Goal: Transaction & Acquisition: Purchase product/service

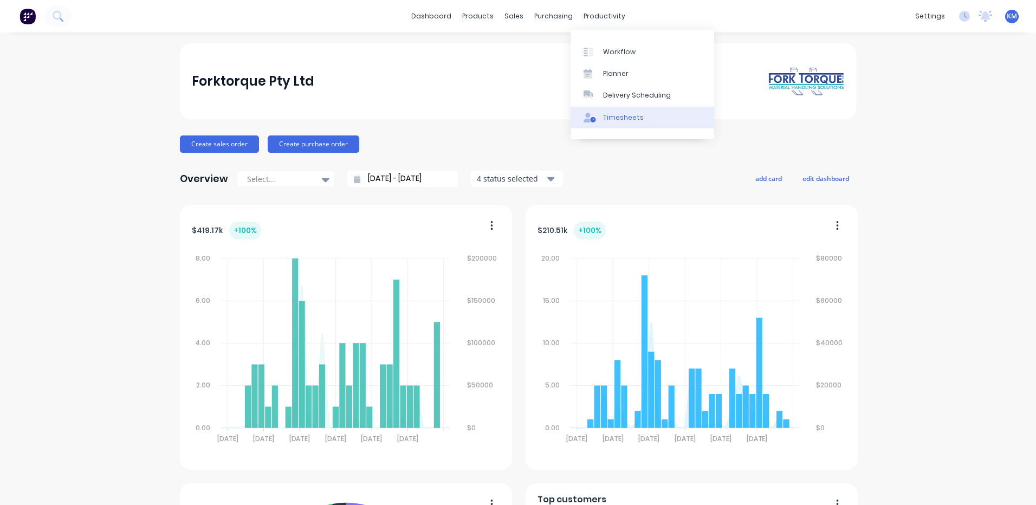
click at [604, 119] on div "Timesheets" at bounding box center [623, 118] width 41 height 10
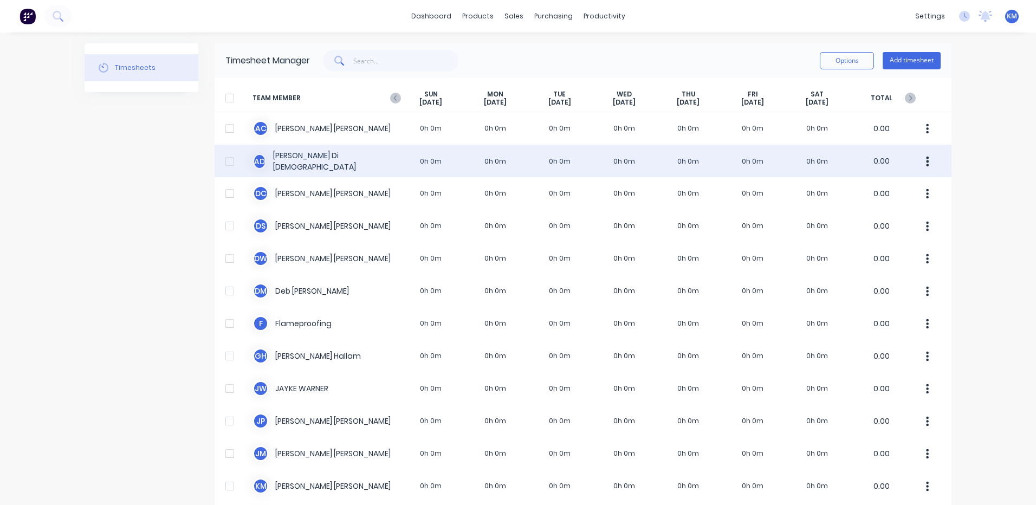
click at [662, 169] on div "A D Ashley Di Dio 0h 0m 0h 0m 0h 0m 0h 0m 0h 0m 0h 0m 0h 0m 0.00" at bounding box center [583, 161] width 737 height 33
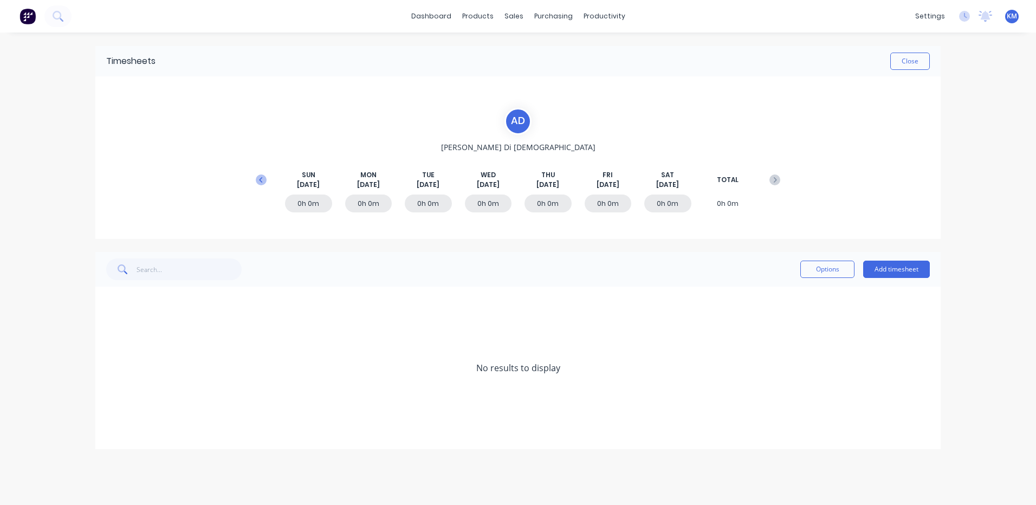
click at [263, 184] on icon at bounding box center [261, 180] width 11 height 11
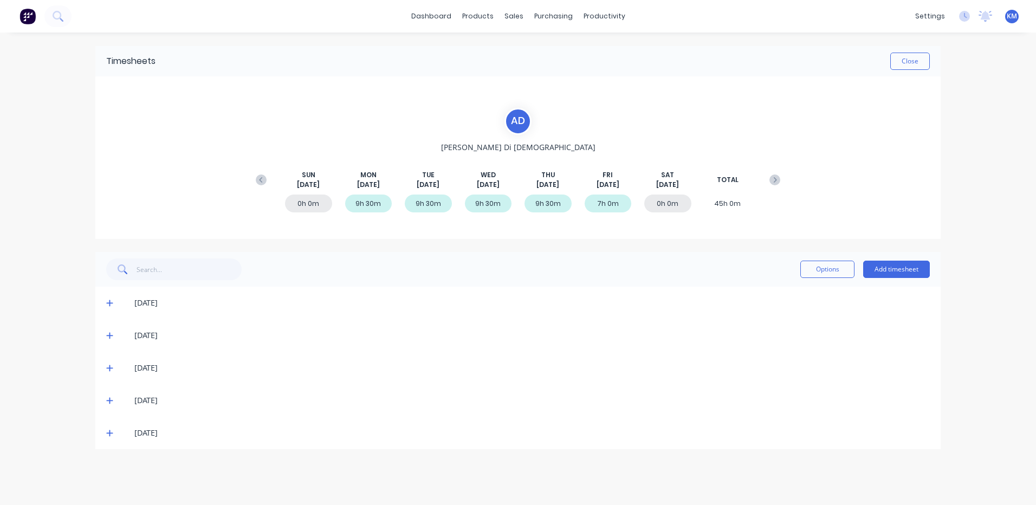
click at [113, 432] on span at bounding box center [111, 433] width 11 height 11
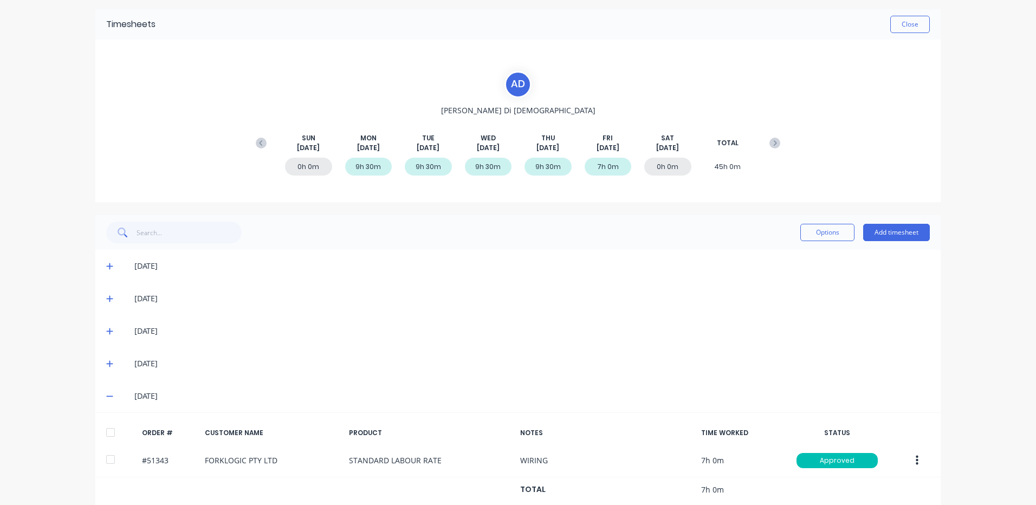
scroll to position [56, 0]
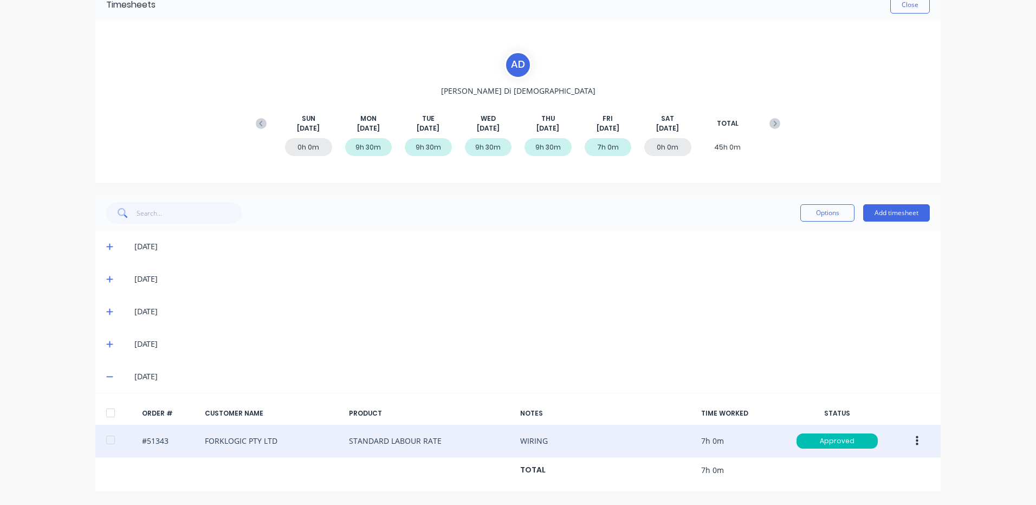
click at [911, 437] on button "button" at bounding box center [917, 441] width 25 height 20
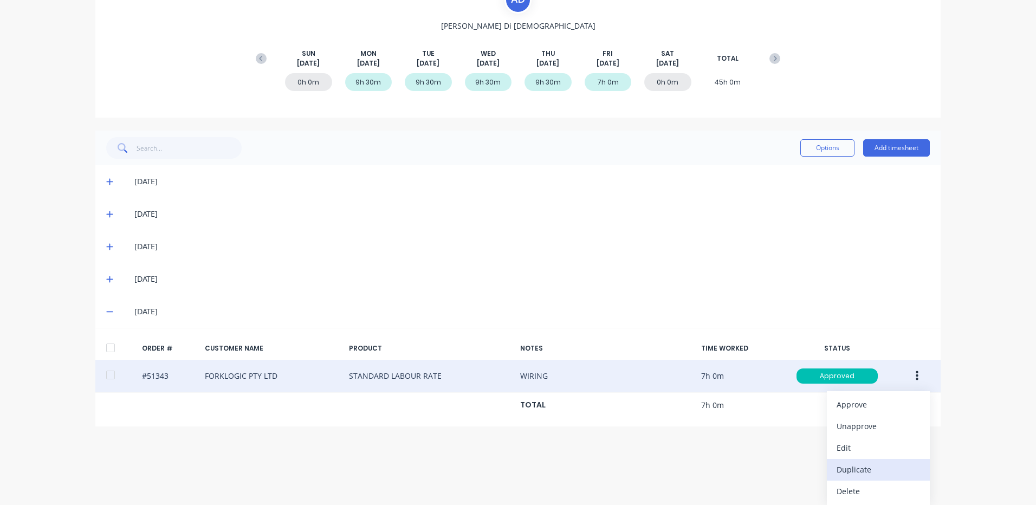
click at [848, 464] on div "Duplicate" at bounding box center [878, 470] width 83 height 16
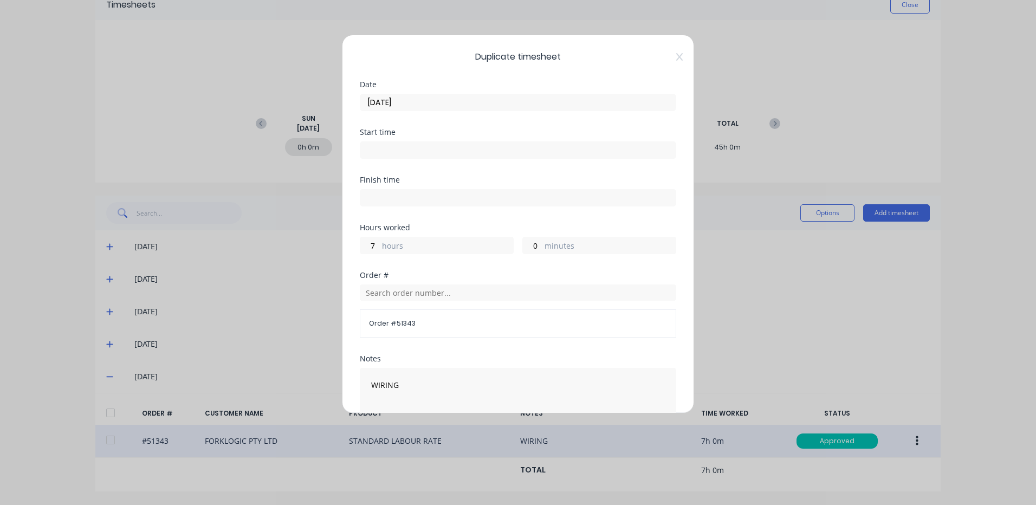
click at [456, 107] on input "22/08/2025" at bounding box center [517, 102] width 315 height 16
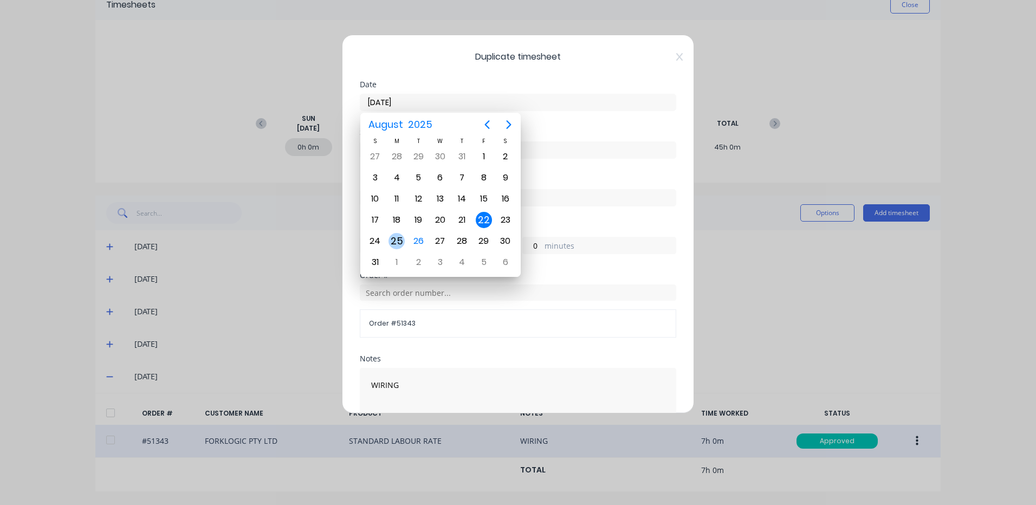
click at [397, 238] on div "25" at bounding box center [397, 241] width 16 height 16
type input "25/08/2025"
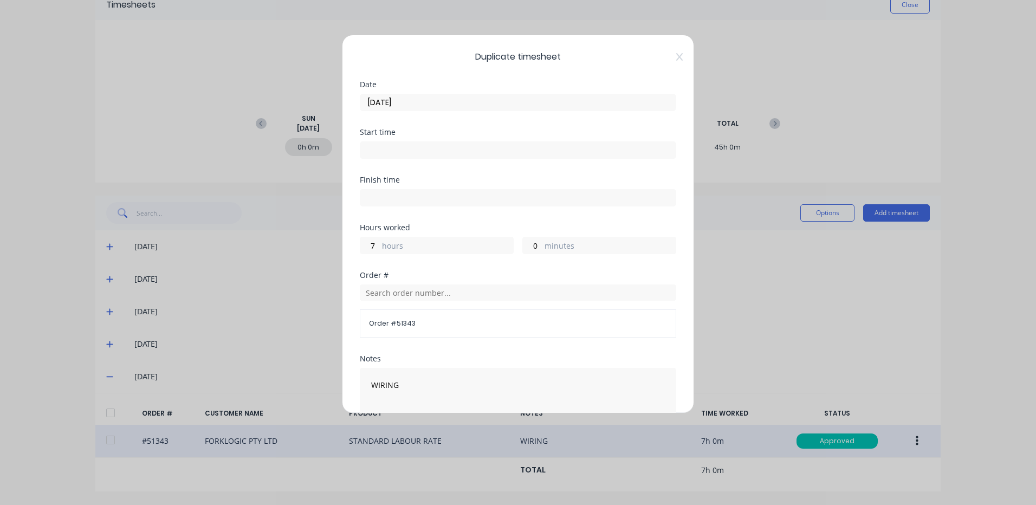
click at [409, 246] on label "hours" at bounding box center [447, 247] width 131 height 14
click at [379, 246] on input "7" at bounding box center [369, 245] width 19 height 16
type input "9"
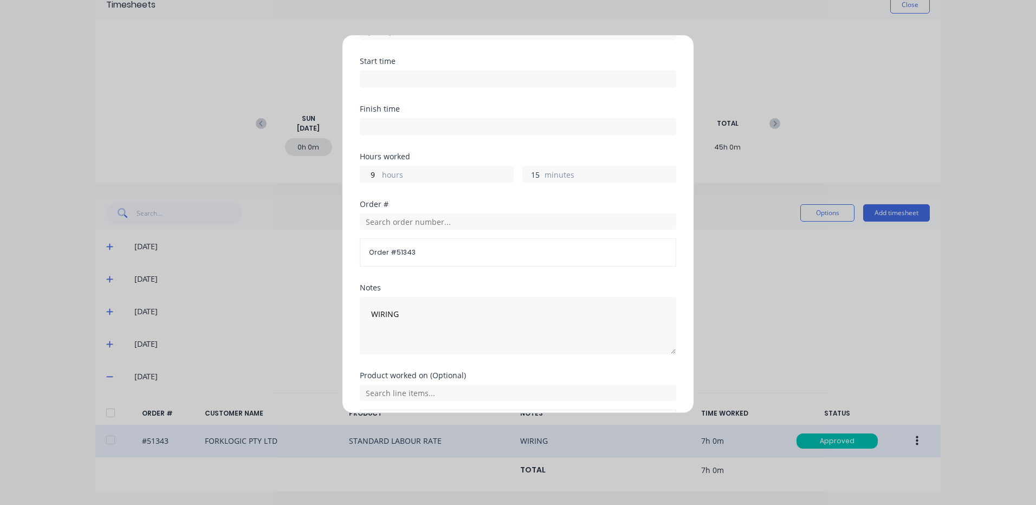
scroll to position [146, 0]
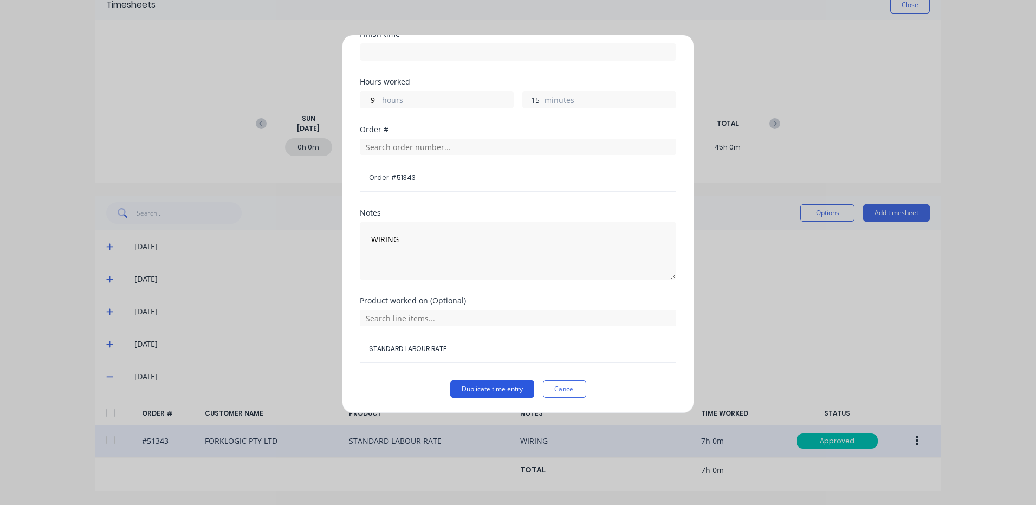
type input "15"
click at [450, 384] on button "Duplicate time entry" at bounding box center [492, 388] width 84 height 17
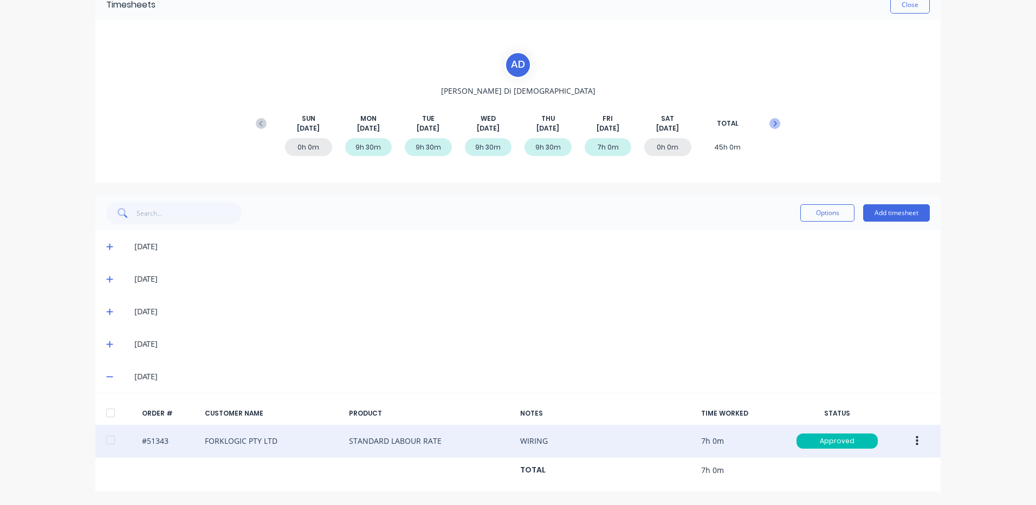
click at [775, 117] on button at bounding box center [775, 124] width 22 height 20
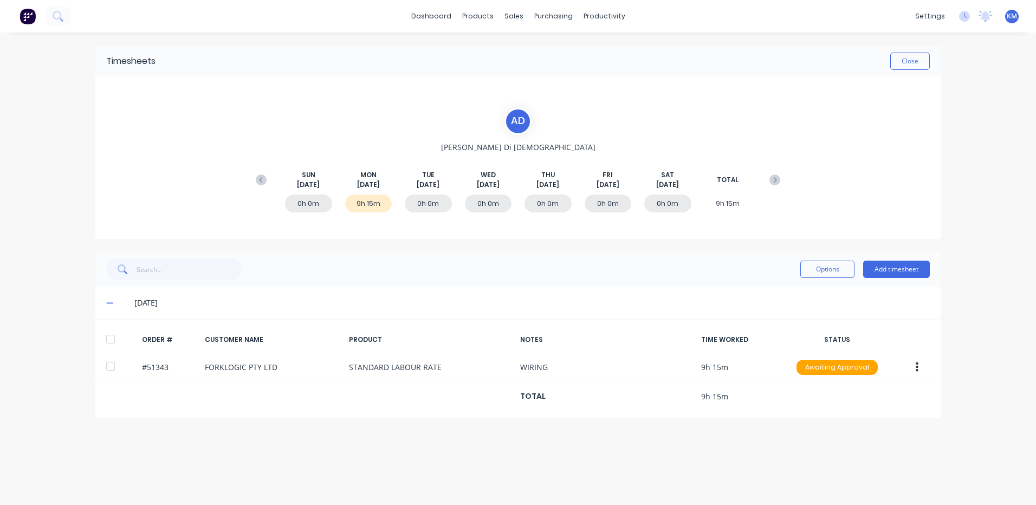
scroll to position [0, 0]
click at [117, 339] on div at bounding box center [111, 339] width 22 height 22
click at [789, 270] on div "Options Add timesheet" at bounding box center [518, 270] width 824 height 22
click at [803, 266] on button "Options" at bounding box center [827, 269] width 54 height 17
click at [775, 295] on div "Approve" at bounding box center [802, 297] width 83 height 16
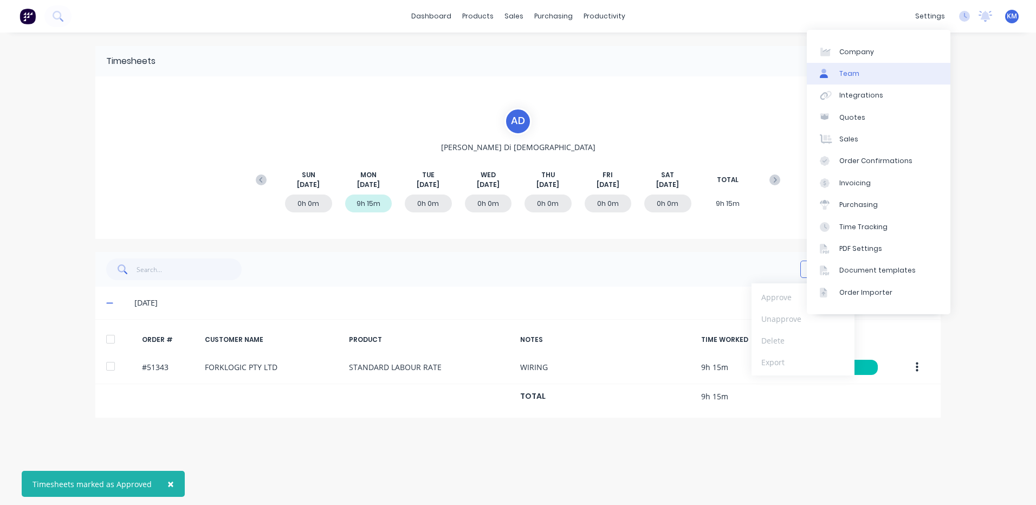
drag, startPoint x: 766, startPoint y: 69, endPoint x: 850, endPoint y: 68, distance: 84.6
click at [766, 69] on div "Close" at bounding box center [543, 61] width 774 height 17
click at [983, 84] on div "× Timesheets marked as Approved dashboard products sales purchasing productivit…" at bounding box center [518, 252] width 1036 height 505
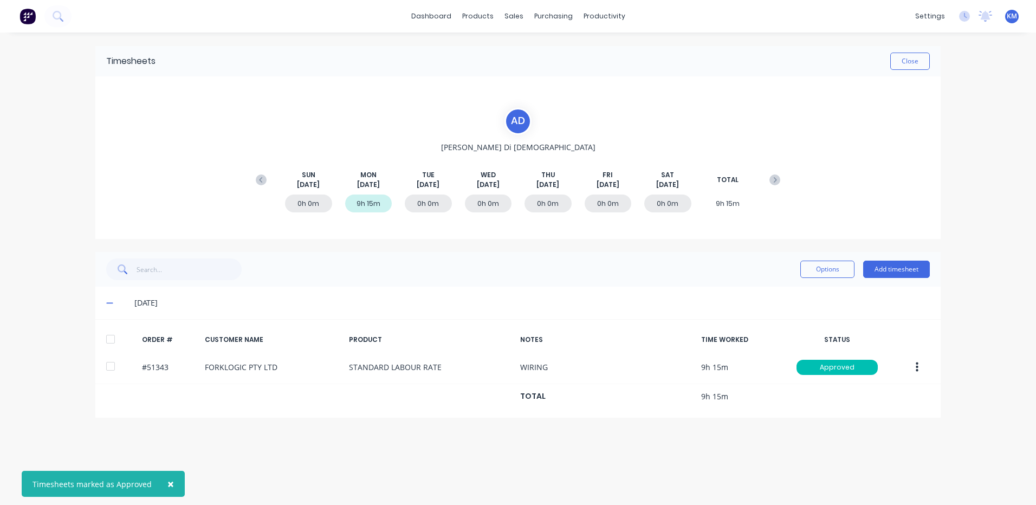
click at [992, 327] on div "× Timesheets marked as Approved dashboard products sales purchasing productivit…" at bounding box center [518, 252] width 1036 height 505
click at [906, 62] on button "Close" at bounding box center [910, 61] width 40 height 17
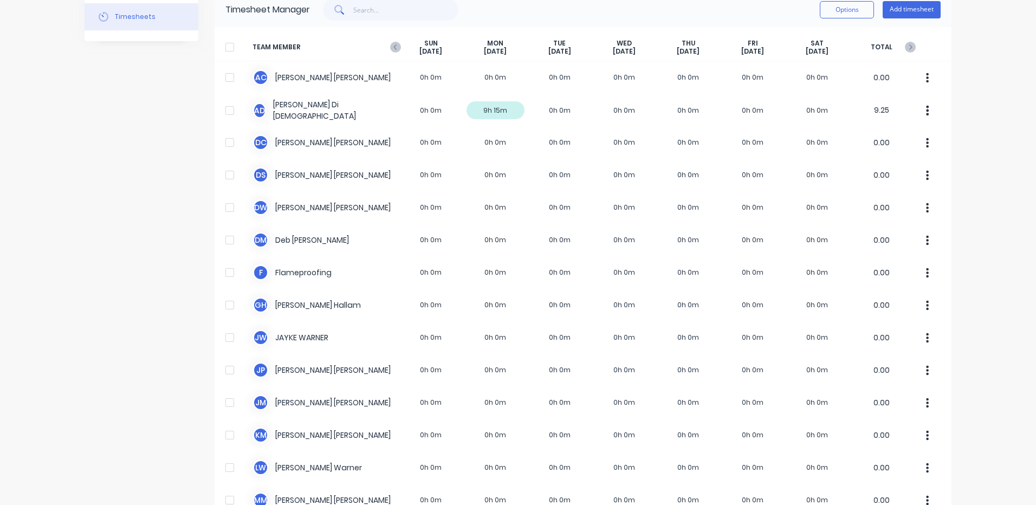
scroll to position [36, 0]
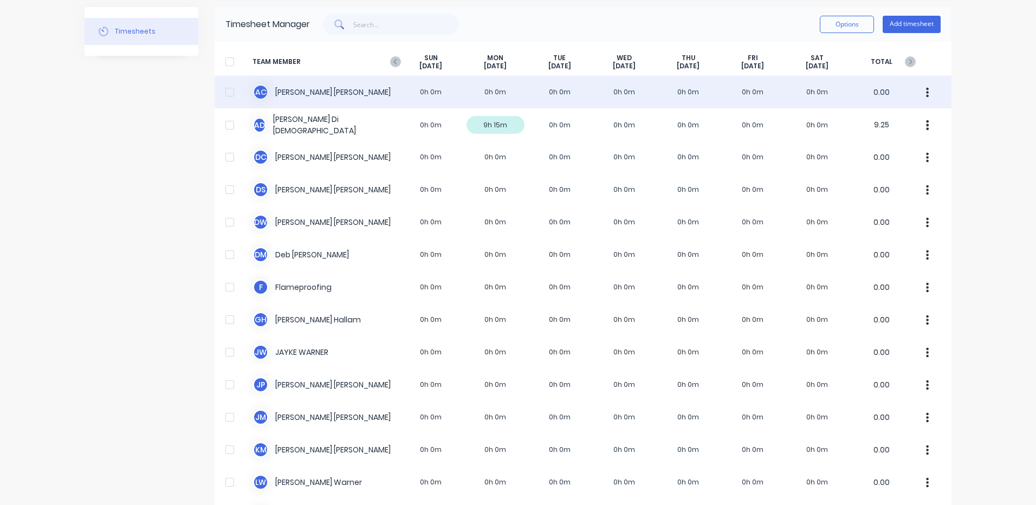
click at [423, 89] on div "A C Andrew Cavanagh 0h 0m 0h 0m 0h 0m 0h 0m 0h 0m 0h 0m 0h 0m 0.00" at bounding box center [583, 92] width 737 height 33
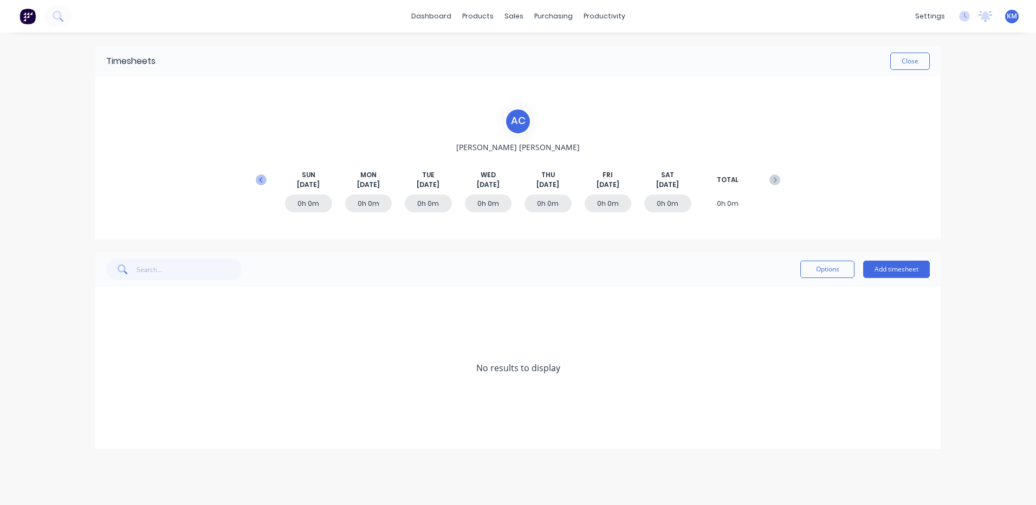
click at [262, 178] on icon at bounding box center [260, 179] width 3 height 5
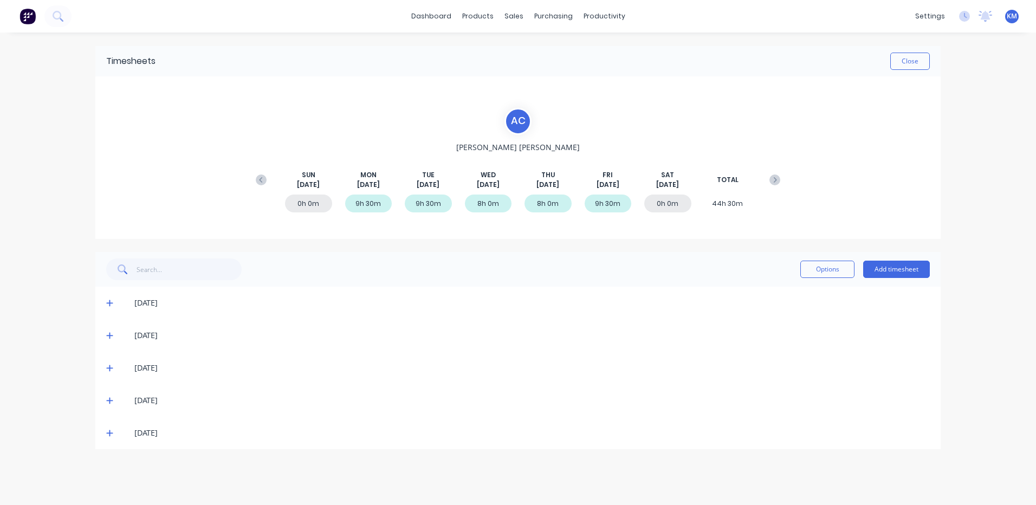
click at [115, 432] on span at bounding box center [111, 433] width 11 height 11
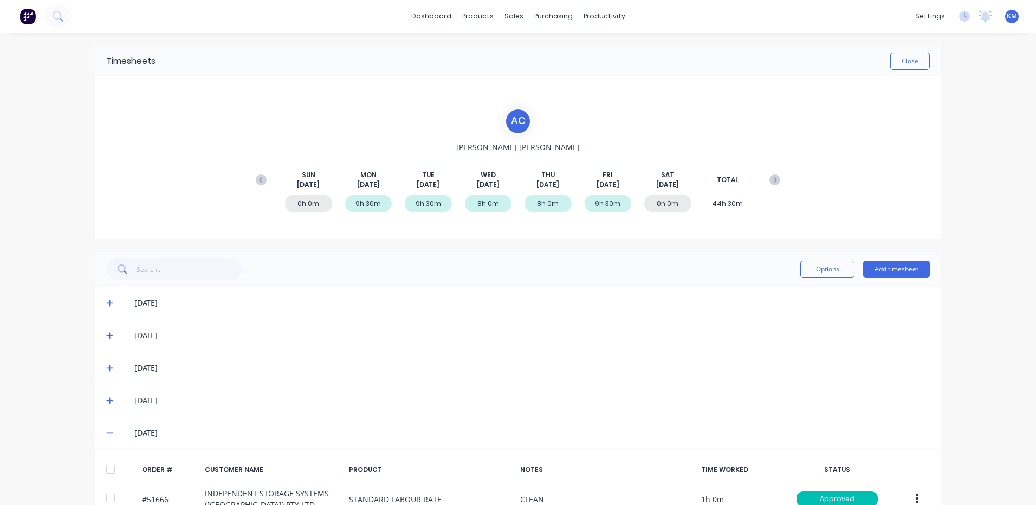
scroll to position [93, 0]
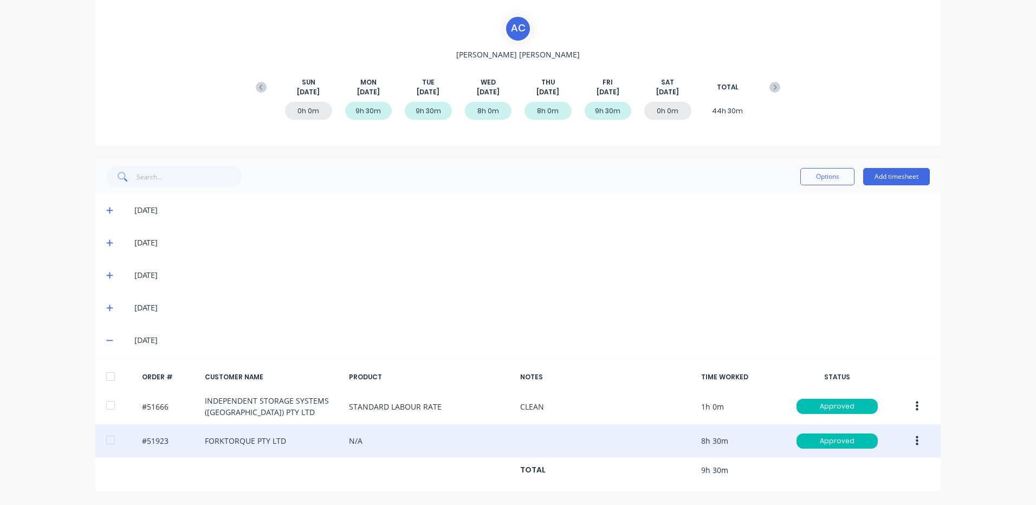
click at [906, 440] on button "button" at bounding box center [917, 441] width 25 height 20
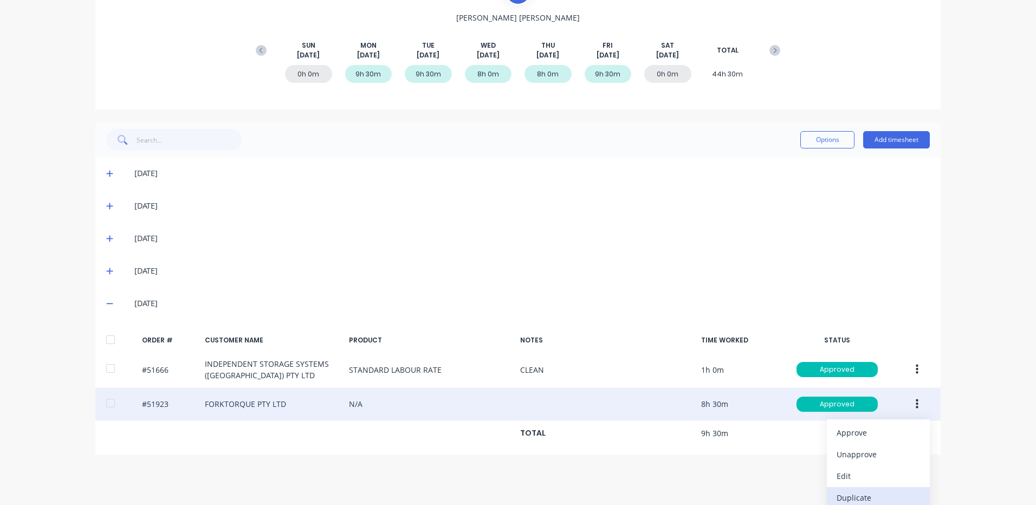
scroll to position [158, 0]
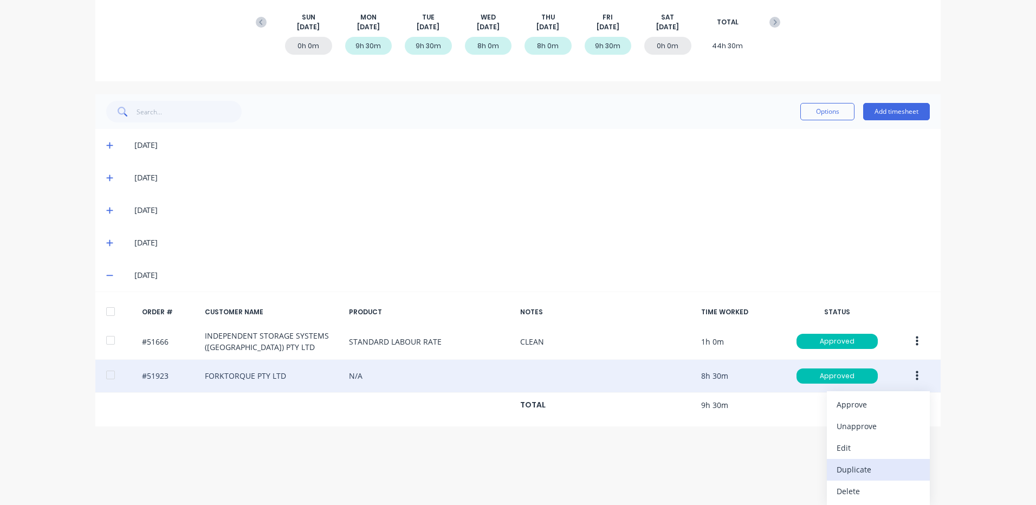
click at [875, 462] on div "Duplicate" at bounding box center [878, 470] width 83 height 16
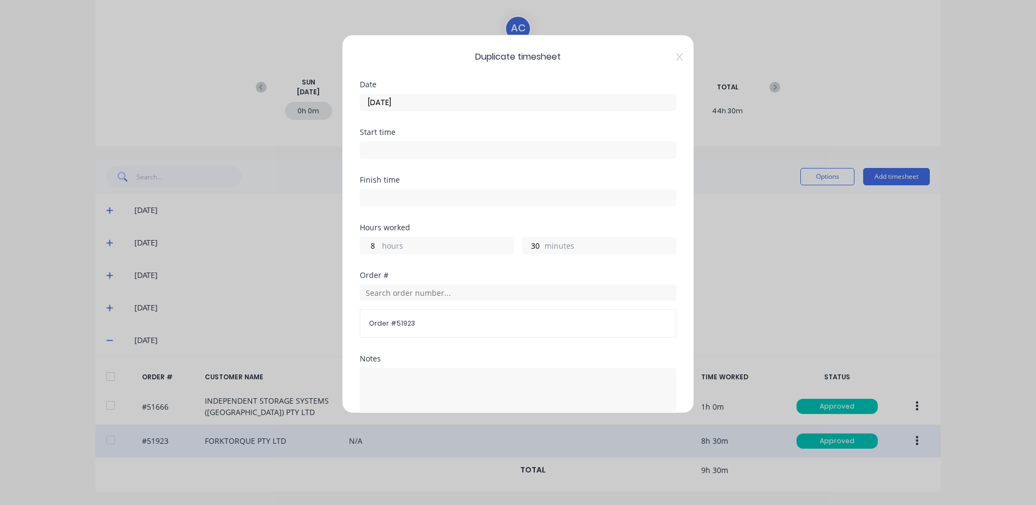
click at [393, 242] on label "hours" at bounding box center [447, 247] width 131 height 14
click at [379, 242] on input "8" at bounding box center [369, 245] width 19 height 16
click at [390, 244] on label "hours" at bounding box center [447, 247] width 131 height 14
click at [379, 244] on input "8" at bounding box center [369, 245] width 19 height 16
click at [376, 248] on input "8" at bounding box center [369, 245] width 19 height 16
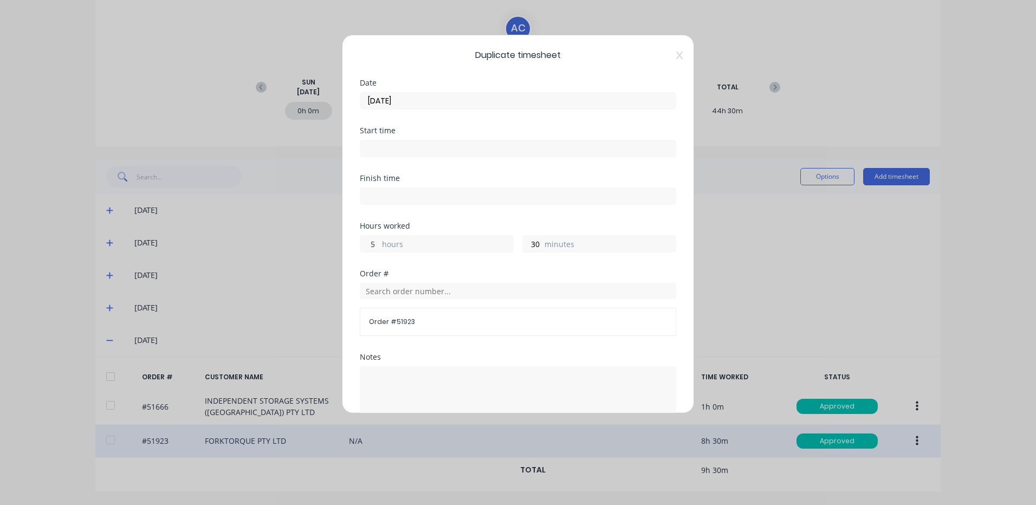
scroll to position [0, 0]
type input "5"
click at [436, 100] on input "22/08/2025" at bounding box center [517, 102] width 315 height 16
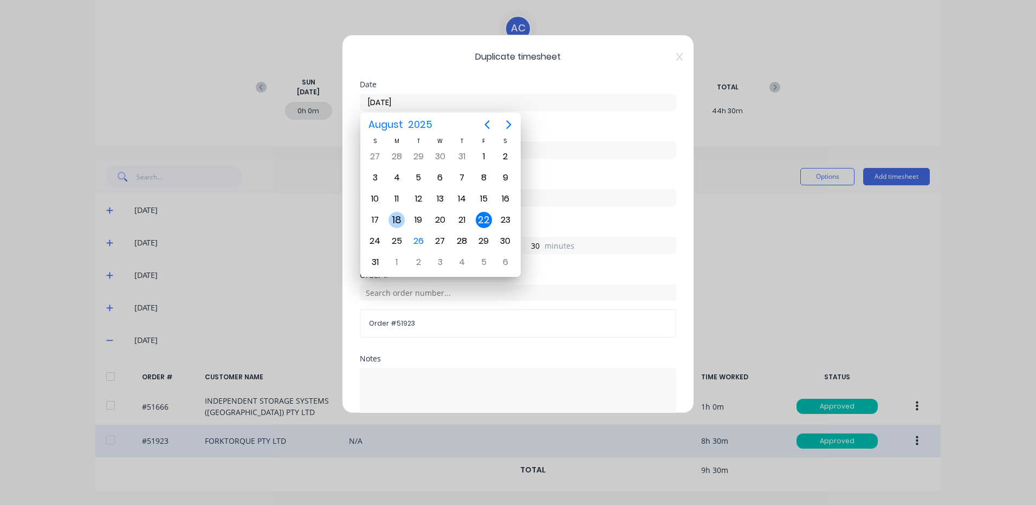
click at [393, 236] on div "25" at bounding box center [397, 241] width 16 height 16
type input "25/08/2025"
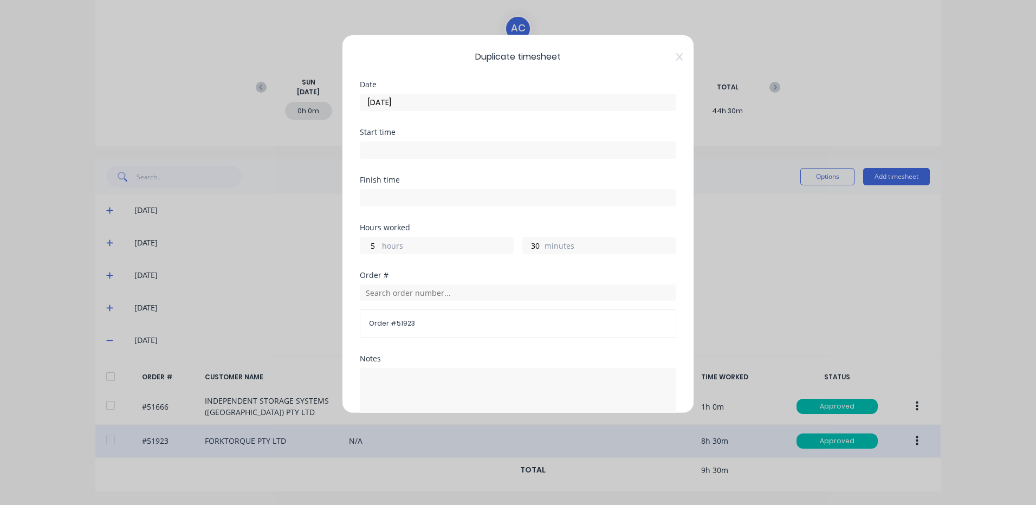
scroll to position [146, 0]
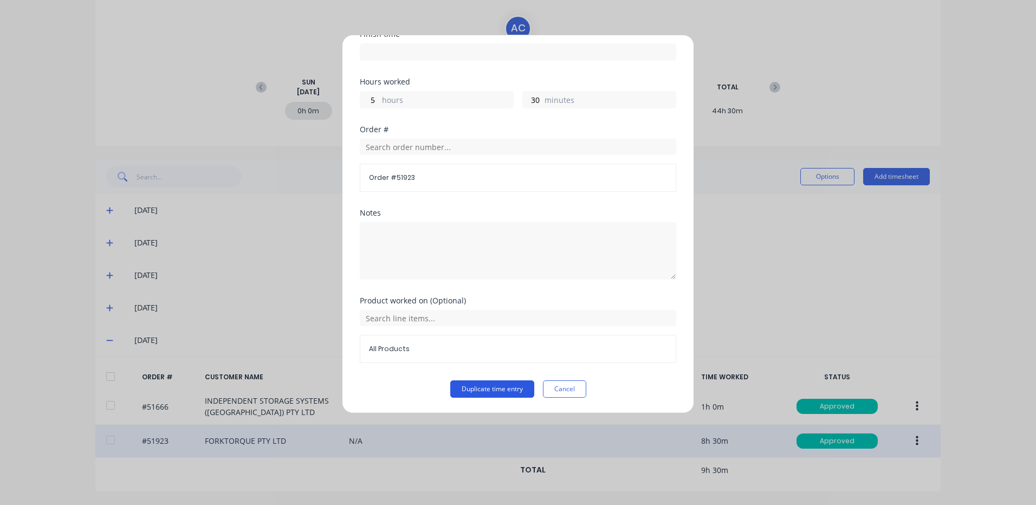
click at [499, 390] on button "Duplicate time entry" at bounding box center [492, 388] width 84 height 17
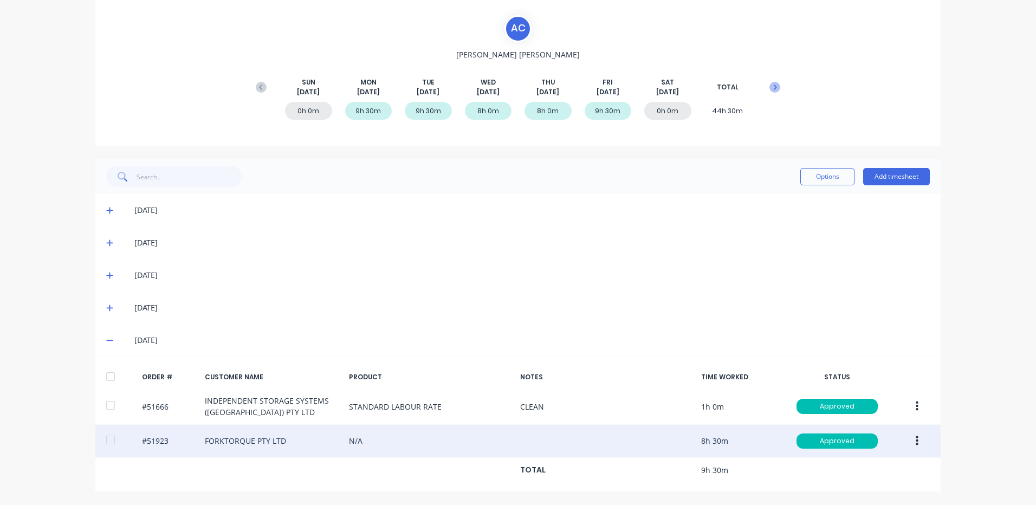
click at [774, 84] on icon at bounding box center [775, 87] width 11 height 11
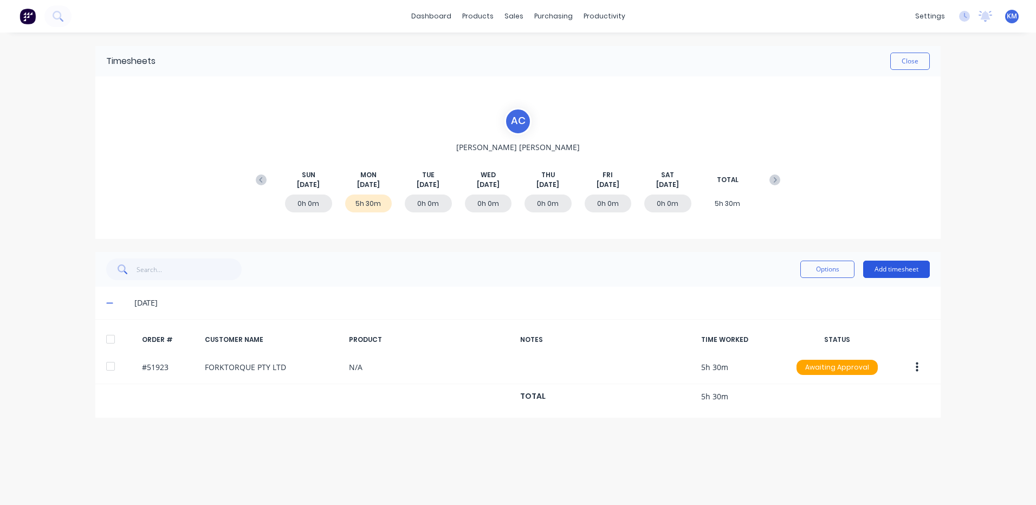
click at [902, 274] on button "Add timesheet" at bounding box center [896, 269] width 67 height 17
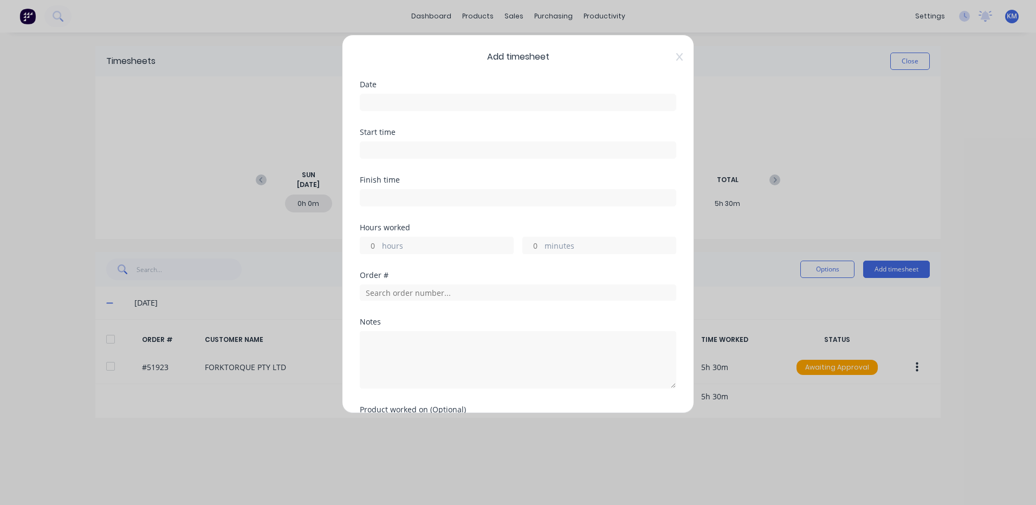
click at [457, 101] on input at bounding box center [517, 102] width 315 height 16
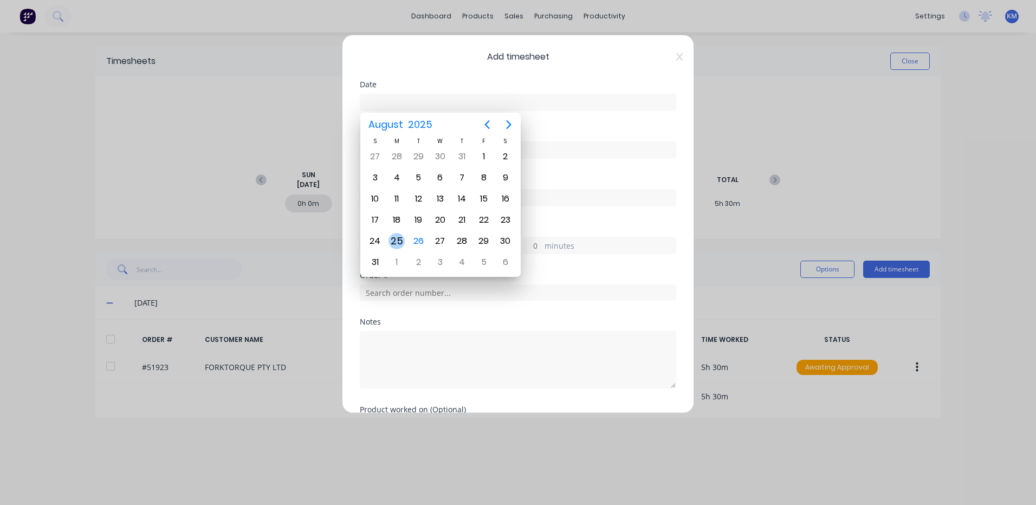
click at [400, 240] on div "25" at bounding box center [397, 241] width 16 height 16
type input "25/08/2025"
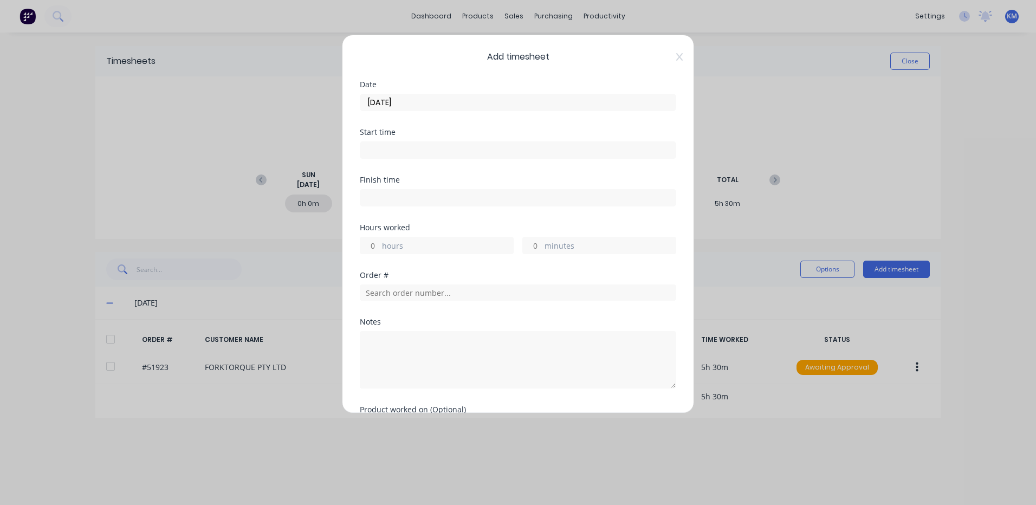
click at [403, 249] on label "hours" at bounding box center [447, 247] width 131 height 14
click at [379, 249] on input "hours" at bounding box center [369, 245] width 19 height 16
type input "1"
click at [591, 282] on div at bounding box center [518, 291] width 316 height 19
click at [571, 296] on input "text" at bounding box center [518, 293] width 316 height 16
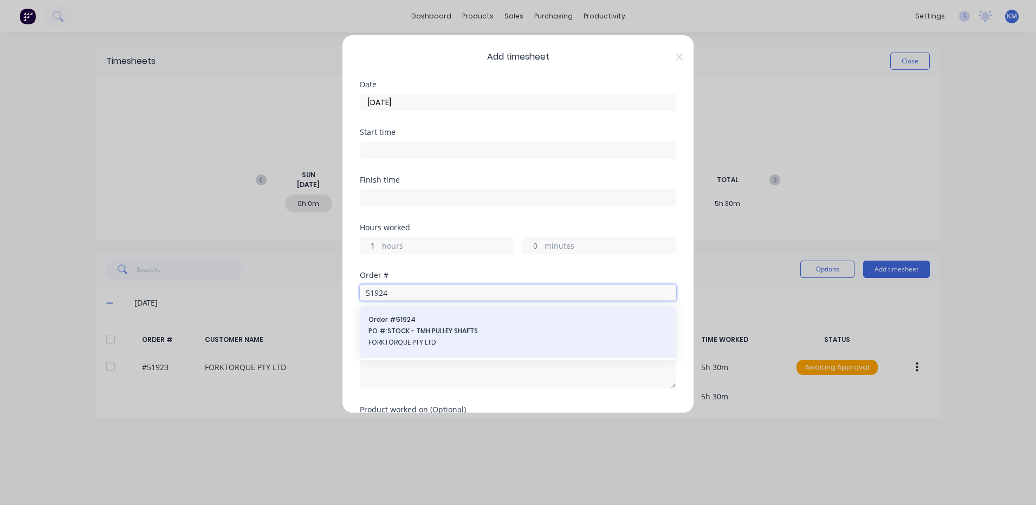
type input "51924"
click at [512, 326] on span "PO #: STOCK - TMH PULLEY SHAFTS" at bounding box center [518, 331] width 299 height 10
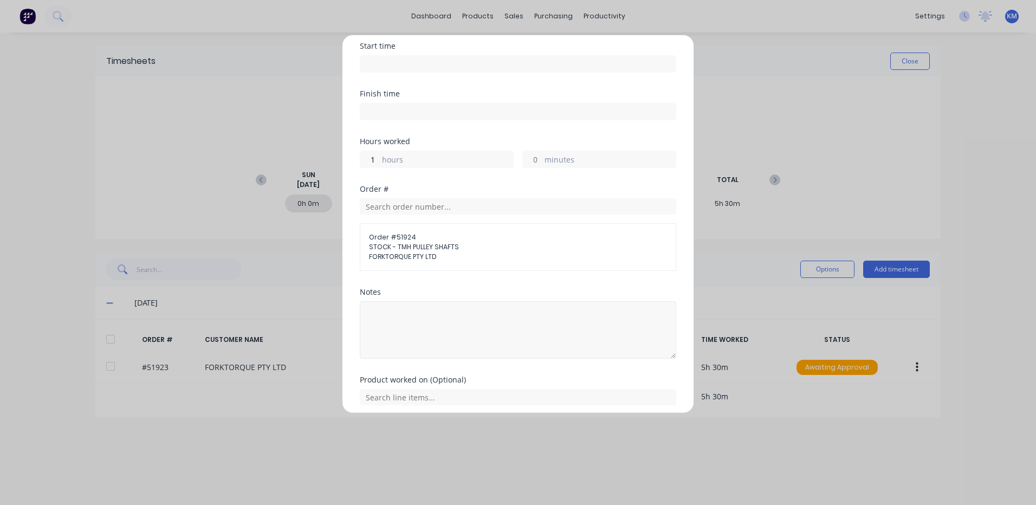
scroll to position [128, 0]
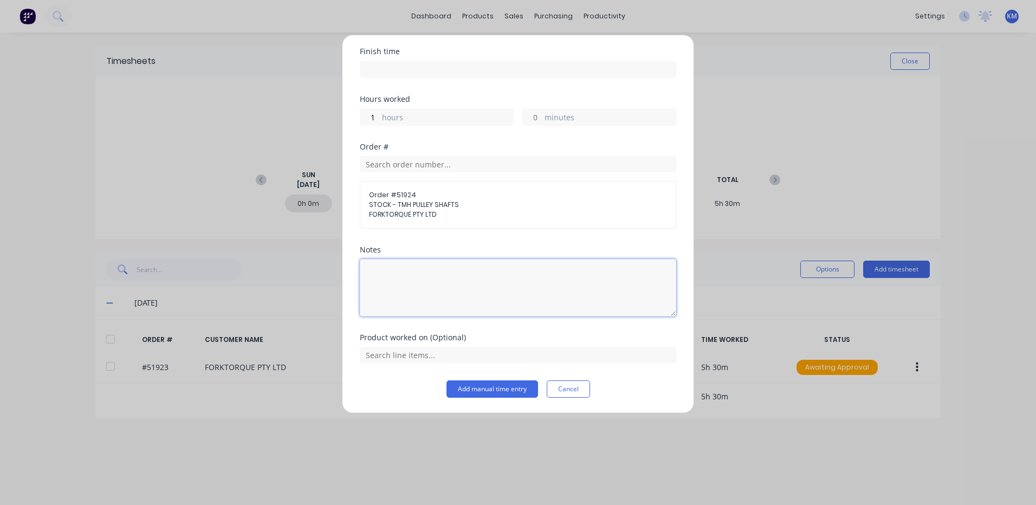
click at [440, 288] on textarea at bounding box center [518, 287] width 316 height 57
type textarea "RUN CNC"
click at [473, 383] on button "Add manual time entry" at bounding box center [493, 388] width 92 height 17
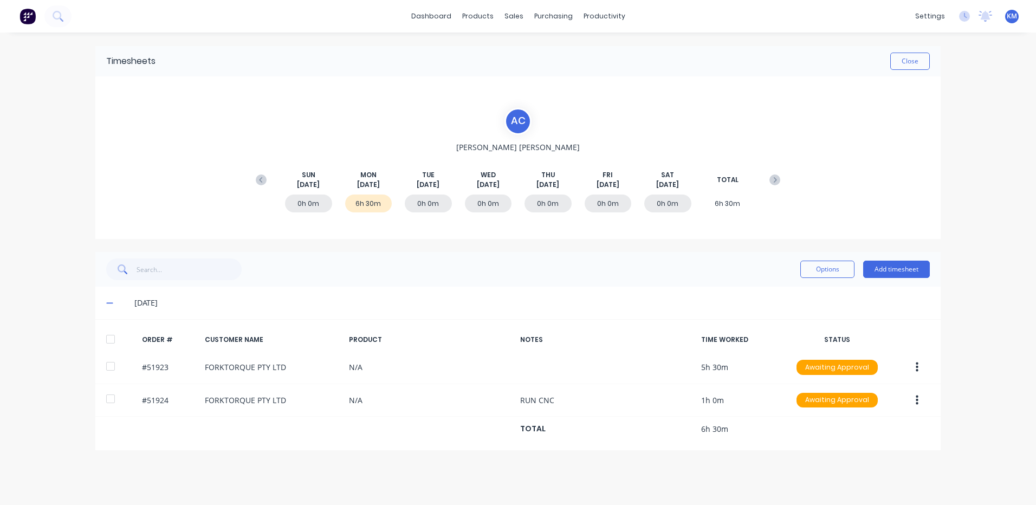
click at [112, 343] on div at bounding box center [111, 339] width 22 height 22
click at [856, 268] on div "Options Add timesheet" at bounding box center [865, 269] width 130 height 17
click at [838, 274] on button "Options" at bounding box center [827, 269] width 54 height 17
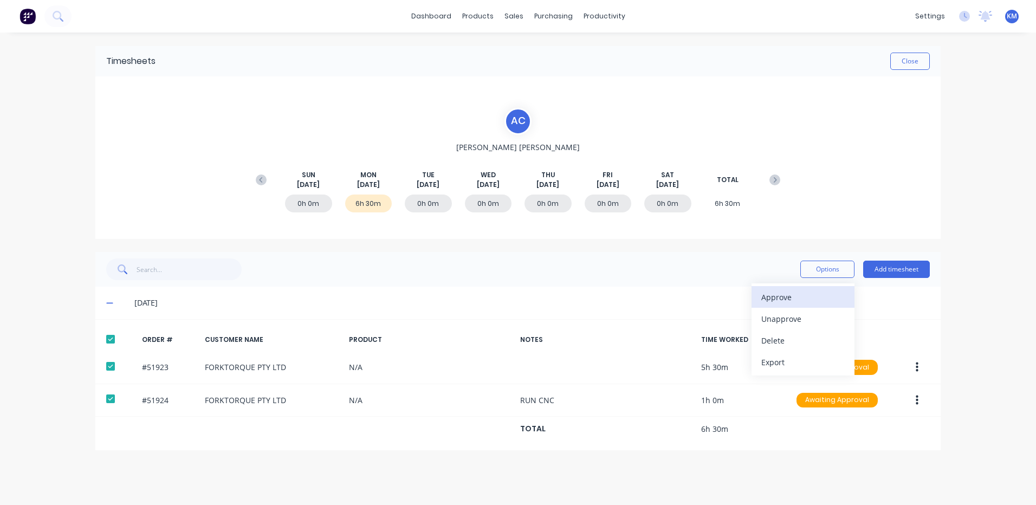
click at [833, 289] on div "Approve" at bounding box center [802, 297] width 83 height 16
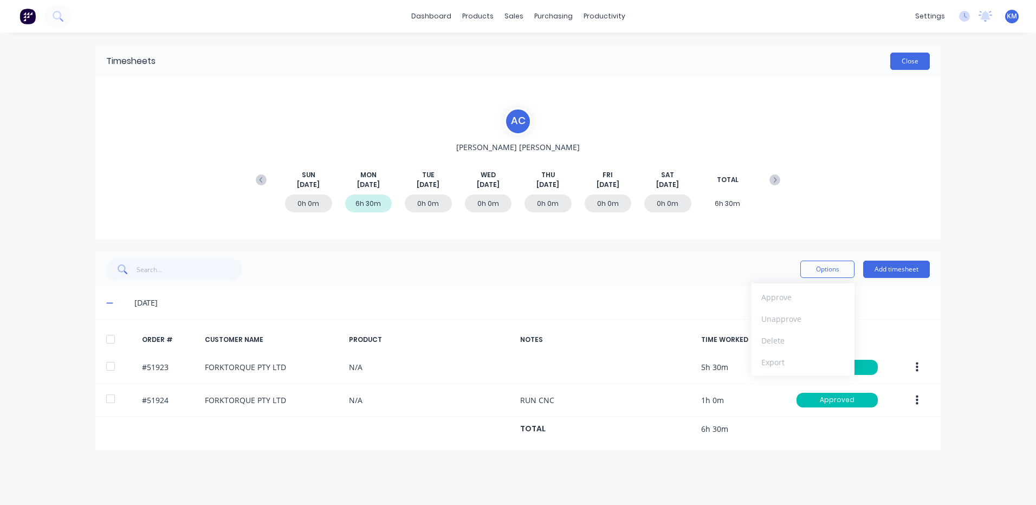
click at [916, 62] on button "Close" at bounding box center [910, 61] width 40 height 17
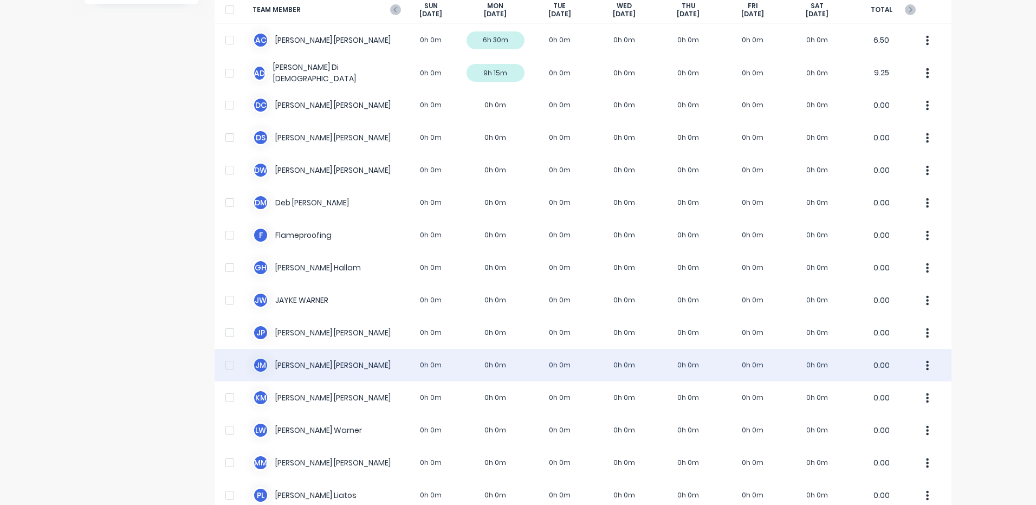
scroll to position [217, 0]
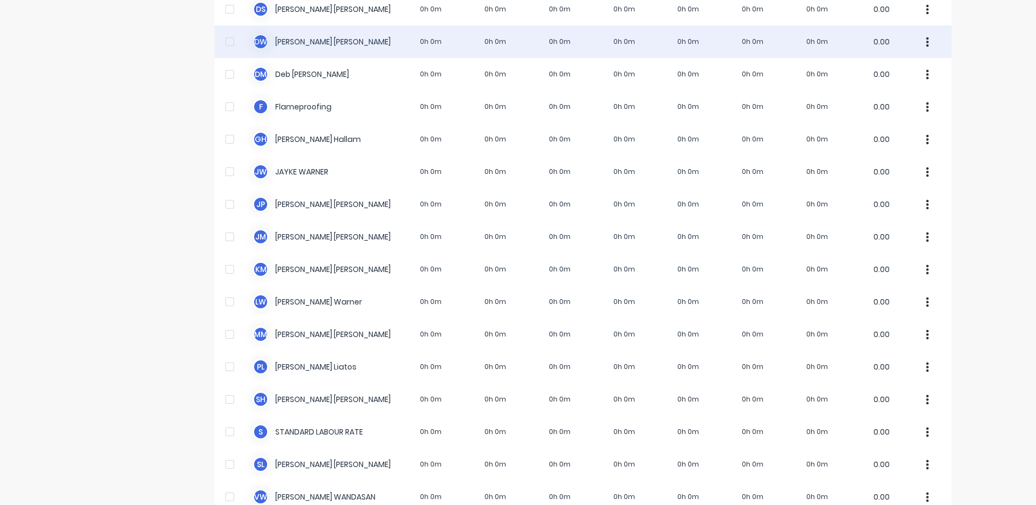
click at [435, 47] on div "D W David Waddy 0h 0m 0h 0m 0h 0m 0h 0m 0h 0m 0h 0m 0h 0m 0.00" at bounding box center [583, 41] width 737 height 33
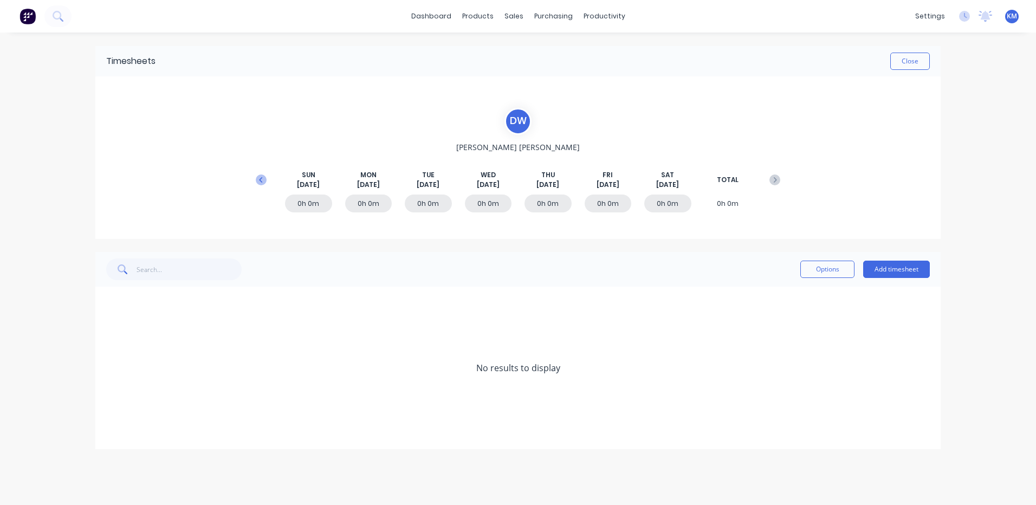
click at [256, 186] on button at bounding box center [261, 180] width 22 height 20
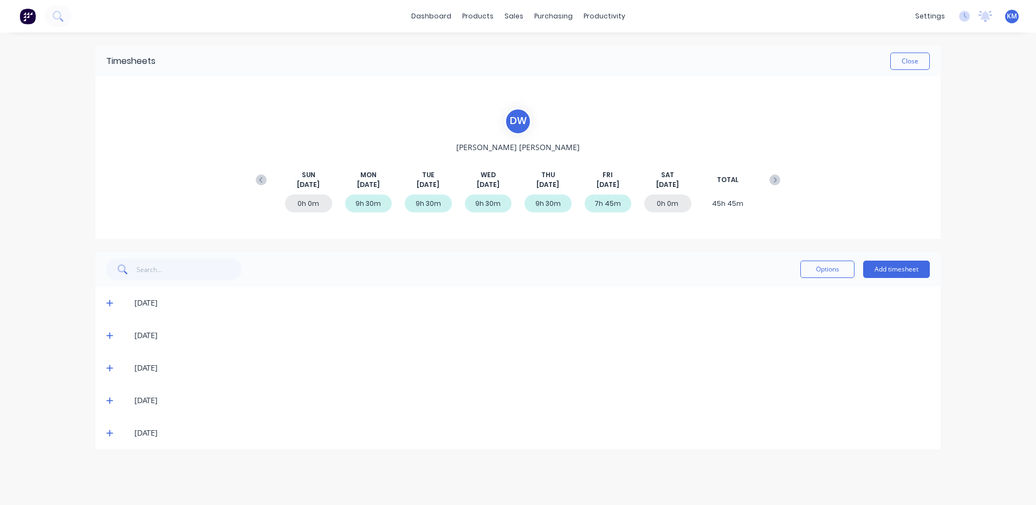
click at [108, 434] on icon at bounding box center [109, 433] width 7 height 8
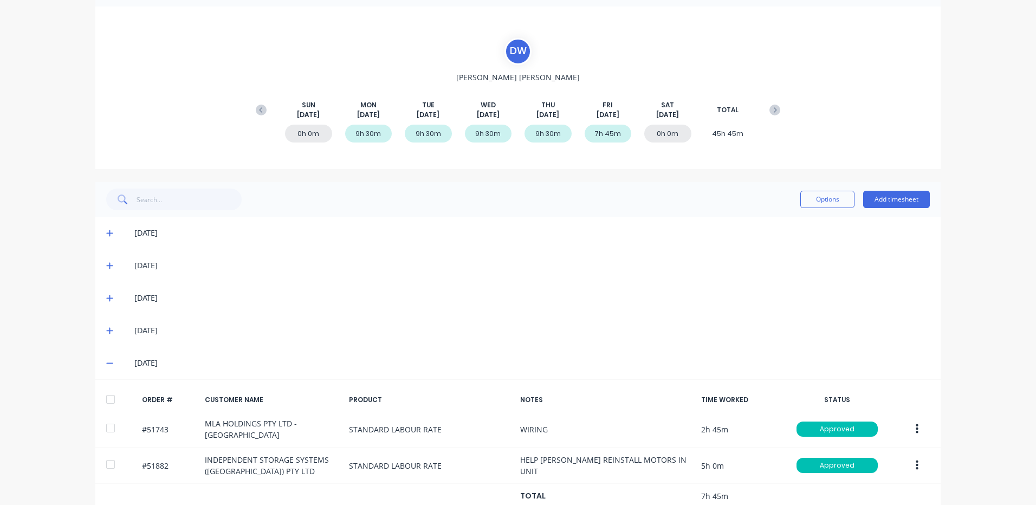
scroll to position [96, 0]
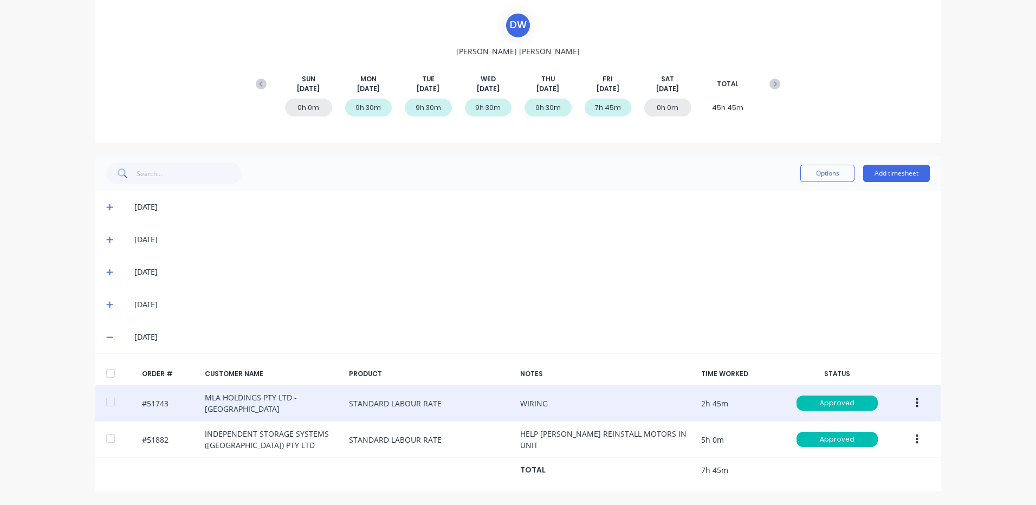
click at [916, 405] on icon "button" at bounding box center [917, 403] width 3 height 12
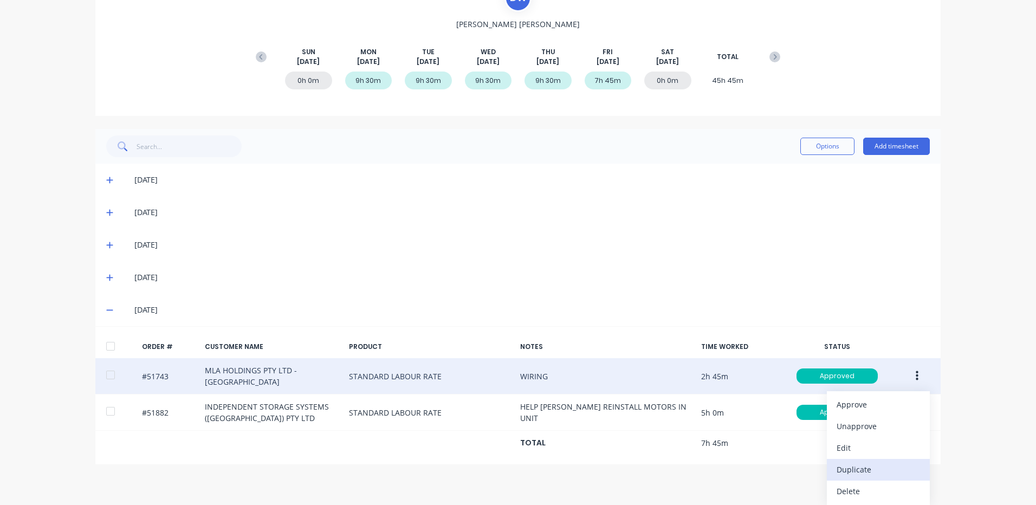
click at [856, 466] on div "Duplicate" at bounding box center [878, 470] width 83 height 16
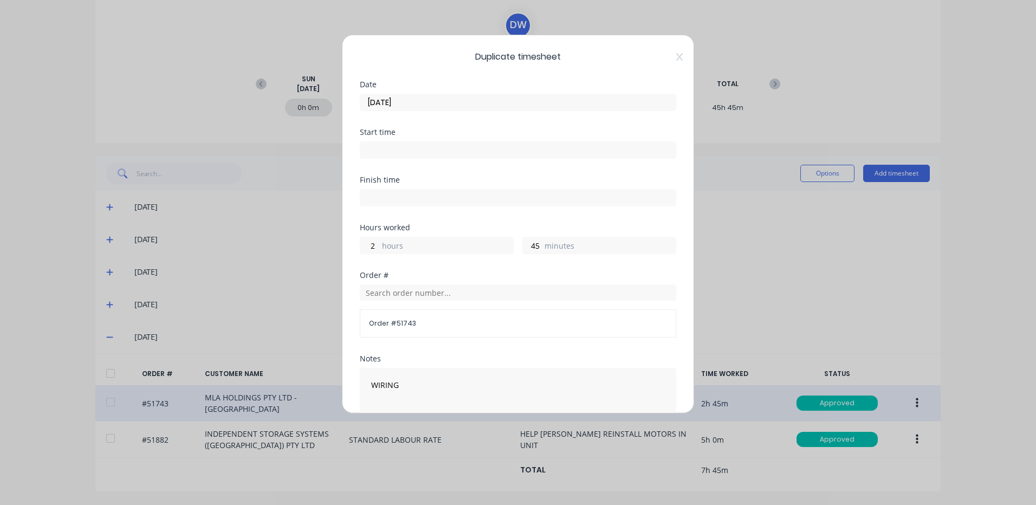
click at [497, 99] on input "22/08/2025" at bounding box center [517, 102] width 315 height 16
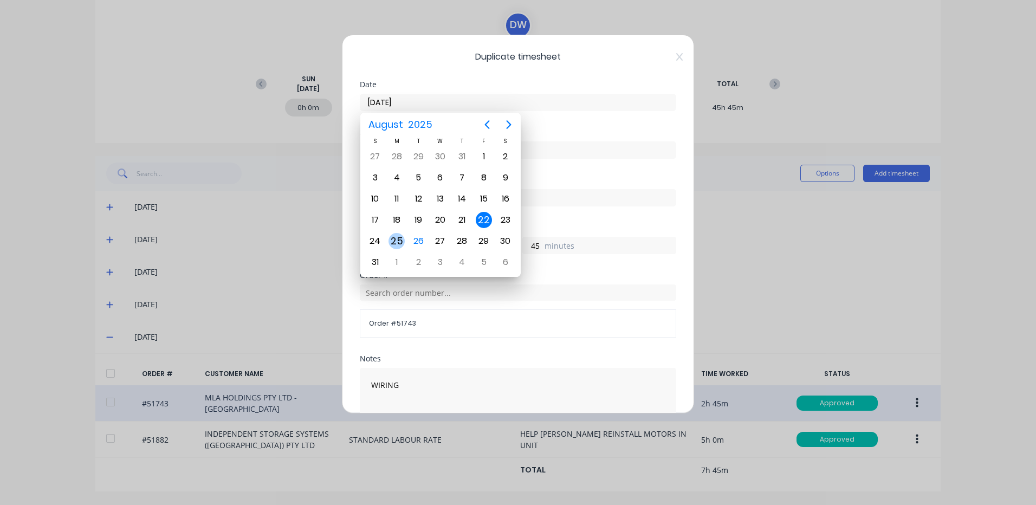
click at [398, 239] on div "25" at bounding box center [397, 241] width 16 height 16
type input "25/08/2025"
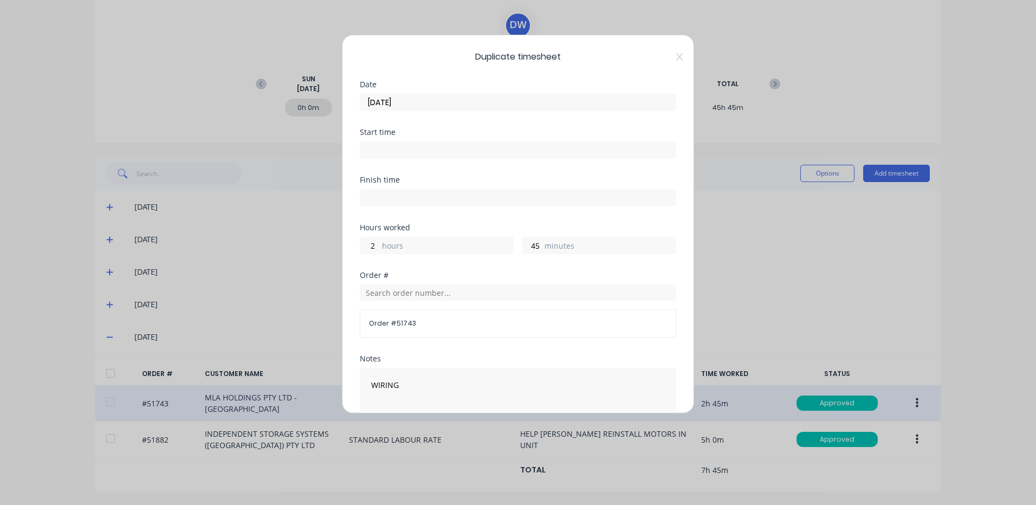
click at [393, 246] on label "hours" at bounding box center [447, 247] width 131 height 14
click at [379, 246] on input "2" at bounding box center [369, 245] width 19 height 16
click at [393, 246] on label "hours" at bounding box center [447, 247] width 131 height 14
click at [379, 246] on input "2" at bounding box center [369, 245] width 19 height 16
click at [393, 246] on label "hours" at bounding box center [447, 247] width 131 height 14
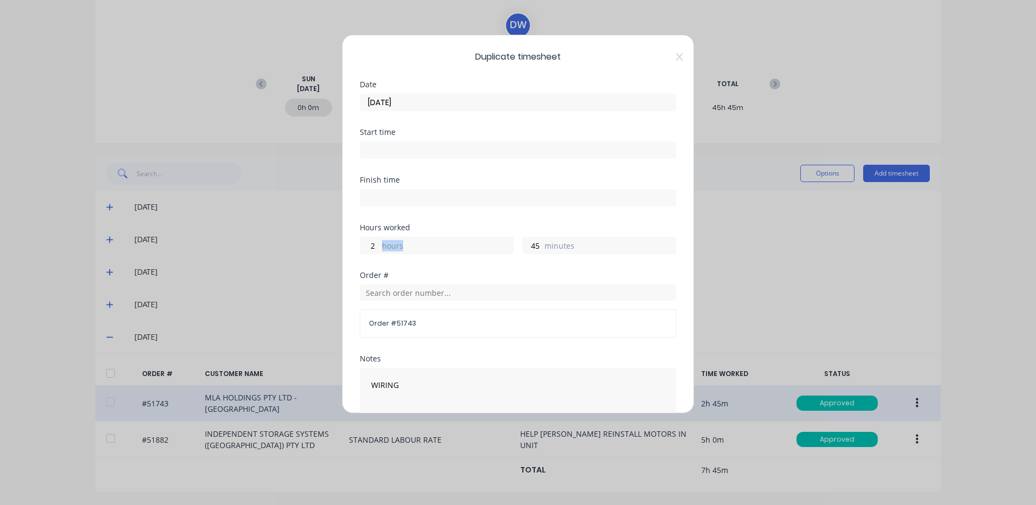
click at [379, 246] on input "2" at bounding box center [369, 245] width 19 height 16
click at [387, 246] on label "hours" at bounding box center [447, 247] width 131 height 14
click at [379, 246] on input "2" at bounding box center [369, 245] width 19 height 16
type input "9"
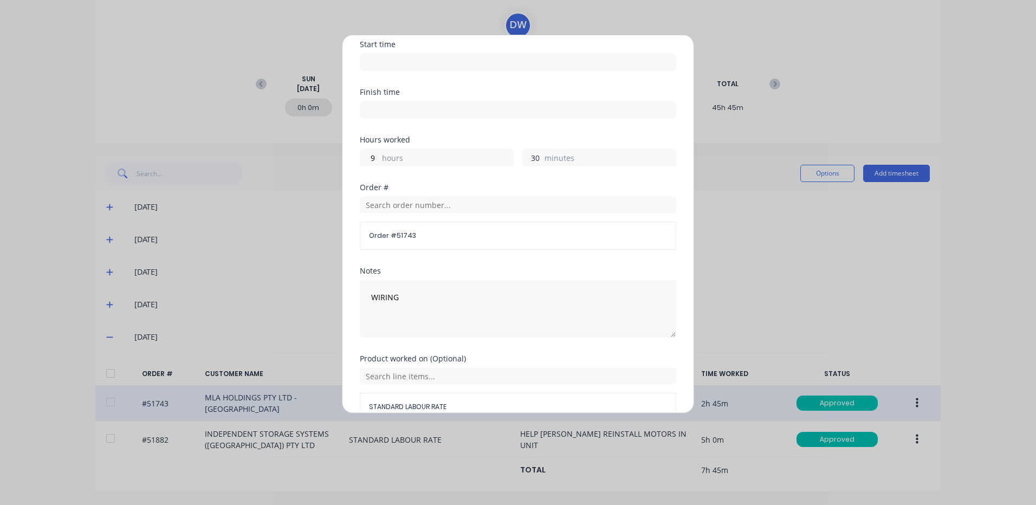
scroll to position [146, 0]
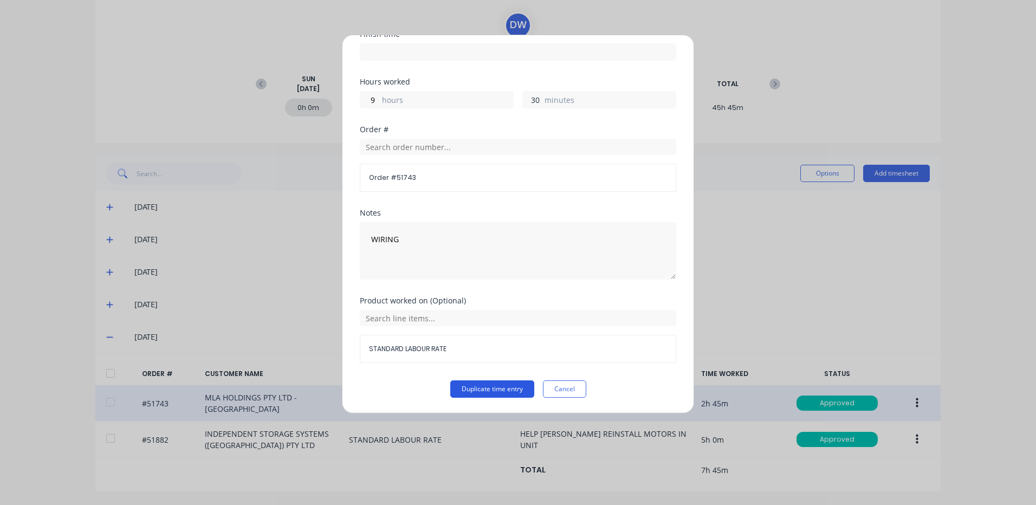
type input "30"
click at [489, 380] on button "Duplicate time entry" at bounding box center [492, 388] width 84 height 17
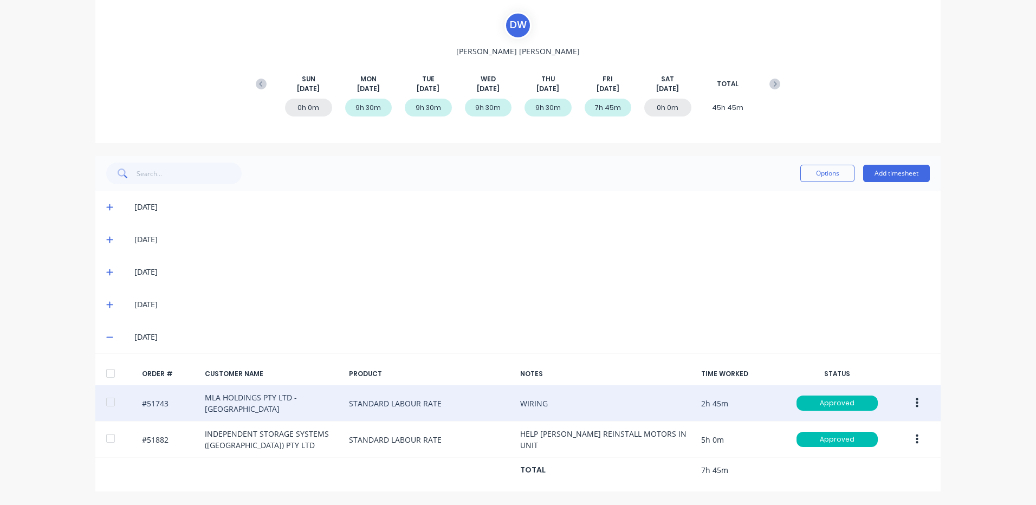
scroll to position [0, 0]
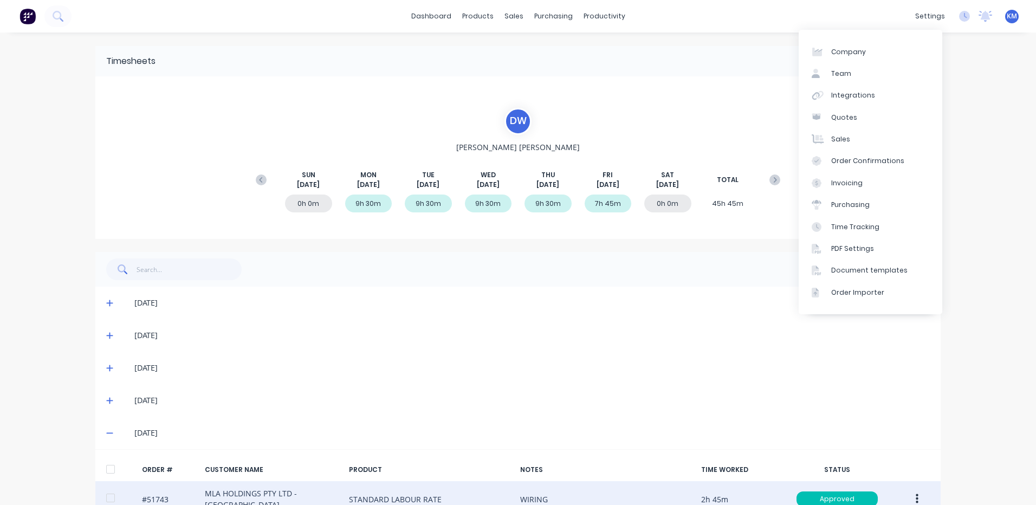
click at [990, 64] on div "dashboard products sales purchasing productivity dashboard products Product Cat…" at bounding box center [518, 252] width 1036 height 505
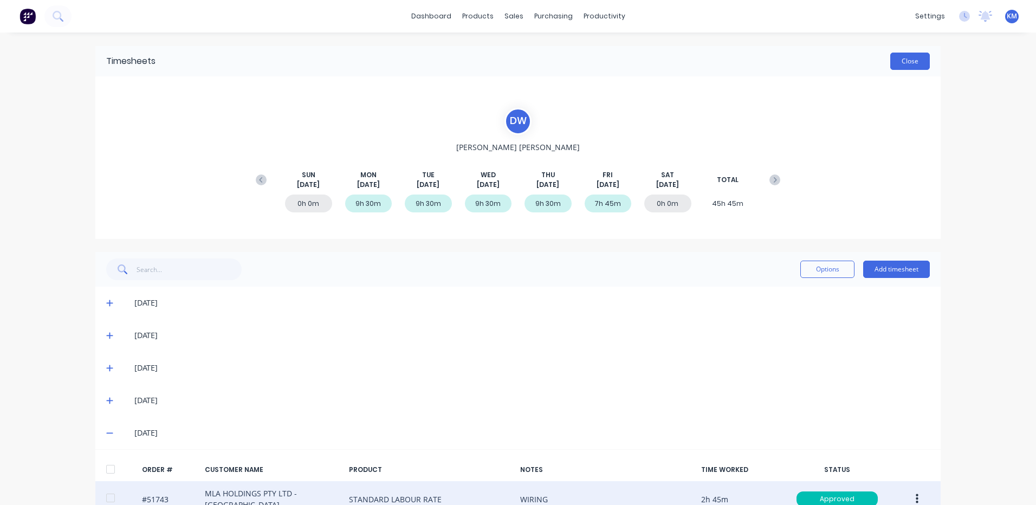
click at [903, 66] on button "Close" at bounding box center [910, 61] width 40 height 17
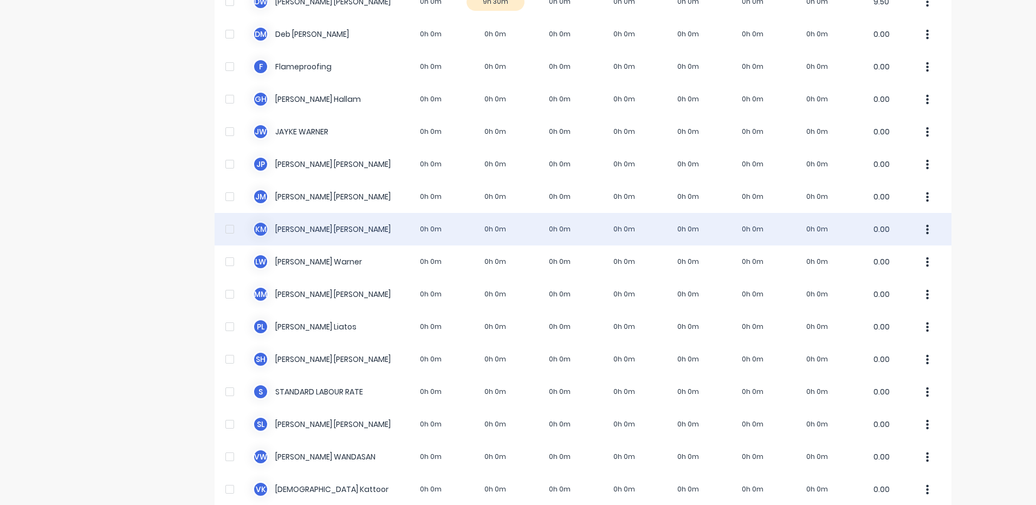
scroll to position [271, 0]
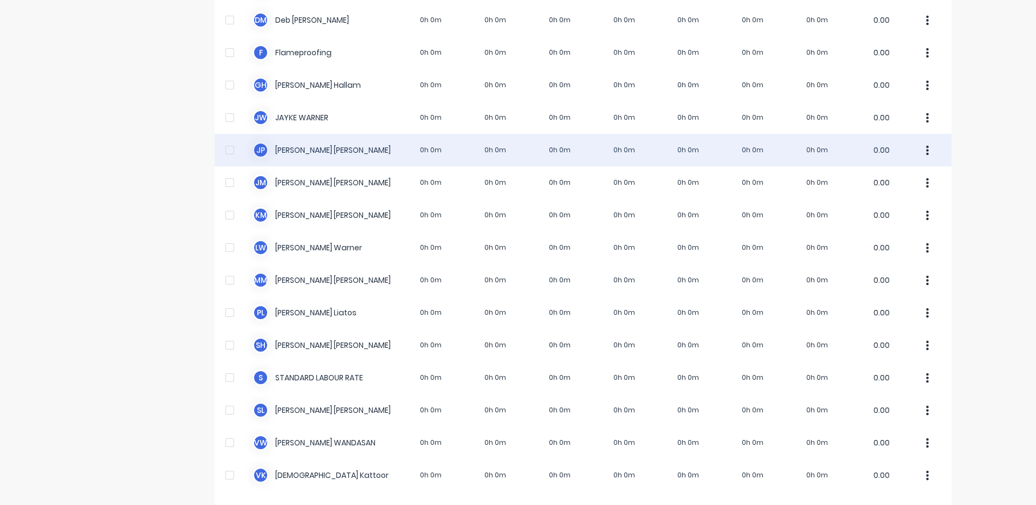
click at [400, 148] on div "J P Jigar Panchal 0h 0m 0h 0m 0h 0m 0h 0m 0h 0m 0h 0m 0h 0m 0.00" at bounding box center [583, 150] width 737 height 33
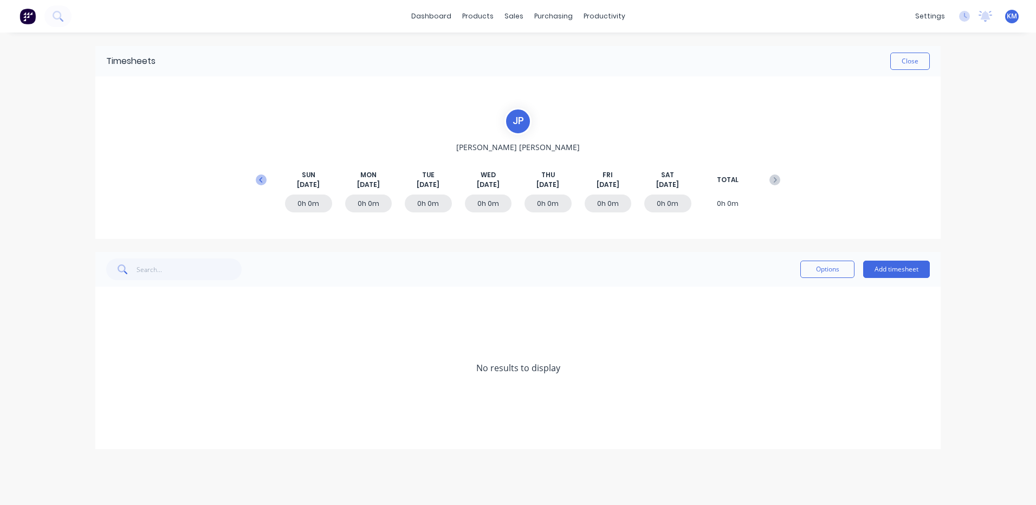
click at [263, 182] on icon at bounding box center [261, 180] width 11 height 11
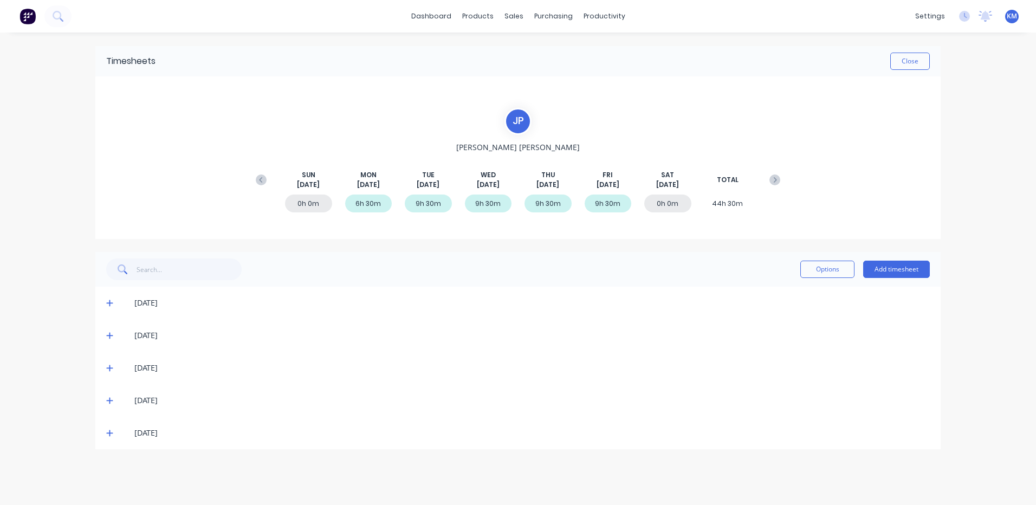
drag, startPoint x: 109, startPoint y: 434, endPoint x: 271, endPoint y: 398, distance: 165.5
click at [109, 434] on icon at bounding box center [109, 433] width 7 height 7
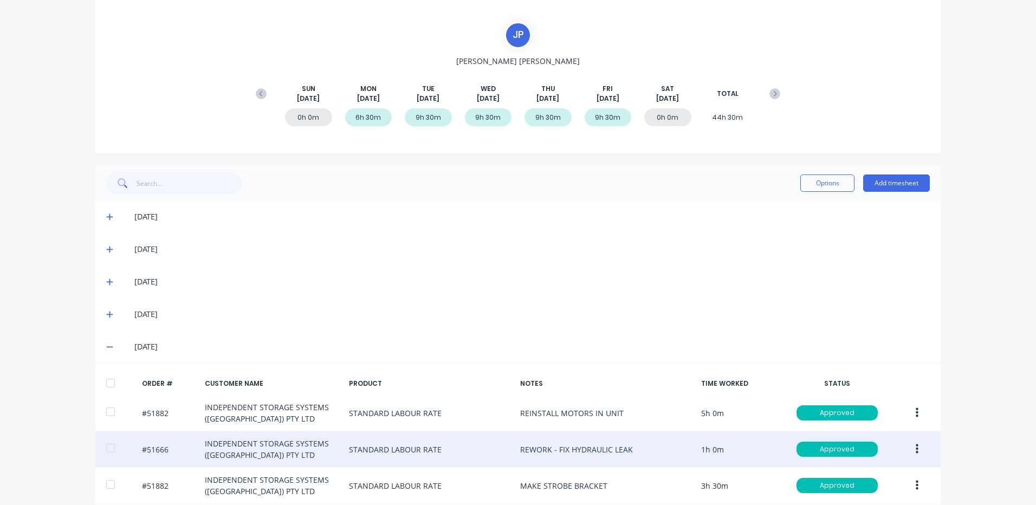
scroll to position [132, 0]
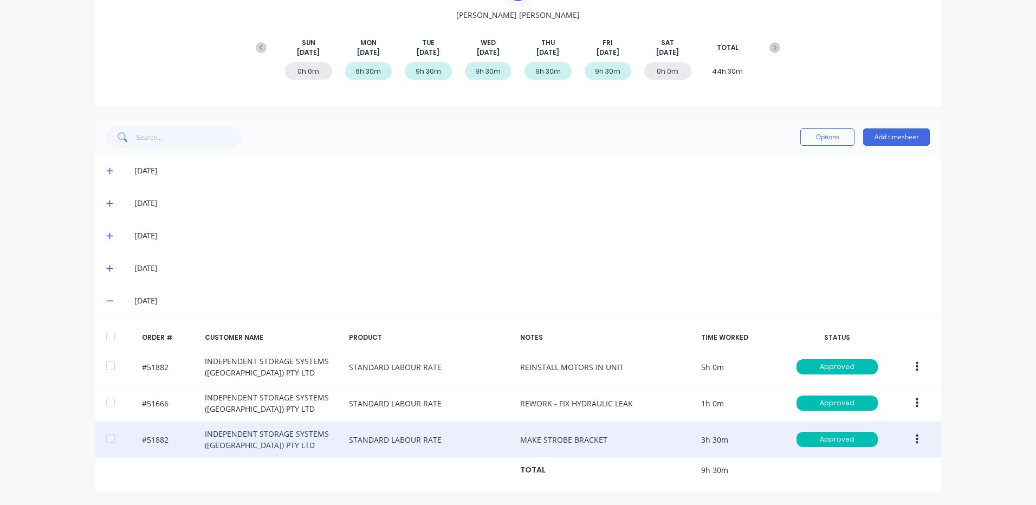
click at [905, 432] on button "button" at bounding box center [917, 440] width 25 height 20
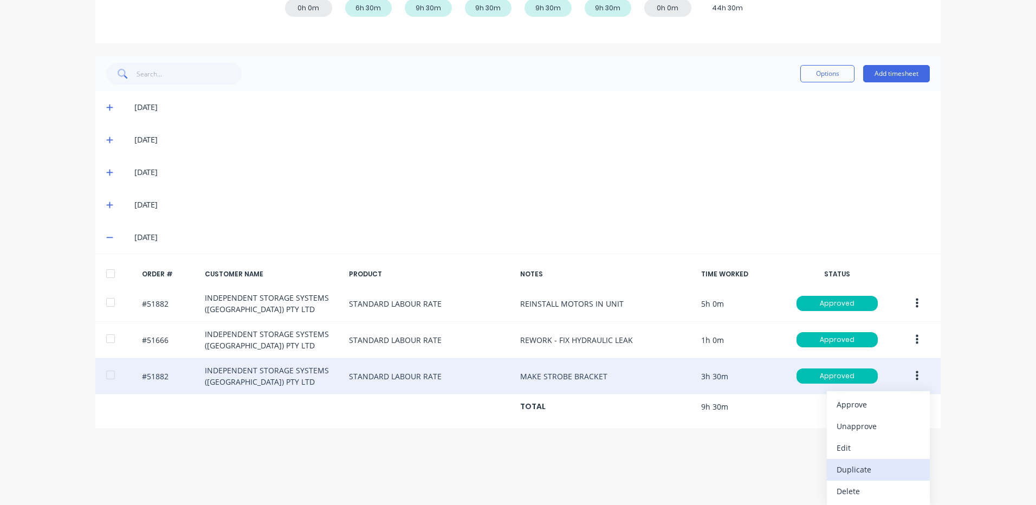
click at [864, 461] on button "Duplicate" at bounding box center [878, 470] width 103 height 22
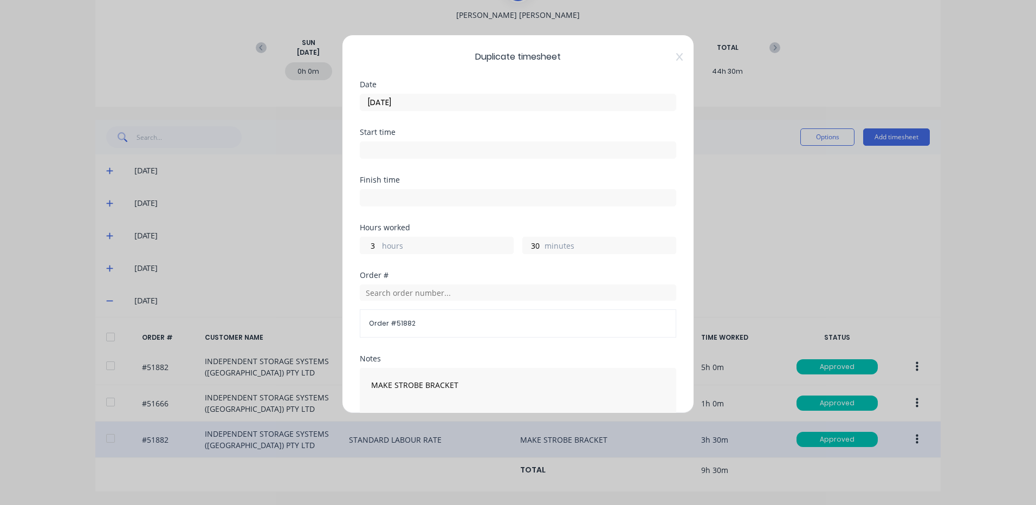
click at [430, 102] on input "22/08/2025" at bounding box center [517, 102] width 315 height 16
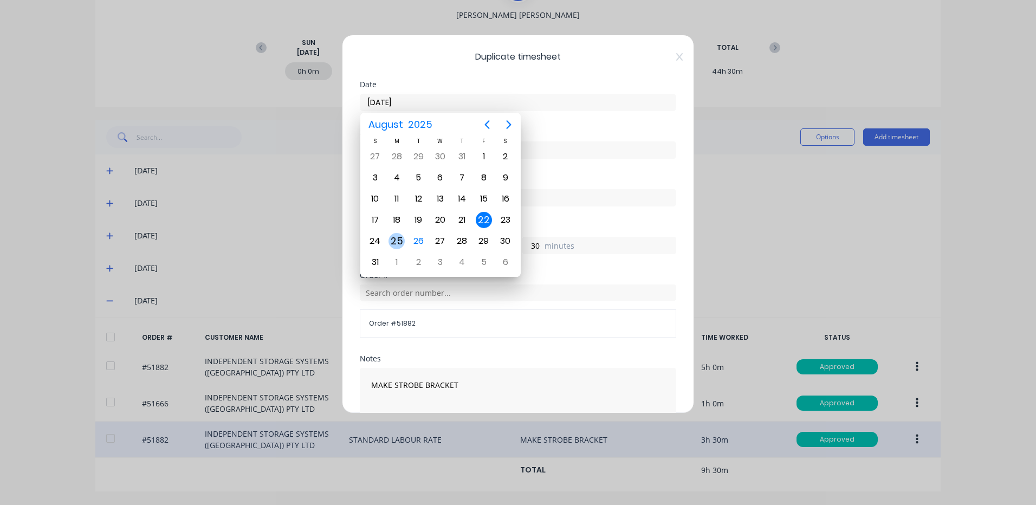
click at [396, 236] on div "25" at bounding box center [397, 241] width 16 height 16
type input "25/08/2025"
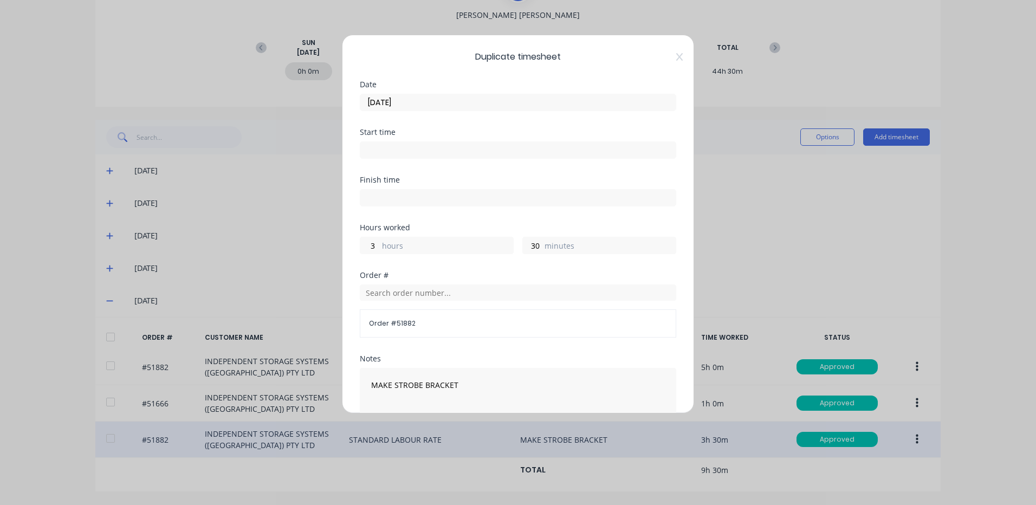
click at [425, 248] on label "hours" at bounding box center [447, 247] width 131 height 14
click at [379, 248] on input "3" at bounding box center [369, 245] width 19 height 16
type input "0"
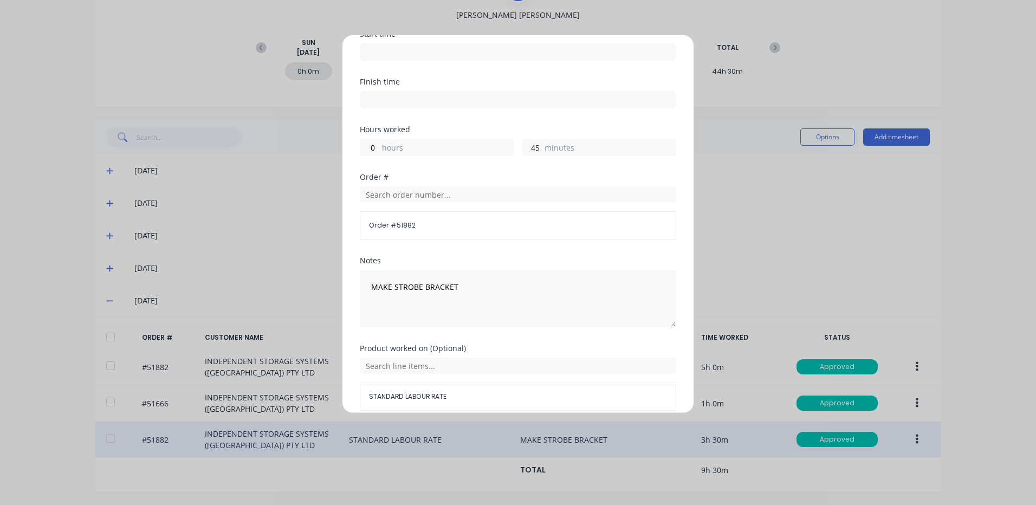
scroll to position [146, 0]
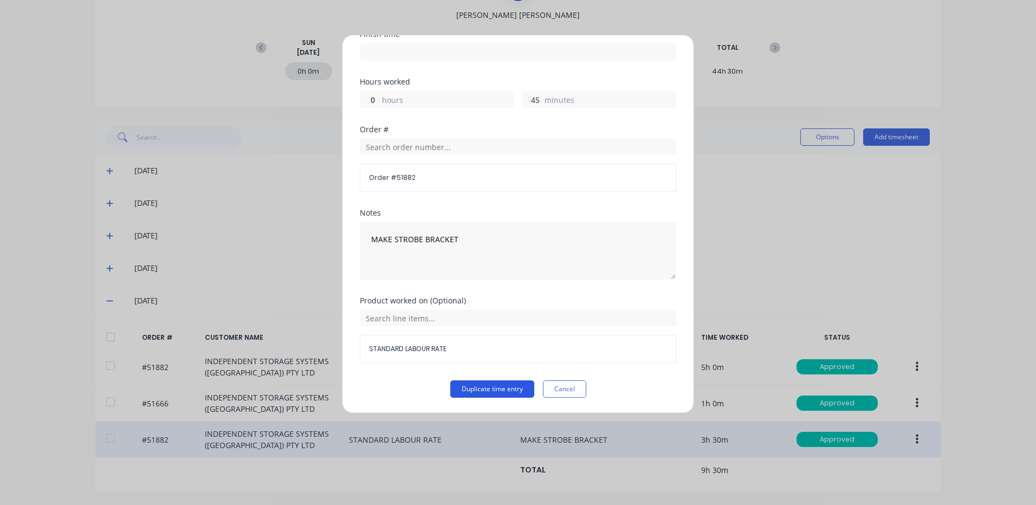
type input "45"
click at [490, 392] on button "Duplicate time entry" at bounding box center [492, 388] width 84 height 17
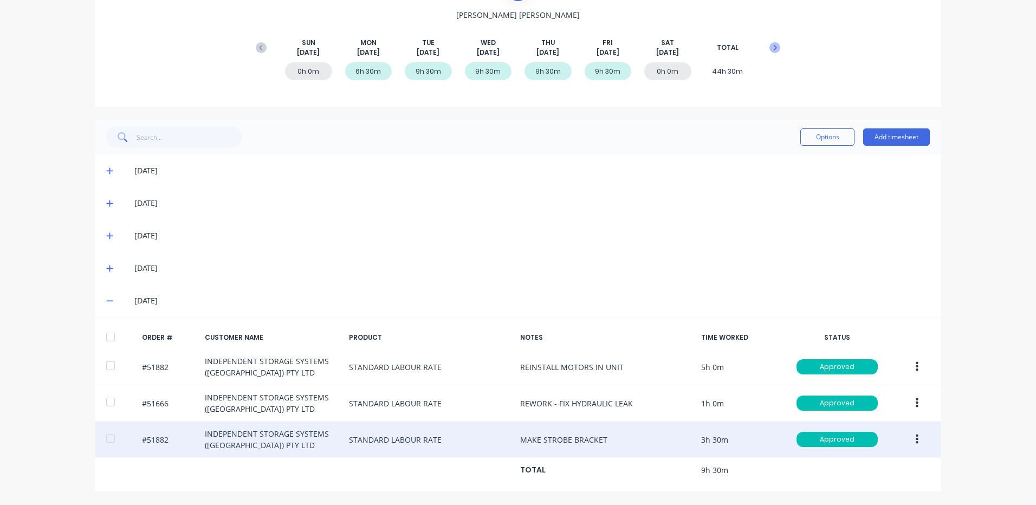
click at [764, 44] on button at bounding box center [775, 48] width 22 height 20
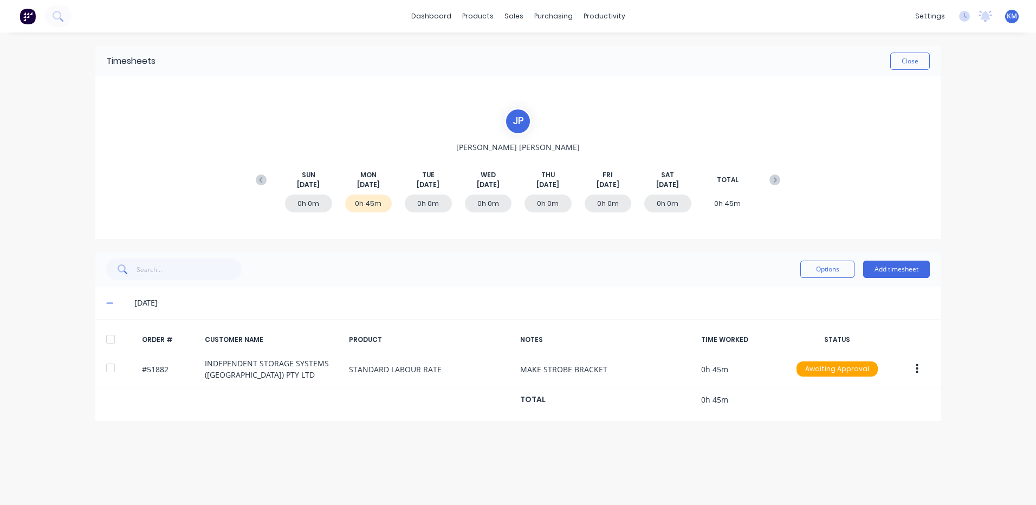
scroll to position [0, 0]
click at [917, 56] on button "Close" at bounding box center [910, 61] width 40 height 17
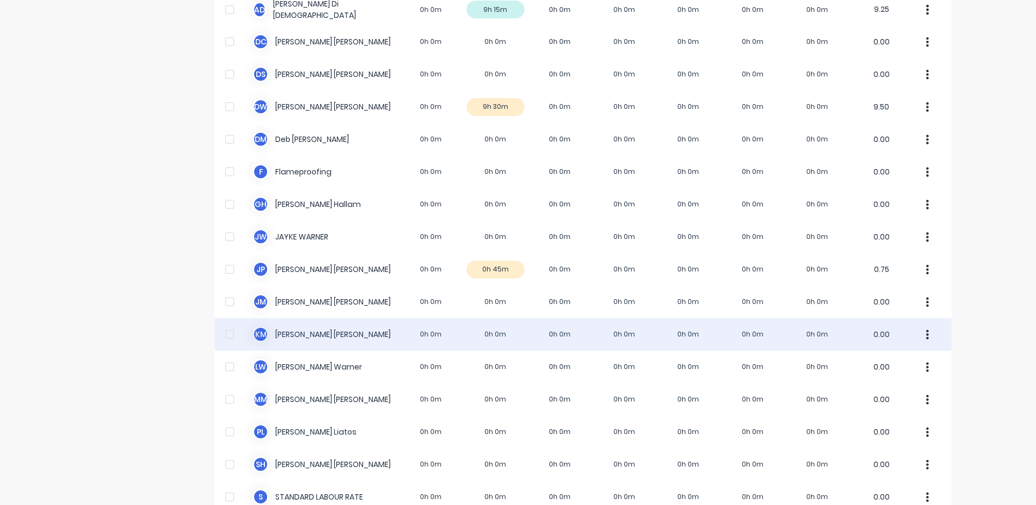
scroll to position [163, 0]
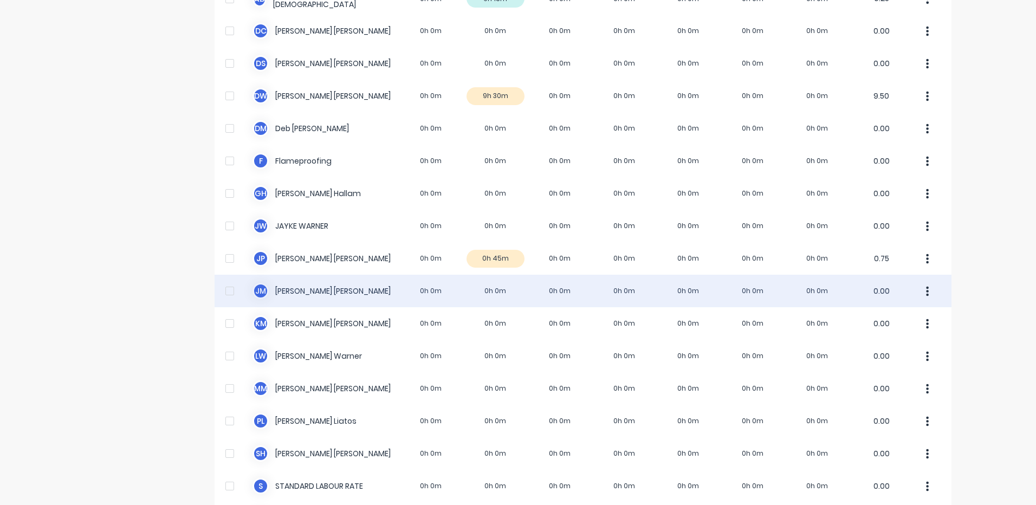
click at [501, 300] on div "J M Jim Morrison 0h 0m 0h 0m 0h 0m 0h 0m 0h 0m 0h 0m 0h 0m 0.00" at bounding box center [583, 291] width 737 height 33
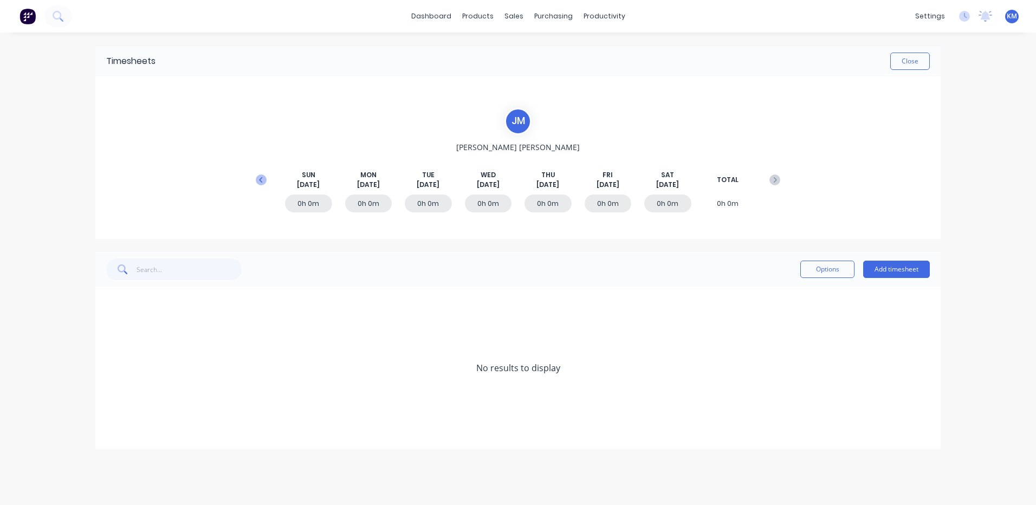
click at [258, 178] on icon at bounding box center [261, 180] width 11 height 11
click at [112, 396] on span at bounding box center [111, 400] width 11 height 11
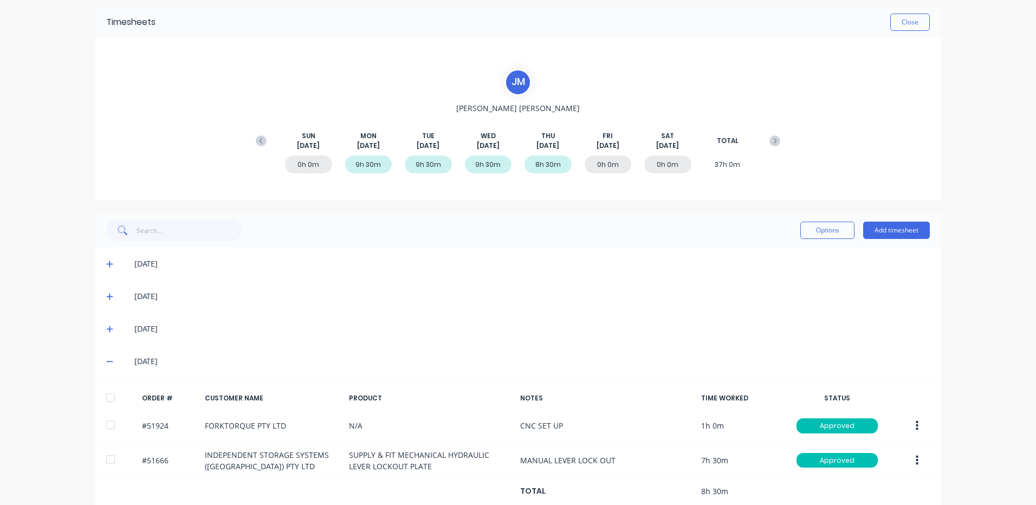
scroll to position [60, 0]
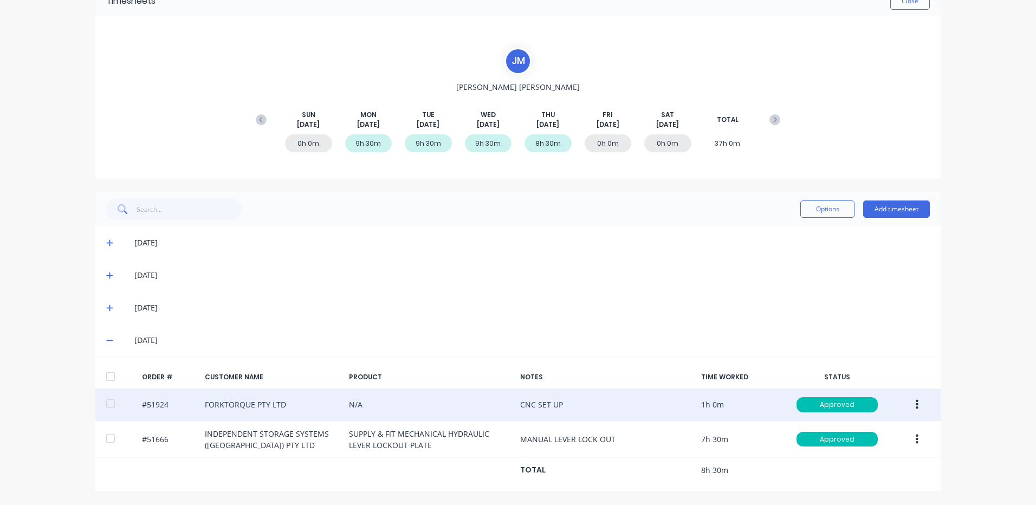
click at [916, 400] on icon "button" at bounding box center [917, 405] width 3 height 12
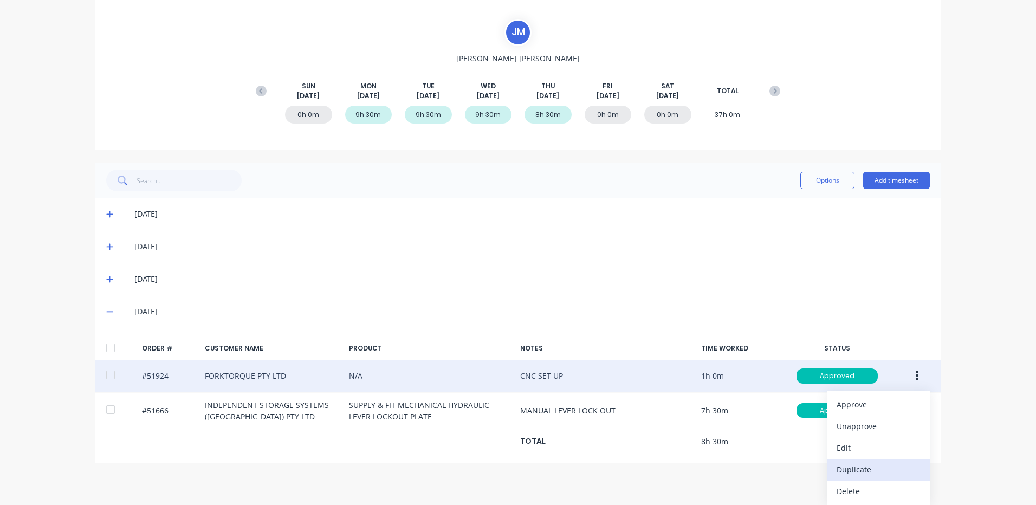
click at [859, 468] on div "Duplicate" at bounding box center [878, 470] width 83 height 16
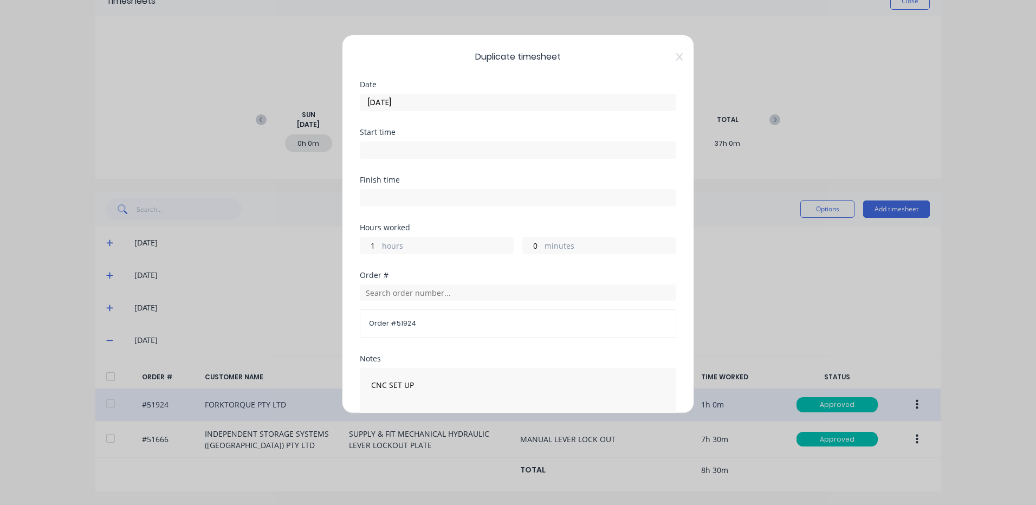
click at [427, 108] on input "21/08/2025" at bounding box center [517, 102] width 315 height 16
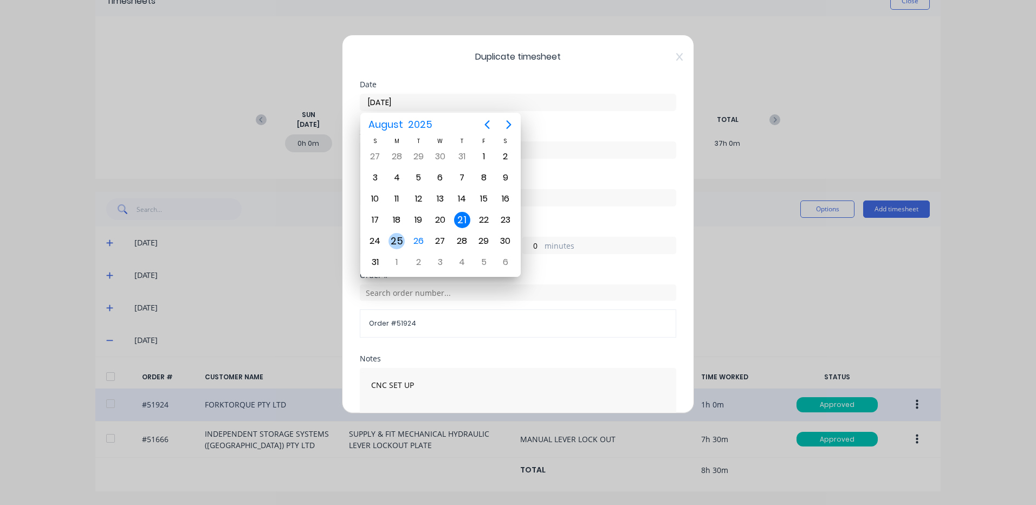
click at [406, 243] on div "25" at bounding box center [397, 241] width 22 height 21
type input "25/08/2025"
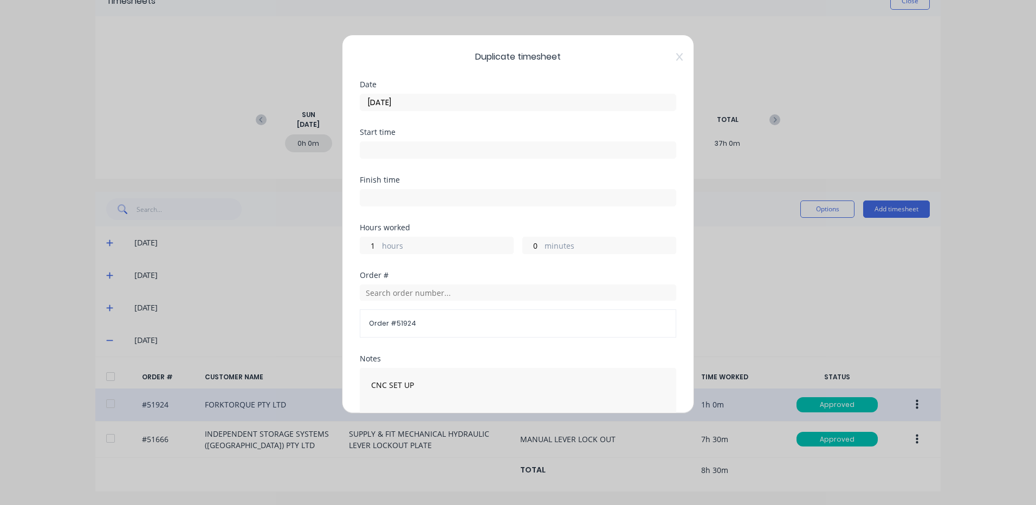
click at [422, 248] on label "hours" at bounding box center [447, 247] width 131 height 14
click at [379, 248] on input "1" at bounding box center [369, 245] width 19 height 16
type input "2"
type input "30"
click at [444, 395] on textarea "CNC SET UP" at bounding box center [518, 396] width 316 height 57
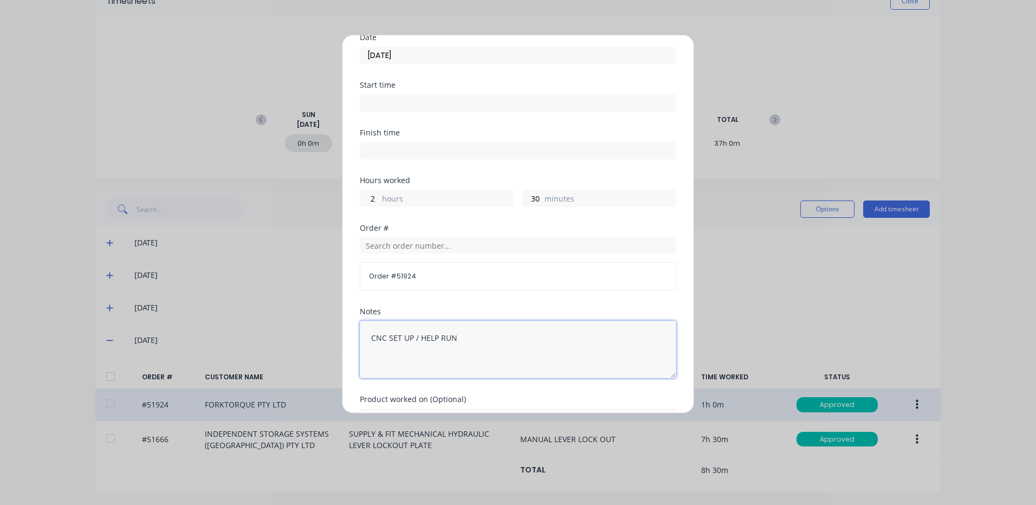
scroll to position [146, 0]
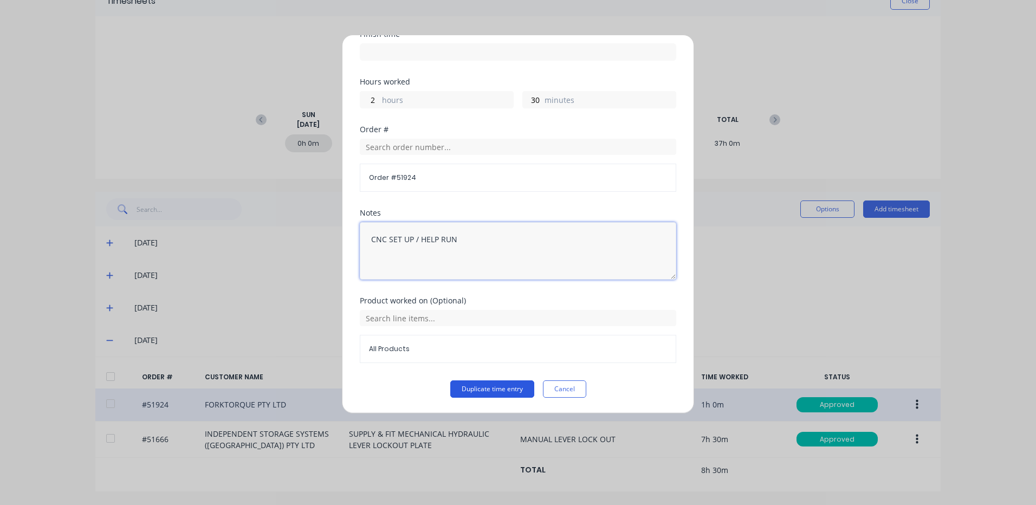
type textarea "CNC SET UP / HELP RUN"
click at [499, 386] on button "Duplicate time entry" at bounding box center [492, 388] width 84 height 17
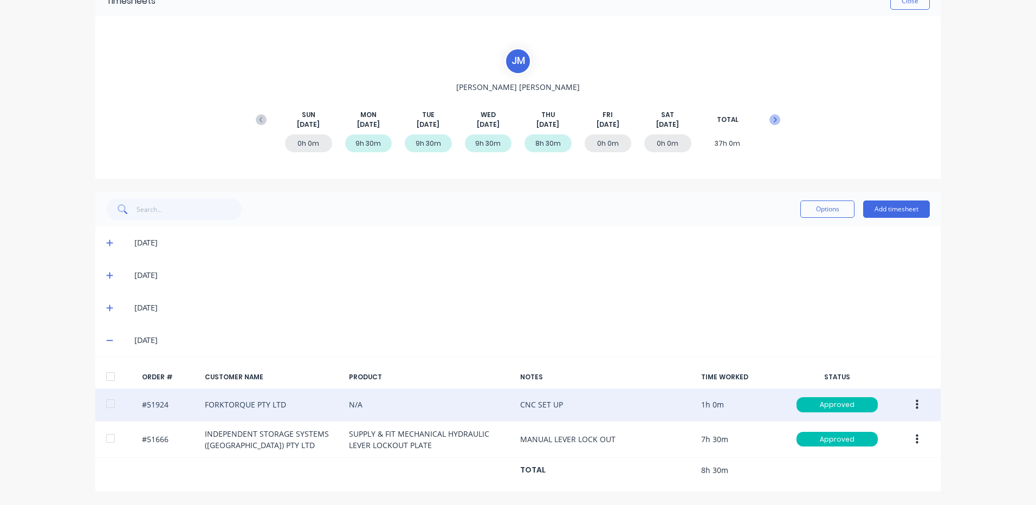
click at [778, 121] on button at bounding box center [775, 120] width 22 height 20
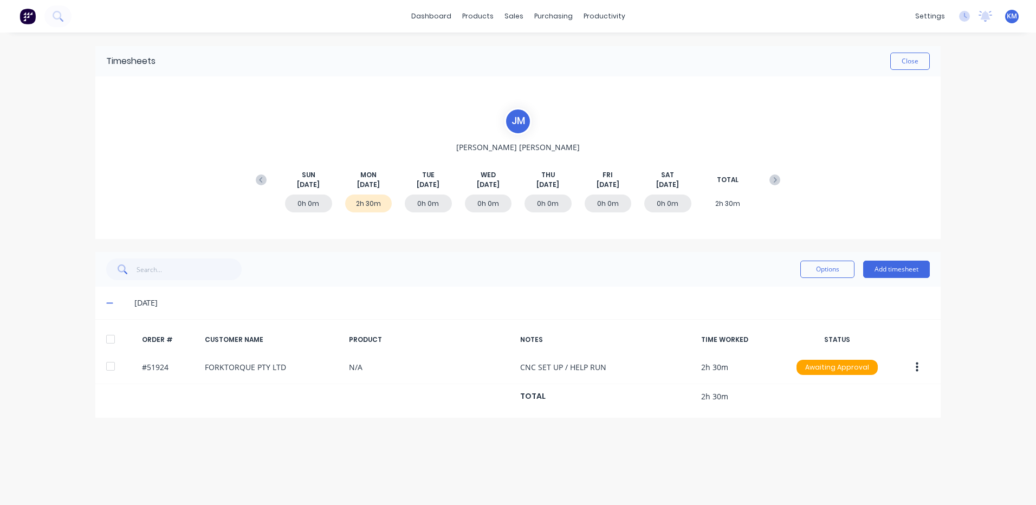
scroll to position [0, 0]
click at [919, 261] on div "Options Add timesheet" at bounding box center [865, 270] width 130 height 22
click at [914, 264] on button "Add timesheet" at bounding box center [896, 269] width 67 height 17
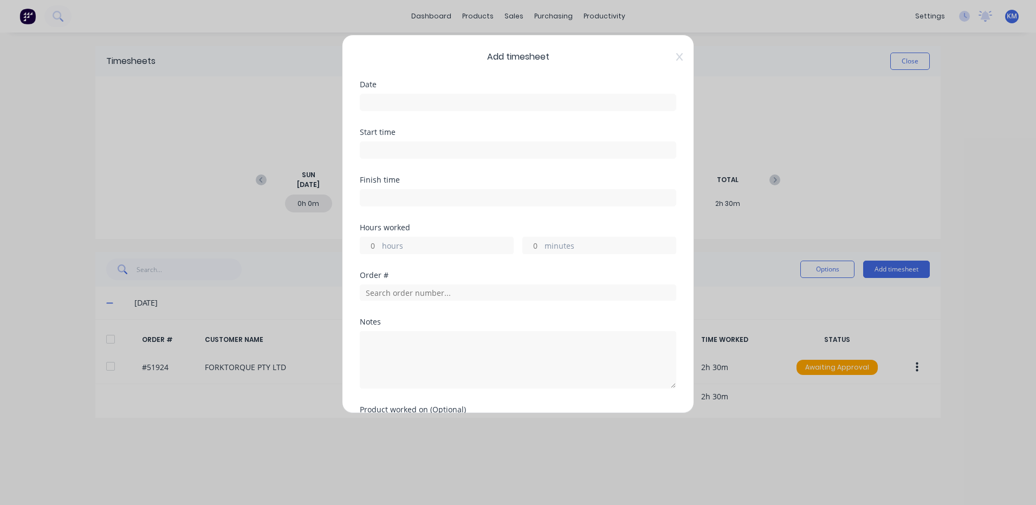
click at [479, 95] on input at bounding box center [517, 102] width 315 height 16
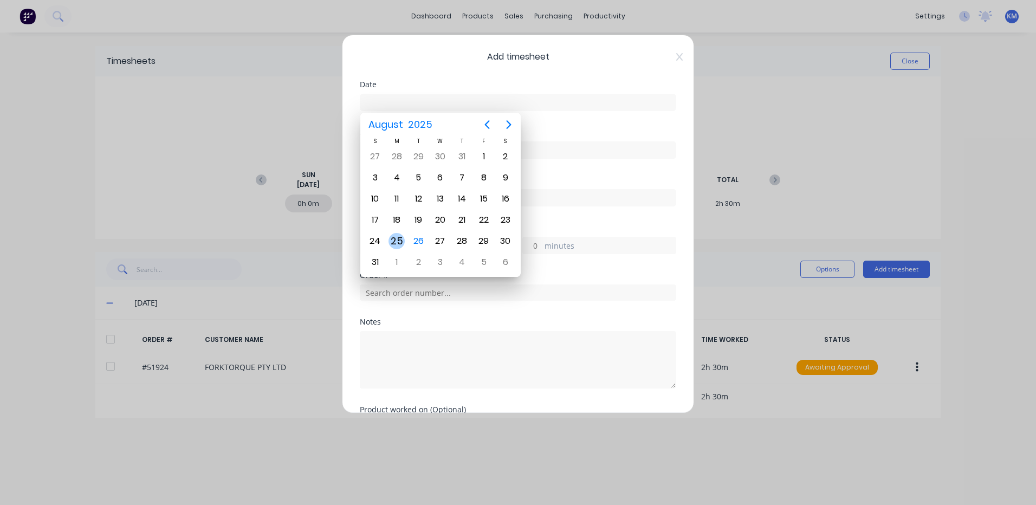
click at [399, 240] on div "25" at bounding box center [397, 241] width 16 height 16
type input "25/08/2025"
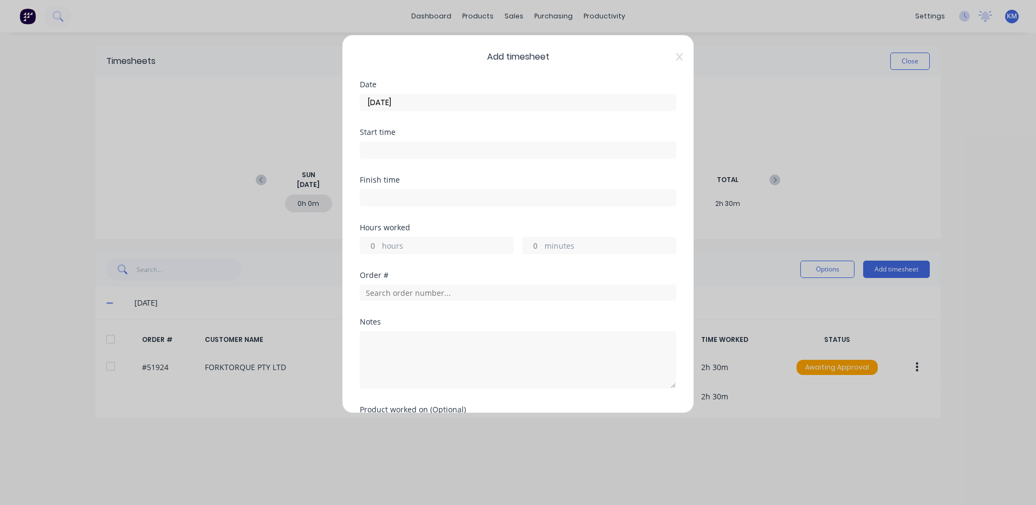
click at [423, 247] on label "hours" at bounding box center [447, 247] width 131 height 14
click at [379, 247] on input "hours" at bounding box center [369, 245] width 19 height 16
type input "1"
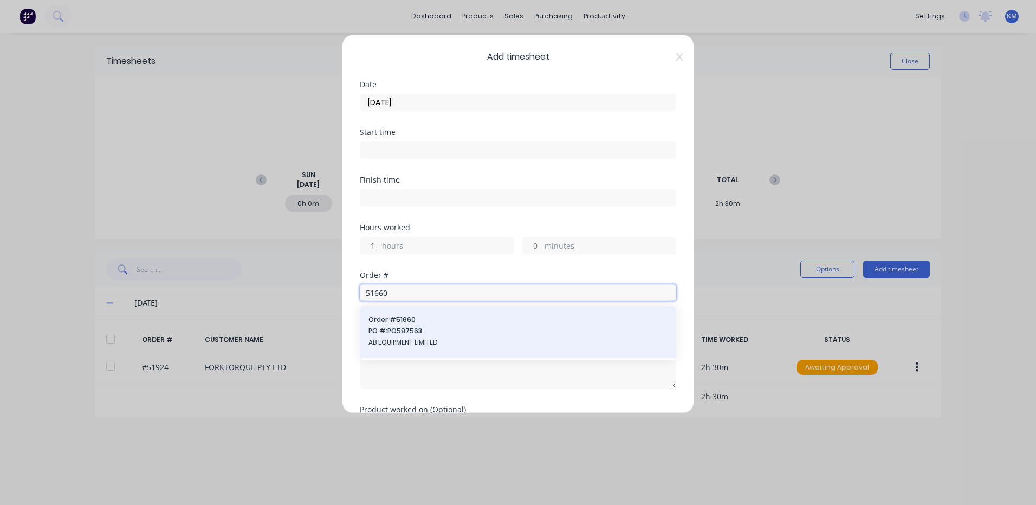
type input "51660"
click at [428, 319] on span "Order # 51660" at bounding box center [518, 320] width 299 height 10
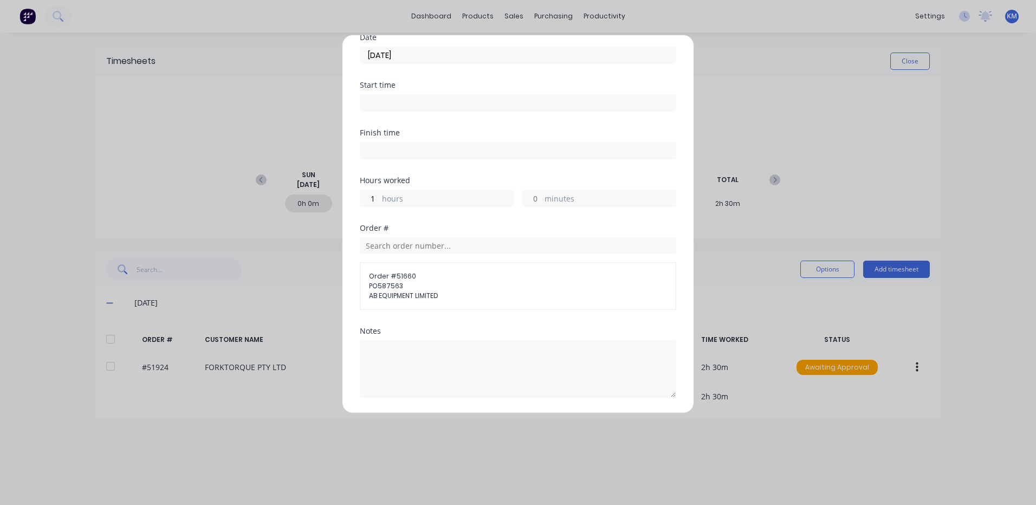
scroll to position [128, 0]
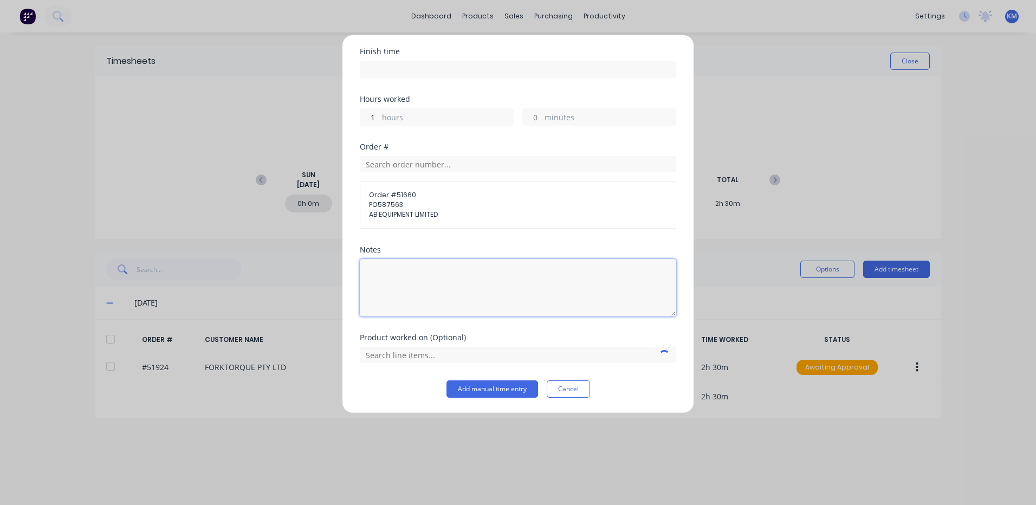
click at [416, 300] on textarea at bounding box center [518, 287] width 316 height 57
type textarea "HELP FAULT FIND STARTER ISSUE"
click at [461, 361] on input "text" at bounding box center [518, 355] width 316 height 16
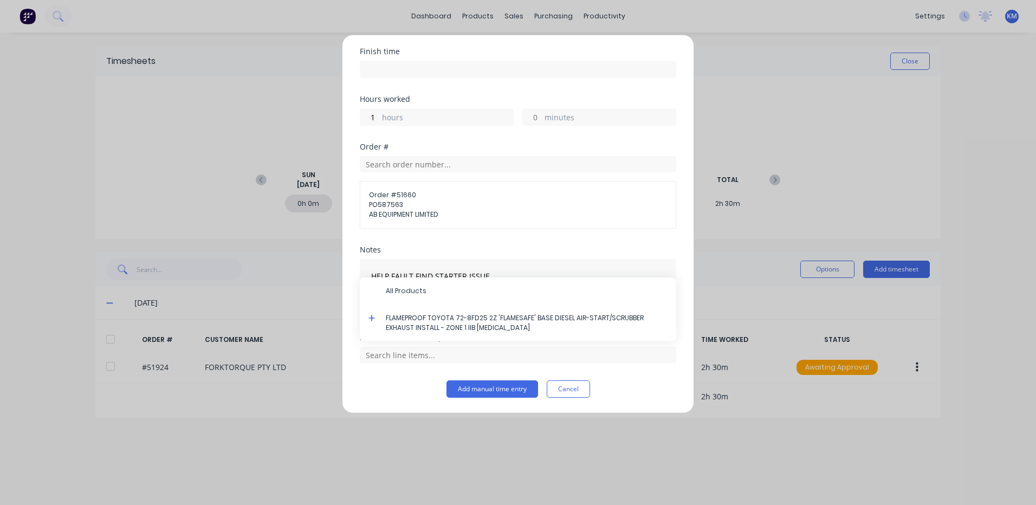
click at [371, 316] on icon at bounding box center [372, 318] width 7 height 8
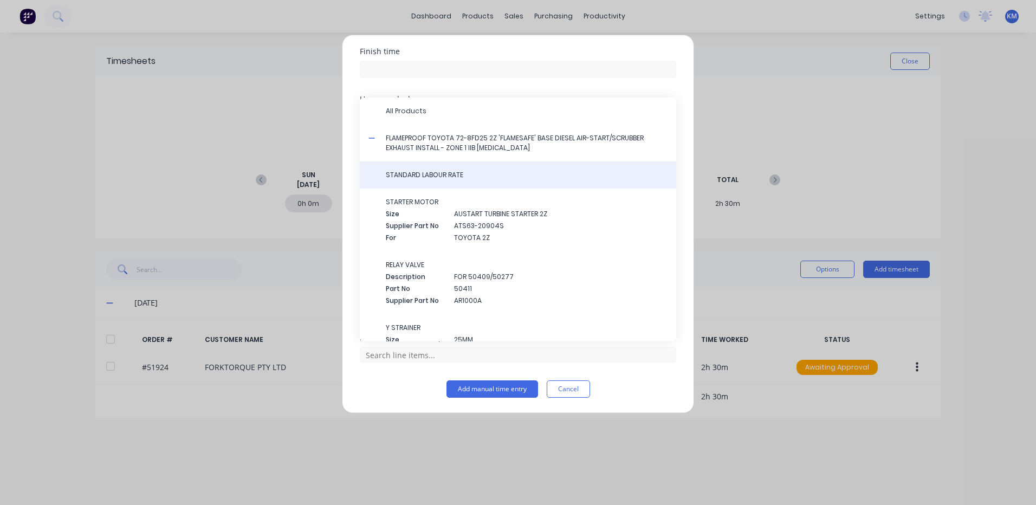
click at [445, 175] on span "STANDARD LABOUR RATE" at bounding box center [527, 175] width 282 height 10
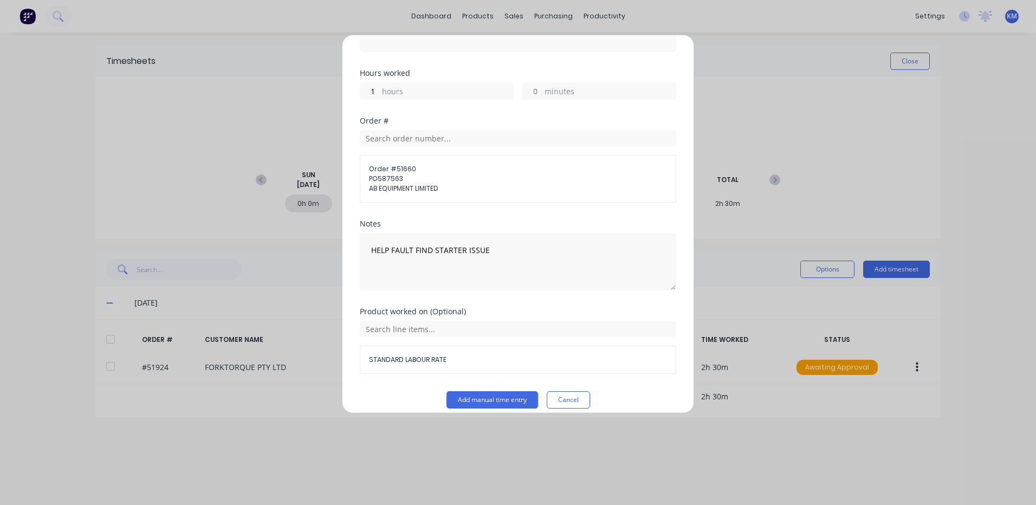
scroll to position [165, 0]
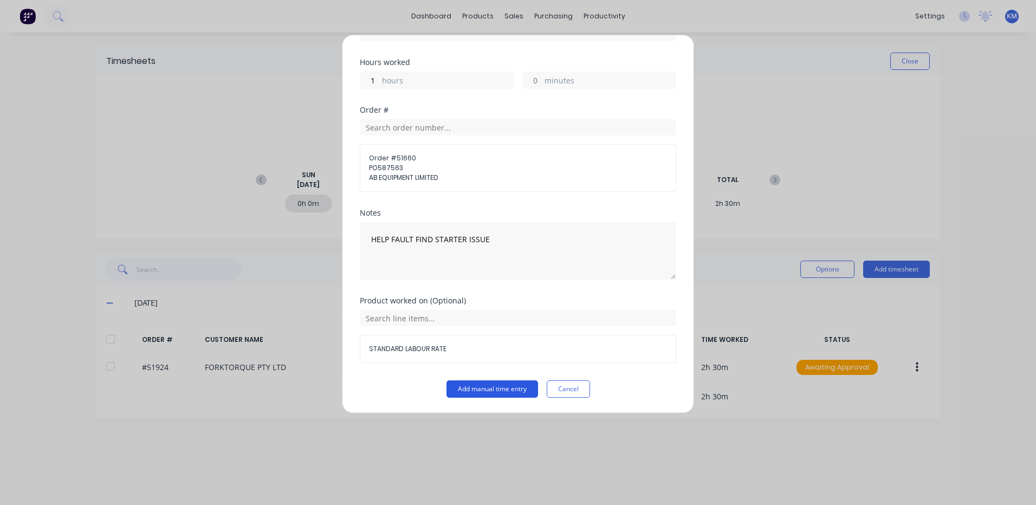
click at [482, 380] on button "Add manual time entry" at bounding box center [493, 388] width 92 height 17
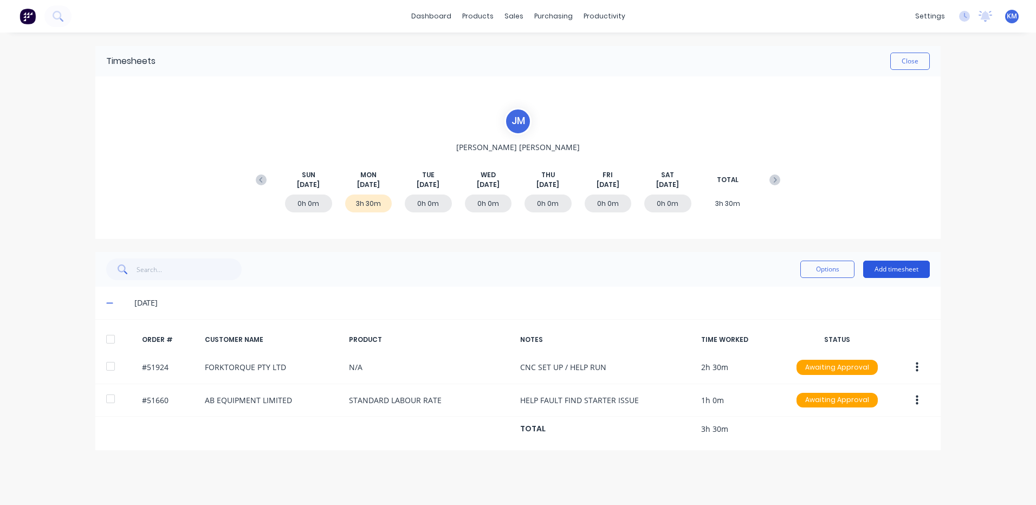
click at [909, 270] on button "Add timesheet" at bounding box center [896, 269] width 67 height 17
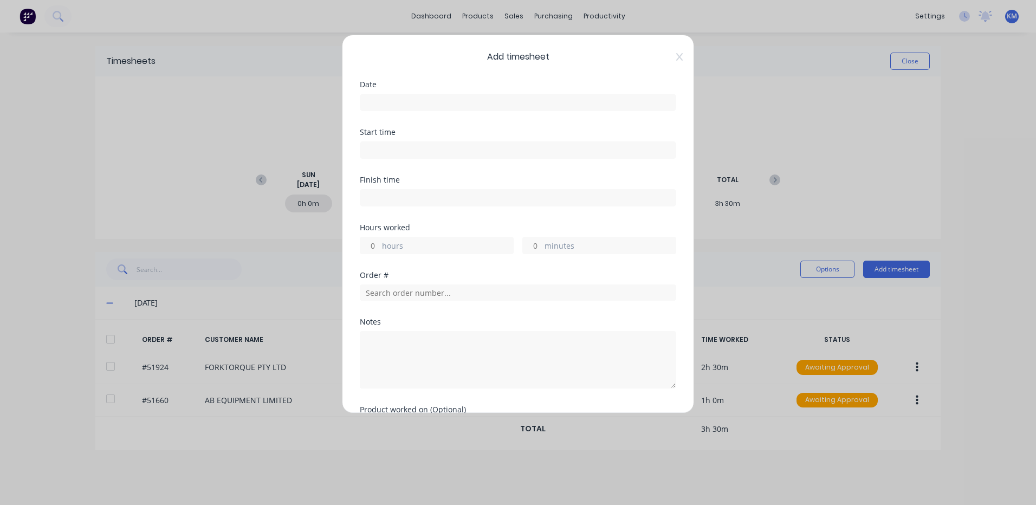
click at [528, 106] on input at bounding box center [517, 102] width 315 height 16
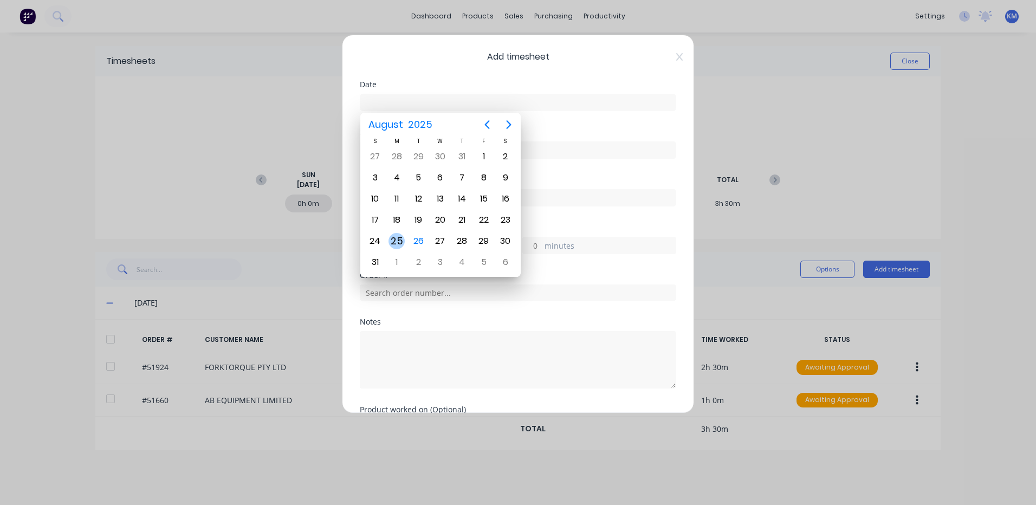
click at [403, 240] on div "25" at bounding box center [397, 241] width 16 height 16
type input "25/08/2025"
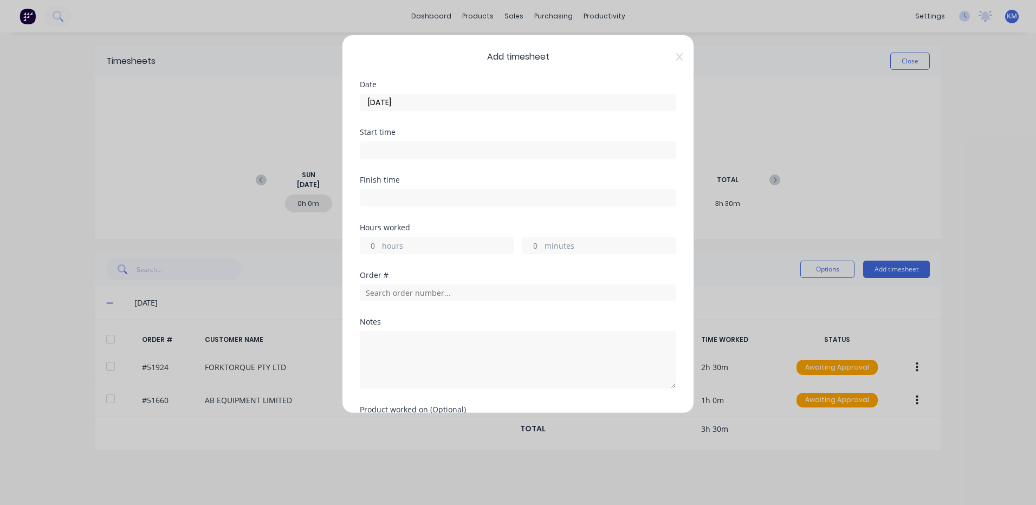
click at [419, 244] on label "hours" at bounding box center [447, 247] width 131 height 14
click at [379, 244] on input "hours" at bounding box center [369, 245] width 19 height 16
click at [416, 249] on label "hours" at bounding box center [447, 247] width 131 height 14
click at [379, 249] on input "hours" at bounding box center [369, 245] width 19 height 16
type input "1"
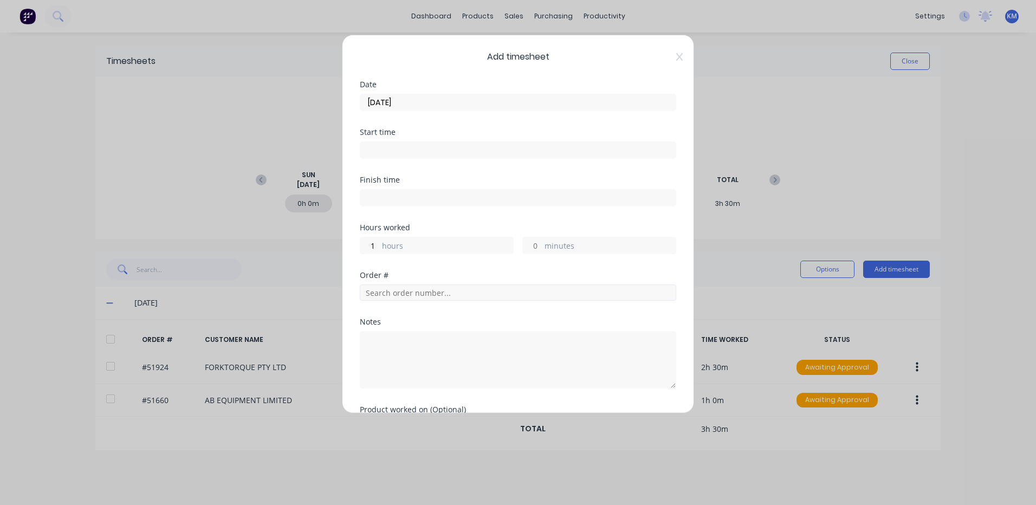
drag, startPoint x: 578, startPoint y: 273, endPoint x: 552, endPoint y: 291, distance: 31.4
click at [578, 273] on div "Order #" at bounding box center [518, 276] width 316 height 8
click at [544, 296] on input "text" at bounding box center [518, 293] width 316 height 16
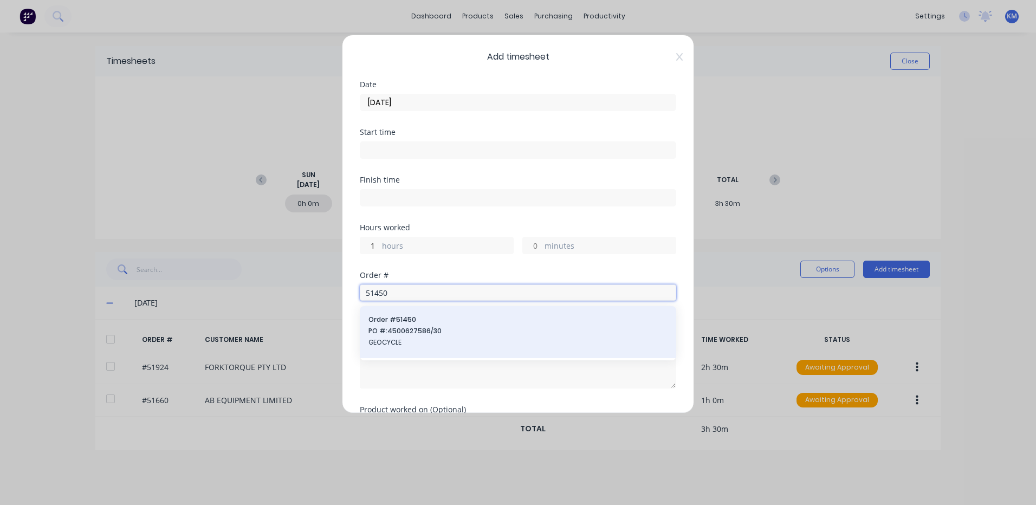
type input "51450"
click at [551, 333] on span "PO #: 4500627586/30" at bounding box center [518, 331] width 299 height 10
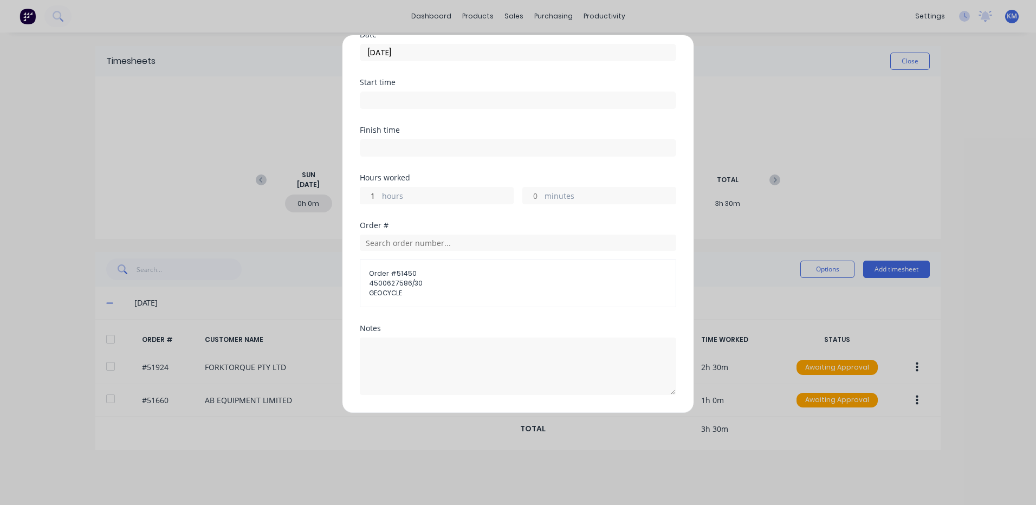
scroll to position [128, 0]
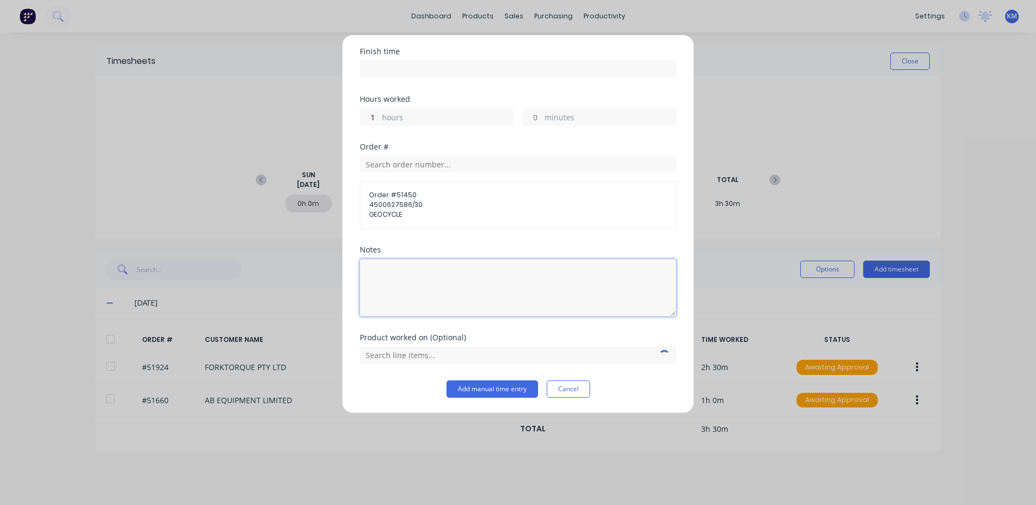
click at [458, 303] on textarea at bounding box center [518, 287] width 316 height 57
type textarea "REWORK - REMOVE INJECTROS FOR EXTERNAL CLEANING"
click at [422, 356] on input "text" at bounding box center [518, 355] width 316 height 16
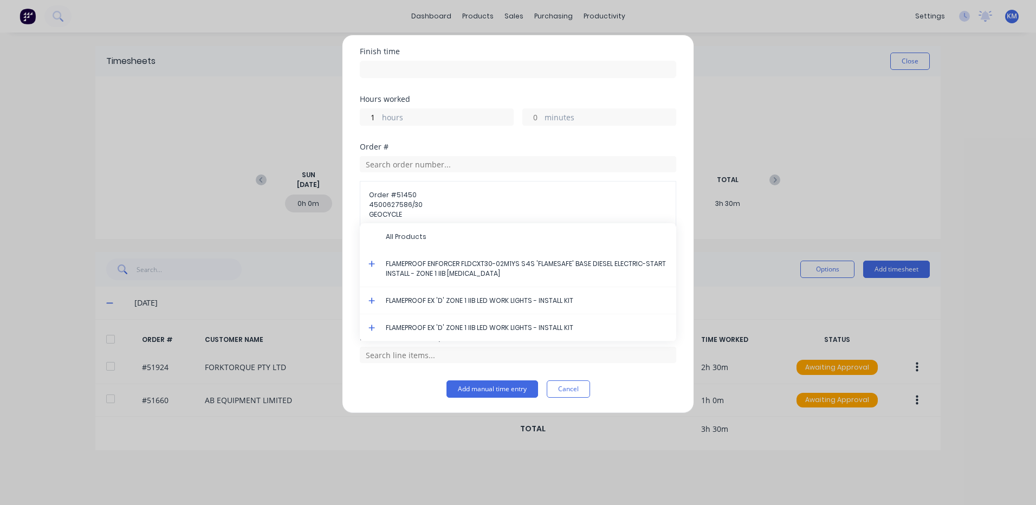
click at [370, 264] on icon at bounding box center [372, 264] width 7 height 8
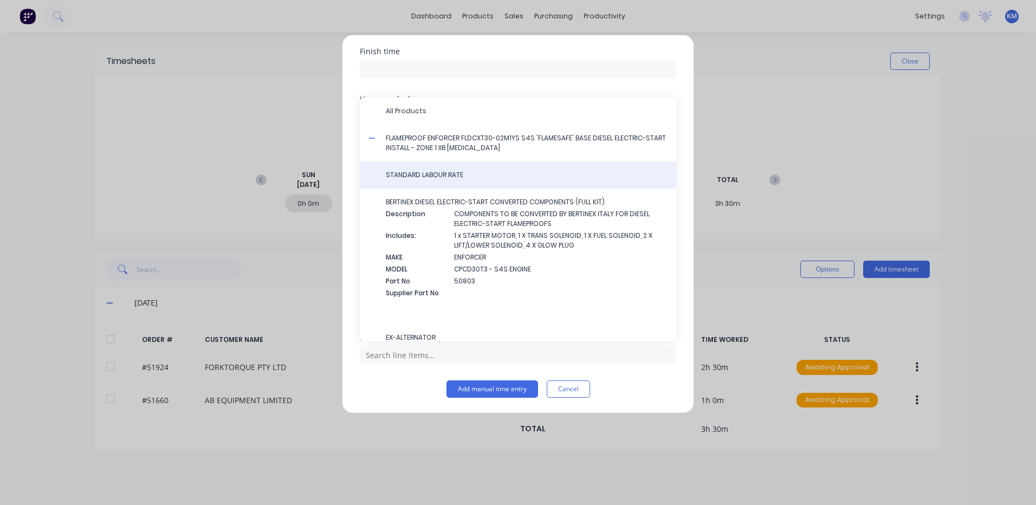
click at [411, 170] on div "STANDARD LABOUR RATE" at bounding box center [518, 175] width 316 height 27
click at [422, 177] on span "STANDARD LABOUR RATE" at bounding box center [527, 175] width 282 height 10
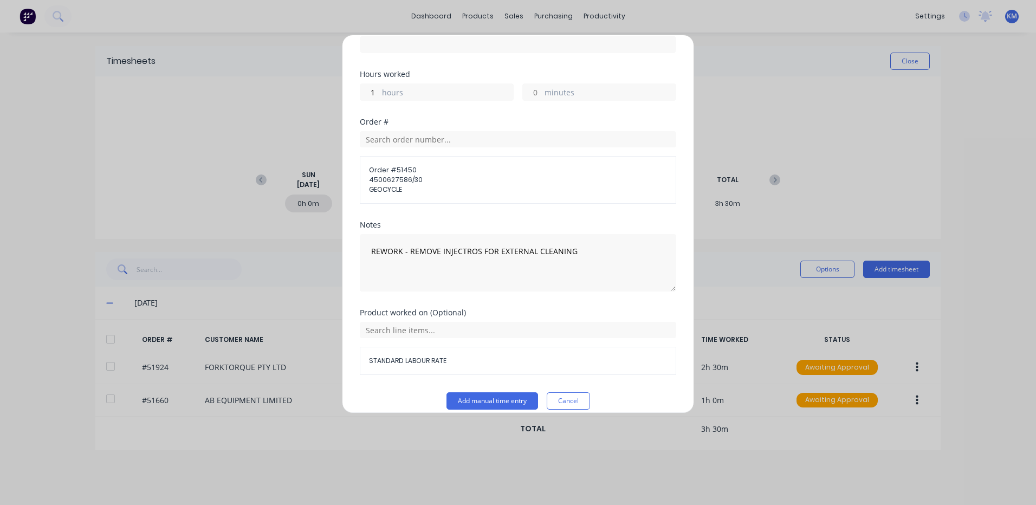
scroll to position [165, 0]
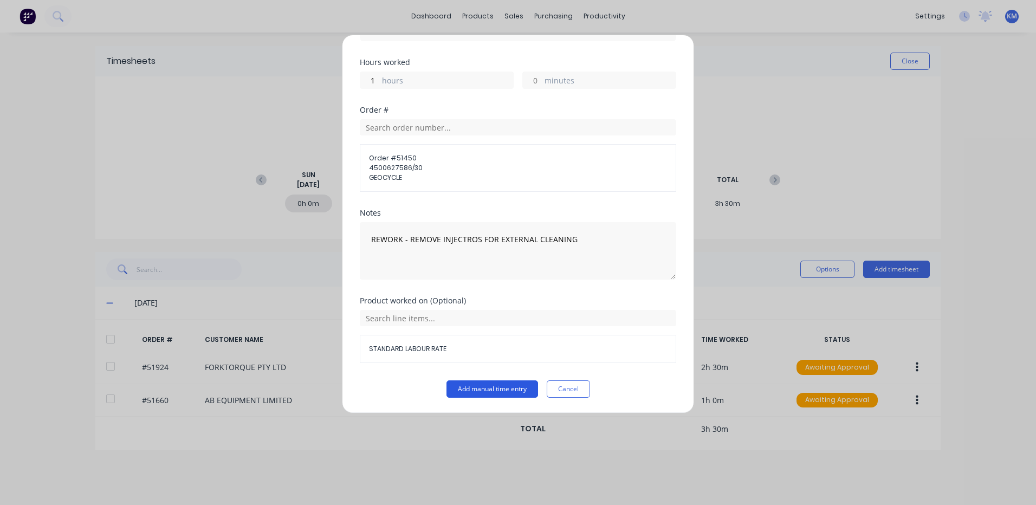
click at [496, 384] on button "Add manual time entry" at bounding box center [493, 388] width 92 height 17
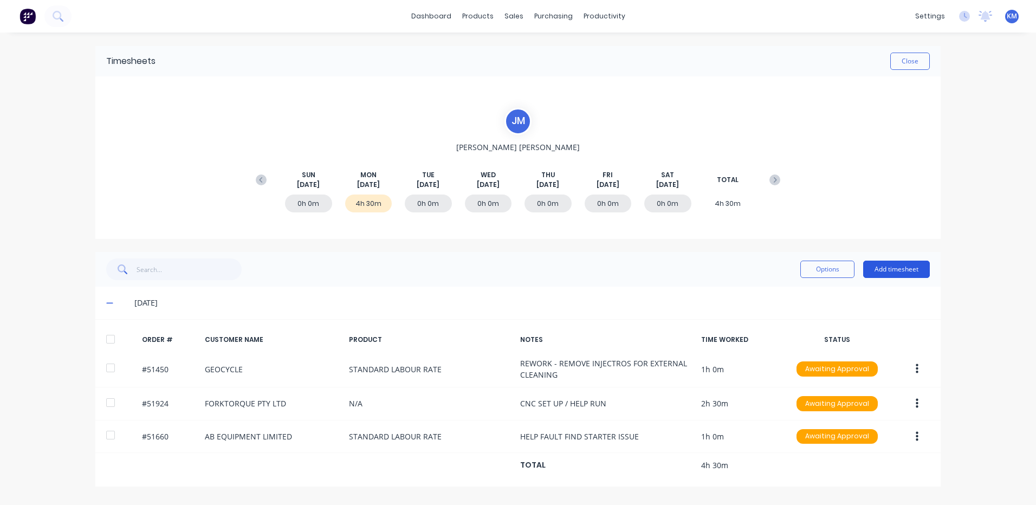
click at [908, 269] on button "Add timesheet" at bounding box center [896, 269] width 67 height 17
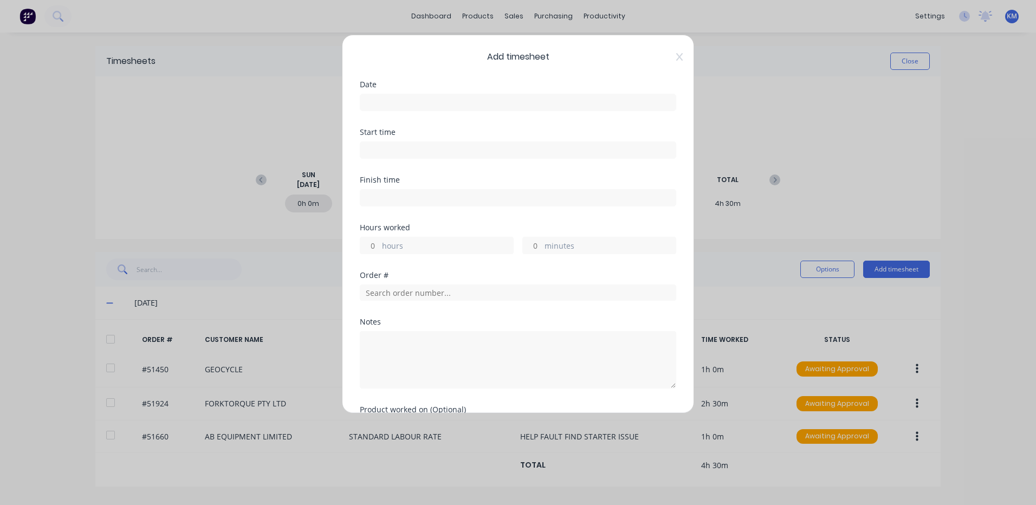
click at [402, 103] on input at bounding box center [517, 102] width 315 height 16
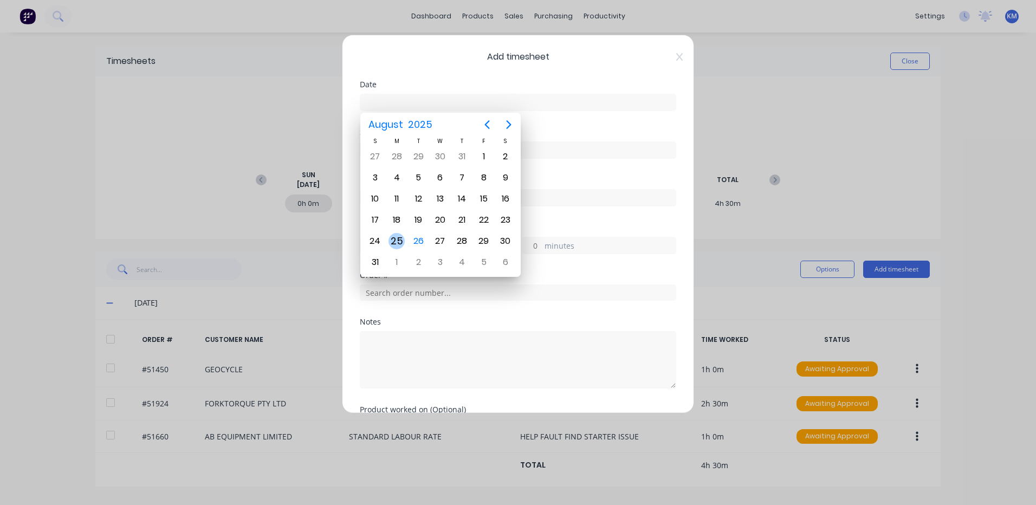
click at [405, 237] on div "25" at bounding box center [397, 241] width 22 height 21
type input "25/08/2025"
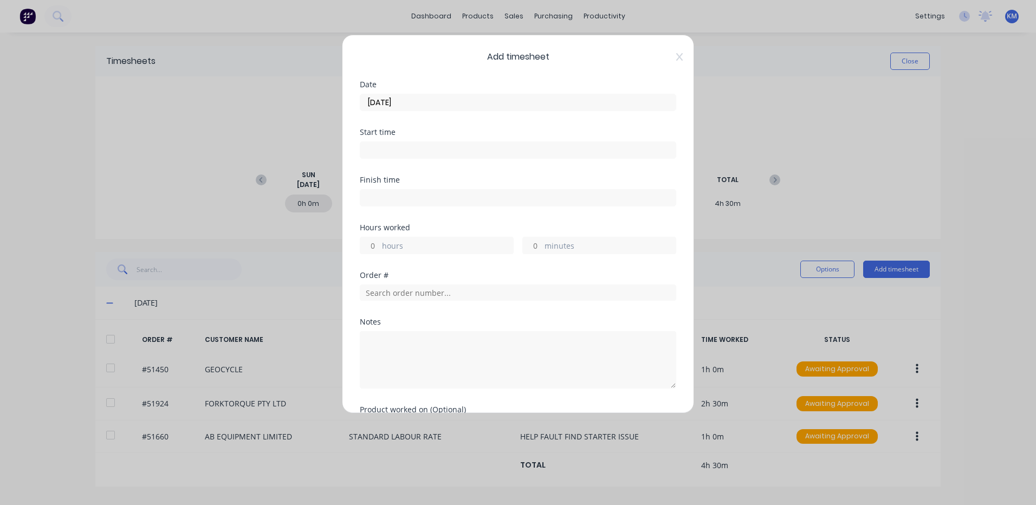
click at [398, 237] on div "hours" at bounding box center [437, 245] width 154 height 17
click at [395, 242] on label "hours" at bounding box center [447, 247] width 131 height 14
click at [379, 242] on input "hours" at bounding box center [369, 245] width 19 height 16
type input "3"
click at [529, 296] on input "text" at bounding box center [518, 293] width 316 height 16
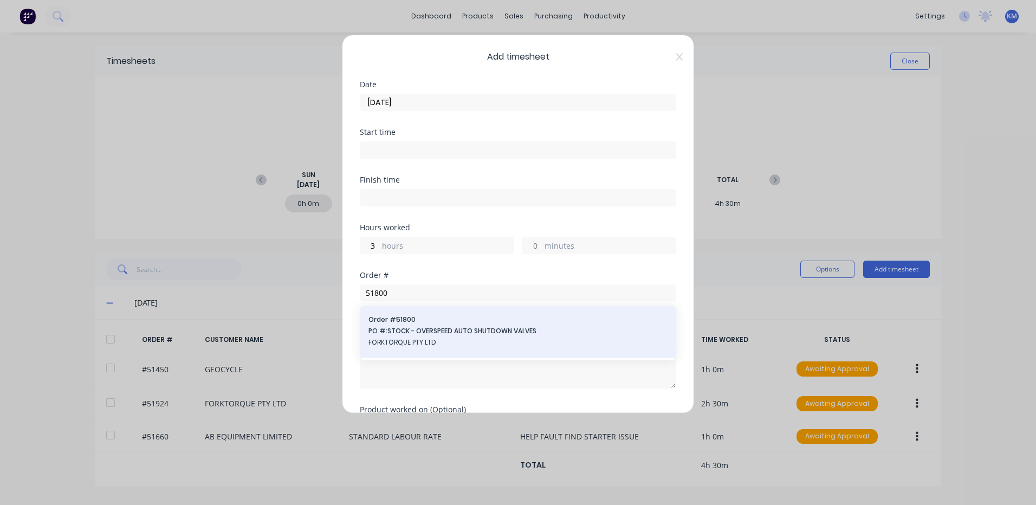
click at [504, 316] on div "Order # 51800 PO #: STOCK - OVERSPEED AUTO SHUTDOWN VALVES FORKTORQUE PTY LTD" at bounding box center [518, 333] width 316 height 54
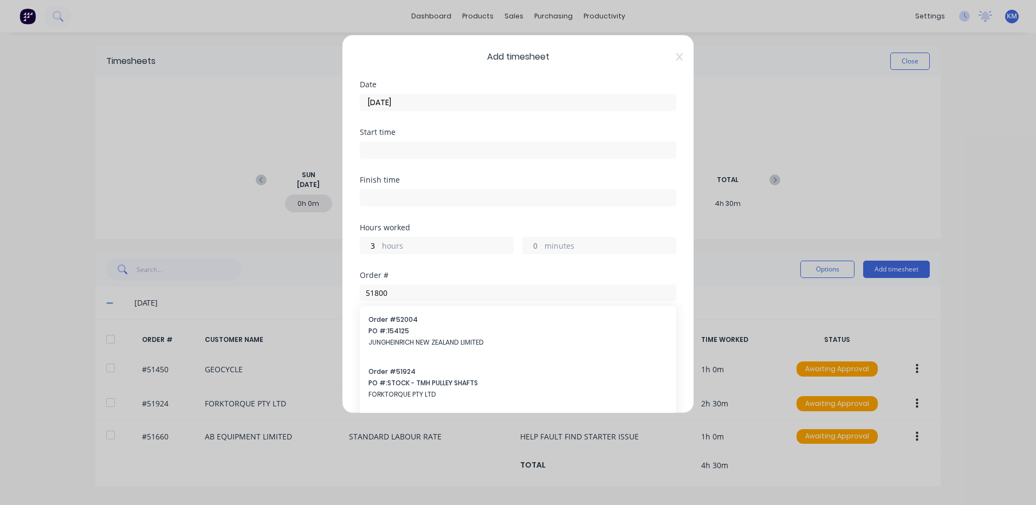
click at [436, 330] on div at bounding box center [518, 358] width 316 height 60
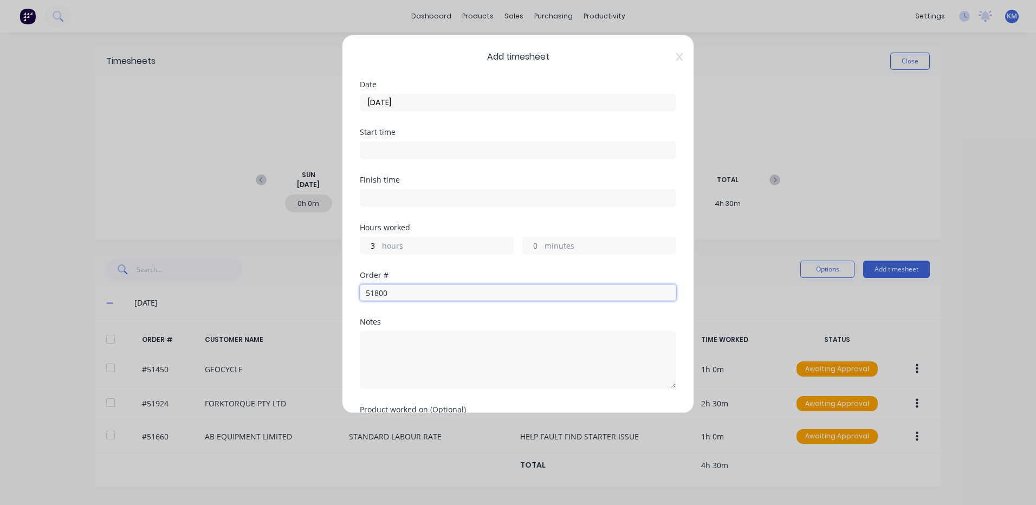
click at [443, 289] on input "51800" at bounding box center [518, 293] width 316 height 16
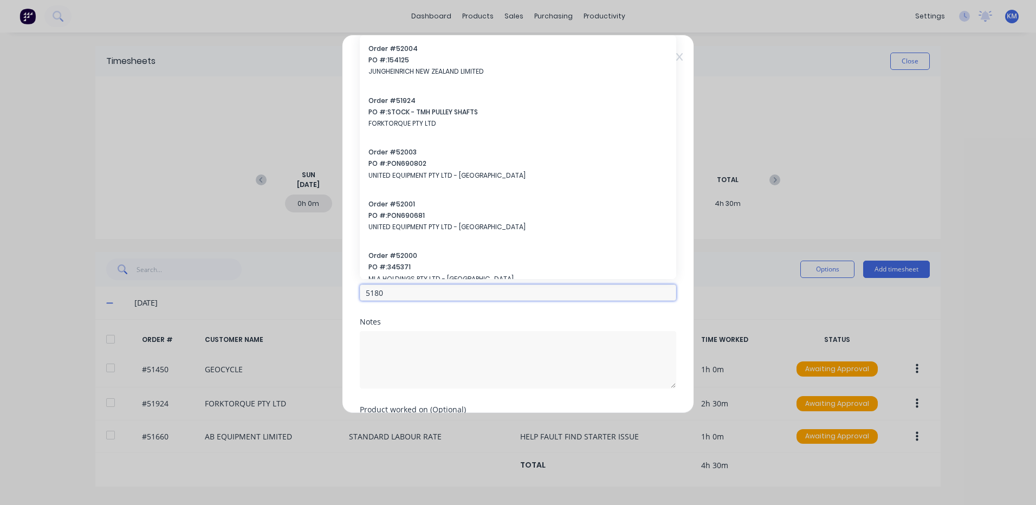
type input "51800"
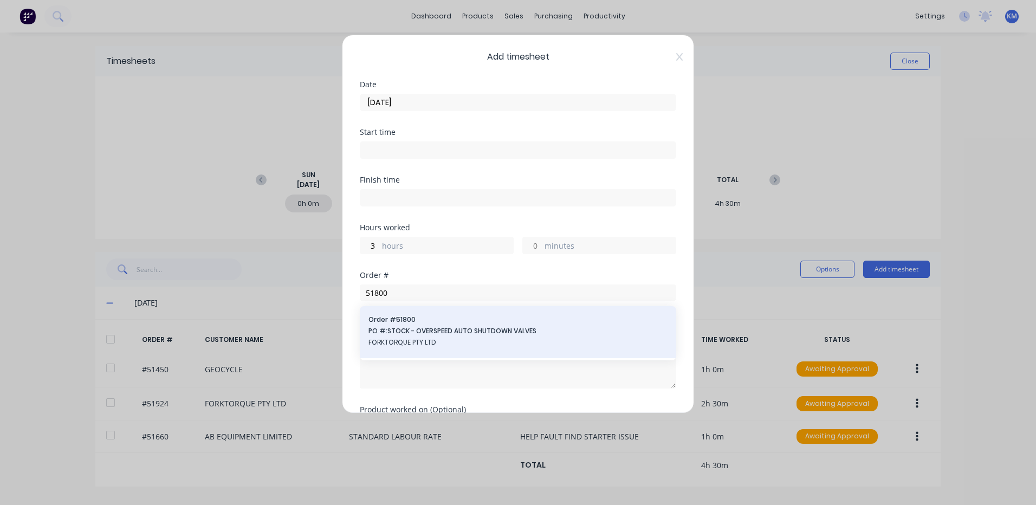
click at [412, 335] on span "PO #: STOCK - OVERSPEED AUTO SHUTDOWN VALVES" at bounding box center [518, 331] width 299 height 10
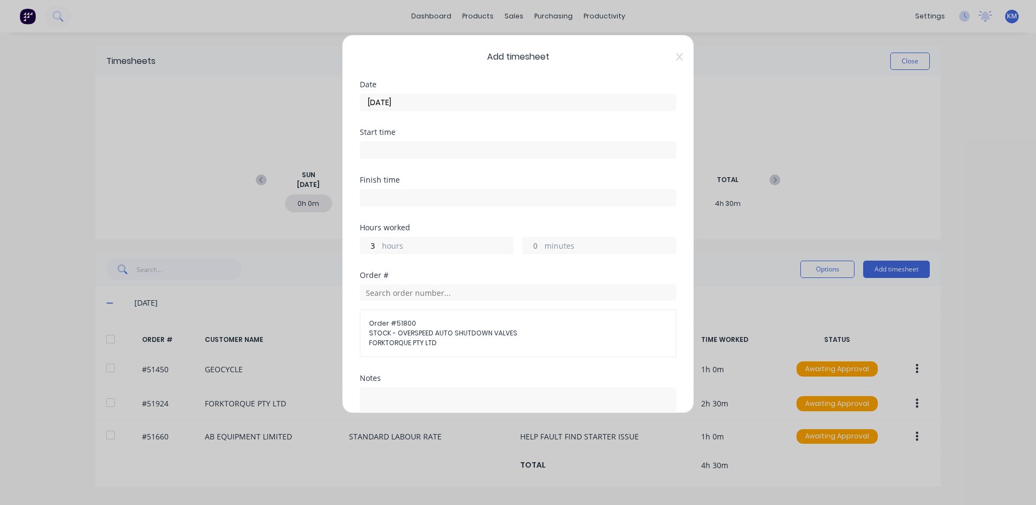
scroll to position [128, 0]
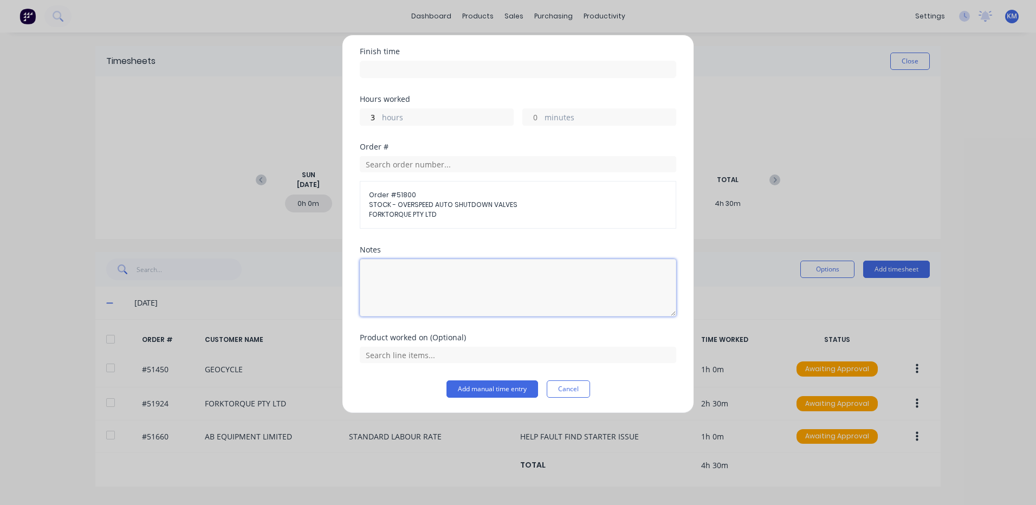
click at [440, 292] on textarea at bounding box center [518, 287] width 316 height 57
click at [390, 271] on textarea "CAMS ASSEMBLY" at bounding box center [518, 287] width 316 height 57
type textarea "CAM ASSEMBLY"
click at [493, 354] on input "text" at bounding box center [518, 355] width 316 height 16
click at [373, 325] on icon at bounding box center [372, 328] width 7 height 8
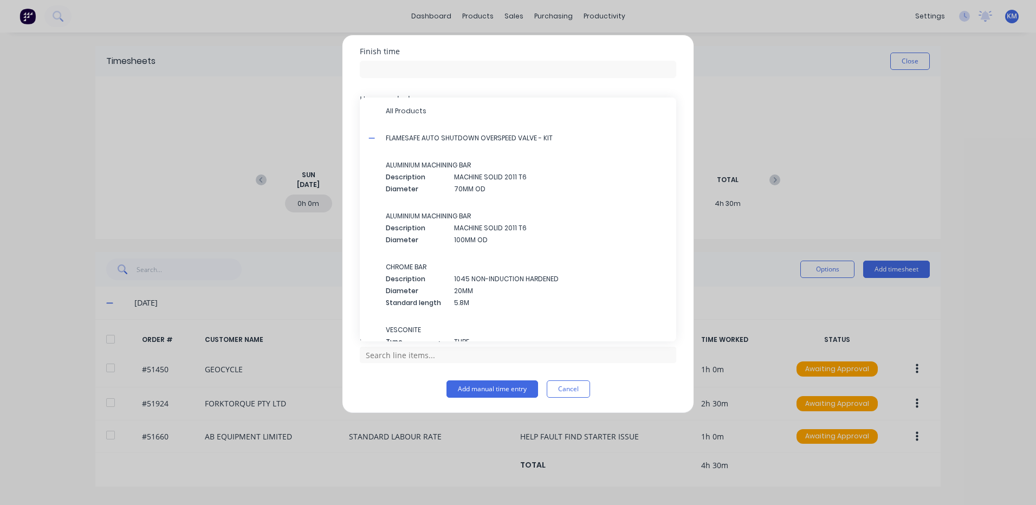
click at [372, 139] on icon at bounding box center [372, 138] width 7 height 8
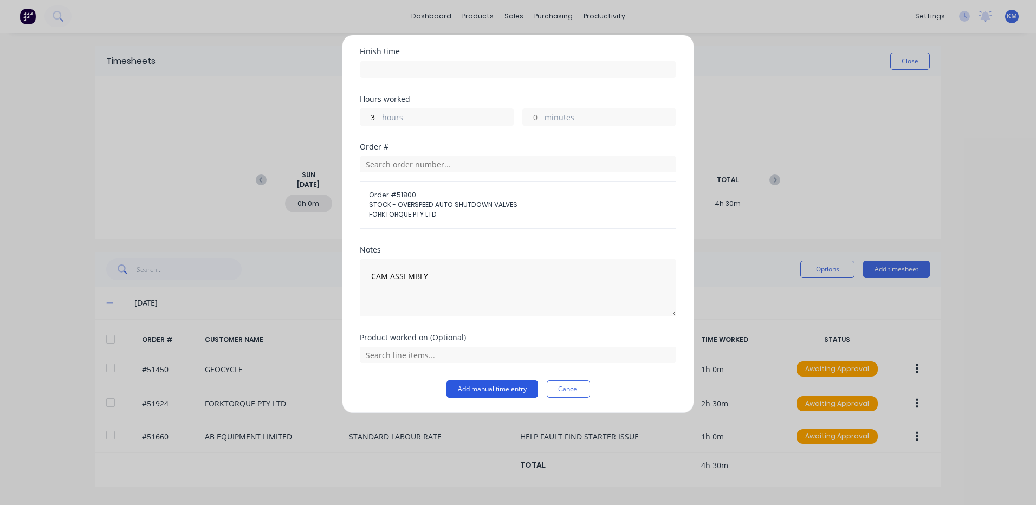
click at [488, 386] on button "Add manual time entry" at bounding box center [493, 388] width 92 height 17
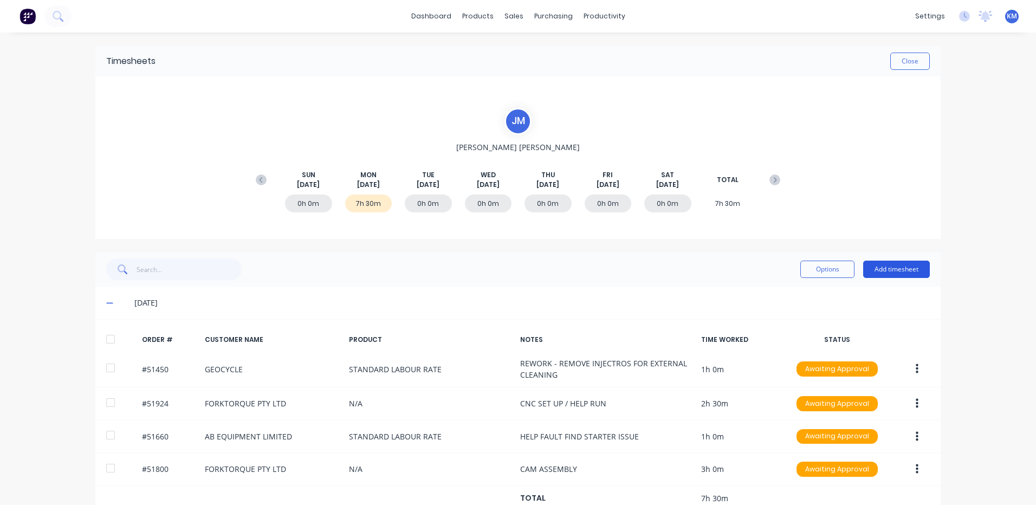
click at [879, 268] on button "Add timesheet" at bounding box center [896, 269] width 67 height 17
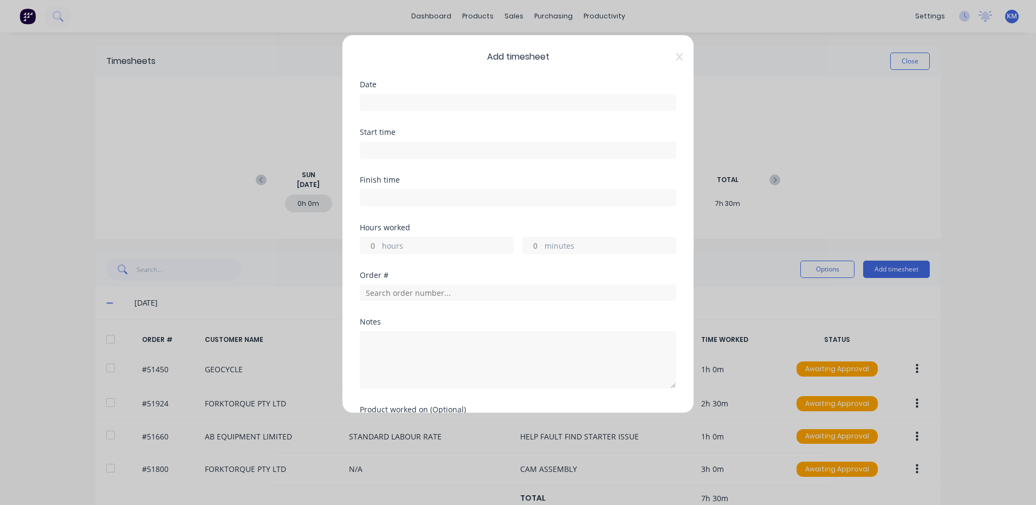
click at [440, 104] on input at bounding box center [517, 102] width 315 height 16
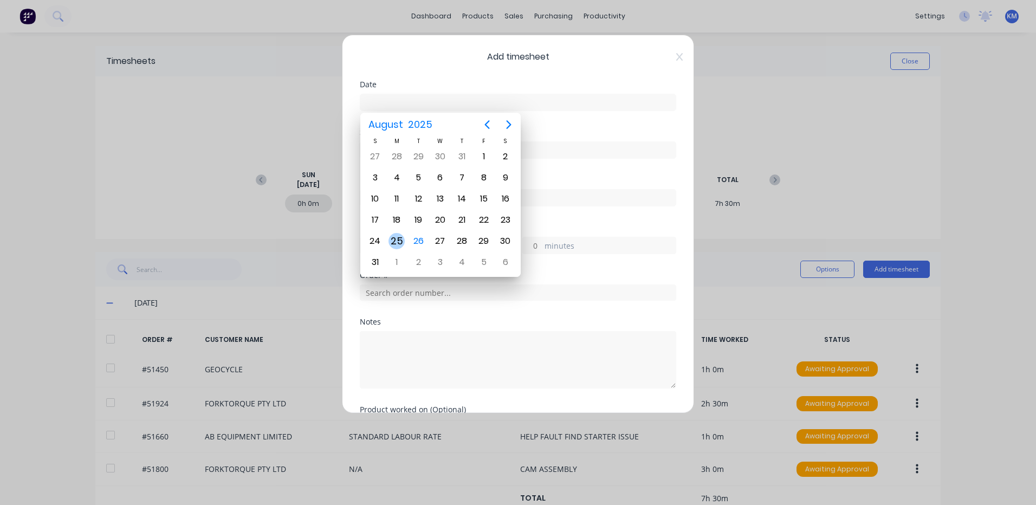
click at [392, 241] on div "25" at bounding box center [397, 241] width 16 height 16
type input "25/08/2025"
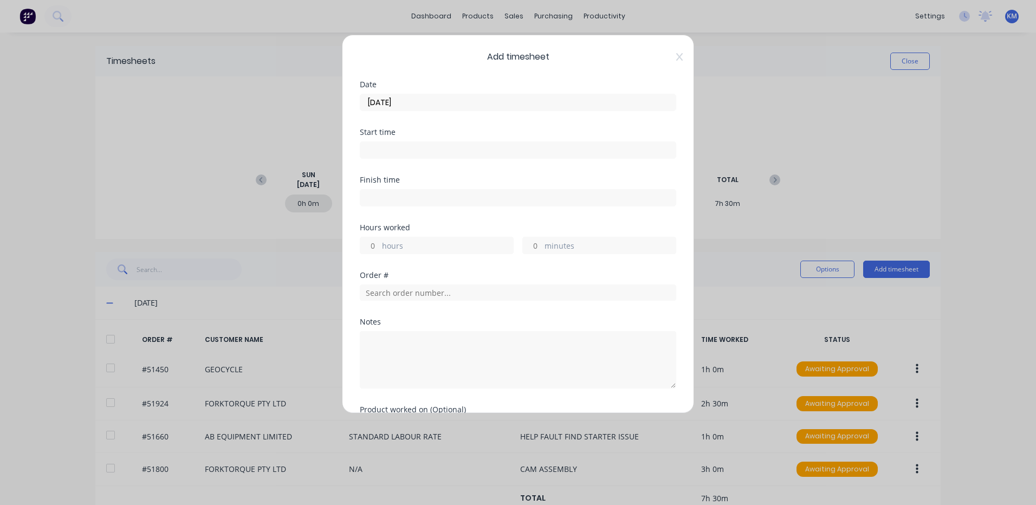
click at [397, 238] on div "hours" at bounding box center [437, 245] width 154 height 17
click at [397, 242] on label "hours" at bounding box center [447, 247] width 131 height 14
click at [379, 242] on input "hours" at bounding box center [369, 245] width 19 height 16
type input "2"
click at [420, 286] on input "text" at bounding box center [518, 293] width 316 height 16
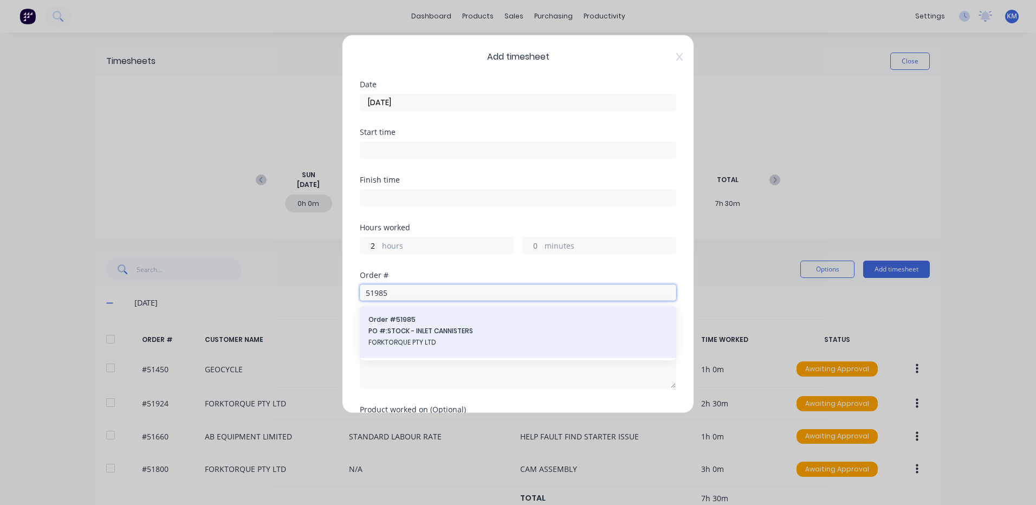
type input "51985"
click at [421, 327] on span "PO #: STOCK - INLET CANNISTERS" at bounding box center [518, 331] width 299 height 10
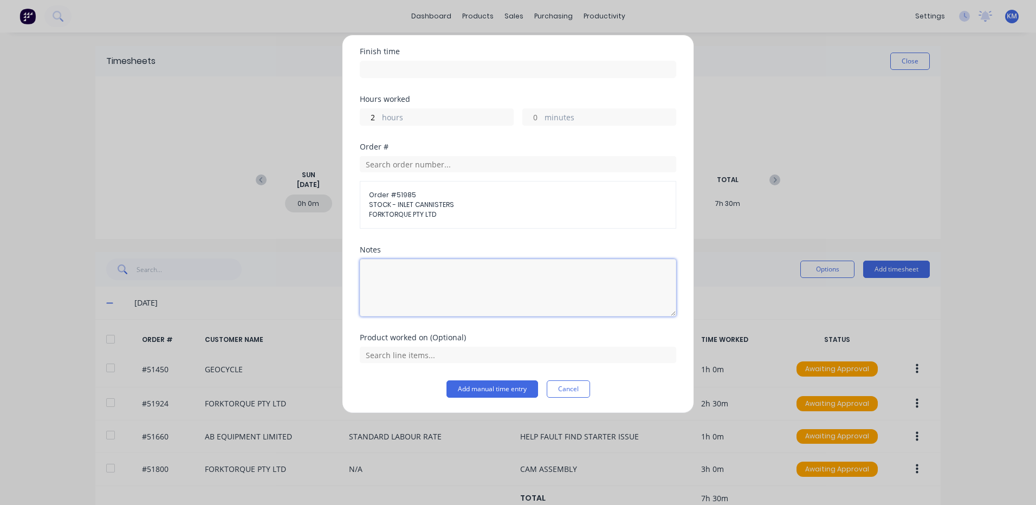
click at [477, 287] on textarea at bounding box center [518, 287] width 316 height 57
type textarea "WELD"
click at [461, 389] on button "Add manual time entry" at bounding box center [493, 388] width 92 height 17
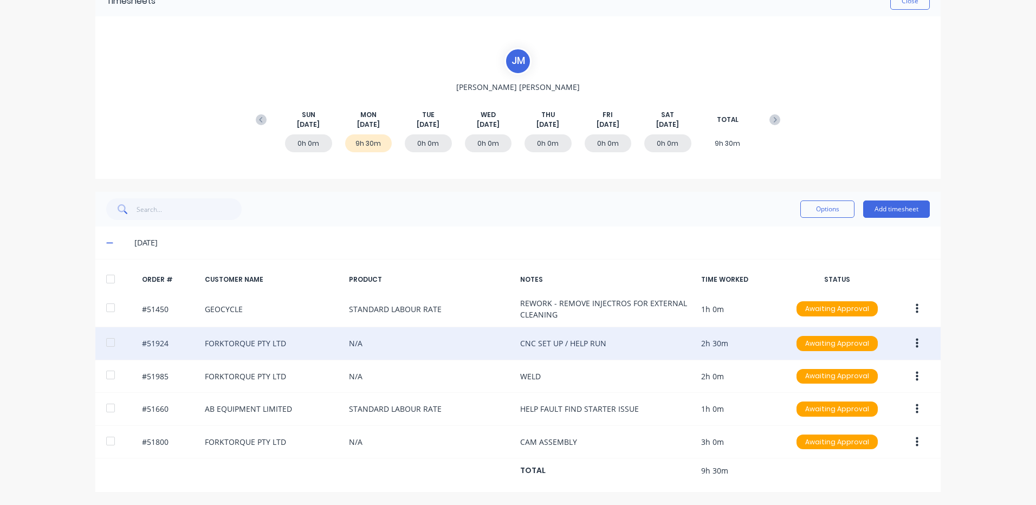
scroll to position [61, 0]
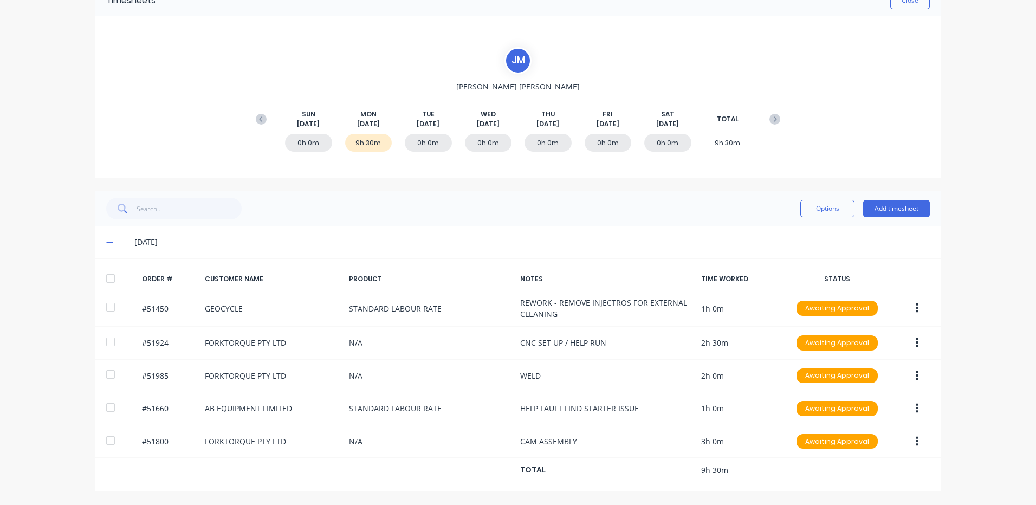
click at [114, 268] on div at bounding box center [111, 279] width 22 height 22
click at [794, 207] on div "Options Add timesheet" at bounding box center [518, 209] width 824 height 22
click at [805, 210] on button "Options" at bounding box center [827, 208] width 54 height 17
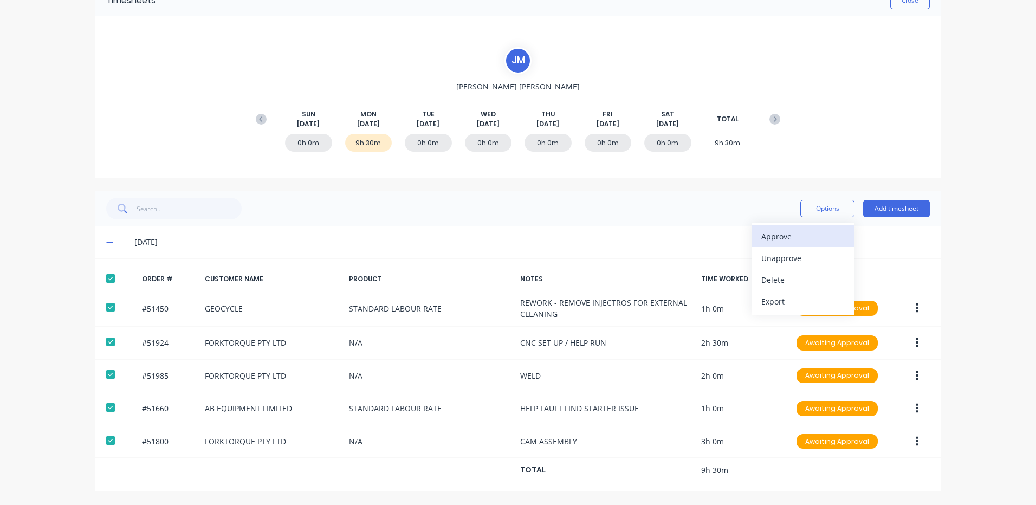
click at [776, 237] on div "Approve" at bounding box center [802, 237] width 83 height 16
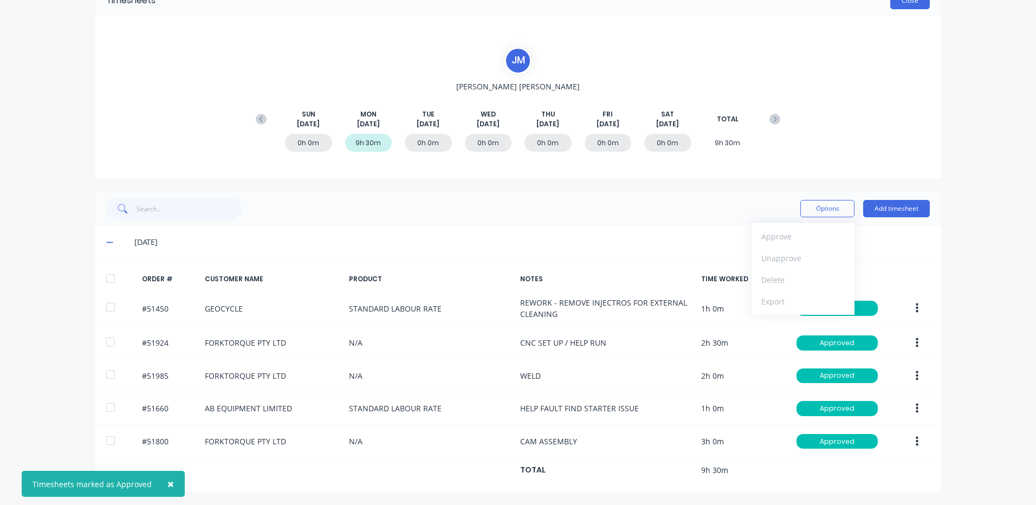
click at [906, 9] on button "Close" at bounding box center [910, 0] width 40 height 17
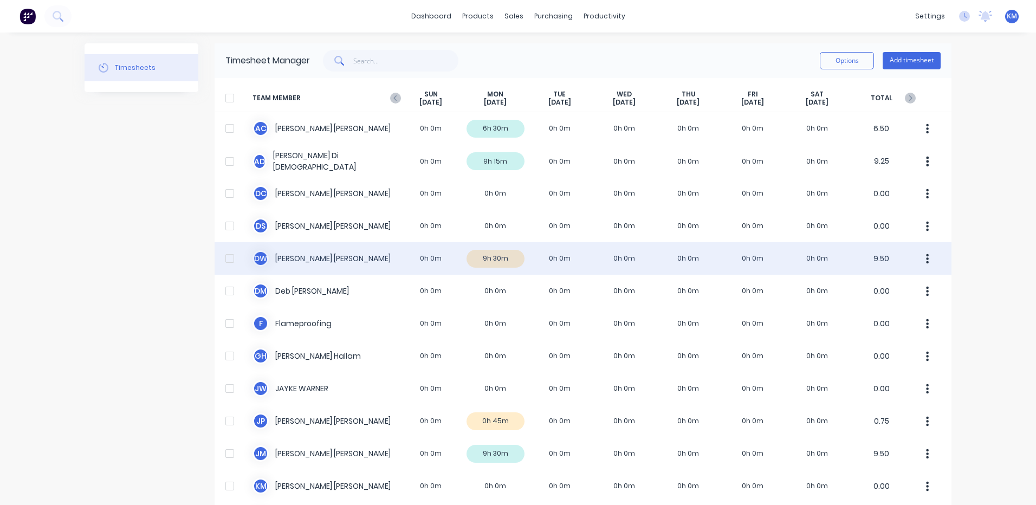
click at [520, 267] on div "D W David Waddy 0h 0m 9h 30m 0h 0m 0h 0m 0h 0m 0h 0m 0h 0m 9.50" at bounding box center [583, 258] width 737 height 33
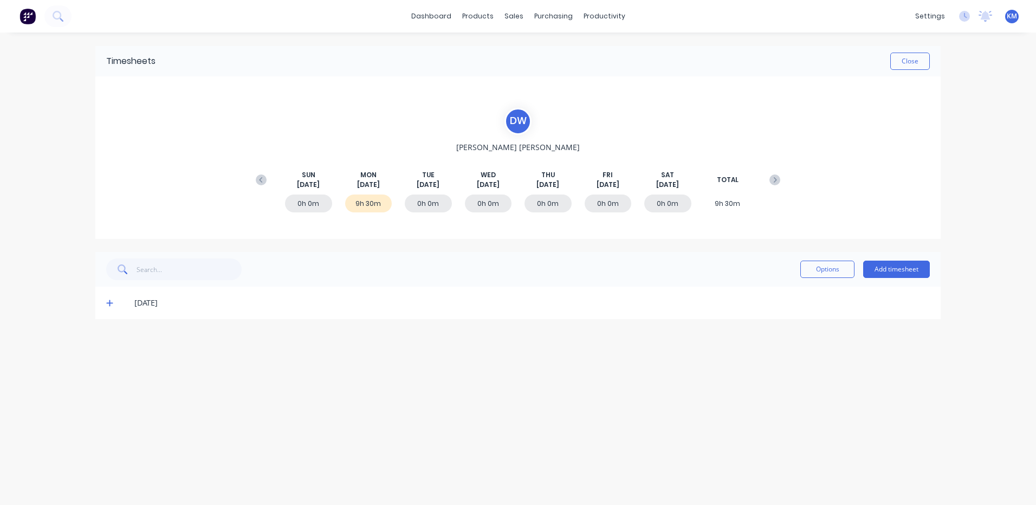
click at [105, 306] on div "[DATE]" at bounding box center [517, 303] width 845 height 33
click at [115, 302] on span at bounding box center [111, 303] width 11 height 11
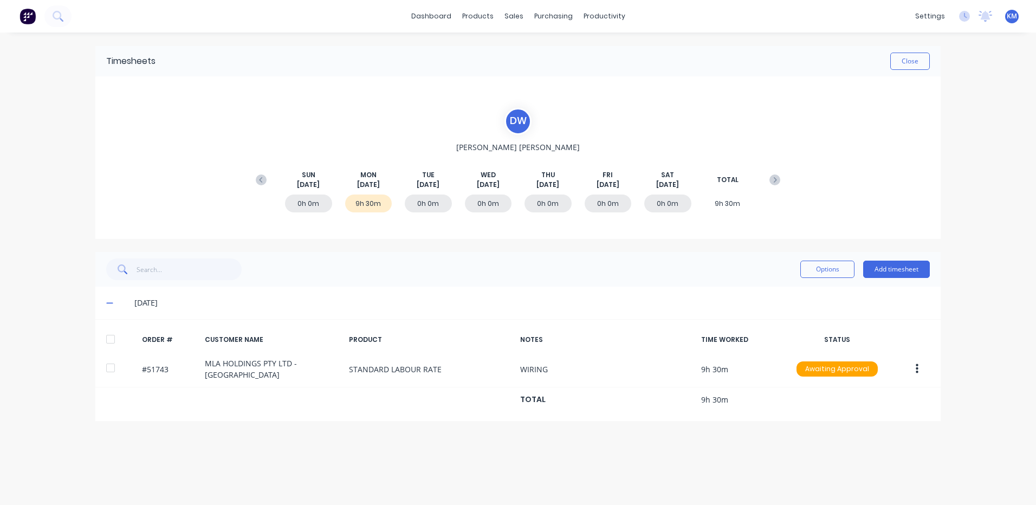
click at [113, 338] on div at bounding box center [111, 339] width 22 height 22
click at [806, 268] on button "Options" at bounding box center [827, 269] width 54 height 17
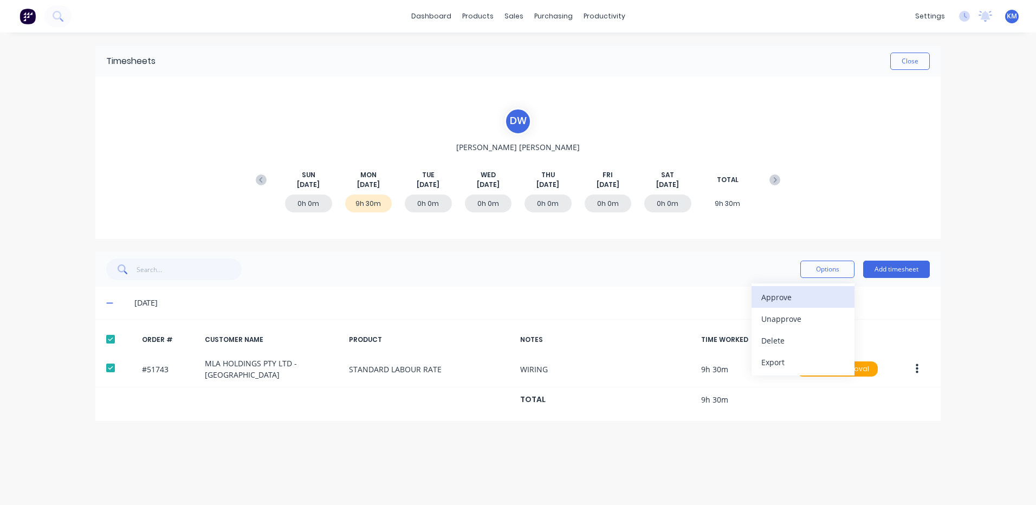
click at [802, 306] on button "Approve" at bounding box center [803, 297] width 103 height 22
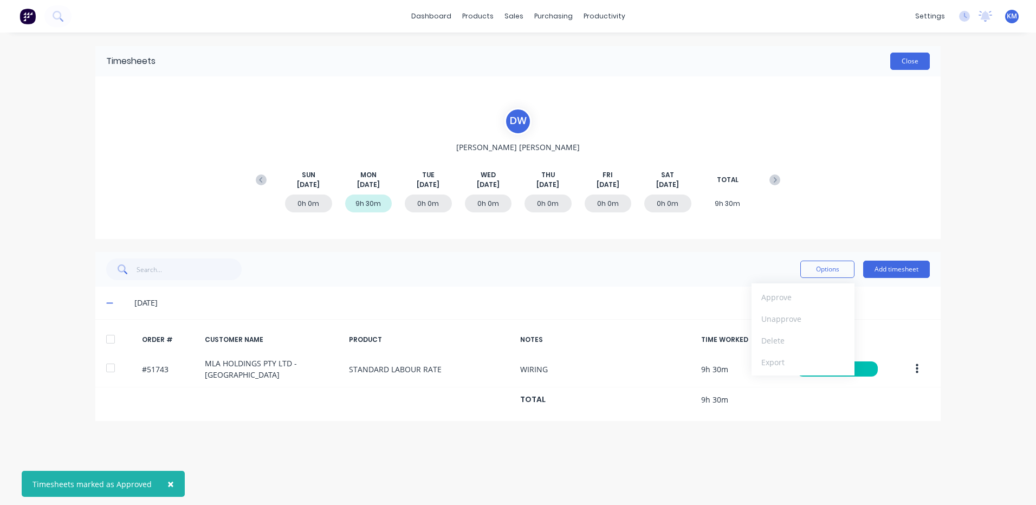
click at [921, 66] on button "Close" at bounding box center [910, 61] width 40 height 17
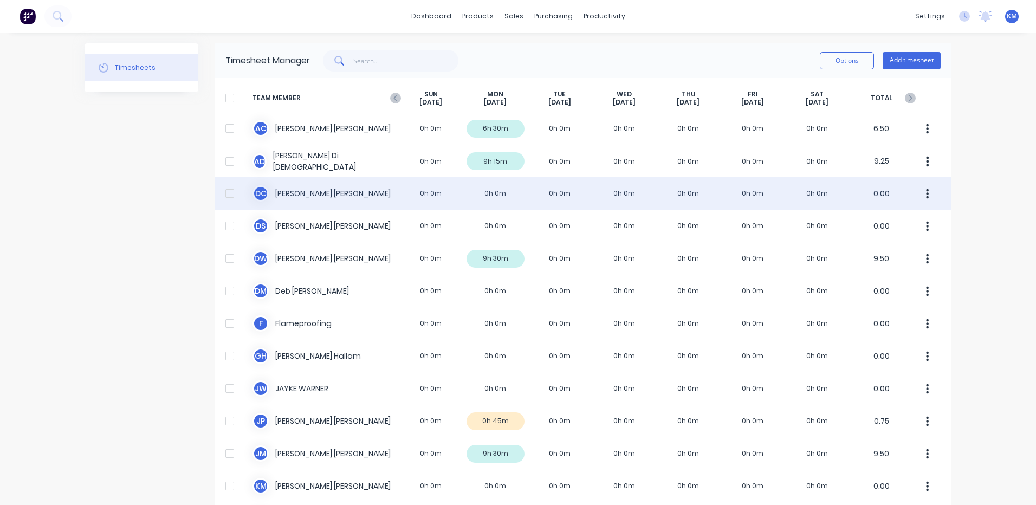
click at [525, 204] on div "D C DANIEL CAMPBELL 0h 0m 0h 0m 0h 0m 0h 0m 0h 0m 0h 0m 0h 0m 0.00" at bounding box center [583, 193] width 737 height 33
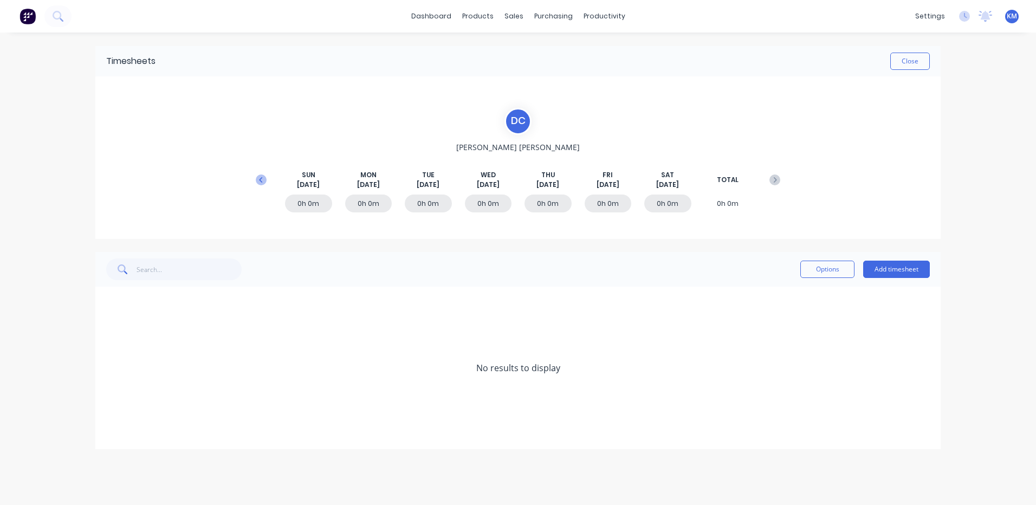
click at [254, 180] on button at bounding box center [261, 180] width 22 height 20
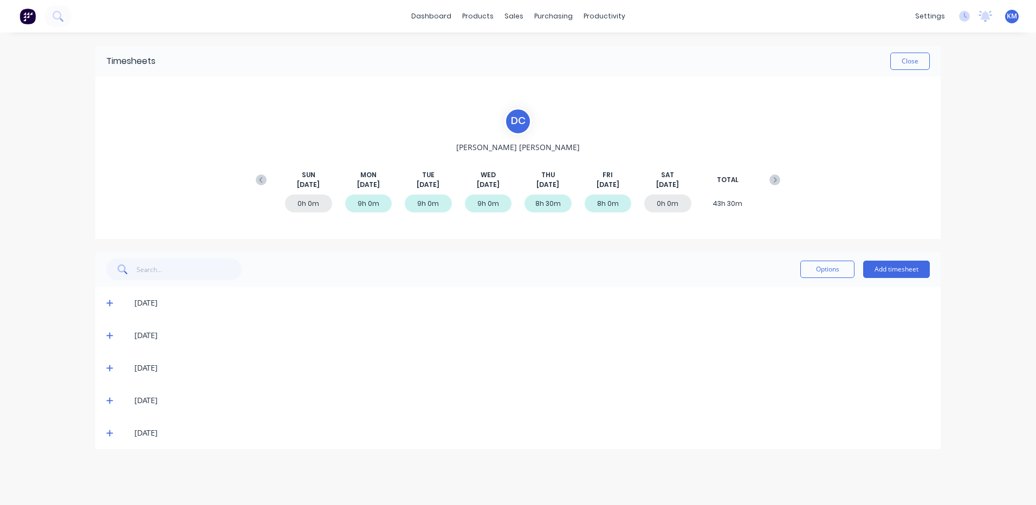
click at [104, 435] on div "22/08/25" at bounding box center [517, 433] width 845 height 33
click at [108, 431] on icon at bounding box center [109, 433] width 7 height 8
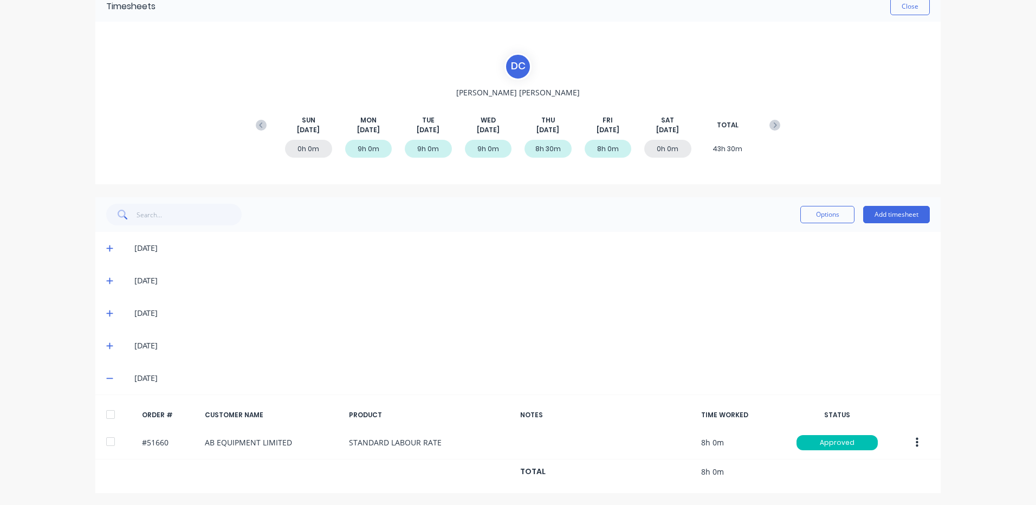
scroll to position [56, 0]
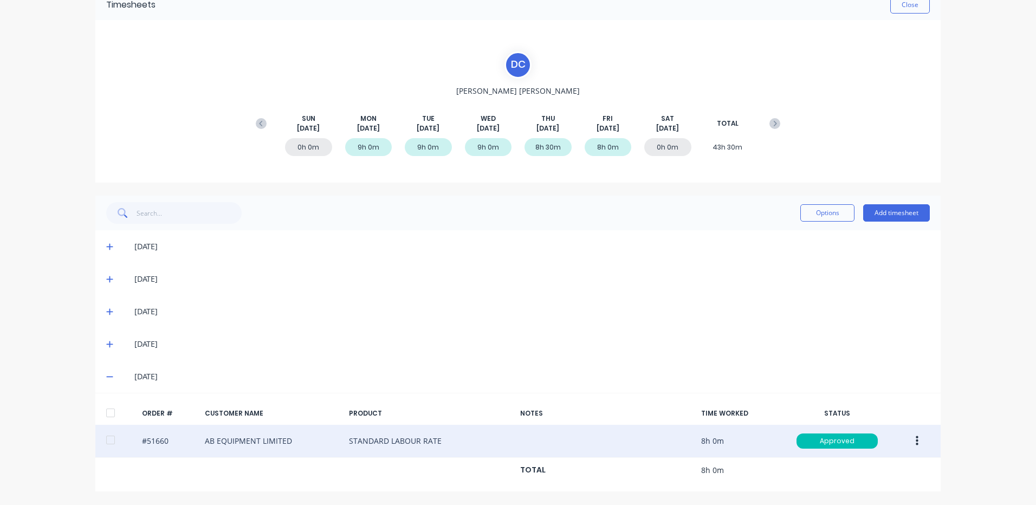
click at [915, 445] on button "button" at bounding box center [917, 441] width 25 height 20
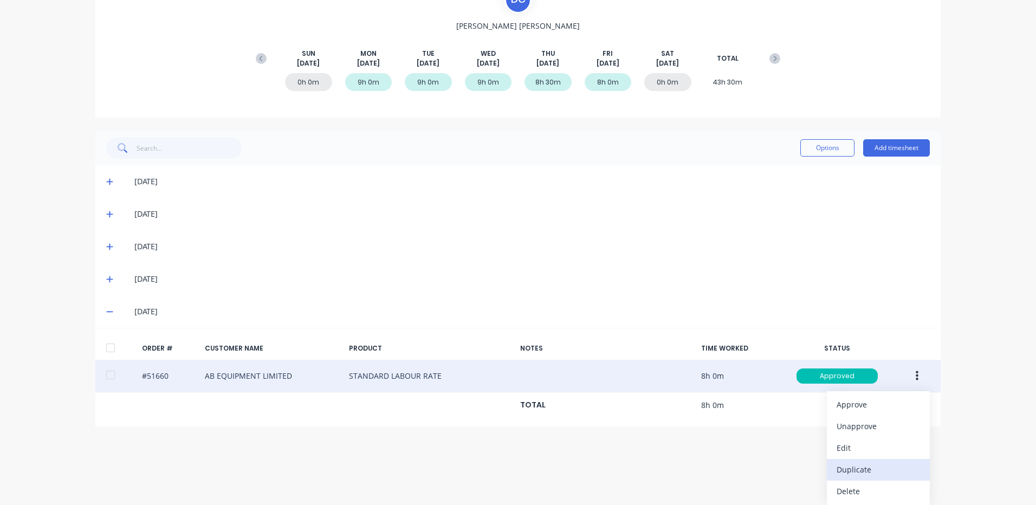
click at [879, 467] on div "Duplicate" at bounding box center [878, 470] width 83 height 16
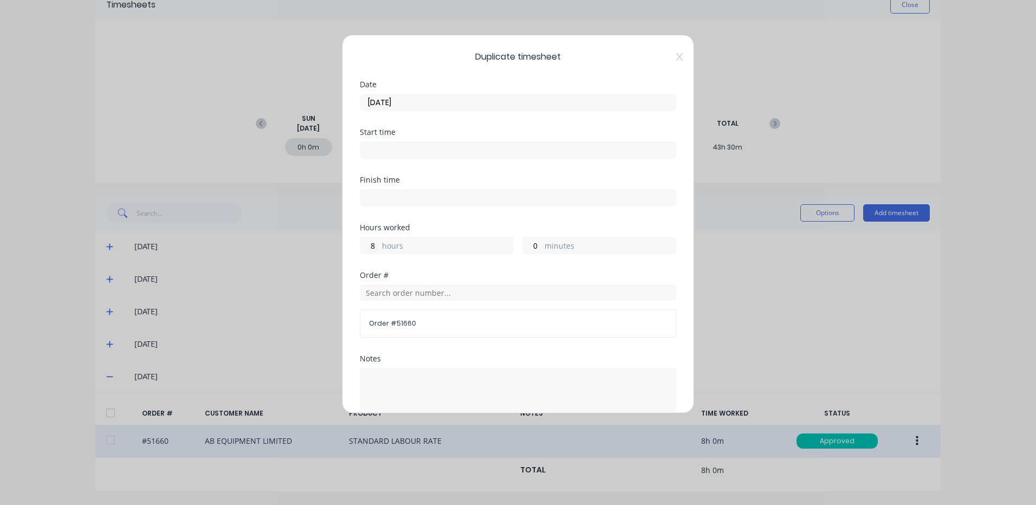
click at [379, 247] on div "8 hours" at bounding box center [437, 245] width 154 height 17
click at [444, 250] on label "hours" at bounding box center [447, 247] width 131 height 14
click at [379, 250] on input "8" at bounding box center [369, 245] width 19 height 16
type input "9"
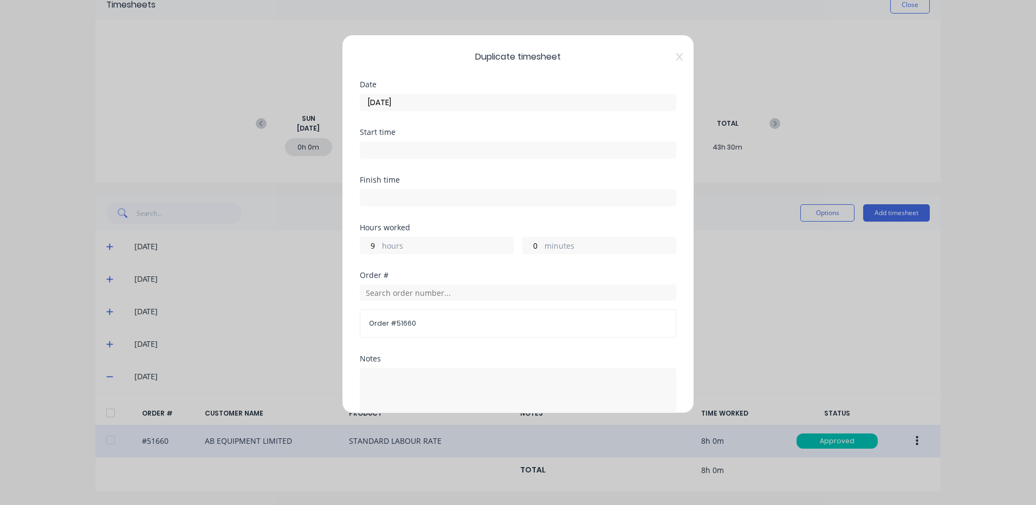
click at [480, 102] on input "22/08/2025" at bounding box center [517, 102] width 315 height 16
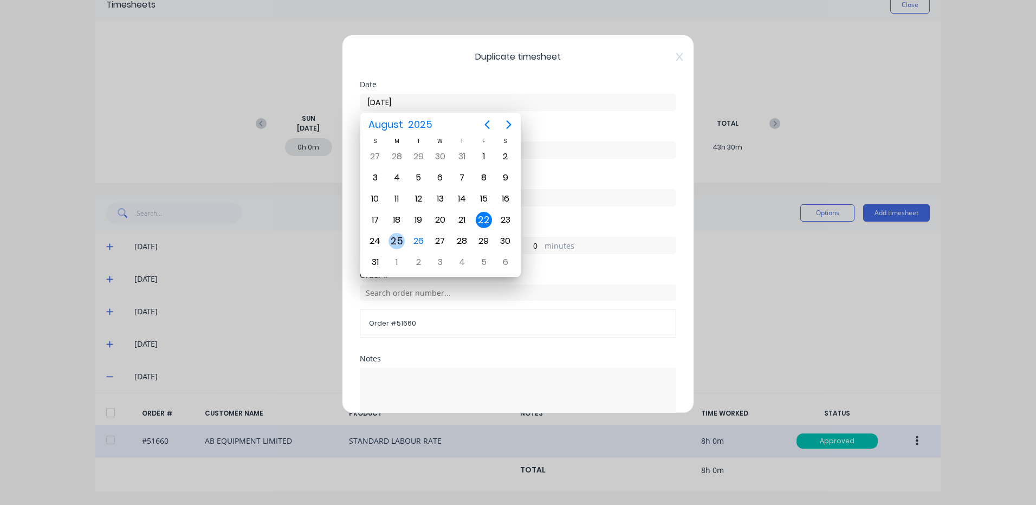
click at [396, 244] on div "25" at bounding box center [397, 241] width 16 height 16
type input "25/08/2025"
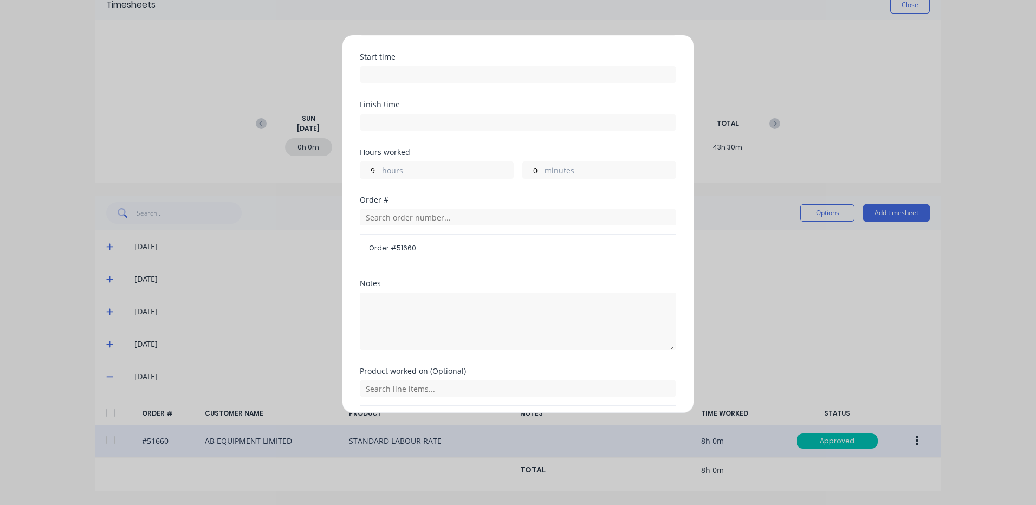
scroll to position [146, 0]
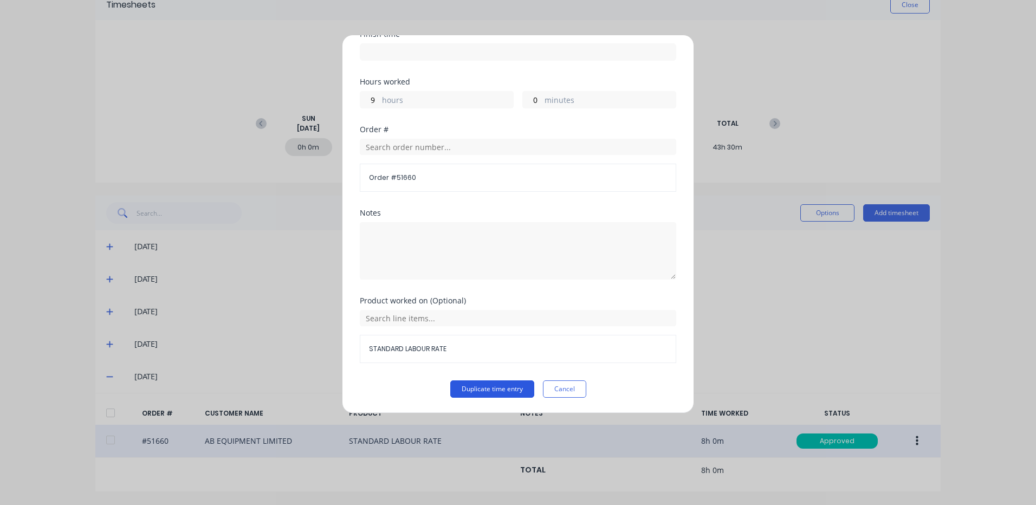
click at [480, 386] on button "Duplicate time entry" at bounding box center [492, 388] width 84 height 17
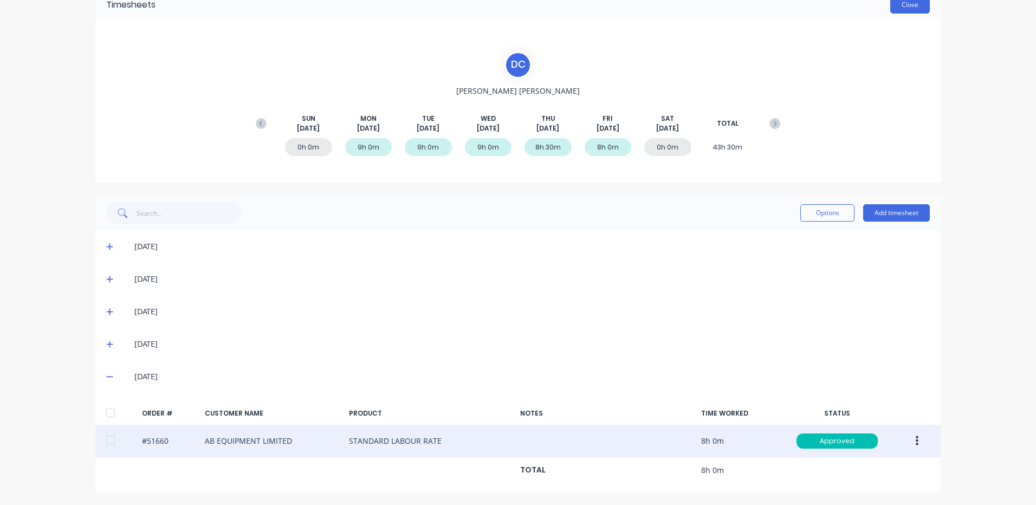
click at [906, 7] on button "Close" at bounding box center [910, 4] width 40 height 17
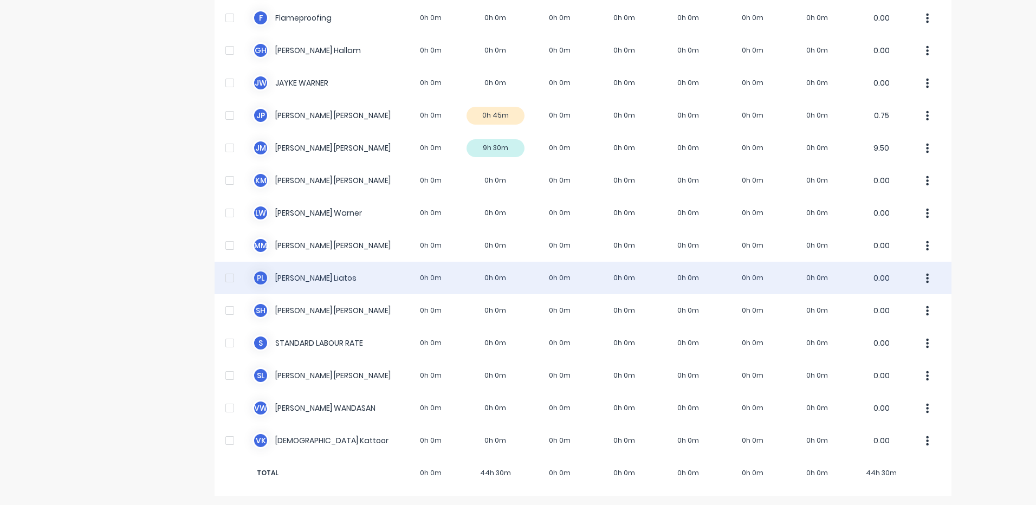
scroll to position [307, 0]
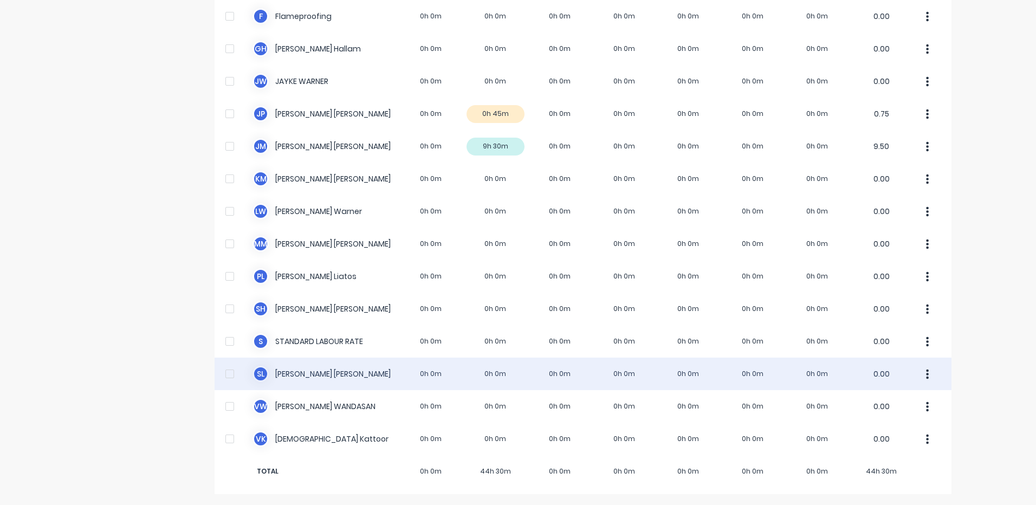
click at [408, 378] on div "S L Steve Loschiavo 0h 0m 0h 0m 0h 0m 0h 0m 0h 0m 0h 0m 0h 0m 0.00" at bounding box center [583, 374] width 737 height 33
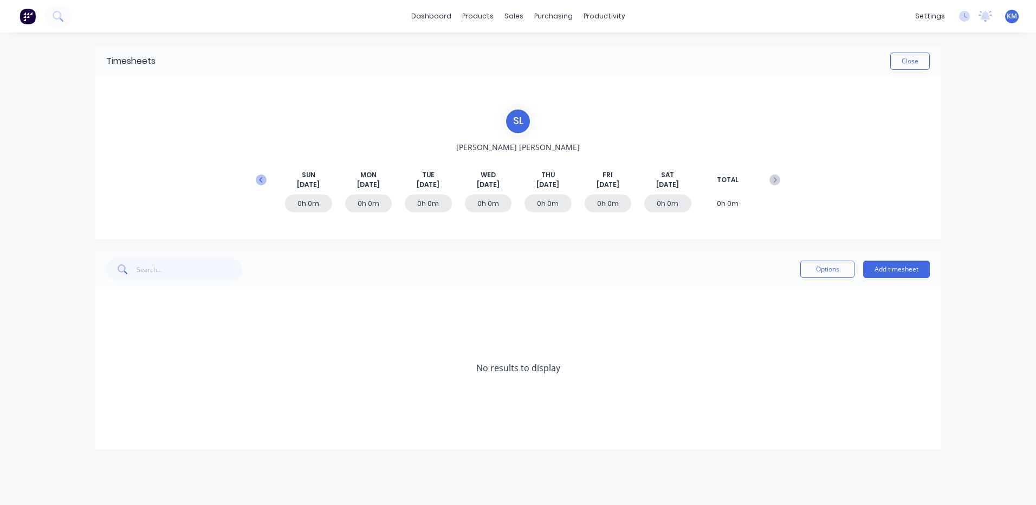
click at [256, 176] on icon at bounding box center [261, 180] width 11 height 11
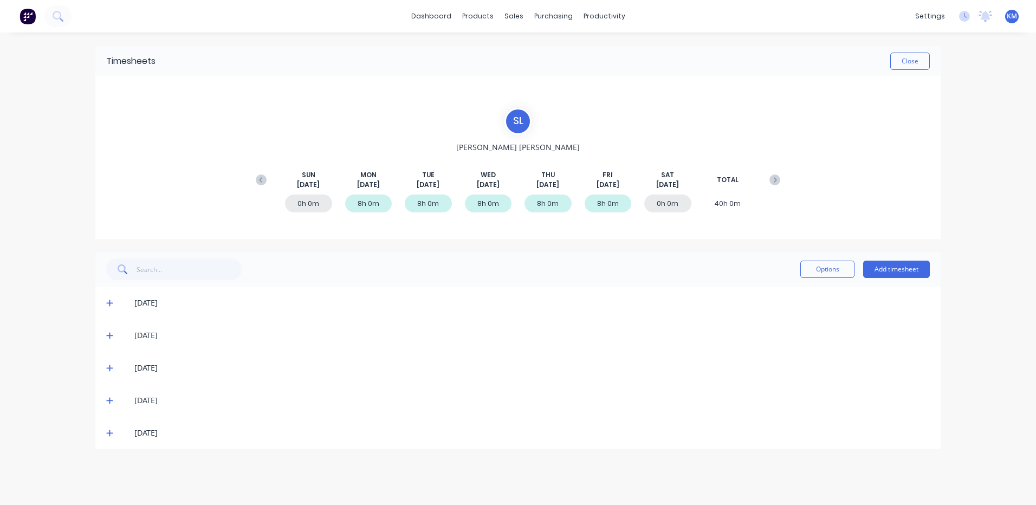
click at [108, 438] on span at bounding box center [111, 433] width 11 height 11
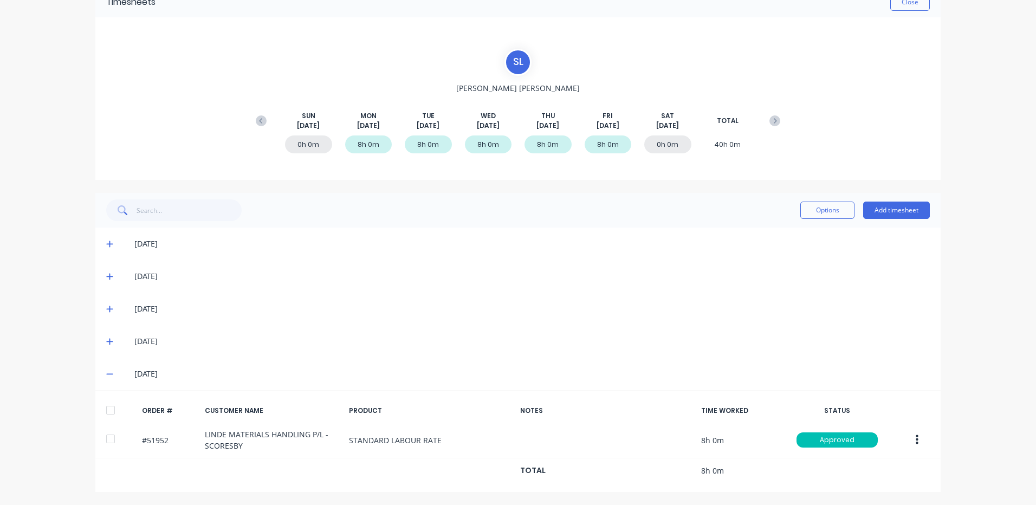
scroll to position [60, 0]
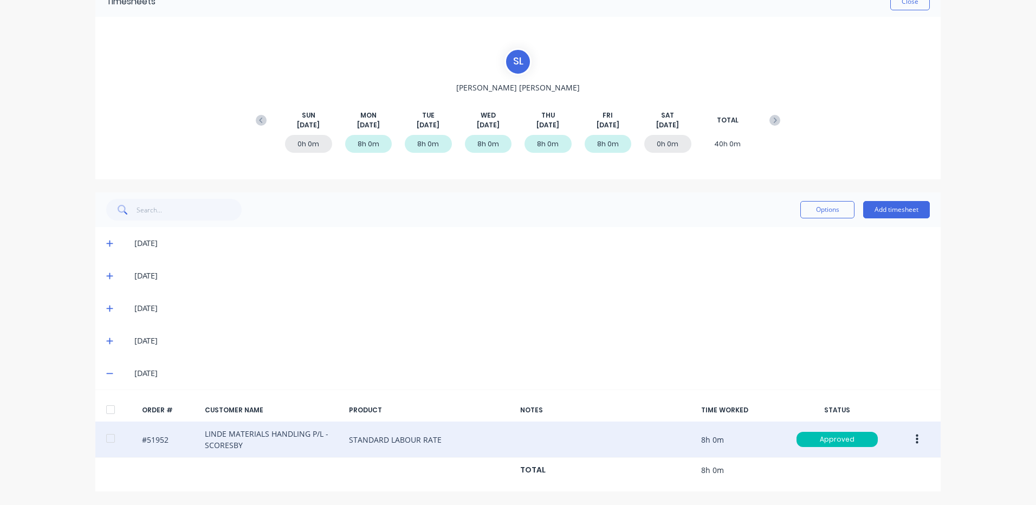
click at [905, 435] on button "button" at bounding box center [917, 440] width 25 height 20
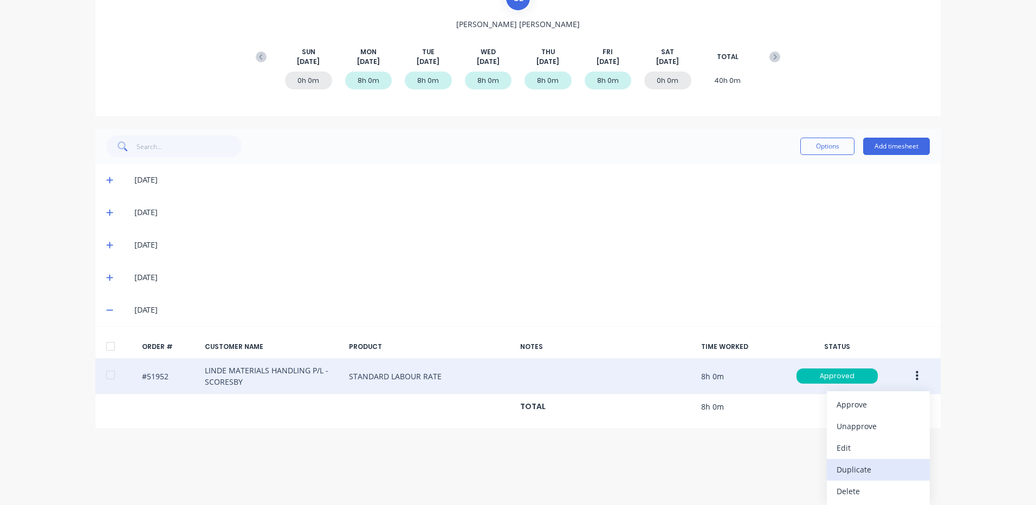
click at [864, 464] on div "Duplicate" at bounding box center [878, 470] width 83 height 16
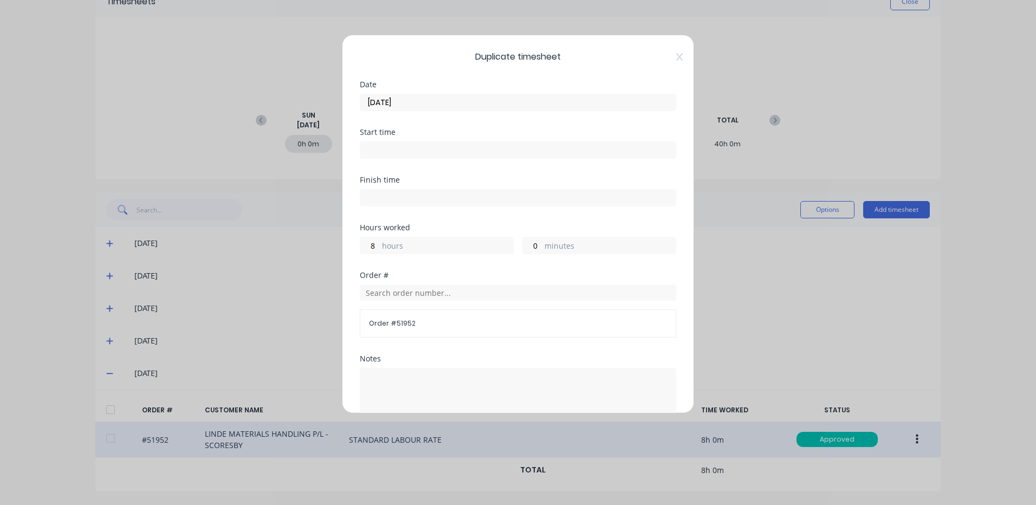
click at [404, 99] on input "22/08/2025" at bounding box center [517, 102] width 315 height 16
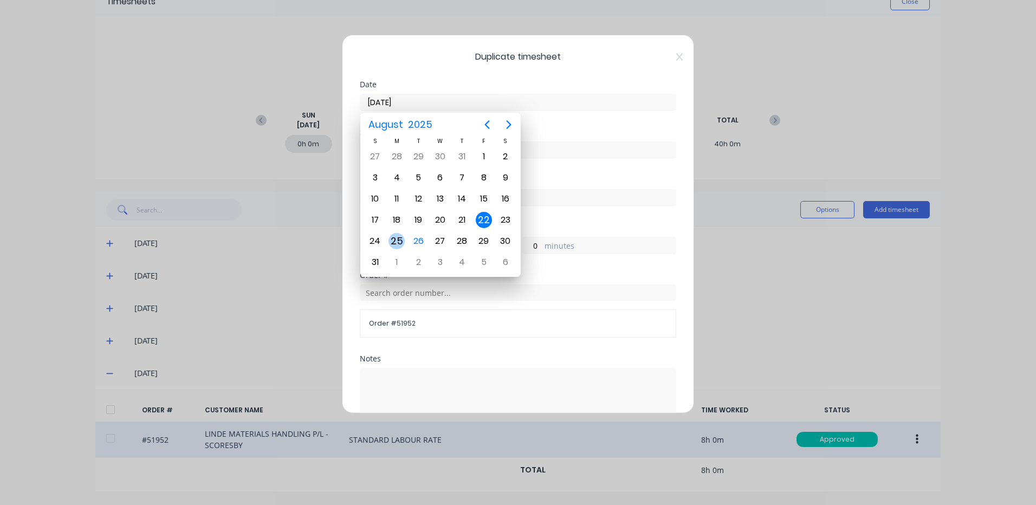
click at [400, 242] on div "25" at bounding box center [397, 241] width 16 height 16
type input "25/08/2025"
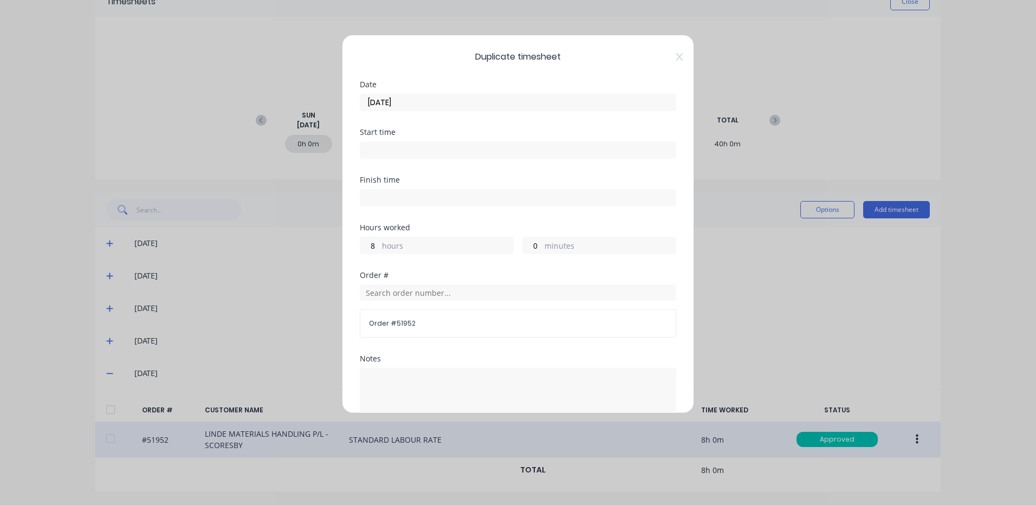
click at [416, 247] on label "hours" at bounding box center [447, 247] width 131 height 14
click at [379, 247] on input "8" at bounding box center [369, 245] width 19 height 16
click at [416, 247] on label "hours" at bounding box center [447, 247] width 131 height 14
click at [379, 247] on input "8" at bounding box center [369, 245] width 19 height 16
click at [416, 247] on label "hours" at bounding box center [447, 247] width 131 height 14
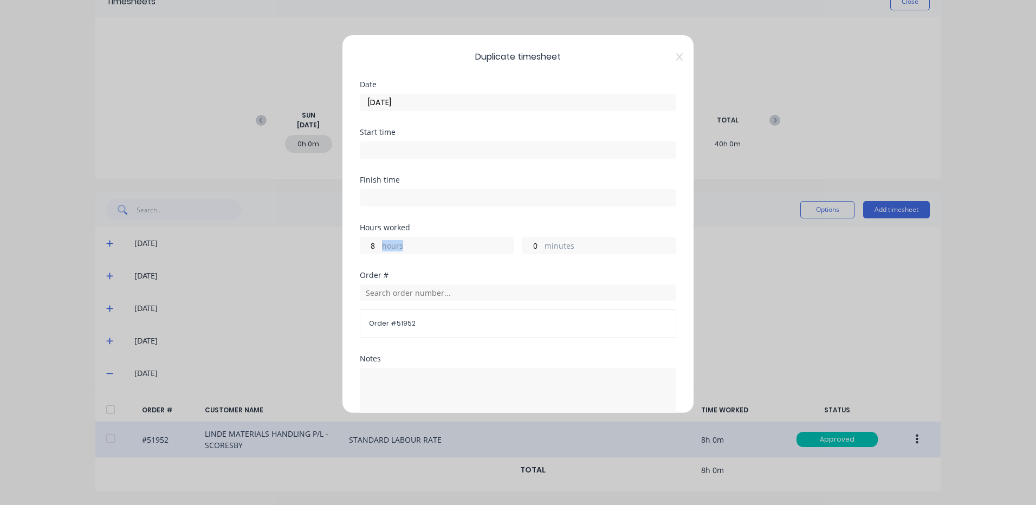
click at [379, 247] on input "8" at bounding box center [369, 245] width 19 height 16
click at [412, 247] on label "hours" at bounding box center [447, 247] width 131 height 14
click at [379, 247] on input "8" at bounding box center [369, 245] width 19 height 16
type input "2"
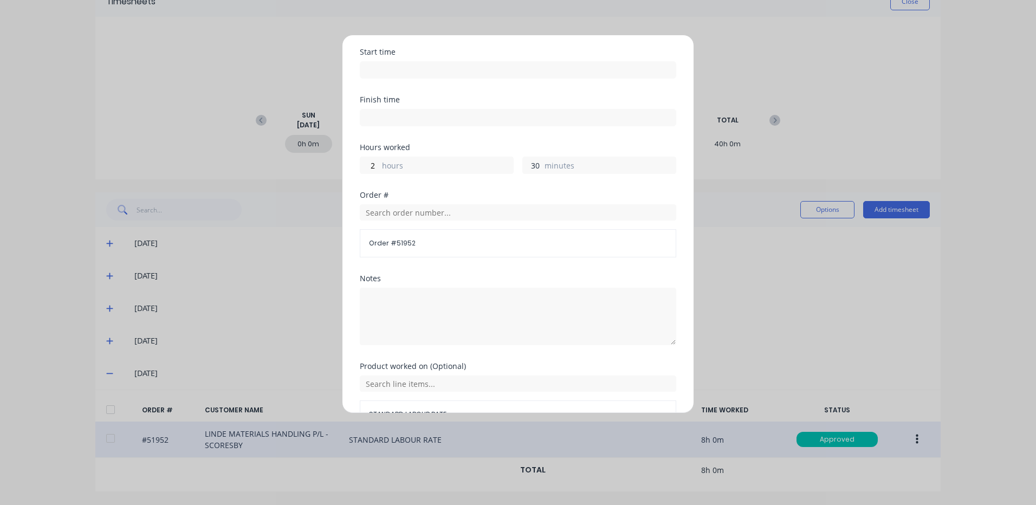
scroll to position [146, 0]
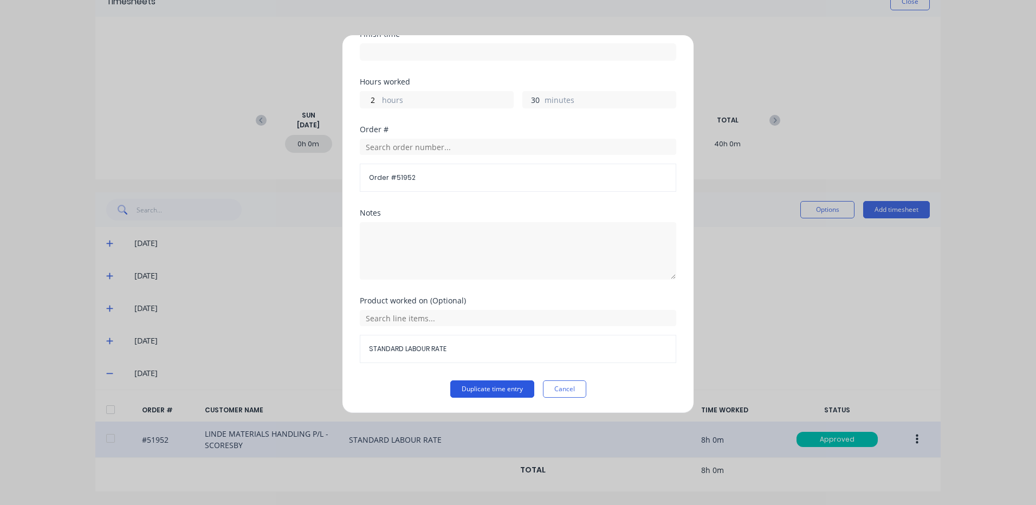
type input "30"
click at [483, 389] on button "Duplicate time entry" at bounding box center [492, 388] width 84 height 17
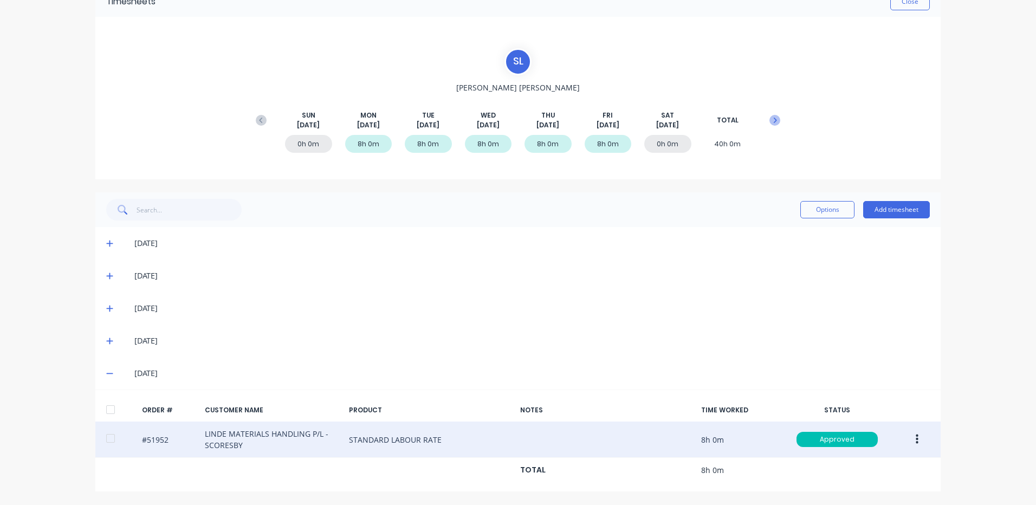
click at [776, 114] on button at bounding box center [775, 121] width 22 height 20
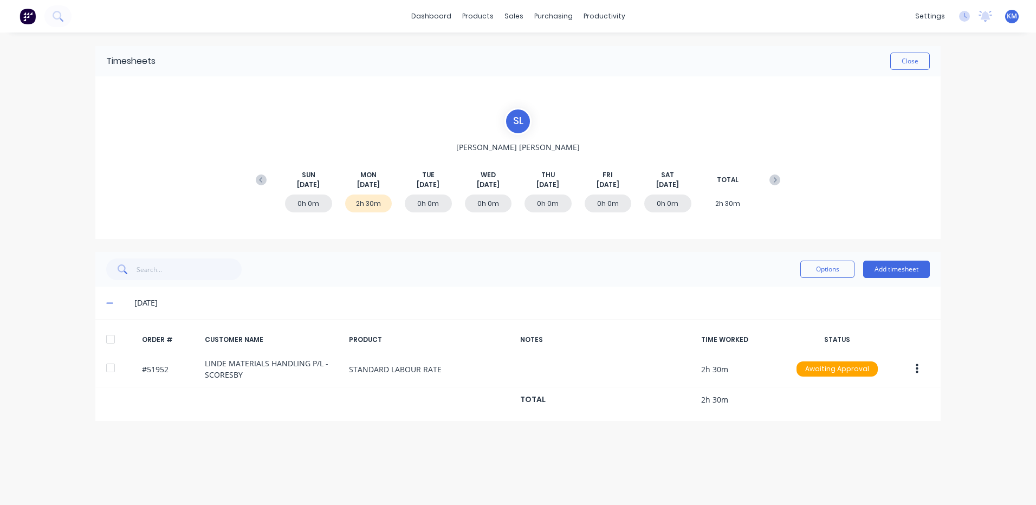
scroll to position [0, 0]
drag, startPoint x: 119, startPoint y: 346, endPoint x: 135, endPoint y: 337, distance: 18.2
click at [119, 345] on div at bounding box center [111, 339] width 22 height 22
drag, startPoint x: 837, startPoint y: 285, endPoint x: 835, endPoint y: 273, distance: 12.0
click at [837, 284] on div "Options Add timesheet" at bounding box center [517, 269] width 845 height 35
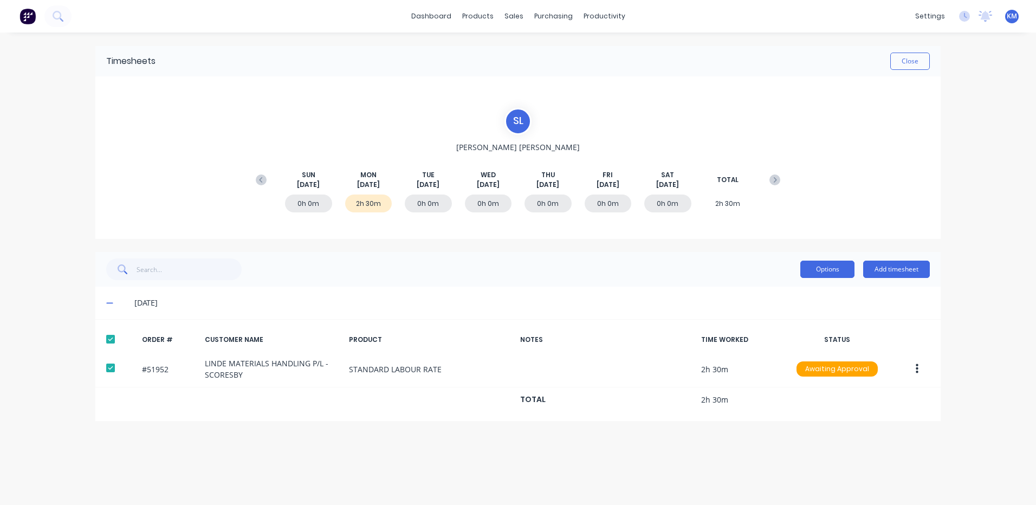
click at [835, 273] on button "Options" at bounding box center [827, 269] width 54 height 17
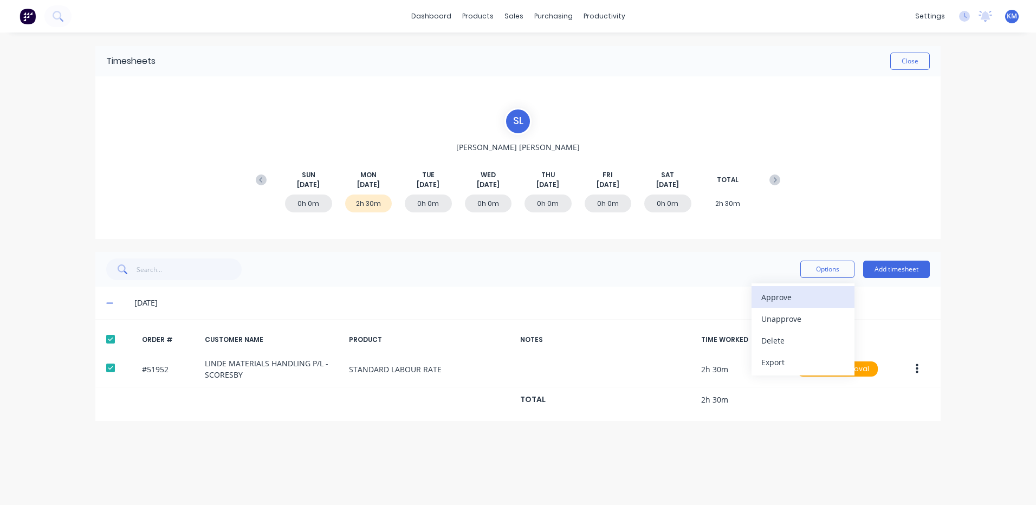
click at [829, 290] on div "Approve" at bounding box center [802, 297] width 83 height 16
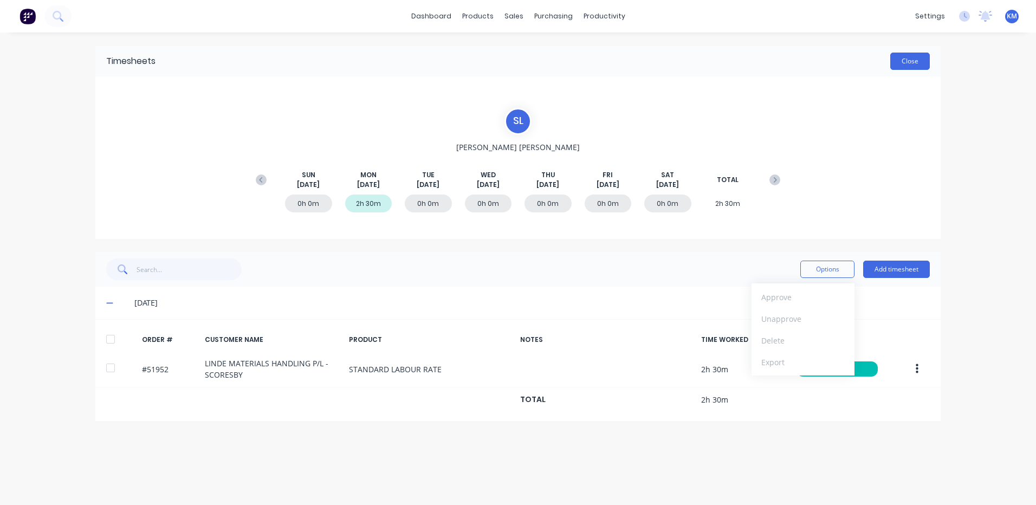
click at [900, 55] on button "Close" at bounding box center [910, 61] width 40 height 17
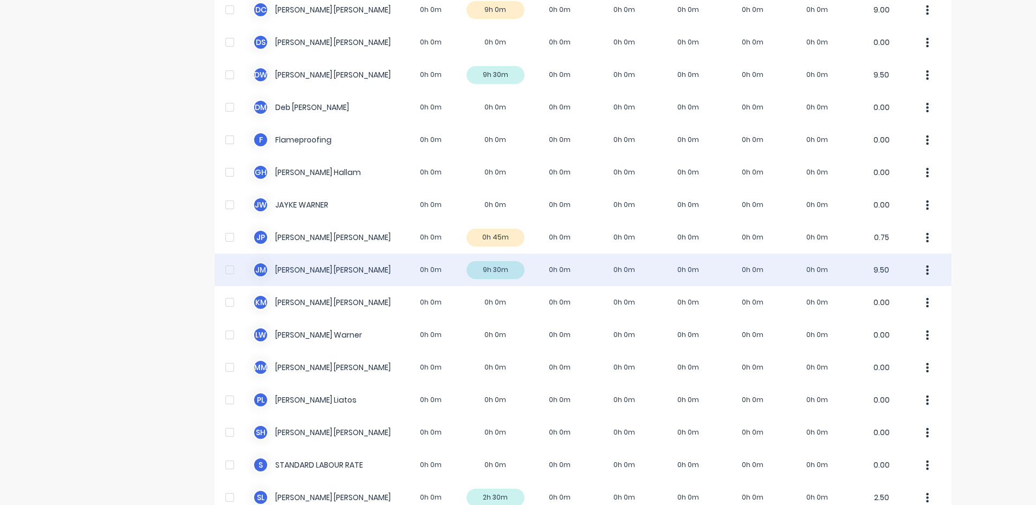
scroll to position [217, 0]
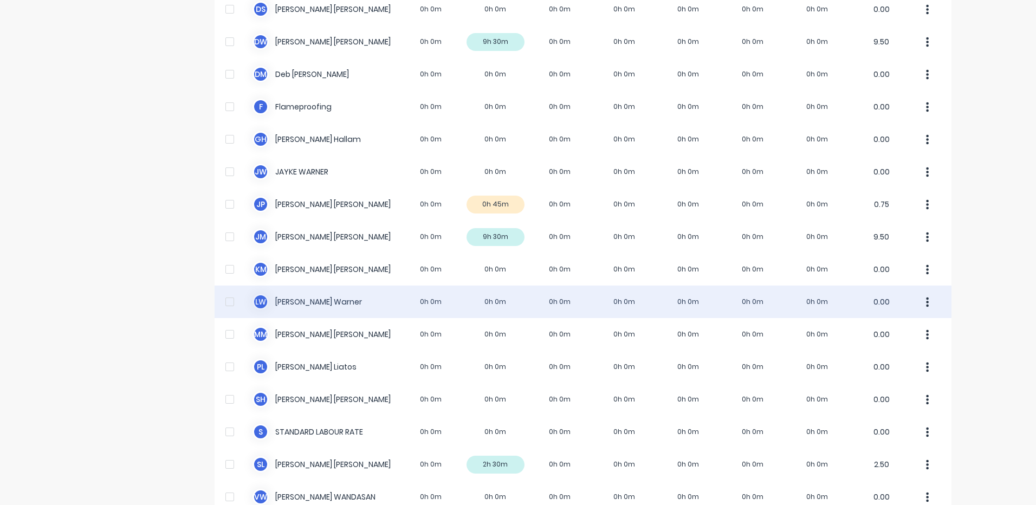
click at [517, 288] on div "L W Luke Warner 0h 0m 0h 0m 0h 0m 0h 0m 0h 0m 0h 0m 0h 0m 0.00" at bounding box center [583, 302] width 737 height 33
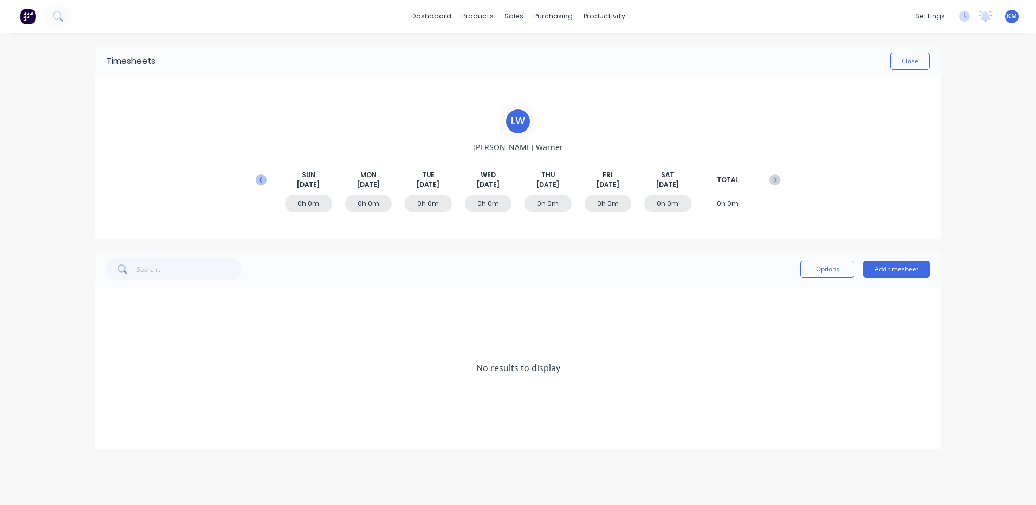
click at [259, 179] on icon at bounding box center [261, 180] width 11 height 11
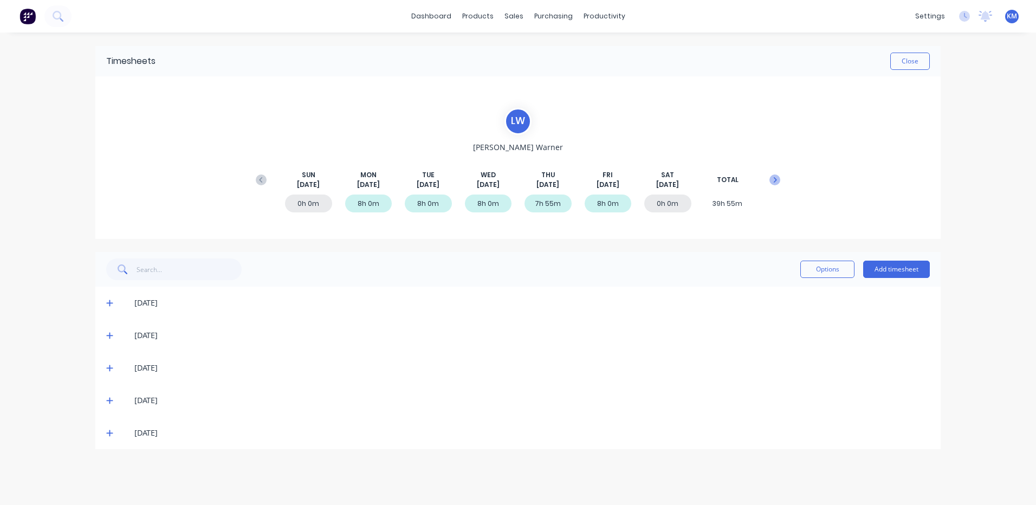
click at [775, 173] on button at bounding box center [775, 180] width 22 height 20
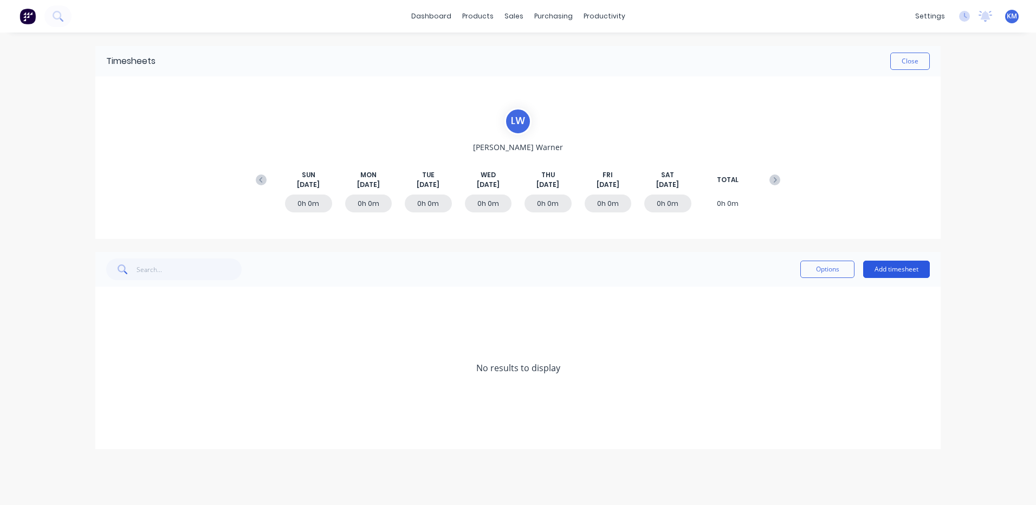
click at [874, 263] on button "Add timesheet" at bounding box center [896, 269] width 67 height 17
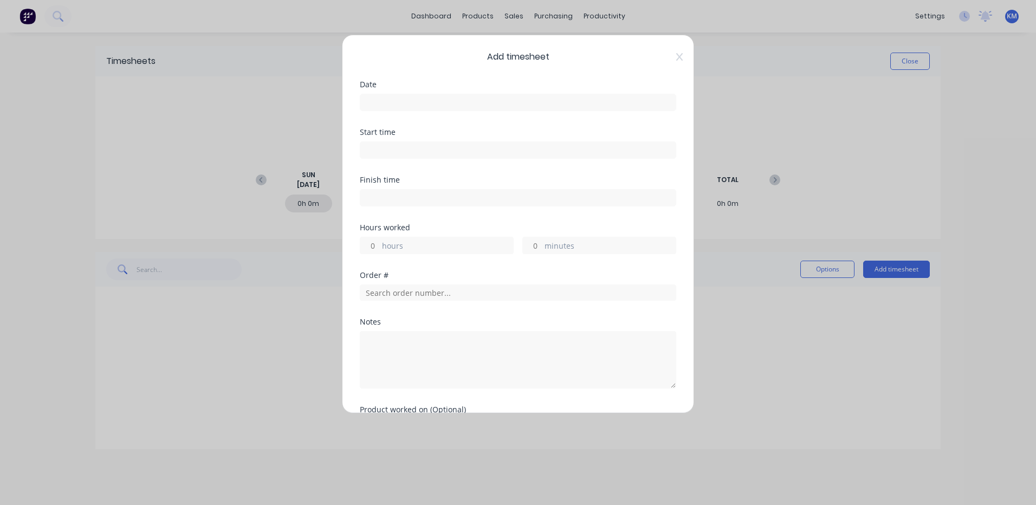
click at [461, 99] on input at bounding box center [517, 102] width 315 height 16
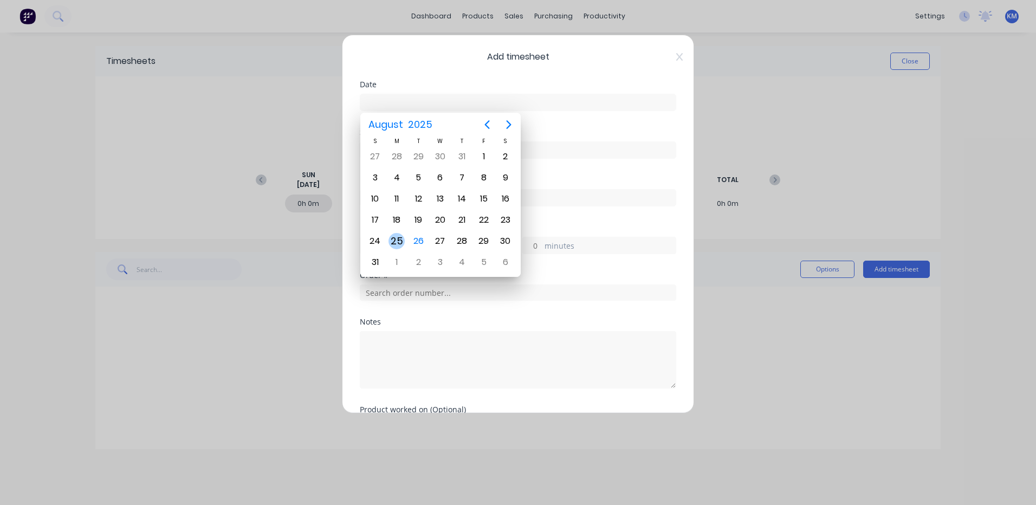
click at [405, 240] on div "25" at bounding box center [397, 241] width 22 height 21
type input "25/08/2025"
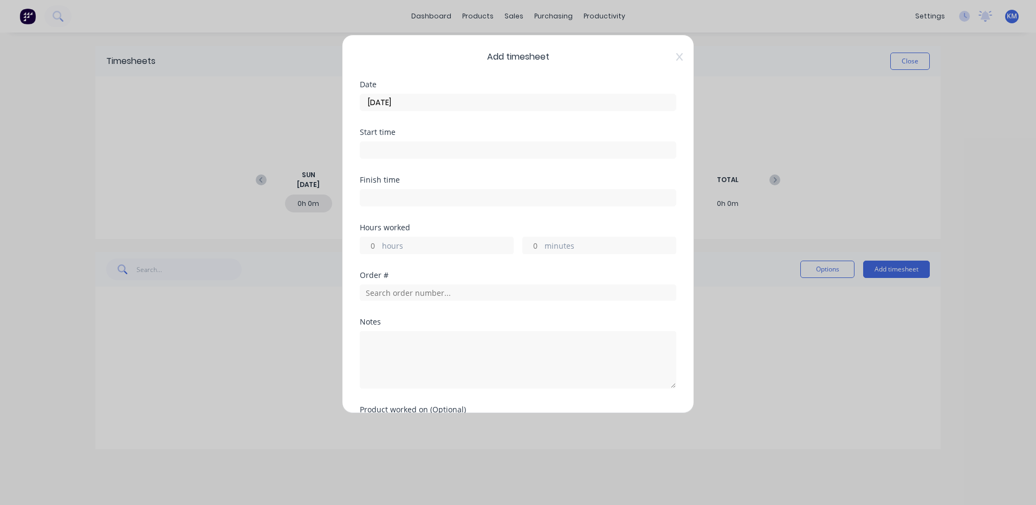
click at [406, 249] on label "hours" at bounding box center [447, 247] width 131 height 14
click at [379, 249] on input "hours" at bounding box center [369, 245] width 19 height 16
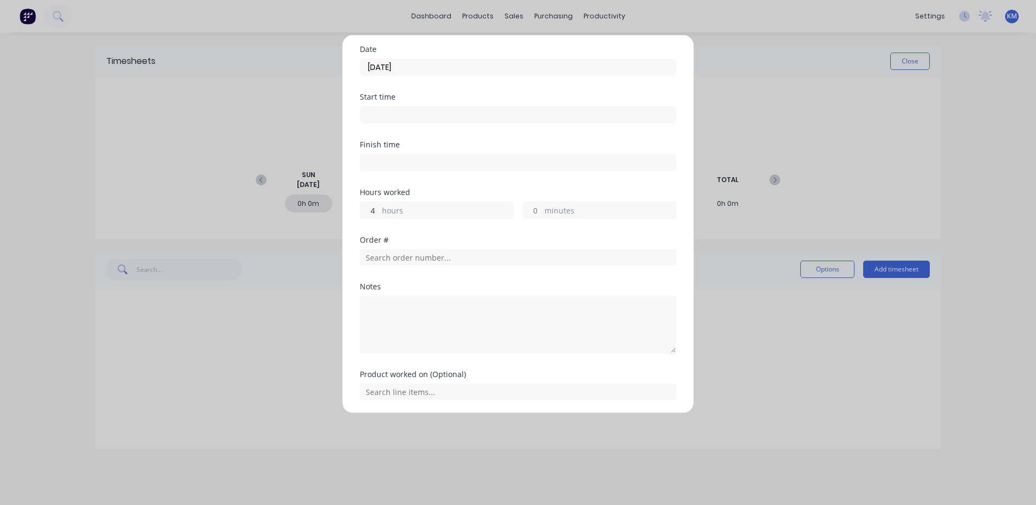
scroll to position [54, 0]
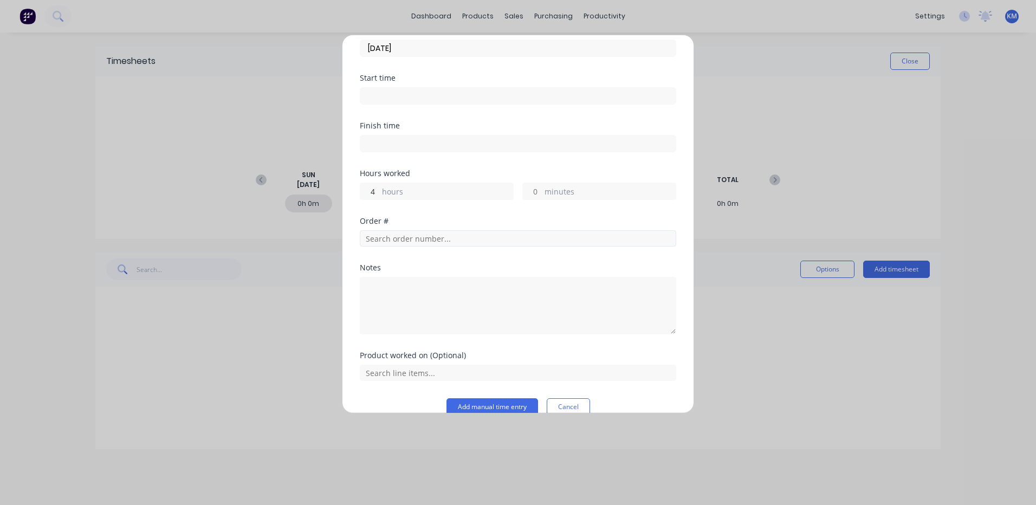
type input "4"
click at [426, 236] on input "text" at bounding box center [518, 238] width 316 height 16
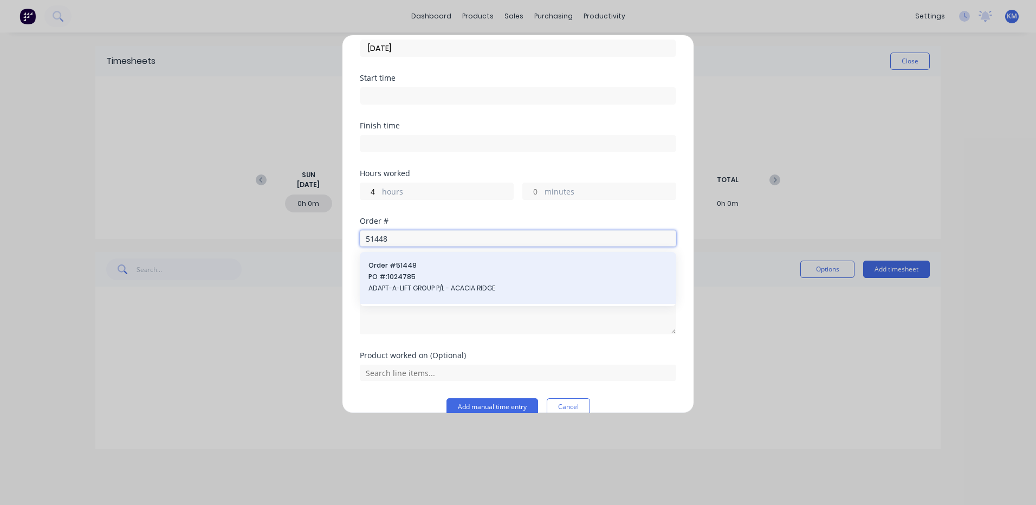
type input "51448"
click at [405, 274] on span "PO #: 1024785" at bounding box center [518, 277] width 299 height 10
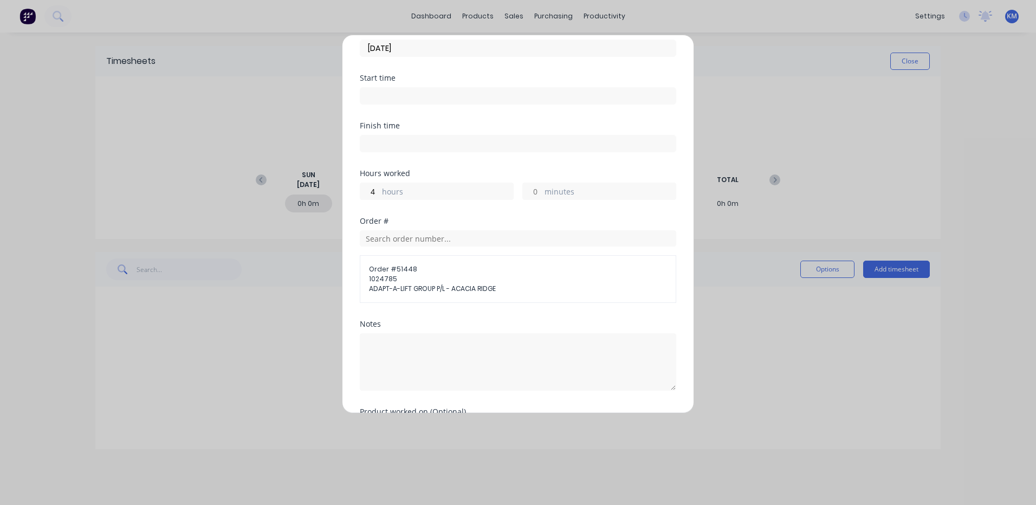
click at [428, 333] on div at bounding box center [518, 361] width 316 height 60
click at [426, 345] on textarea at bounding box center [518, 361] width 316 height 57
type textarea "F"
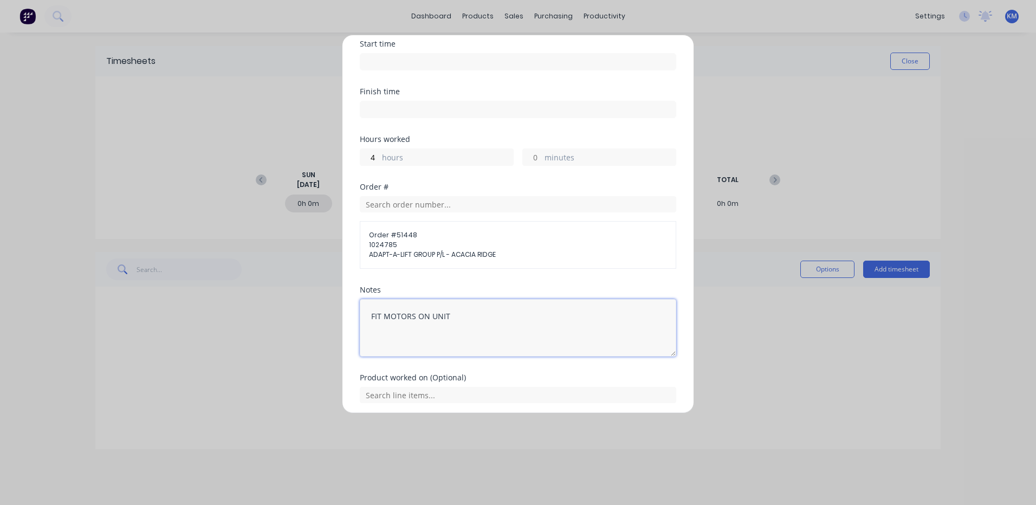
scroll to position [128, 0]
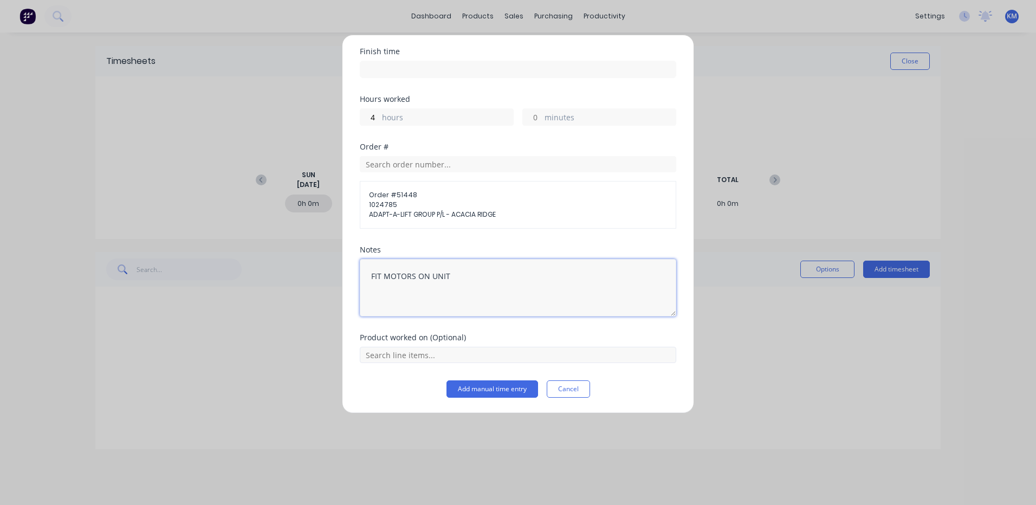
type textarea "FIT MOTORS ON UNIT"
click at [456, 362] on input "text" at bounding box center [518, 355] width 316 height 16
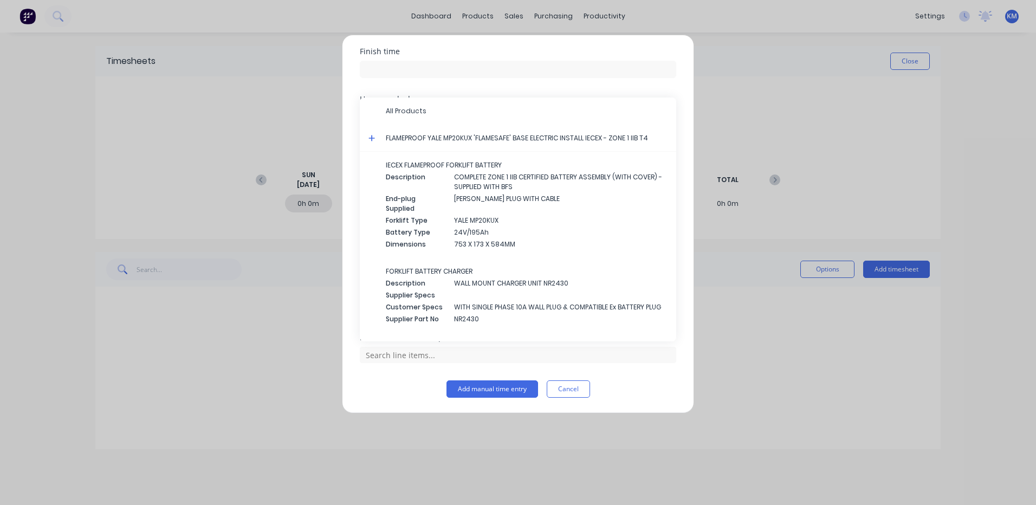
click at [371, 137] on icon at bounding box center [372, 138] width 7 height 8
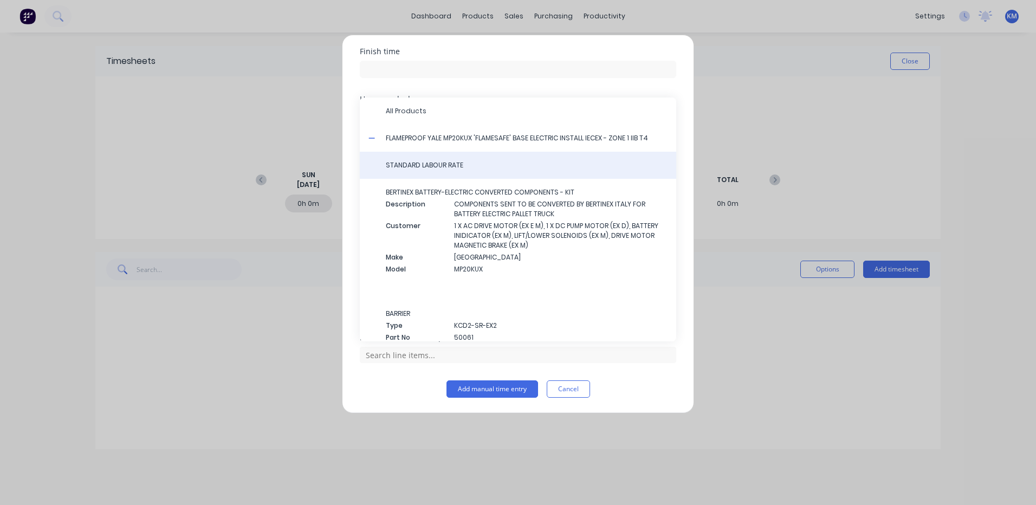
click at [398, 165] on span "STANDARD LABOUR RATE" at bounding box center [527, 165] width 282 height 10
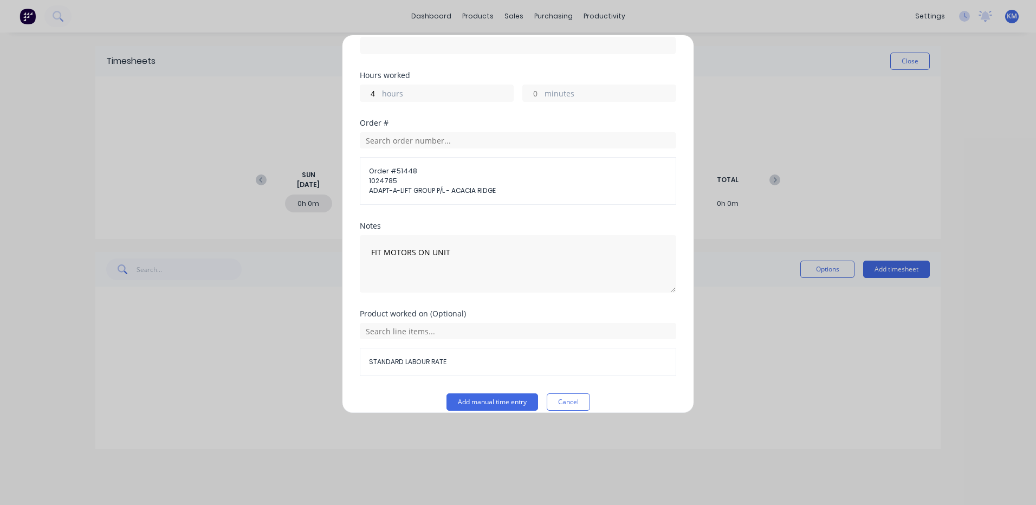
scroll to position [165, 0]
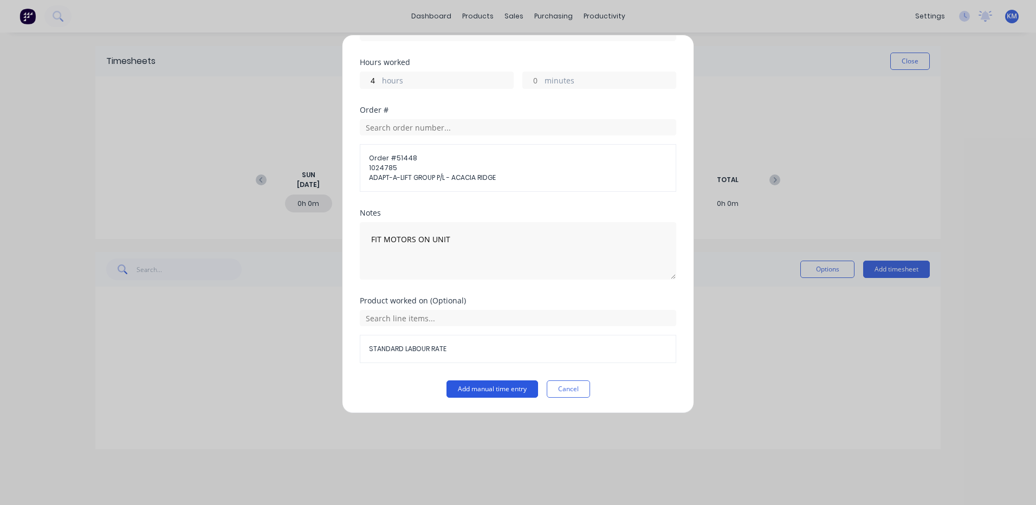
click at [508, 391] on button "Add manual time entry" at bounding box center [493, 388] width 92 height 17
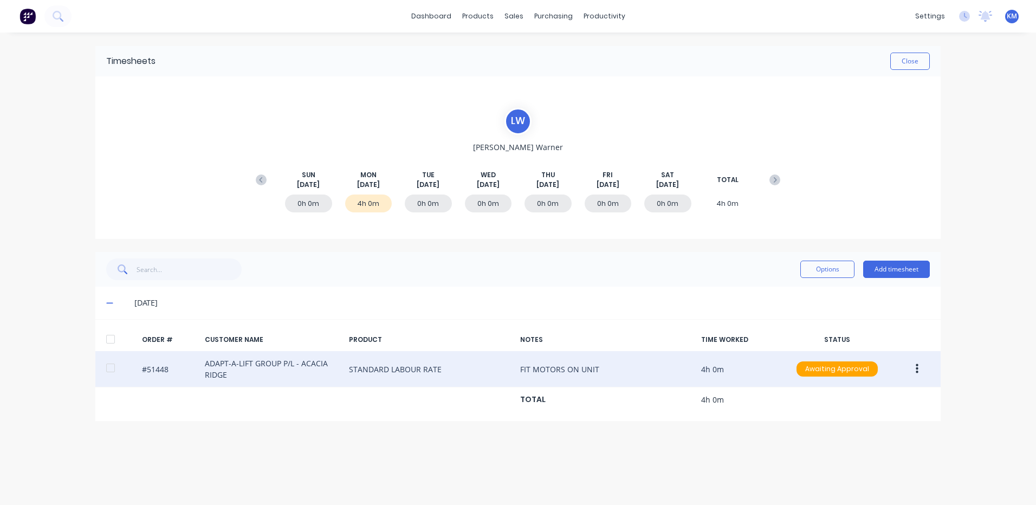
click at [913, 365] on button "button" at bounding box center [917, 369] width 25 height 20
click at [879, 455] on div "Duplicate" at bounding box center [878, 463] width 83 height 16
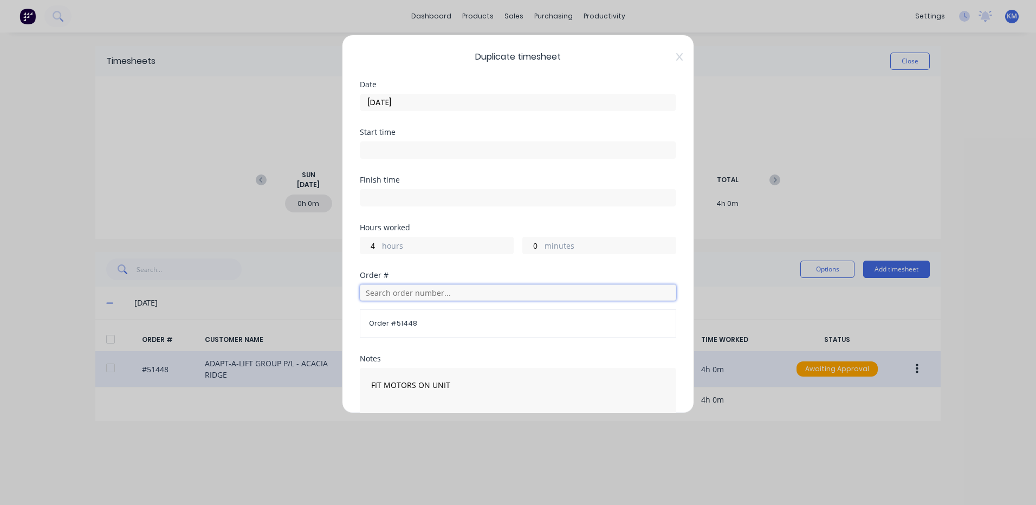
click at [413, 289] on input "text" at bounding box center [518, 293] width 316 height 16
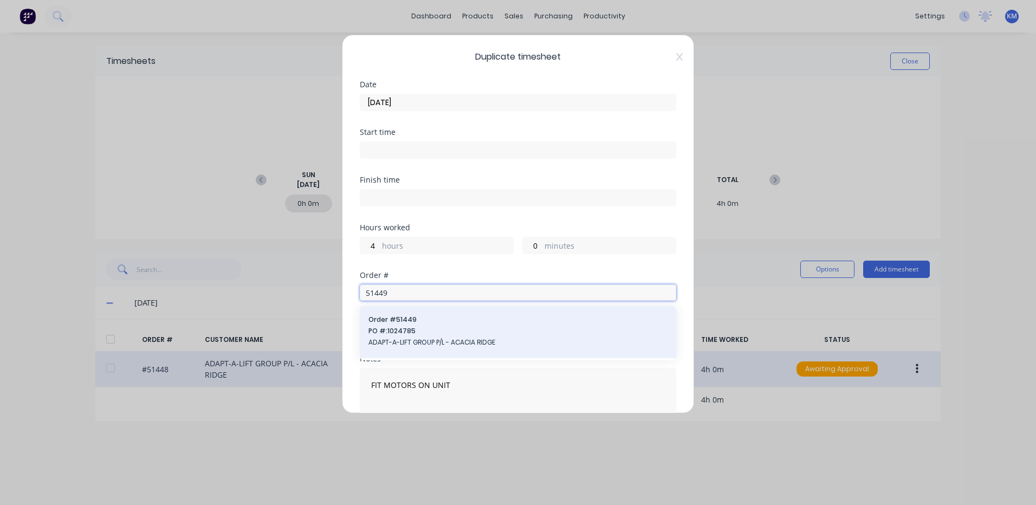
type input "51449"
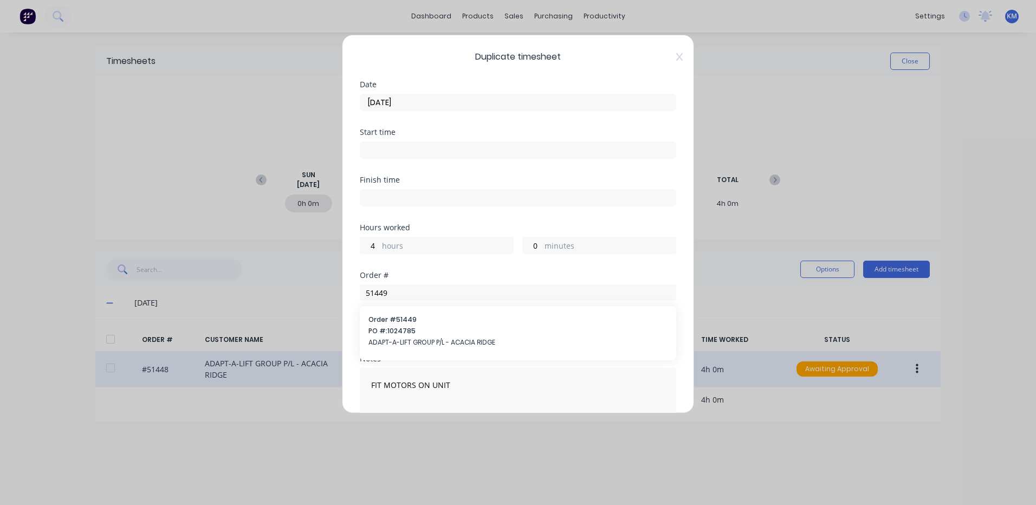
click at [411, 327] on span "PO #: 1024785" at bounding box center [518, 331] width 299 height 10
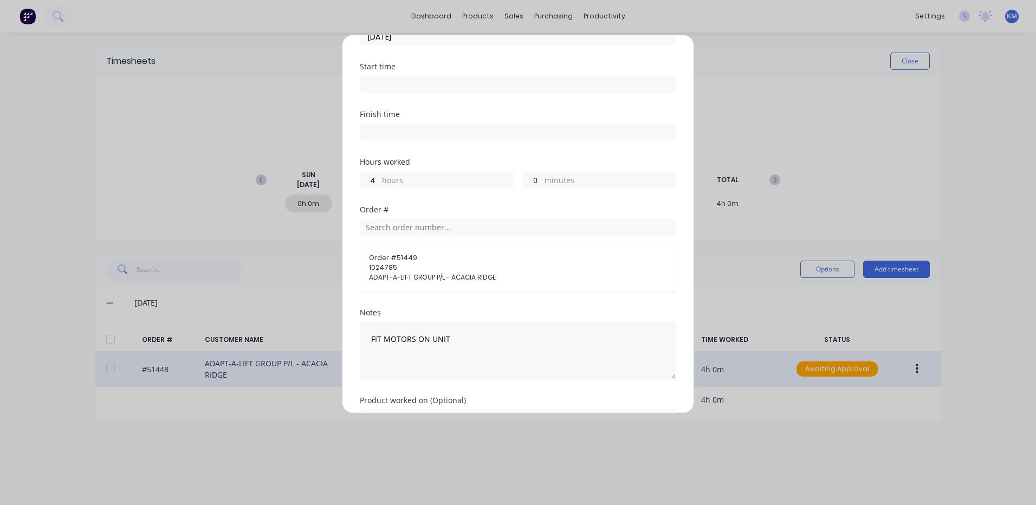
scroll to position [128, 0]
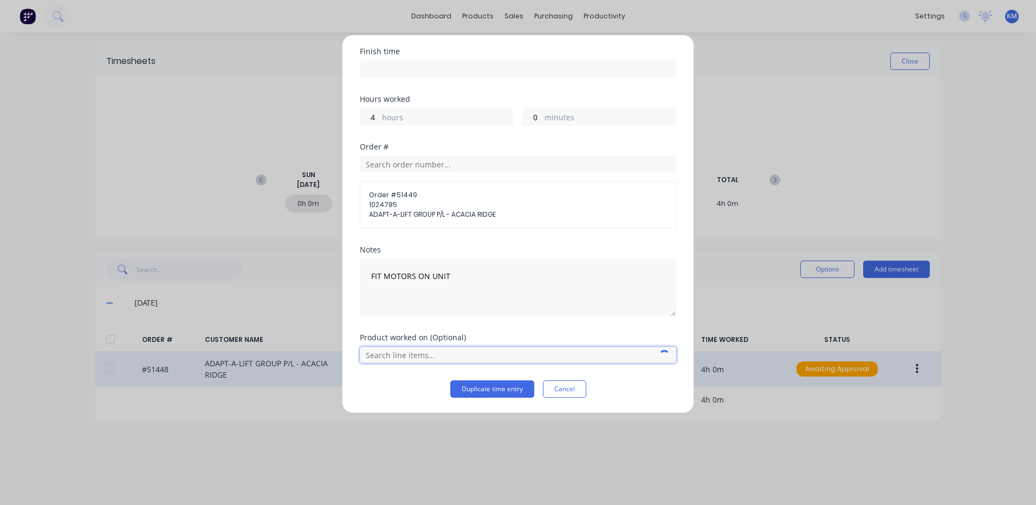
click at [455, 360] on input "text" at bounding box center [518, 355] width 316 height 16
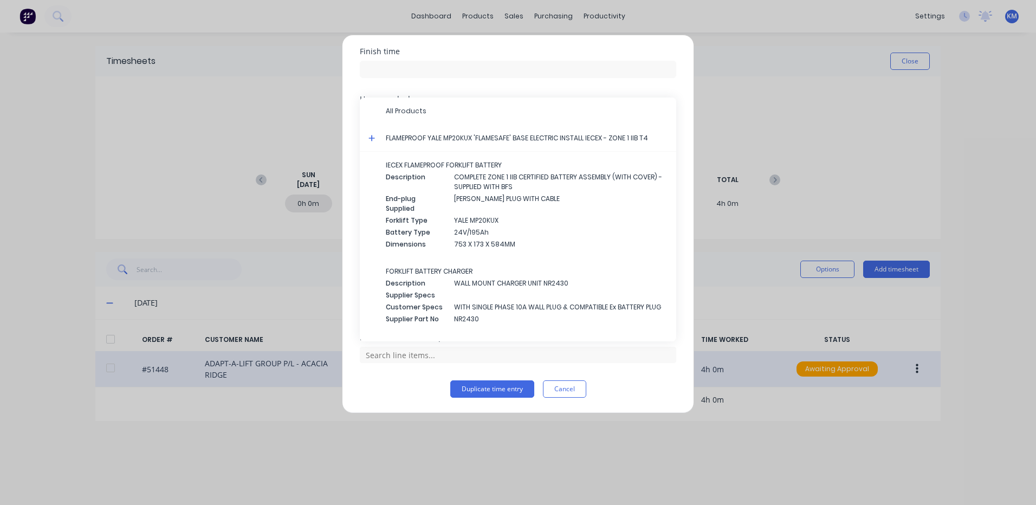
click at [443, 82] on div "Finish time" at bounding box center [518, 72] width 316 height 48
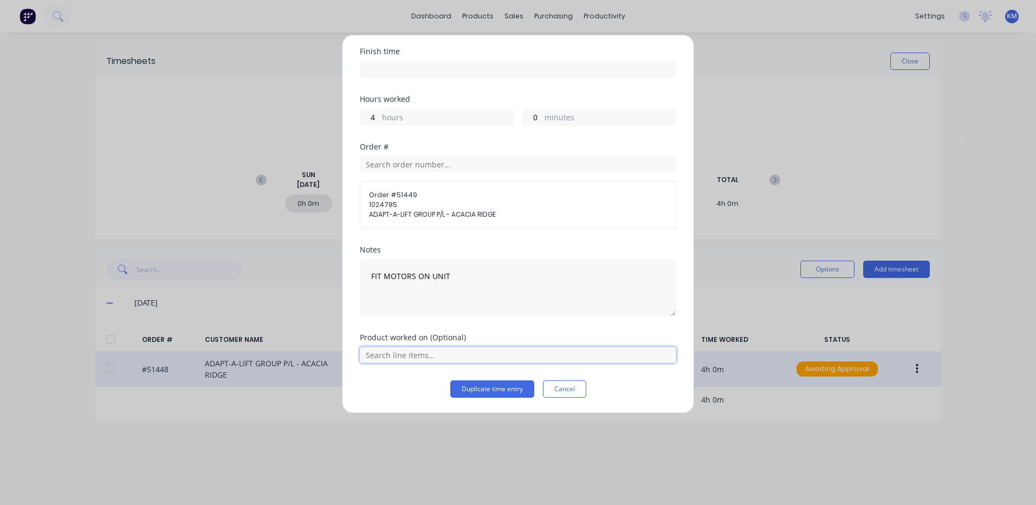
click at [448, 351] on input "text" at bounding box center [518, 355] width 316 height 16
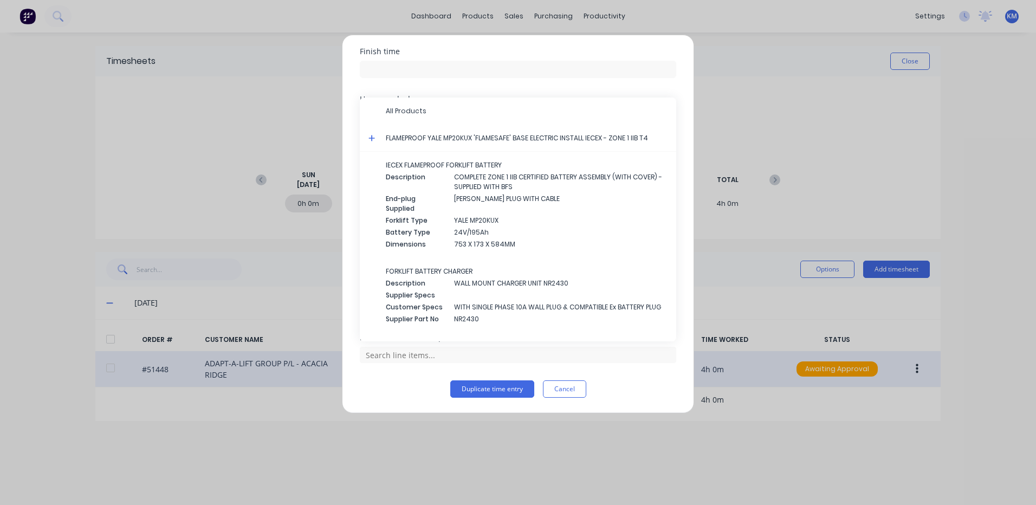
click at [372, 136] on icon at bounding box center [372, 138] width 7 height 7
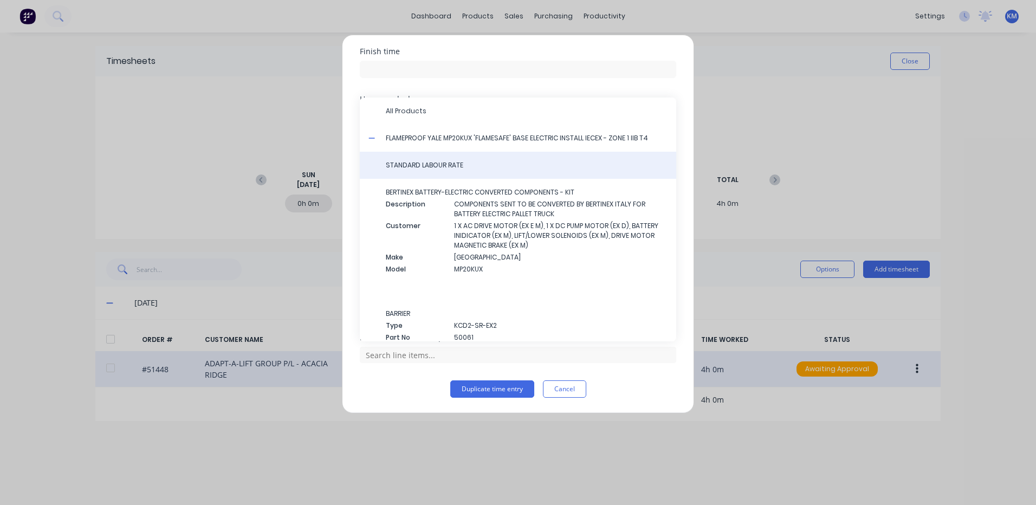
click at [401, 166] on span "STANDARD LABOUR RATE" at bounding box center [527, 165] width 282 height 10
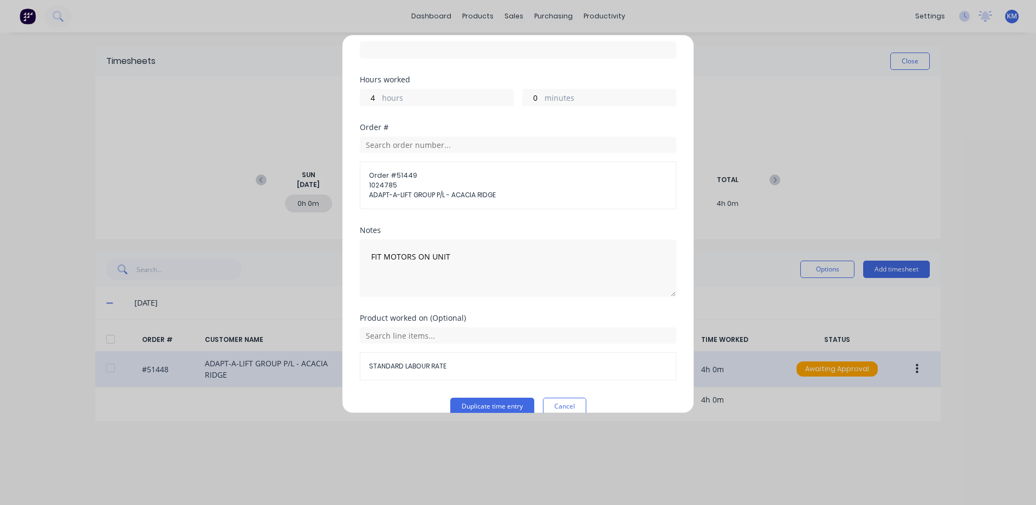
scroll to position [165, 0]
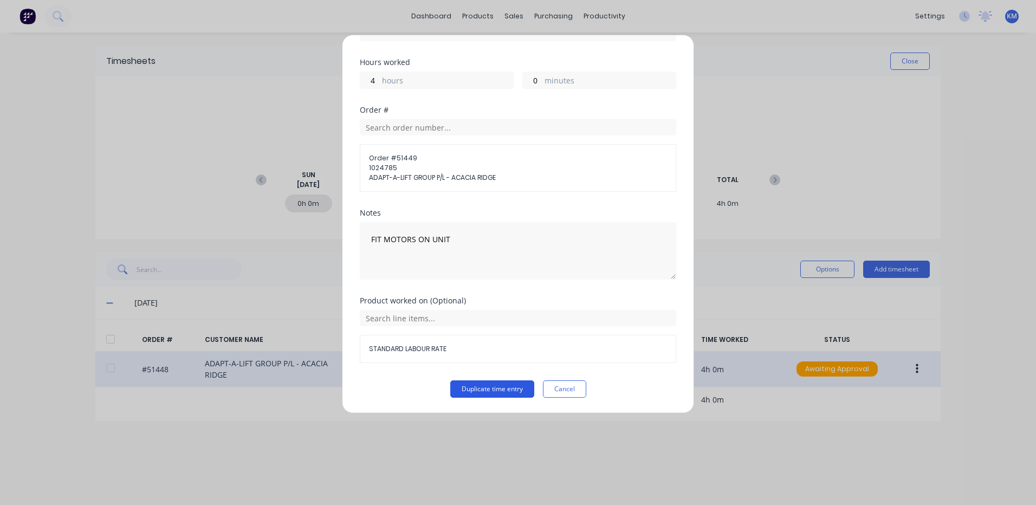
click at [494, 385] on button "Duplicate time entry" at bounding box center [492, 388] width 84 height 17
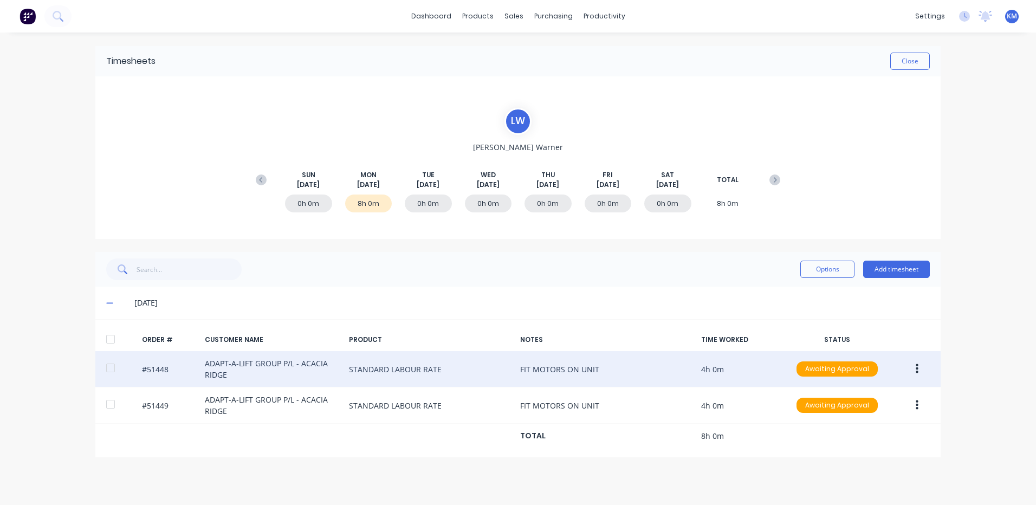
click at [119, 326] on div "ORDER # CUSTOMER NAME PRODUCT NOTES TIME WORKED STATUS #51448 ADAPT-A-LIFT GROU…" at bounding box center [517, 388] width 845 height 138
click at [115, 337] on div at bounding box center [111, 339] width 22 height 22
click at [832, 270] on button "Options" at bounding box center [827, 269] width 54 height 17
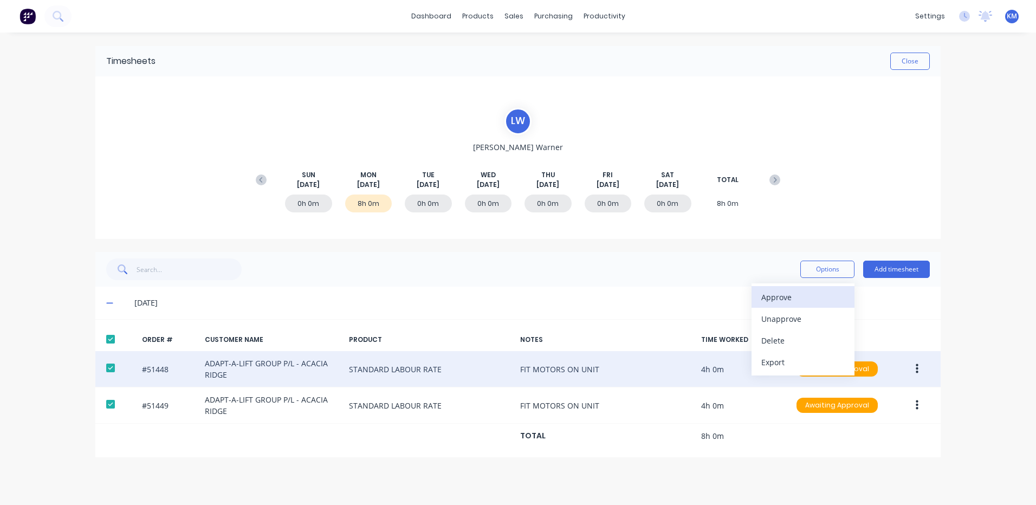
click at [818, 293] on div "Approve" at bounding box center [802, 297] width 83 height 16
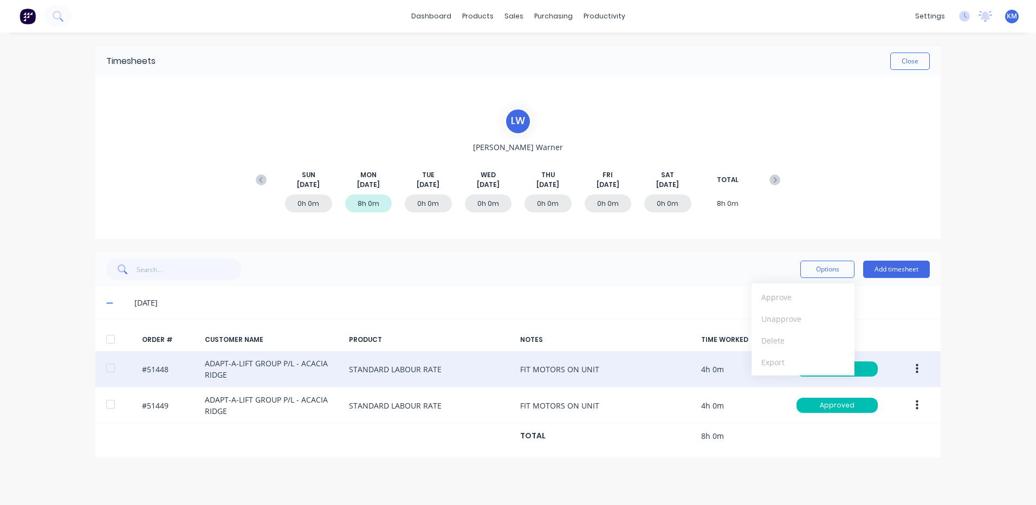
click at [668, 257] on div "Options Approve Unapprove Delete Export Add timesheet" at bounding box center [517, 269] width 845 height 35
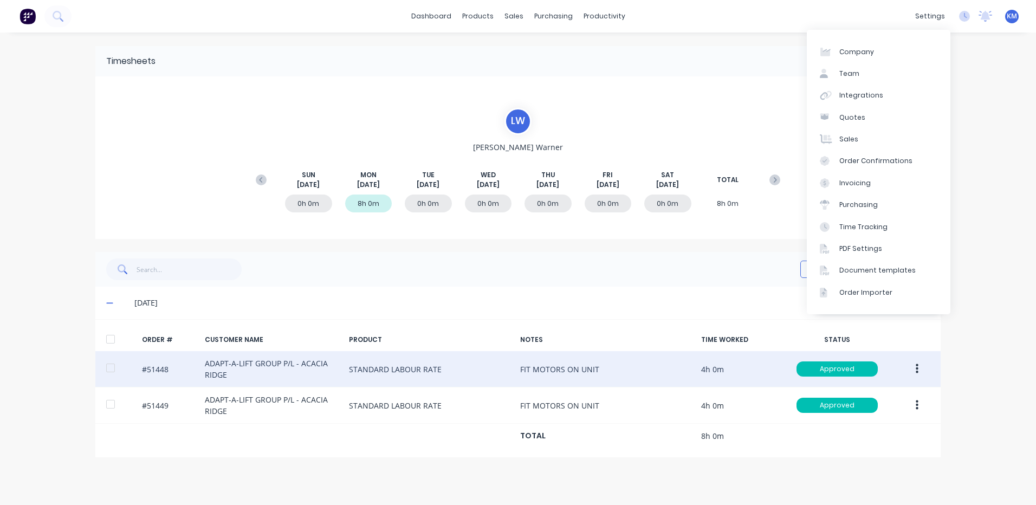
click at [683, 70] on div "Timesheets Close" at bounding box center [517, 61] width 845 height 30
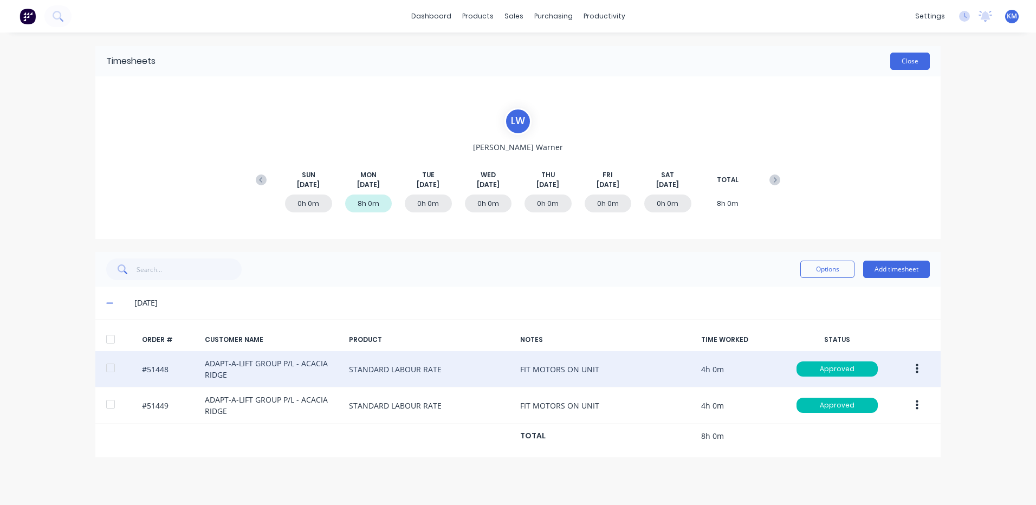
click at [912, 59] on button "Close" at bounding box center [910, 61] width 40 height 17
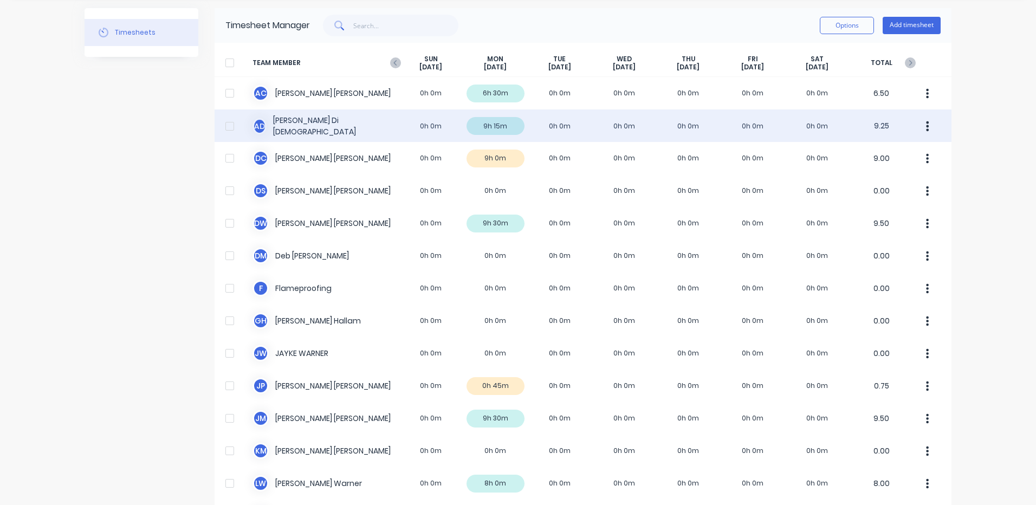
scroll to position [54, 0]
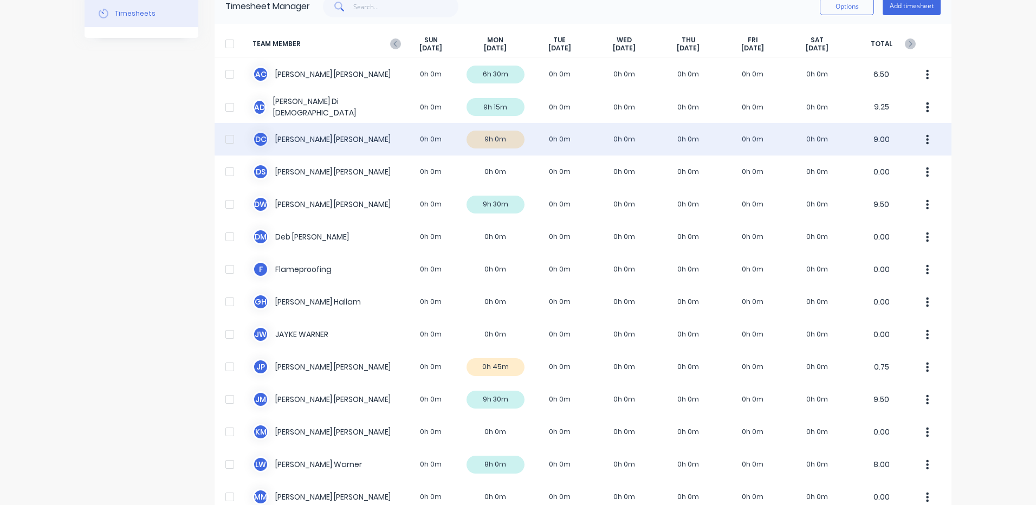
click at [496, 141] on div "D C DANIEL CAMPBELL 0h 0m 9h 0m 0h 0m 0h 0m 0h 0m 0h 0m 0h 0m 9.00" at bounding box center [583, 139] width 737 height 33
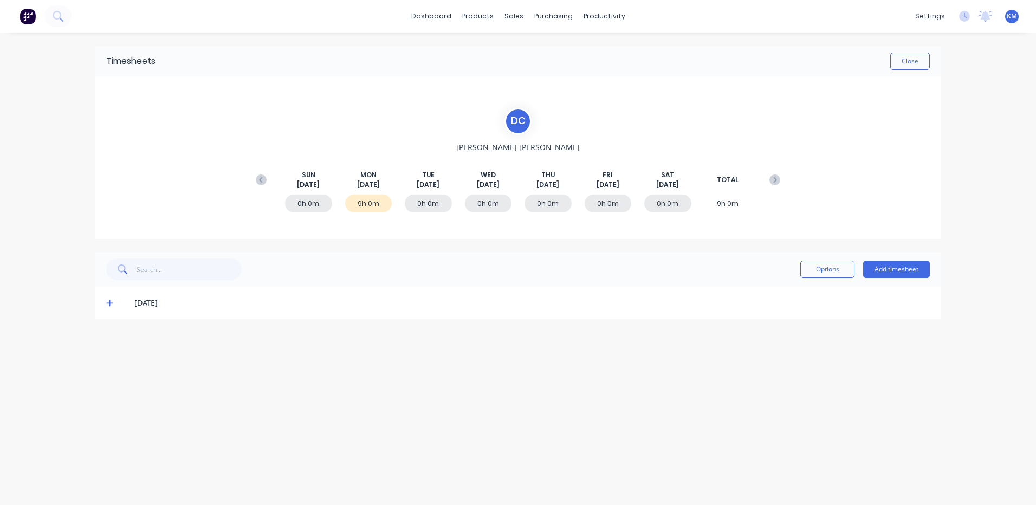
click at [107, 303] on icon at bounding box center [109, 303] width 7 height 7
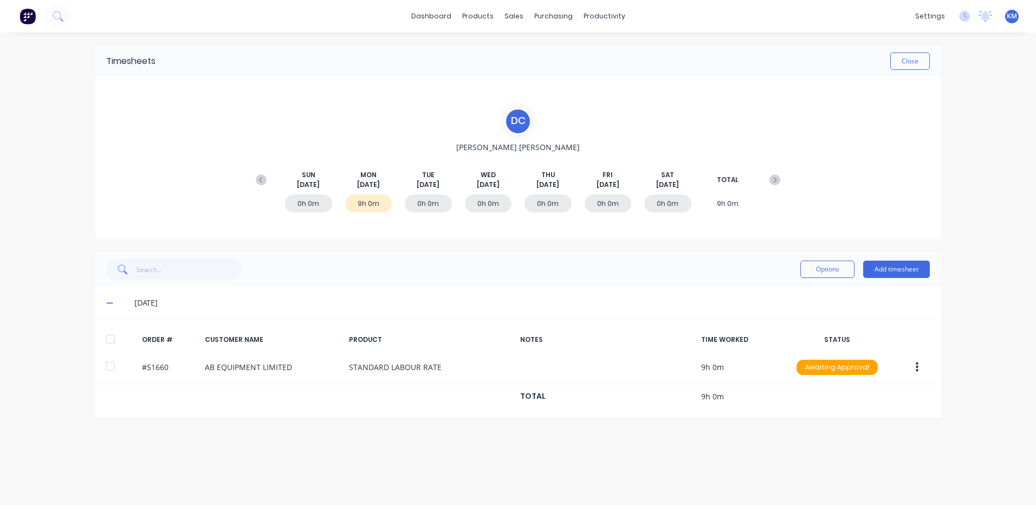
drag, startPoint x: 116, startPoint y: 333, endPoint x: 138, endPoint y: 332, distance: 21.7
click at [116, 334] on div at bounding box center [111, 339] width 22 height 22
click at [848, 267] on button "Options" at bounding box center [827, 269] width 54 height 17
click at [847, 268] on button "Options" at bounding box center [827, 269] width 54 height 17
click at [819, 268] on button "Options" at bounding box center [827, 269] width 54 height 17
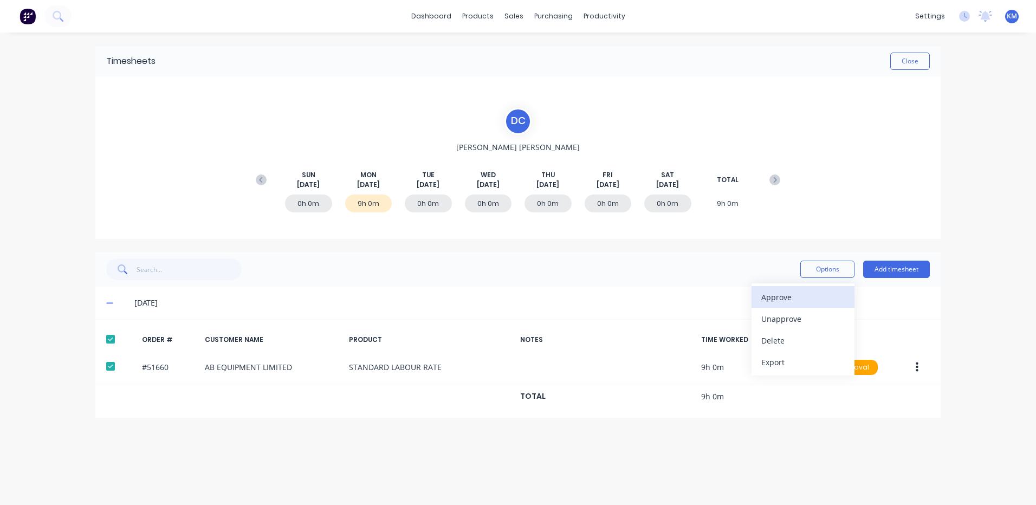
click at [808, 292] on div "Approve" at bounding box center [802, 297] width 83 height 16
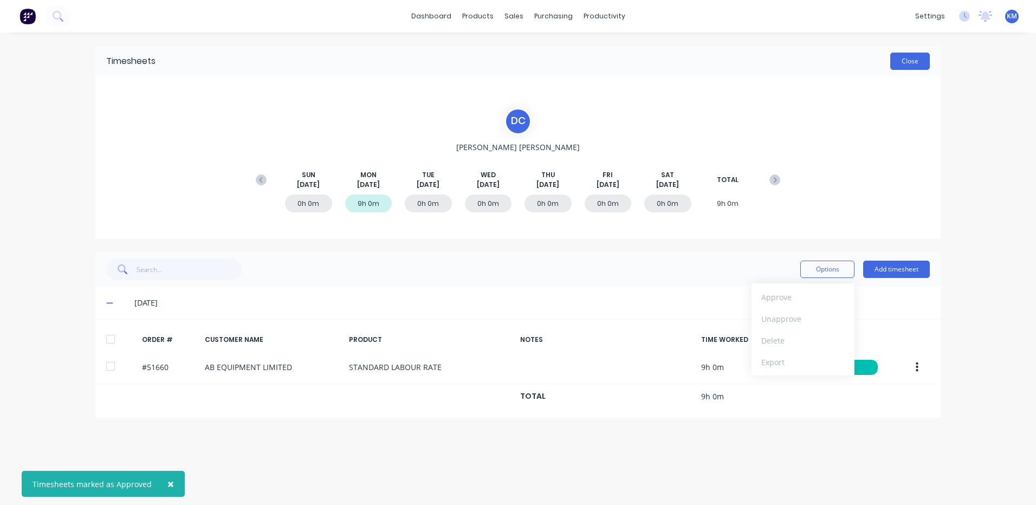
click at [923, 62] on button "Close" at bounding box center [910, 61] width 40 height 17
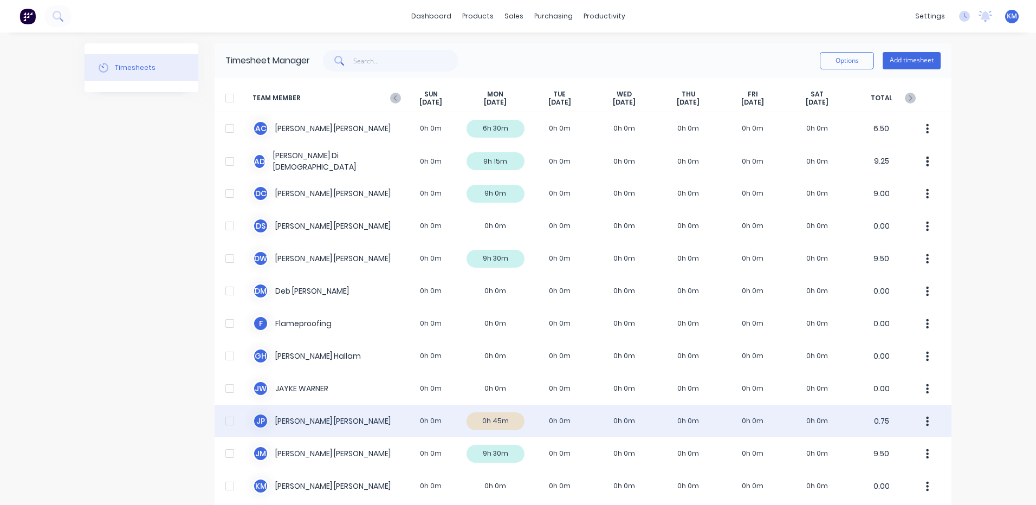
click at [423, 423] on div "J P Jigar Panchal 0h 0m 0h 45m 0h 0m 0h 0m 0h 0m 0h 0m 0h 0m 0.75" at bounding box center [583, 421] width 737 height 33
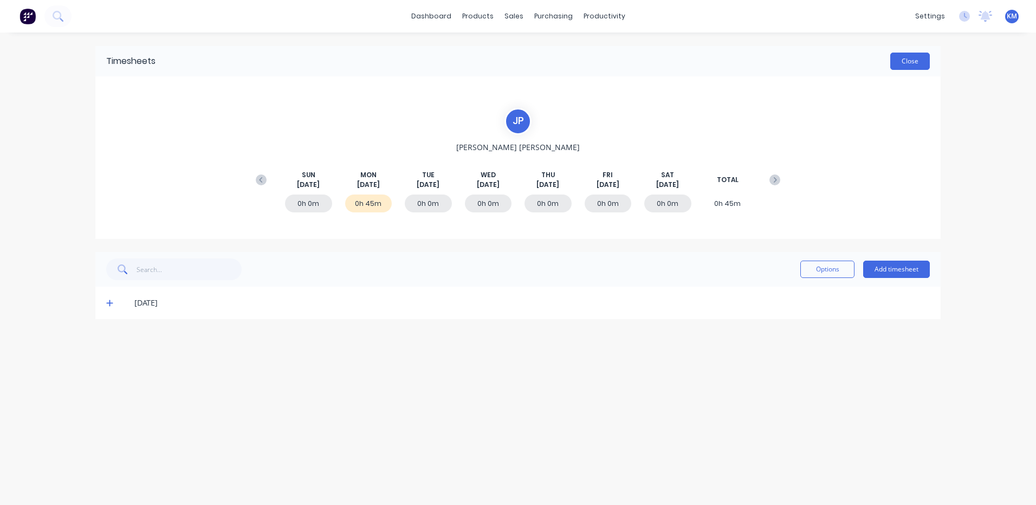
click at [908, 59] on button "Close" at bounding box center [910, 61] width 40 height 17
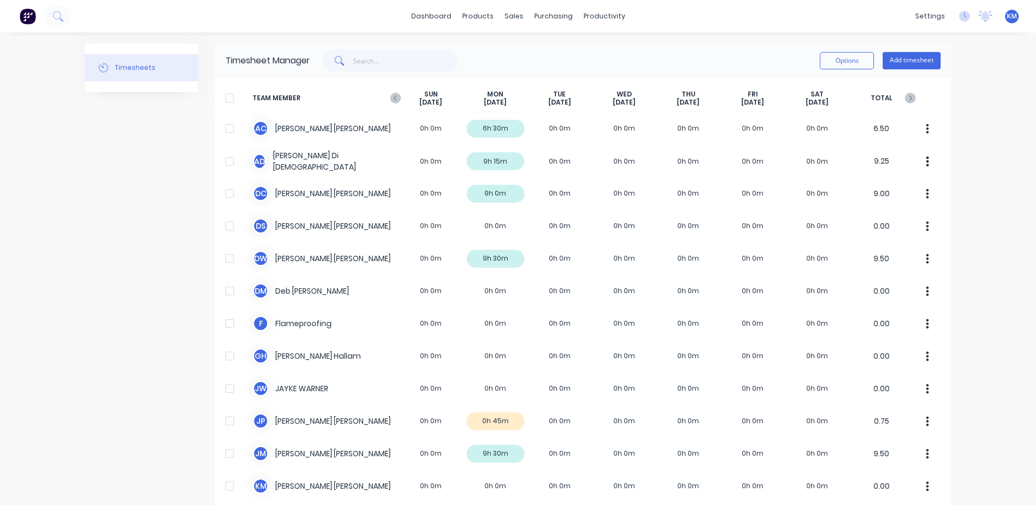
click at [699, 45] on div "Timesheet Manager Options Add timesheet" at bounding box center [583, 60] width 737 height 35
click at [481, 60] on div "Options Add timesheet" at bounding box center [625, 61] width 631 height 22
click at [531, 66] on link "Customers" at bounding box center [567, 74] width 144 height 22
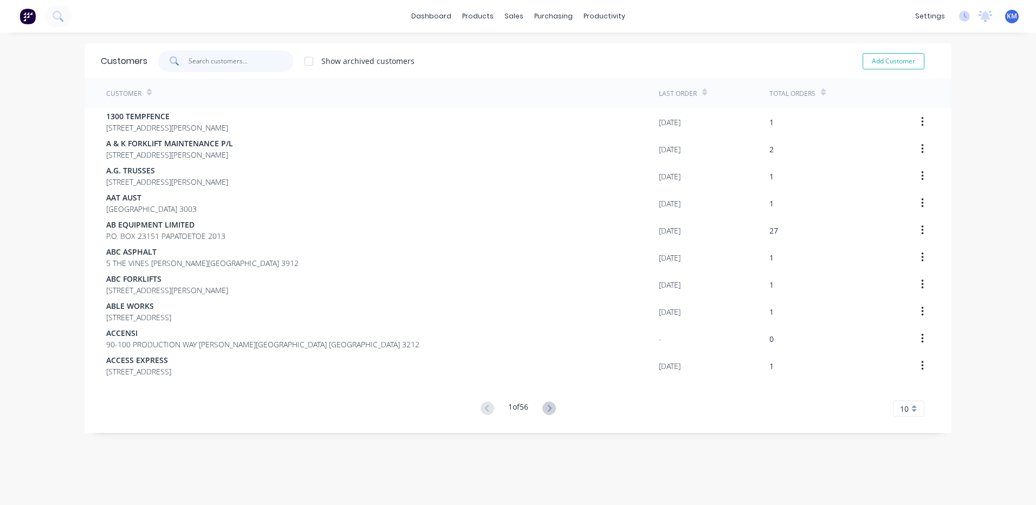
click at [205, 59] on input "text" at bounding box center [242, 61] width 106 height 22
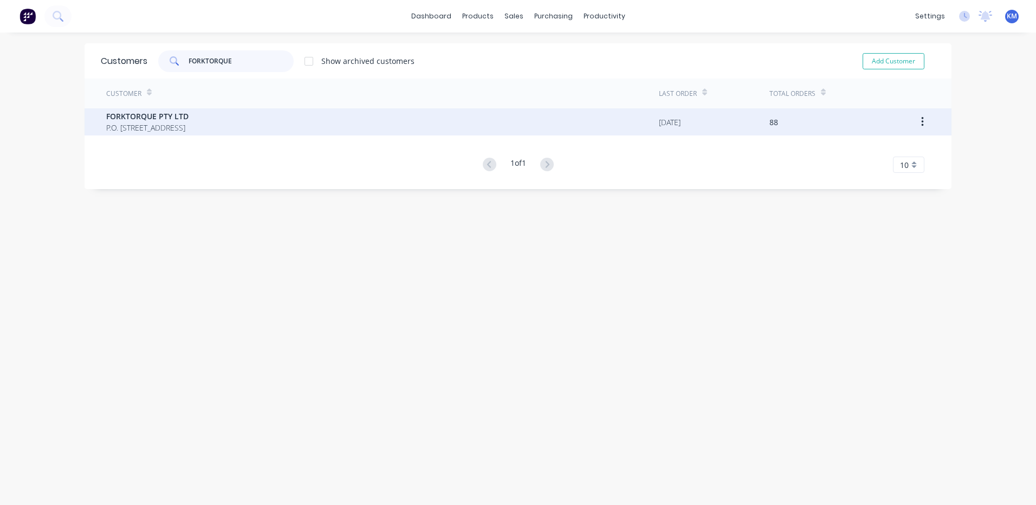
type input "FORKTORQUE"
click at [409, 122] on div "FORKTORQUE PTY LTD P.O. BOX 4159 DANDENONG SOUTH Victoria Australia 3164" at bounding box center [382, 121] width 553 height 27
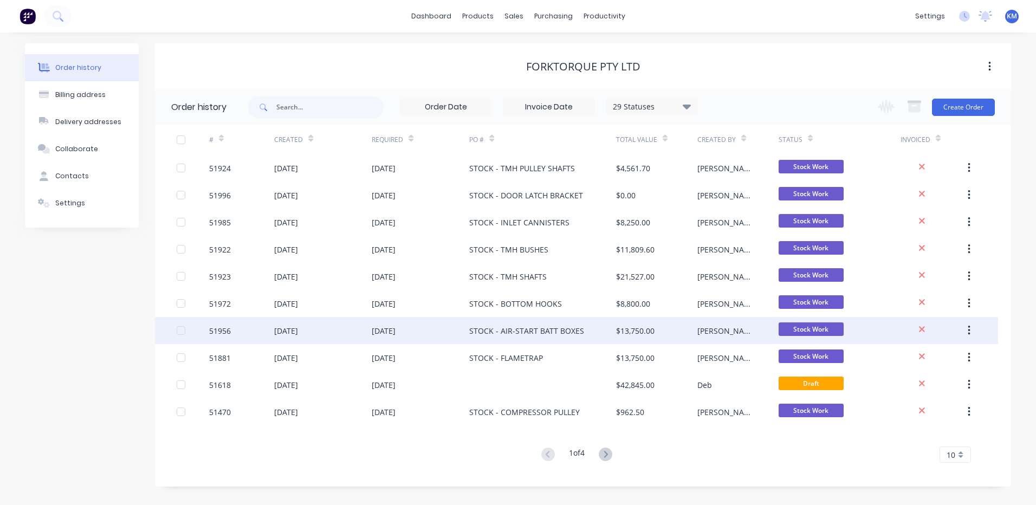
click at [587, 330] on div "STOCK - AIR-START BATT BOXES" at bounding box center [542, 330] width 146 height 27
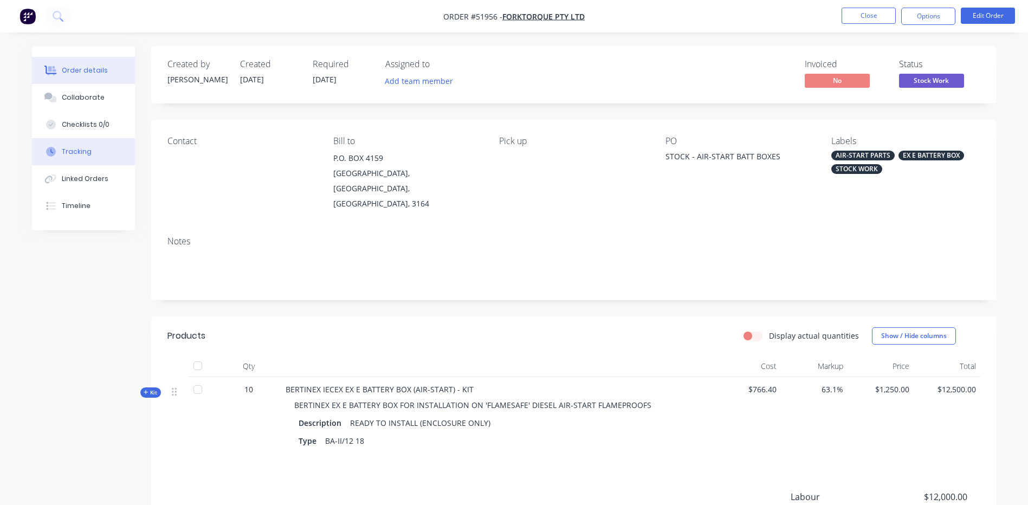
click at [76, 156] on div "Tracking" at bounding box center [77, 152] width 30 height 10
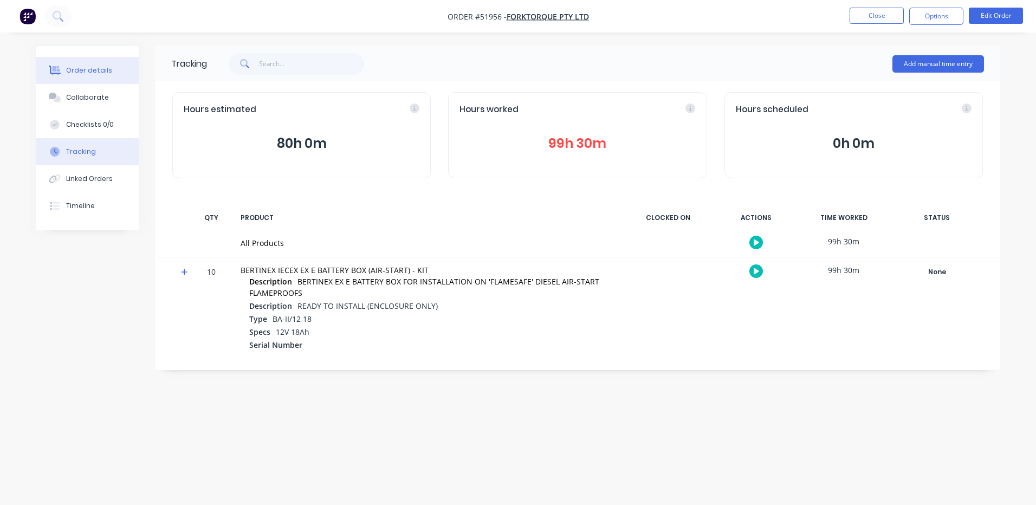
click at [104, 74] on div "Order details" at bounding box center [89, 71] width 46 height 10
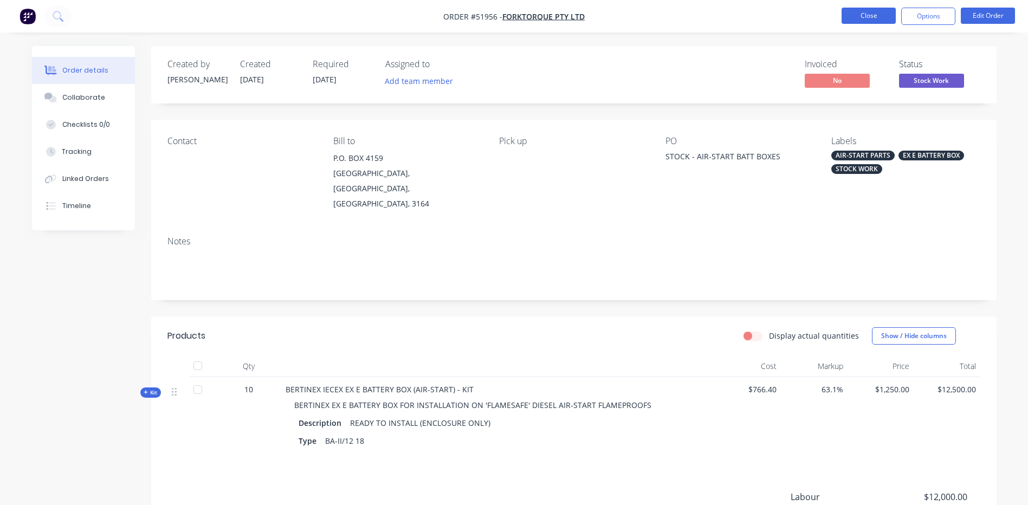
click at [855, 13] on button "Close" at bounding box center [869, 16] width 54 height 16
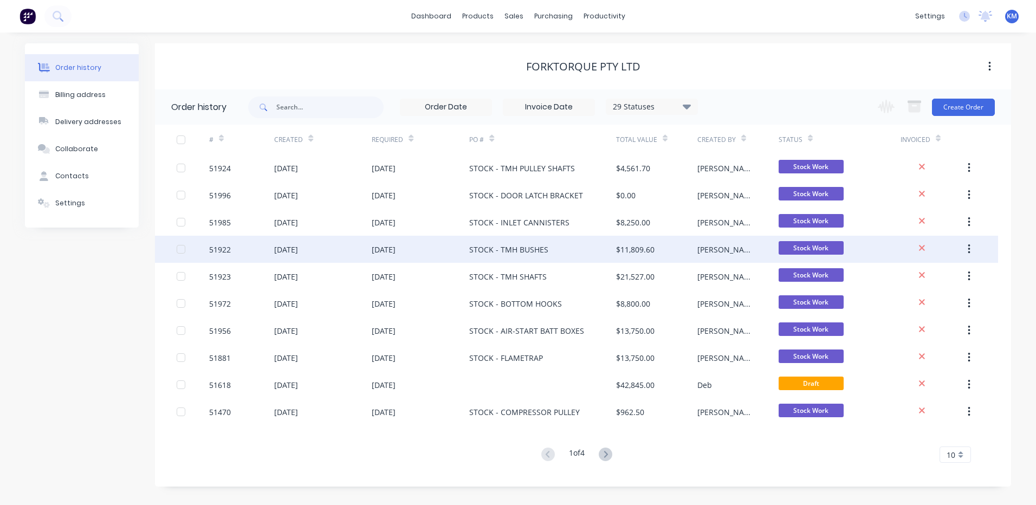
click at [535, 246] on div "STOCK - TMH BUSHES" at bounding box center [508, 249] width 79 height 11
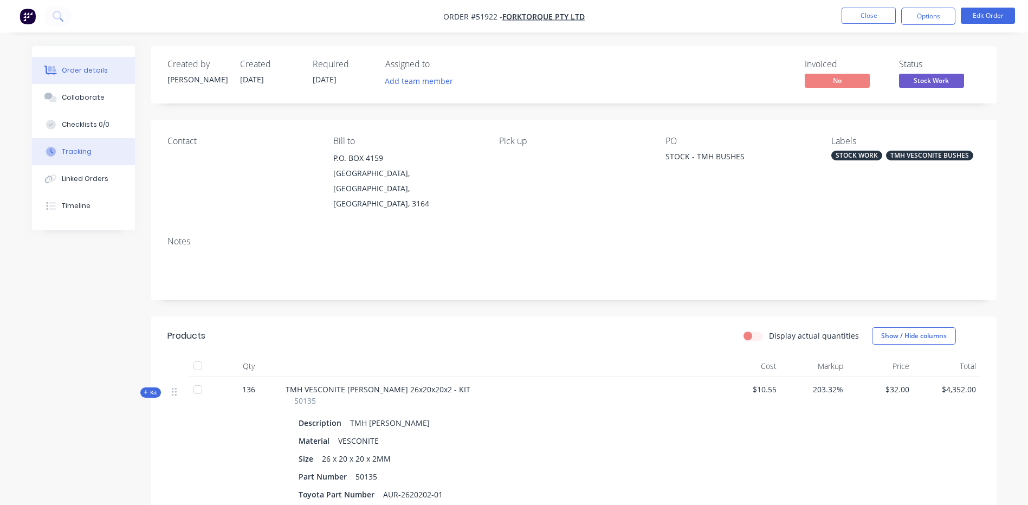
click at [86, 150] on div "Tracking" at bounding box center [77, 152] width 30 height 10
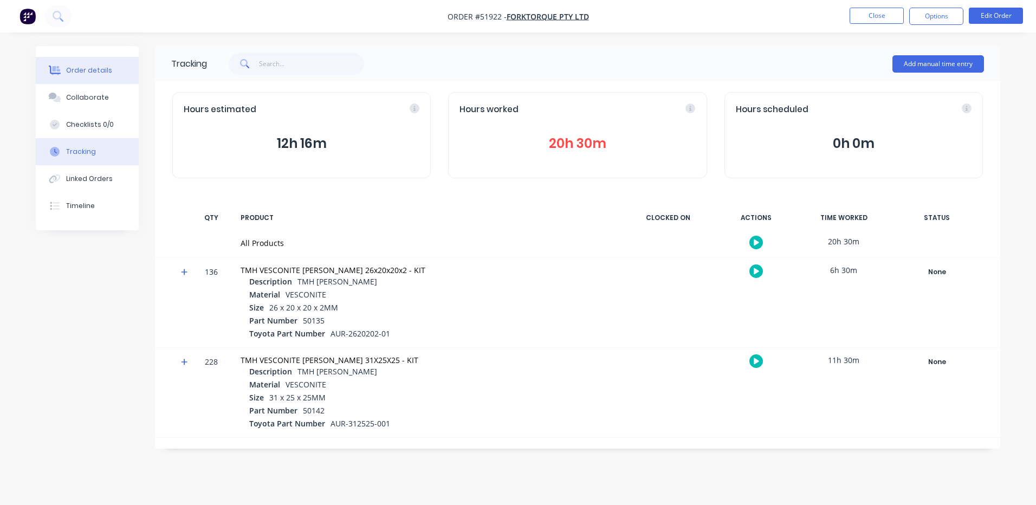
click at [105, 73] on div "Order details" at bounding box center [89, 71] width 46 height 10
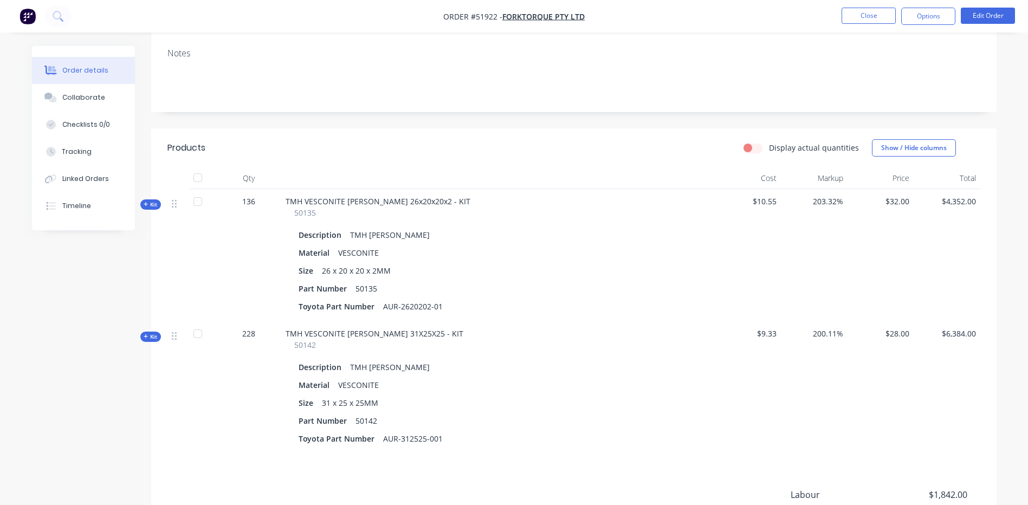
scroll to position [217, 0]
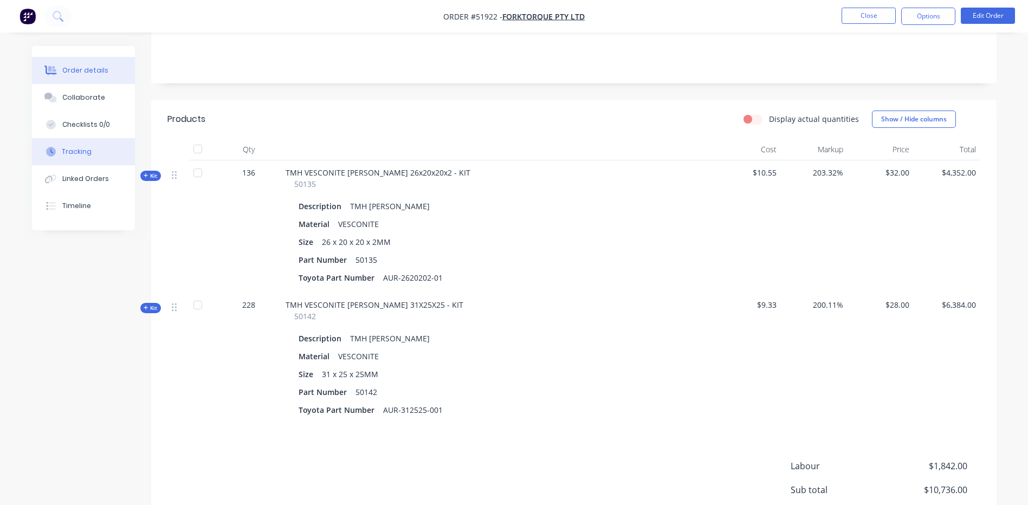
click at [75, 158] on button "Tracking" at bounding box center [83, 151] width 103 height 27
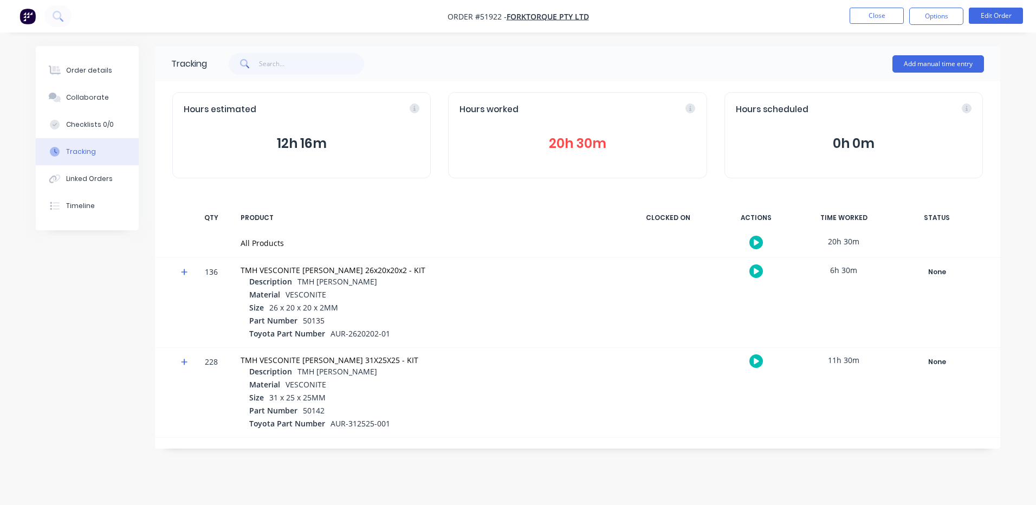
click at [593, 143] on button "20h 30m" at bounding box center [578, 143] width 236 height 21
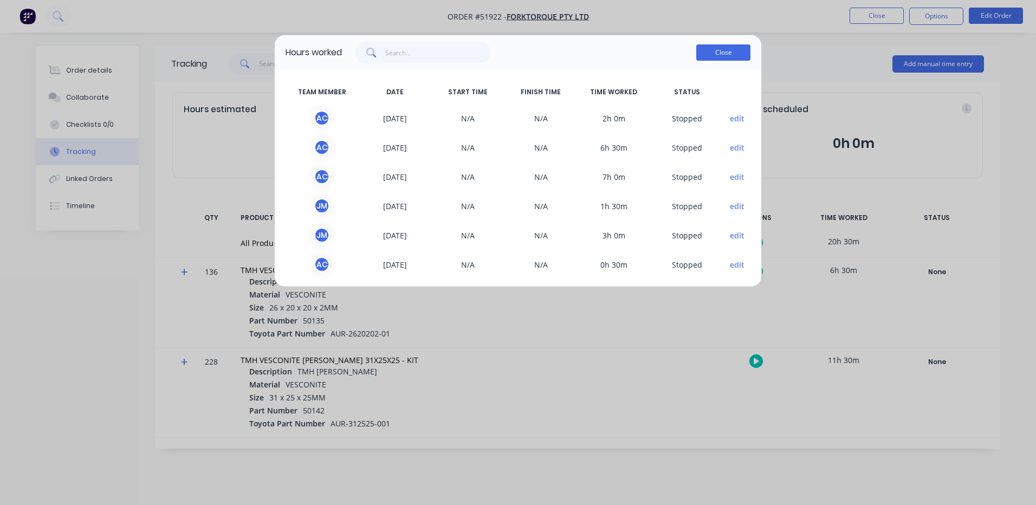
click at [729, 55] on button "Close" at bounding box center [723, 52] width 54 height 16
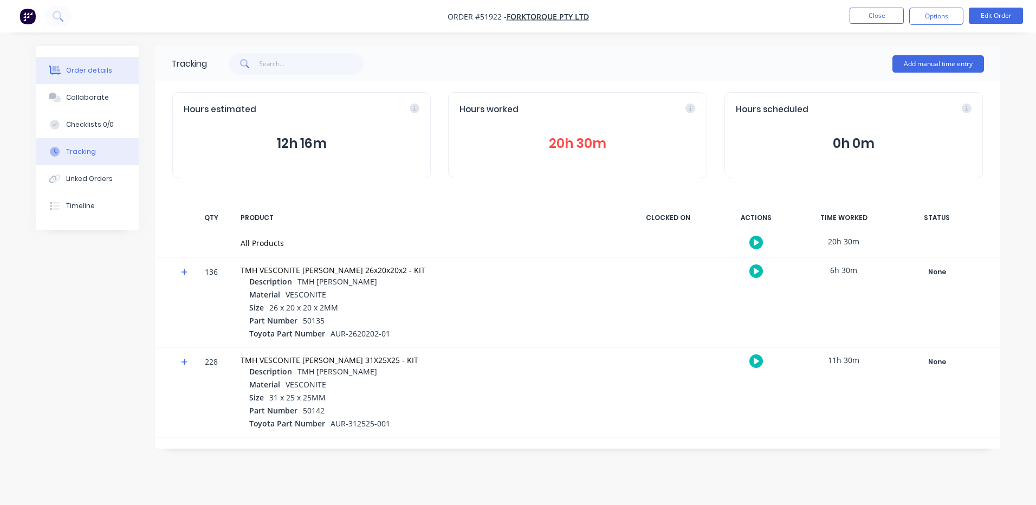
click at [115, 69] on button "Order details" at bounding box center [87, 70] width 103 height 27
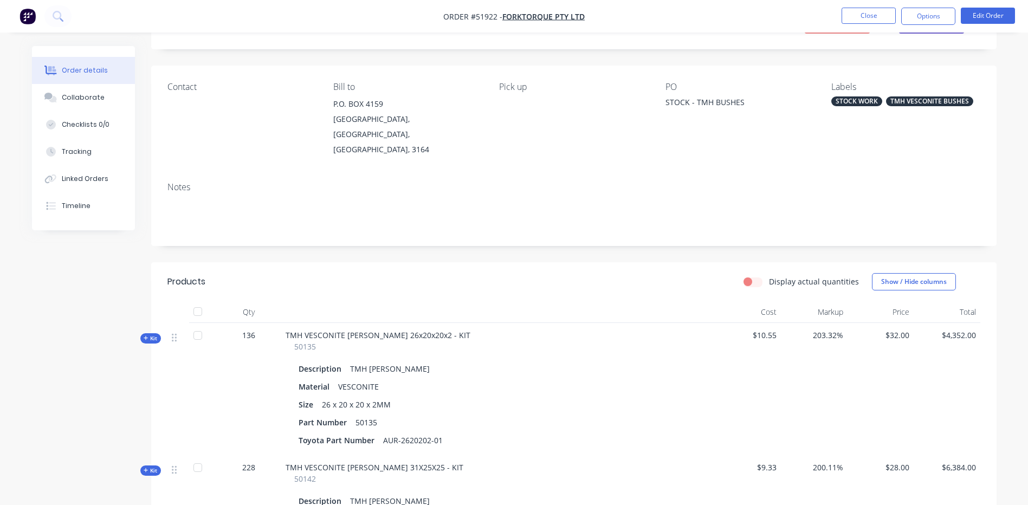
scroll to position [108, 0]
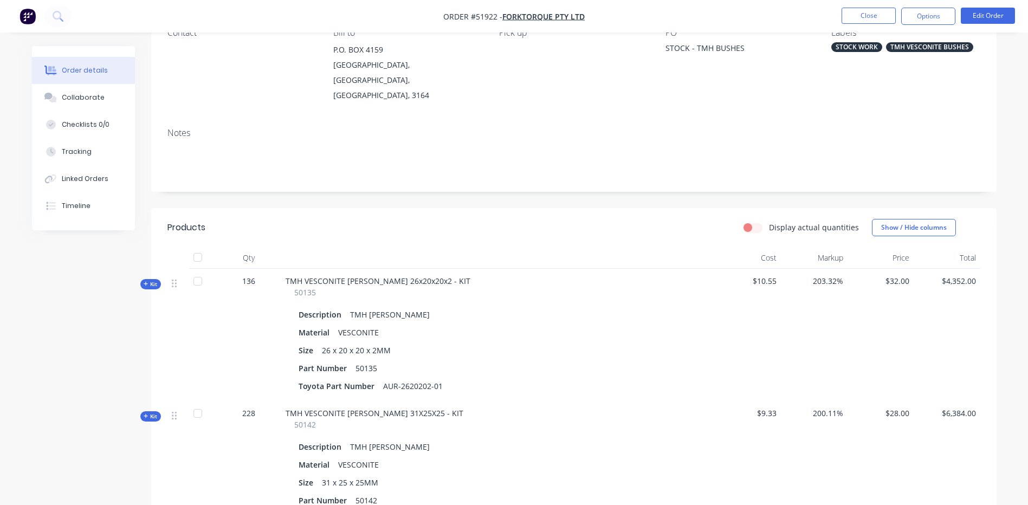
click at [153, 280] on span "Kit" at bounding box center [151, 284] width 14 height 8
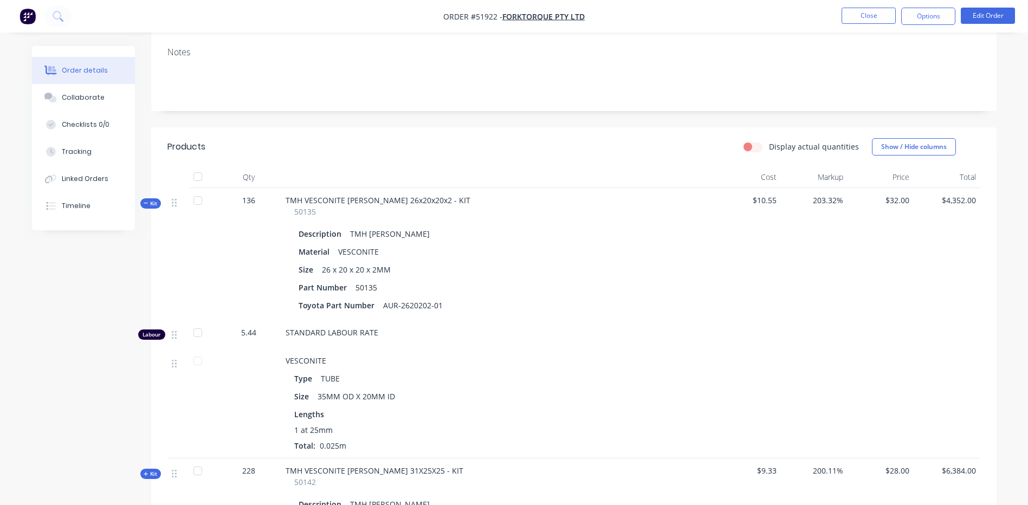
scroll to position [163, 0]
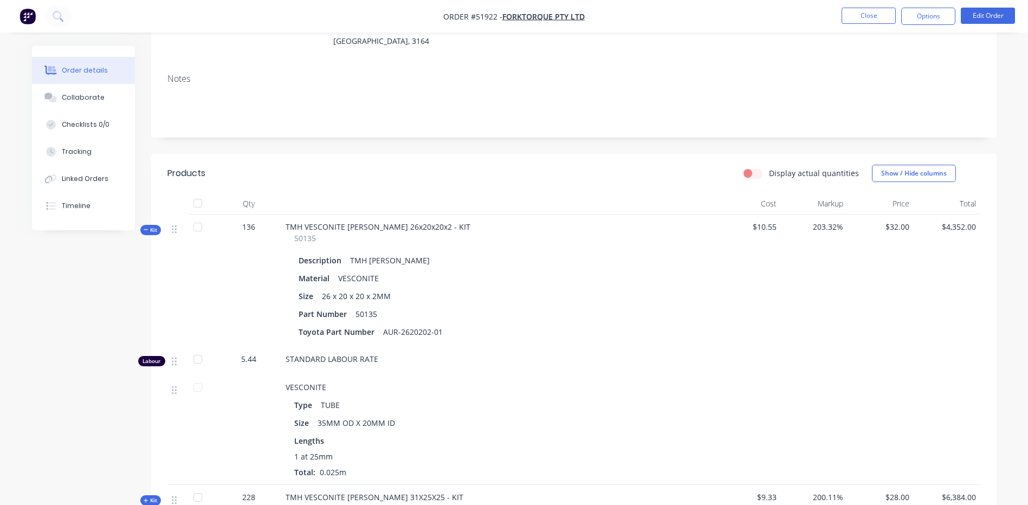
click at [144, 225] on div "Kit" at bounding box center [150, 230] width 21 height 10
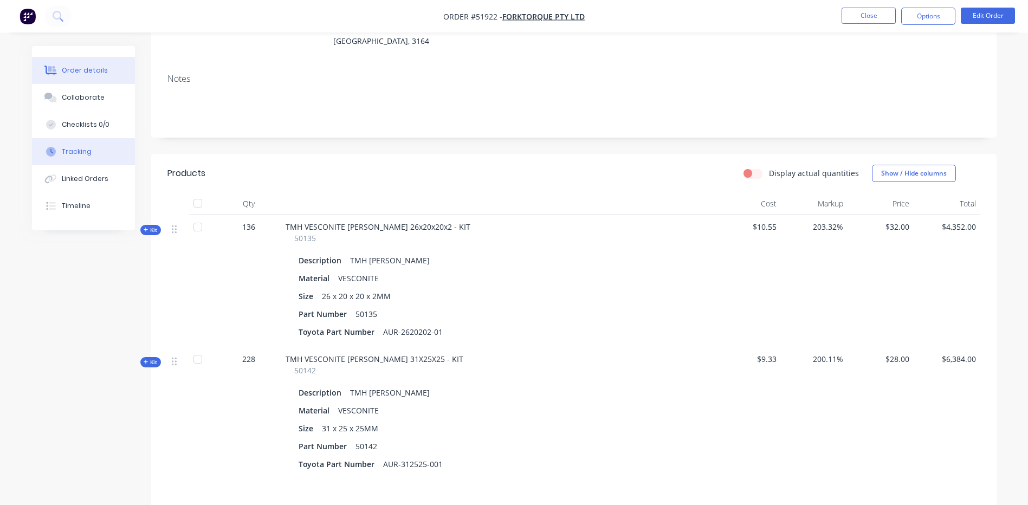
click at [100, 162] on button "Tracking" at bounding box center [83, 151] width 103 height 27
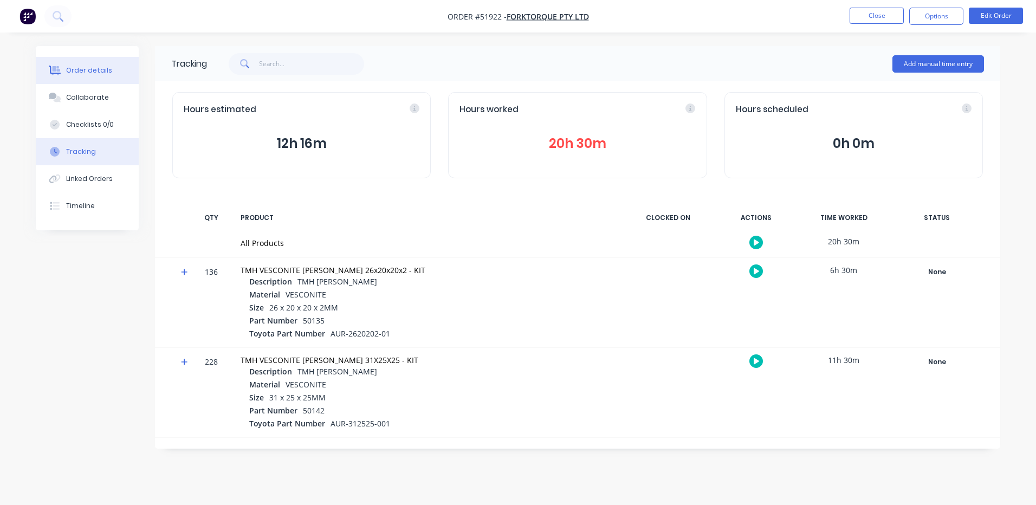
click at [110, 74] on button "Order details" at bounding box center [87, 70] width 103 height 27
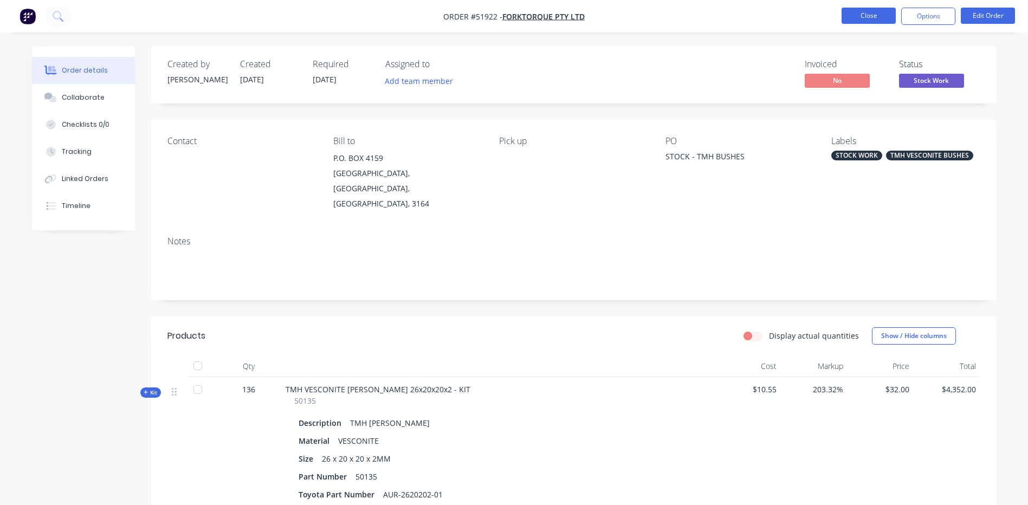
click at [878, 17] on button "Close" at bounding box center [869, 16] width 54 height 16
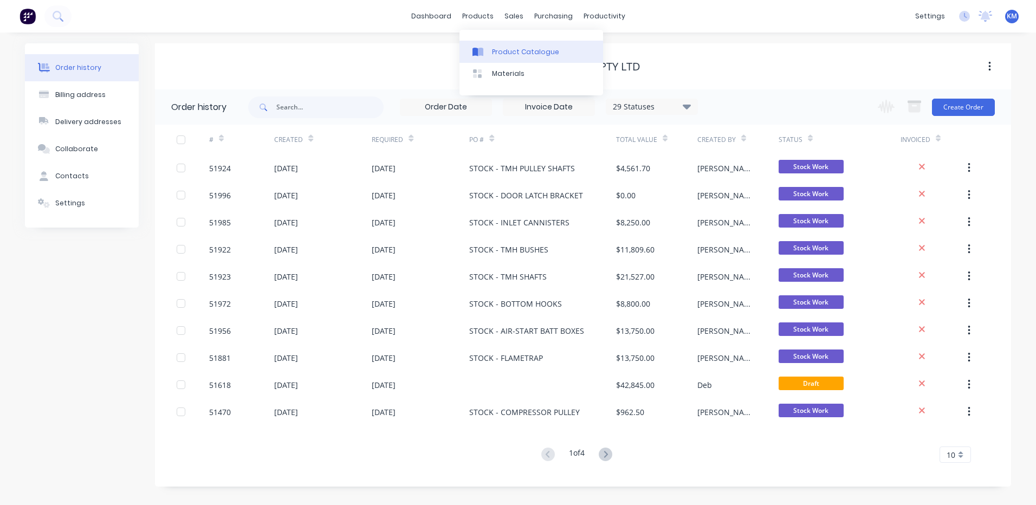
click at [495, 46] on link "Product Catalogue" at bounding box center [532, 52] width 144 height 22
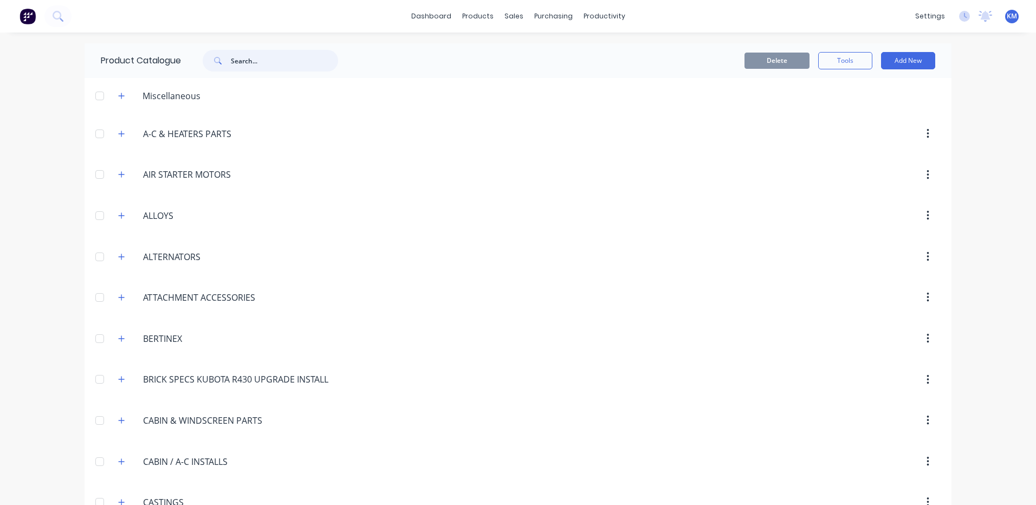
click at [257, 65] on input "text" at bounding box center [284, 61] width 107 height 22
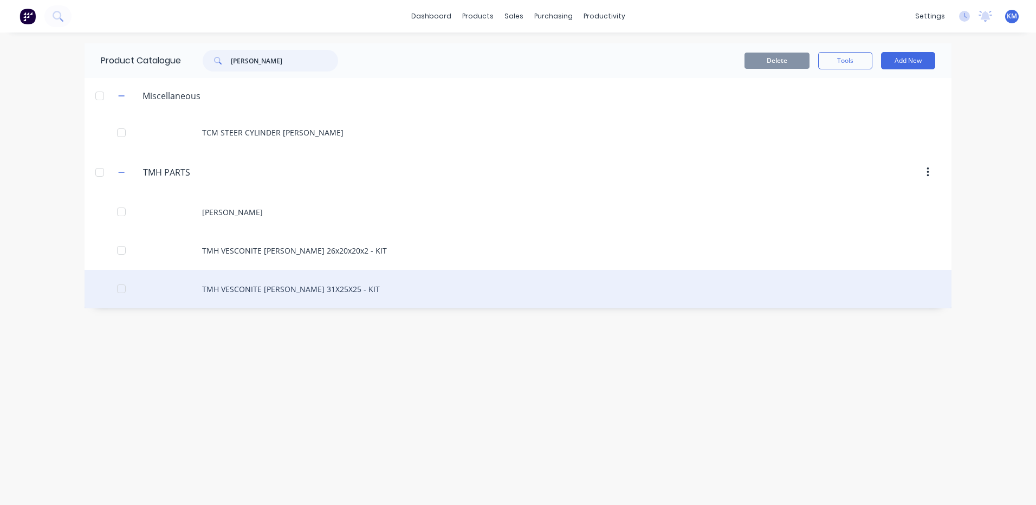
type input "BUSH"
click at [286, 292] on div "TMH VESCONITE BUSH 31X25X25 - KIT" at bounding box center [518, 289] width 867 height 38
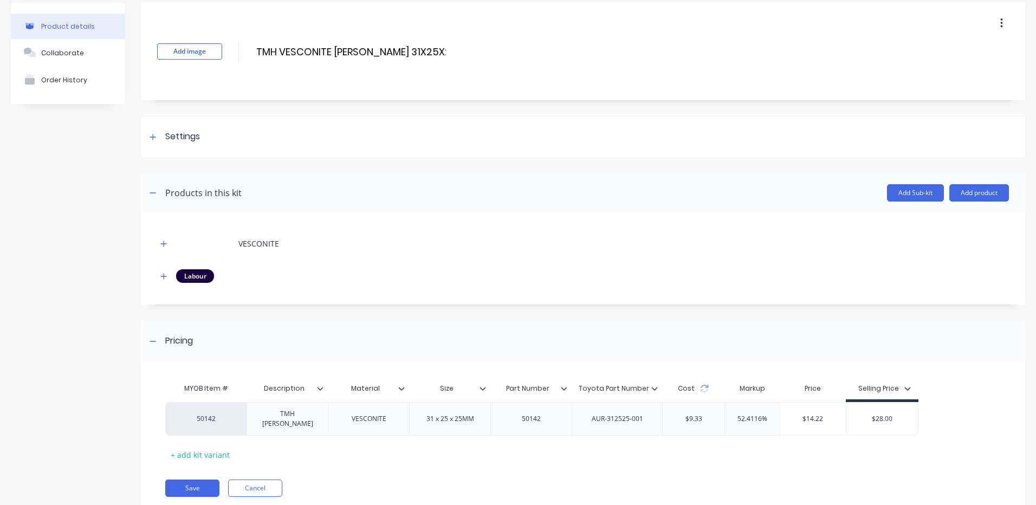
scroll to position [70, 0]
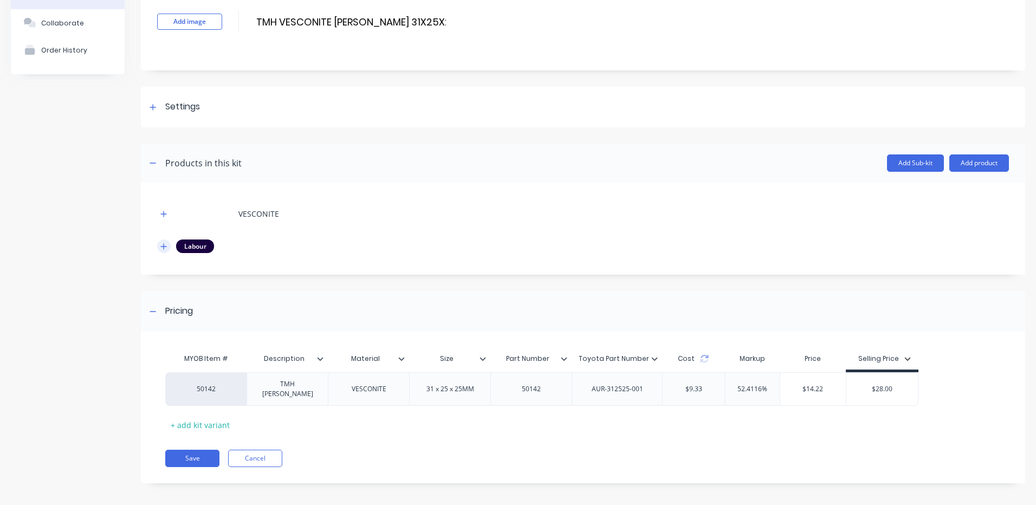
click at [160, 249] on icon "button" at bounding box center [163, 247] width 7 height 8
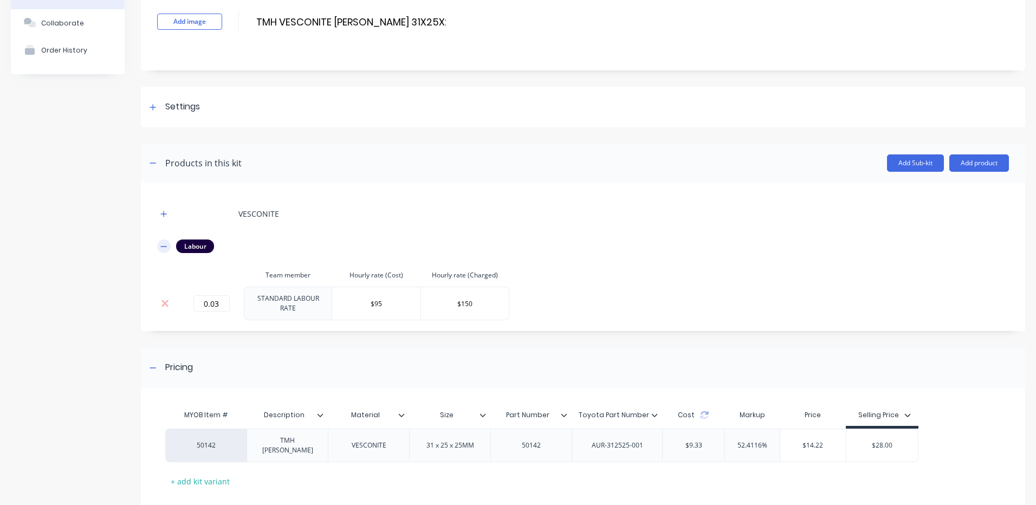
click at [166, 246] on icon "button" at bounding box center [163, 247] width 7 height 8
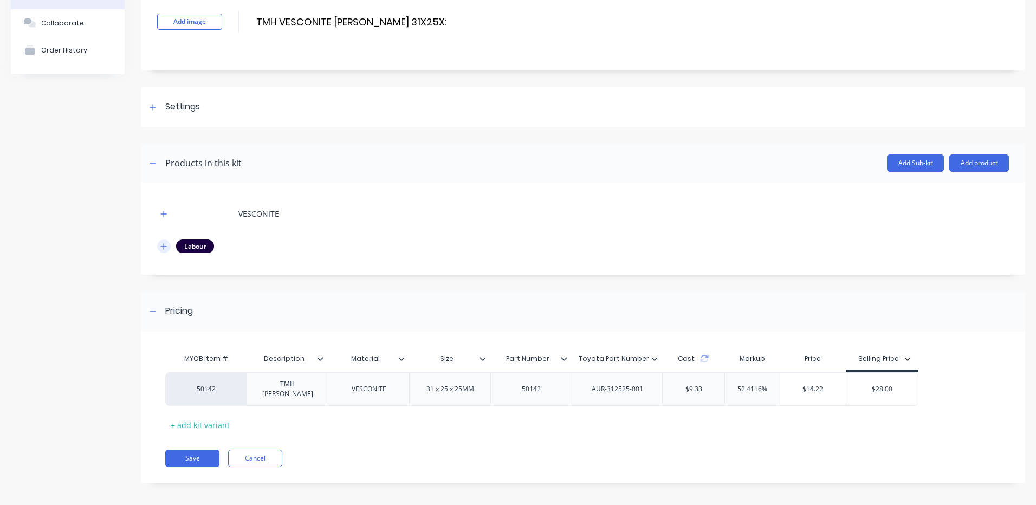
click at [166, 246] on icon "button" at bounding box center [163, 247] width 7 height 8
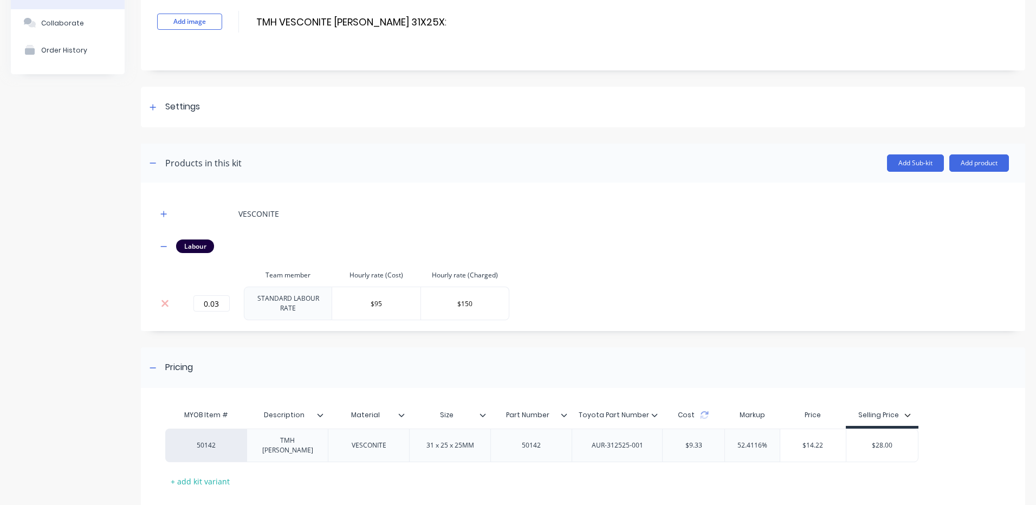
click at [156, 210] on div "VESCONITE Labour Team member Hourly rate (Cost) Hourly rate (Charged) 0.03 STAN…" at bounding box center [583, 257] width 884 height 148
click at [159, 214] on button "button" at bounding box center [164, 214] width 14 height 14
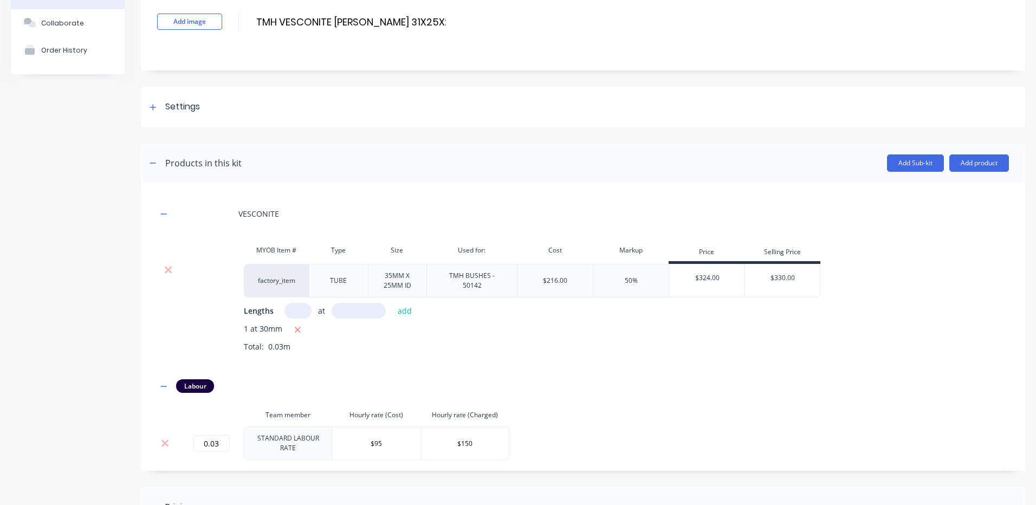
click at [556, 288] on div "$216.00" at bounding box center [555, 281] width 76 height 34
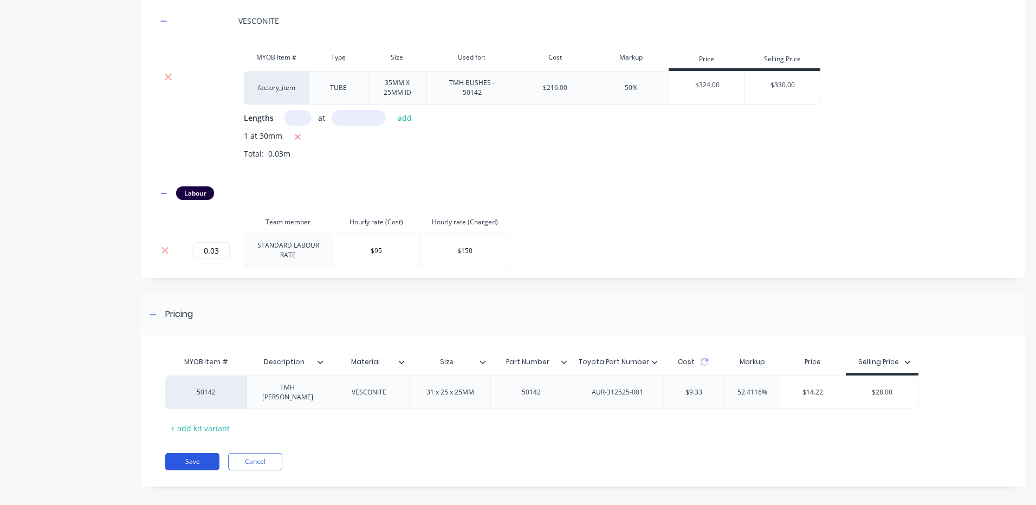
click at [201, 455] on button "Save" at bounding box center [192, 461] width 54 height 17
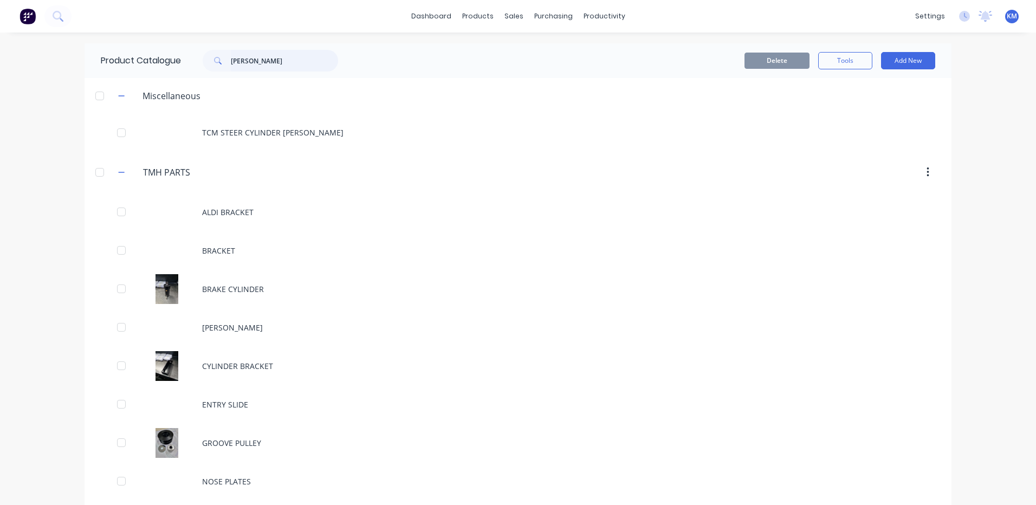
click at [236, 62] on input "BUSH" at bounding box center [284, 61] width 107 height 22
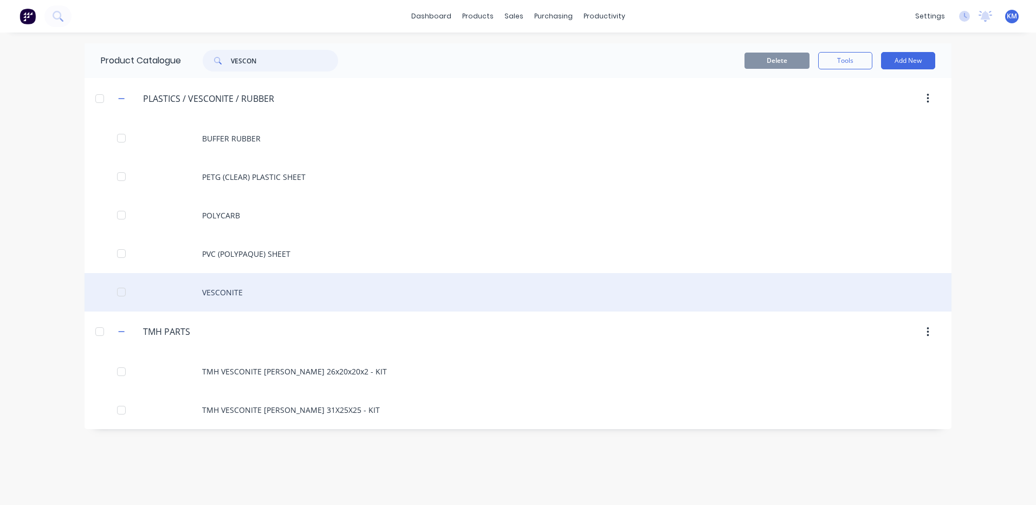
type input "VESCON"
click at [264, 299] on div "VESCONITE" at bounding box center [518, 292] width 867 height 38
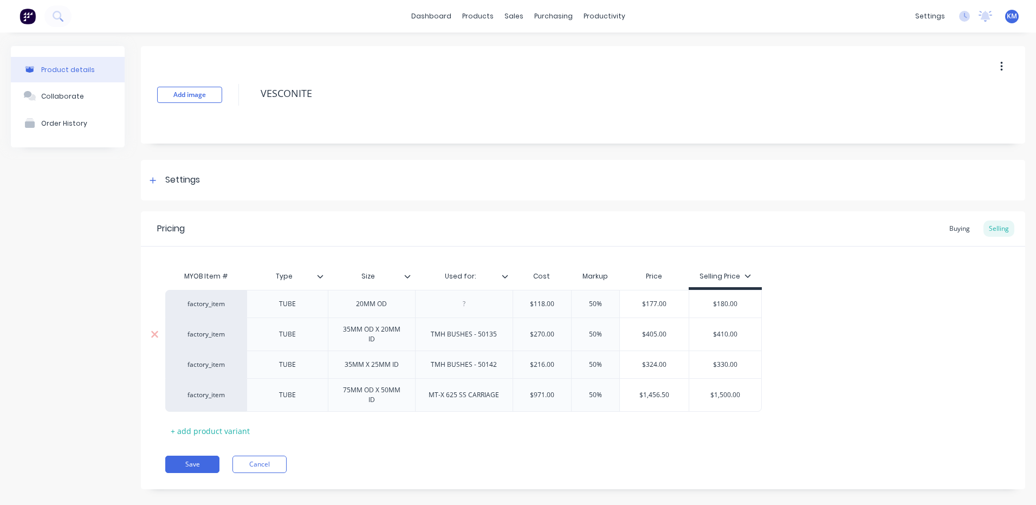
click at [544, 327] on div "$270.00" at bounding box center [542, 334] width 59 height 27
type input "$270.00"
click at [544, 327] on div "$270.00" at bounding box center [542, 334] width 59 height 27
click at [545, 336] on input "$270.00" at bounding box center [542, 335] width 59 height 10
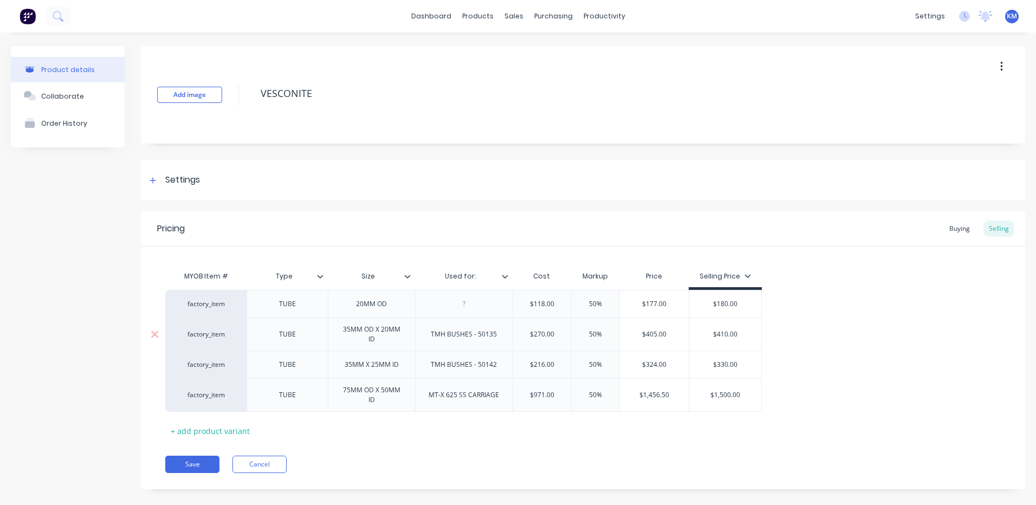
click at [563, 334] on input "$270.00" at bounding box center [542, 335] width 59 height 10
drag, startPoint x: 559, startPoint y: 333, endPoint x: 535, endPoint y: 334, distance: 23.4
click at [535, 334] on input "$270.00" at bounding box center [542, 335] width 59 height 10
click at [541, 331] on input "$270.00" at bounding box center [542, 335] width 59 height 10
type input "$118.00"
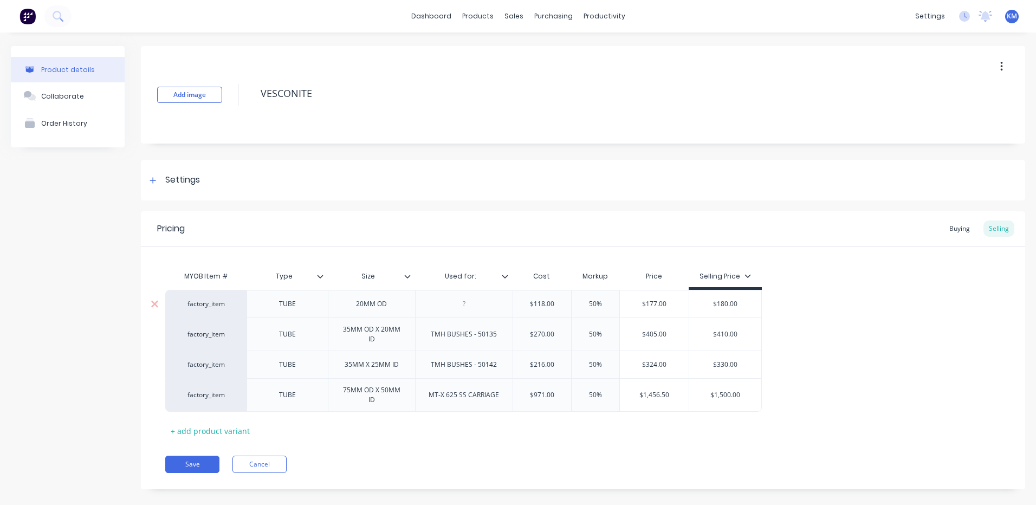
click at [546, 301] on input "$118.00" at bounding box center [542, 304] width 59 height 10
click at [553, 336] on input "$270.00" at bounding box center [542, 335] width 59 height 10
type input "$270"
type textarea "x"
type input "$27"
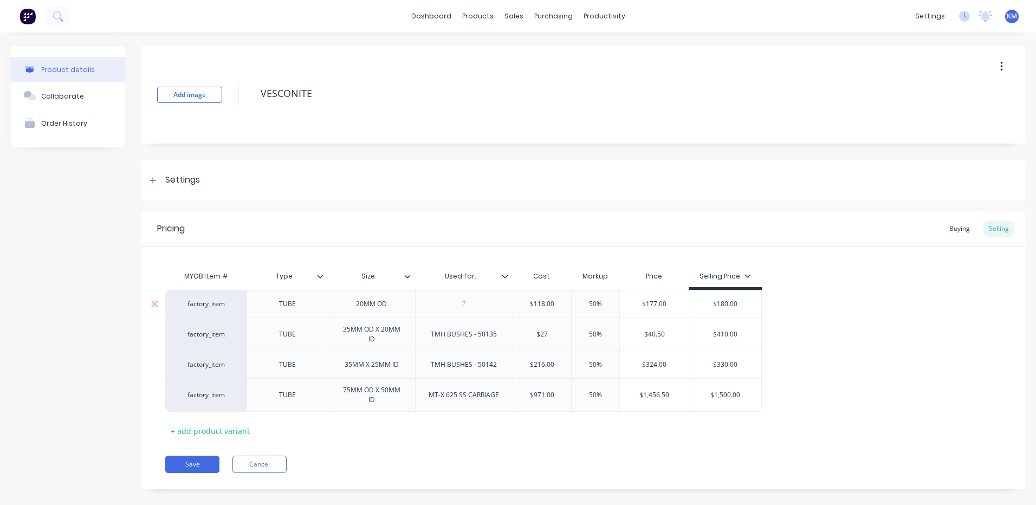
type textarea "x"
type input "$273"
click at [973, 367] on div "factory_item TUBE 20MM OD $118.00 $118.00 50% $177.00 $180.00 factory_item TUBE…" at bounding box center [583, 351] width 836 height 122
click at [952, 222] on div "Buying" at bounding box center [959, 229] width 31 height 16
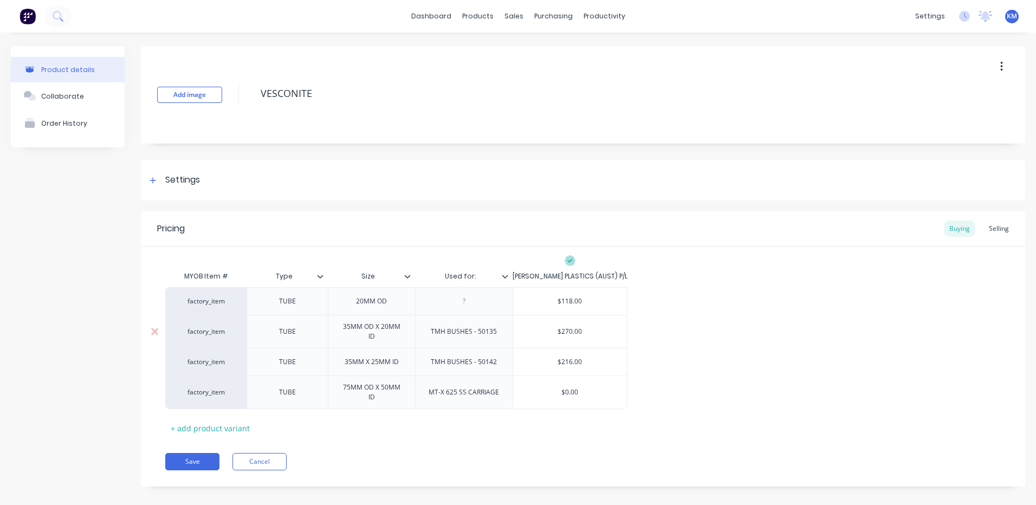
type input "$270.00"
click at [590, 334] on input "$270.00" at bounding box center [570, 332] width 114 height 10
click at [574, 331] on input "$270.00" at bounding box center [570, 332] width 114 height 10
type textarea "x"
type input "$27.00"
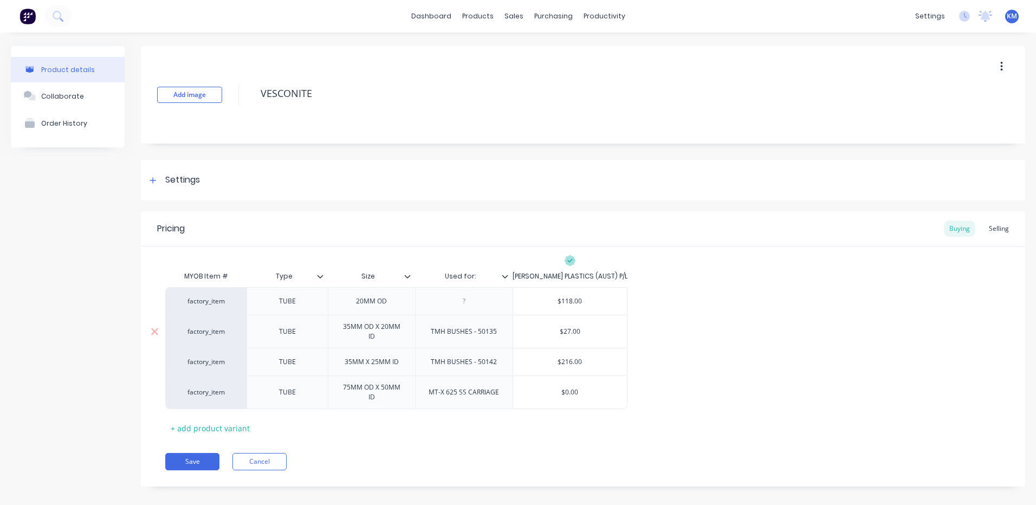
type textarea "x"
type input "$273.00"
click at [997, 226] on div "Selling" at bounding box center [999, 229] width 31 height 16
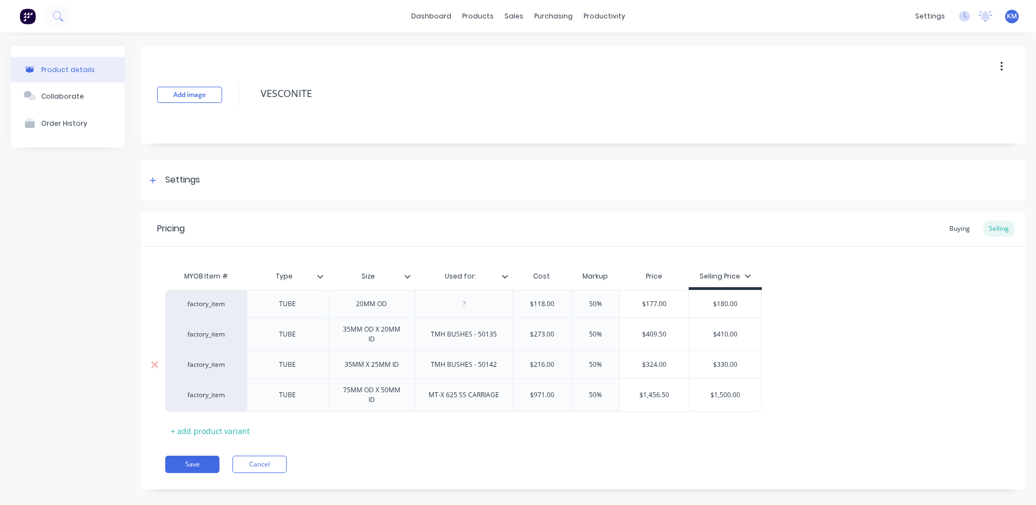
type input "$216.00"
click at [545, 362] on input "$216.00" at bounding box center [542, 365] width 59 height 10
type textarea "x"
type input "$21.00"
type textarea "x"
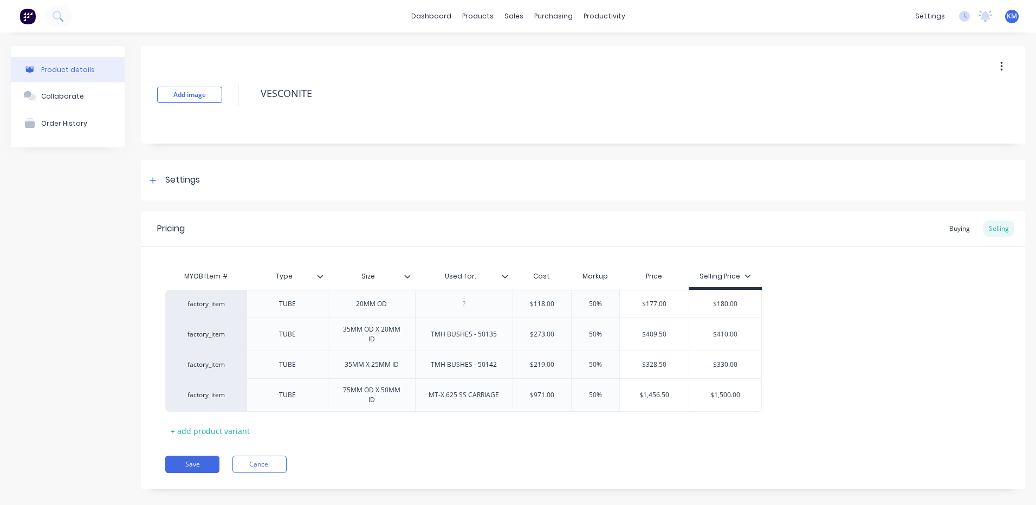
type input "$219.00"
click at [807, 336] on div "factory_item TUBE 20MM OD $118.00 50% $177.00 $180.00 factory_item TUBE 35MM OD…" at bounding box center [583, 351] width 836 height 122
click at [960, 231] on div "Buying" at bounding box center [959, 229] width 31 height 16
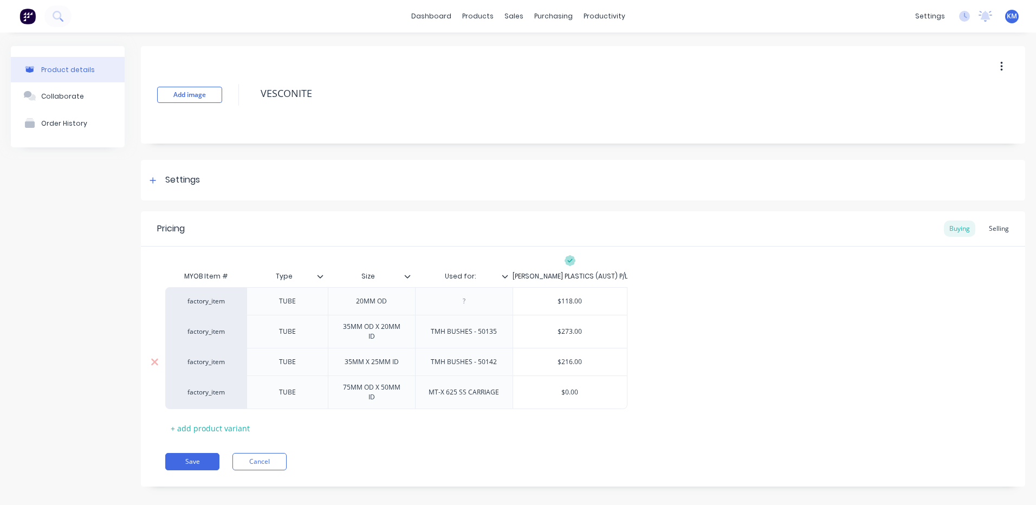
type input "$216.00"
click at [571, 361] on input "$216.00" at bounding box center [570, 362] width 114 height 10
type textarea "x"
type input "$21.00"
type textarea "x"
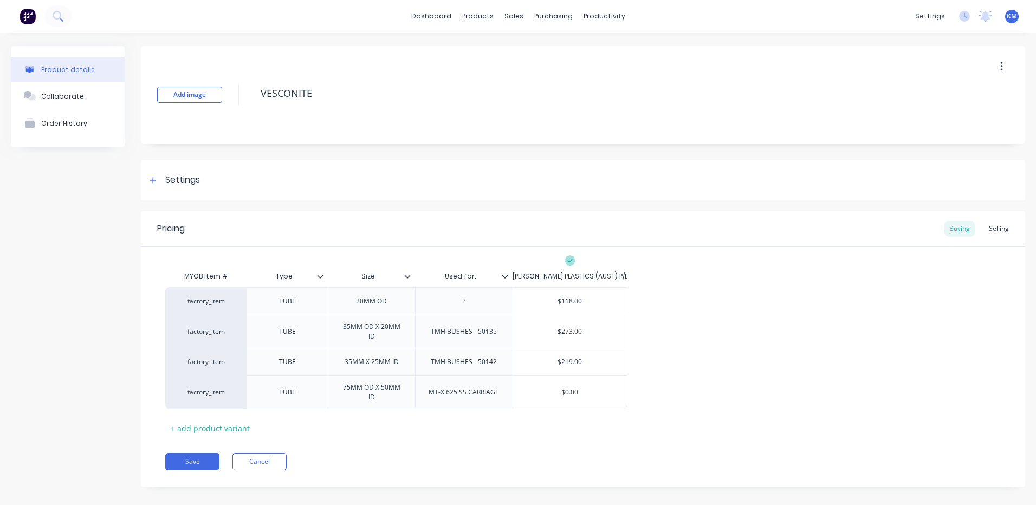
type input "$219.00"
click at [669, 338] on div "factory_item TUBE 20MM OD $118.00 factory_item TUBE 35MM OD X 20MM ID TMH BUSHE…" at bounding box center [583, 348] width 836 height 122
click at [196, 467] on button "Save" at bounding box center [192, 461] width 54 height 17
type textarea "x"
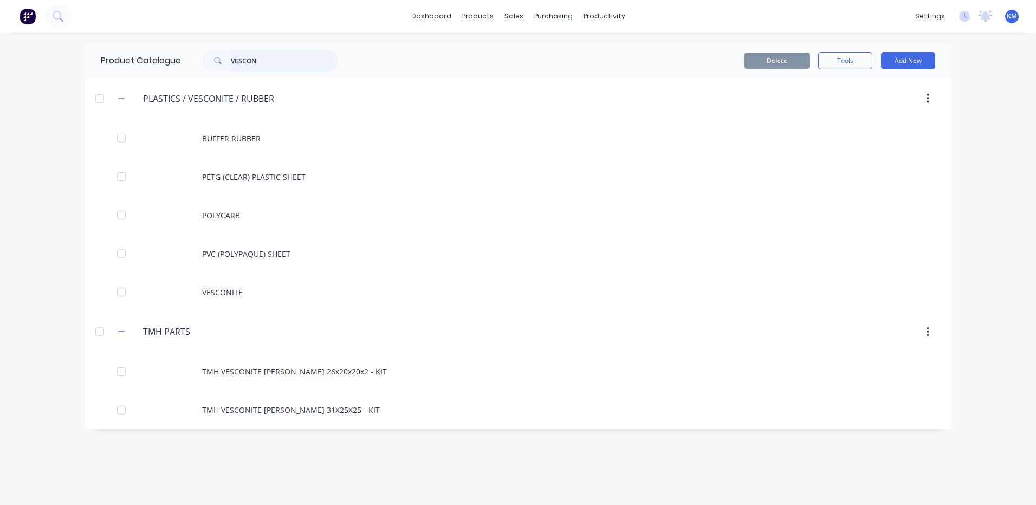
click at [256, 62] on input "VESCON" at bounding box center [284, 61] width 107 height 22
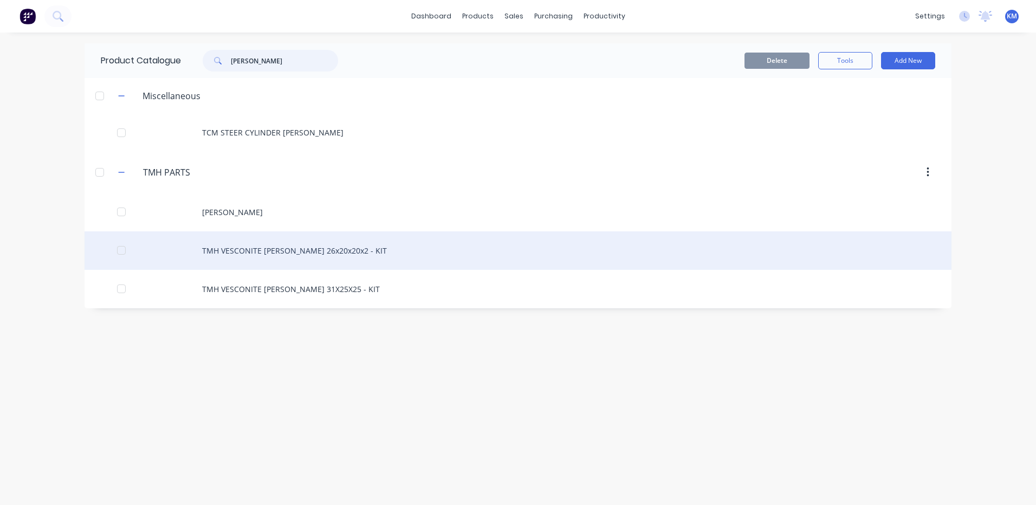
type input "BUSH"
click at [323, 259] on div "TMH VESCONITE BUSH 26x20x20x2 - KIT" at bounding box center [518, 250] width 867 height 38
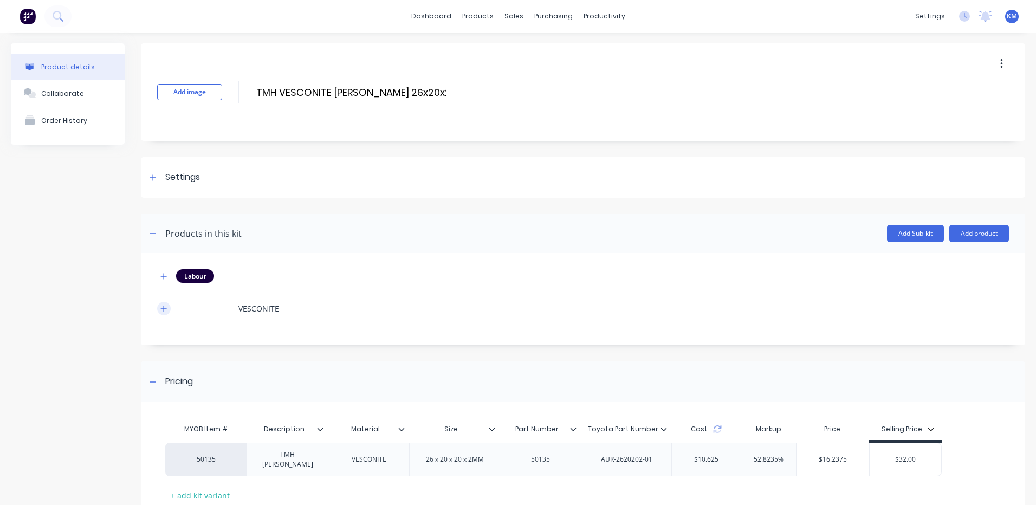
click at [159, 309] on button "button" at bounding box center [164, 309] width 14 height 14
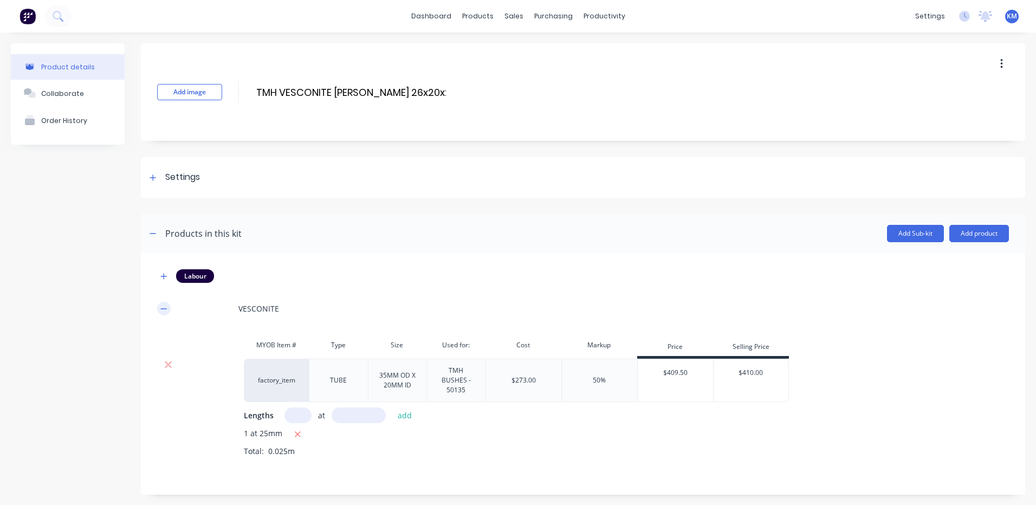
click at [164, 306] on icon "button" at bounding box center [163, 309] width 7 height 8
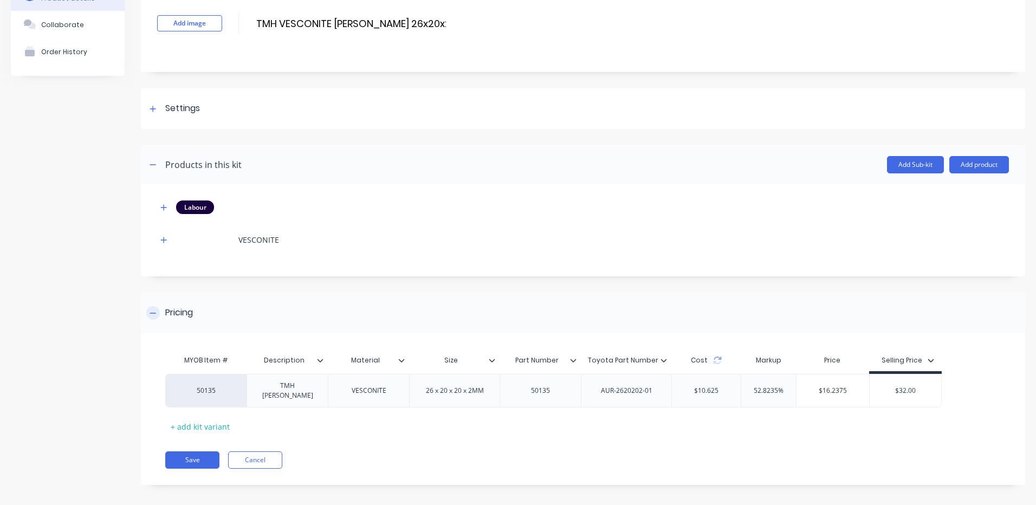
scroll to position [70, 0]
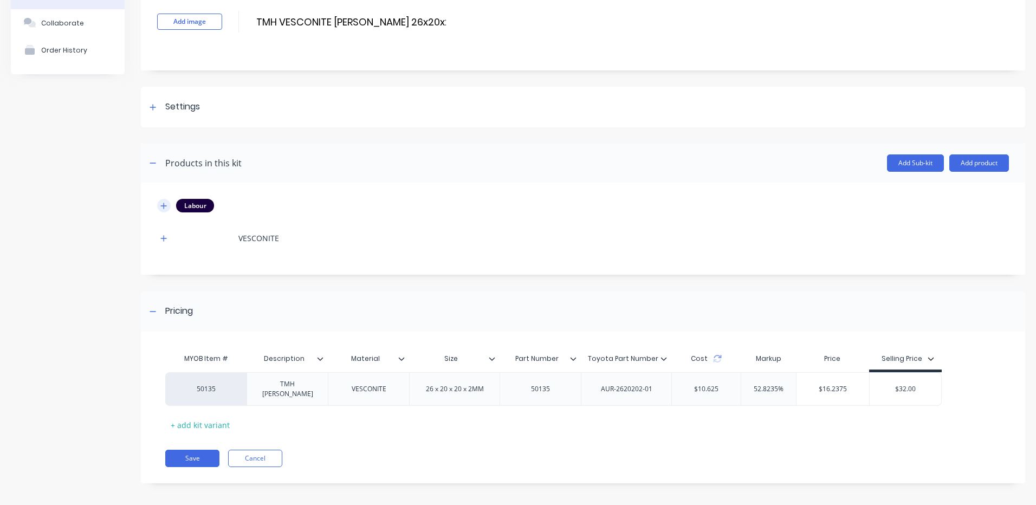
click at [160, 209] on icon "button" at bounding box center [163, 206] width 7 height 8
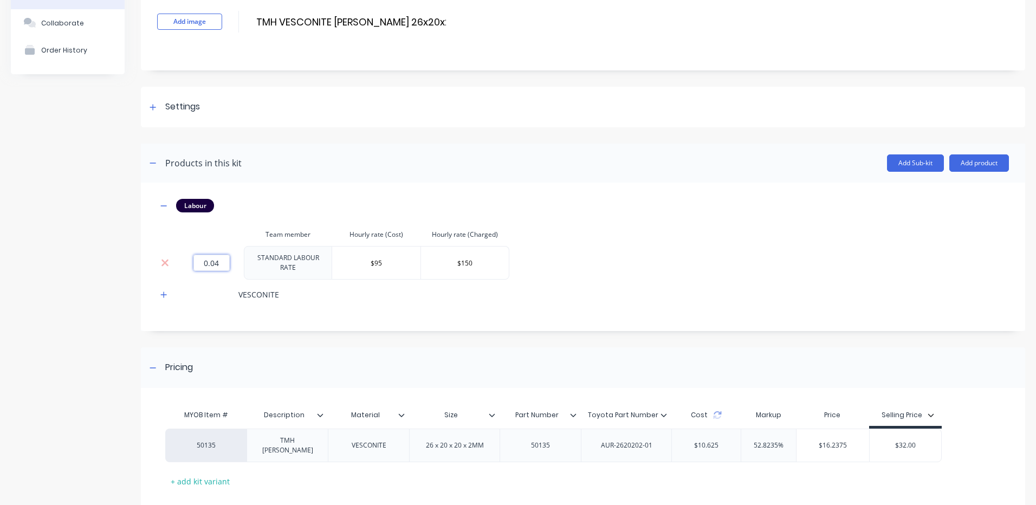
click at [222, 262] on input "0.04" at bounding box center [211, 263] width 36 height 16
type input "0.06"
click at [327, 338] on div "Add image TMH VESCONITE BUSH 26x20x20x2 - KIT TMH VESCONITE BUSH 26x20x20x2 - K…" at bounding box center [583, 264] width 884 height 583
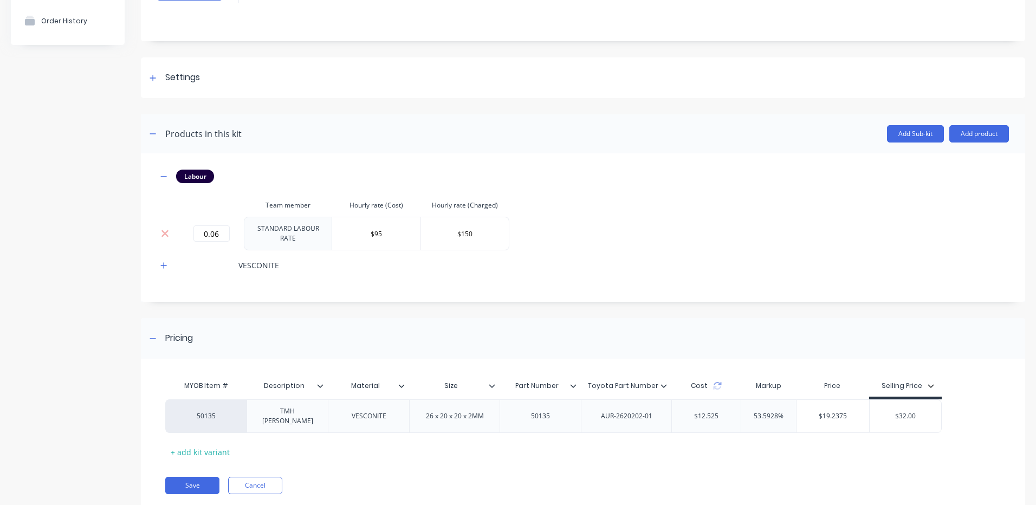
scroll to position [124, 0]
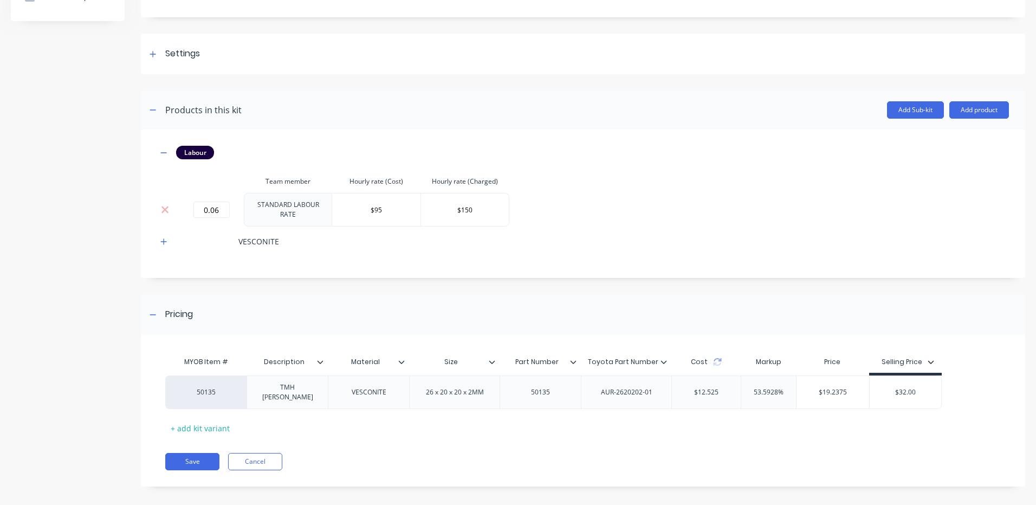
click at [714, 353] on div "Cost" at bounding box center [705, 362] width 69 height 22
click at [719, 363] on icon at bounding box center [717, 364] width 8 height 3
click at [719, 358] on icon at bounding box center [718, 359] width 8 height 3
click at [753, 286] on div "Add image TMH VESCONITE BUSH 26x20x20x2 - KIT TMH VESCONITE BUSH 26x20x20x2 - K…" at bounding box center [583, 211] width 884 height 583
click at [773, 387] on input "53.5928%" at bounding box center [768, 392] width 55 height 10
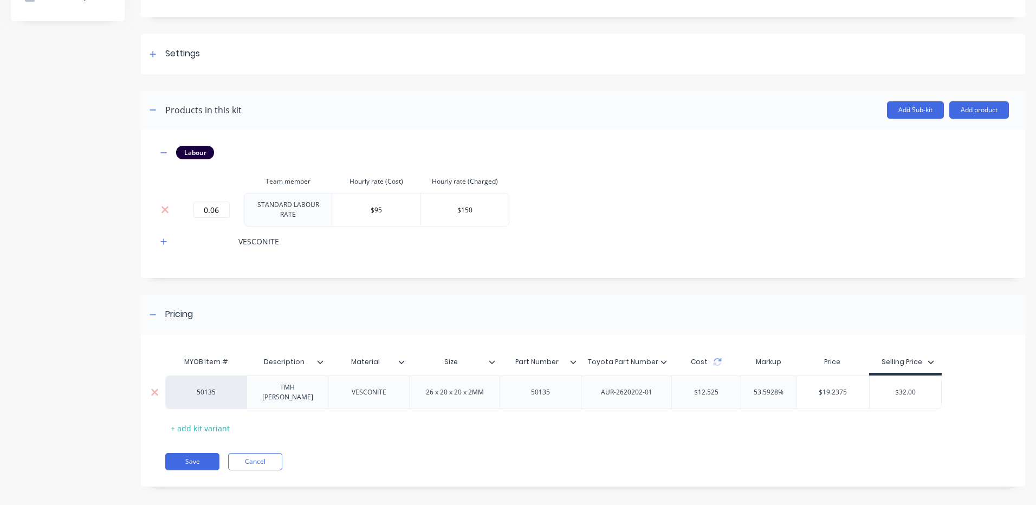
click at [761, 390] on input "53.5928%" at bounding box center [768, 392] width 55 height 10
drag, startPoint x: 786, startPoint y: 384, endPoint x: 753, endPoint y: 388, distance: 32.7
click at [753, 388] on input "53.5928%" at bounding box center [768, 392] width 55 height 10
click at [840, 351] on div "Price" at bounding box center [833, 362] width 66 height 22
type input "100%"
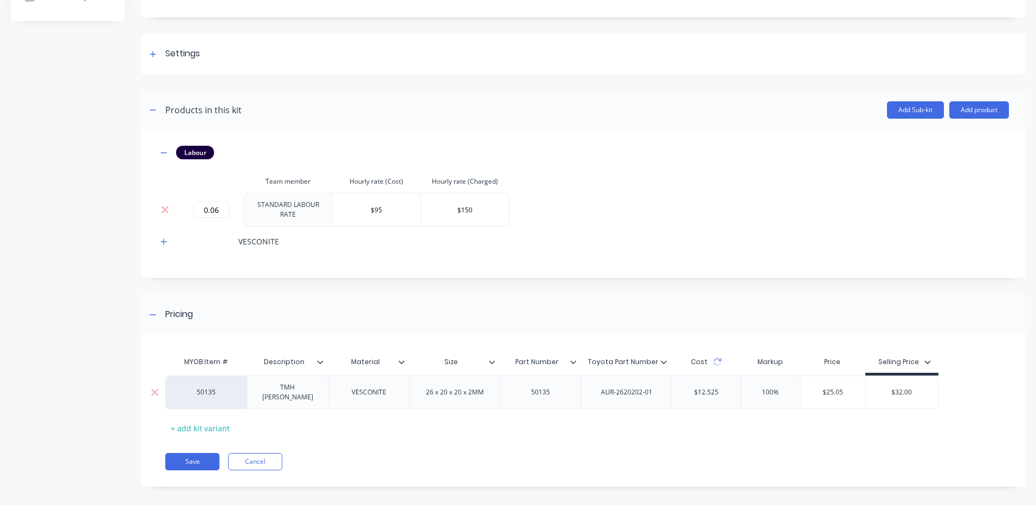
click at [770, 387] on input "100%" at bounding box center [770, 392] width 59 height 10
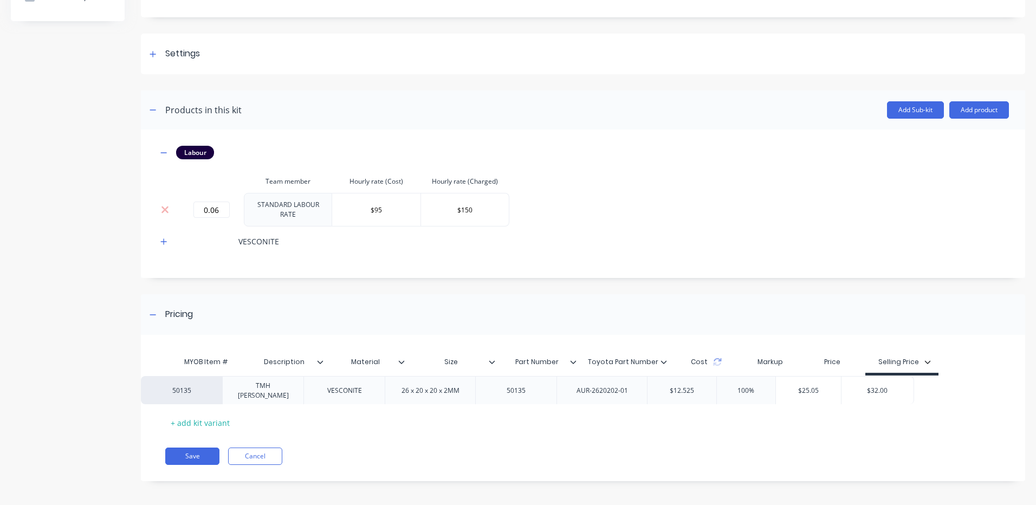
drag, startPoint x: 788, startPoint y: 381, endPoint x: 761, endPoint y: 386, distance: 27.5
click at [761, 386] on div "50135 TMH BUSH VESCONITE 26 x 20 x 20 x 2MM 50135 AUR-2620202-01 $12.525 100% 1…" at bounding box center [578, 390] width 827 height 28
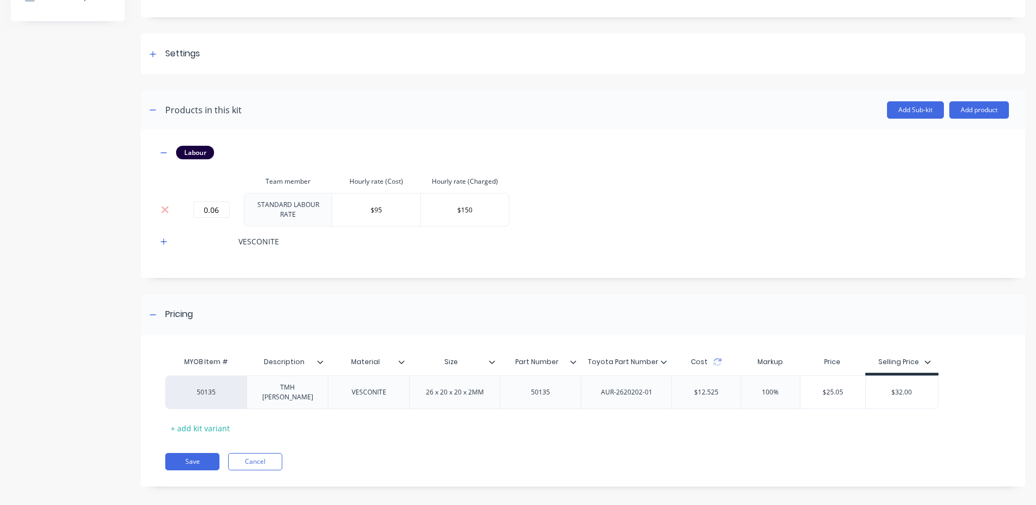
click at [771, 387] on input "100%" at bounding box center [770, 392] width 59 height 10
click at [804, 381] on div "$25.05" at bounding box center [833, 392] width 66 height 27
type input "$25.05"
click at [784, 381] on div "100%" at bounding box center [770, 392] width 59 height 27
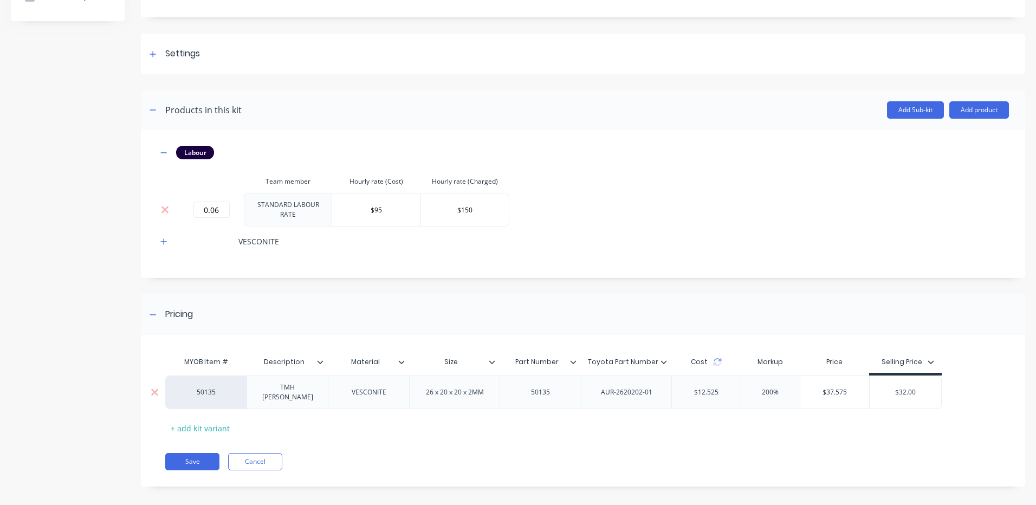
type input "200%"
drag, startPoint x: 906, startPoint y: 384, endPoint x: 941, endPoint y: 368, distance: 38.8
click at [906, 387] on input "$32.00" at bounding box center [906, 392] width 72 height 10
type input "$33.00"
click at [920, 430] on div "MYOB Item # Description Material Size Part Number Toyota Part Number Cost Marku…" at bounding box center [583, 416] width 884 height 141
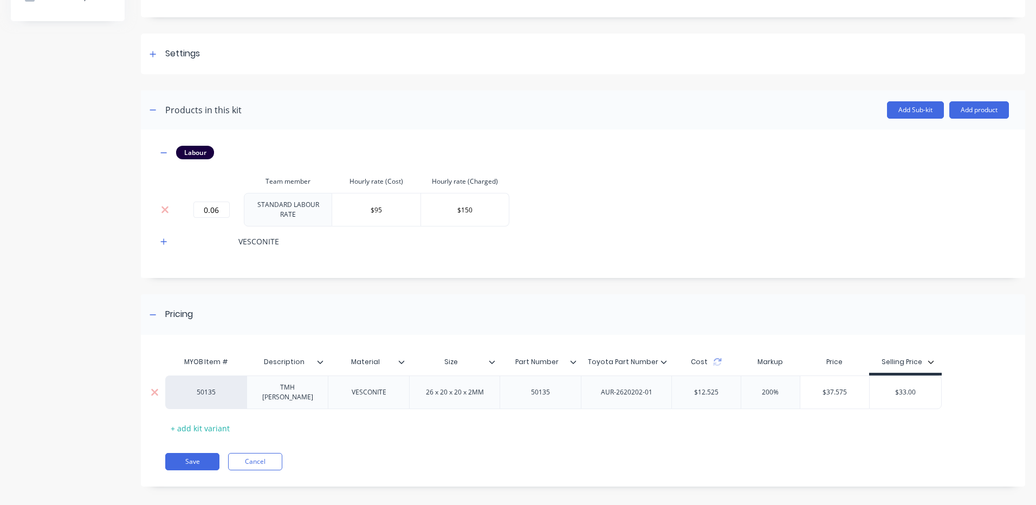
click at [772, 387] on input "200%" at bounding box center [770, 392] width 59 height 10
type input "150%"
click at [759, 466] on div "MYOB Item # Description Material Size Part Number Toyota Part Number Cost Marku…" at bounding box center [583, 416] width 884 height 141
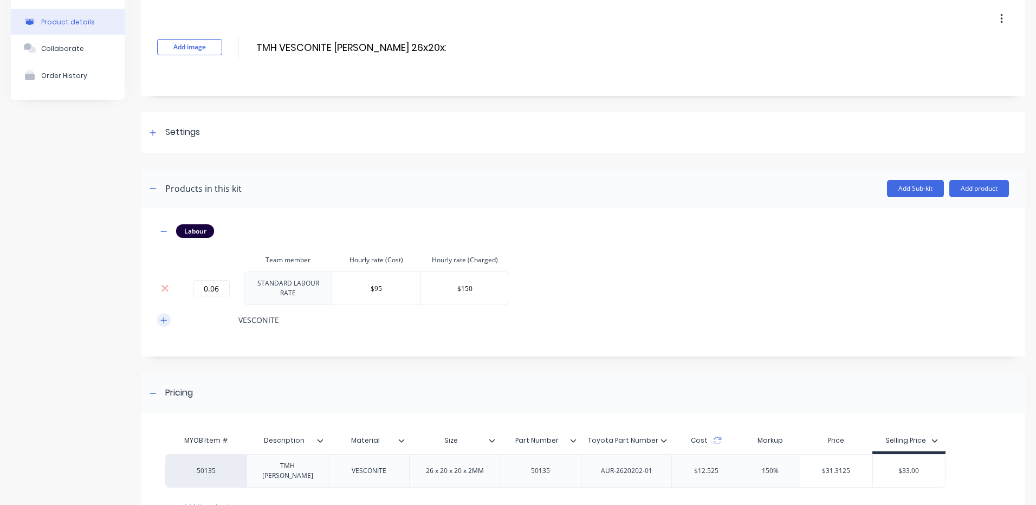
scroll to position [0, 0]
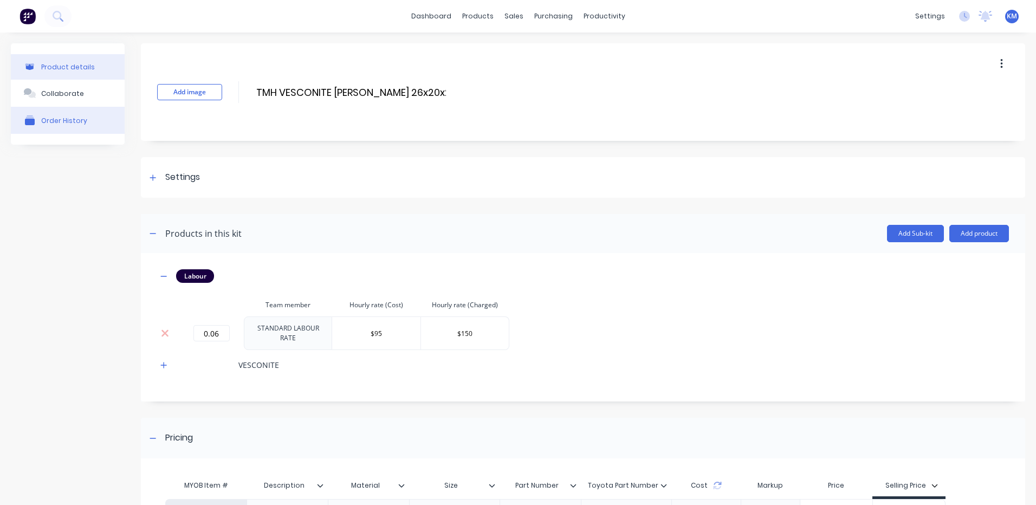
click at [89, 121] on button "Order History" at bounding box center [68, 120] width 114 height 27
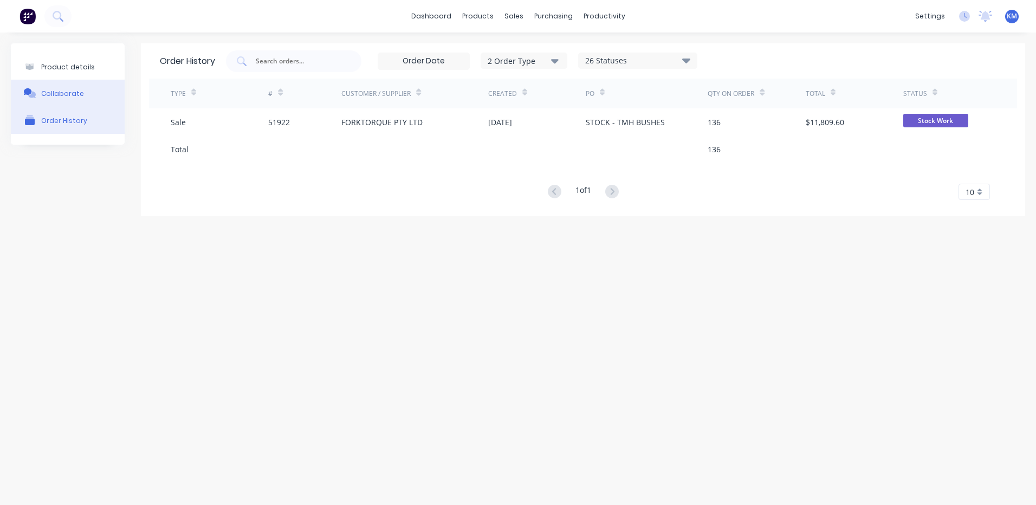
drag, startPoint x: 86, startPoint y: 69, endPoint x: 98, endPoint y: 91, distance: 25.2
click at [86, 70] on div "Product details" at bounding box center [68, 67] width 54 height 8
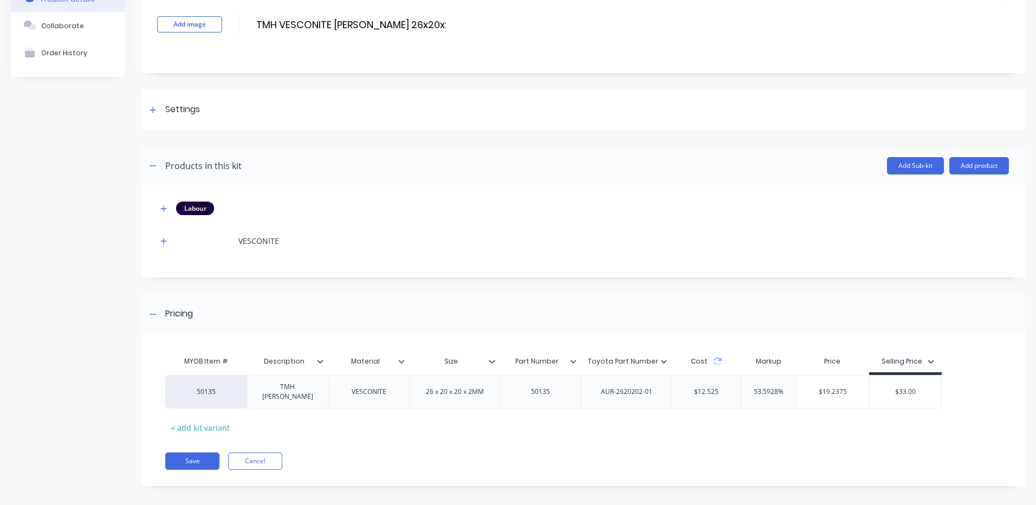
scroll to position [70, 0]
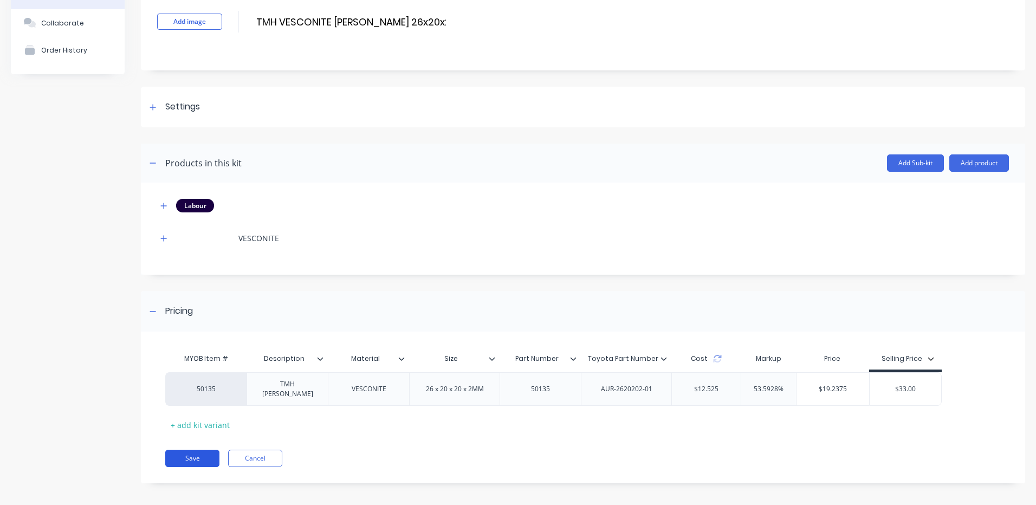
click at [202, 451] on button "Save" at bounding box center [192, 458] width 54 height 17
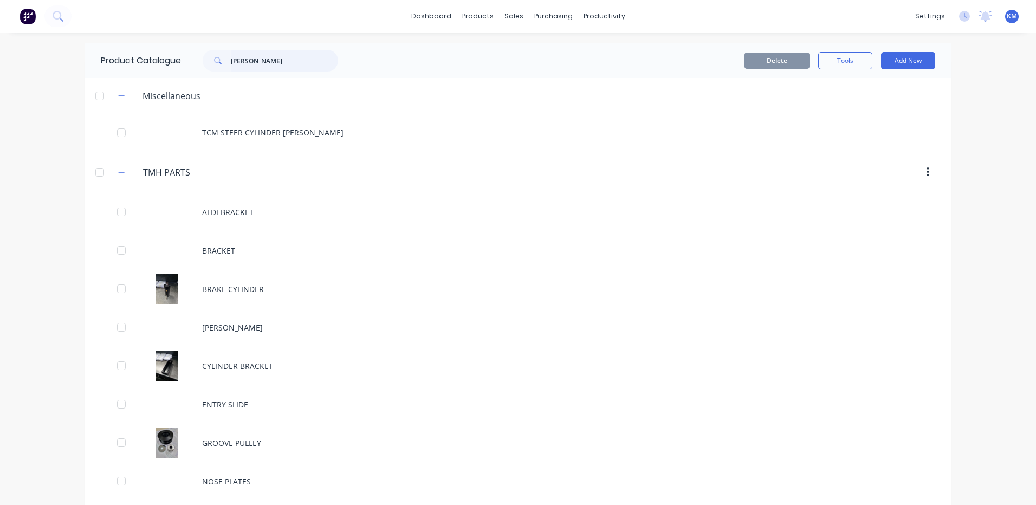
click at [281, 59] on input "BUSH" at bounding box center [284, 61] width 107 height 22
type input "BUSH"
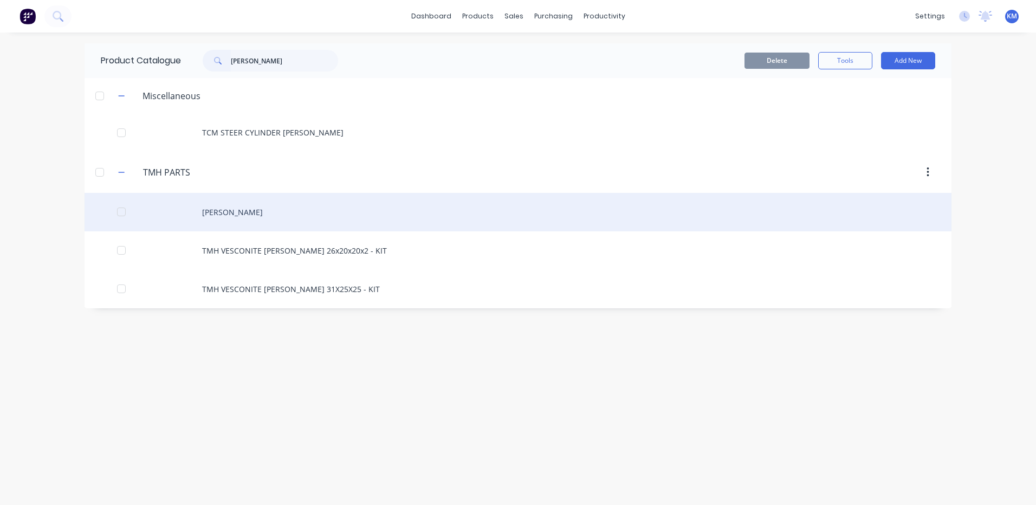
click at [293, 219] on div "BUSH" at bounding box center [518, 212] width 867 height 38
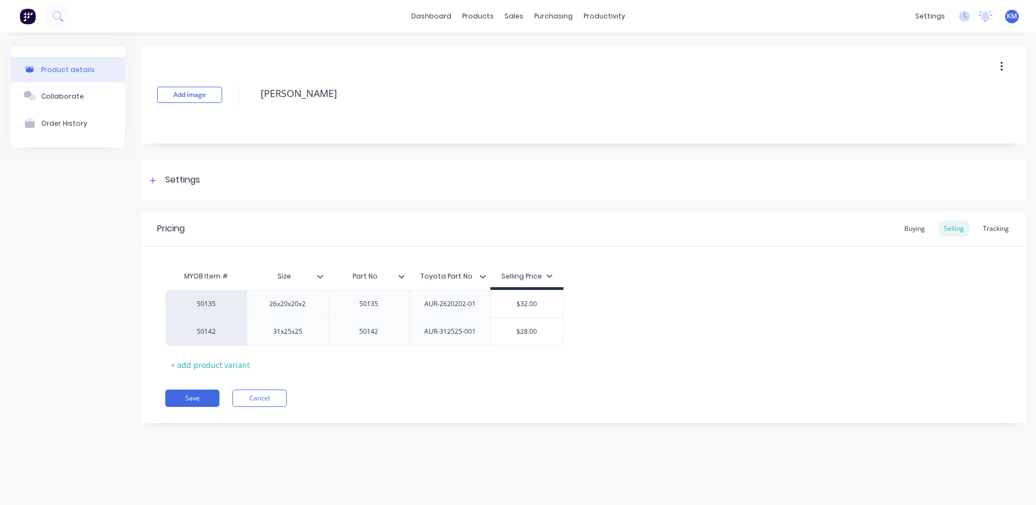
type textarea "x"
type input "$32.00"
click at [527, 306] on input "$32.00" at bounding box center [527, 304] width 72 height 10
type textarea "x"
type input "$3.00"
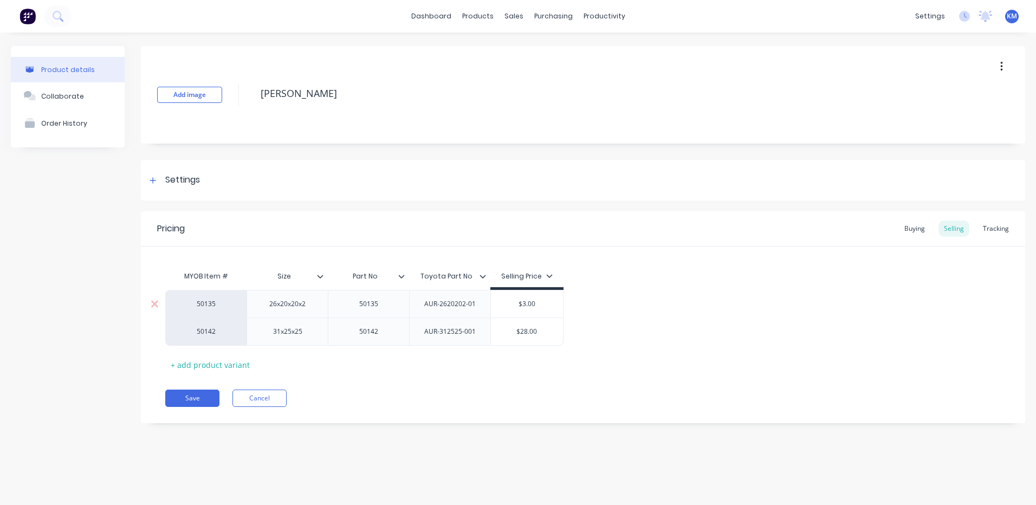
type textarea "x"
type input "$33.00"
click at [195, 400] on button "Save" at bounding box center [192, 398] width 54 height 17
type textarea "x"
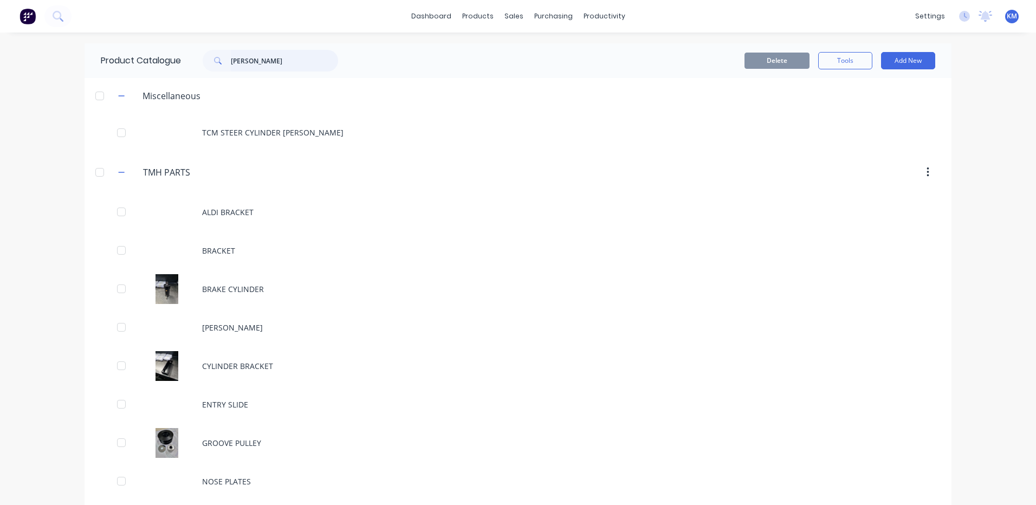
click at [266, 59] on input "BUSH" at bounding box center [284, 61] width 107 height 22
type input "BUSH"
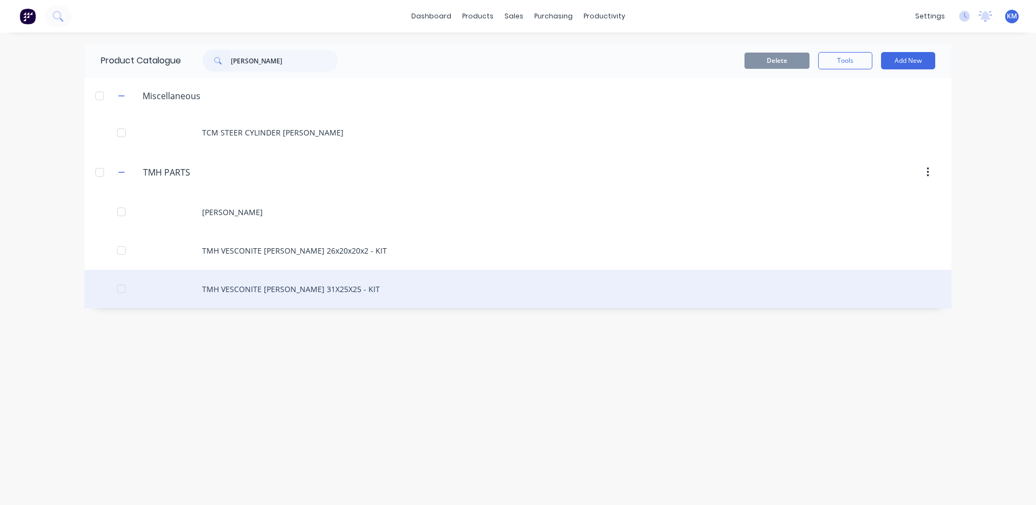
click at [330, 293] on div "TMH VESCONITE BUSH 31X25X25 - KIT" at bounding box center [518, 289] width 867 height 38
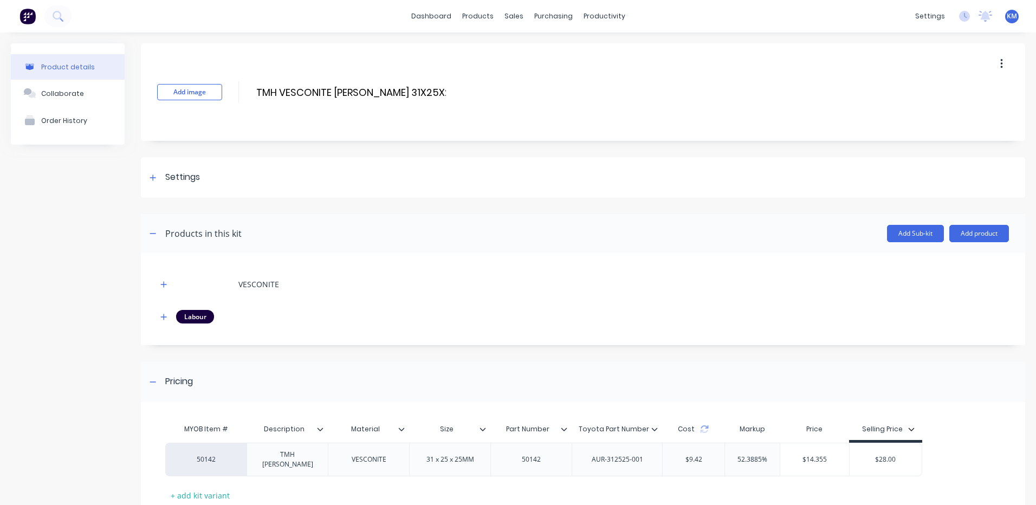
click at [157, 312] on div "VESCONITE Labour" at bounding box center [583, 299] width 884 height 92
click at [158, 314] on button "button" at bounding box center [164, 317] width 14 height 14
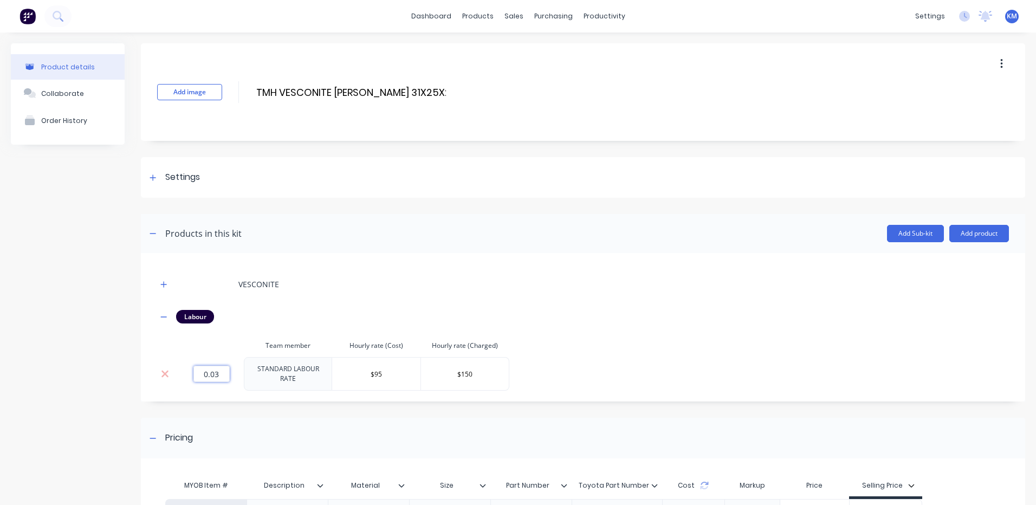
click at [221, 370] on input "0.03" at bounding box center [211, 374] width 36 height 16
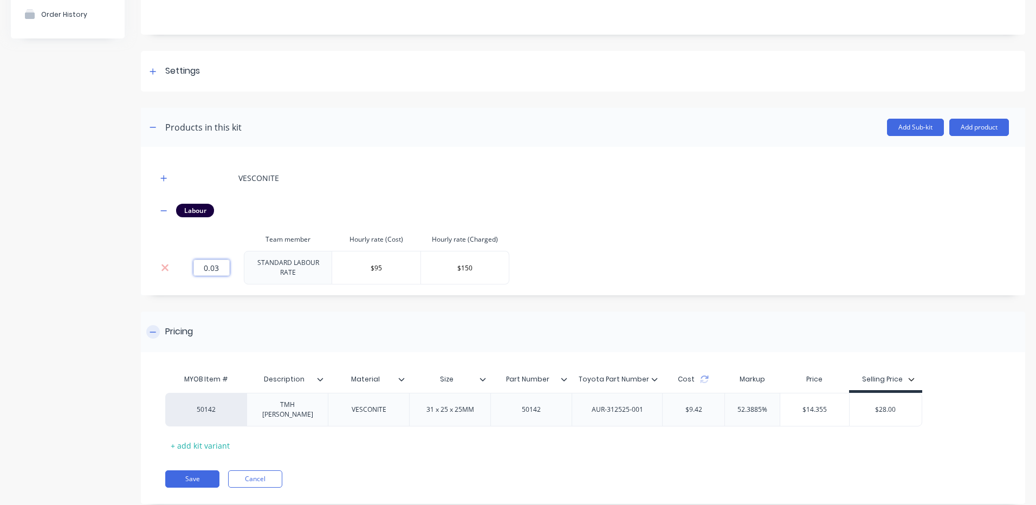
scroll to position [108, 0]
type input "0.06"
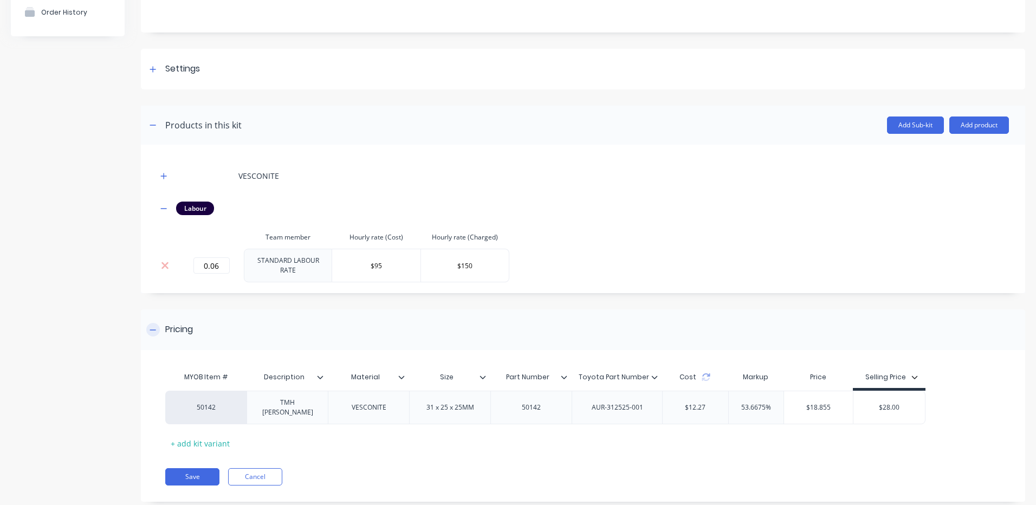
click at [465, 325] on div "Pricing" at bounding box center [583, 329] width 884 height 41
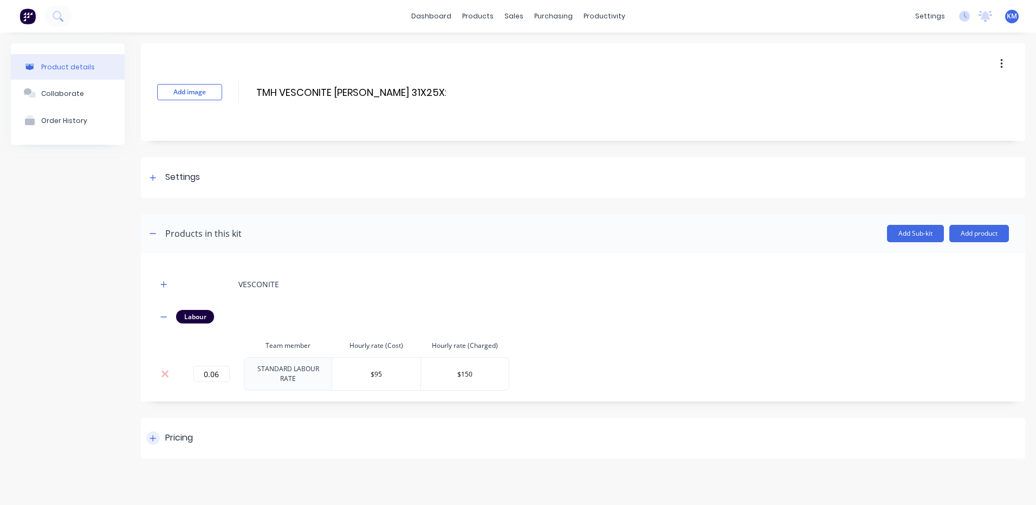
scroll to position [0, 0]
click at [287, 418] on div "Pricing" at bounding box center [583, 438] width 884 height 41
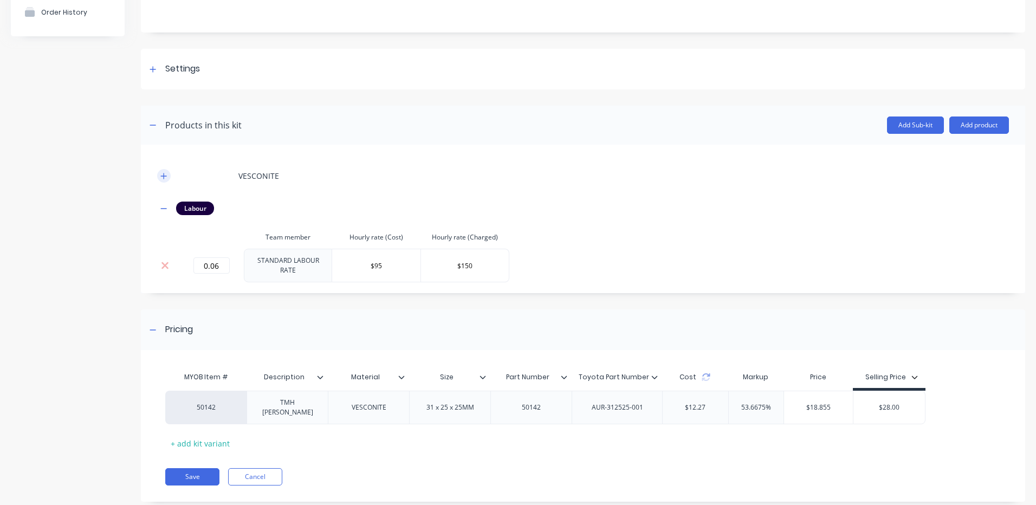
click at [162, 181] on button "button" at bounding box center [164, 176] width 14 height 14
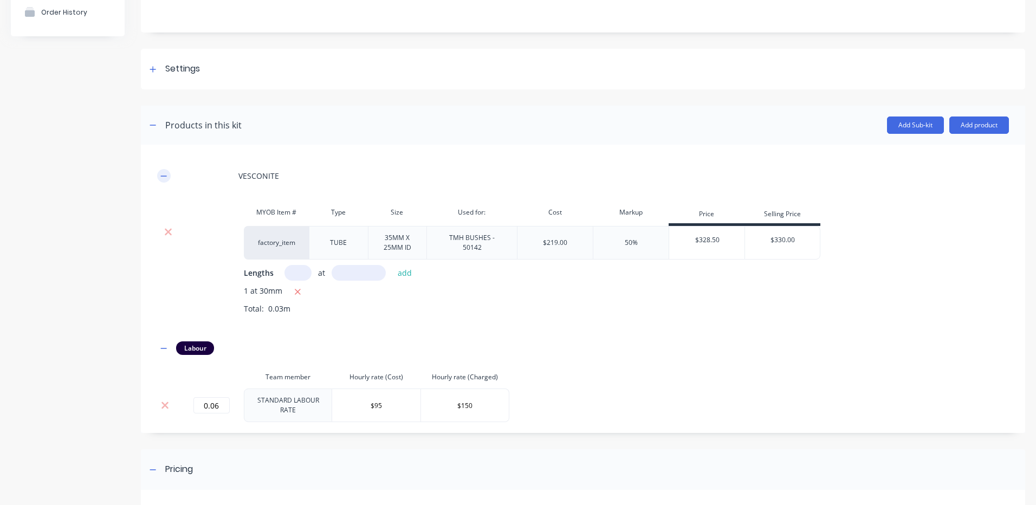
click at [161, 179] on icon "button" at bounding box center [163, 176] width 7 height 8
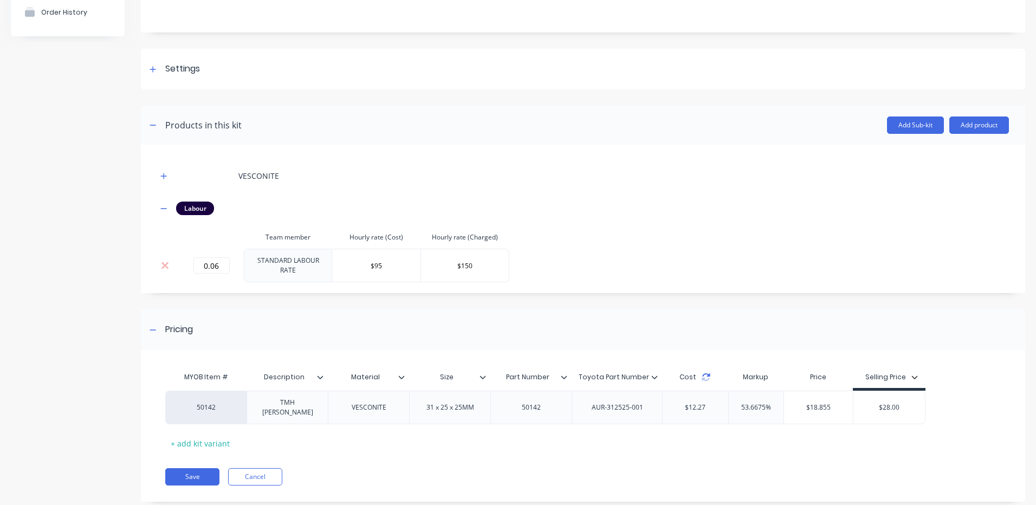
click at [708, 373] on icon at bounding box center [707, 374] width 8 height 3
click at [748, 403] on input "53.6675%" at bounding box center [756, 408] width 55 height 10
type input "150%"
click at [833, 435] on div "MYOB Item # Description Material Size Part Number Toyota Part Number Cost Marku…" at bounding box center [578, 409] width 827 height 86
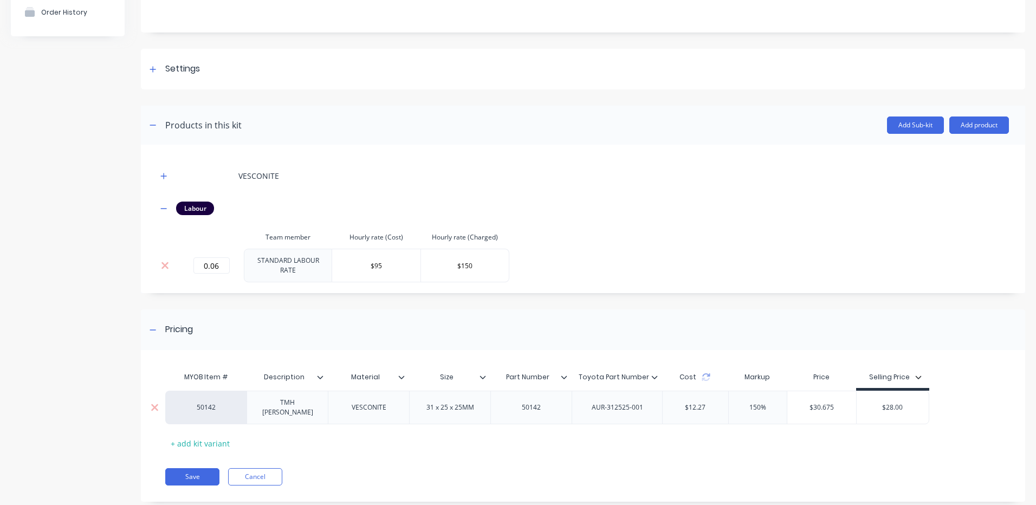
type input "$28.00"
click at [892, 403] on input "$28.00" at bounding box center [893, 408] width 72 height 10
click at [163, 178] on icon "button" at bounding box center [163, 176] width 7 height 8
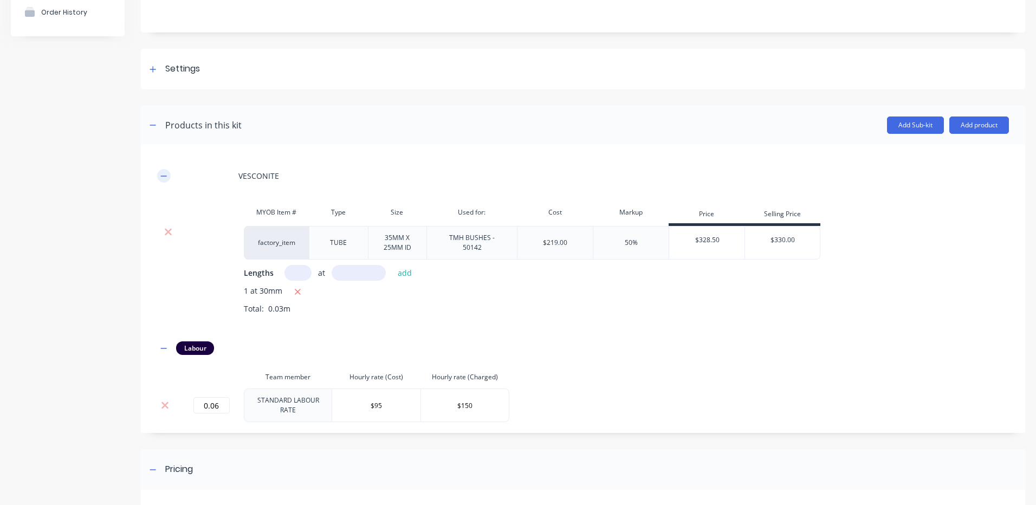
click at [164, 175] on icon "button" at bounding box center [163, 176] width 7 height 8
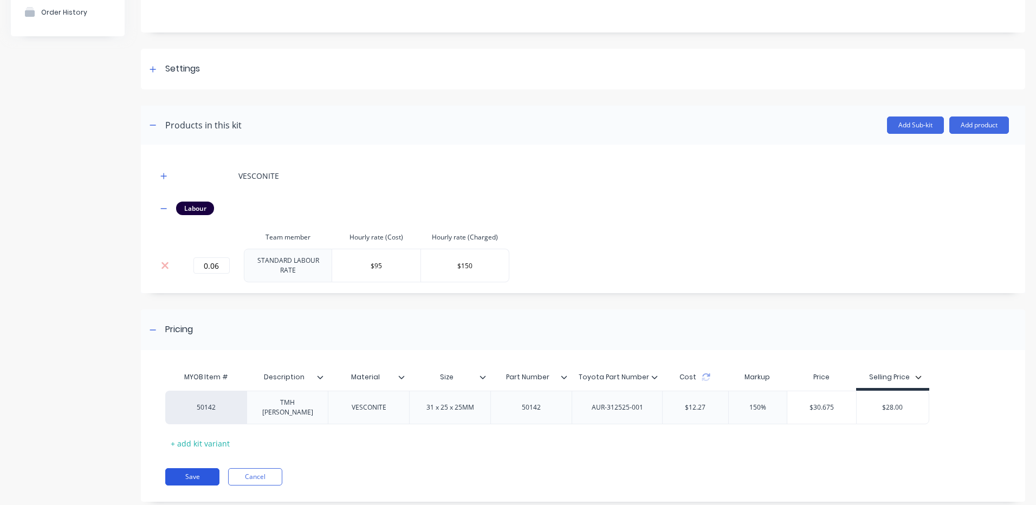
click at [199, 474] on button "Save" at bounding box center [192, 476] width 54 height 17
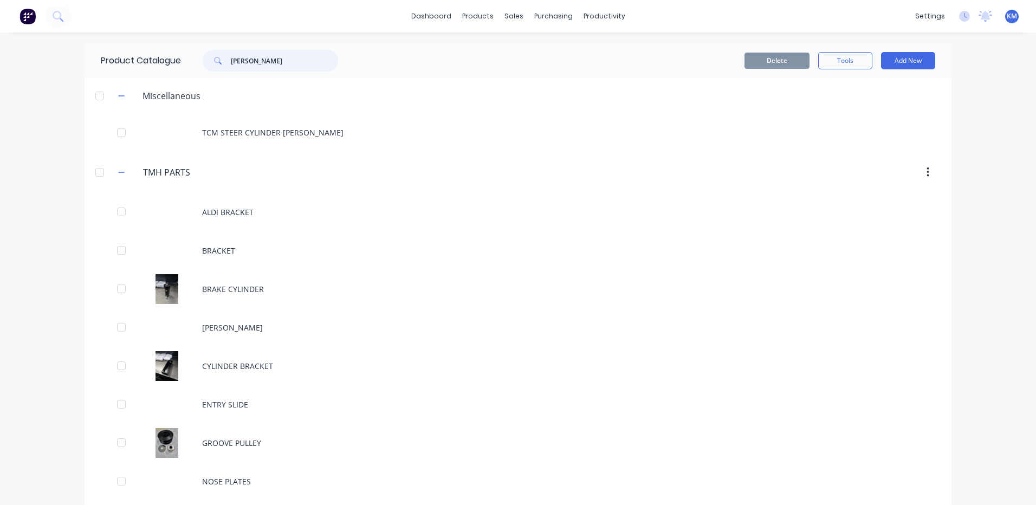
click at [246, 55] on input "BUSH" at bounding box center [284, 61] width 107 height 22
type input "BUSH"
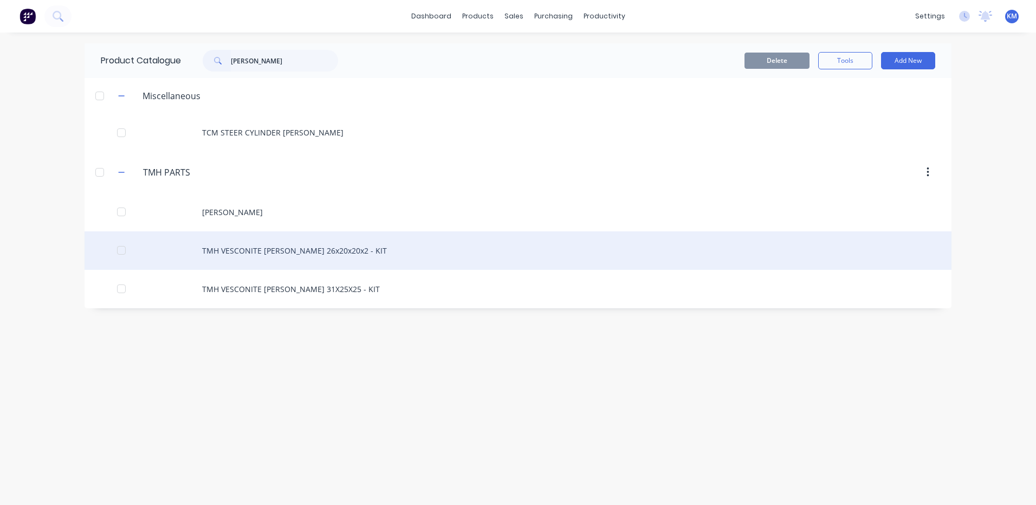
click at [357, 259] on div "TMH VESCONITE BUSH 26x20x20x2 - KIT" at bounding box center [518, 250] width 867 height 38
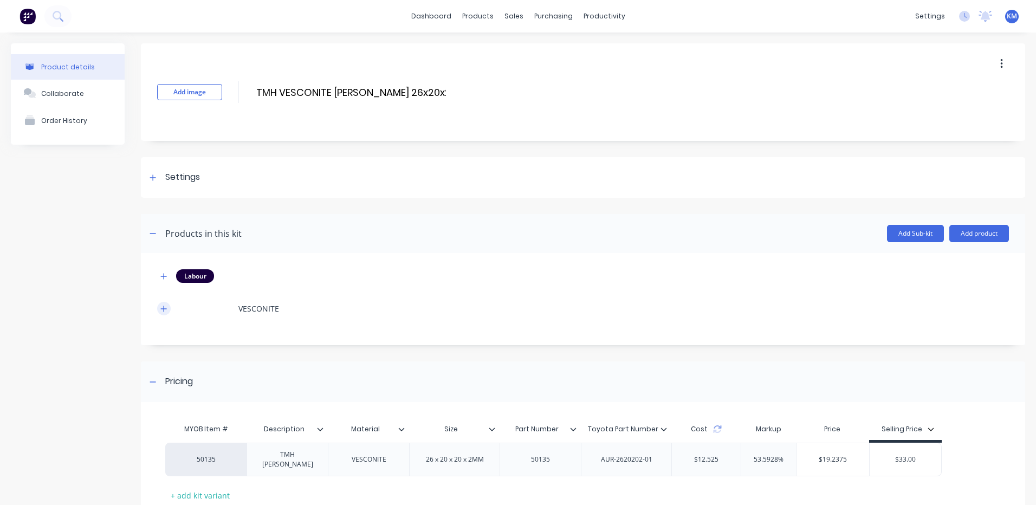
click at [163, 308] on icon "button" at bounding box center [164, 309] width 6 height 6
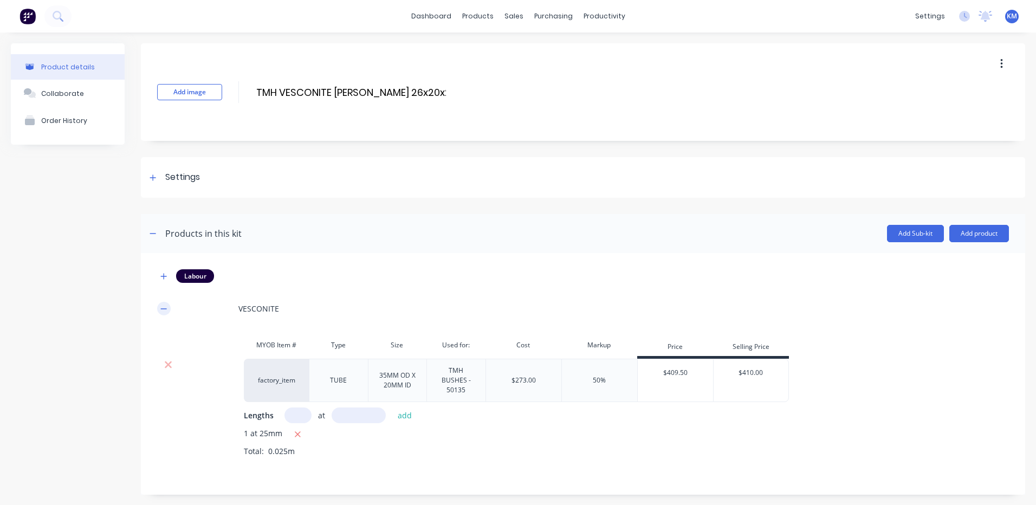
click at [163, 308] on icon "button" at bounding box center [164, 308] width 6 height 1
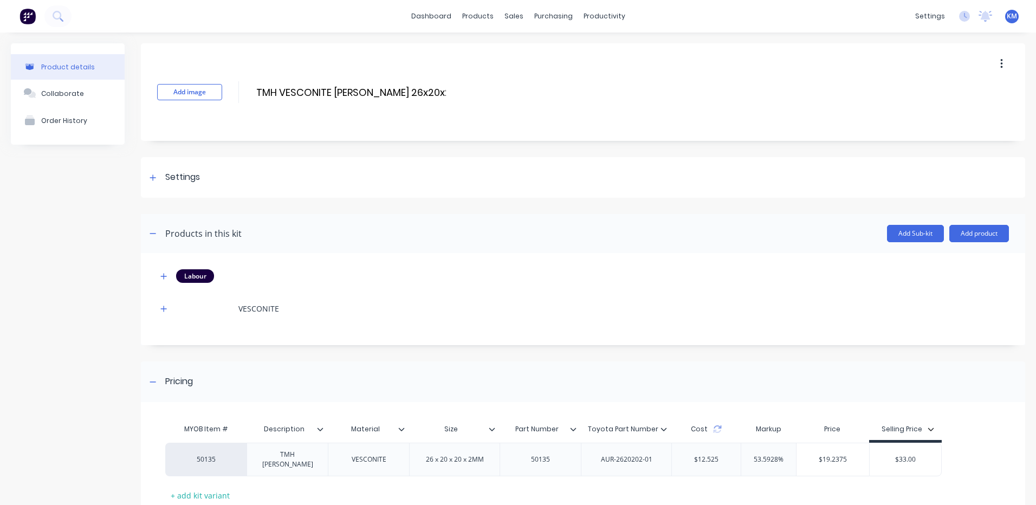
scroll to position [70, 0]
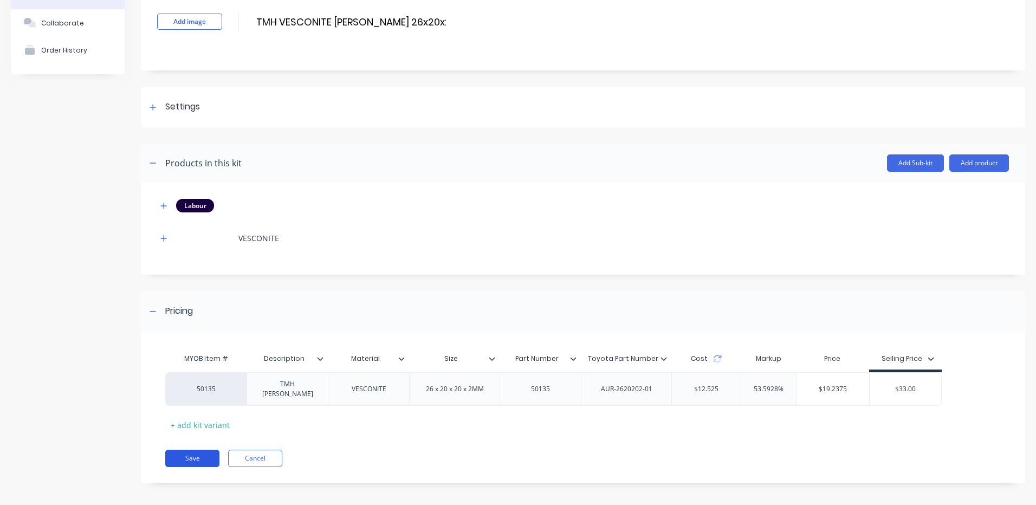
click at [204, 450] on button "Save" at bounding box center [192, 458] width 54 height 17
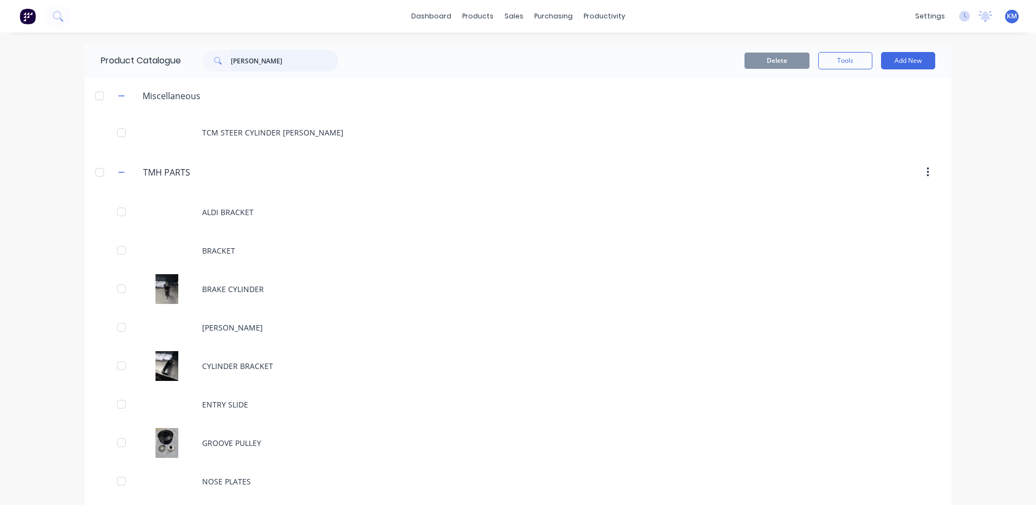
click at [300, 61] on input "BUSH" at bounding box center [284, 61] width 107 height 22
type input "BUSH"
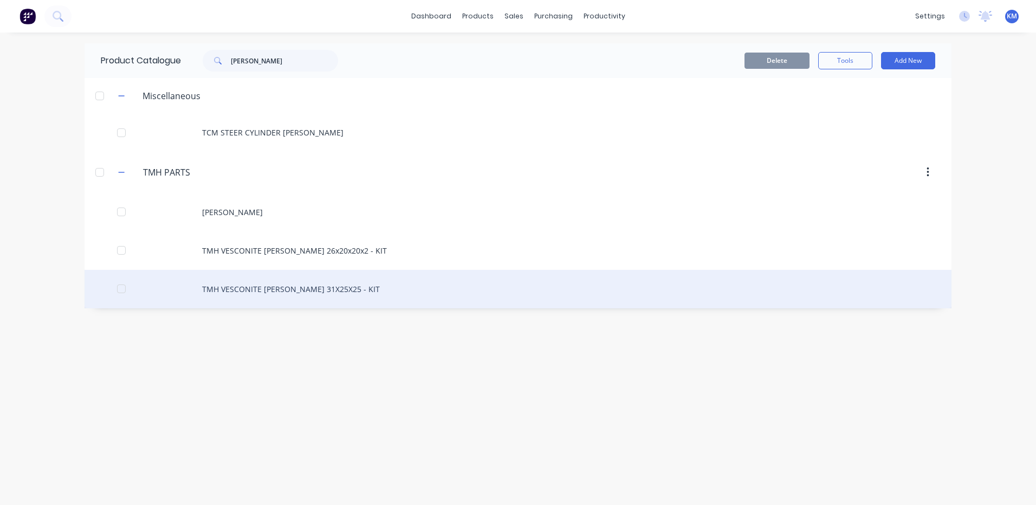
click at [325, 280] on div "TMH VESCONITE BUSH 31X25X25 - KIT" at bounding box center [518, 289] width 867 height 38
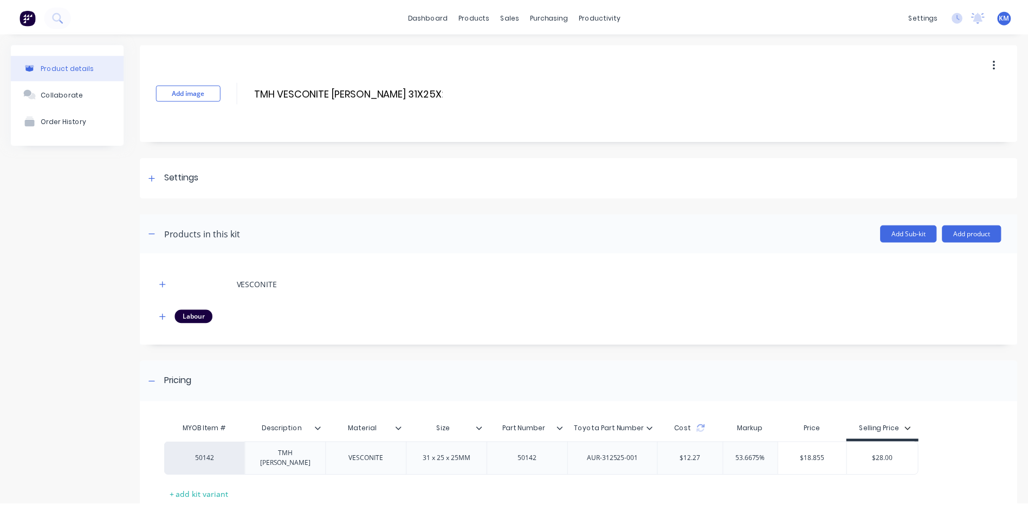
scroll to position [54, 0]
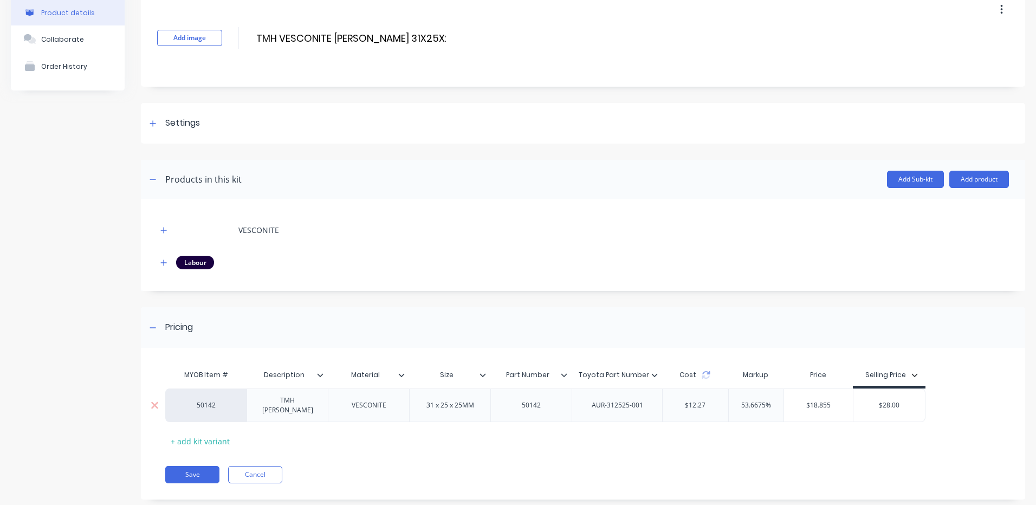
click at [754, 405] on input "53.6675%" at bounding box center [756, 405] width 55 height 10
click at [754, 404] on input "53.6675%" at bounding box center [756, 405] width 55 height 10
type input "150%"
drag, startPoint x: 892, startPoint y: 401, endPoint x: 884, endPoint y: 400, distance: 7.6
click at [884, 400] on input "$28.00" at bounding box center [893, 405] width 72 height 10
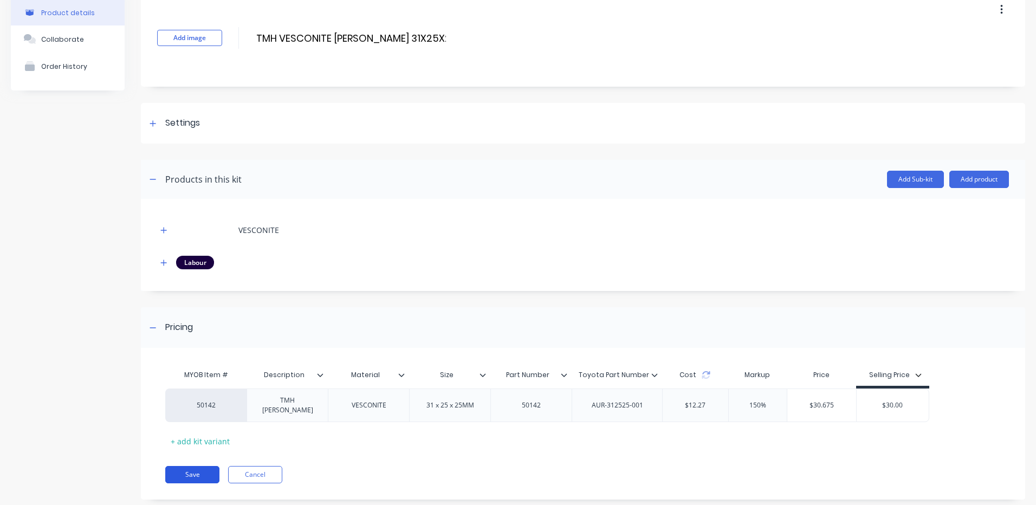
type input "$30.00"
click at [203, 467] on button "Save" at bounding box center [192, 474] width 54 height 17
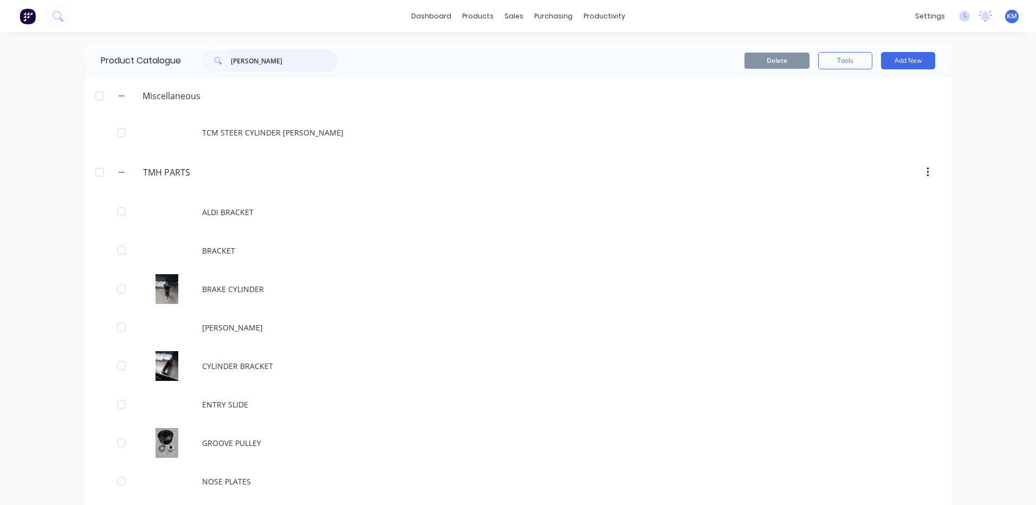
click at [284, 66] on input "BUSH" at bounding box center [284, 61] width 107 height 22
type input "BUSH"
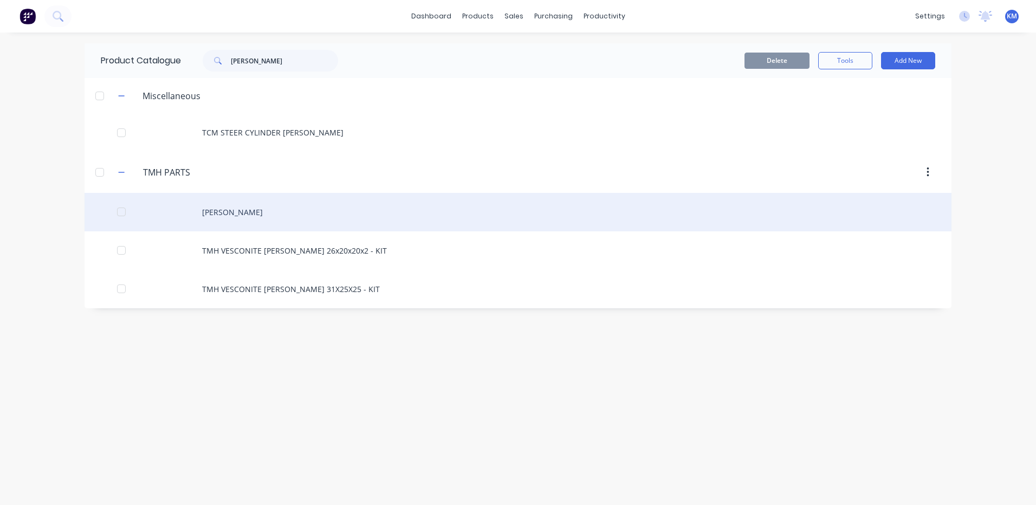
click at [305, 219] on div "BUSH" at bounding box center [518, 212] width 867 height 38
type textarea "x"
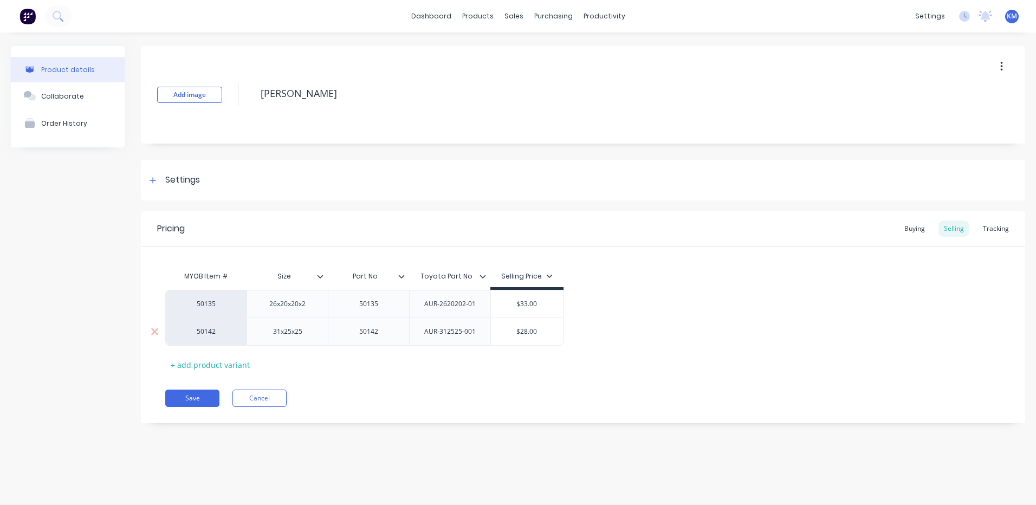
type input "$28.00"
click at [528, 330] on input "$28.00" at bounding box center [527, 332] width 72 height 10
type textarea "x"
type input "$2.00"
type textarea "x"
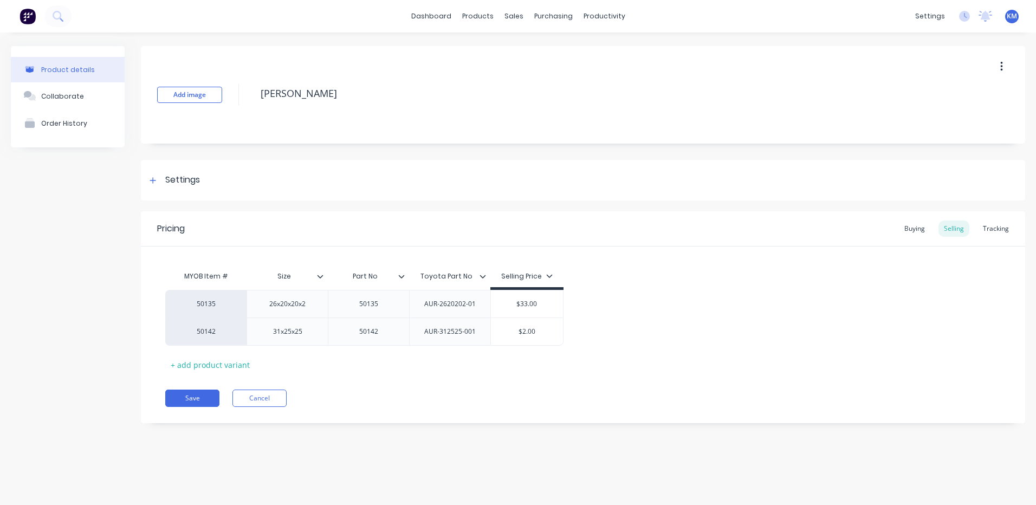
type input "$.00"
type textarea "x"
type input "$3.00"
type textarea "x"
type input "$30.00"
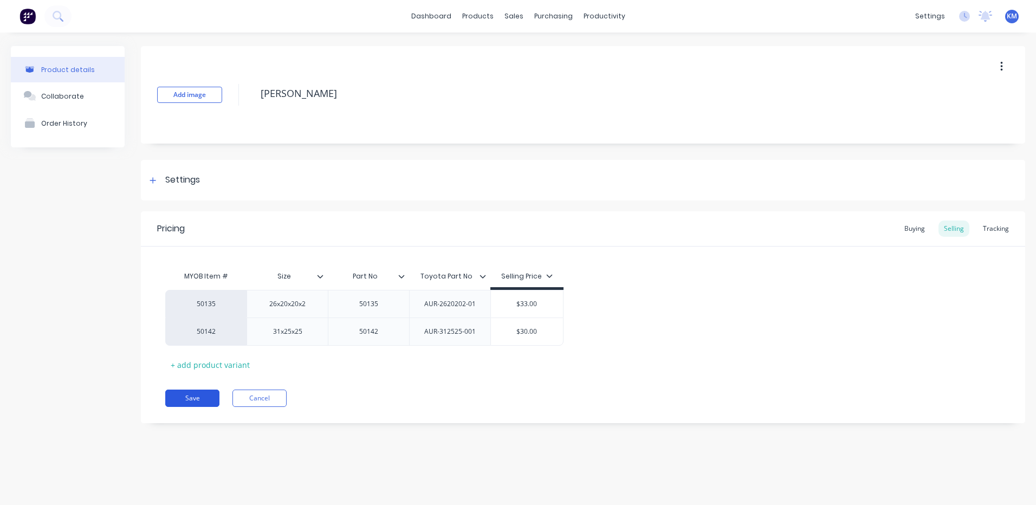
click at [182, 398] on button "Save" at bounding box center [192, 398] width 54 height 17
type textarea "x"
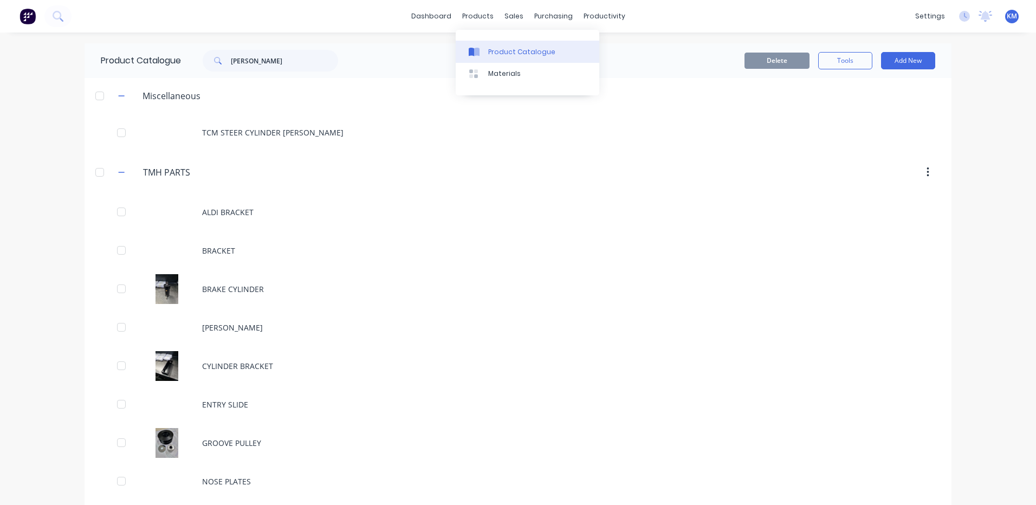
click at [486, 47] on link "Product Catalogue" at bounding box center [528, 52] width 144 height 22
click at [518, 56] on icon at bounding box center [513, 52] width 10 height 10
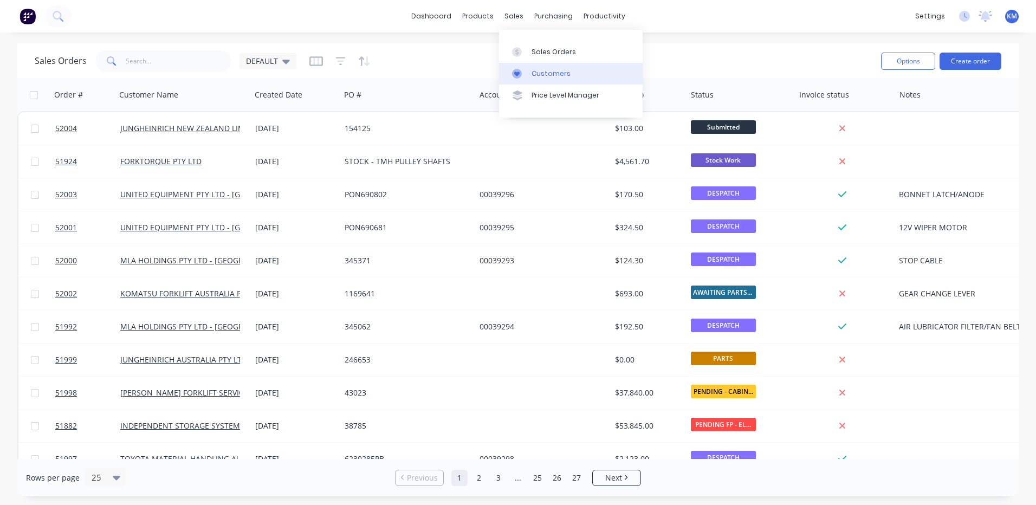
click at [522, 79] on link "Customers" at bounding box center [571, 74] width 144 height 22
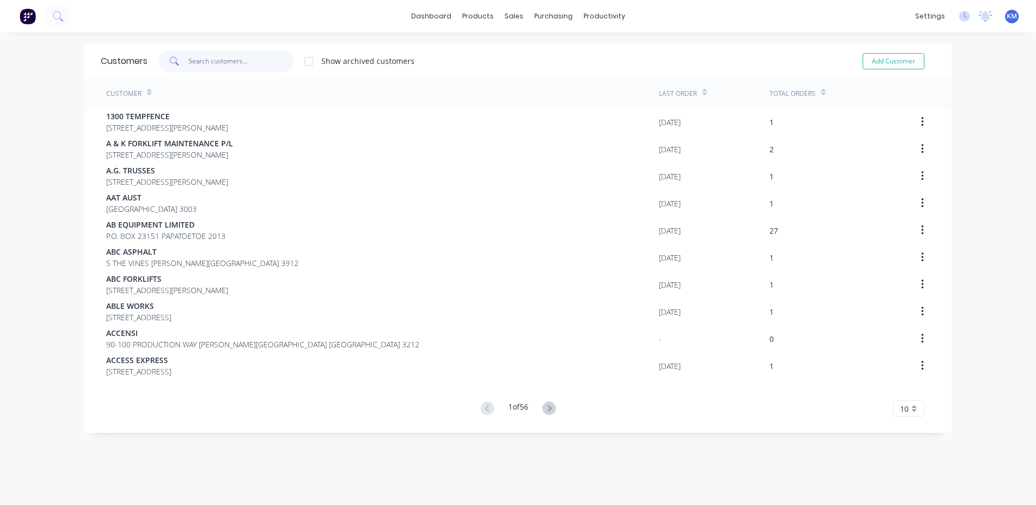
click at [192, 58] on input "text" at bounding box center [242, 61] width 106 height 22
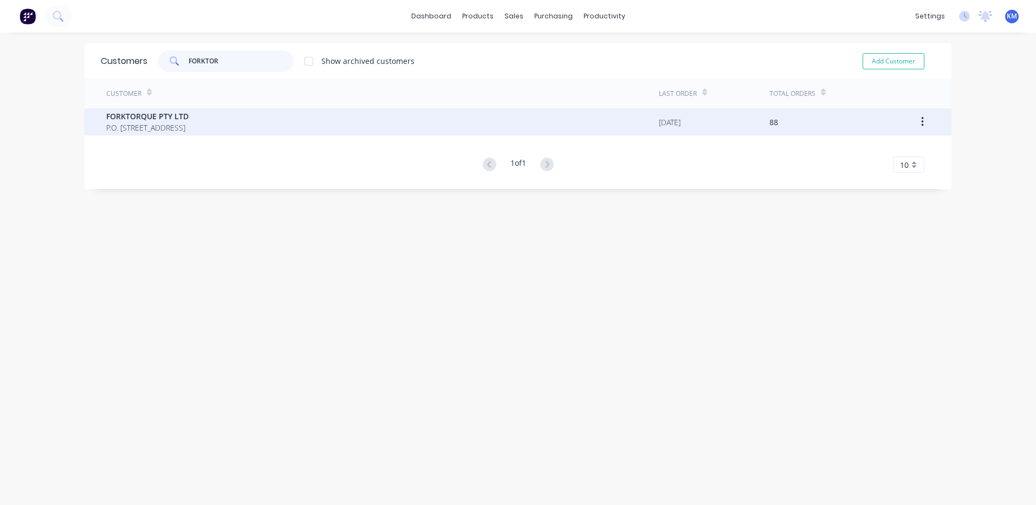
type input "FORKTOR"
click at [202, 133] on div "FORKTORQUE PTY LTD P.O. BOX 4159 DANDENONG SOUTH Victoria Australia 3164" at bounding box center [382, 121] width 553 height 27
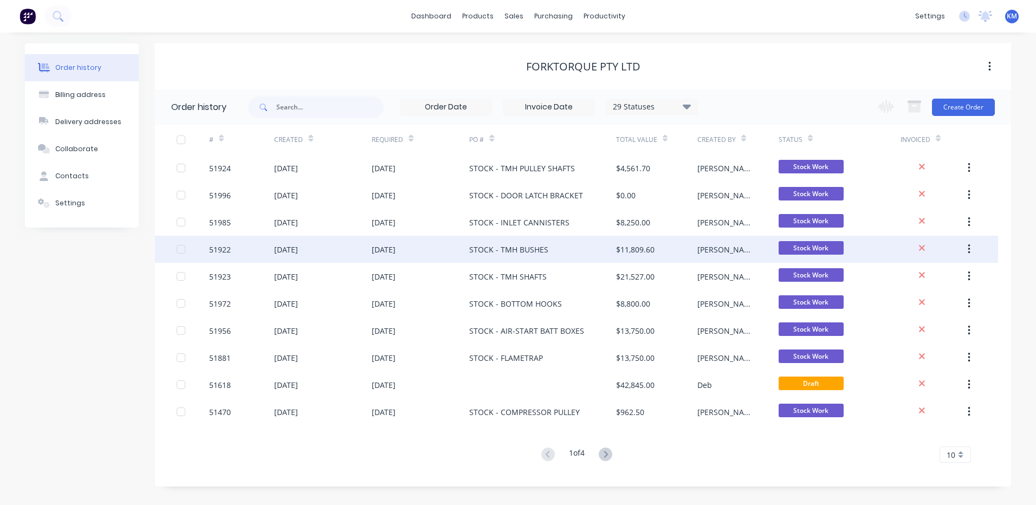
click at [426, 253] on div "[DATE]" at bounding box center [421, 249] width 98 height 27
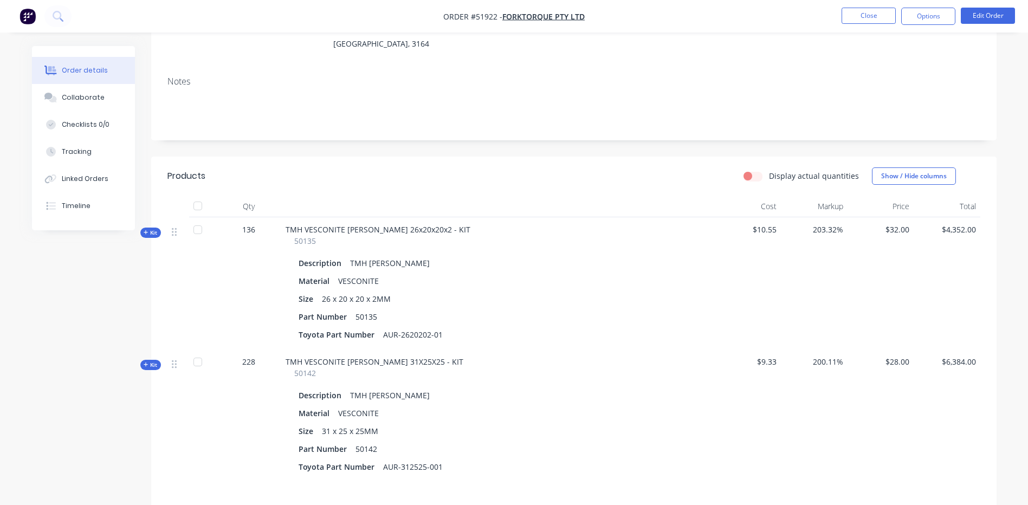
scroll to position [163, 0]
click at [93, 161] on button "Tracking" at bounding box center [83, 151] width 103 height 27
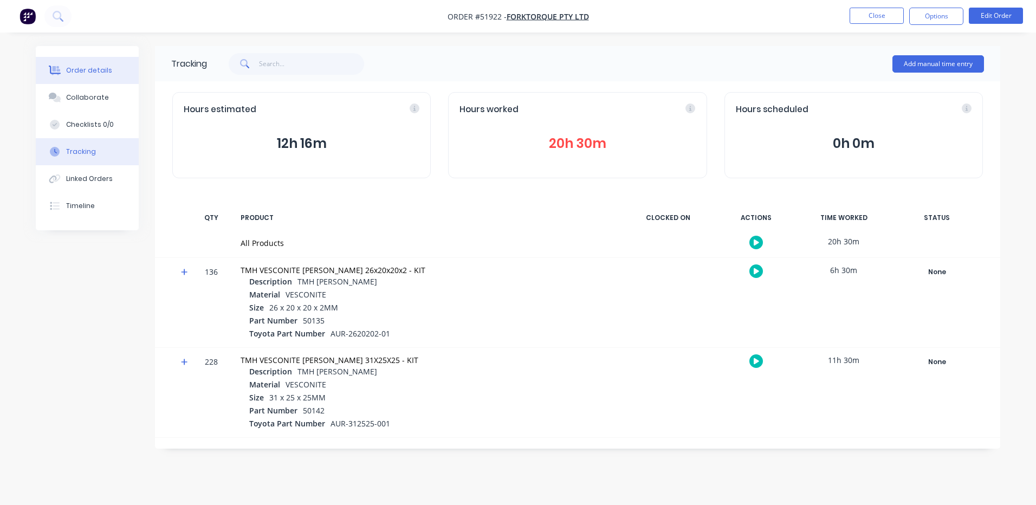
click at [94, 70] on div "Order details" at bounding box center [89, 71] width 46 height 10
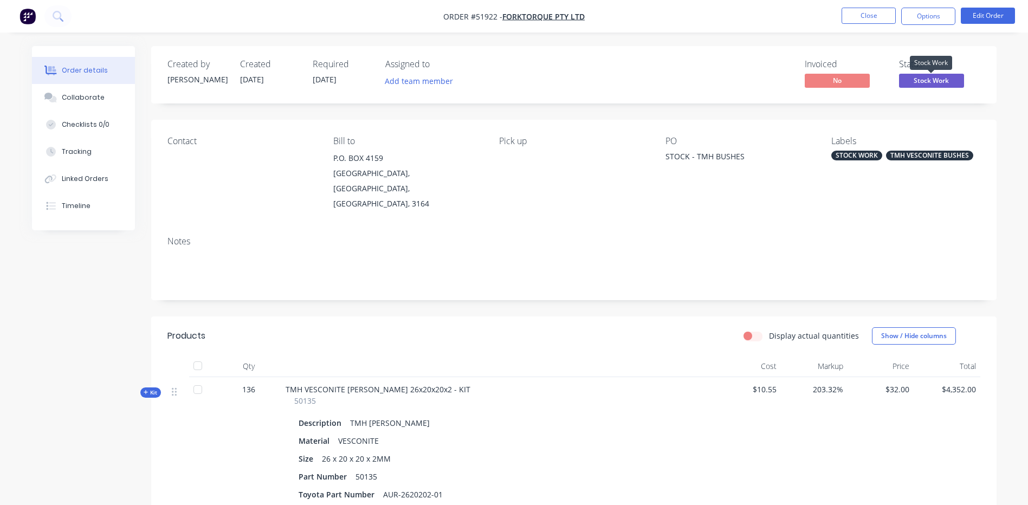
click at [911, 81] on span "Stock Work" at bounding box center [931, 81] width 65 height 14
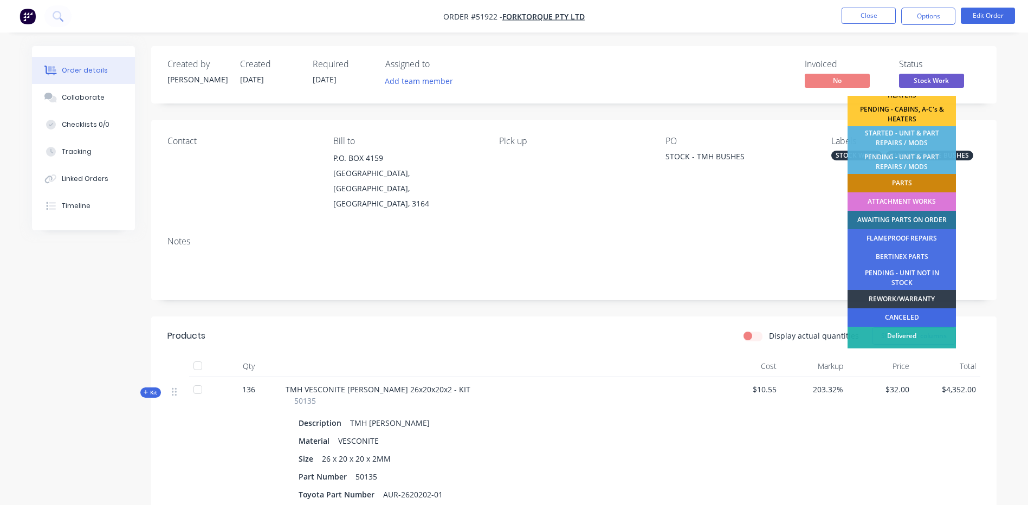
scroll to position [215, 0]
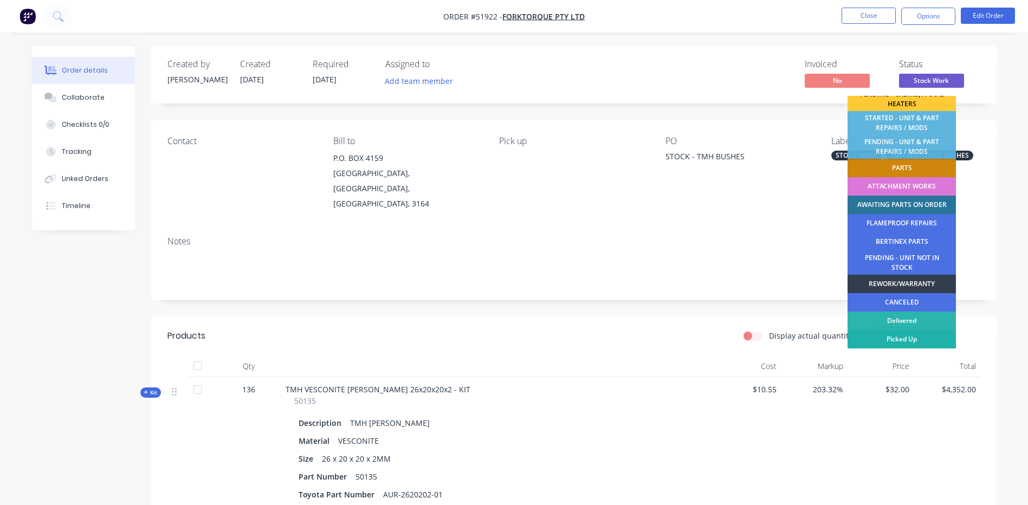
click at [926, 334] on div "Picked Up" at bounding box center [902, 339] width 108 height 18
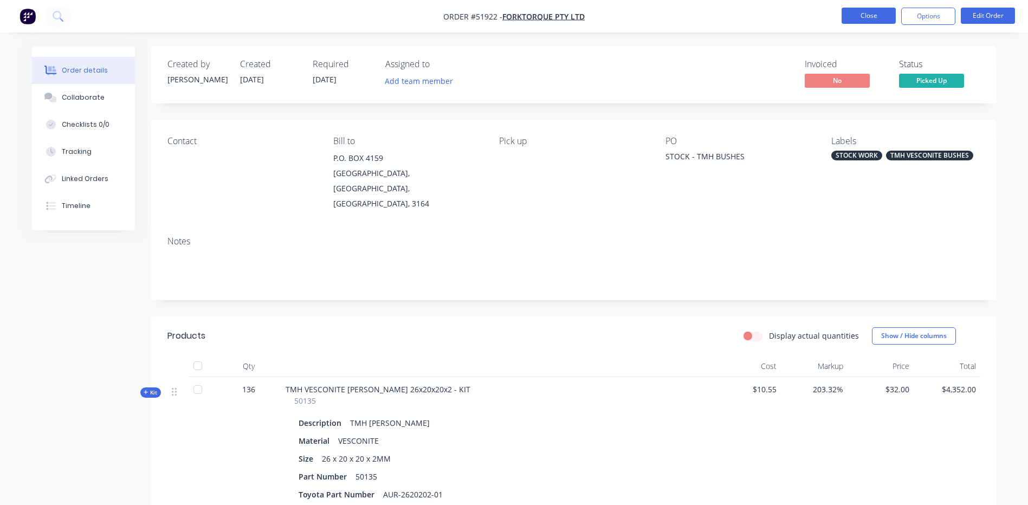
click at [871, 18] on button "Close" at bounding box center [869, 16] width 54 height 16
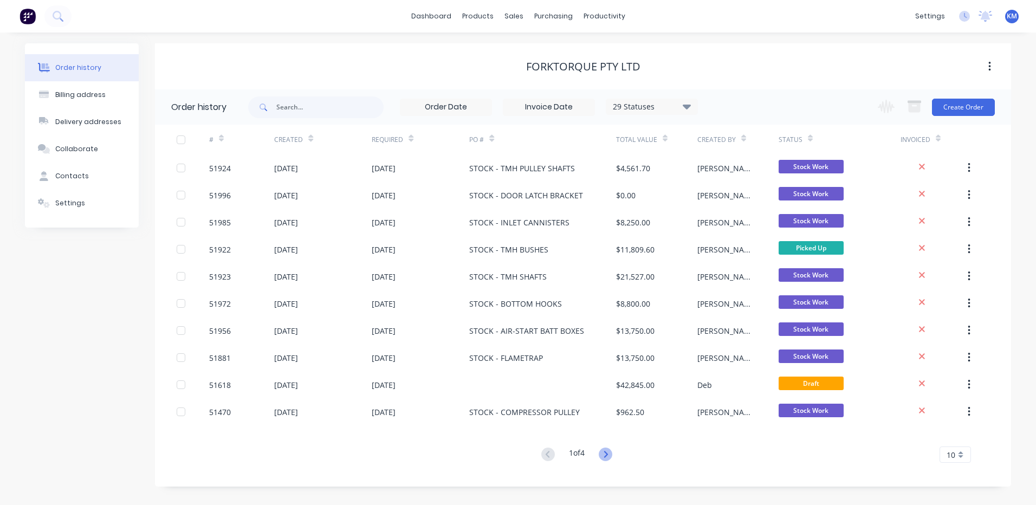
click at [606, 451] on icon at bounding box center [606, 455] width 14 height 14
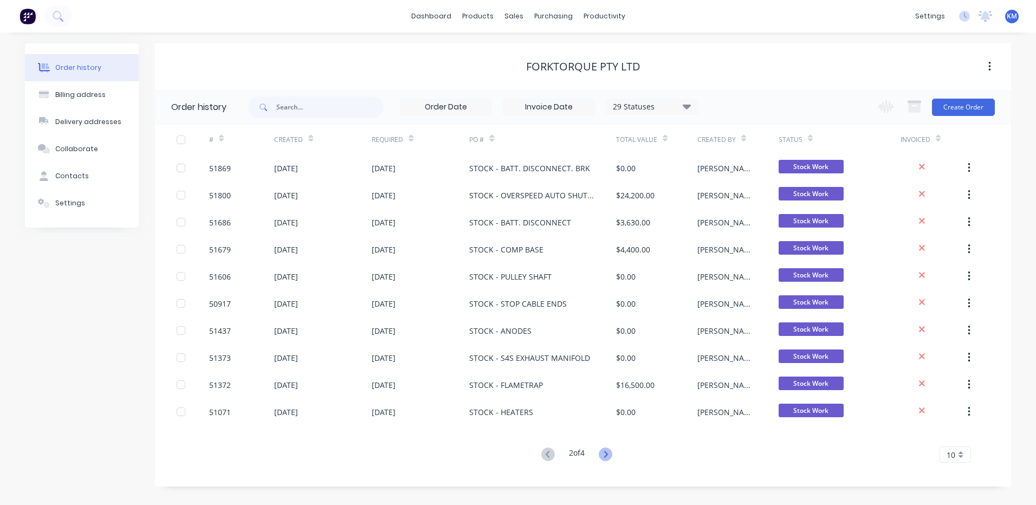
click at [605, 450] on icon at bounding box center [606, 455] width 14 height 14
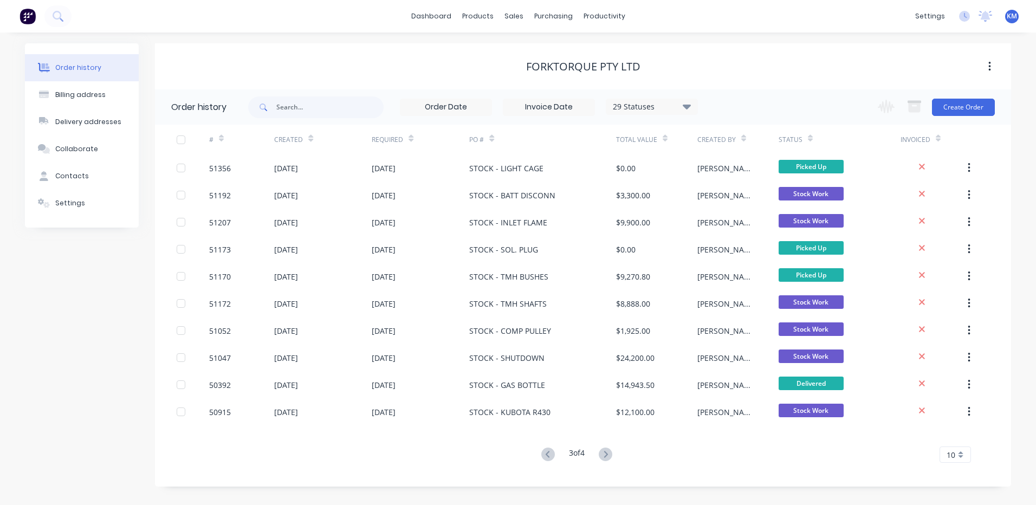
click at [605, 448] on icon at bounding box center [606, 455] width 14 height 14
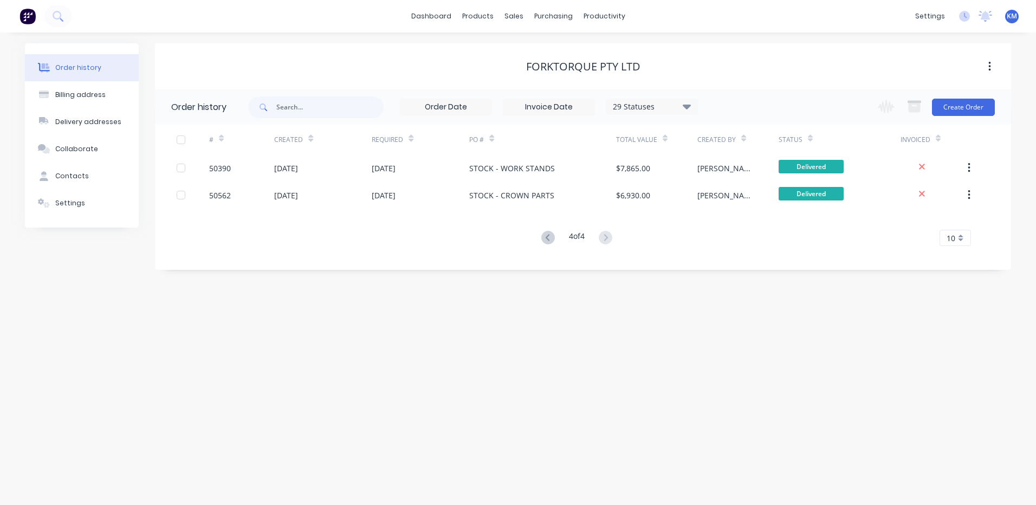
click at [553, 234] on button at bounding box center [548, 238] width 20 height 16
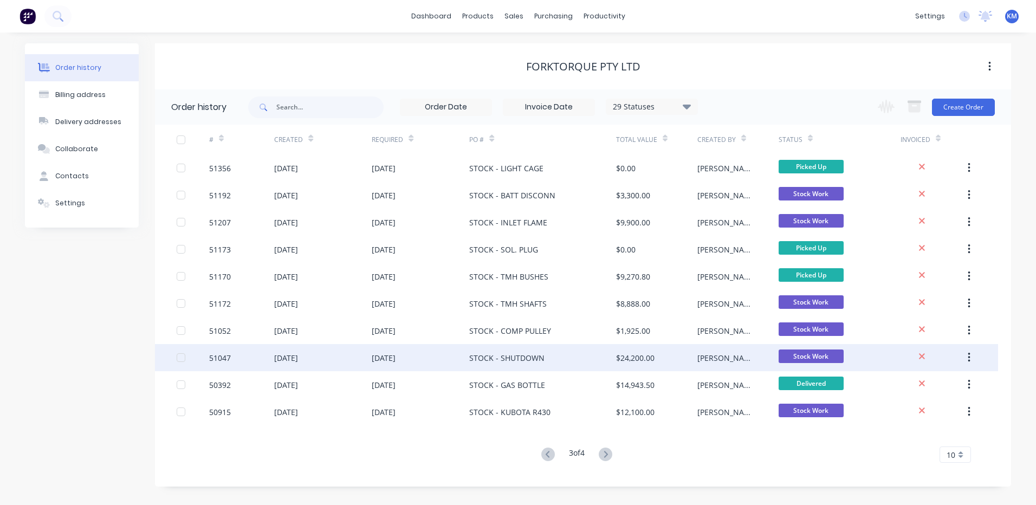
click at [626, 356] on div "$24,200.00" at bounding box center [635, 357] width 38 height 11
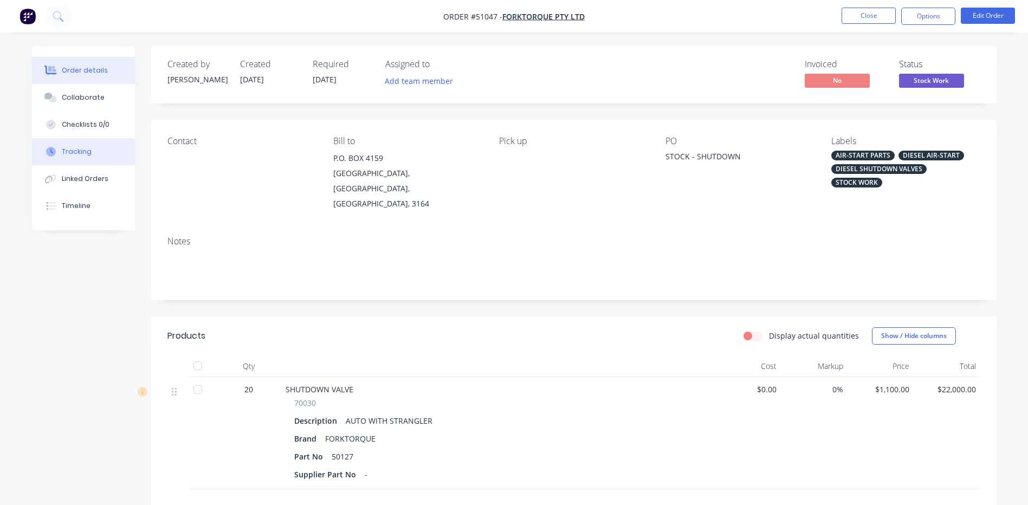
click at [80, 165] on button "Tracking" at bounding box center [83, 151] width 103 height 27
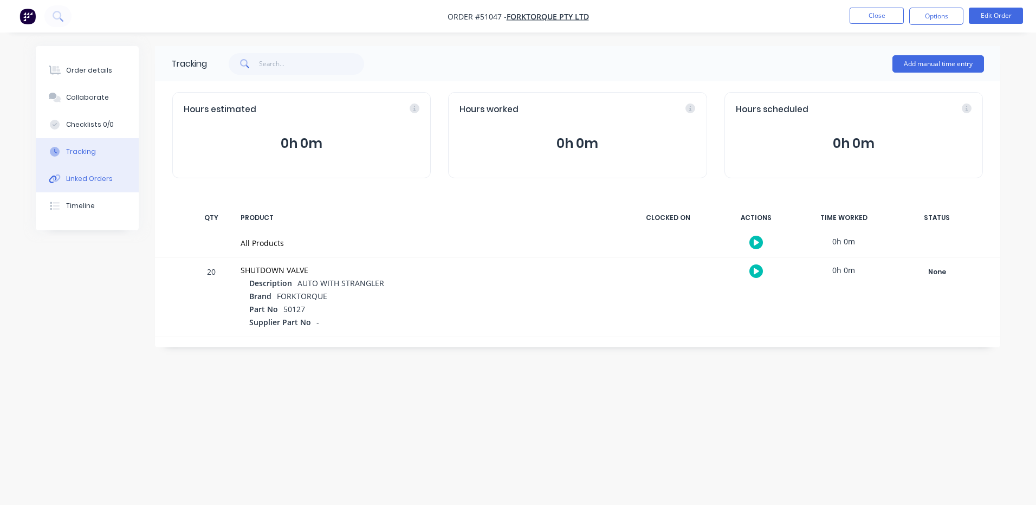
click at [84, 176] on div "Linked Orders" at bounding box center [89, 179] width 47 height 10
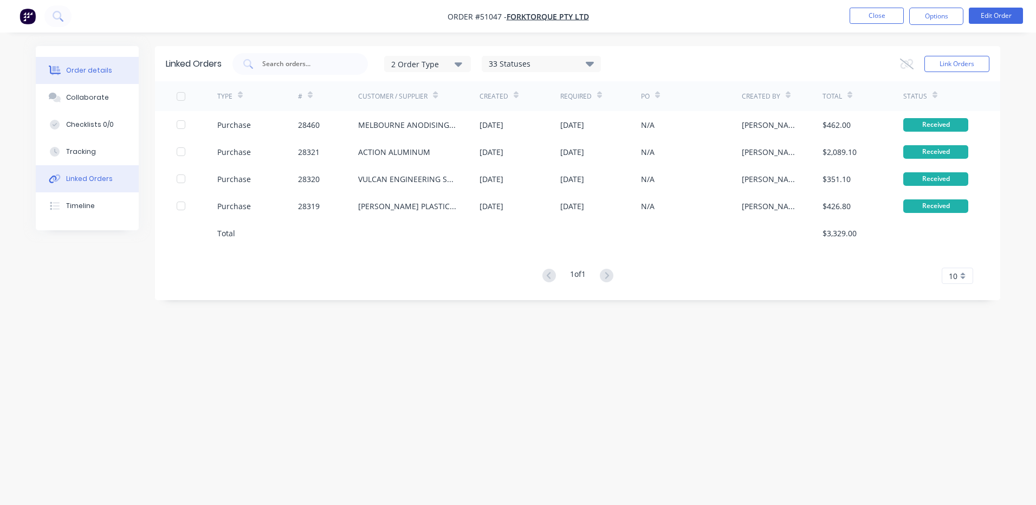
click at [109, 62] on button "Order details" at bounding box center [87, 70] width 103 height 27
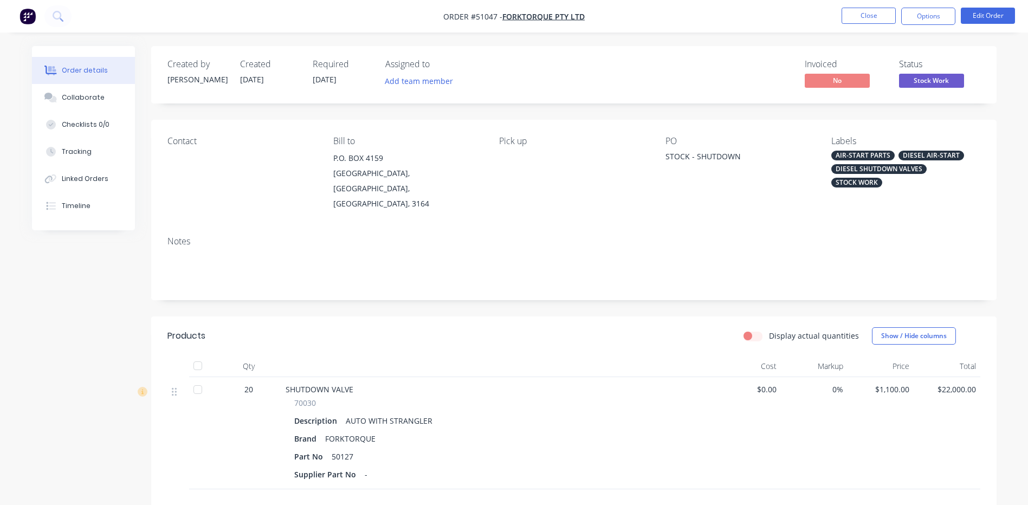
drag, startPoint x: 941, startPoint y: 77, endPoint x: 935, endPoint y: 91, distance: 14.8
click at [941, 77] on span "Stock Work" at bounding box center [931, 81] width 65 height 14
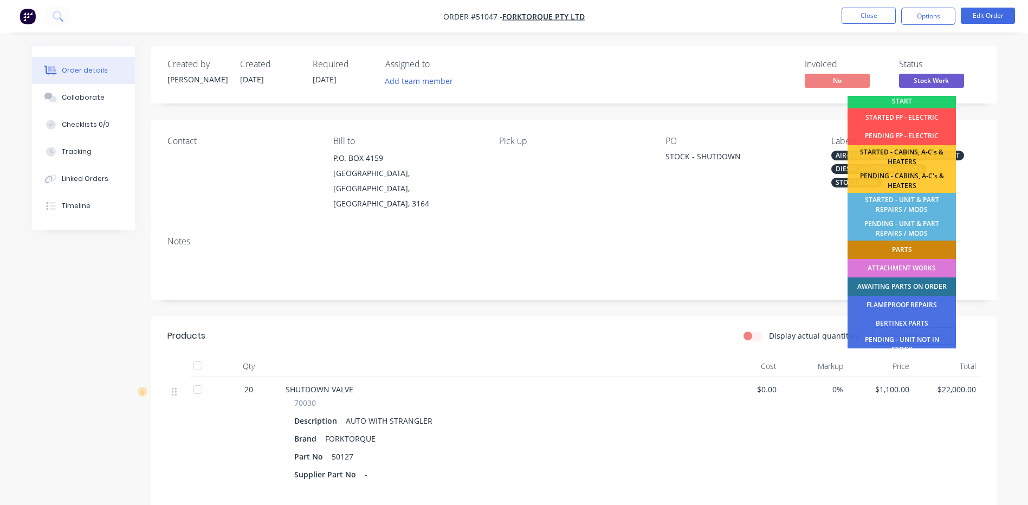
scroll to position [215, 0]
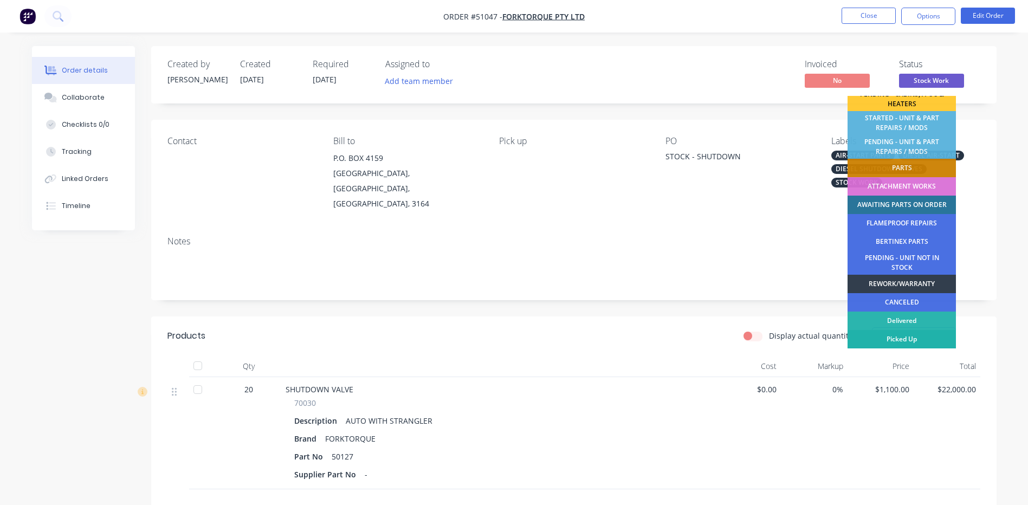
click at [909, 337] on div "Picked Up" at bounding box center [902, 339] width 108 height 18
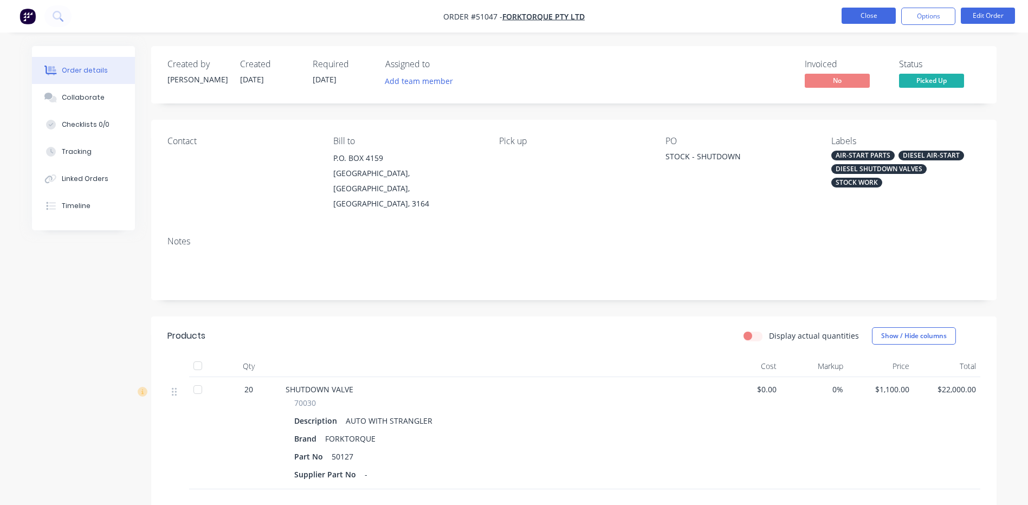
click at [867, 15] on button "Close" at bounding box center [869, 16] width 54 height 16
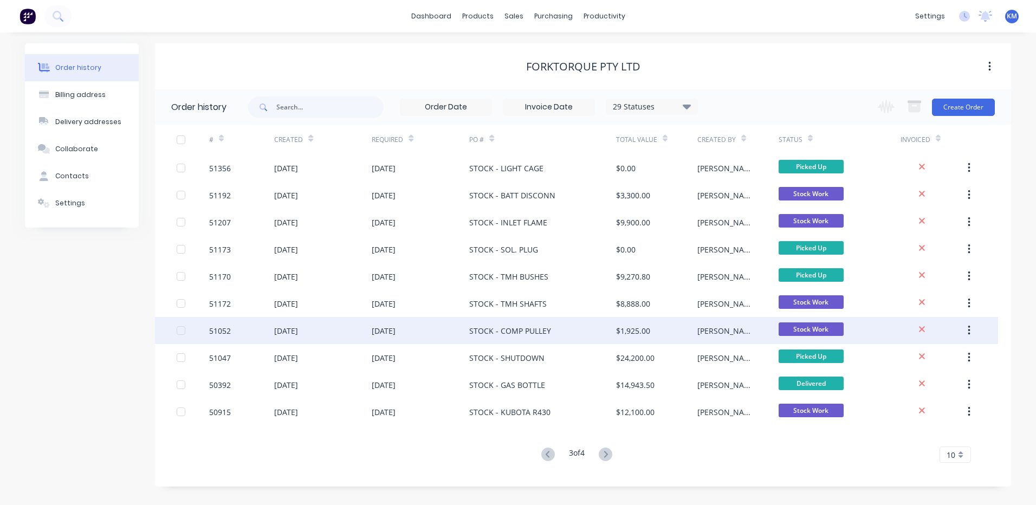
click at [712, 339] on div "[PERSON_NAME]" at bounding box center [737, 330] width 81 height 27
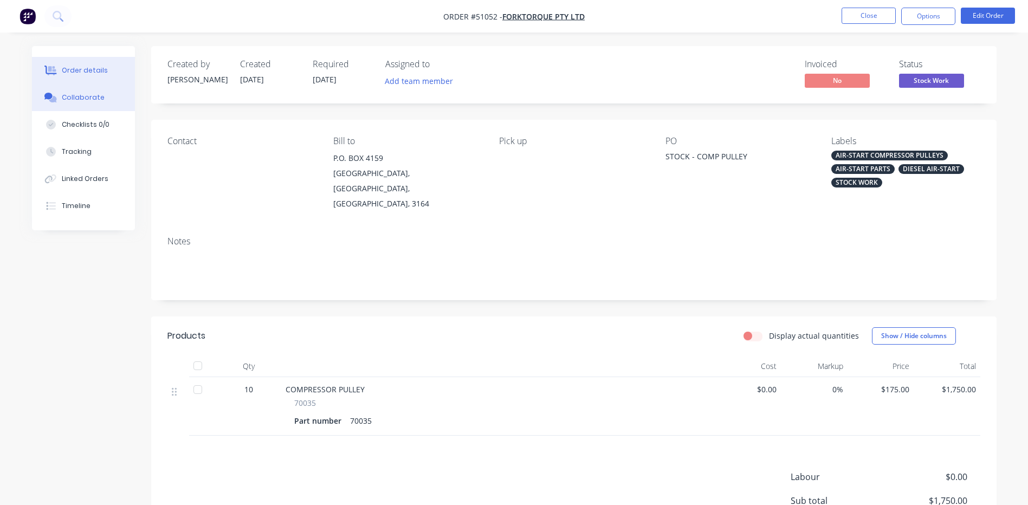
click at [100, 90] on button "Collaborate" at bounding box center [83, 97] width 103 height 27
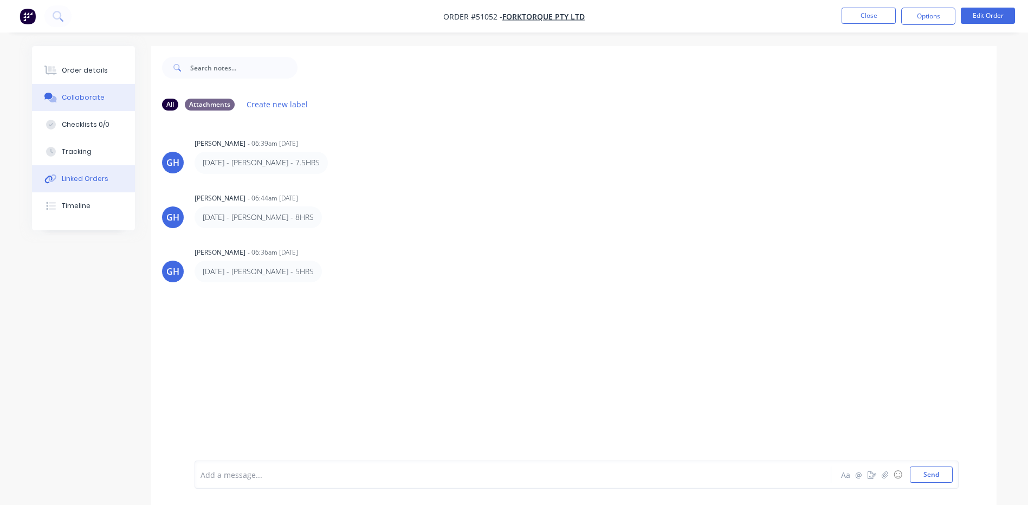
click at [83, 178] on div "Linked Orders" at bounding box center [85, 179] width 47 height 10
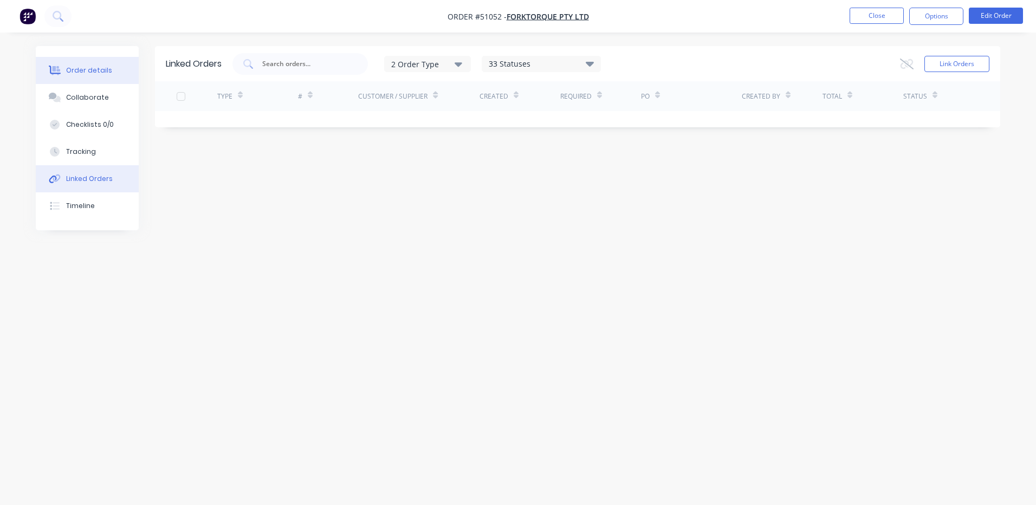
click at [104, 66] on div "Order details" at bounding box center [89, 71] width 46 height 10
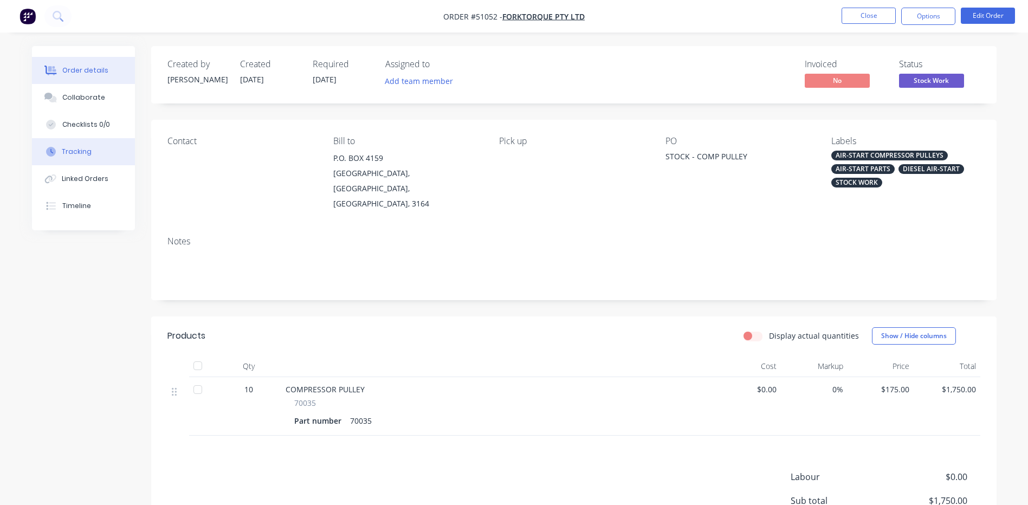
click at [100, 154] on button "Tracking" at bounding box center [83, 151] width 103 height 27
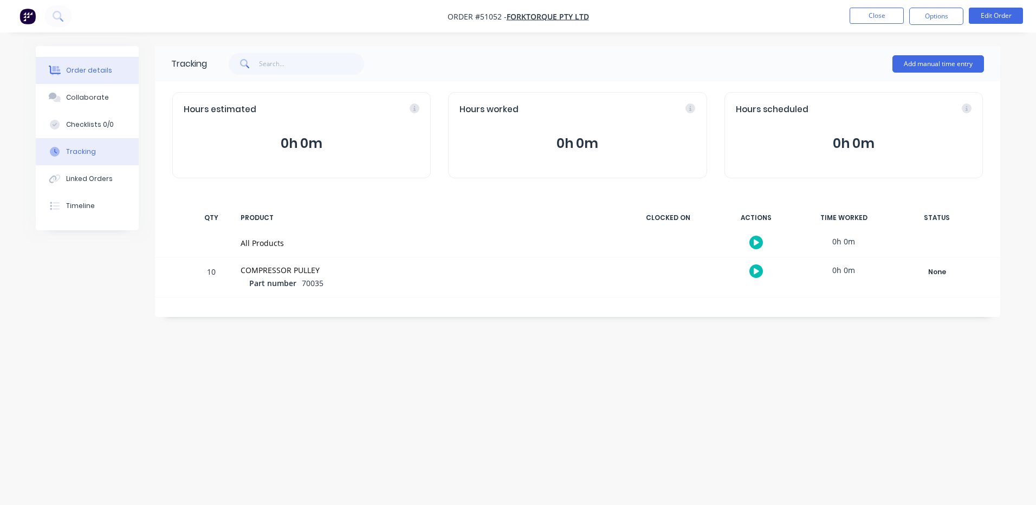
click at [105, 81] on button "Order details" at bounding box center [87, 70] width 103 height 27
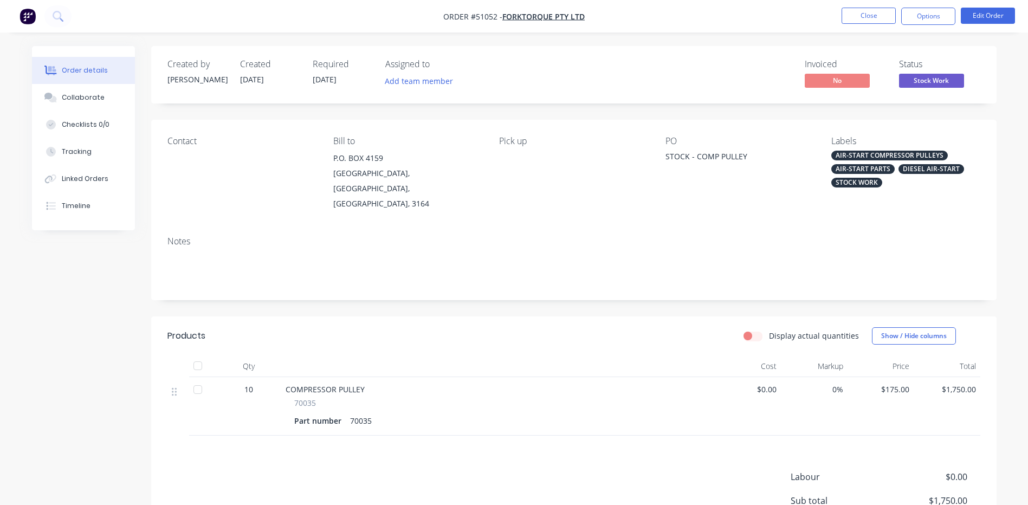
click at [929, 76] on span "Stock Work" at bounding box center [931, 81] width 65 height 14
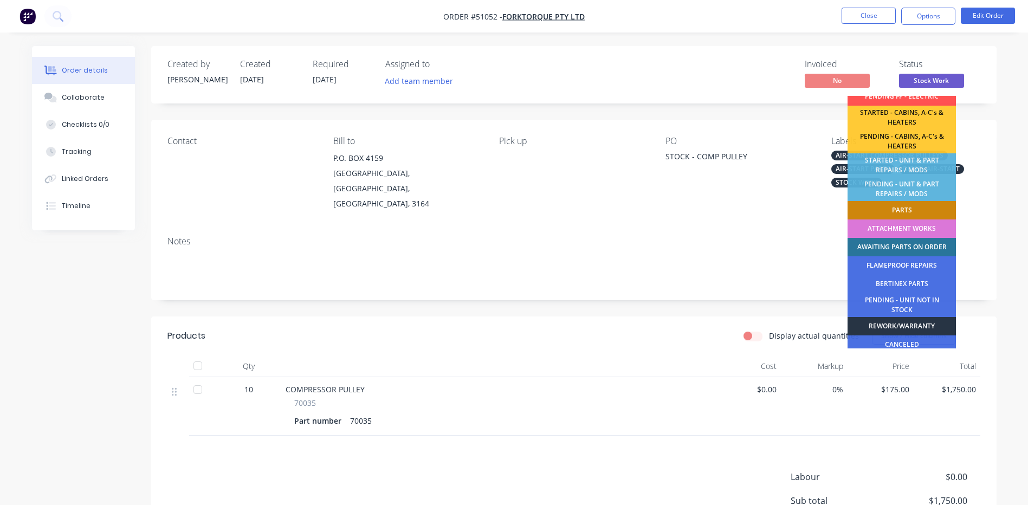
scroll to position [215, 0]
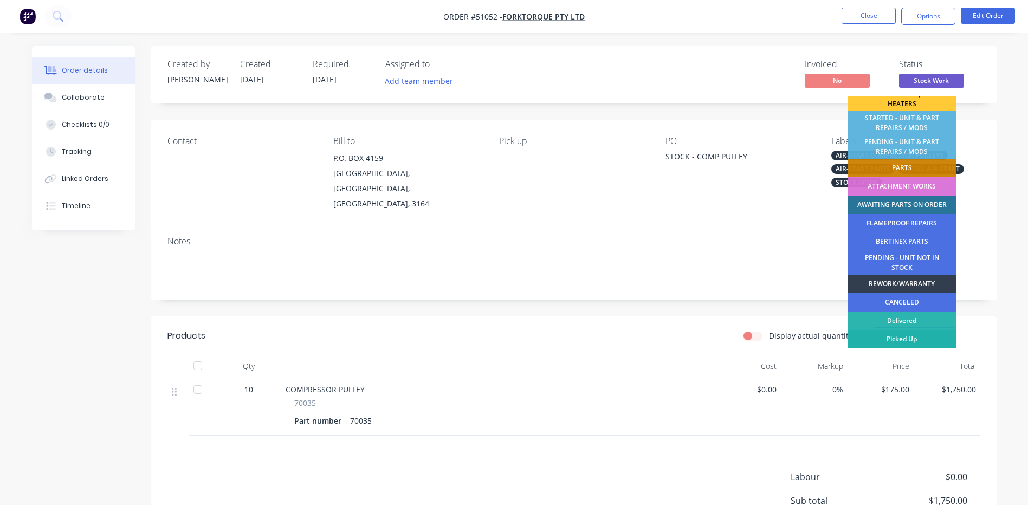
click at [894, 336] on div "Picked Up" at bounding box center [902, 339] width 108 height 18
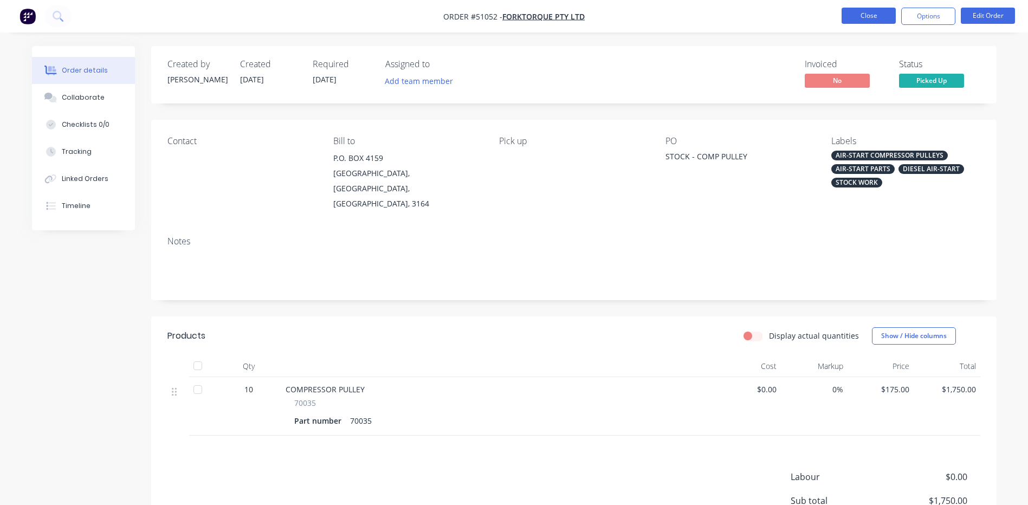
click at [865, 12] on button "Close" at bounding box center [869, 16] width 54 height 16
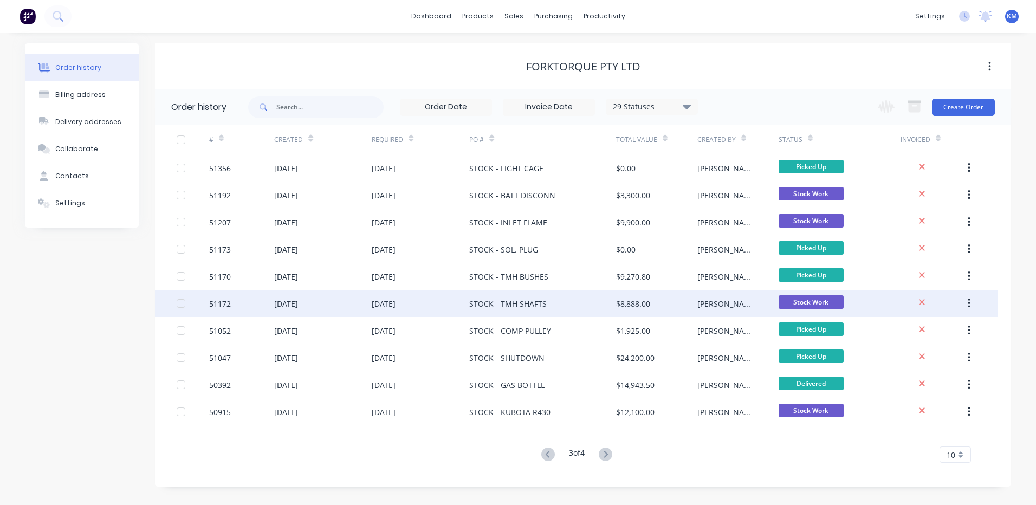
click at [723, 305] on div "[PERSON_NAME]" at bounding box center [737, 303] width 81 height 27
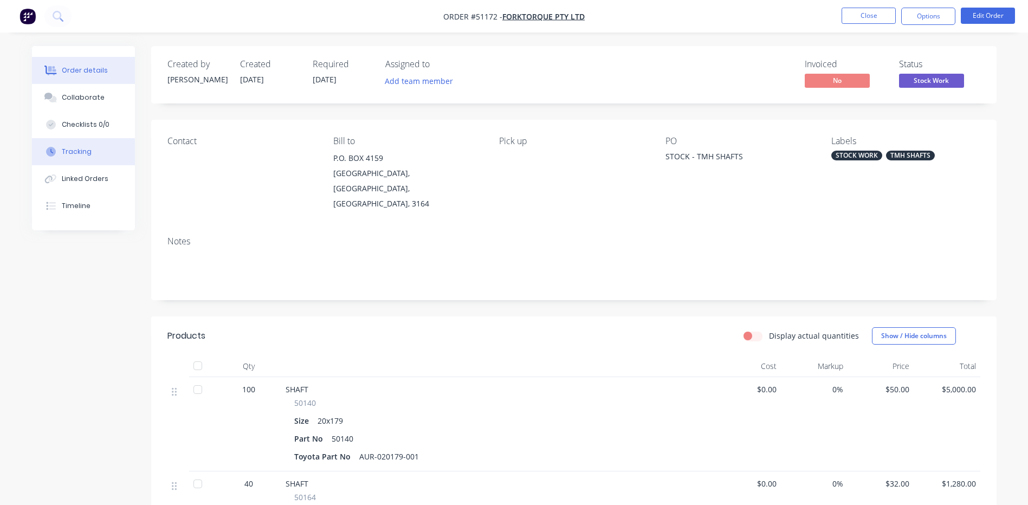
click at [82, 150] on div "Tracking" at bounding box center [77, 152] width 30 height 10
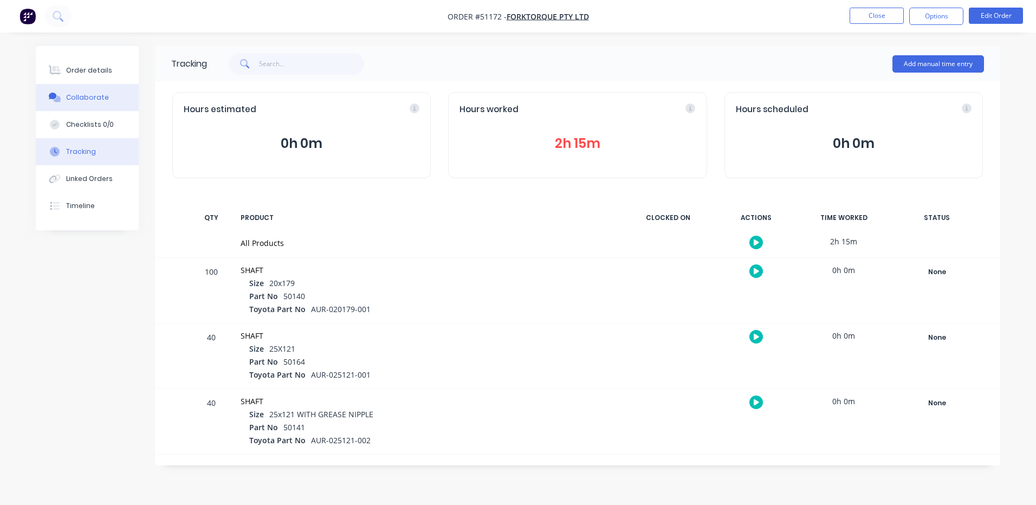
click at [101, 103] on button "Collaborate" at bounding box center [87, 97] width 103 height 27
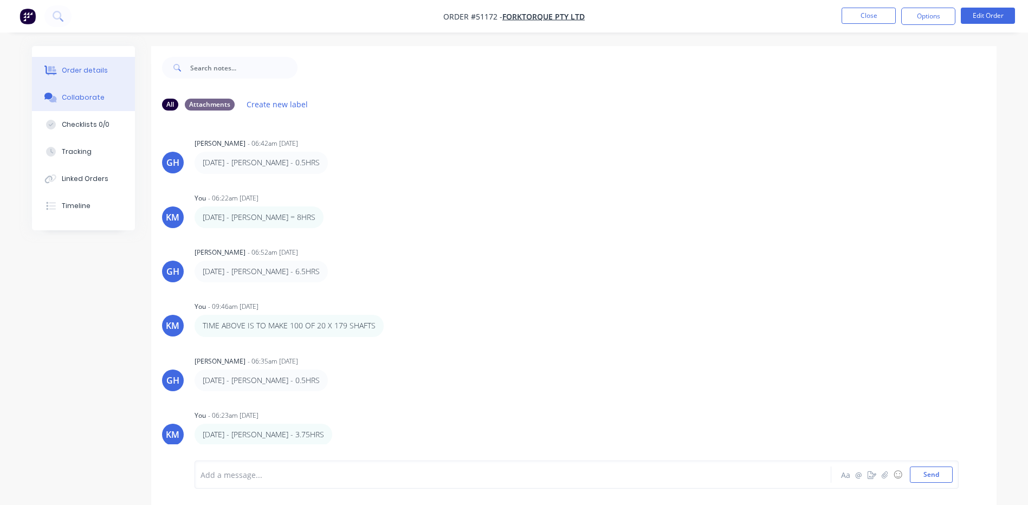
click at [106, 71] on button "Order details" at bounding box center [83, 70] width 103 height 27
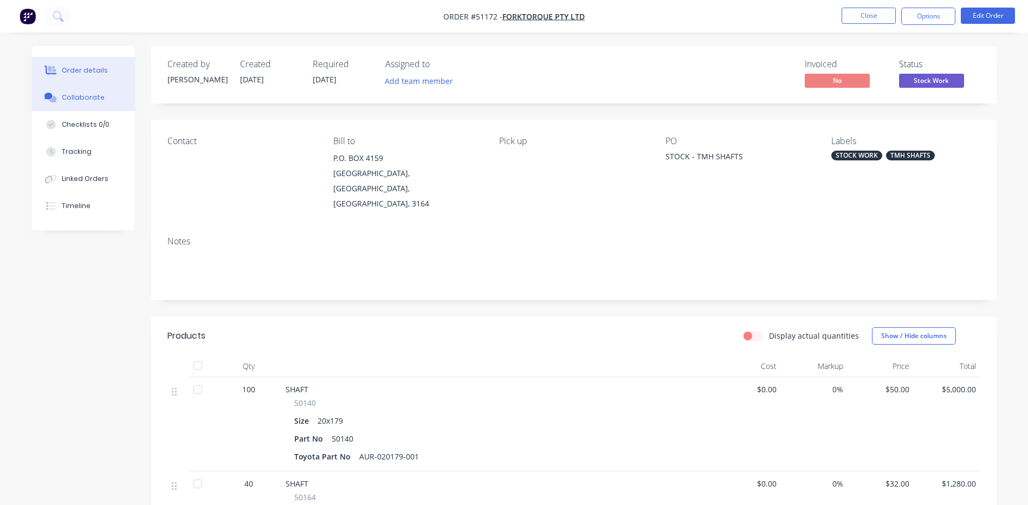
click at [102, 106] on button "Collaborate" at bounding box center [83, 97] width 103 height 27
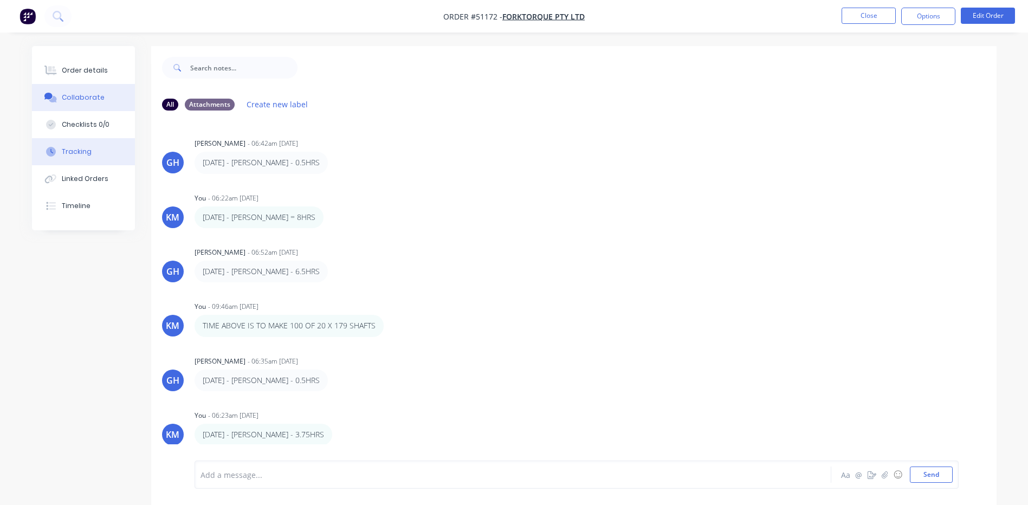
click at [83, 151] on div "Tracking" at bounding box center [77, 152] width 30 height 10
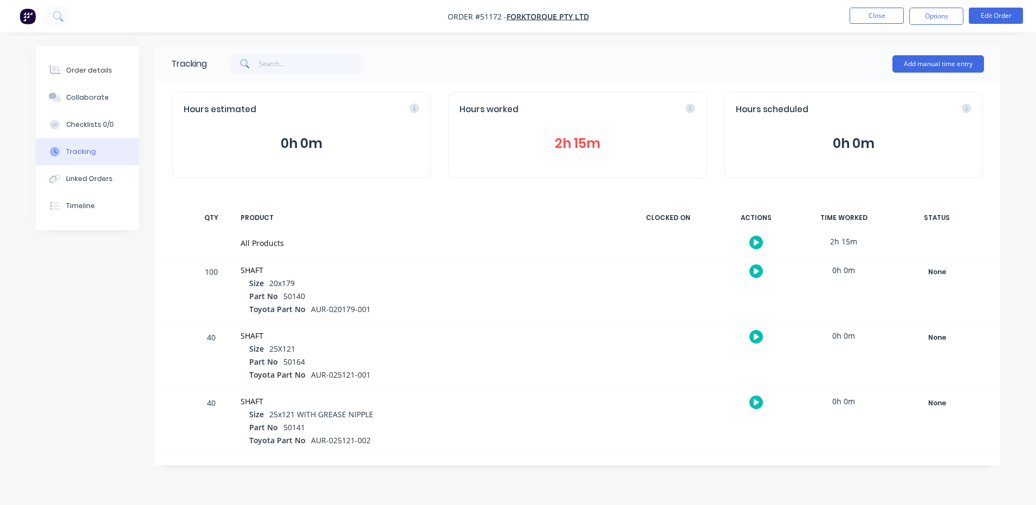
click at [587, 151] on button "2h 15m" at bounding box center [578, 143] width 236 height 21
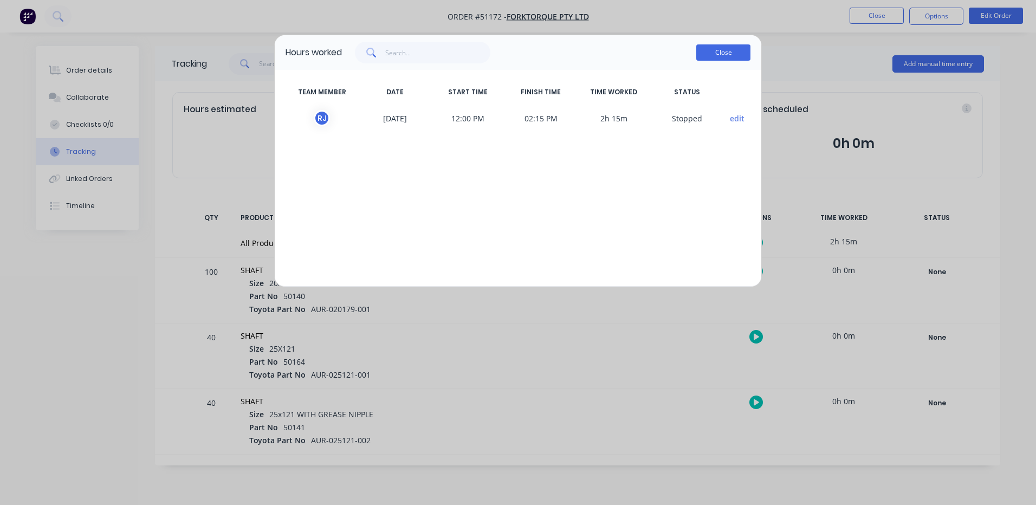
click at [722, 53] on button "Close" at bounding box center [723, 52] width 54 height 16
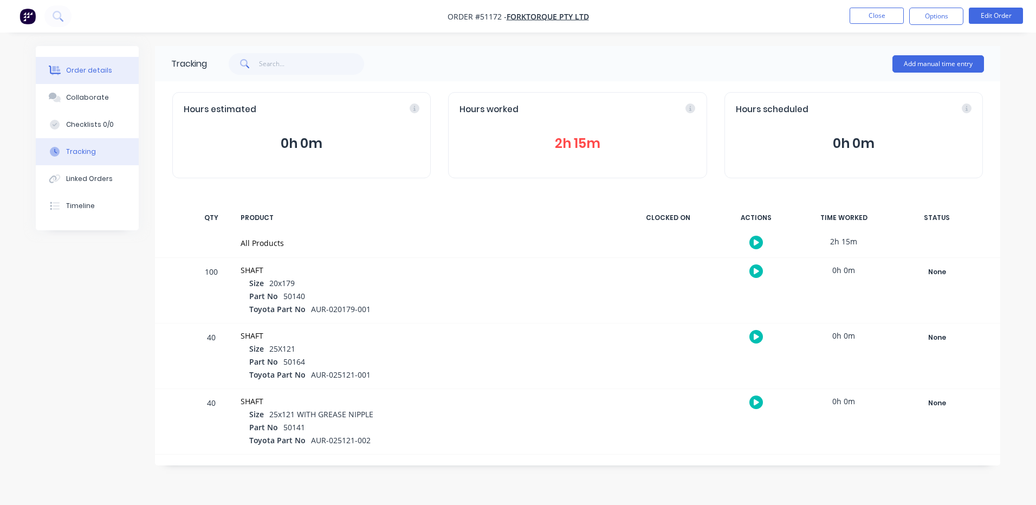
click at [102, 64] on button "Order details" at bounding box center [87, 70] width 103 height 27
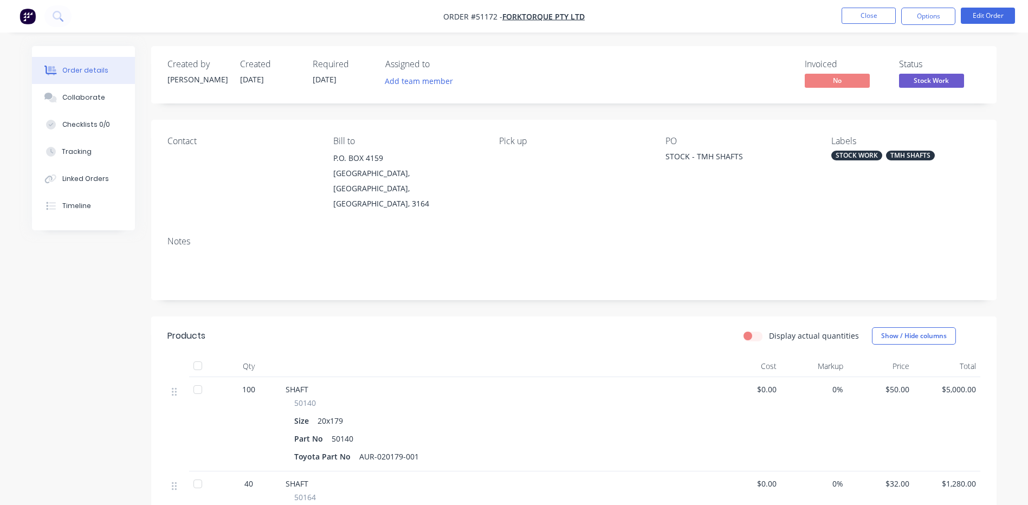
click at [933, 81] on span "Stock Work" at bounding box center [931, 81] width 65 height 14
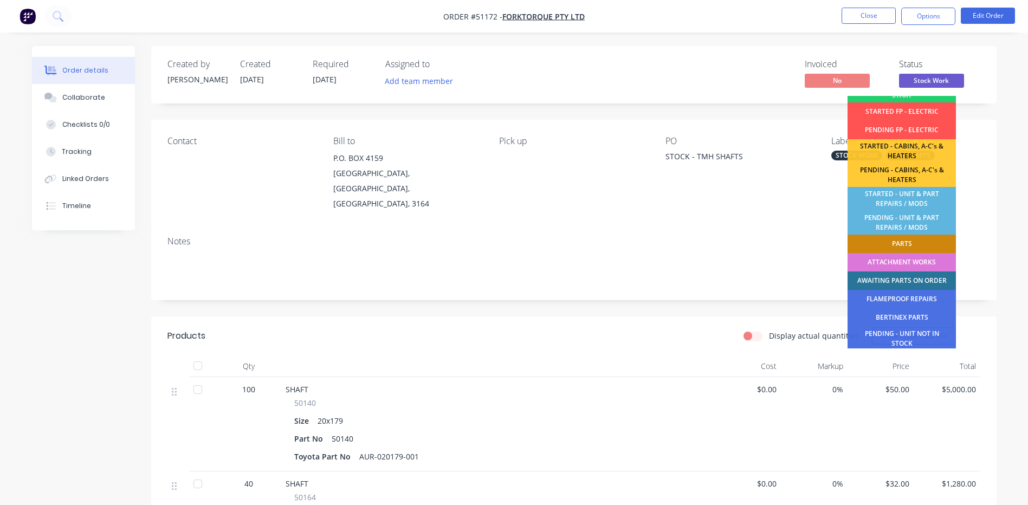
scroll to position [215, 0]
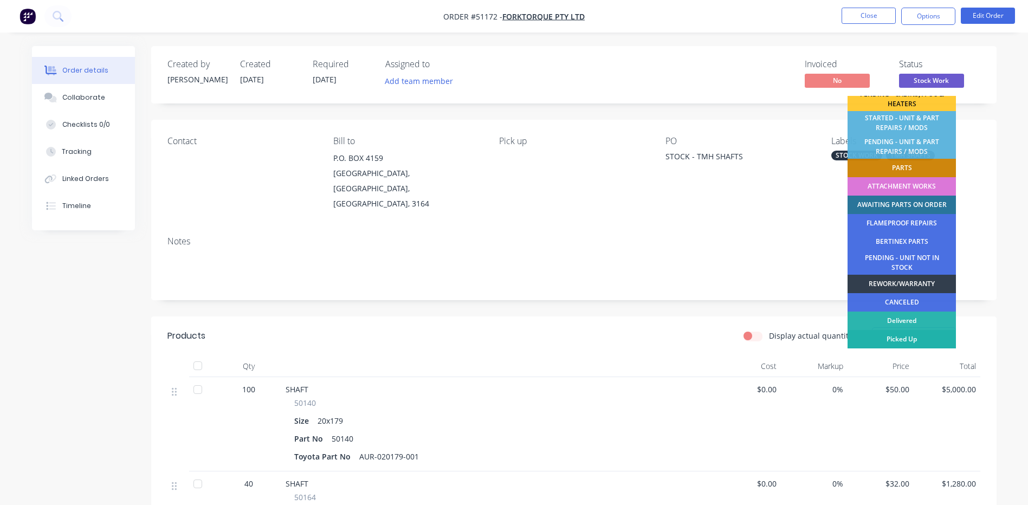
click at [893, 341] on div "Picked Up" at bounding box center [902, 339] width 108 height 18
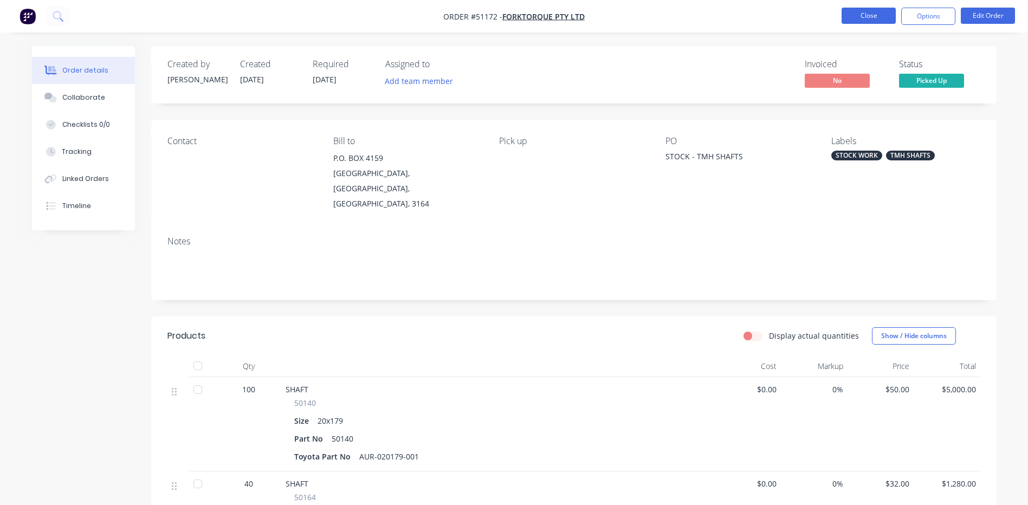
click at [867, 16] on button "Close" at bounding box center [869, 16] width 54 height 16
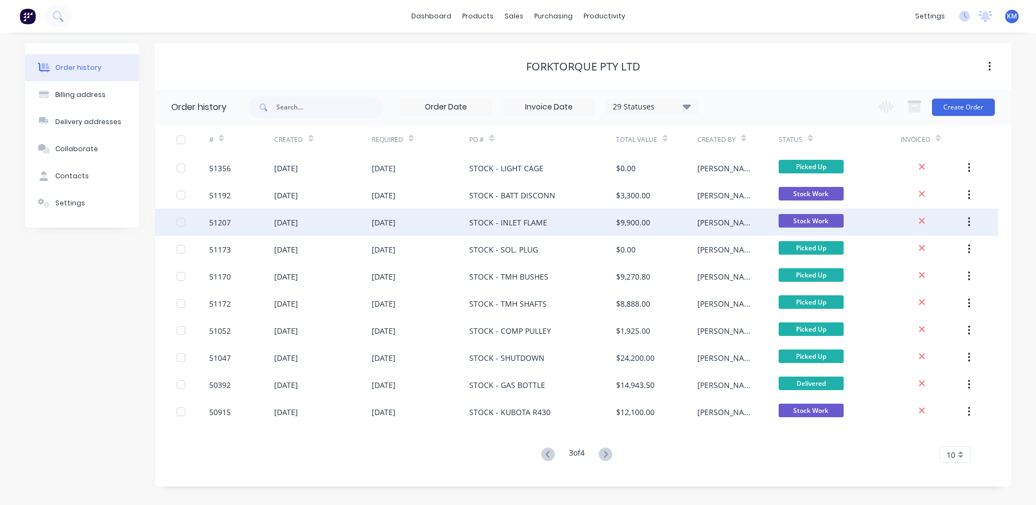
click at [676, 225] on div "$9,900.00" at bounding box center [656, 222] width 81 height 27
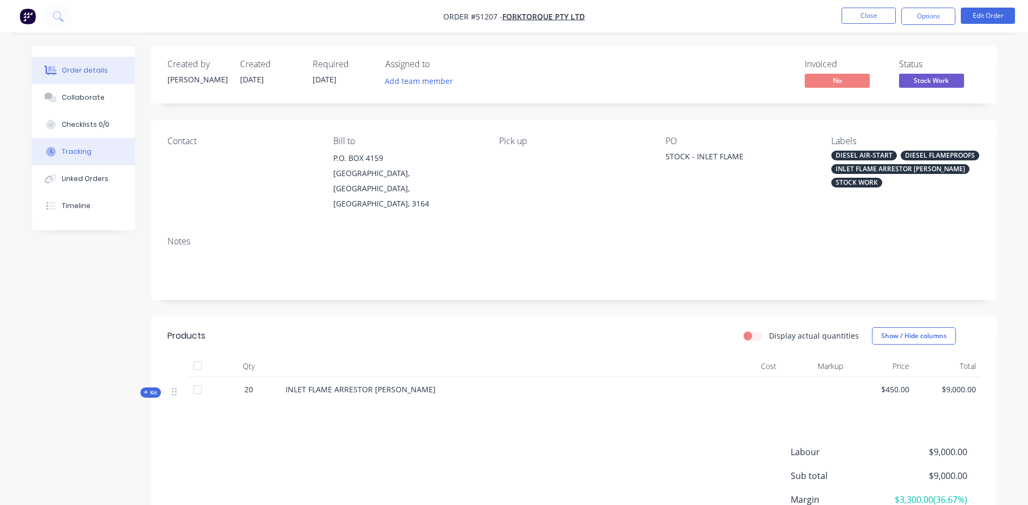
click at [99, 156] on button "Tracking" at bounding box center [83, 151] width 103 height 27
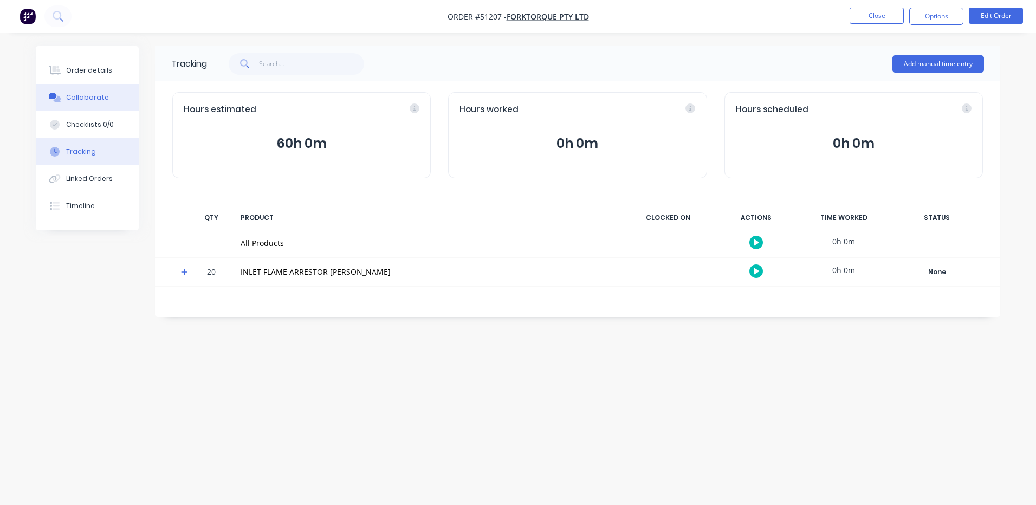
click at [111, 95] on button "Collaborate" at bounding box center [87, 97] width 103 height 27
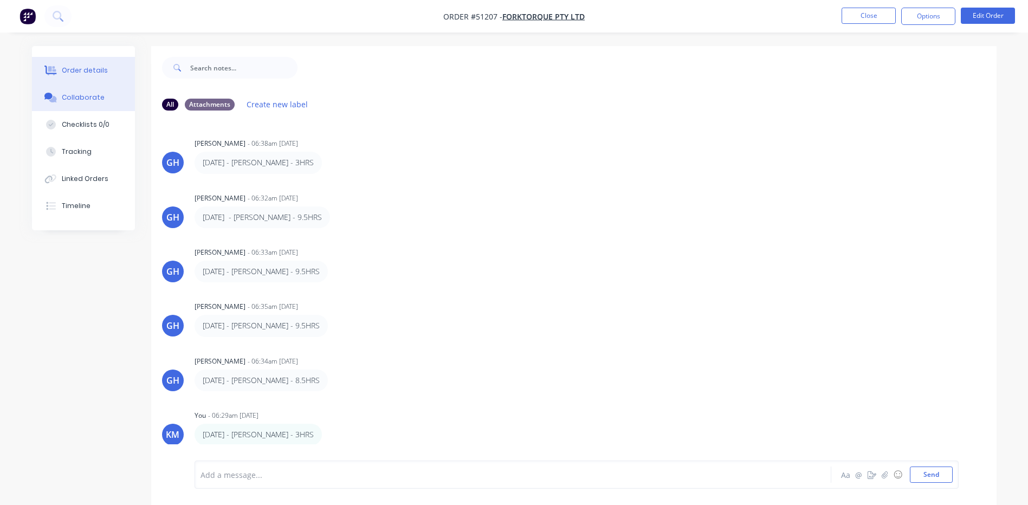
click at [75, 61] on button "Order details" at bounding box center [83, 70] width 103 height 27
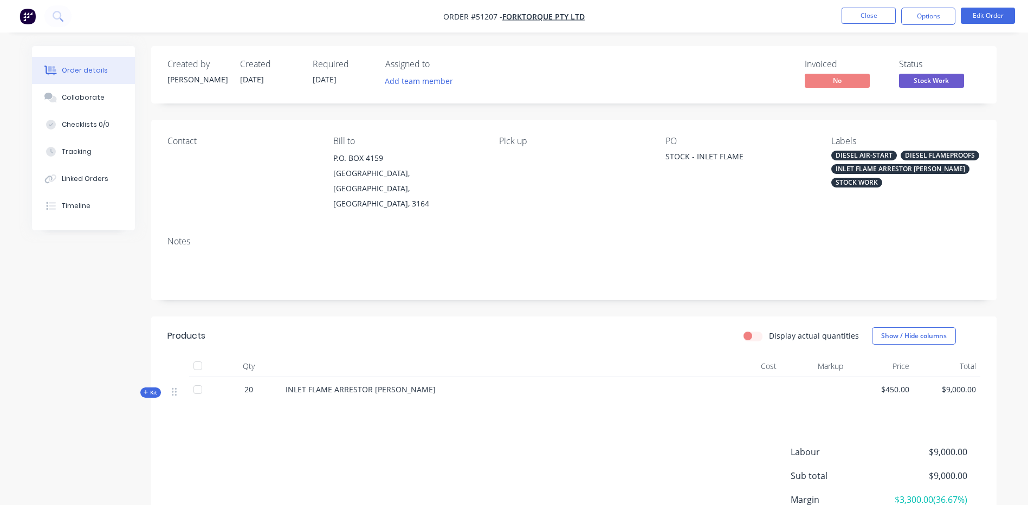
click at [914, 72] on div "Status Stock Work" at bounding box center [939, 74] width 81 height 31
click at [918, 87] on span "Stock Work" at bounding box center [931, 81] width 65 height 14
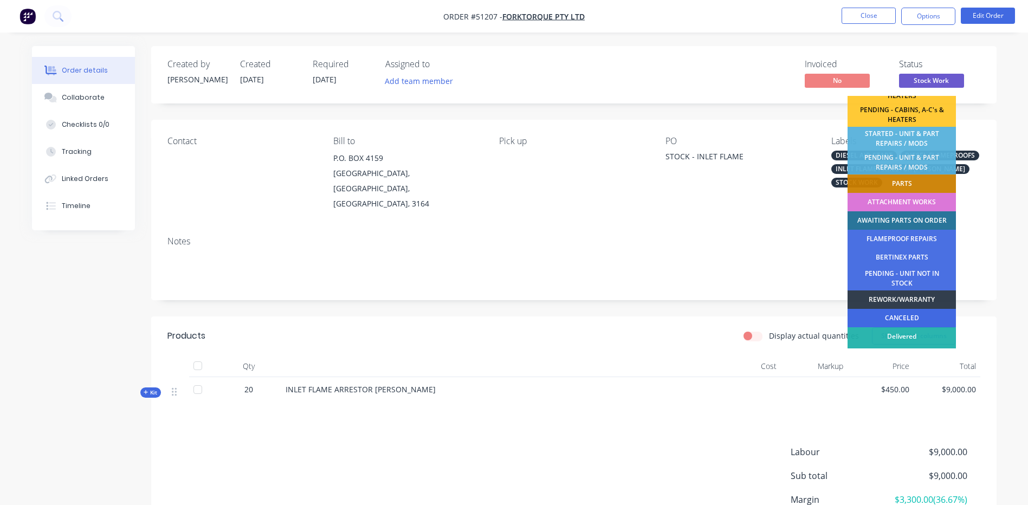
scroll to position [215, 0]
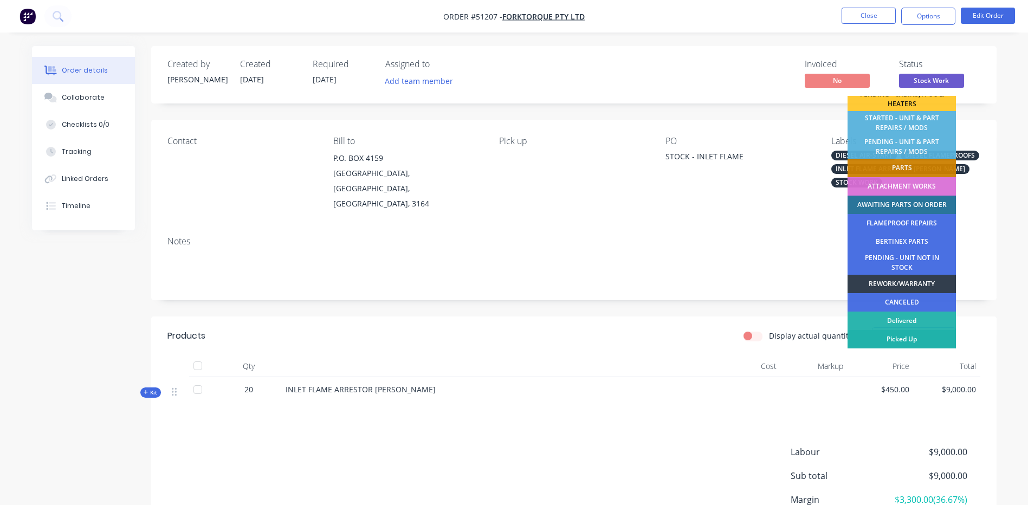
click at [926, 337] on div "Picked Up" at bounding box center [902, 339] width 108 height 18
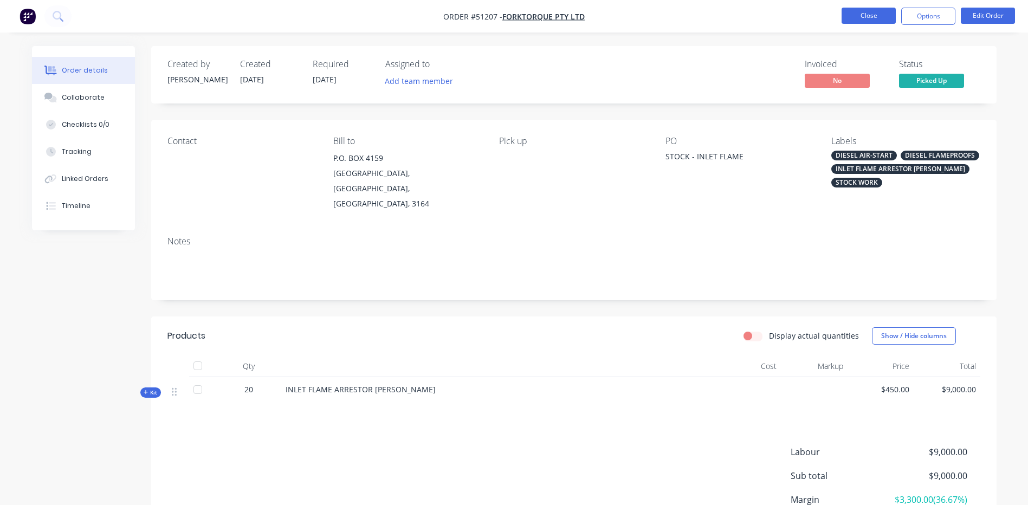
click at [859, 18] on button "Close" at bounding box center [869, 16] width 54 height 16
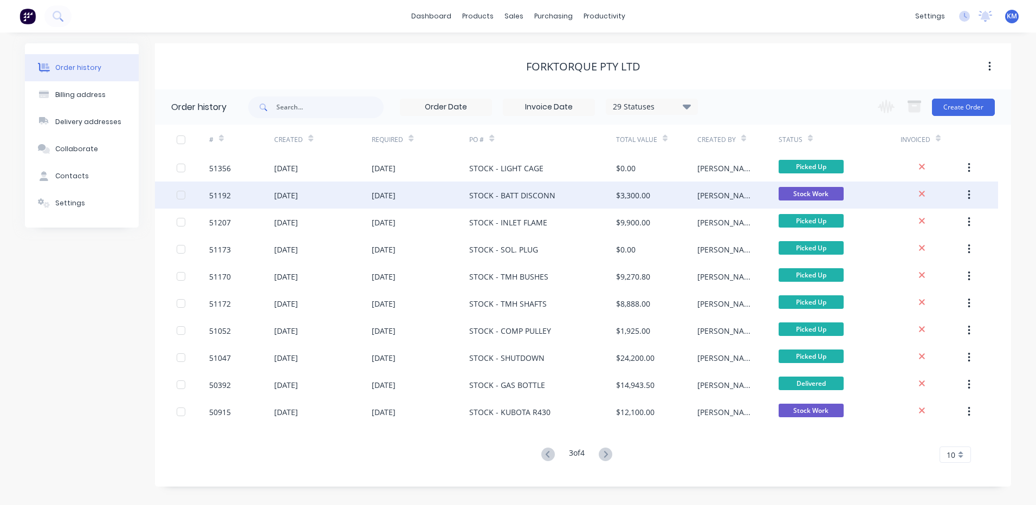
click at [567, 184] on div "STOCK - BATT DISCONN" at bounding box center [542, 195] width 146 height 27
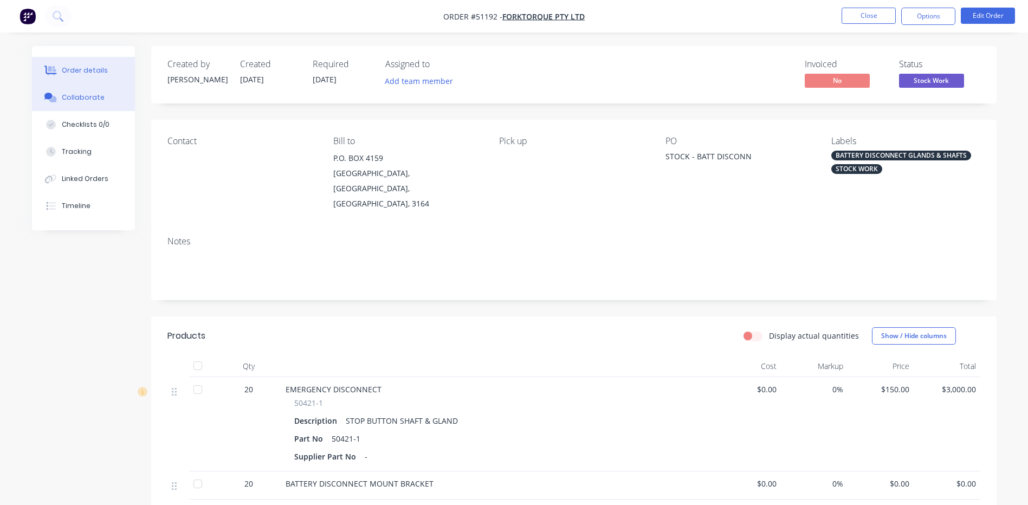
click at [94, 110] on button "Collaborate" at bounding box center [83, 97] width 103 height 27
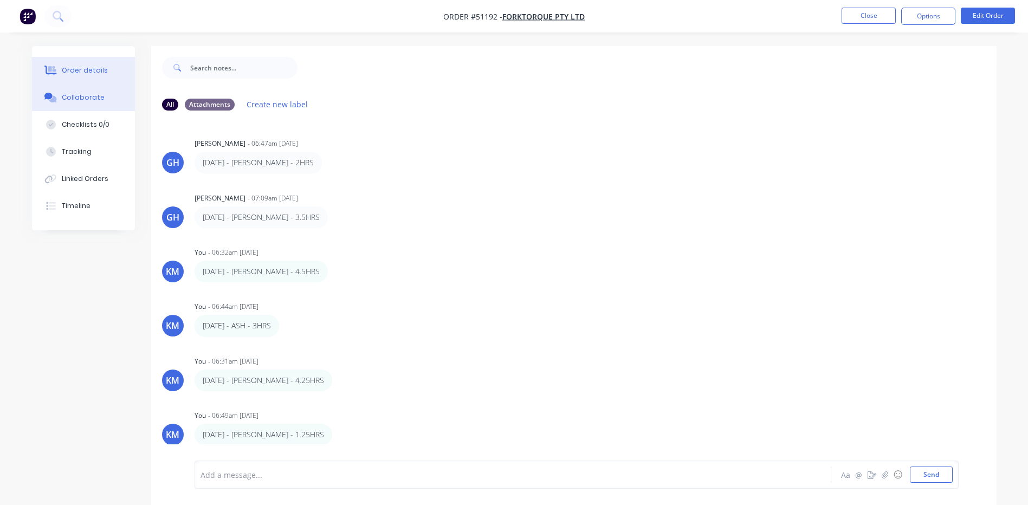
click at [99, 77] on button "Order details" at bounding box center [83, 70] width 103 height 27
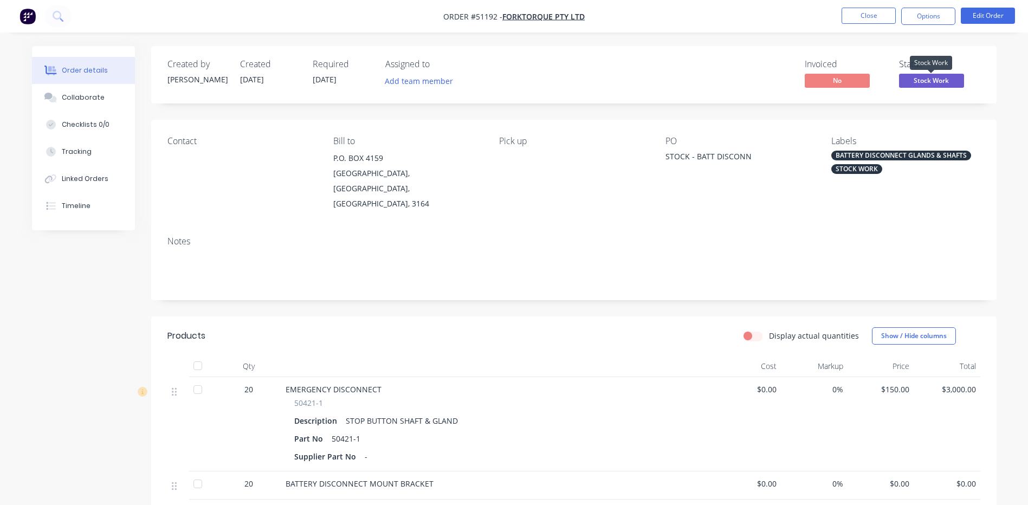
click at [948, 81] on span "Stock Work" at bounding box center [931, 81] width 65 height 14
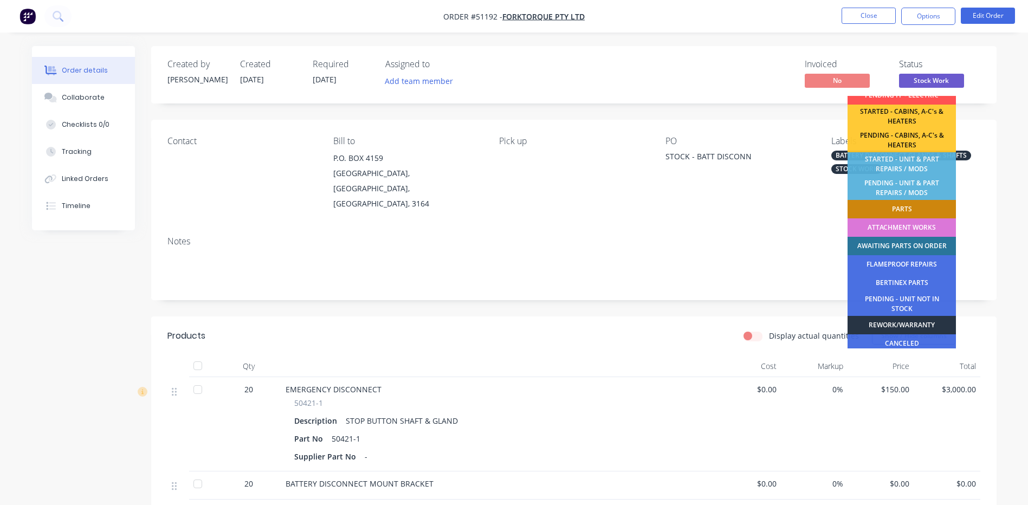
scroll to position [215, 0]
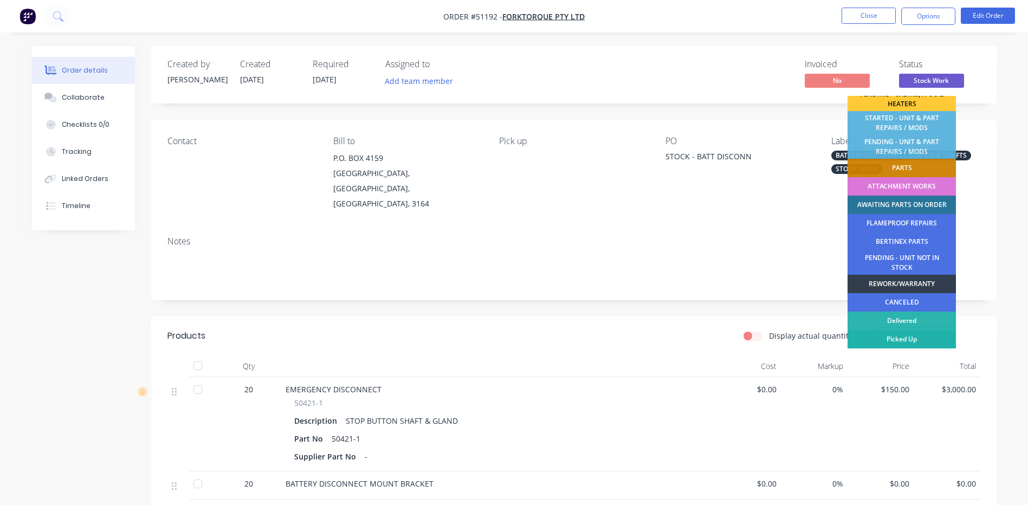
click at [900, 340] on div "Picked Up" at bounding box center [902, 339] width 108 height 18
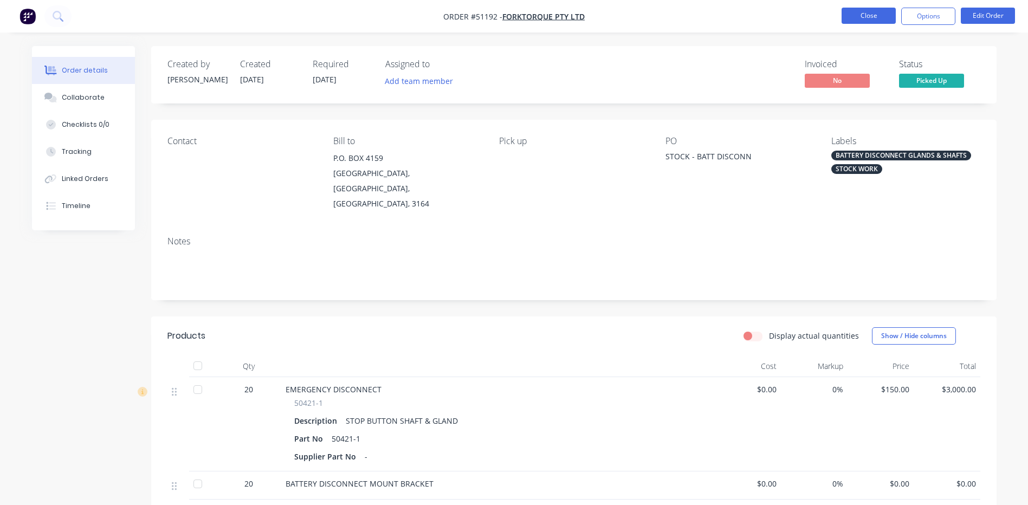
click at [864, 12] on button "Close" at bounding box center [869, 16] width 54 height 16
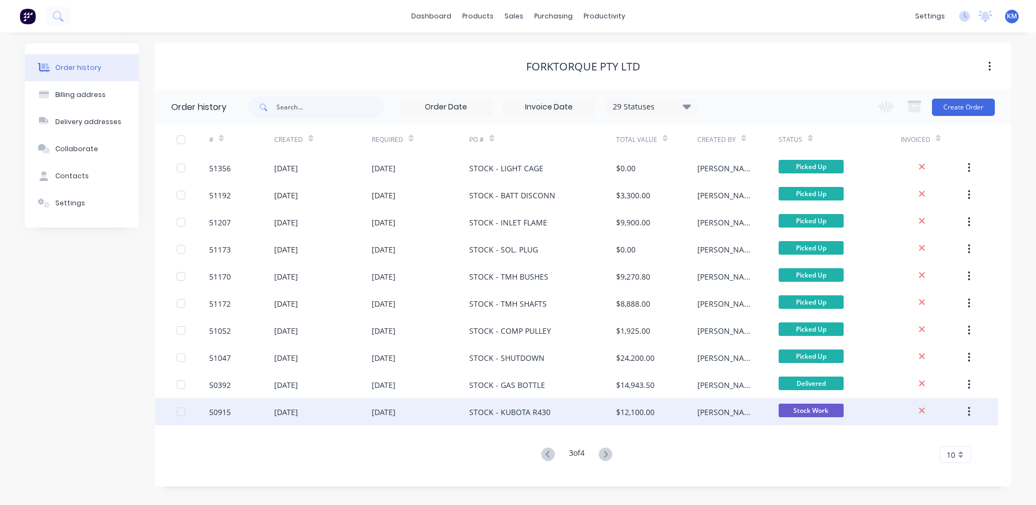
click at [573, 409] on div "STOCK - KUBOTA R430" at bounding box center [542, 411] width 146 height 27
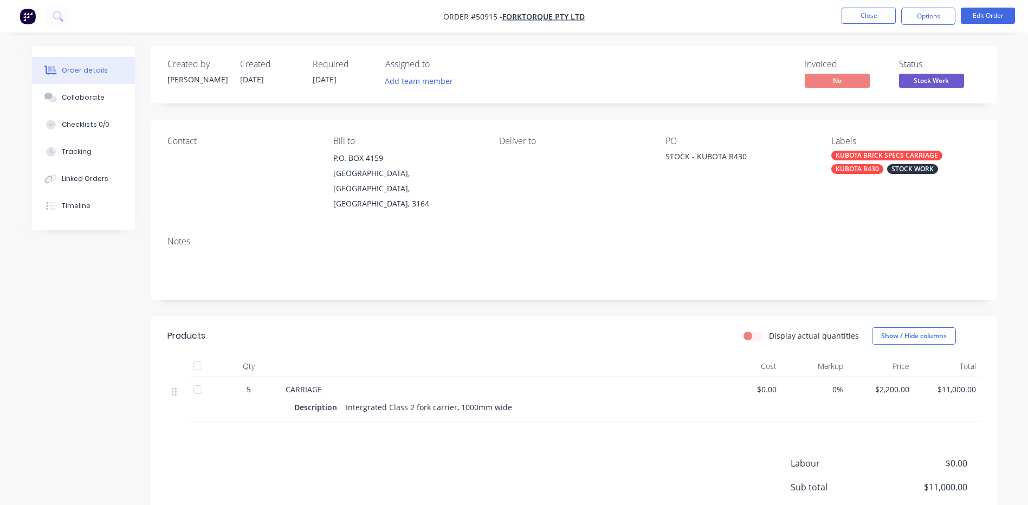
click at [941, 76] on span "Stock Work" at bounding box center [931, 81] width 65 height 14
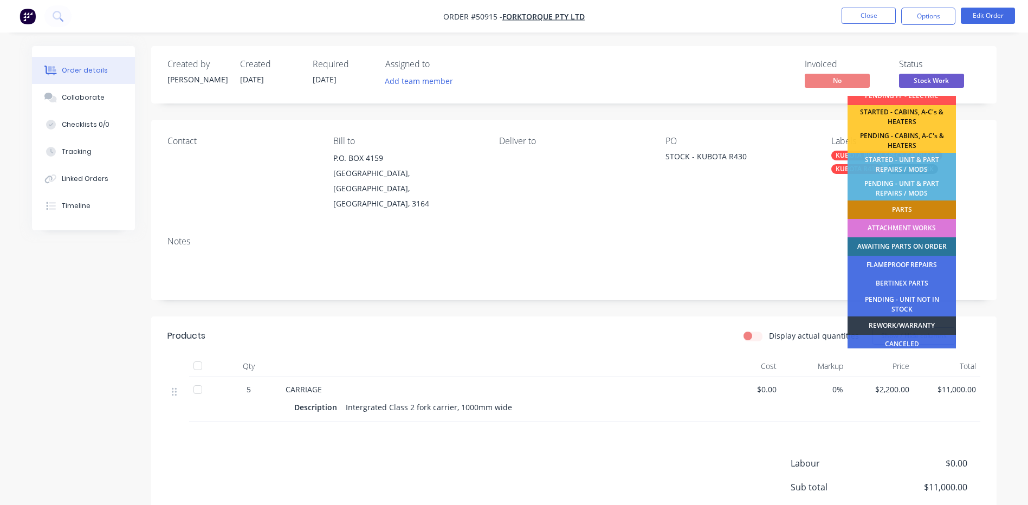
scroll to position [215, 0]
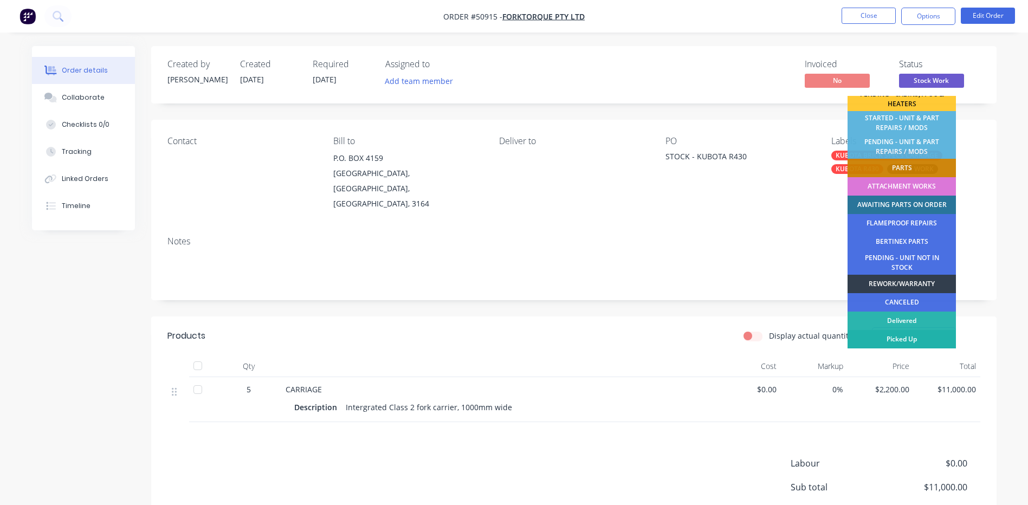
click at [902, 335] on div "Picked Up" at bounding box center [902, 339] width 108 height 18
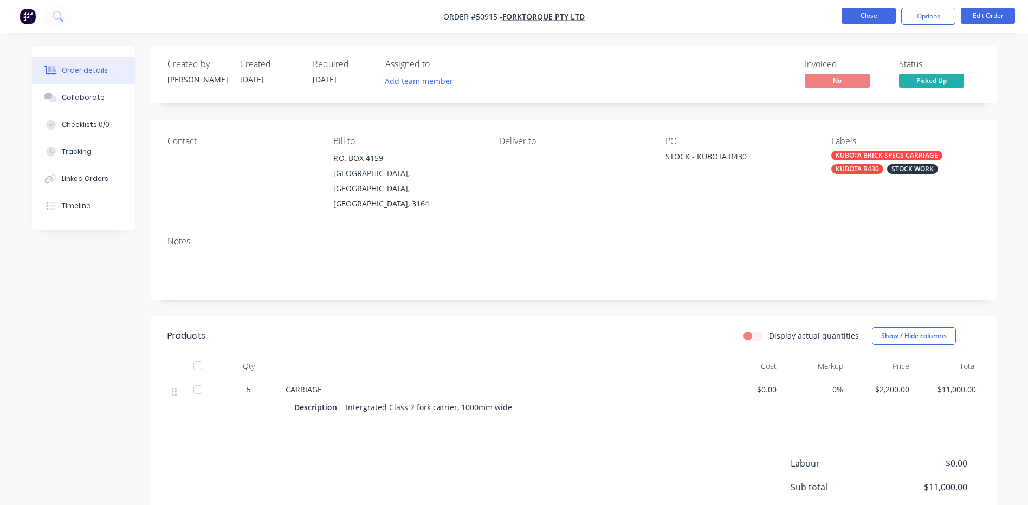
click at [868, 16] on button "Close" at bounding box center [869, 16] width 54 height 16
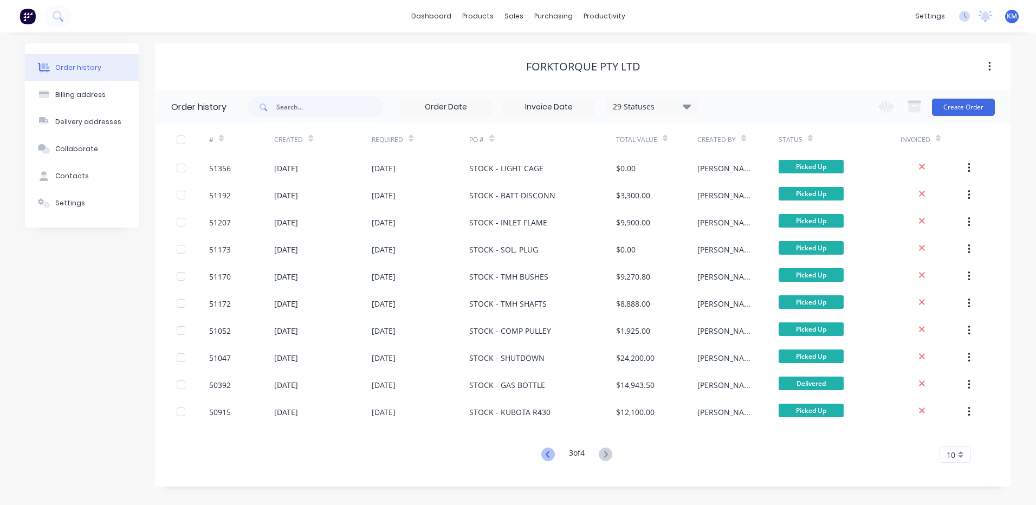
click at [551, 451] on icon at bounding box center [548, 455] width 14 height 14
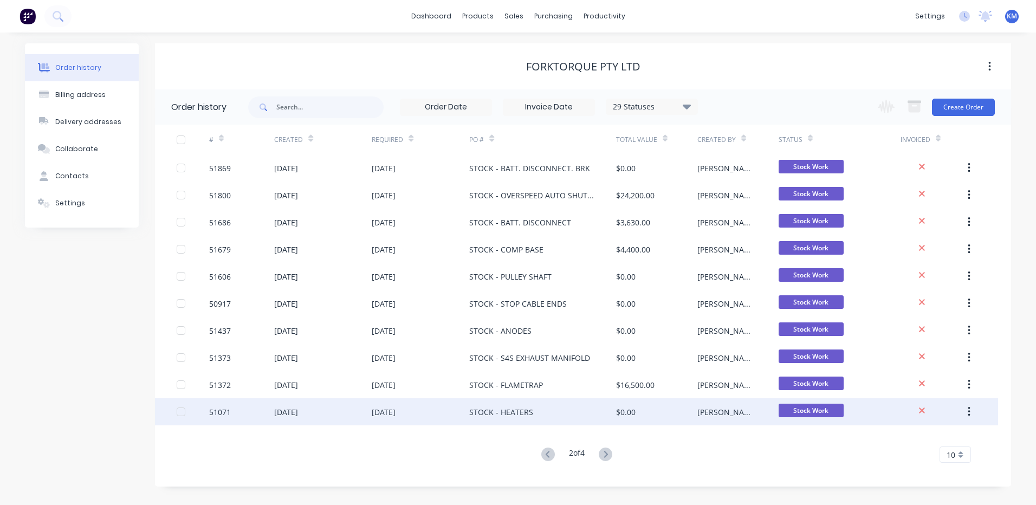
click at [581, 405] on div "STOCK - HEATERS" at bounding box center [542, 411] width 146 height 27
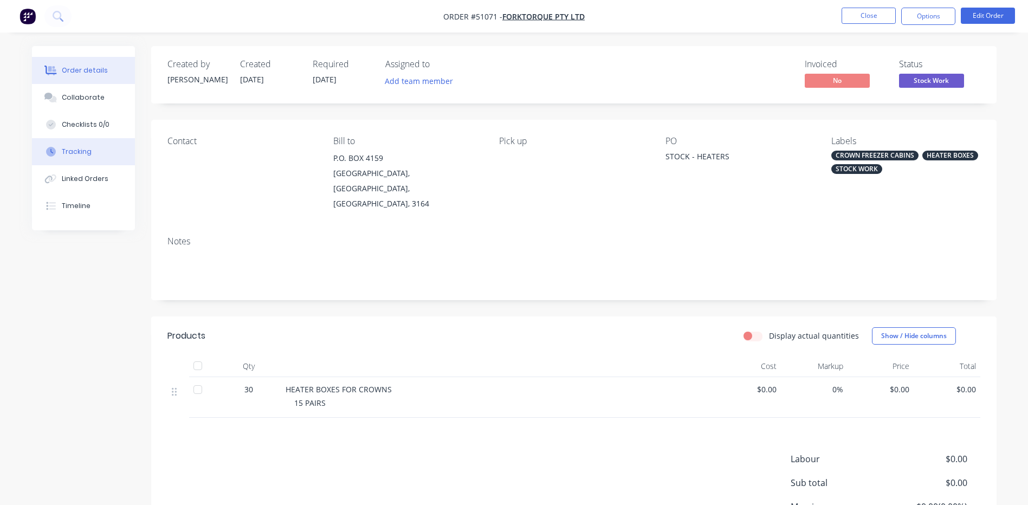
click at [95, 150] on button "Tracking" at bounding box center [83, 151] width 103 height 27
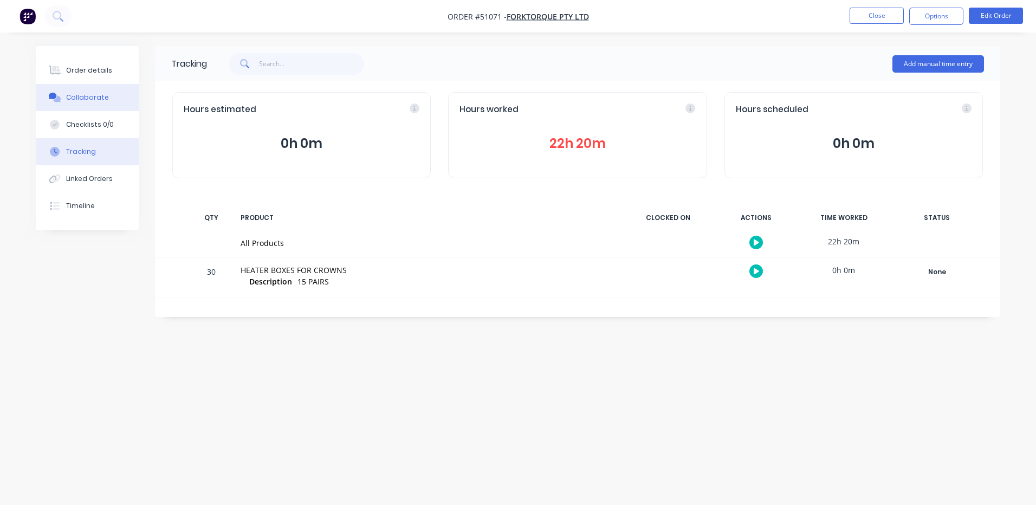
click at [108, 92] on button "Collaborate" at bounding box center [87, 97] width 103 height 27
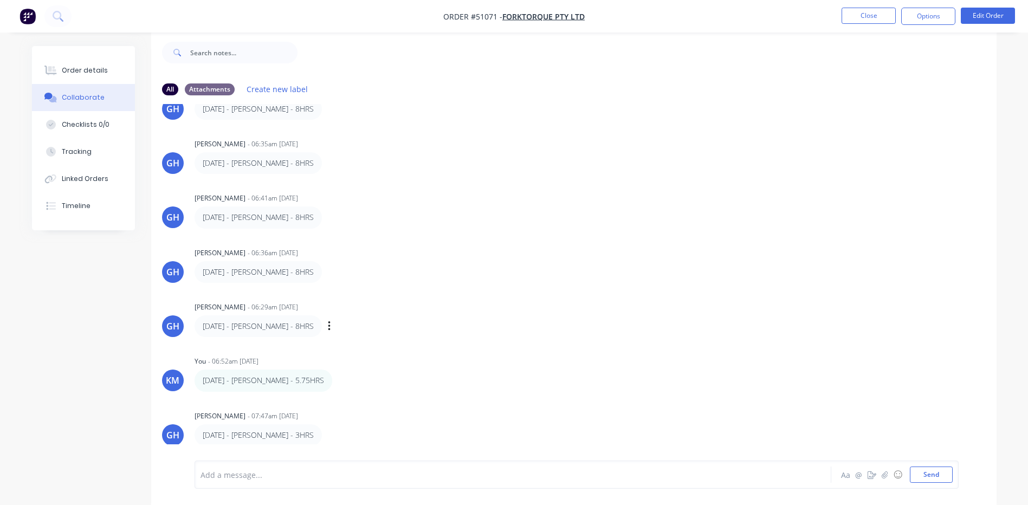
scroll to position [16, 0]
click at [63, 64] on button "Order details" at bounding box center [83, 70] width 103 height 27
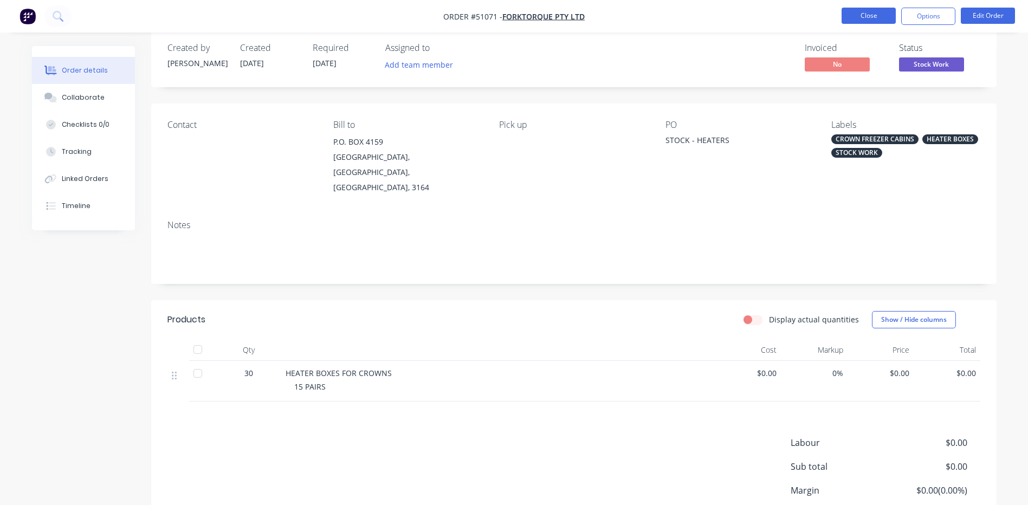
click at [880, 12] on button "Close" at bounding box center [869, 16] width 54 height 16
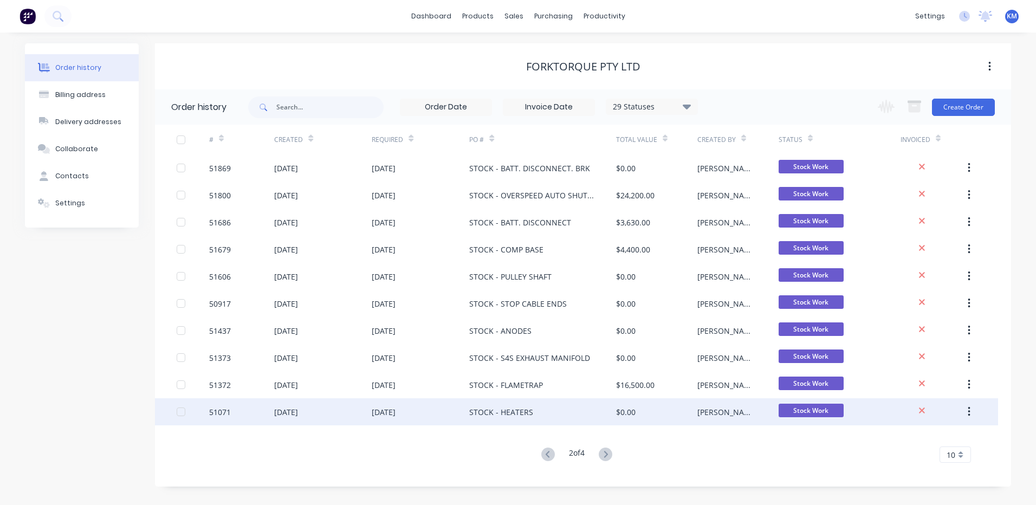
click at [789, 404] on span "Stock Work" at bounding box center [811, 411] width 65 height 14
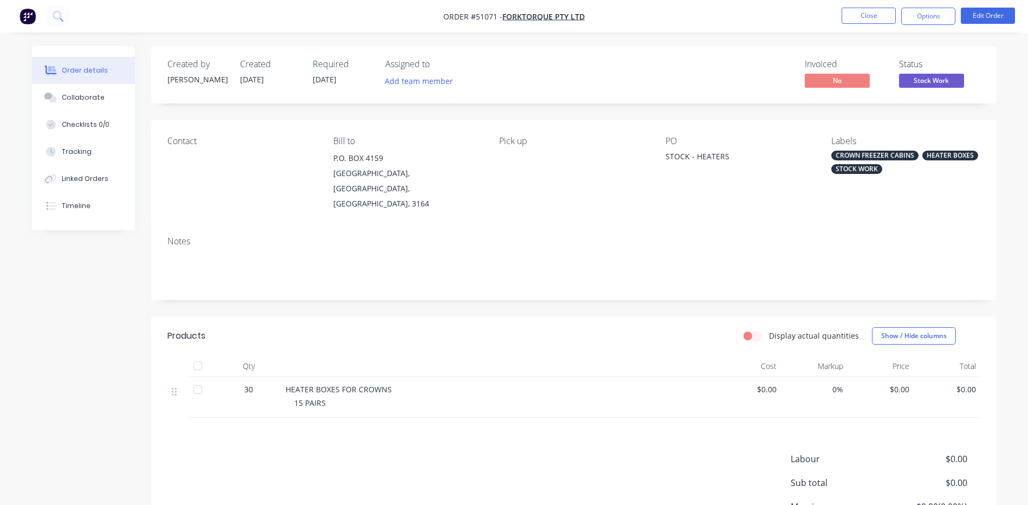
click at [951, 83] on span "Stock Work" at bounding box center [931, 81] width 65 height 14
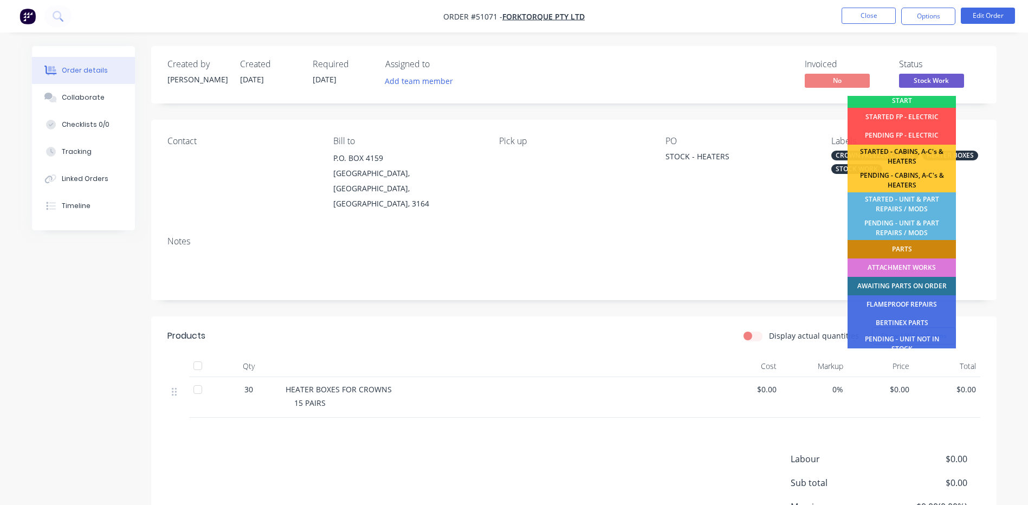
scroll to position [215, 0]
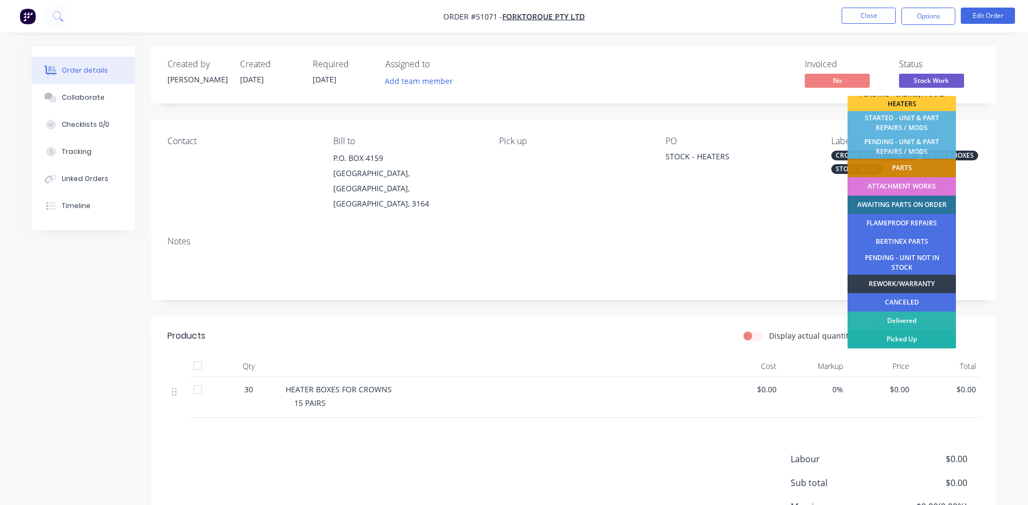
click at [911, 333] on div "Picked Up" at bounding box center [902, 339] width 108 height 18
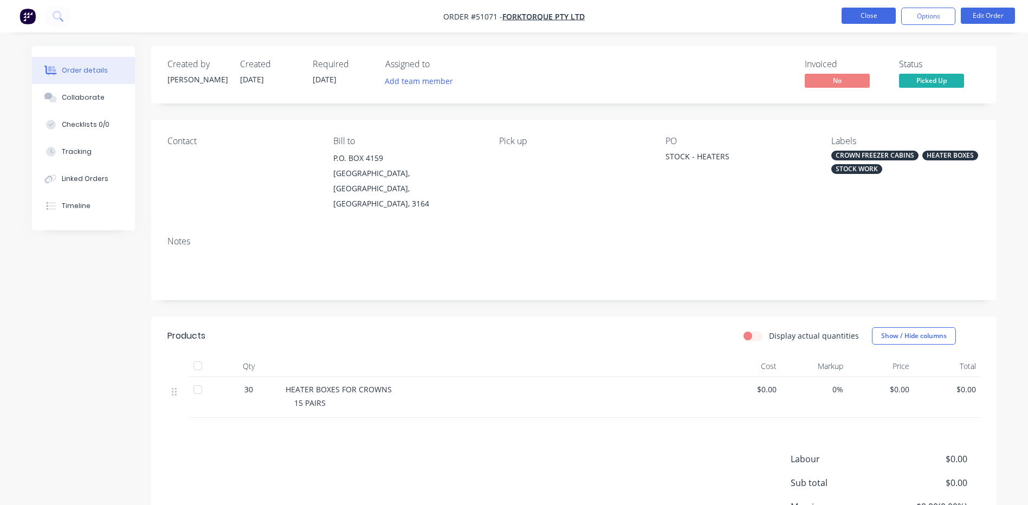
click at [877, 11] on button "Close" at bounding box center [869, 16] width 54 height 16
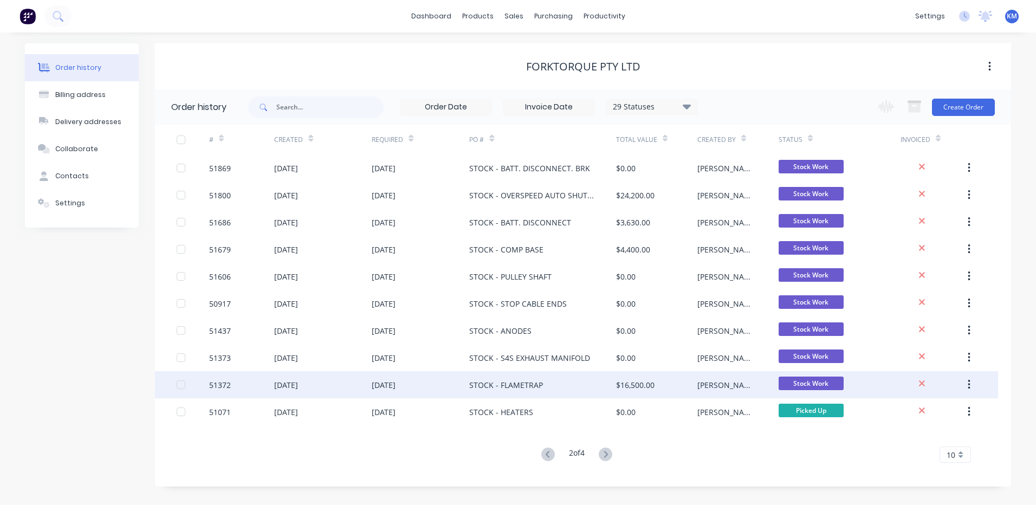
click at [656, 377] on div "$16,500.00" at bounding box center [656, 384] width 81 height 27
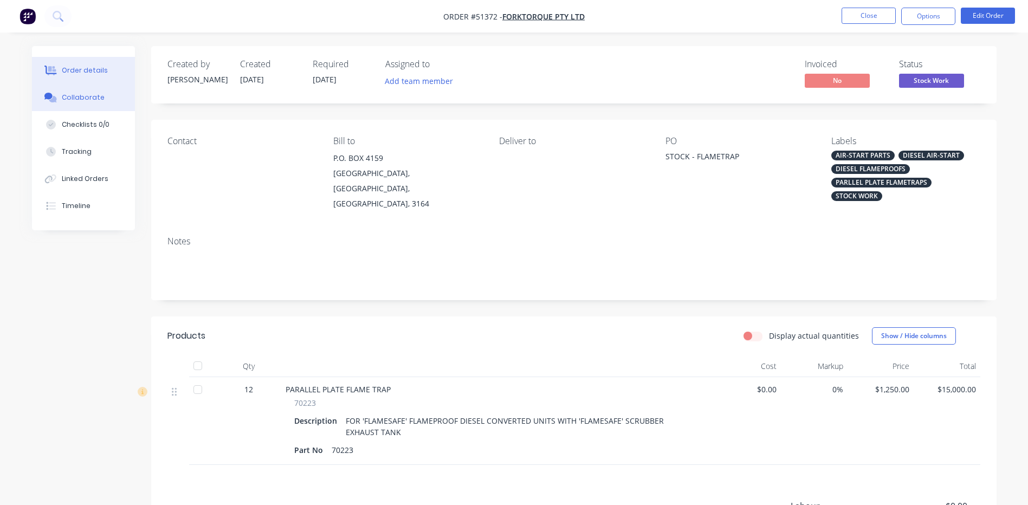
click at [72, 100] on div "Collaborate" at bounding box center [83, 98] width 43 height 10
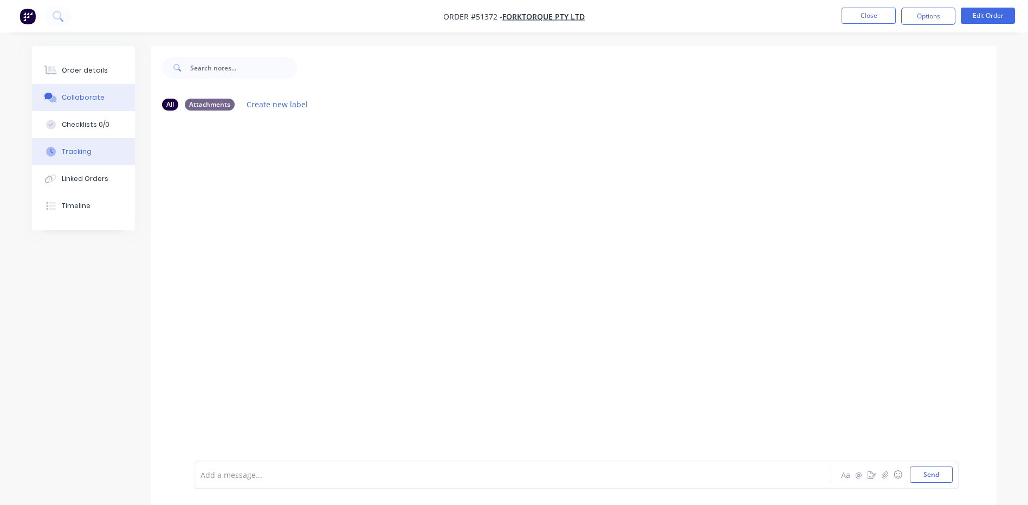
drag, startPoint x: 82, startPoint y: 171, endPoint x: 84, endPoint y: 165, distance: 6.2
click at [83, 171] on button "Linked Orders" at bounding box center [83, 178] width 103 height 27
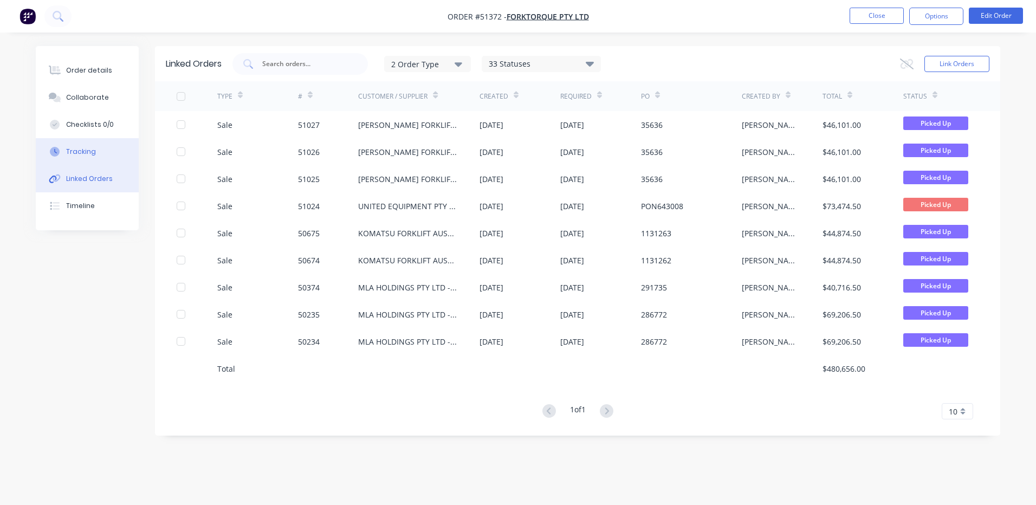
click at [87, 153] on div "Tracking" at bounding box center [81, 152] width 30 height 10
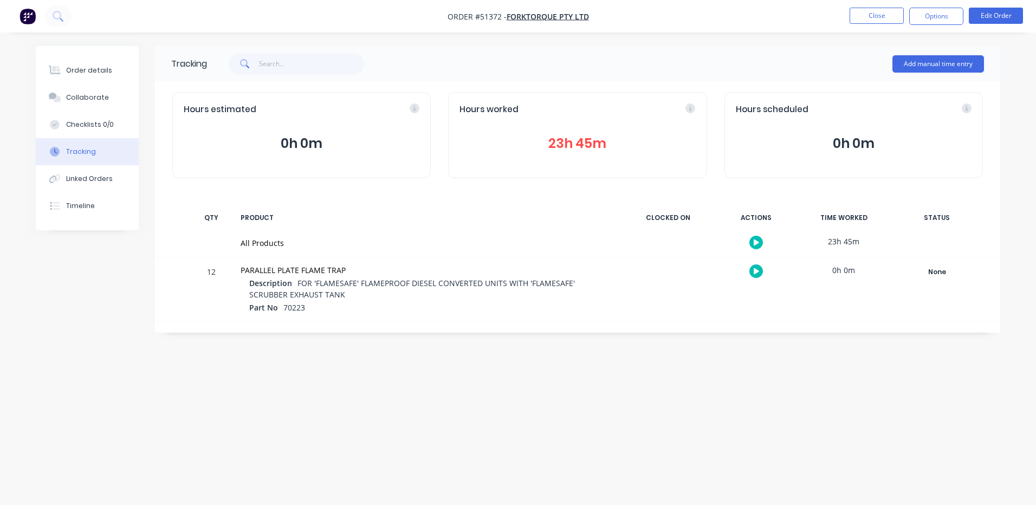
click at [609, 131] on div "Hours worked 23h 45m" at bounding box center [577, 135] width 259 height 86
click at [604, 134] on button "23h 45m" at bounding box center [578, 143] width 236 height 21
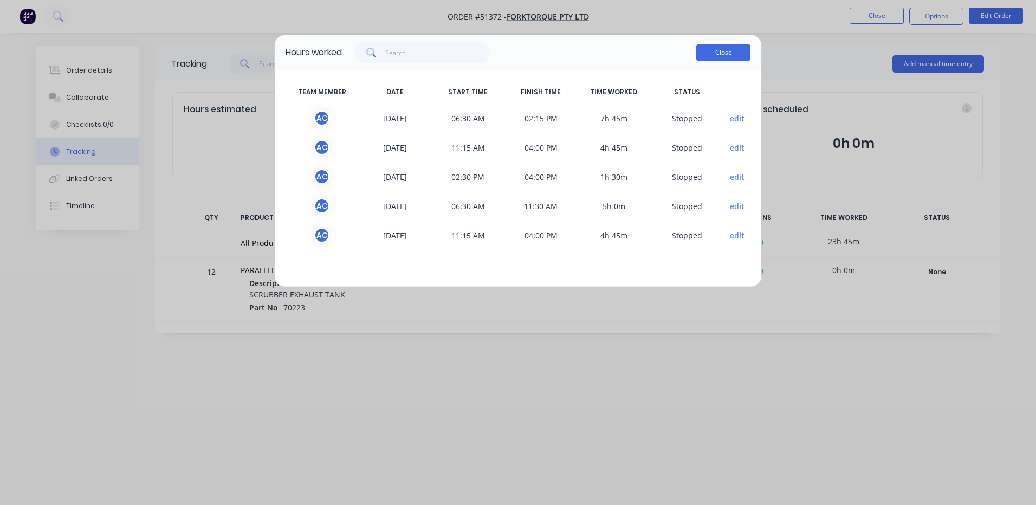
click at [736, 48] on button "Close" at bounding box center [723, 52] width 54 height 16
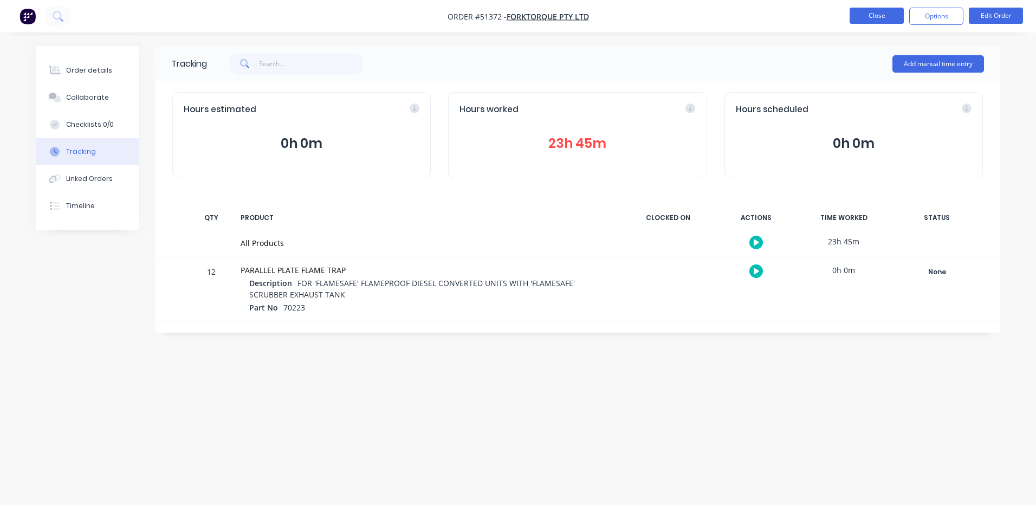
click at [888, 13] on button "Close" at bounding box center [877, 16] width 54 height 16
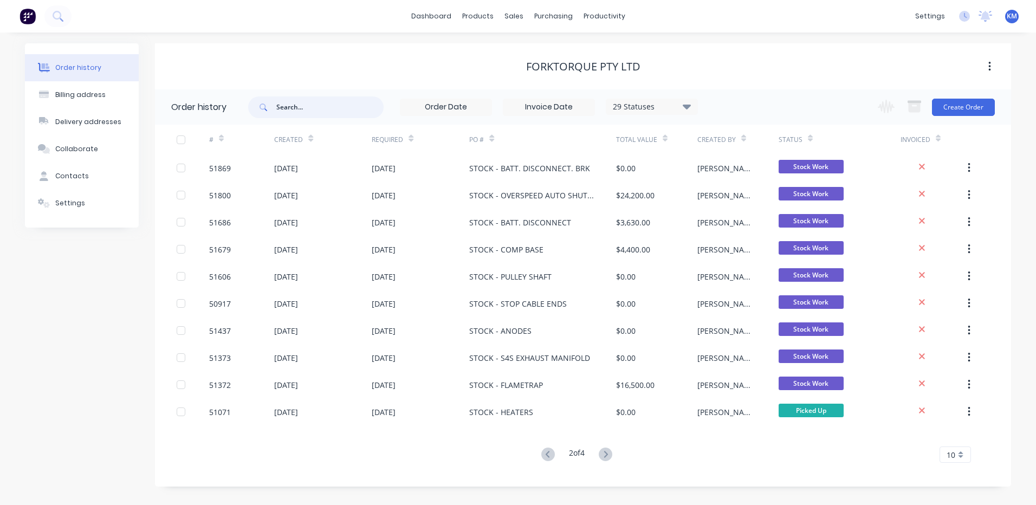
click at [279, 107] on input "text" at bounding box center [329, 107] width 107 height 22
type input "5188"
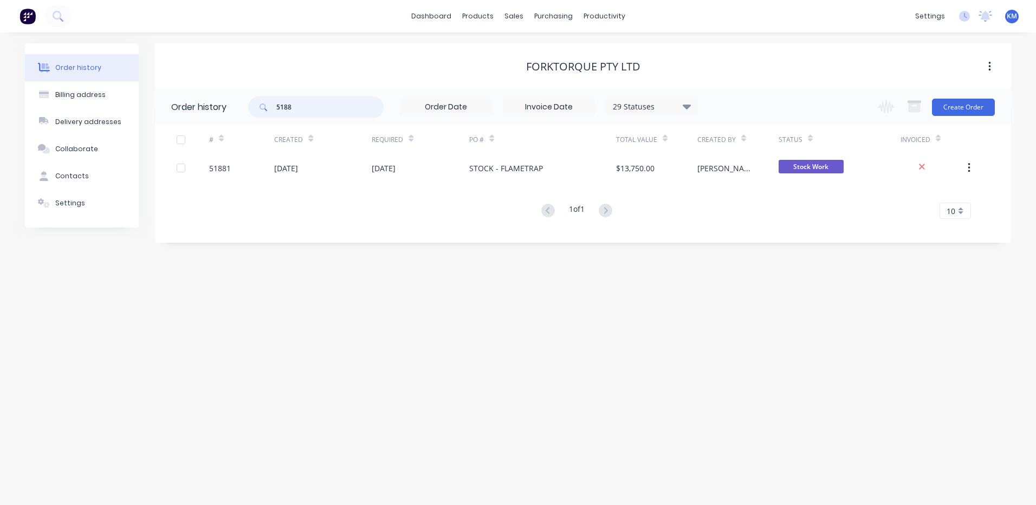
drag, startPoint x: 325, startPoint y: 102, endPoint x: 255, endPoint y: 103, distance: 69.4
click at [255, 103] on div "5188" at bounding box center [315, 107] width 135 height 22
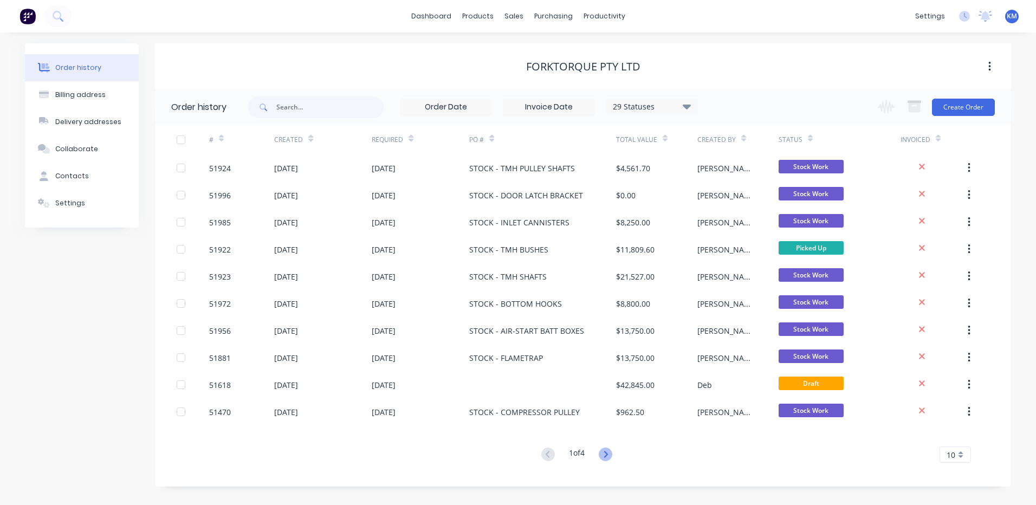
click at [608, 450] on icon at bounding box center [606, 455] width 14 height 14
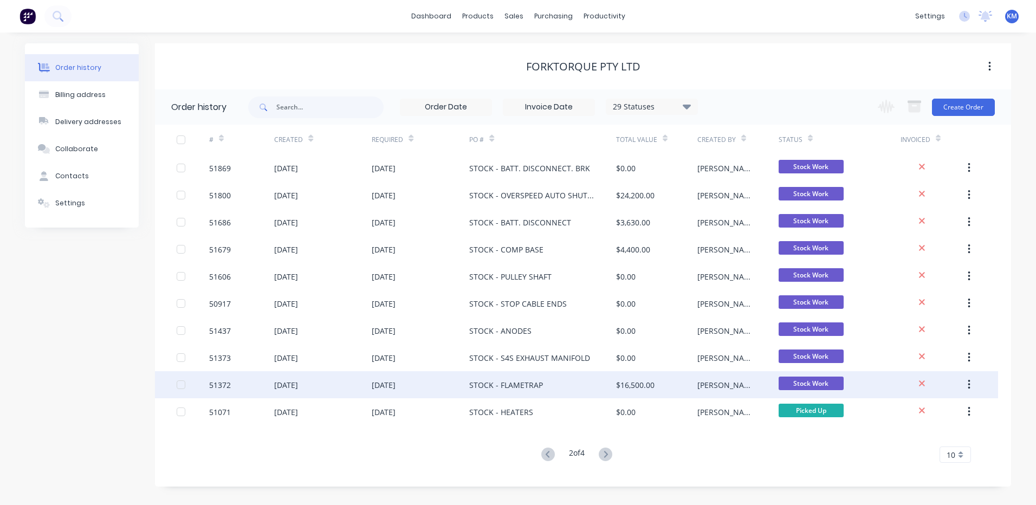
click at [593, 383] on div "STOCK - FLAMETRAP" at bounding box center [542, 384] width 146 height 27
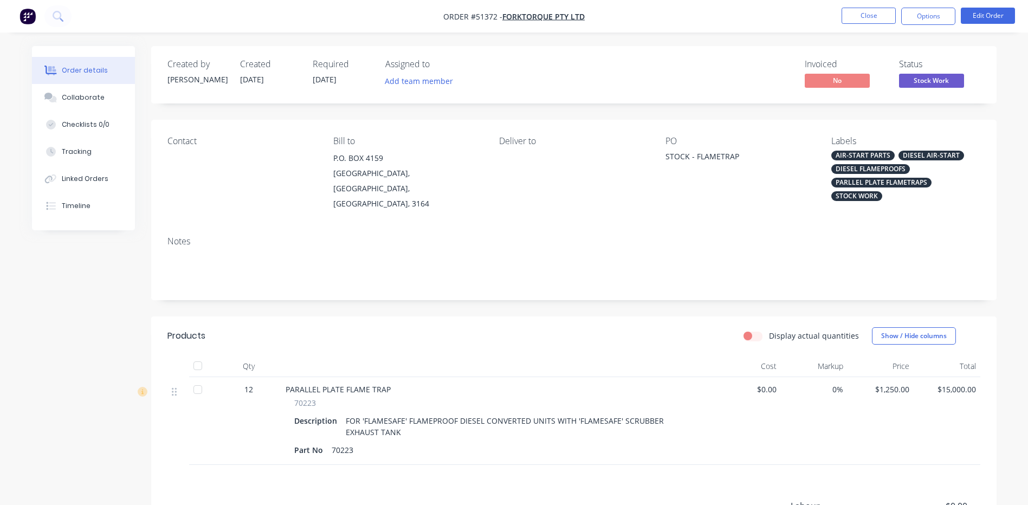
click at [918, 85] on span "Stock Work" at bounding box center [931, 81] width 65 height 14
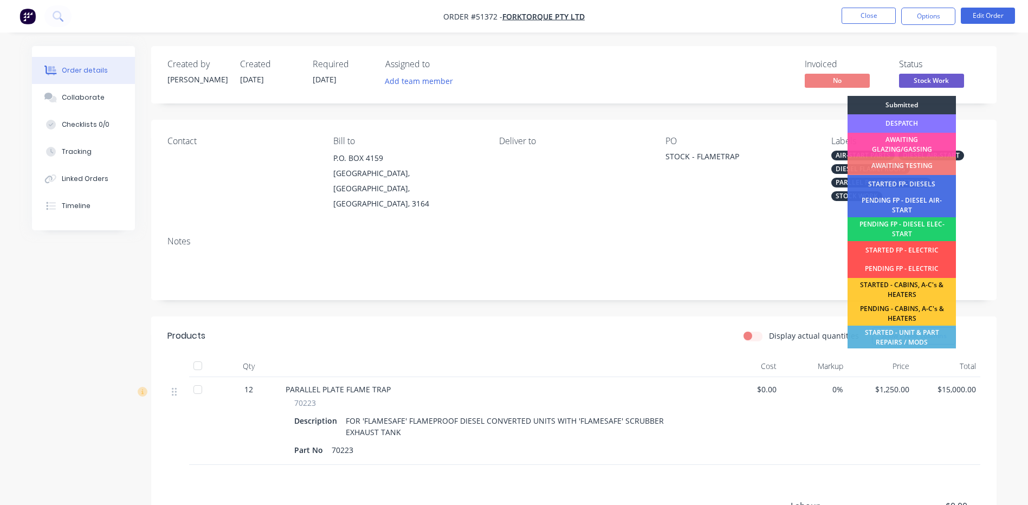
scroll to position [215, 0]
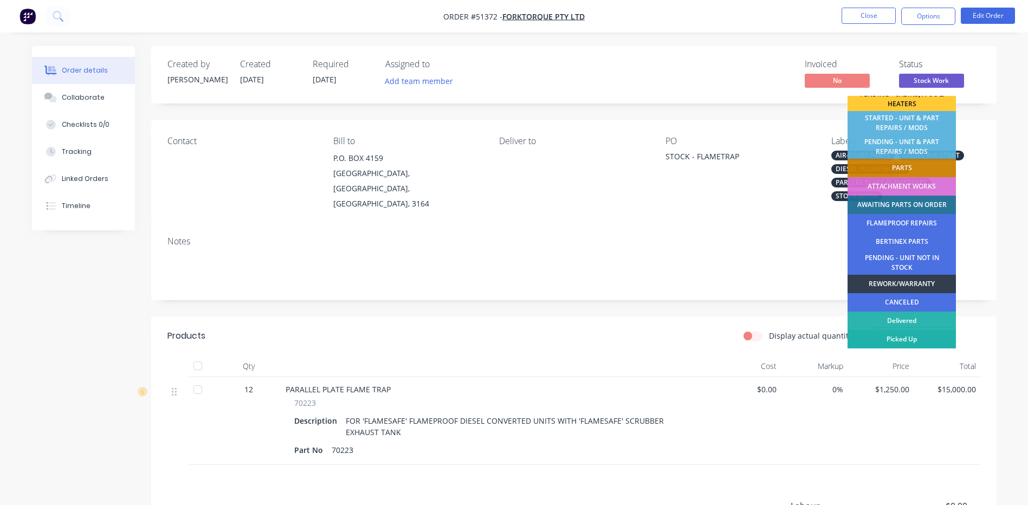
click at [911, 335] on div "Picked Up" at bounding box center [902, 339] width 108 height 18
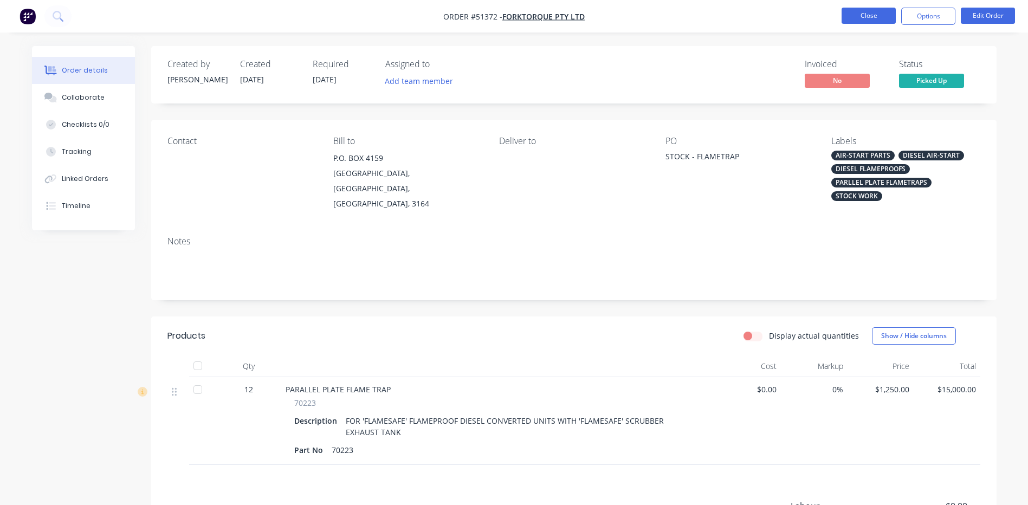
click at [880, 16] on button "Close" at bounding box center [869, 16] width 54 height 16
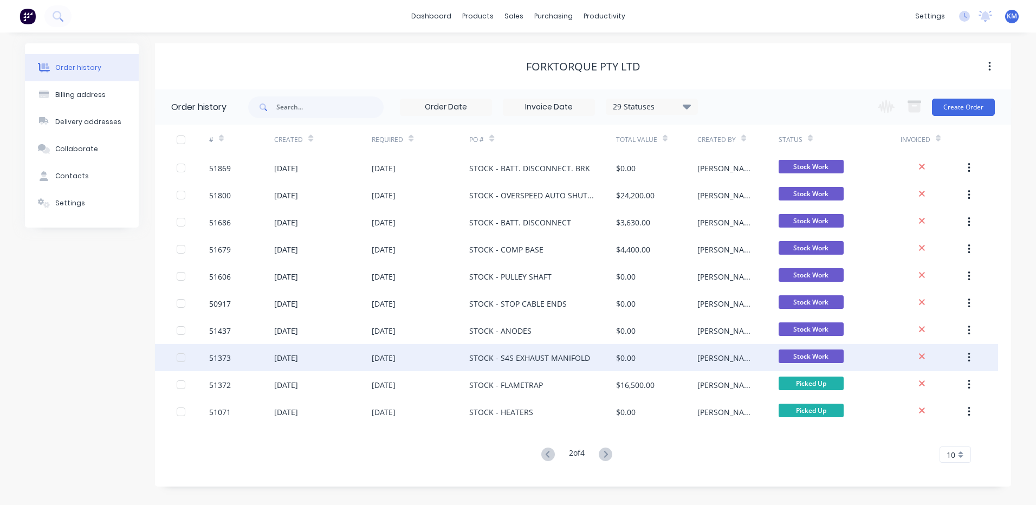
click at [765, 359] on div "[PERSON_NAME]" at bounding box center [737, 357] width 81 height 27
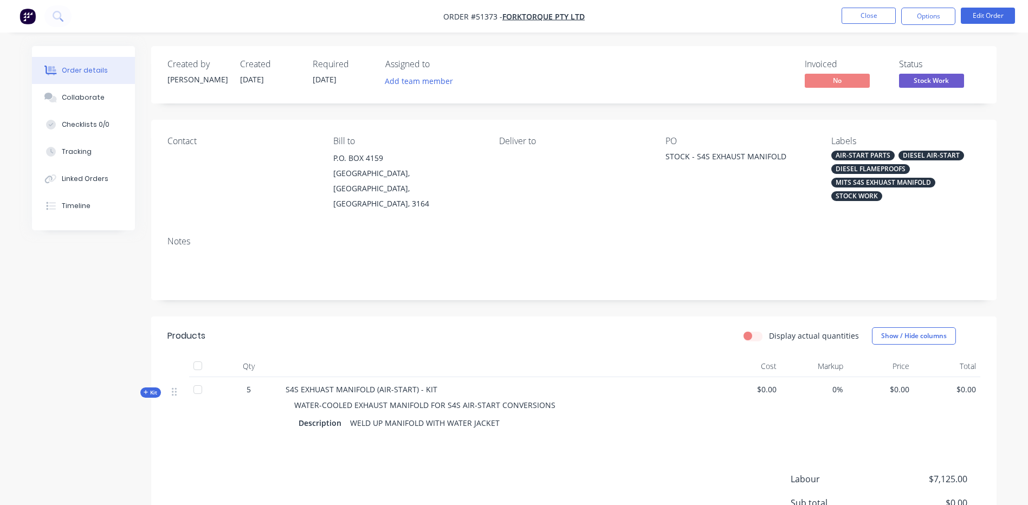
click at [944, 80] on span "Stock Work" at bounding box center [931, 81] width 65 height 14
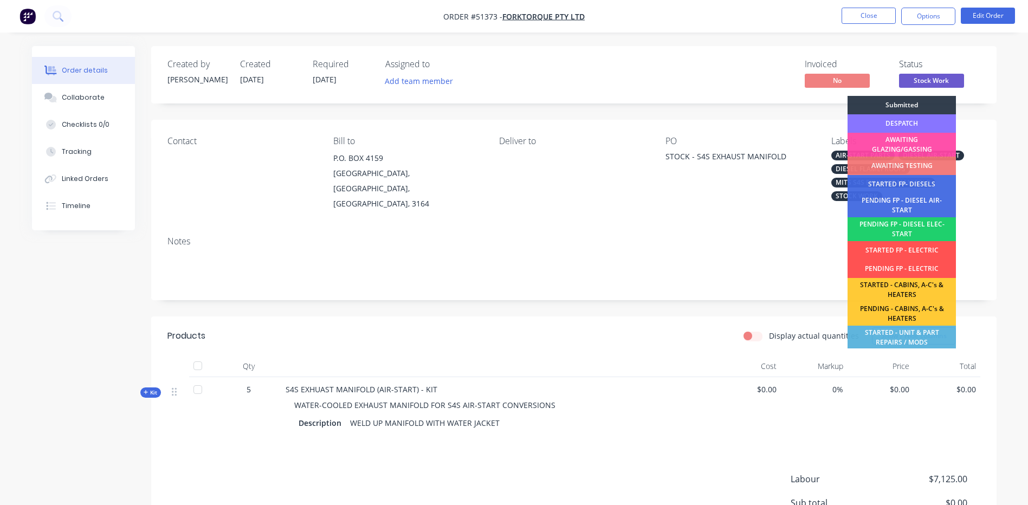
scroll to position [215, 0]
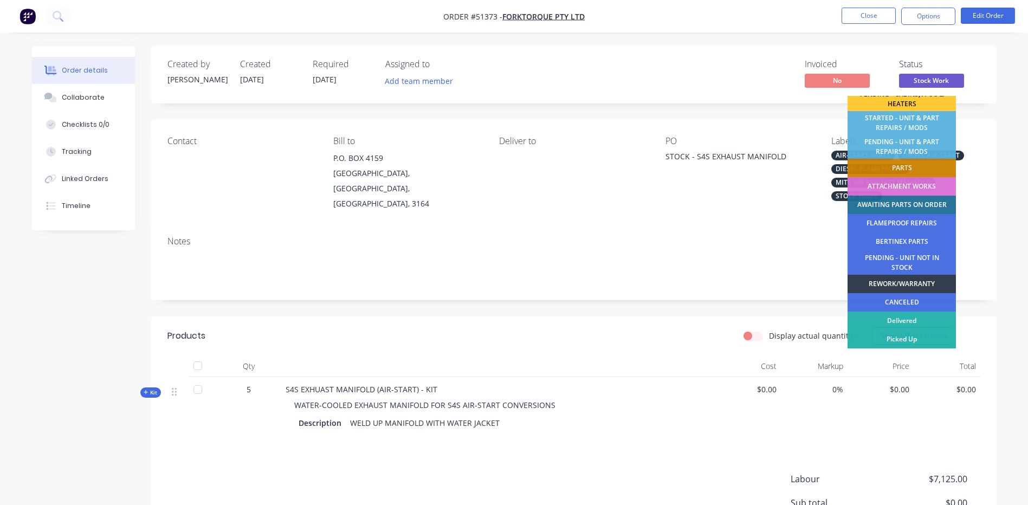
click at [927, 339] on div "Picked Up" at bounding box center [902, 339] width 108 height 18
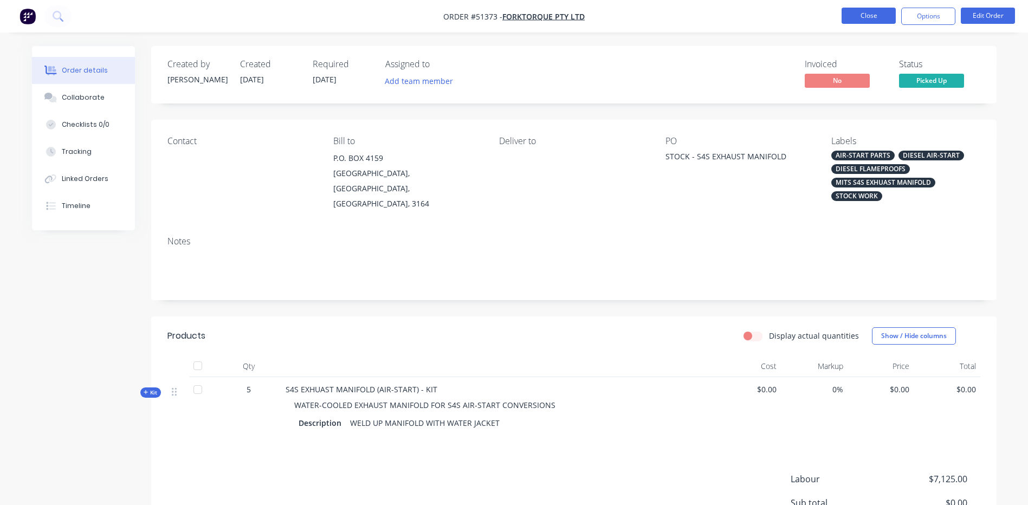
click at [875, 17] on button "Close" at bounding box center [869, 16] width 54 height 16
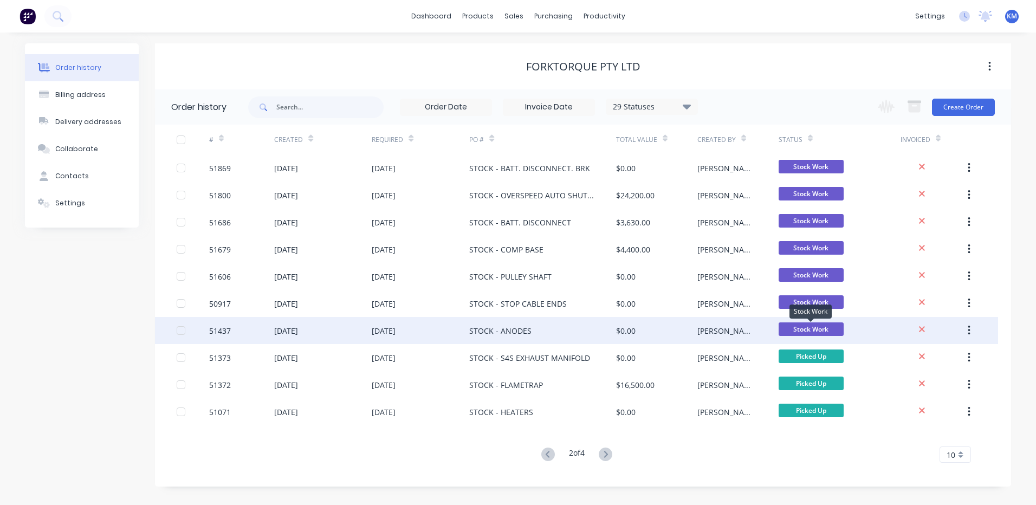
click at [802, 325] on span "Stock Work" at bounding box center [811, 329] width 65 height 14
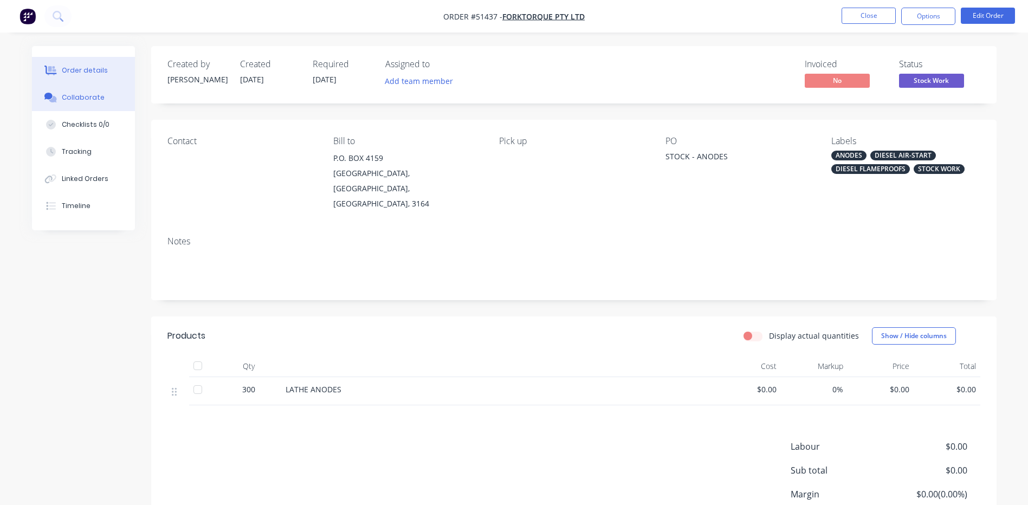
click at [94, 95] on div "Collaborate" at bounding box center [83, 98] width 43 height 10
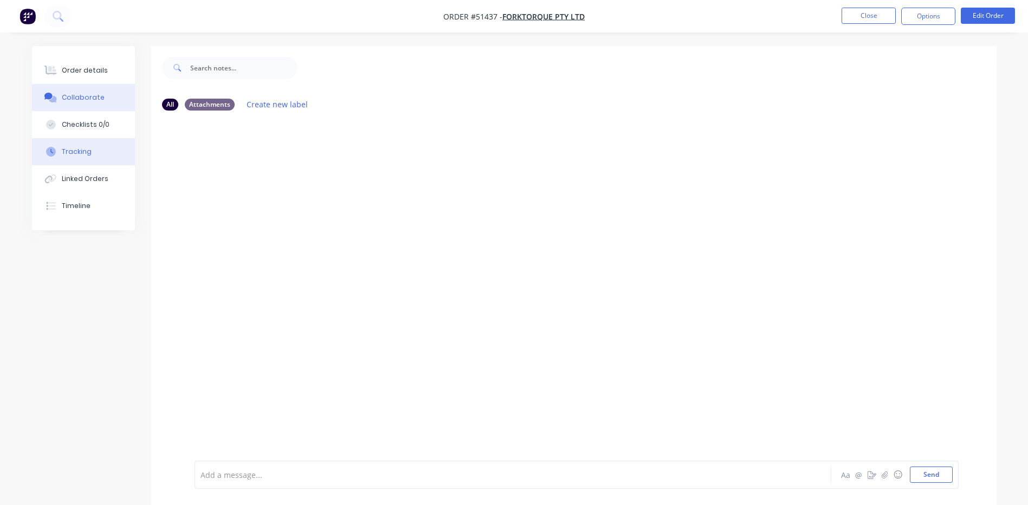
click at [88, 165] on button "Tracking" at bounding box center [83, 151] width 103 height 27
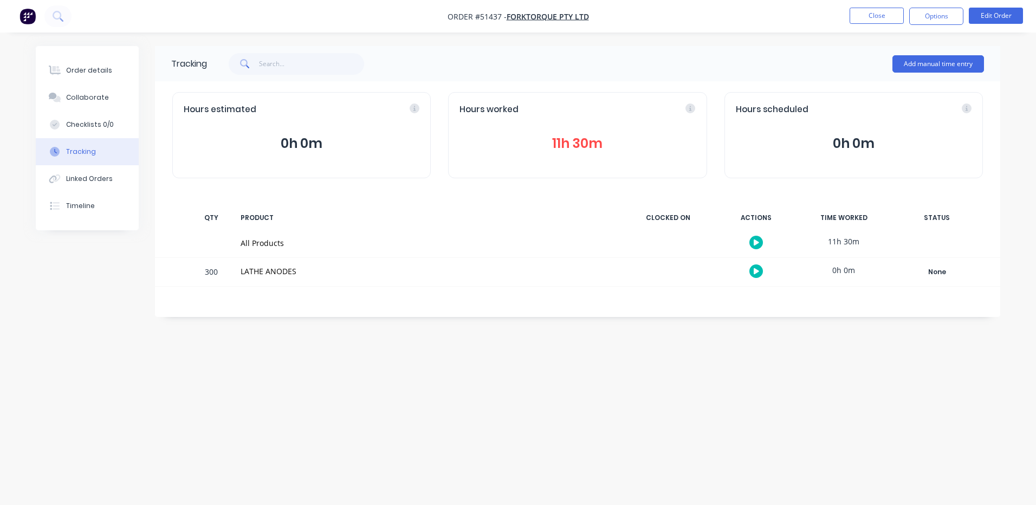
click at [540, 149] on button "11h 30m" at bounding box center [578, 143] width 236 height 21
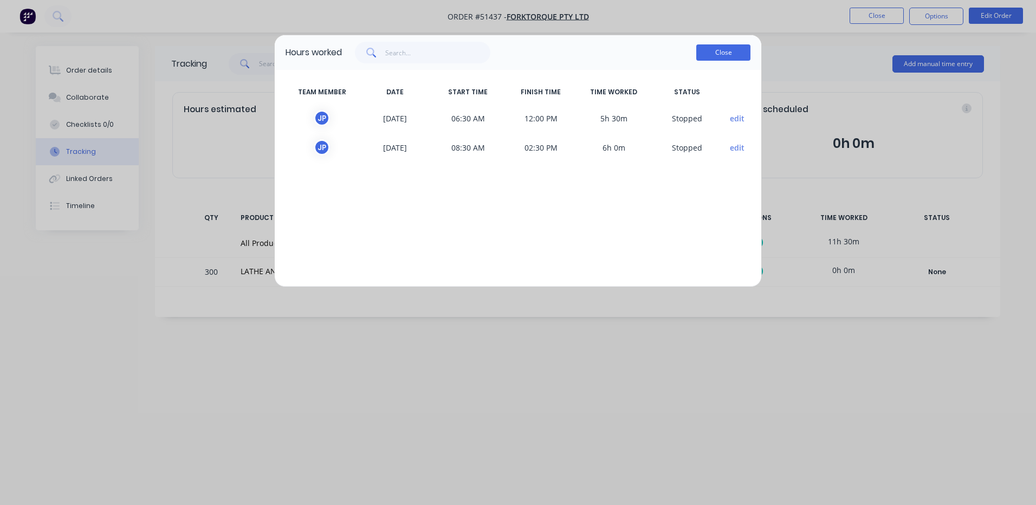
click at [721, 54] on button "Close" at bounding box center [723, 52] width 54 height 16
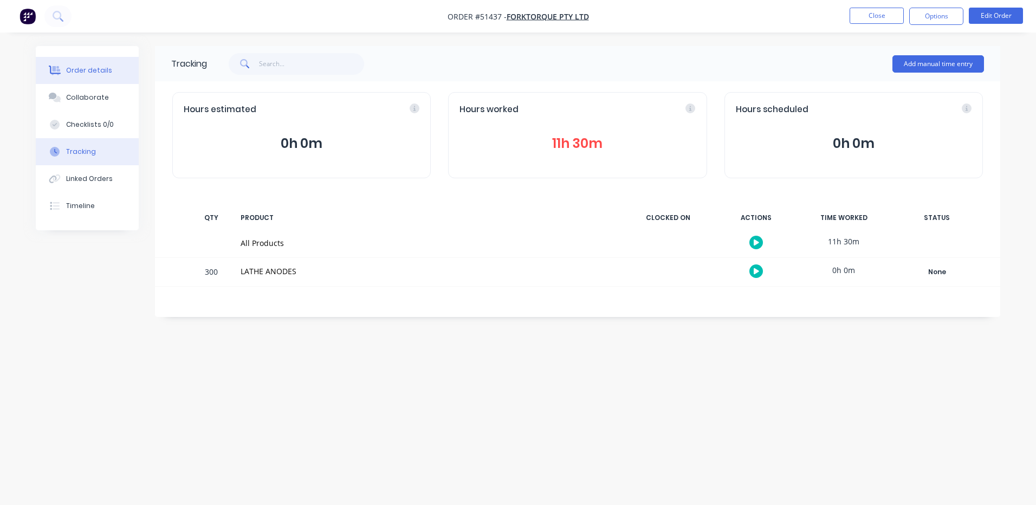
click at [83, 62] on button "Order details" at bounding box center [87, 70] width 103 height 27
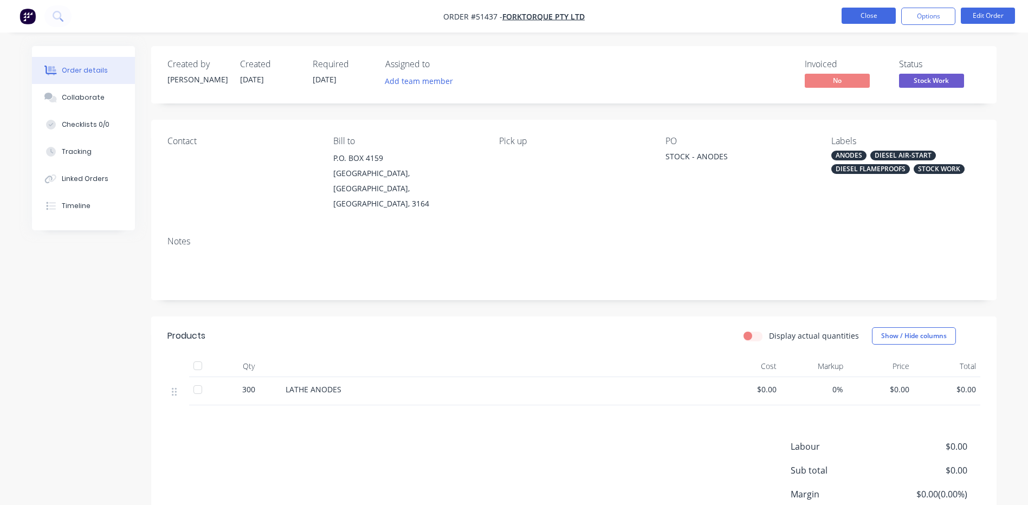
click at [867, 11] on button "Close" at bounding box center [869, 16] width 54 height 16
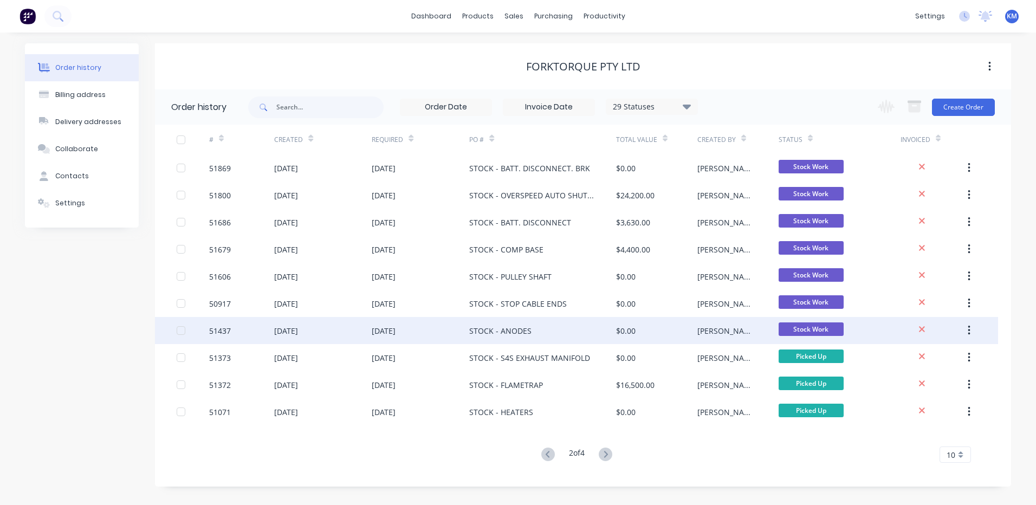
click at [750, 334] on div "[PERSON_NAME]" at bounding box center [737, 330] width 81 height 27
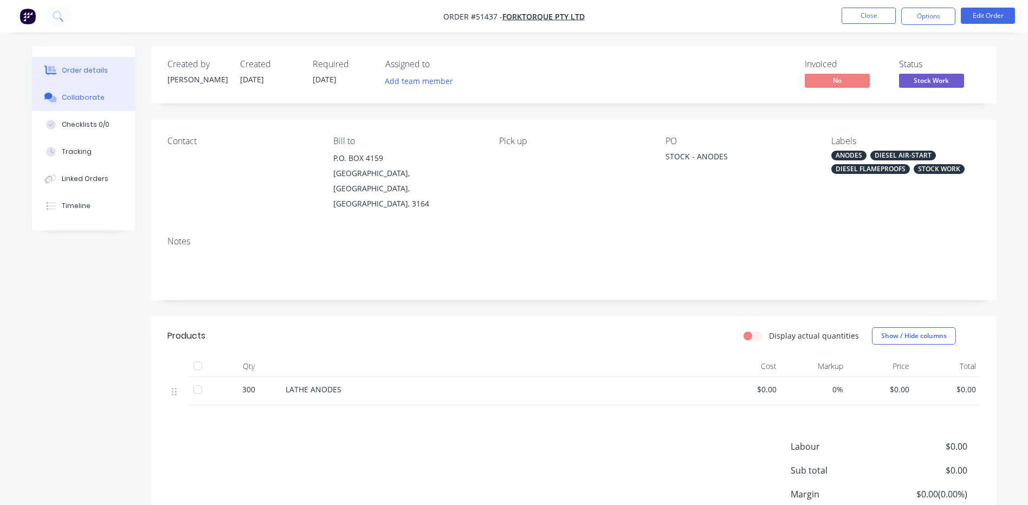
click at [97, 93] on div "Collaborate" at bounding box center [83, 98] width 43 height 10
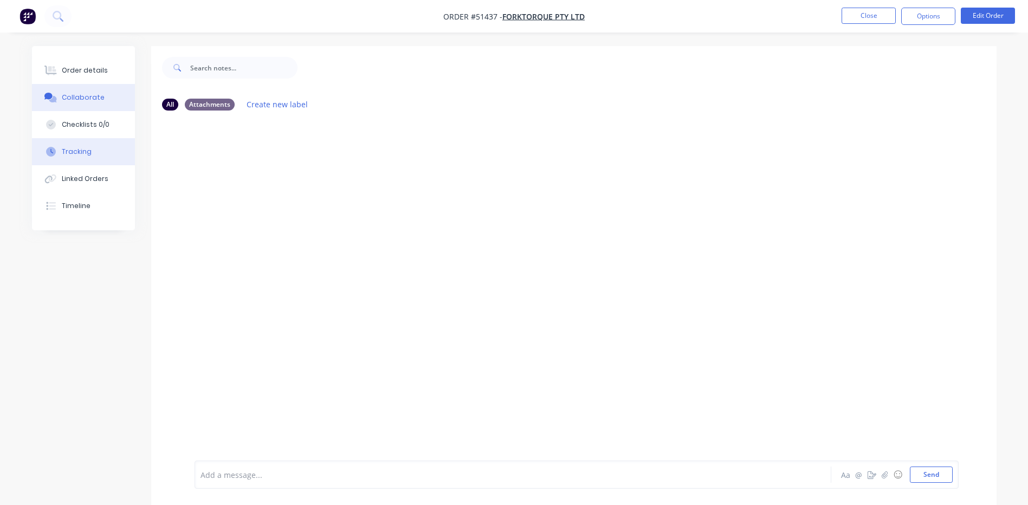
click at [88, 144] on button "Tracking" at bounding box center [83, 151] width 103 height 27
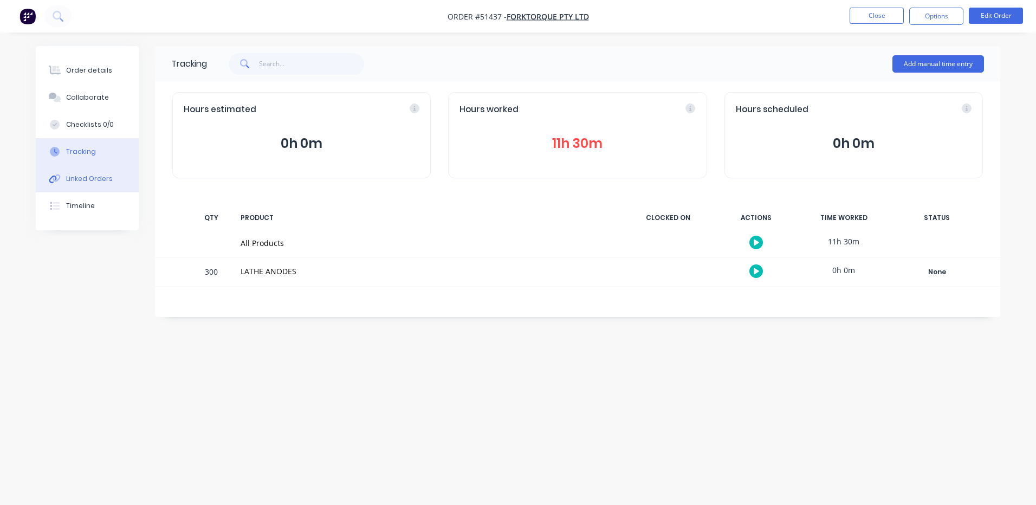
click at [53, 178] on icon at bounding box center [55, 179] width 12 height 10
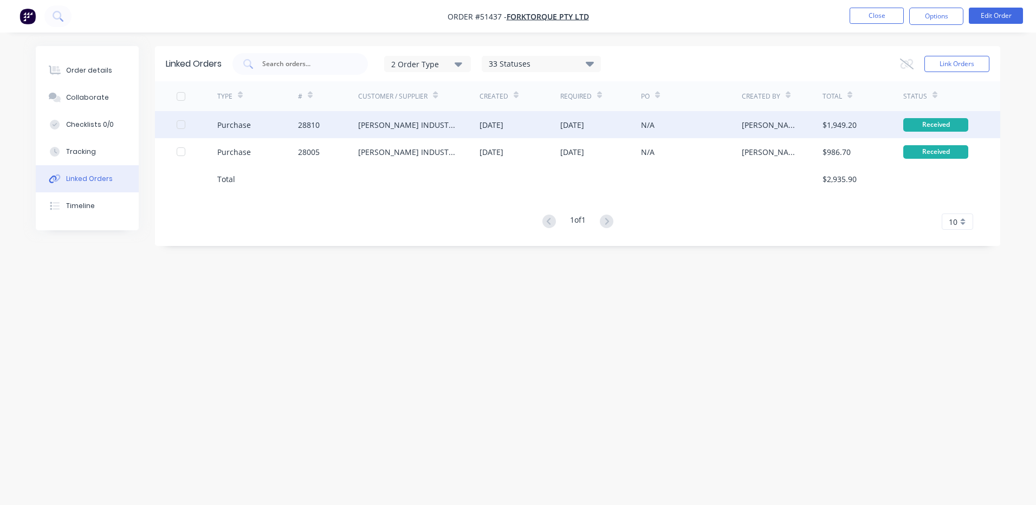
click at [316, 126] on div "28810" at bounding box center [309, 124] width 22 height 11
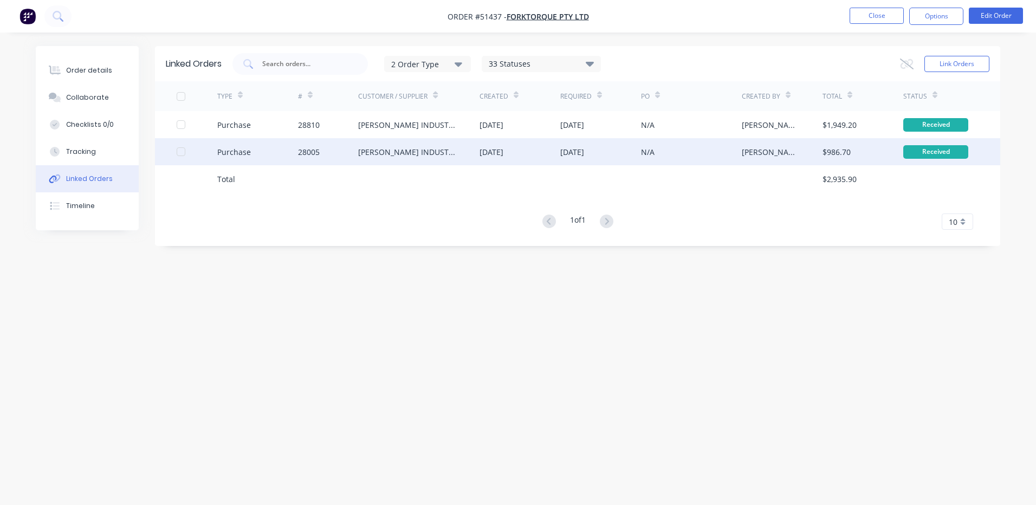
click at [536, 154] on div "14 Mar 2024" at bounding box center [520, 151] width 81 height 27
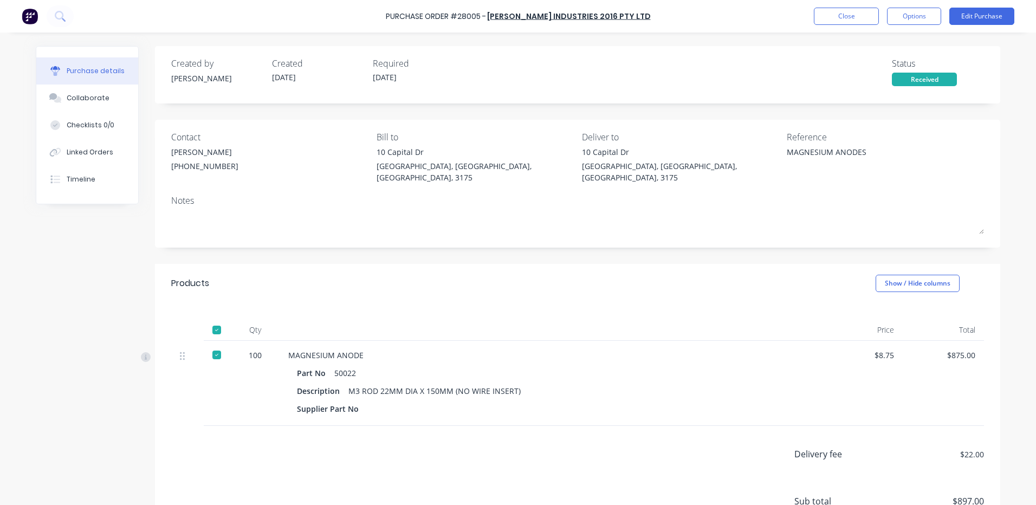
type textarea "x"
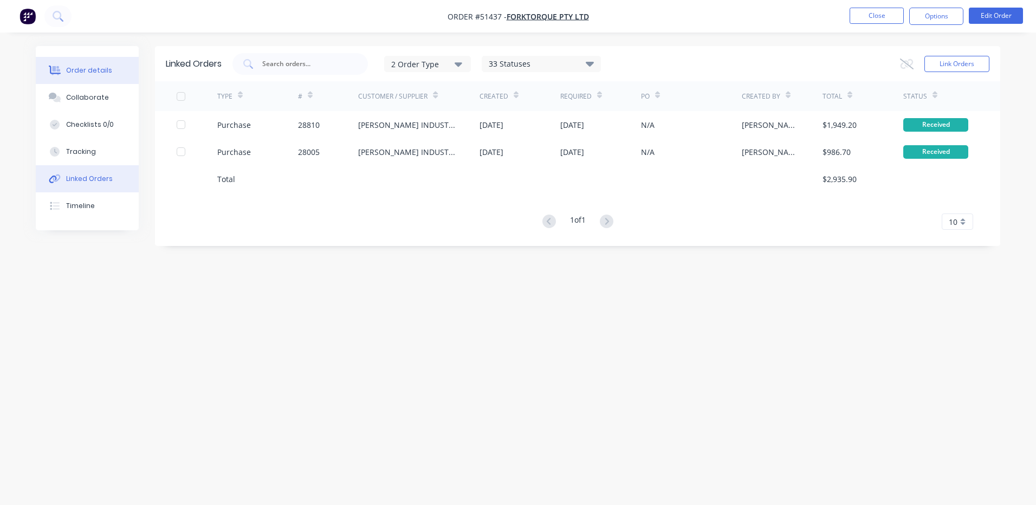
click at [86, 73] on div "Order details" at bounding box center [89, 71] width 46 height 10
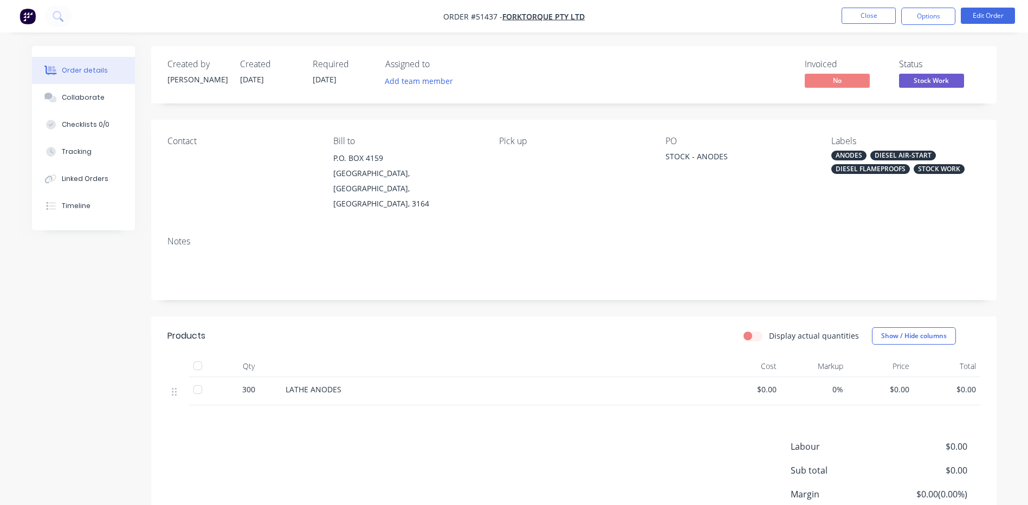
click at [923, 80] on span "Stock Work" at bounding box center [931, 81] width 65 height 14
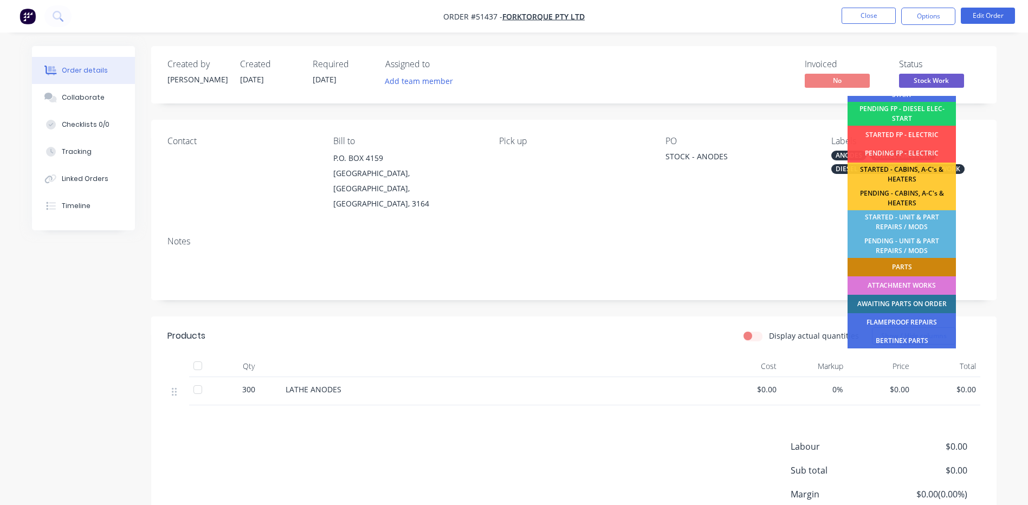
scroll to position [215, 0]
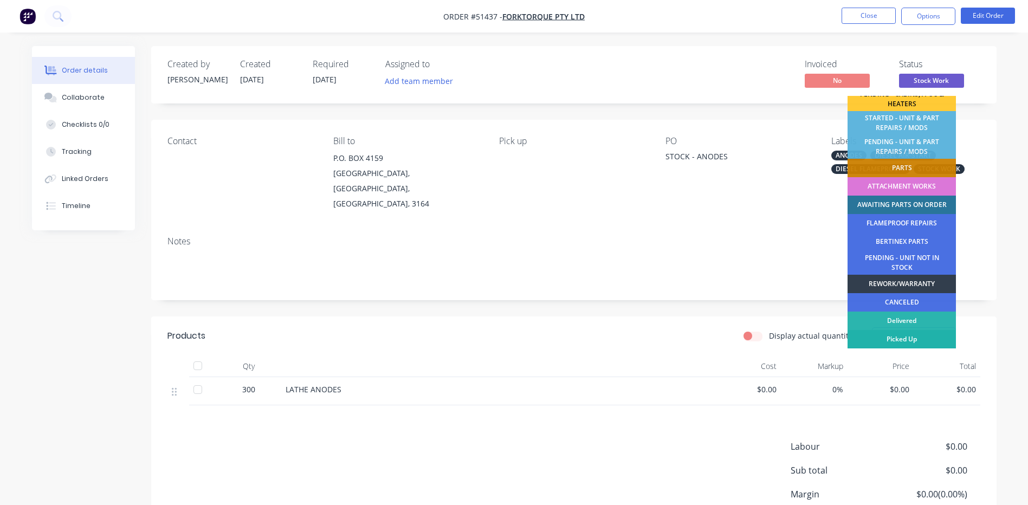
click at [907, 334] on div "Picked Up" at bounding box center [902, 339] width 108 height 18
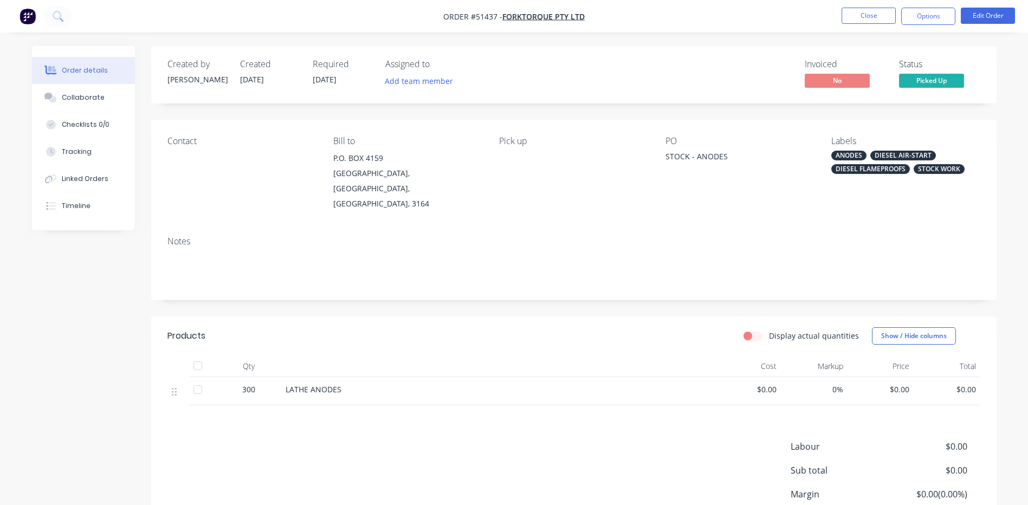
click at [856, 7] on nav "Order #51437 - FORKTORQUE PTY LTD Close Options Edit Order" at bounding box center [514, 16] width 1028 height 33
click at [856, 14] on button "Close" at bounding box center [869, 16] width 54 height 16
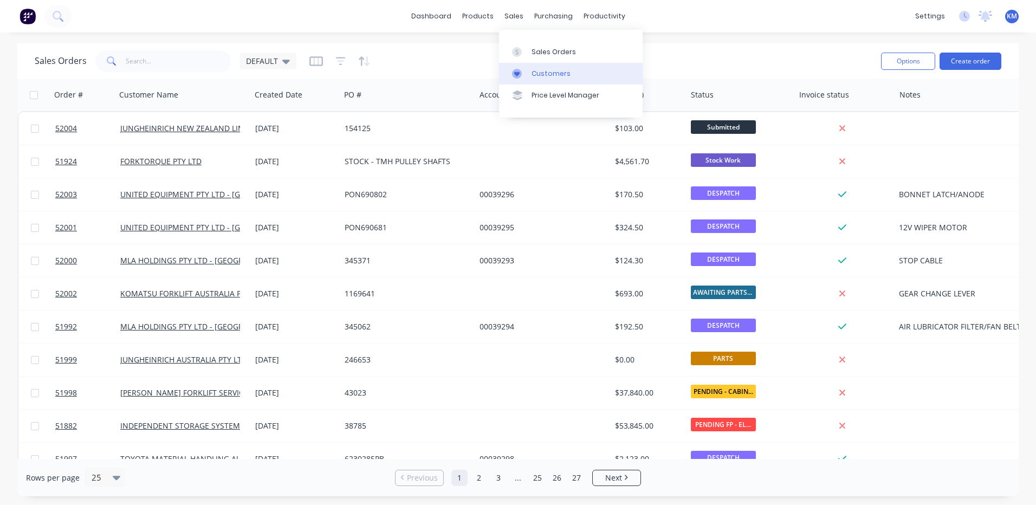
click at [514, 68] on link "Customers" at bounding box center [571, 74] width 144 height 22
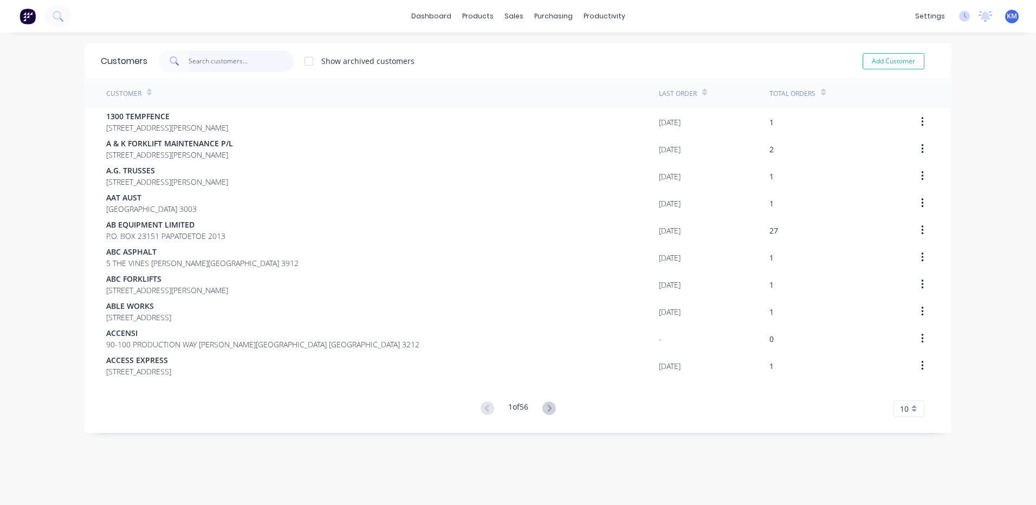
click at [243, 65] on input "text" at bounding box center [242, 61] width 106 height 22
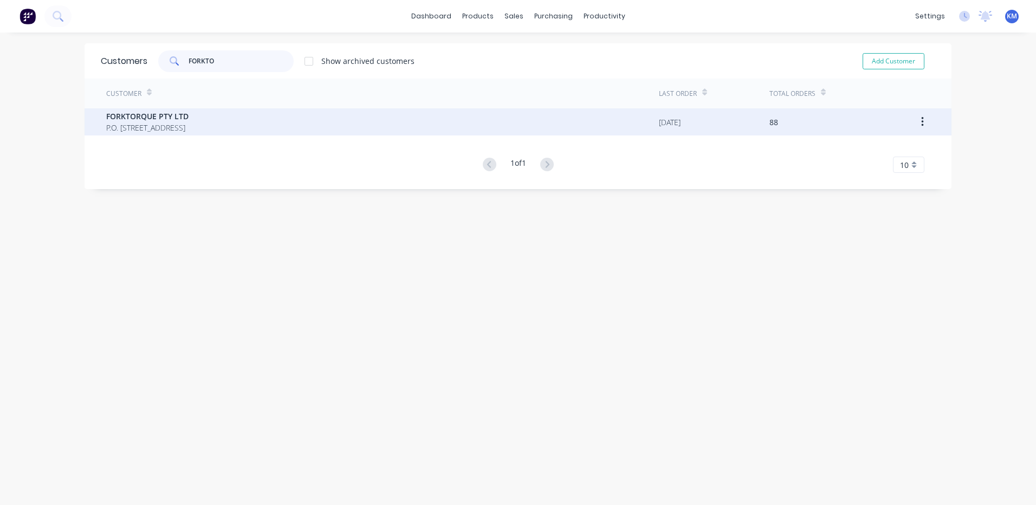
type input "FORKTO"
click at [189, 112] on span "FORKTORQUE PTY LTD" at bounding box center [147, 116] width 82 height 11
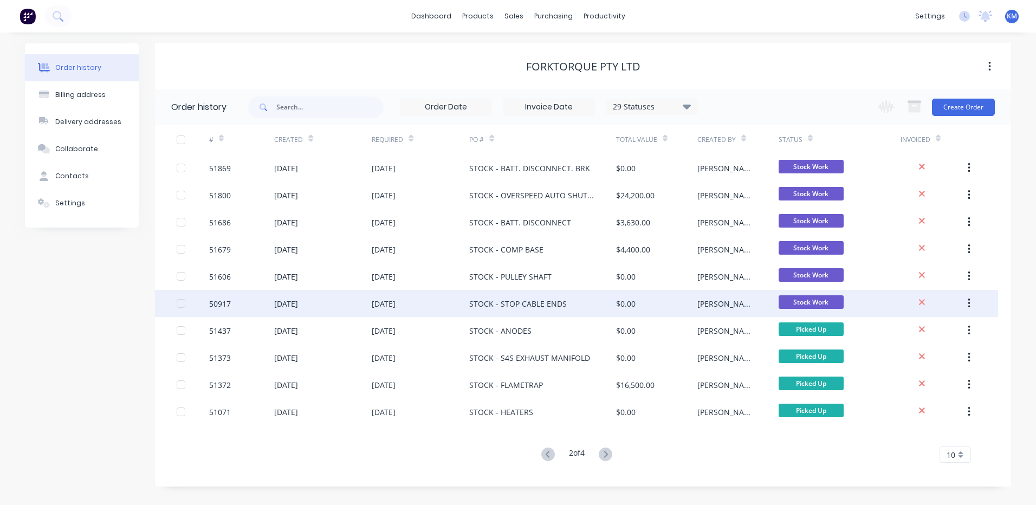
click at [517, 306] on div "STOCK - STOP CABLE ENDS" at bounding box center [518, 303] width 98 height 11
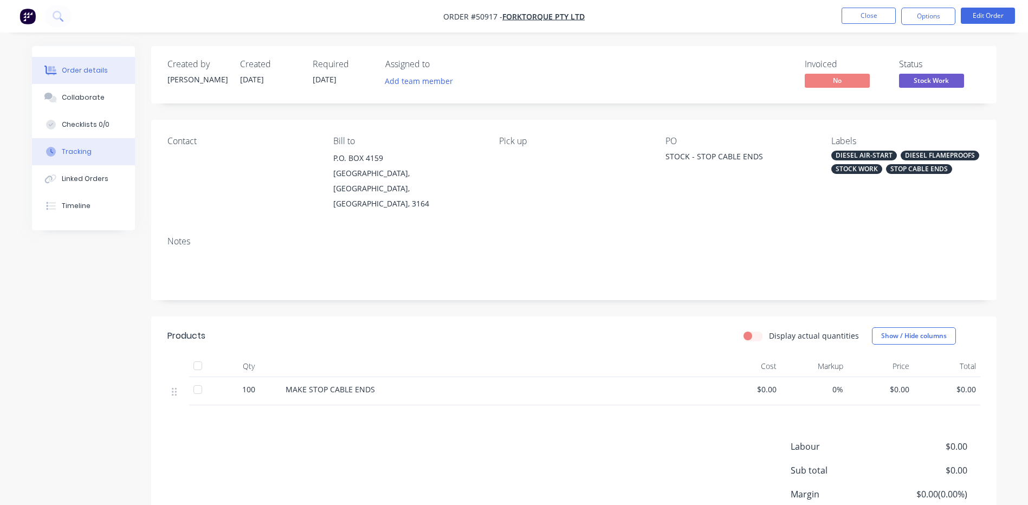
click at [91, 156] on button "Tracking" at bounding box center [83, 151] width 103 height 27
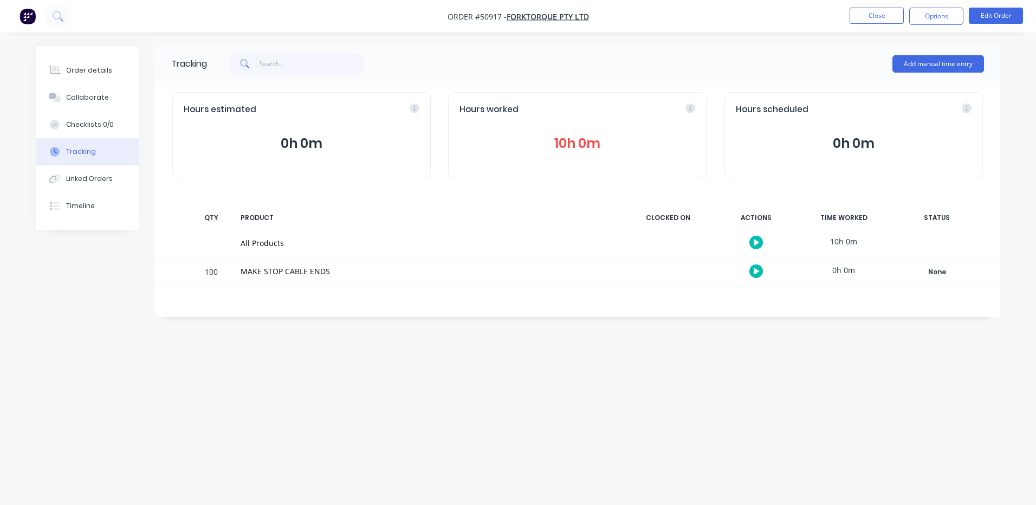
click at [531, 147] on button "10h 0m" at bounding box center [578, 143] width 236 height 21
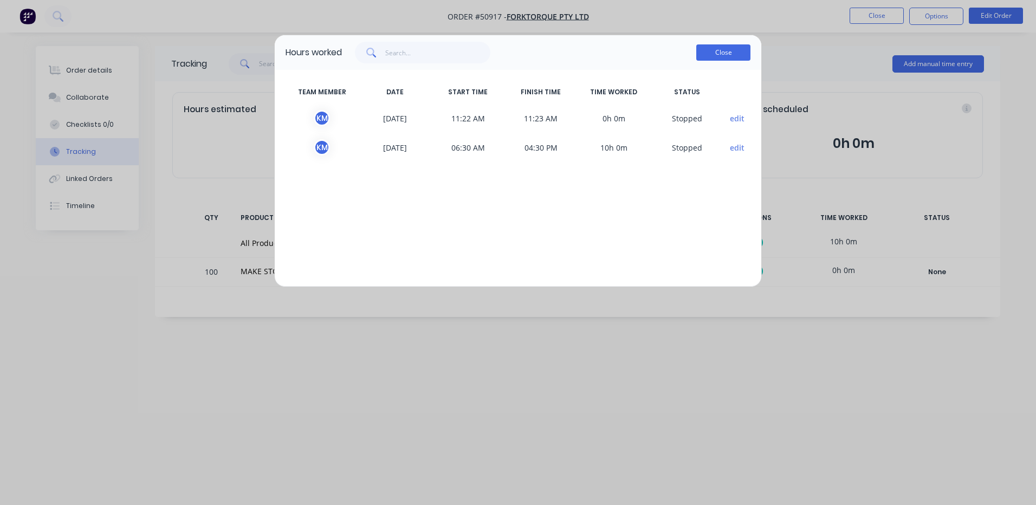
click at [738, 53] on button "Close" at bounding box center [723, 52] width 54 height 16
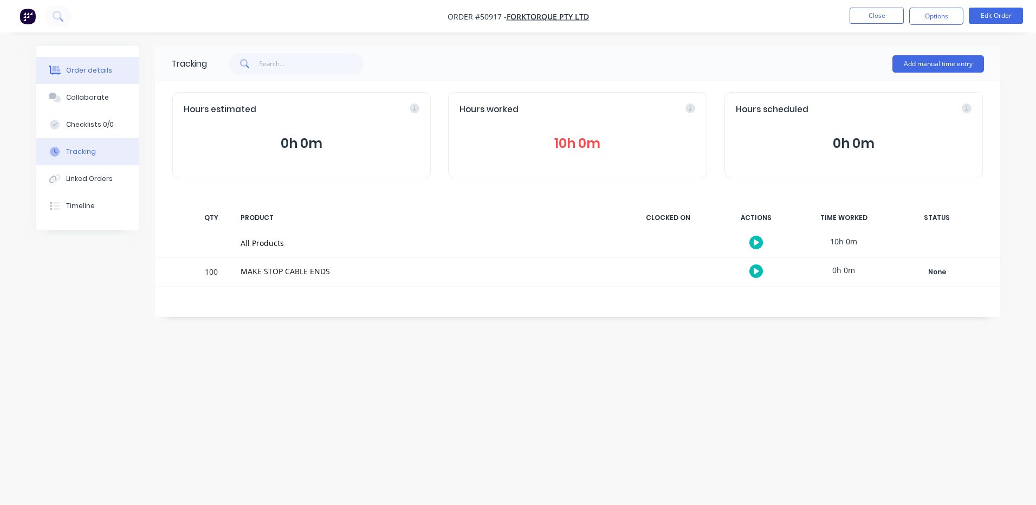
click at [77, 80] on button "Order details" at bounding box center [87, 70] width 103 height 27
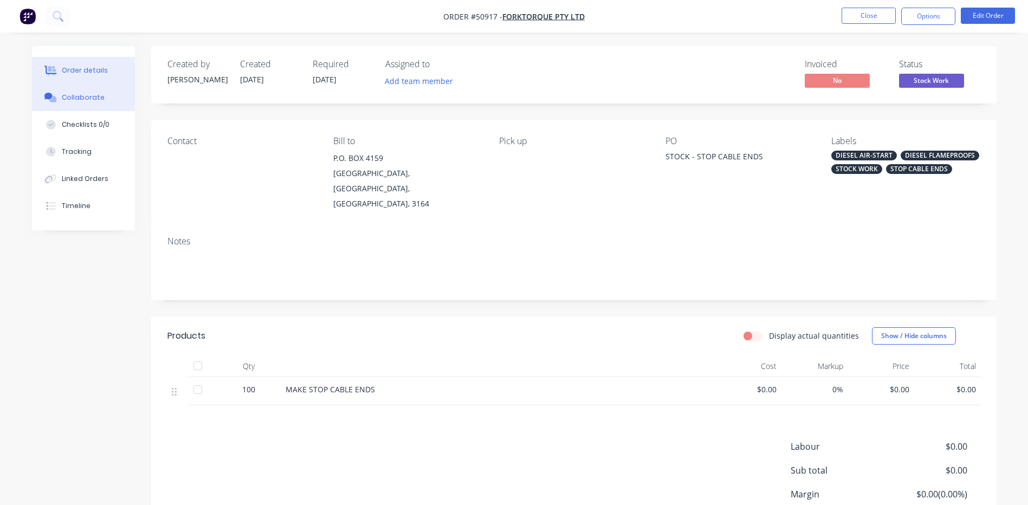
click at [80, 100] on div "Collaborate" at bounding box center [83, 98] width 43 height 10
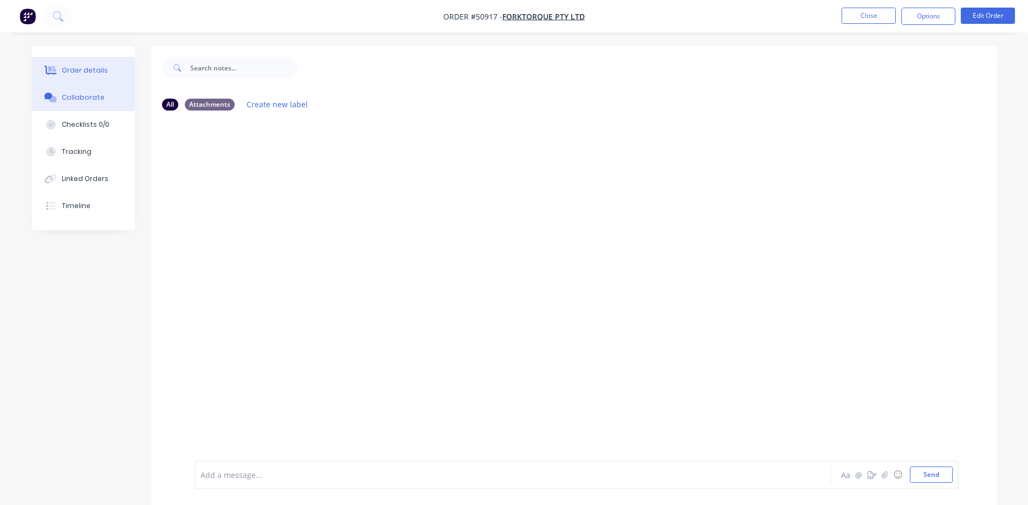
click at [80, 62] on button "Order details" at bounding box center [83, 70] width 103 height 27
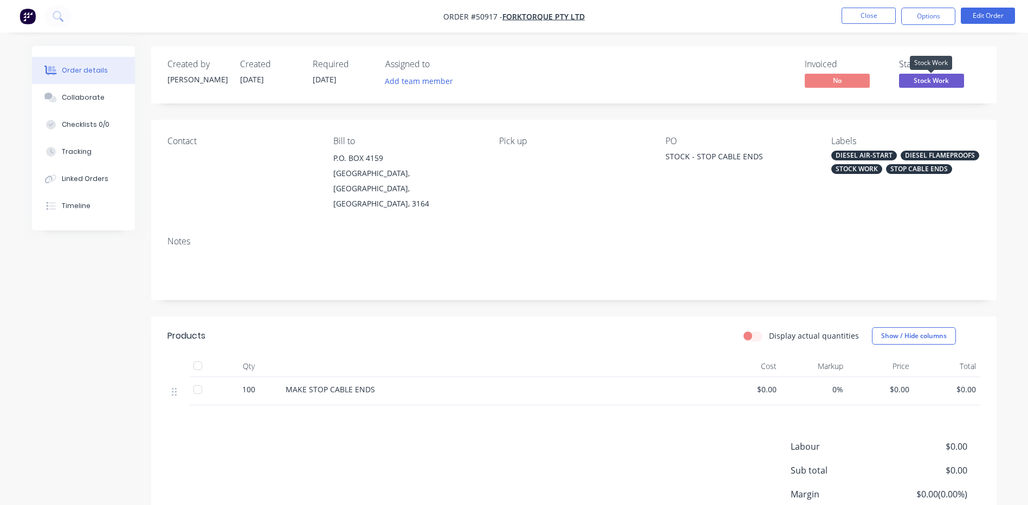
click at [949, 81] on span "Stock Work" at bounding box center [931, 81] width 65 height 14
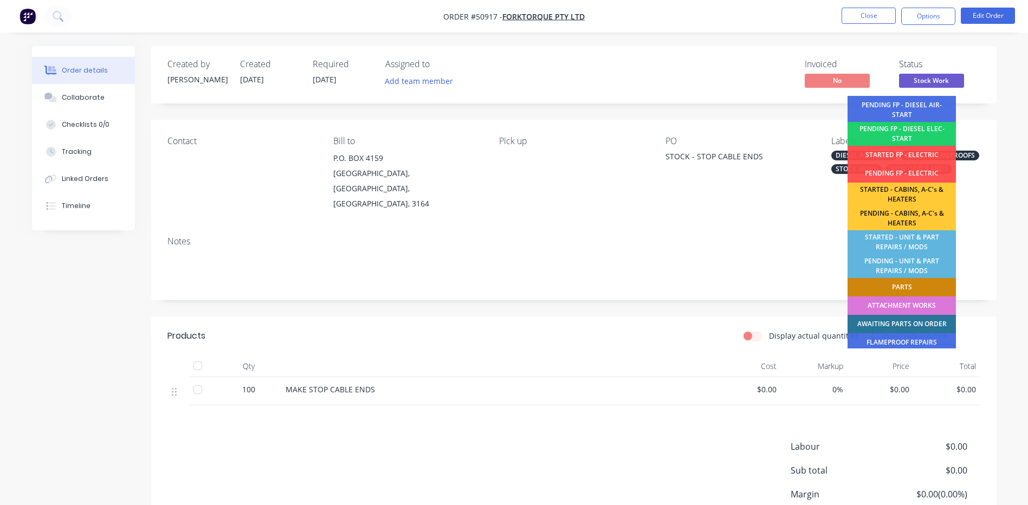
scroll to position [215, 0]
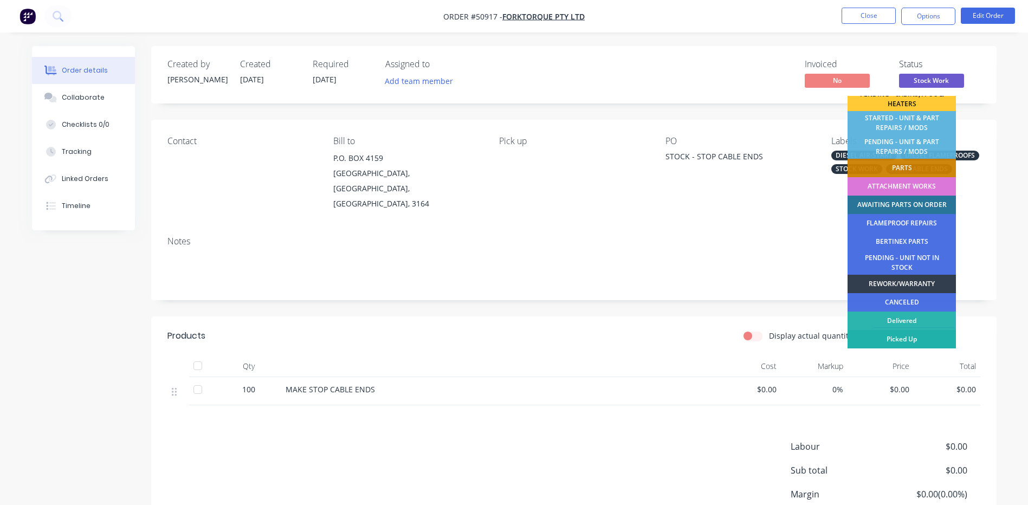
click at [896, 341] on div "Picked Up" at bounding box center [902, 339] width 108 height 18
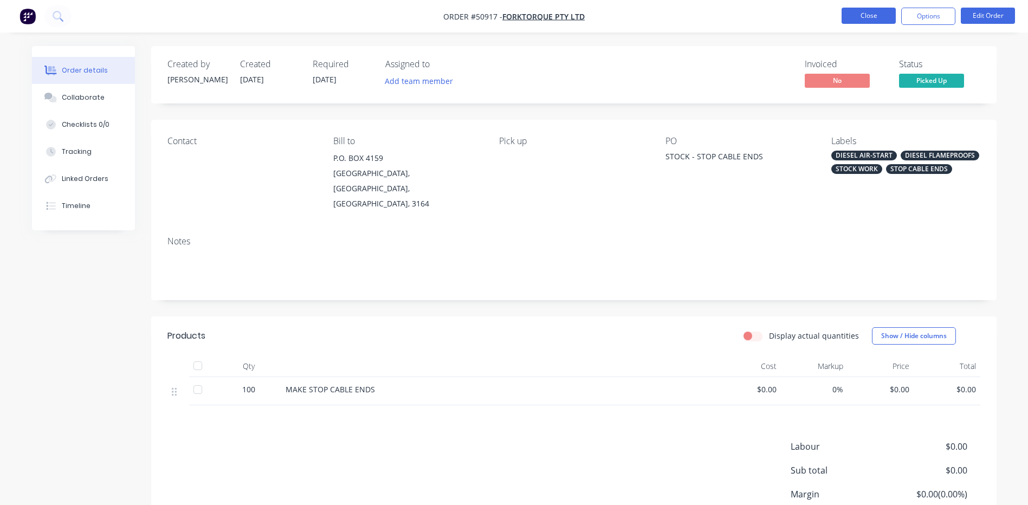
click at [871, 23] on button "Close" at bounding box center [869, 16] width 54 height 16
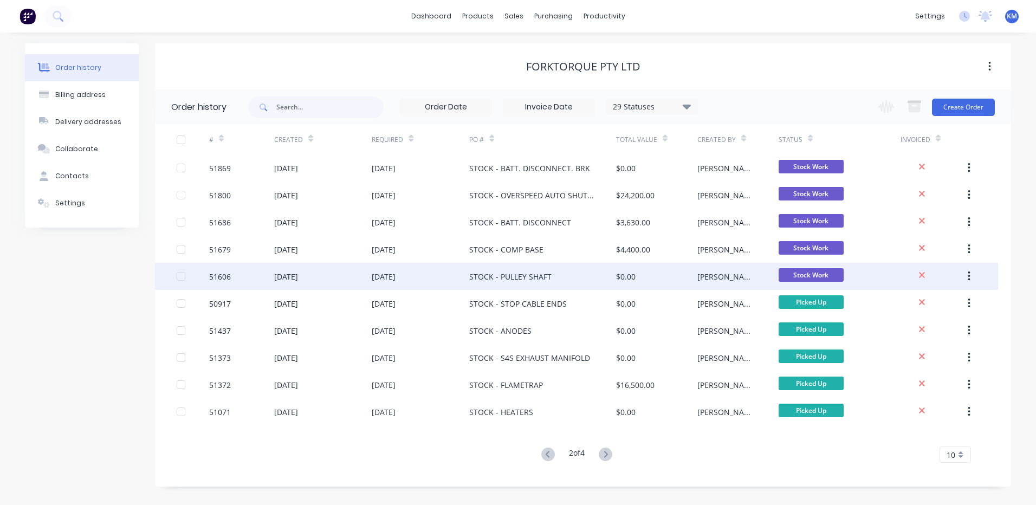
click at [589, 277] on div "STOCK - PULLEY SHAFT" at bounding box center [542, 276] width 146 height 27
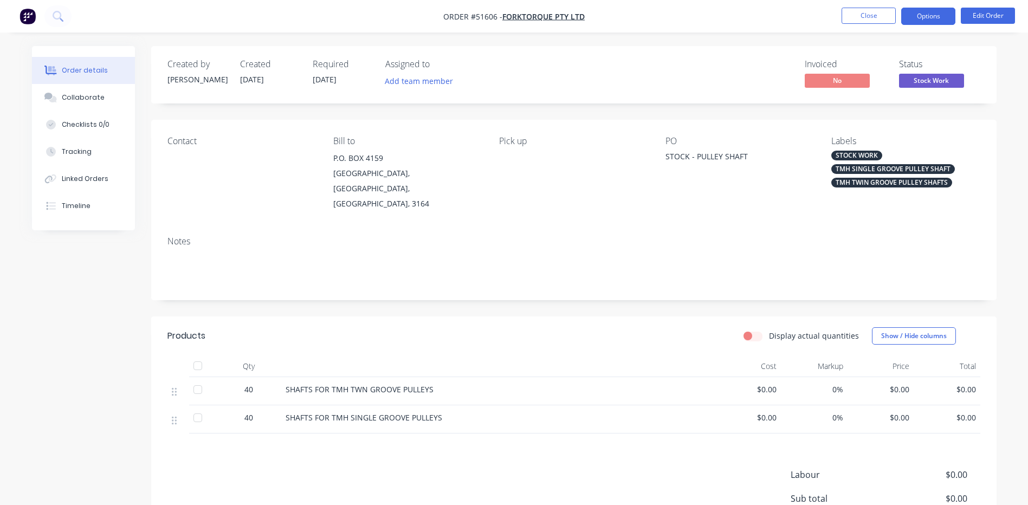
click at [928, 20] on button "Options" at bounding box center [928, 16] width 54 height 17
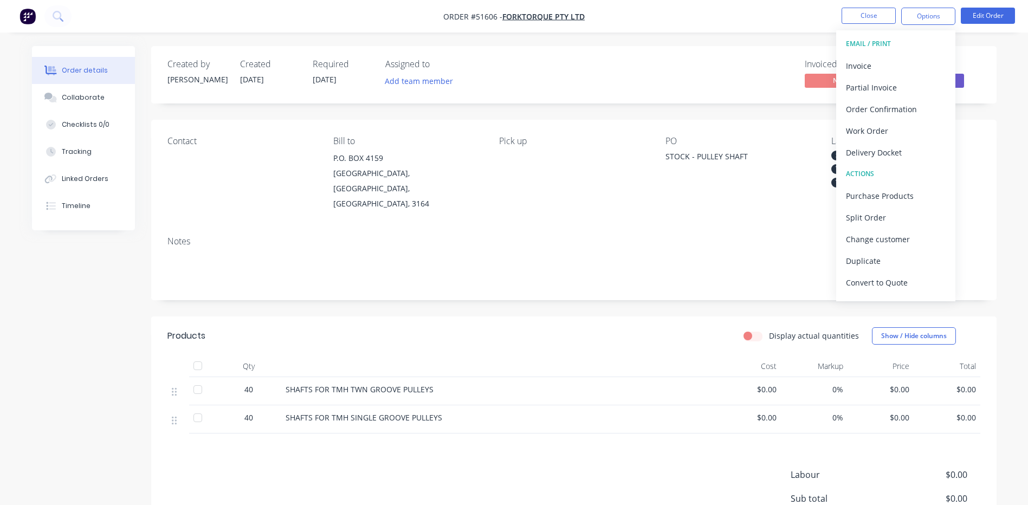
click at [1015, 85] on div "Order details Collaborate Checklists 0/0 Tracking Linked Orders Timeline Order …" at bounding box center [514, 313] width 1028 height 626
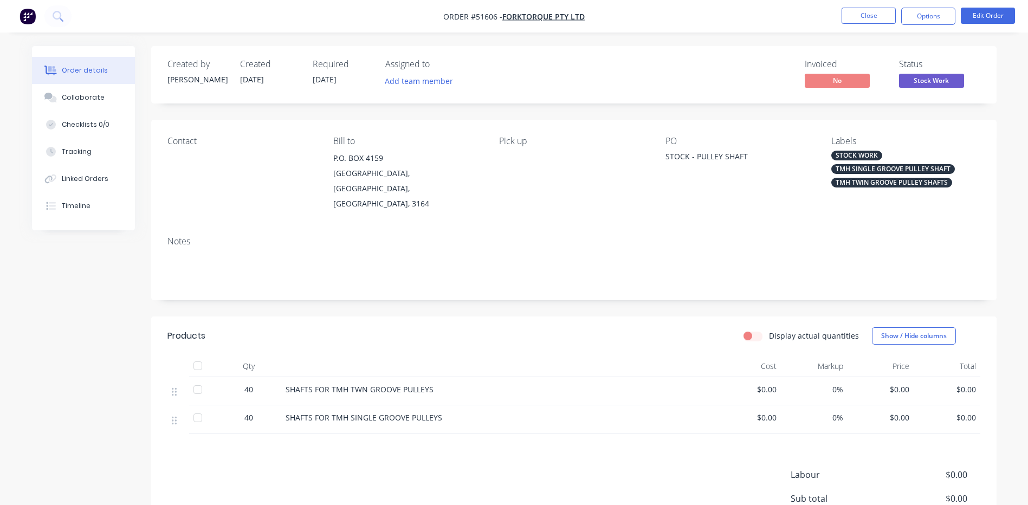
click at [957, 83] on span "Stock Work" at bounding box center [931, 81] width 65 height 14
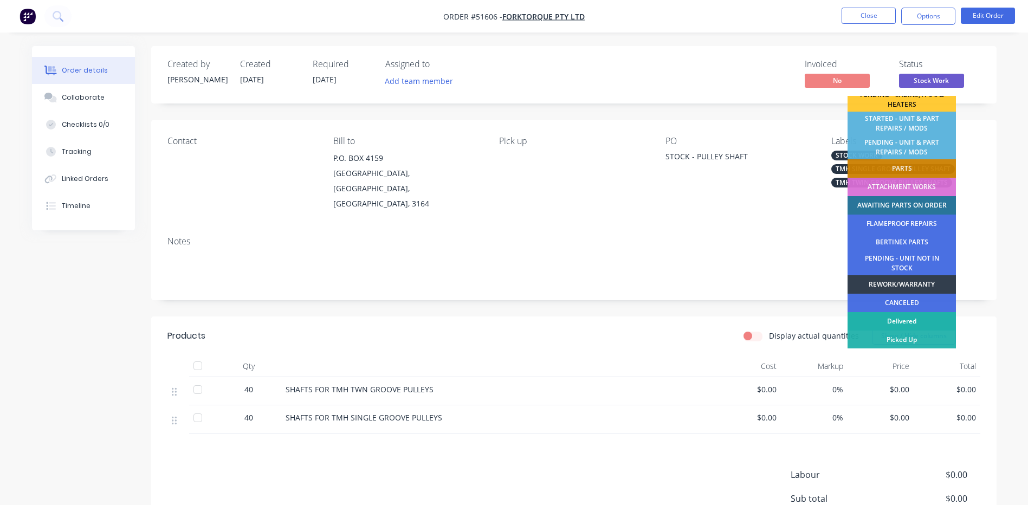
scroll to position [215, 0]
click at [906, 337] on div "Picked Up" at bounding box center [902, 339] width 108 height 18
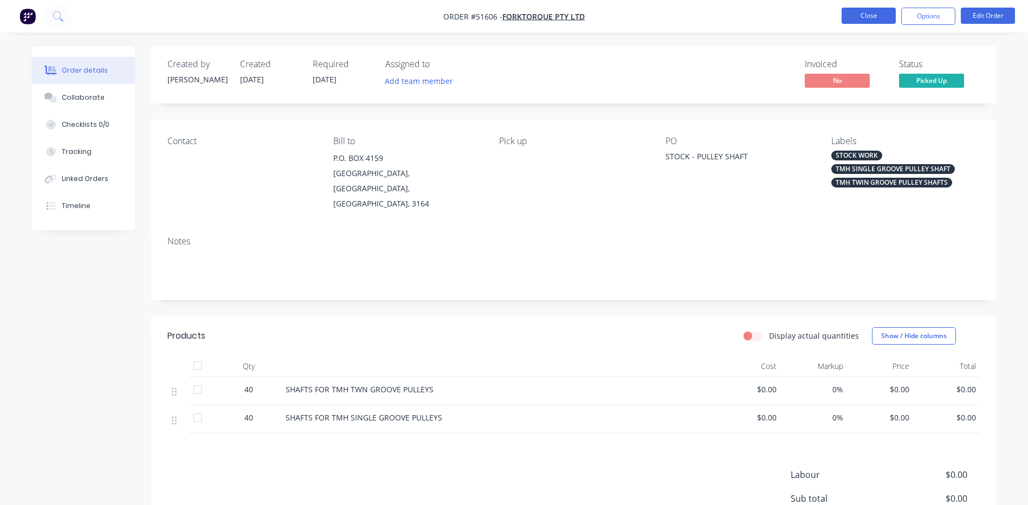
click at [866, 18] on button "Close" at bounding box center [869, 16] width 54 height 16
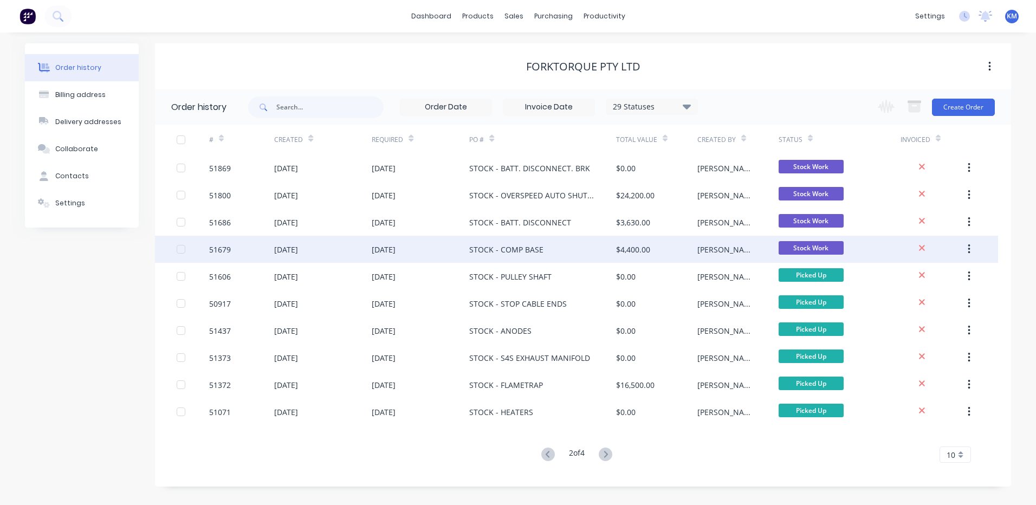
click at [593, 249] on div "STOCK - COMP BASE" at bounding box center [542, 249] width 146 height 27
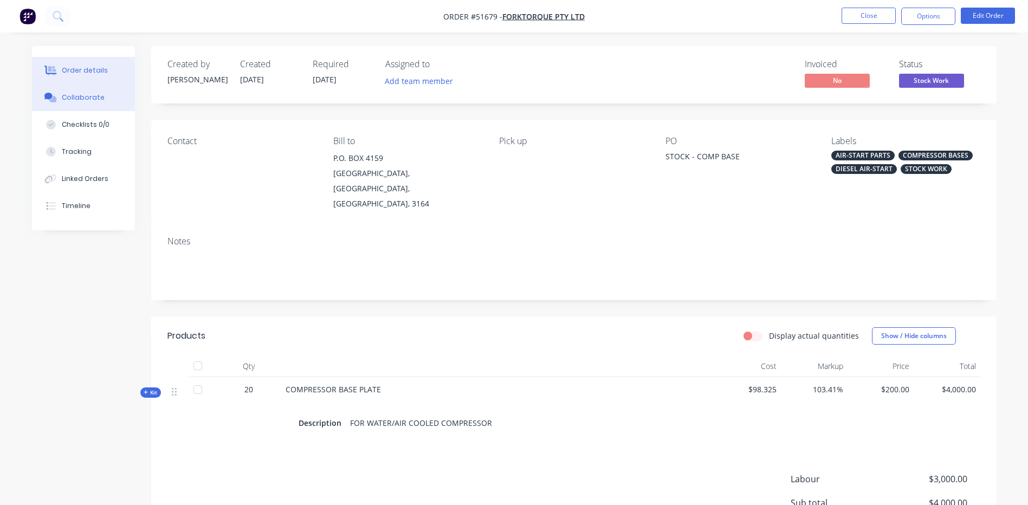
click at [111, 98] on button "Collaborate" at bounding box center [83, 97] width 103 height 27
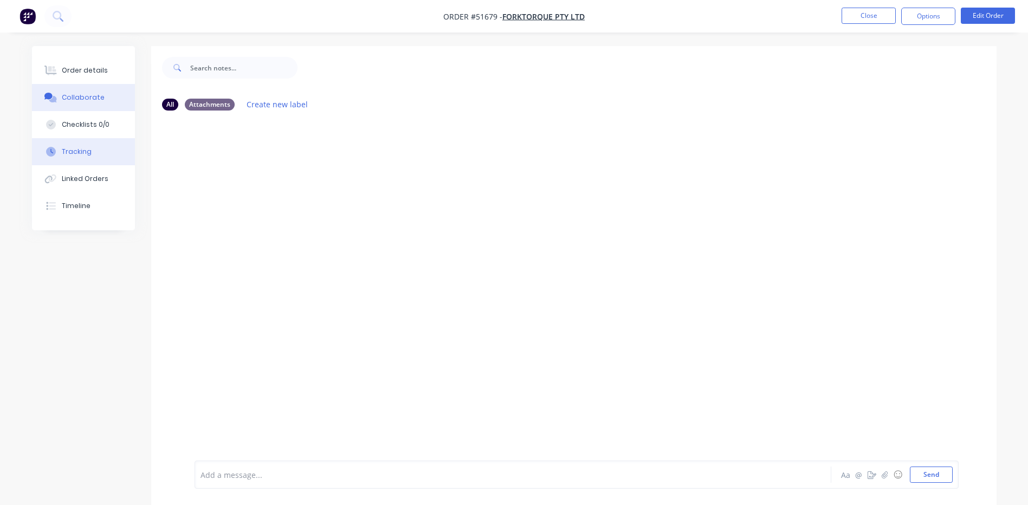
click at [101, 160] on button "Tracking" at bounding box center [83, 151] width 103 height 27
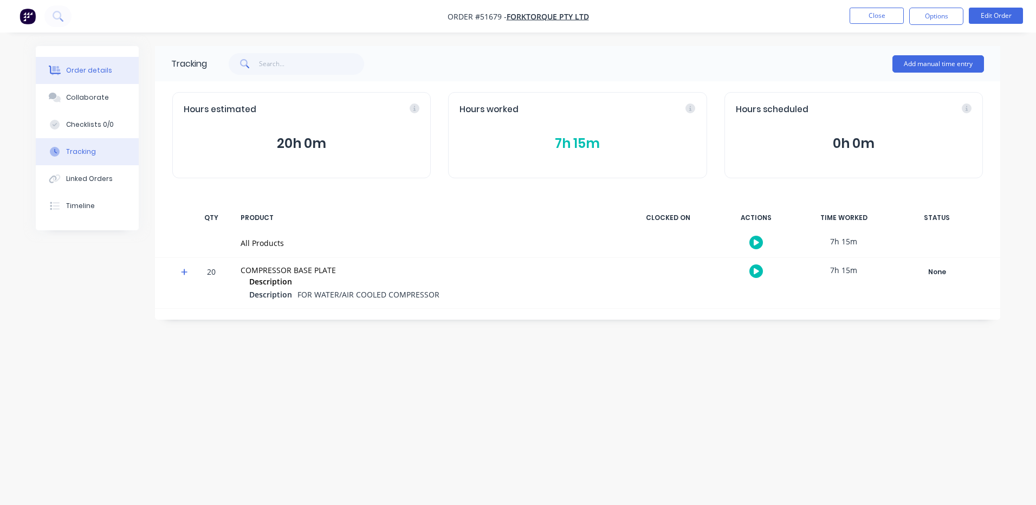
click at [85, 67] on div "Order details" at bounding box center [89, 71] width 46 height 10
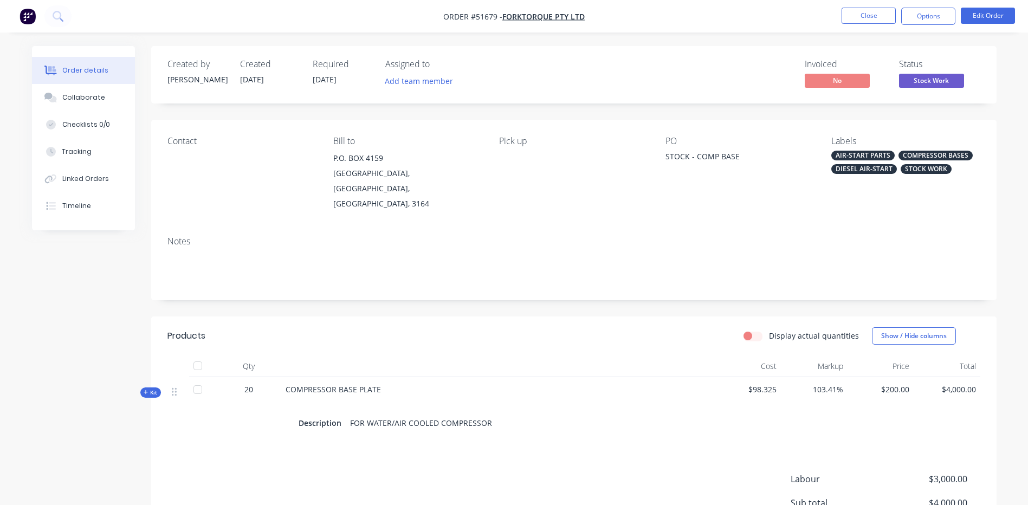
click at [152, 389] on span "Kit" at bounding box center [151, 393] width 14 height 8
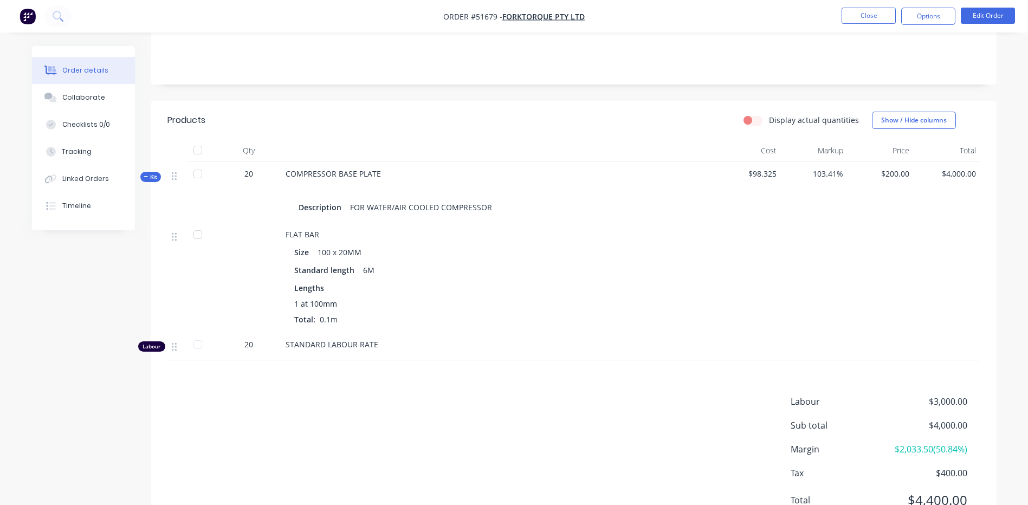
scroll to position [249, 0]
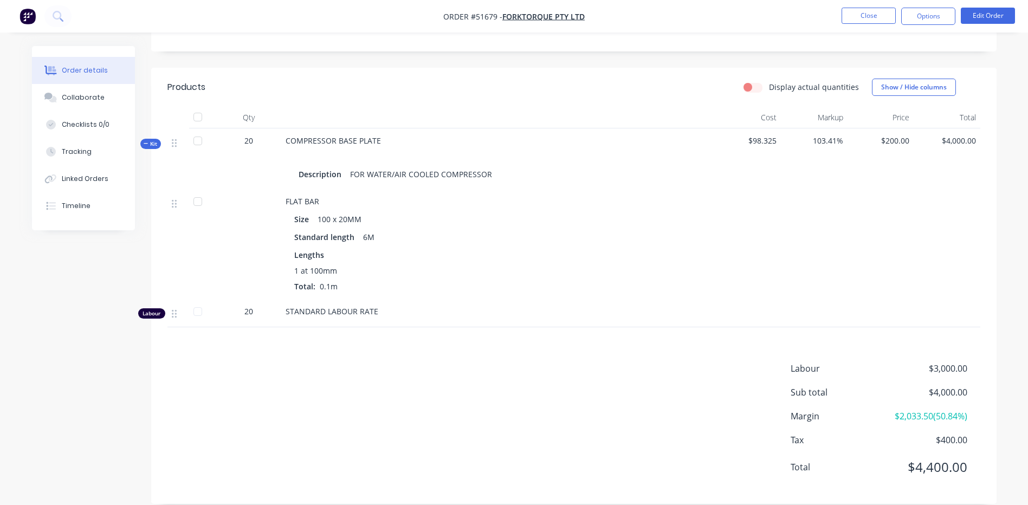
click at [148, 141] on icon at bounding box center [146, 143] width 5 height 5
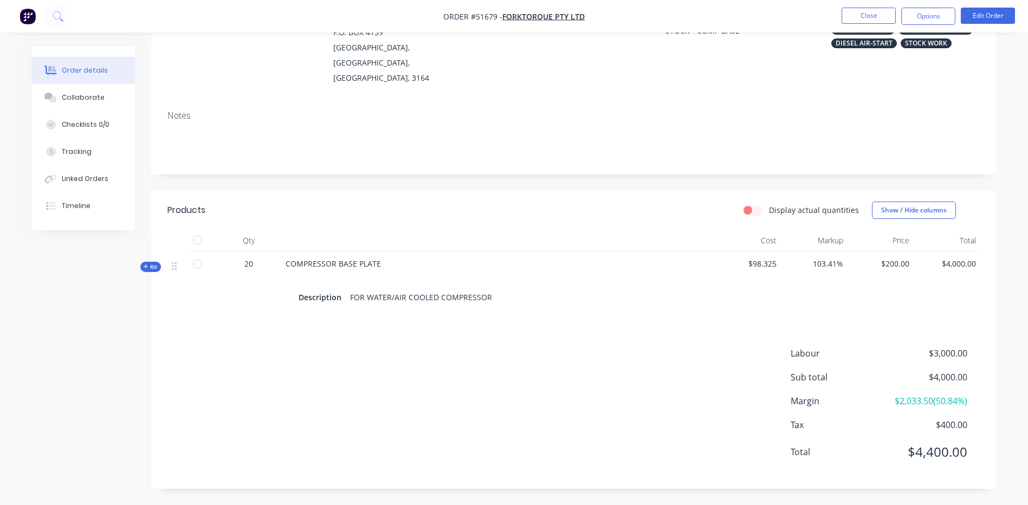
scroll to position [111, 0]
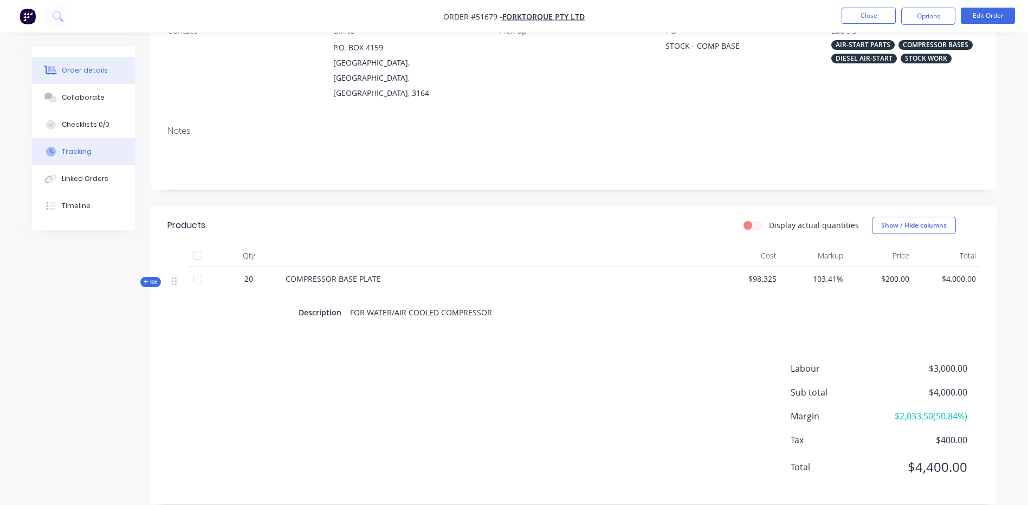
click at [111, 146] on button "Tracking" at bounding box center [83, 151] width 103 height 27
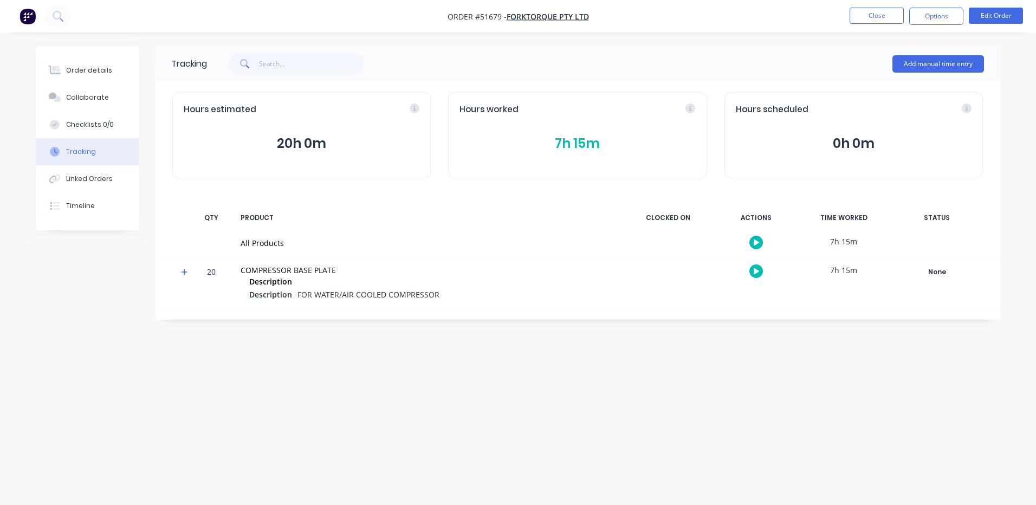
click at [539, 136] on button "7h 15m" at bounding box center [578, 143] width 236 height 21
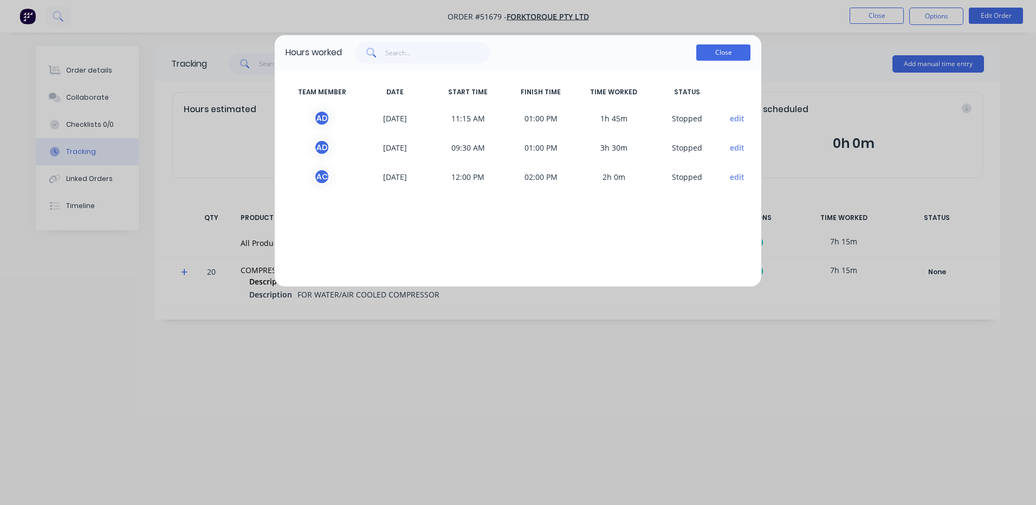
click at [726, 53] on button "Close" at bounding box center [723, 52] width 54 height 16
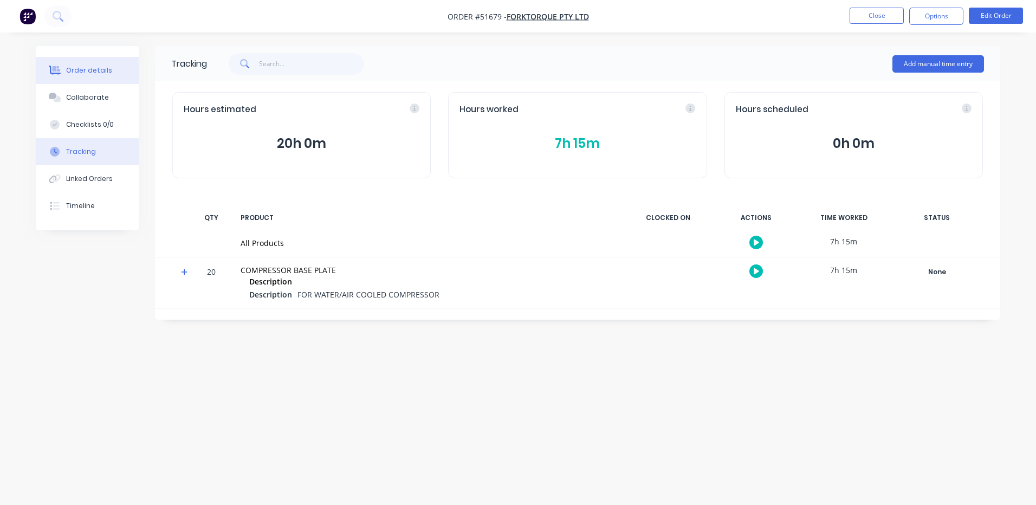
click at [80, 64] on button "Order details" at bounding box center [87, 70] width 103 height 27
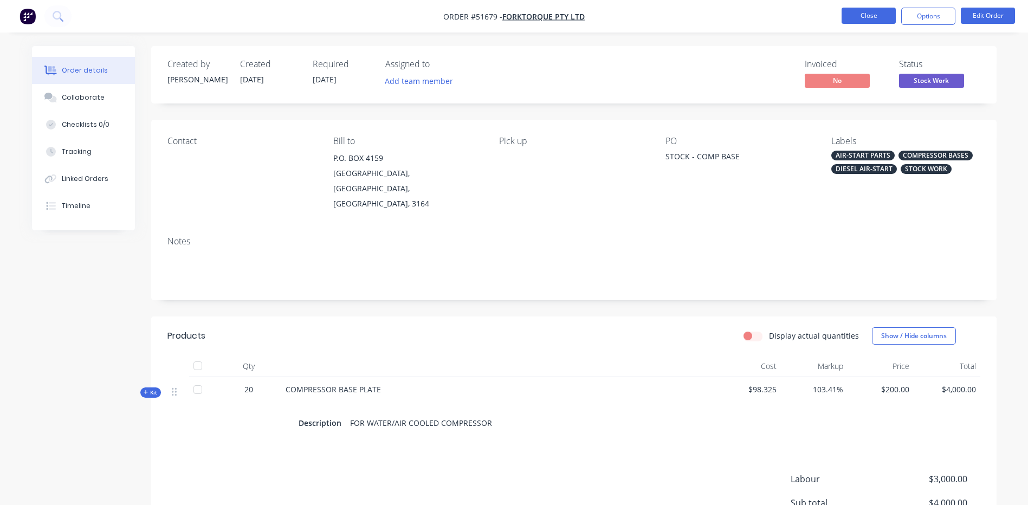
click at [871, 17] on button "Close" at bounding box center [869, 16] width 54 height 16
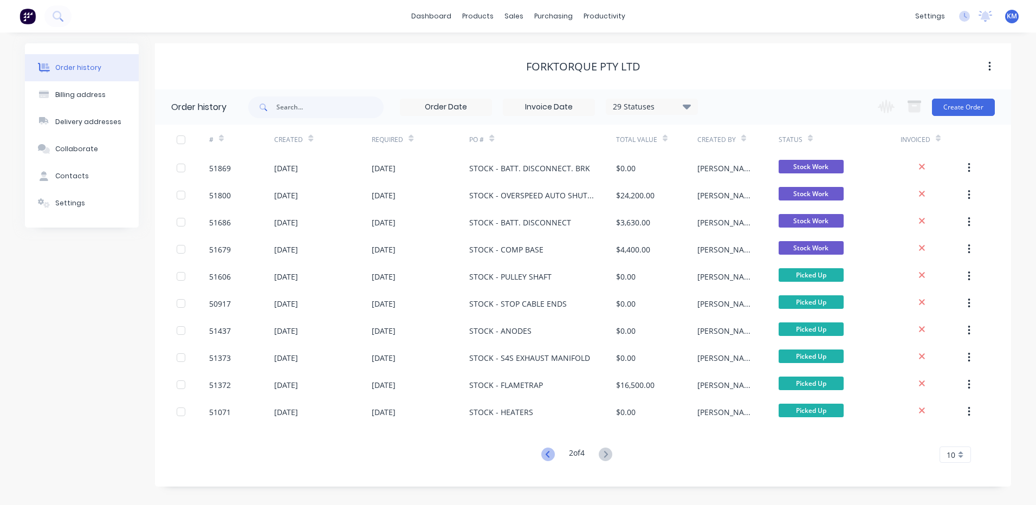
click at [552, 454] on icon at bounding box center [548, 455] width 14 height 14
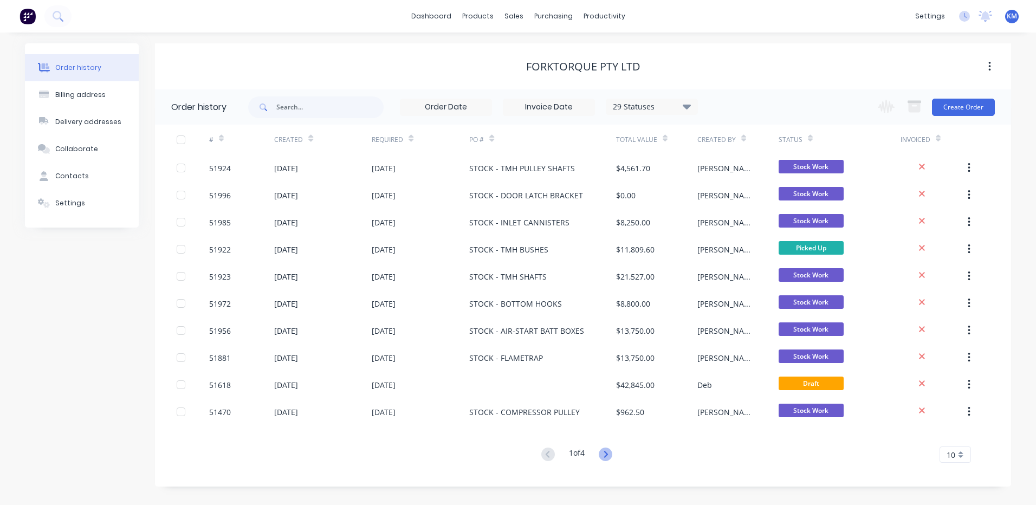
click at [607, 450] on icon at bounding box center [606, 455] width 14 height 14
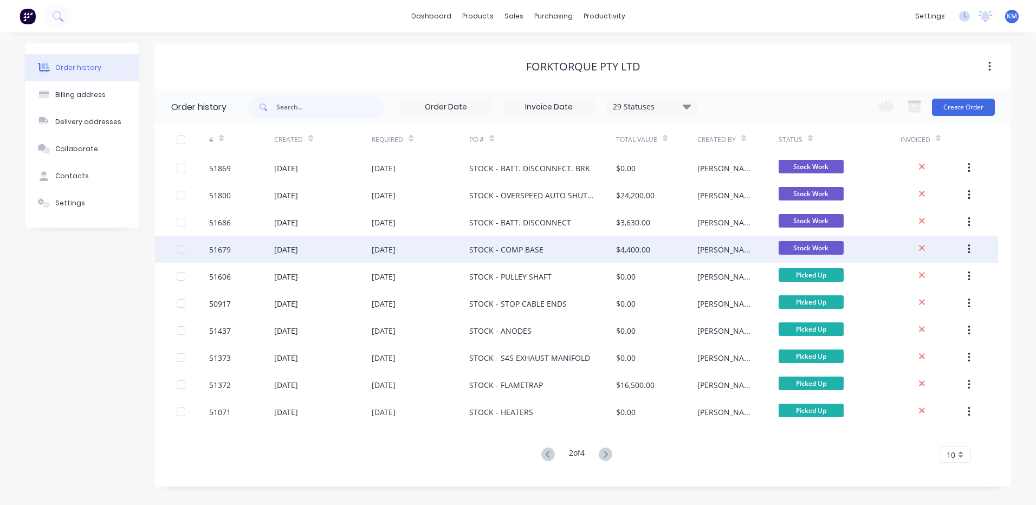
click at [585, 241] on div "STOCK - COMP BASE" at bounding box center [542, 249] width 146 height 27
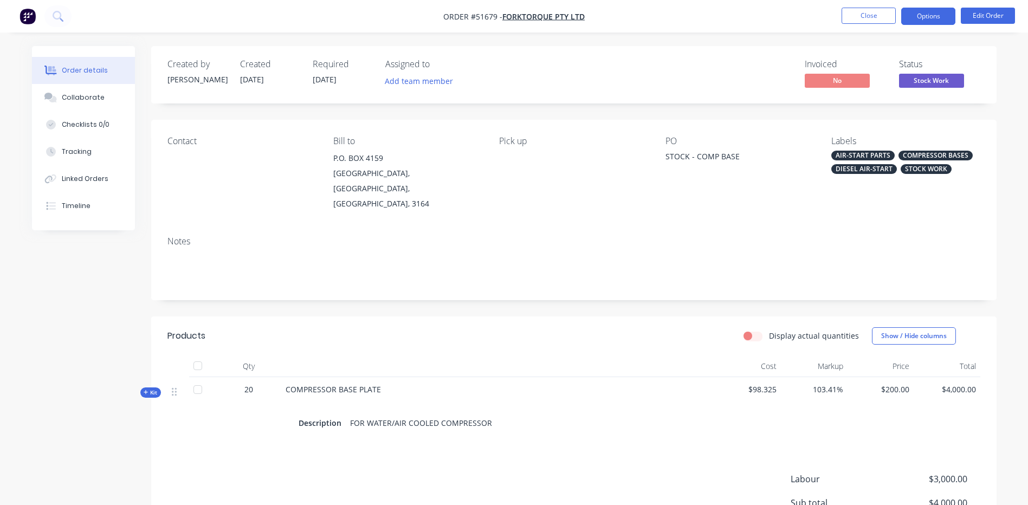
click at [930, 14] on button "Options" at bounding box center [928, 16] width 54 height 17
click at [791, 44] on div "Order details Collaborate Checklists 0/0 Tracking Linked Orders Timeline Order …" at bounding box center [514, 315] width 1028 height 631
click at [935, 73] on div "Status Stock Work" at bounding box center [939, 74] width 81 height 31
click at [939, 73] on div "Stock Work" at bounding box center [931, 63] width 42 height 21
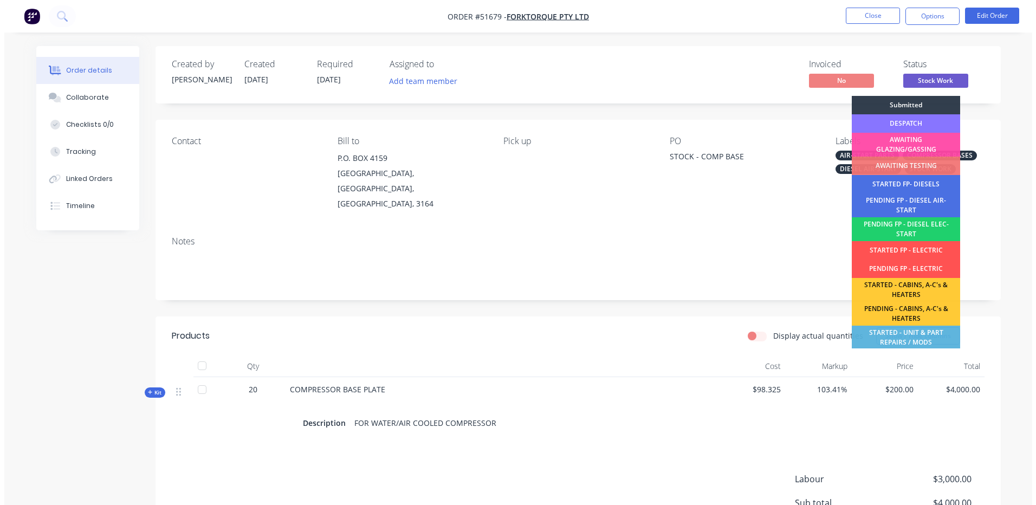
scroll to position [215, 0]
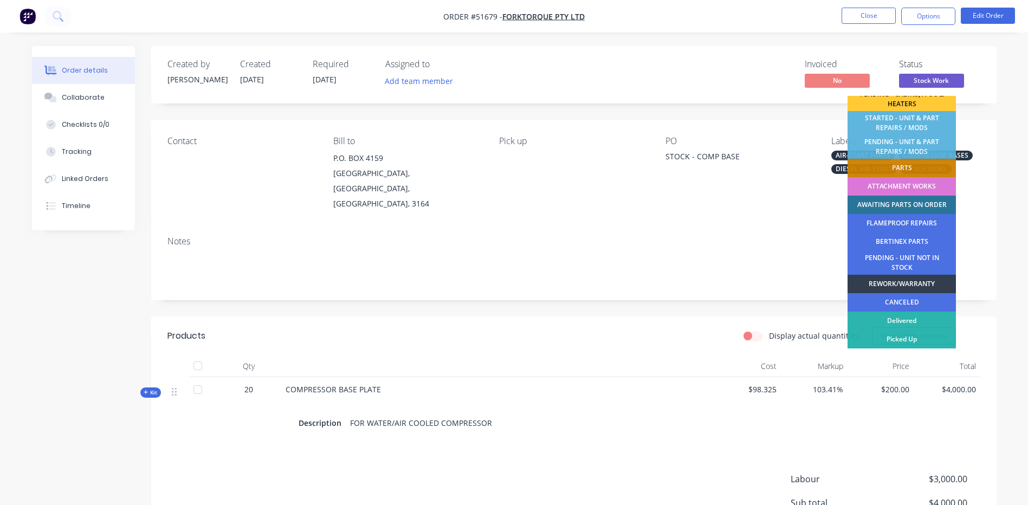
click at [910, 339] on div "Picked Up" at bounding box center [902, 339] width 108 height 18
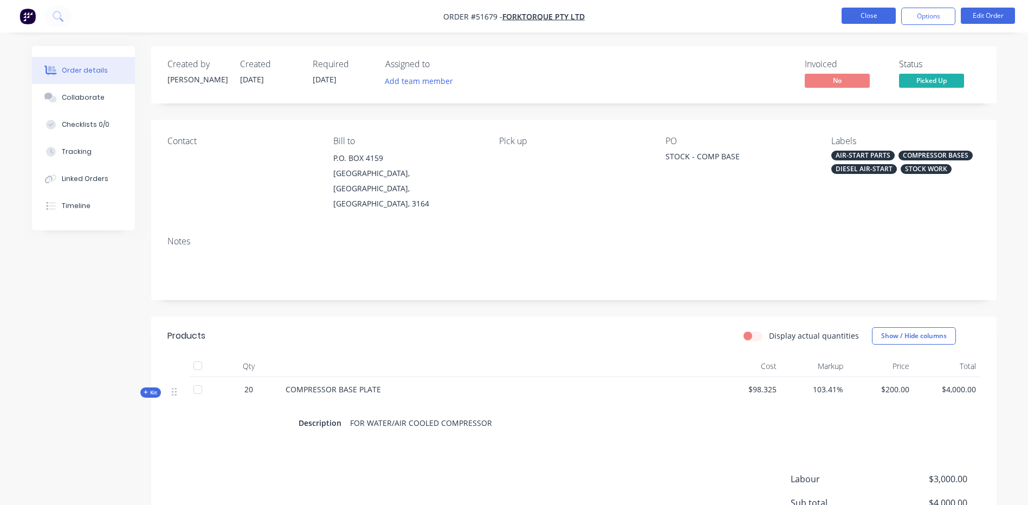
click at [884, 20] on button "Close" at bounding box center [869, 16] width 54 height 16
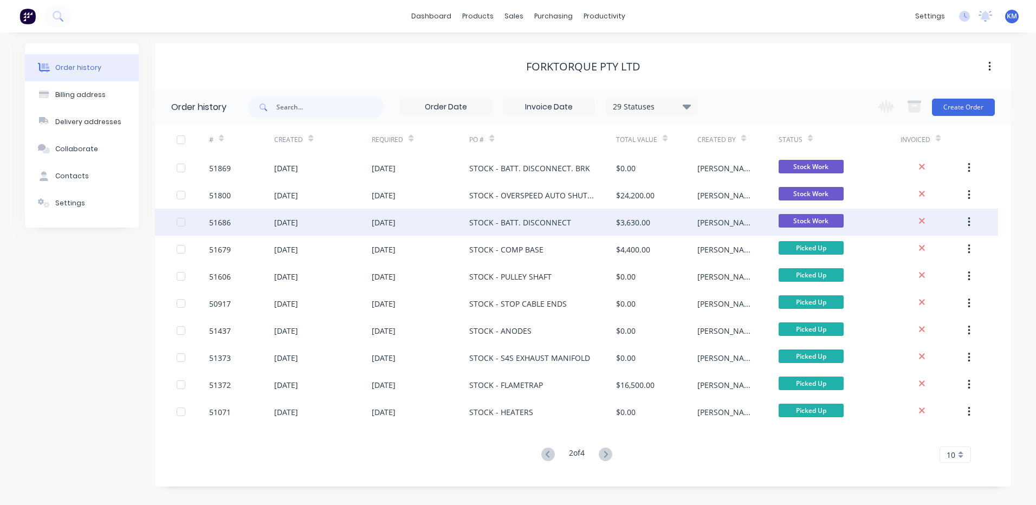
click at [707, 222] on div "[PERSON_NAME]" at bounding box center [727, 222] width 60 height 11
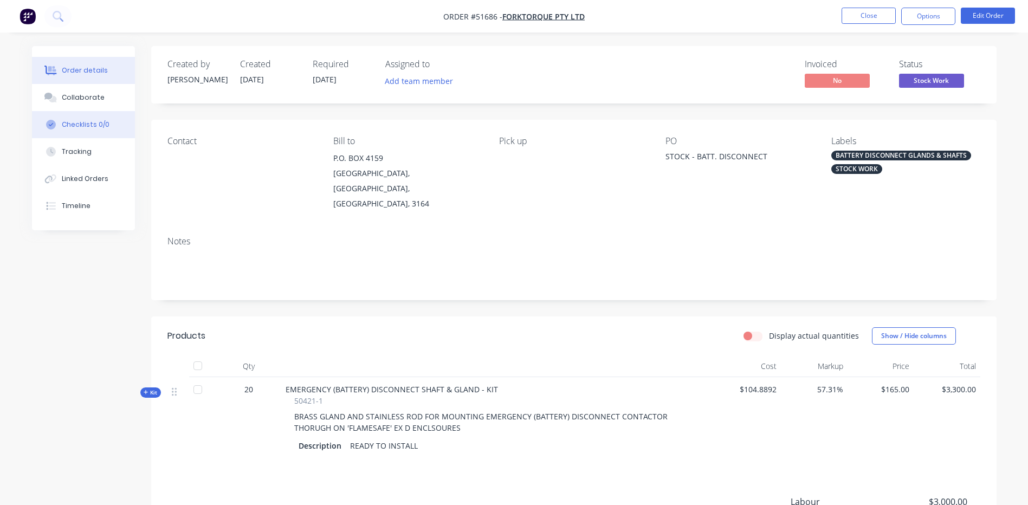
click at [93, 127] on div "Checklists 0/0" at bounding box center [86, 125] width 48 height 10
type textarea "x"
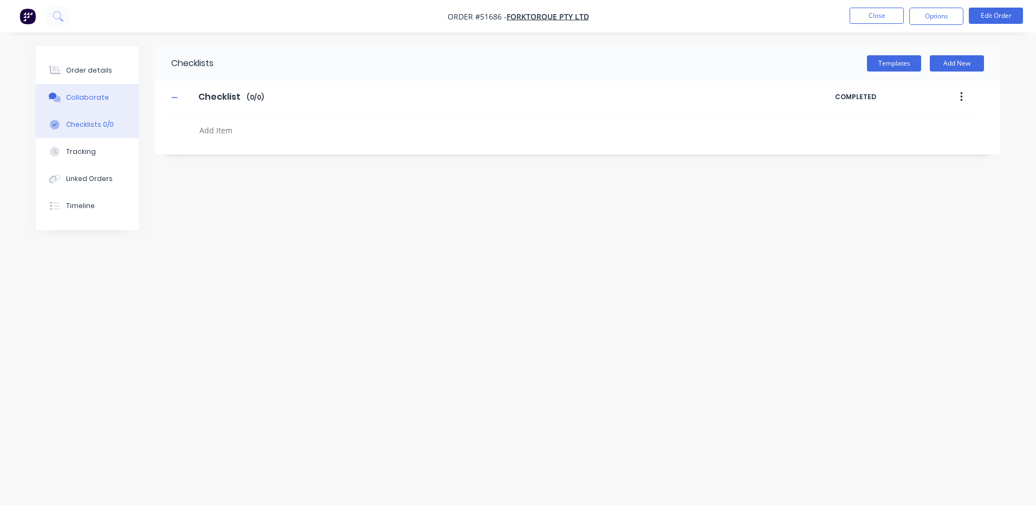
click at [98, 105] on button "Collaborate" at bounding box center [87, 97] width 103 height 27
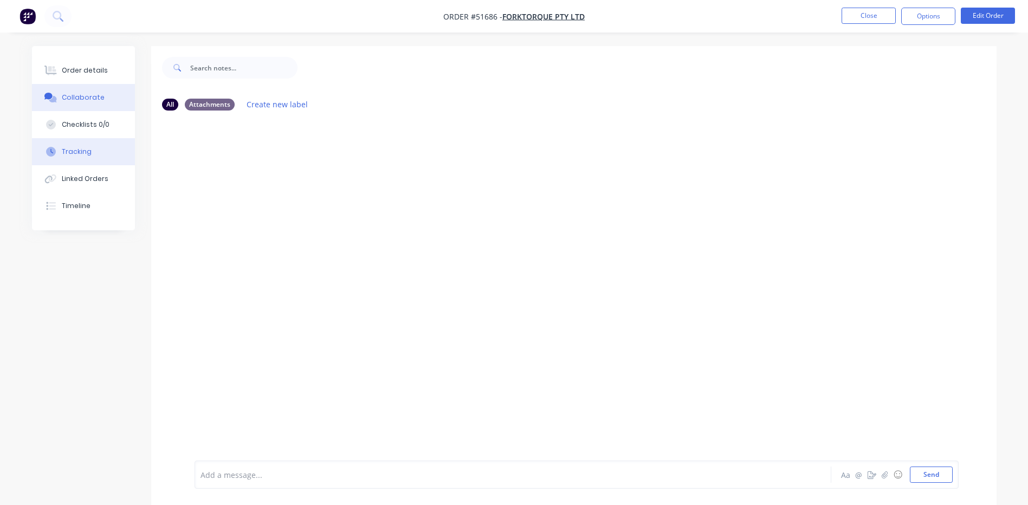
click at [85, 149] on div "Tracking" at bounding box center [77, 152] width 30 height 10
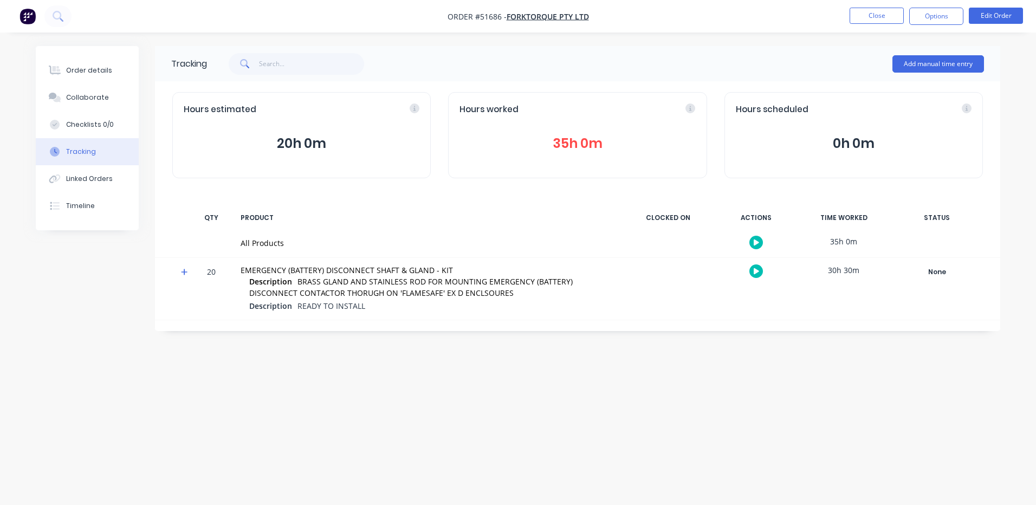
click at [567, 135] on button "35h 0m" at bounding box center [578, 143] width 236 height 21
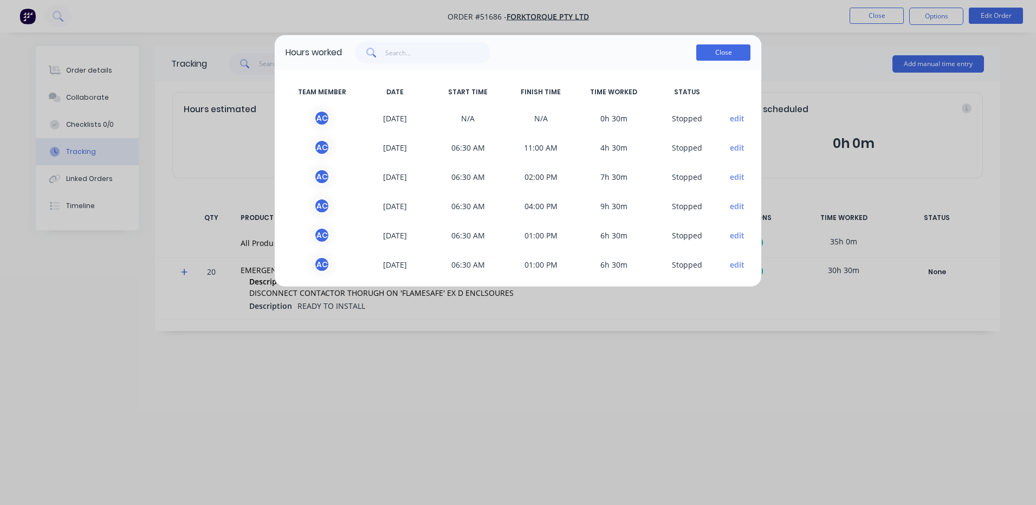
click at [722, 47] on button "Close" at bounding box center [723, 52] width 54 height 16
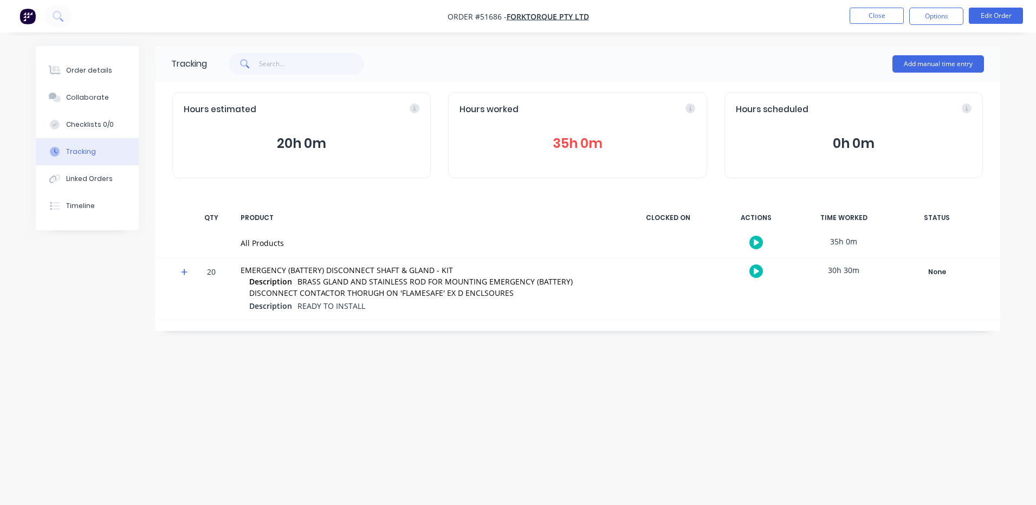
click at [848, 17] on ul "Close Options Edit Order" at bounding box center [936, 16] width 199 height 17
click at [853, 18] on button "Close" at bounding box center [877, 16] width 54 height 16
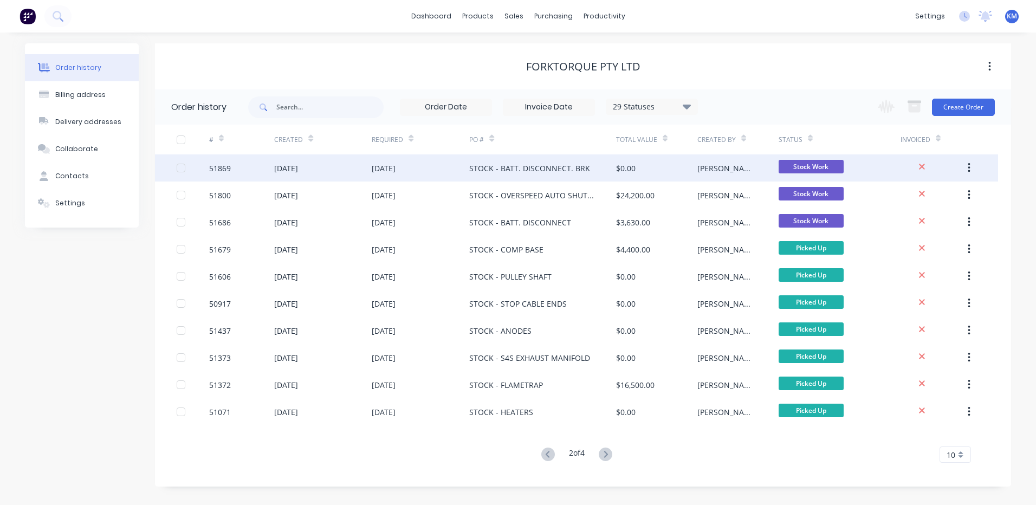
click at [686, 166] on div "$0.00" at bounding box center [656, 167] width 81 height 27
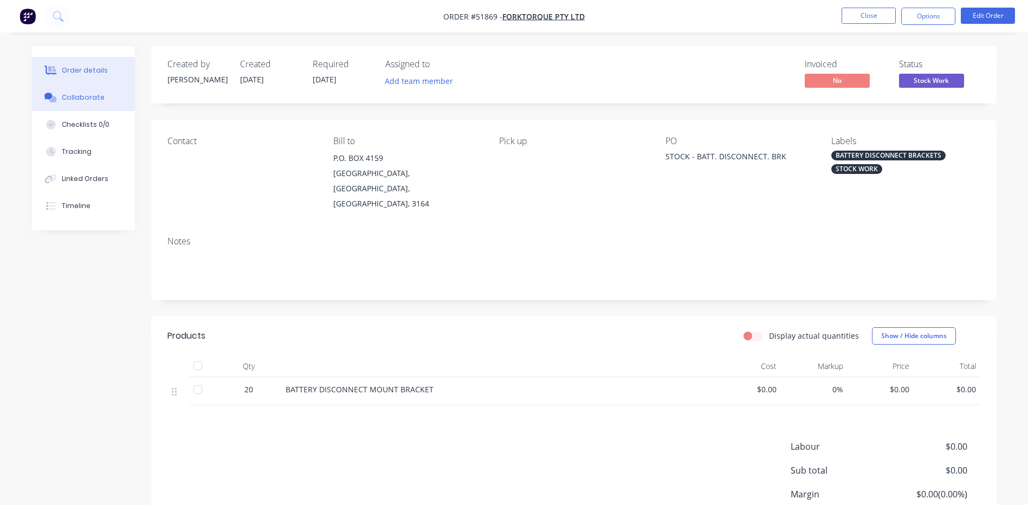
click at [106, 95] on button "Collaborate" at bounding box center [83, 97] width 103 height 27
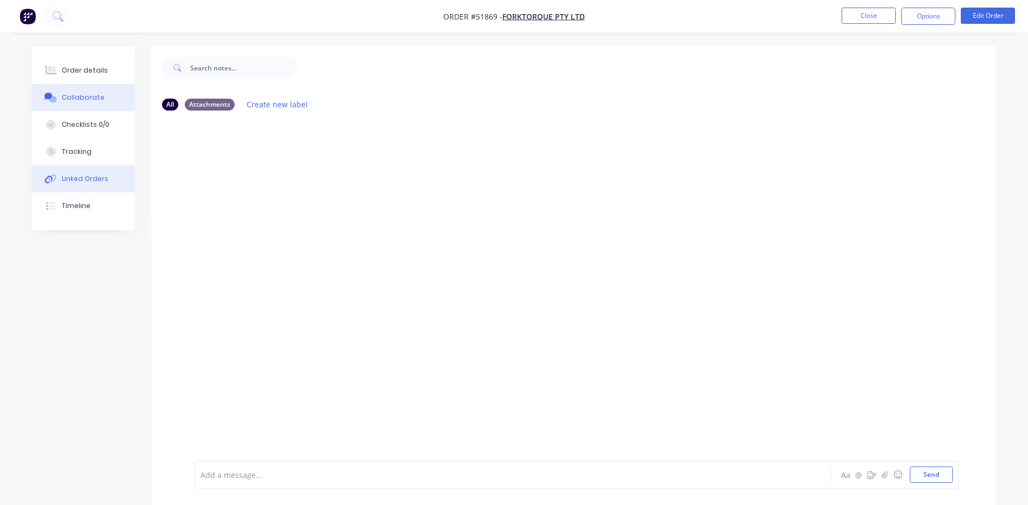
click at [93, 167] on button "Linked Orders" at bounding box center [83, 178] width 103 height 27
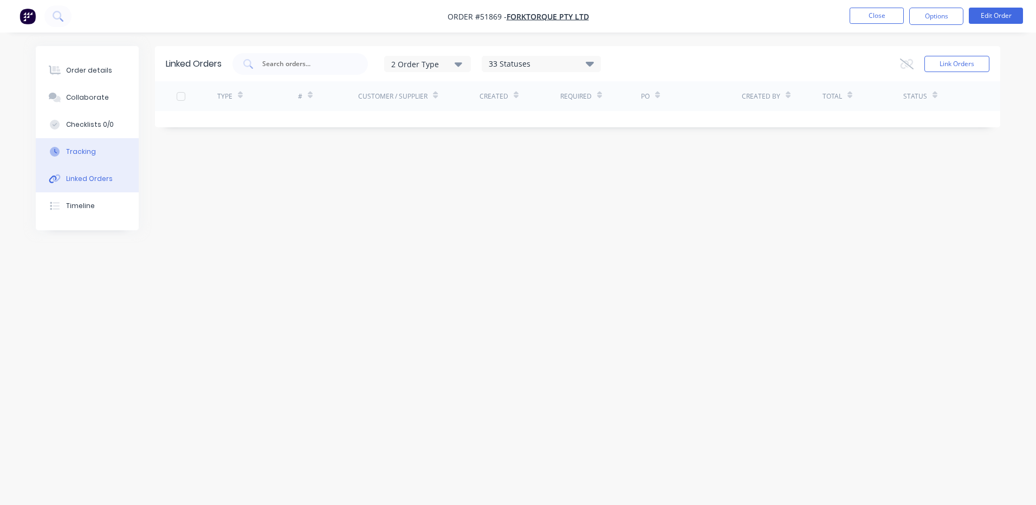
click at [100, 152] on button "Tracking" at bounding box center [87, 151] width 103 height 27
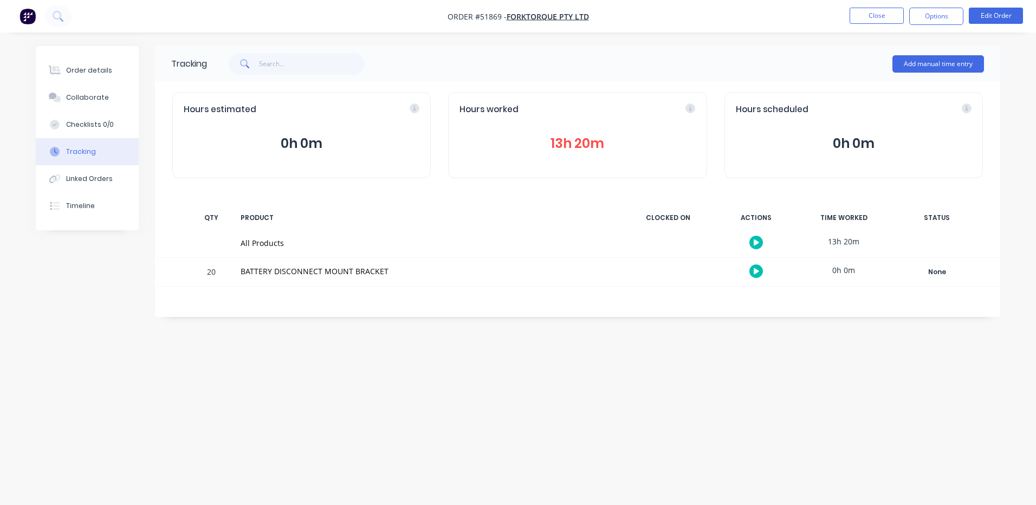
click at [550, 137] on button "13h 20m" at bounding box center [578, 143] width 236 height 21
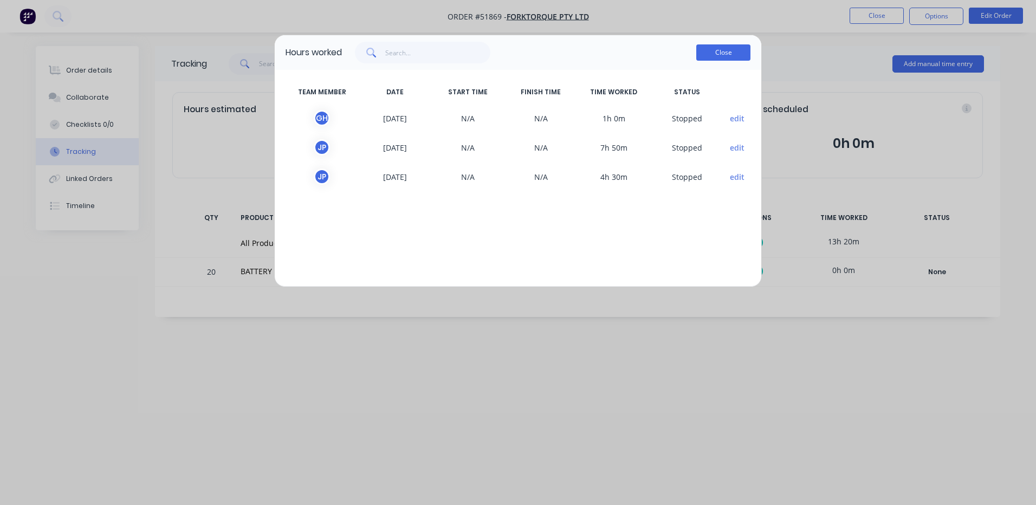
click at [731, 46] on button "Close" at bounding box center [723, 52] width 54 height 16
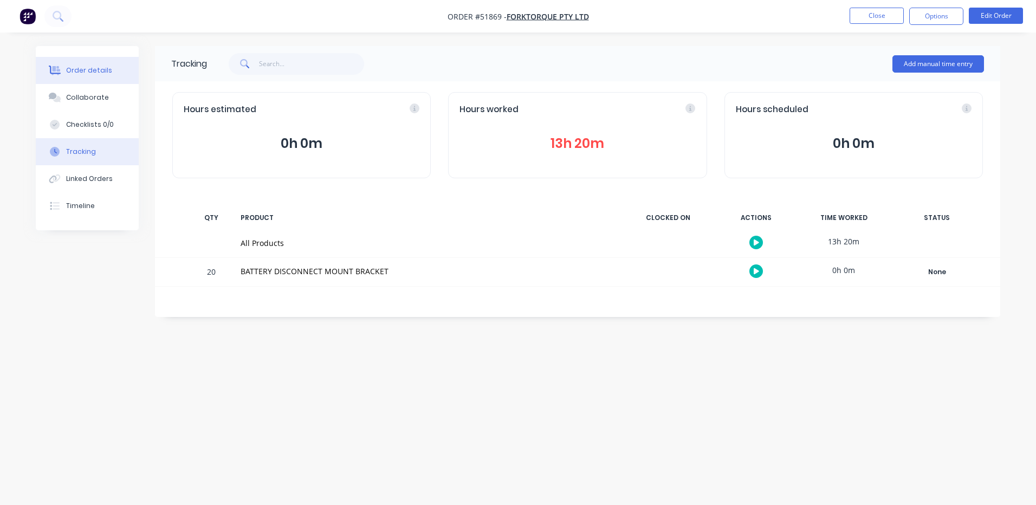
click at [106, 75] on button "Order details" at bounding box center [87, 70] width 103 height 27
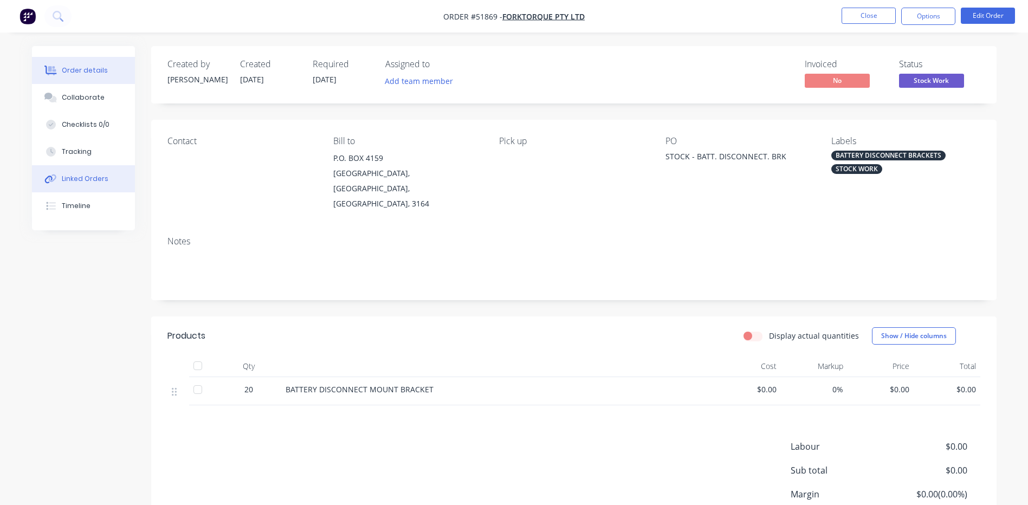
click at [90, 169] on button "Linked Orders" at bounding box center [83, 178] width 103 height 27
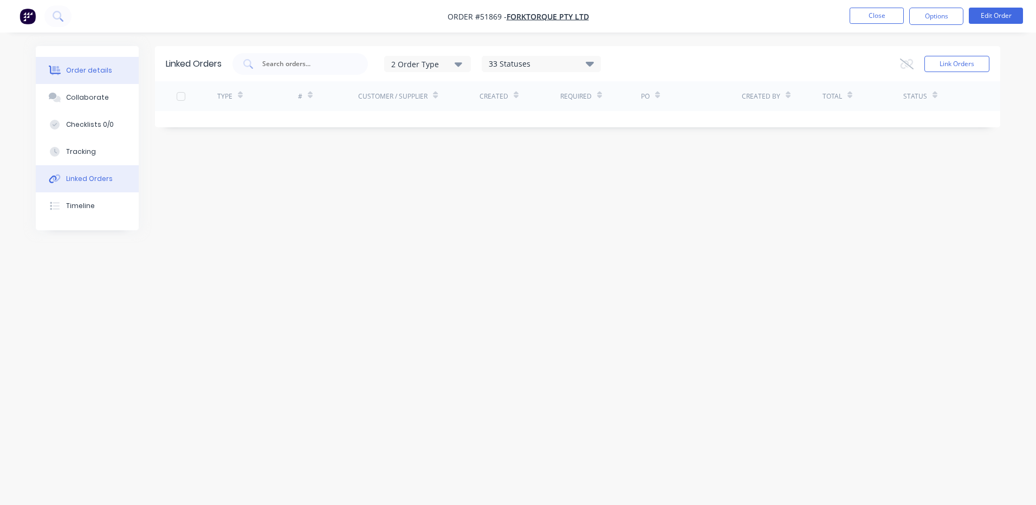
click at [100, 79] on button "Order details" at bounding box center [87, 70] width 103 height 27
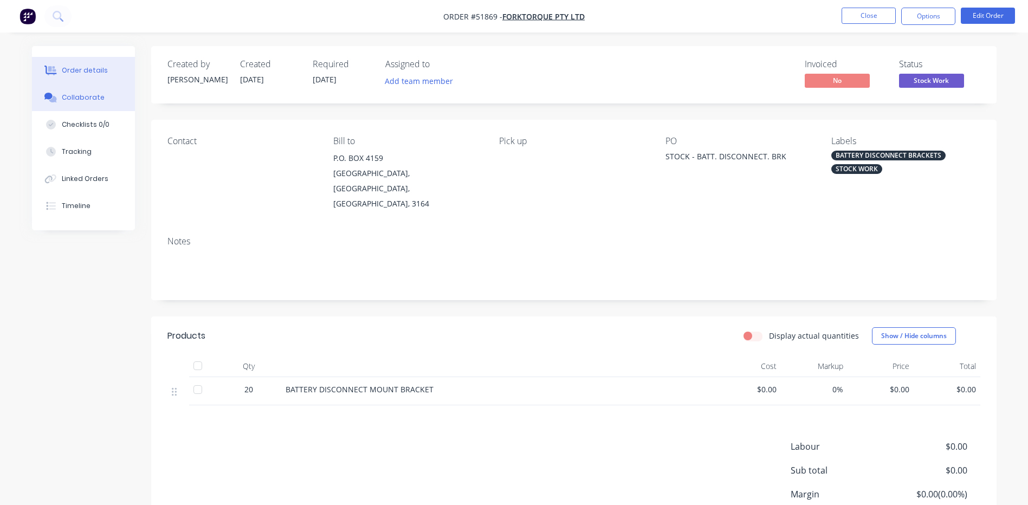
click at [89, 99] on div "Collaborate" at bounding box center [83, 98] width 43 height 10
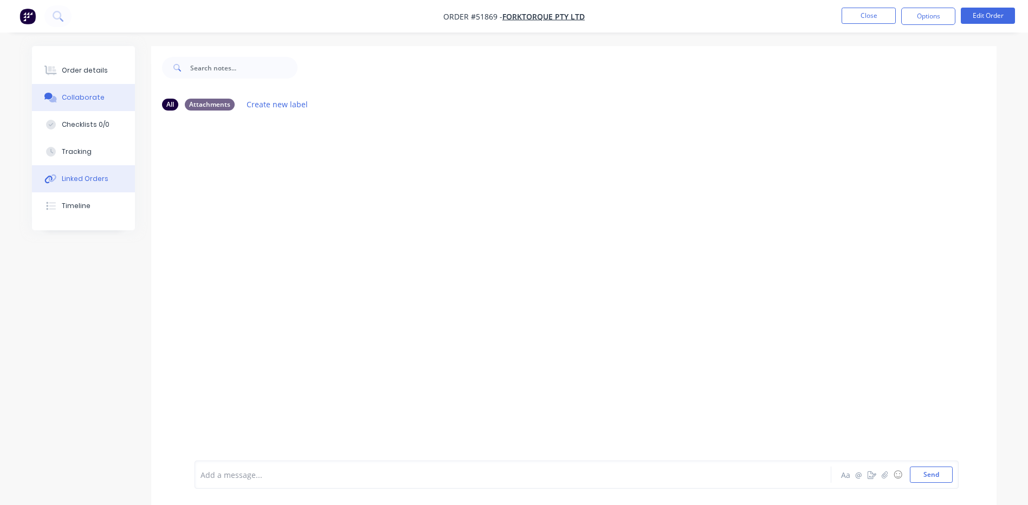
click at [88, 167] on button "Linked Orders" at bounding box center [83, 178] width 103 height 27
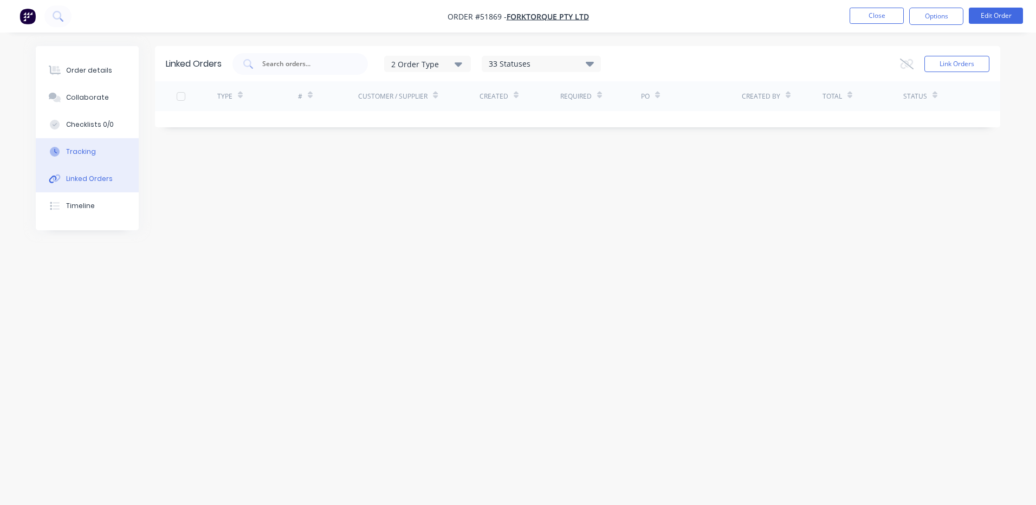
click at [93, 150] on div "Tracking" at bounding box center [81, 152] width 30 height 10
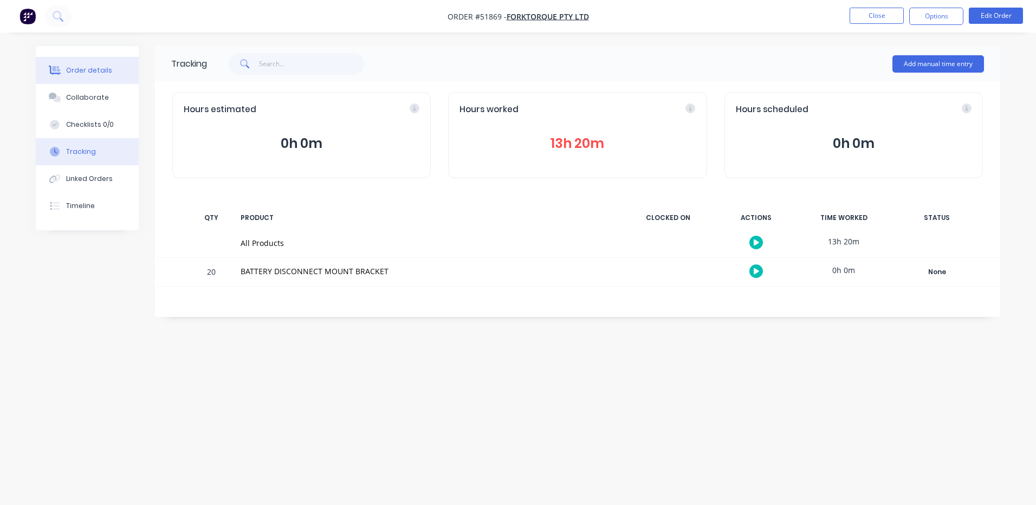
click at [127, 77] on button "Order details" at bounding box center [87, 70] width 103 height 27
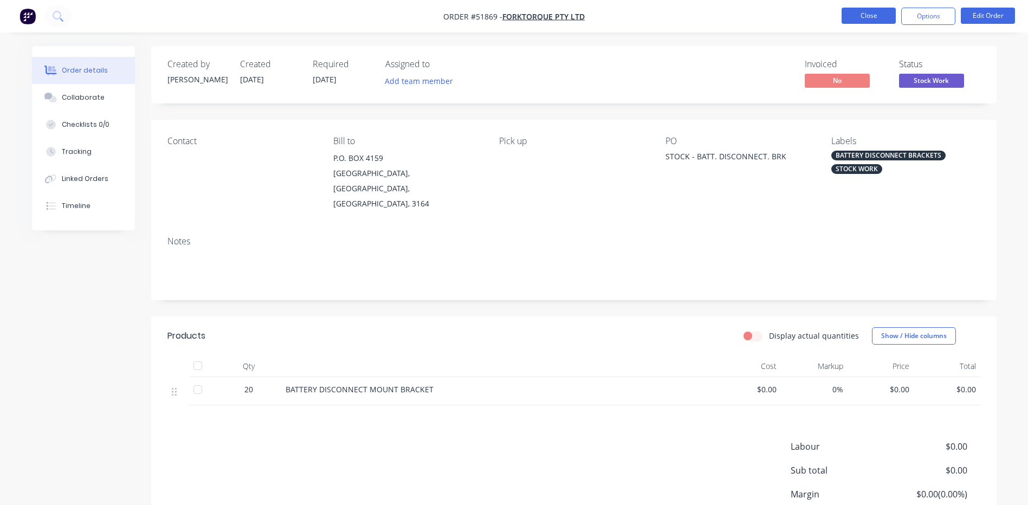
click at [863, 19] on button "Close" at bounding box center [869, 16] width 54 height 16
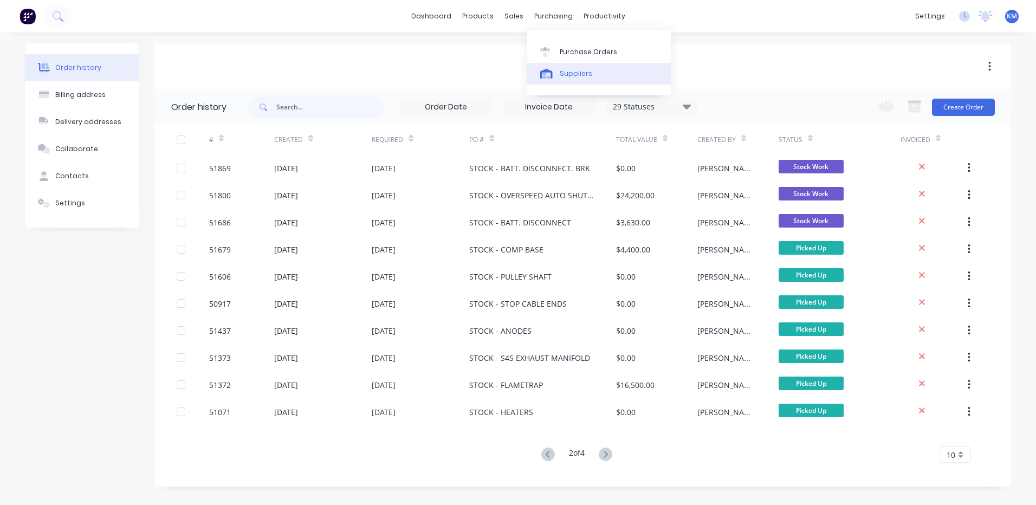
click at [557, 82] on link "Suppliers" at bounding box center [599, 74] width 144 height 22
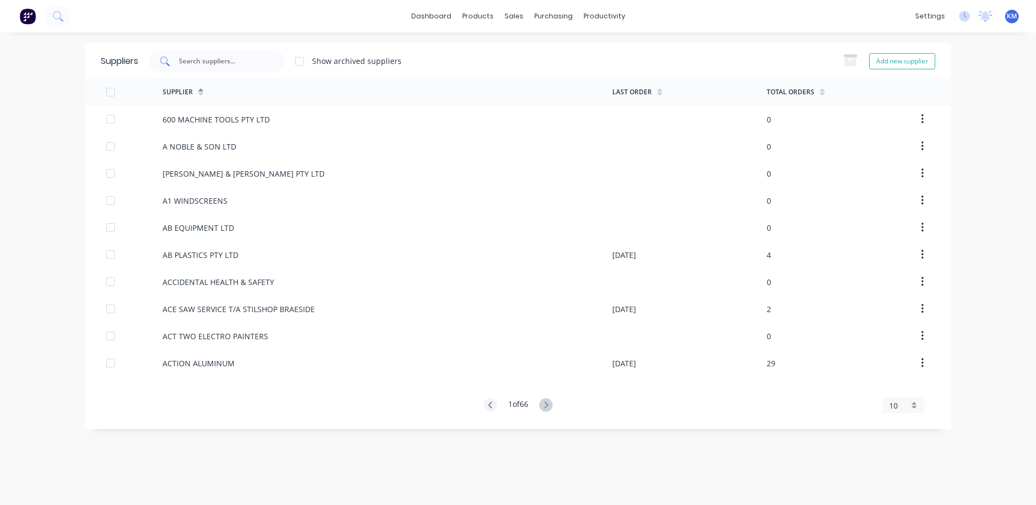
click at [233, 68] on div at bounding box center [216, 61] width 135 height 22
click at [223, 62] on input "text" at bounding box center [223, 61] width 90 height 11
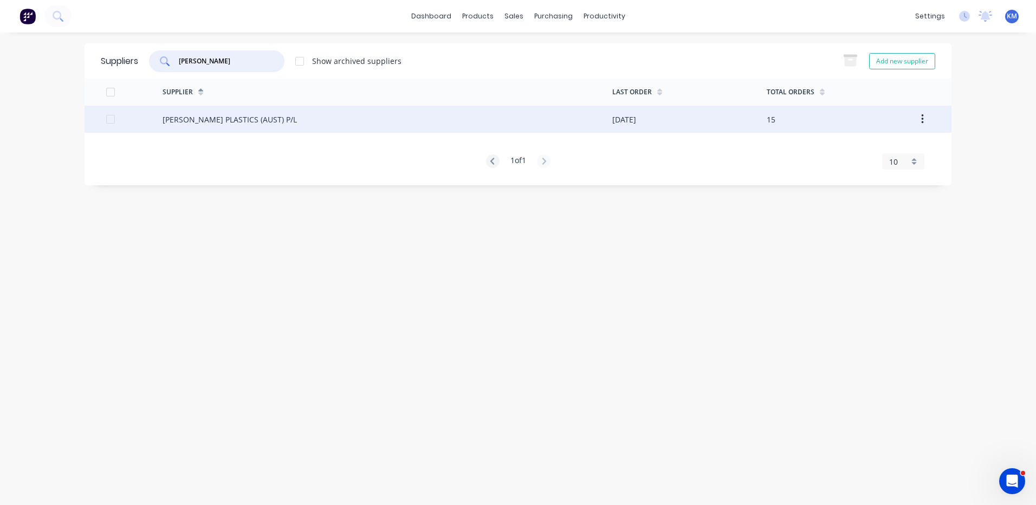
type input "VESCO"
click at [227, 118] on div "VESCO PLASTICS (AUST) P/L" at bounding box center [230, 119] width 134 height 11
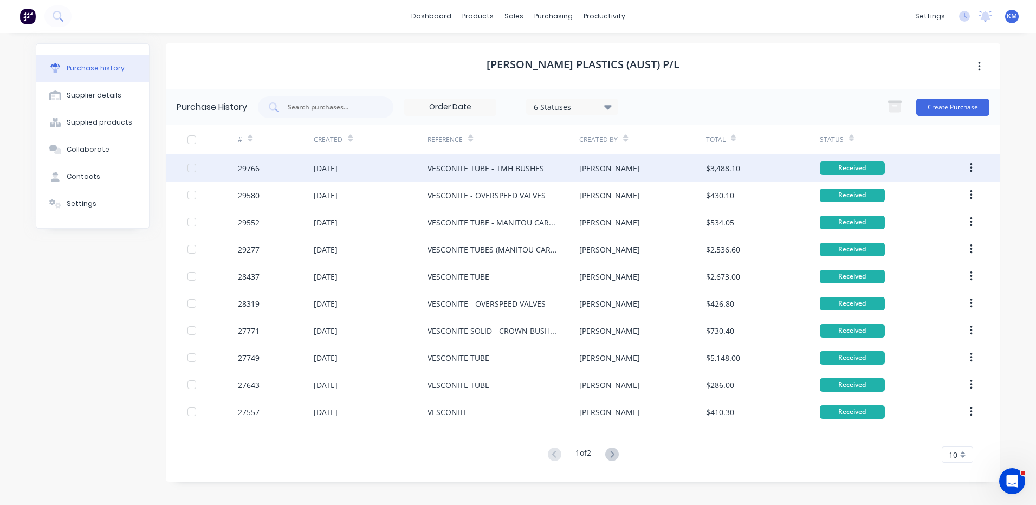
click at [448, 166] on div "VESCONITE TUBE - TMH BUSHES" at bounding box center [486, 168] width 117 height 11
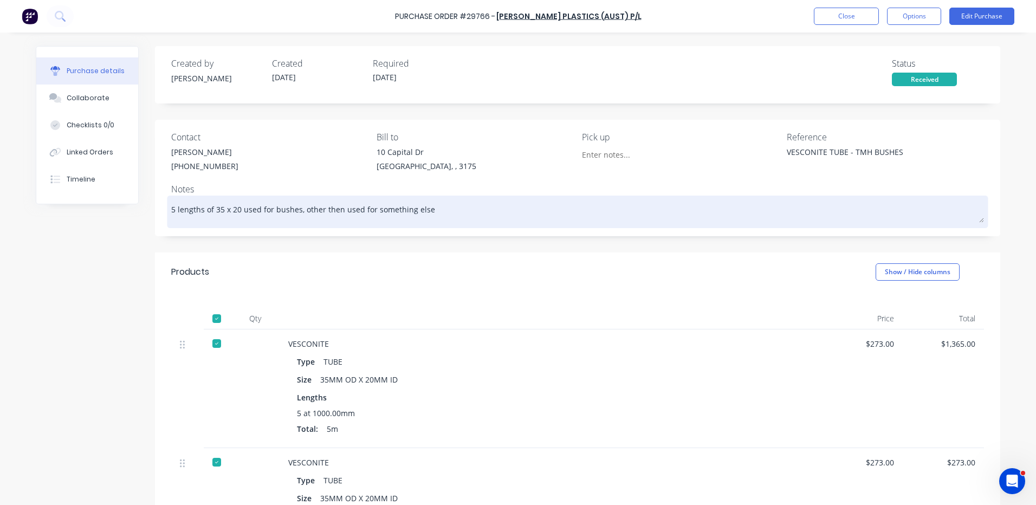
type textarea "x"
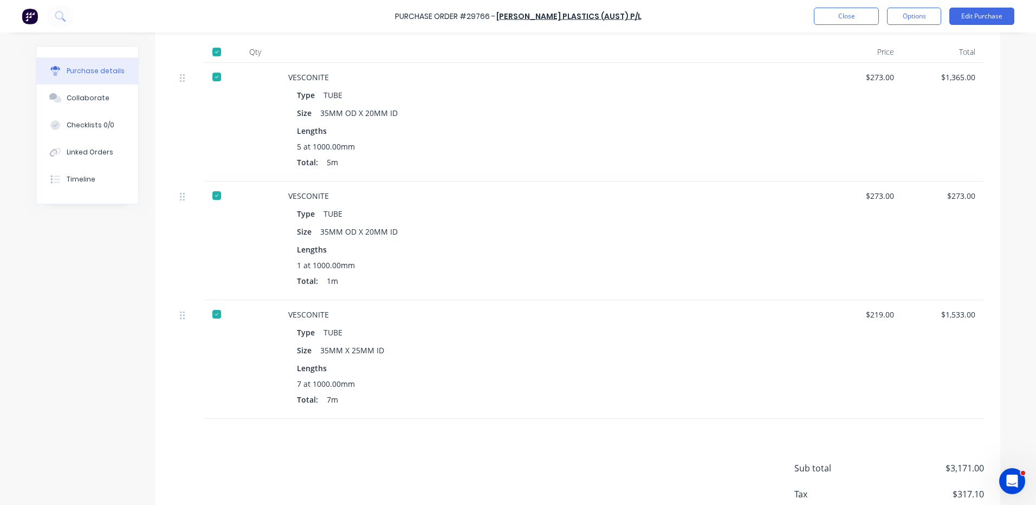
scroll to position [271, 0]
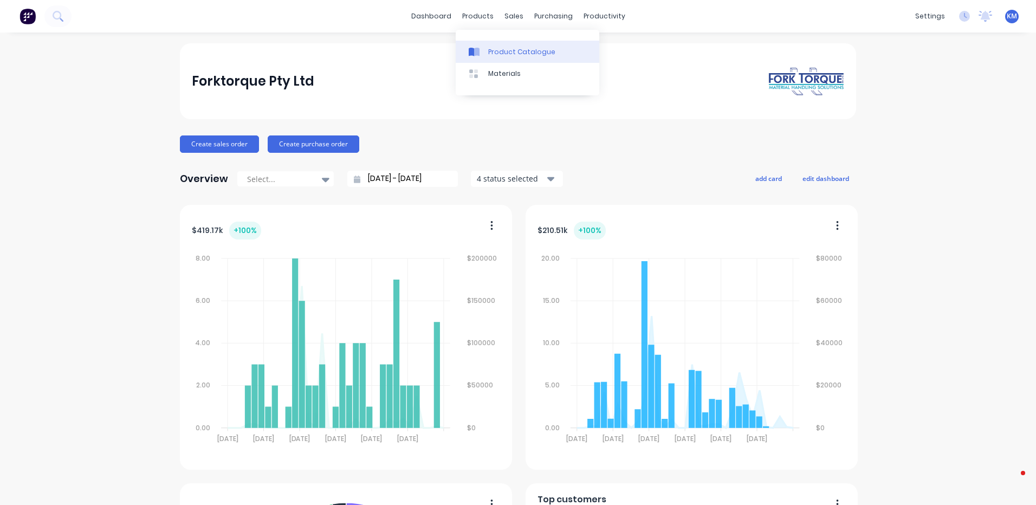
click at [488, 45] on link "Product Catalogue" at bounding box center [528, 52] width 144 height 22
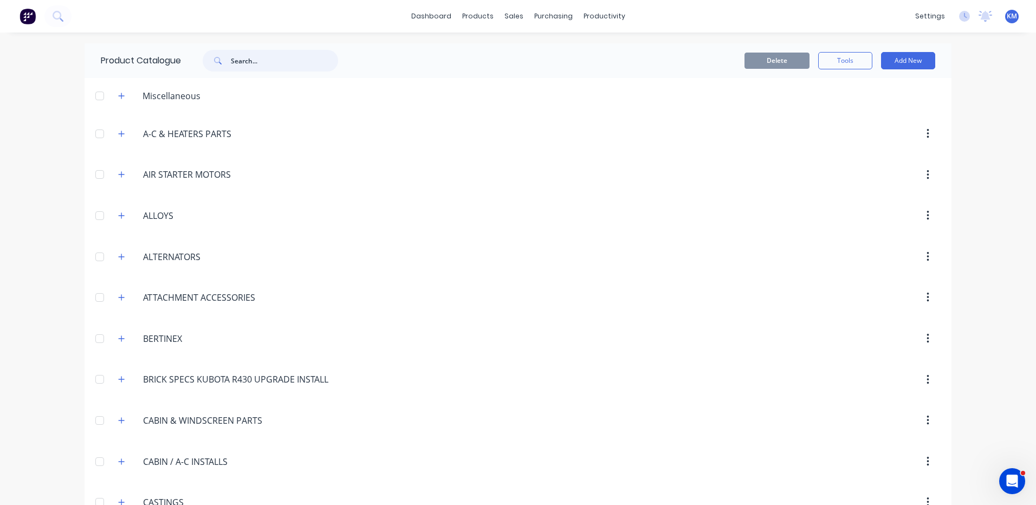
click at [244, 57] on input "text" at bounding box center [284, 61] width 107 height 22
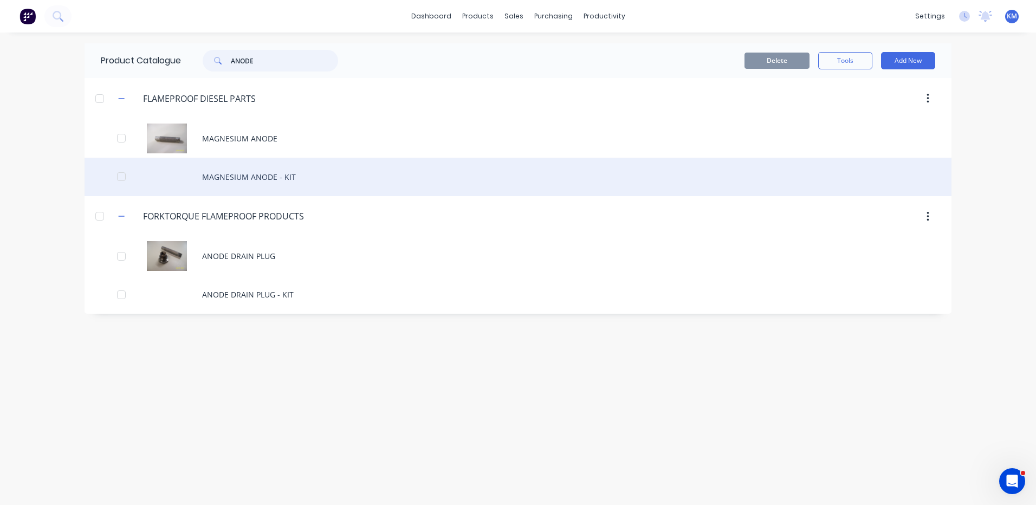
type input "ANODE"
click at [312, 183] on div "MAGNESIUM ANODE - KIT" at bounding box center [518, 177] width 867 height 38
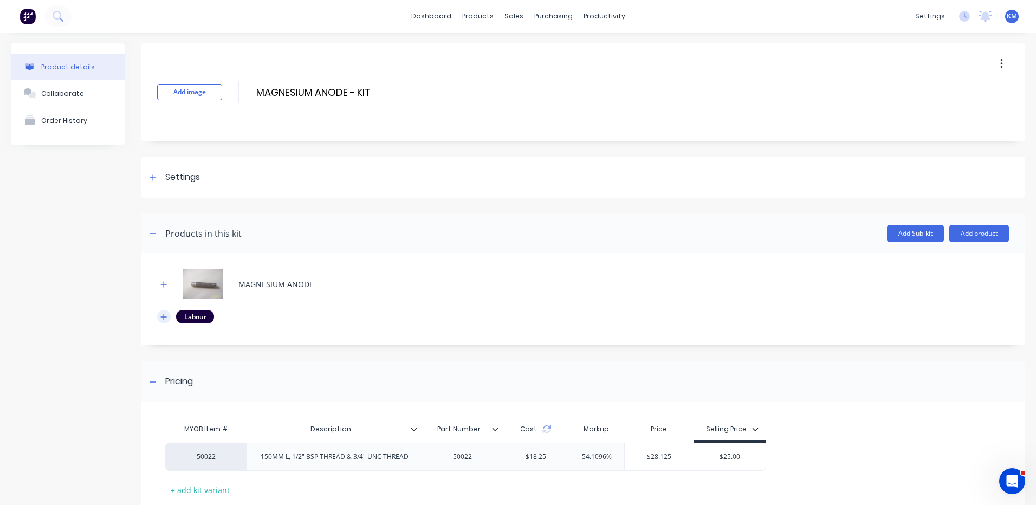
click at [170, 315] on button "button" at bounding box center [164, 317] width 14 height 14
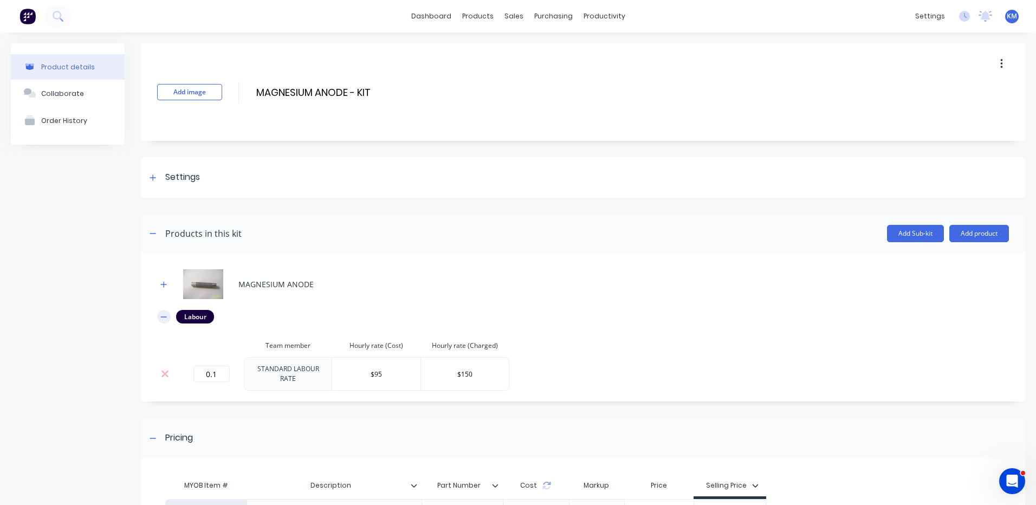
click at [166, 317] on icon "button" at bounding box center [164, 316] width 6 height 1
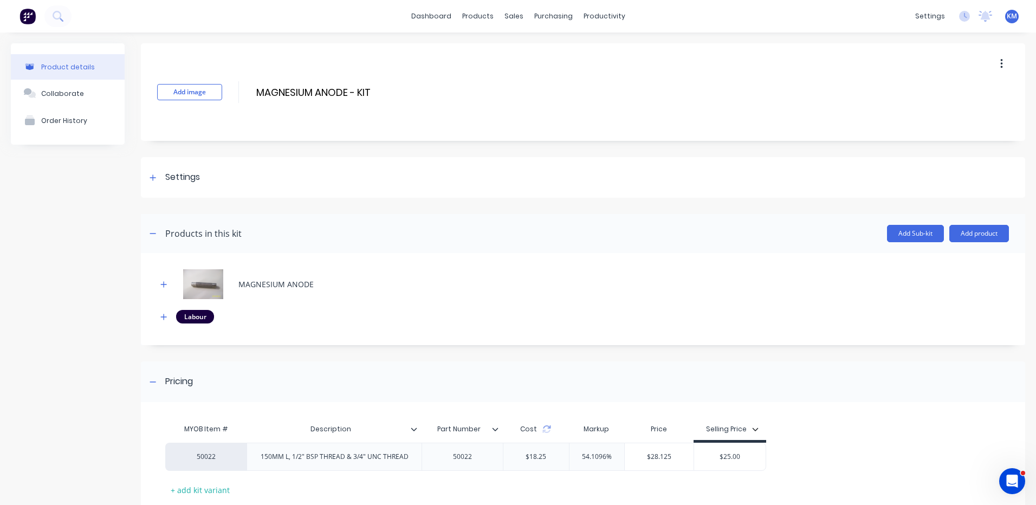
scroll to position [70, 0]
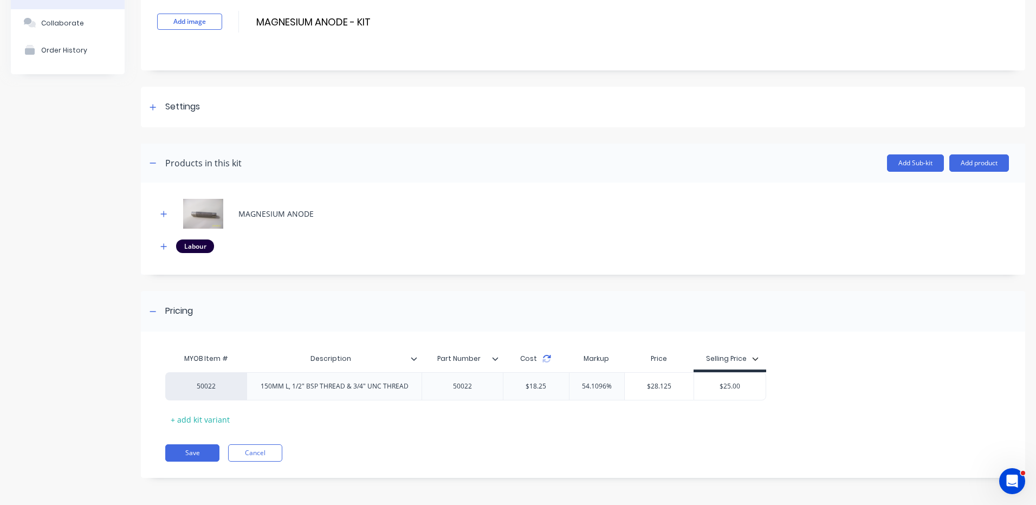
click at [549, 358] on icon at bounding box center [548, 356] width 8 height 3
click at [190, 454] on button "Save" at bounding box center [192, 452] width 54 height 17
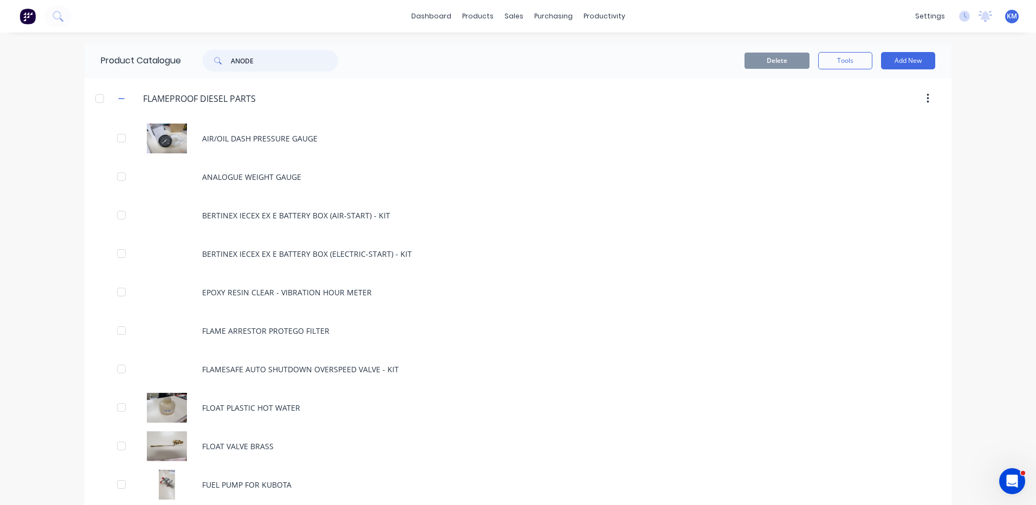
click at [316, 57] on input "ANODE" at bounding box center [284, 61] width 107 height 22
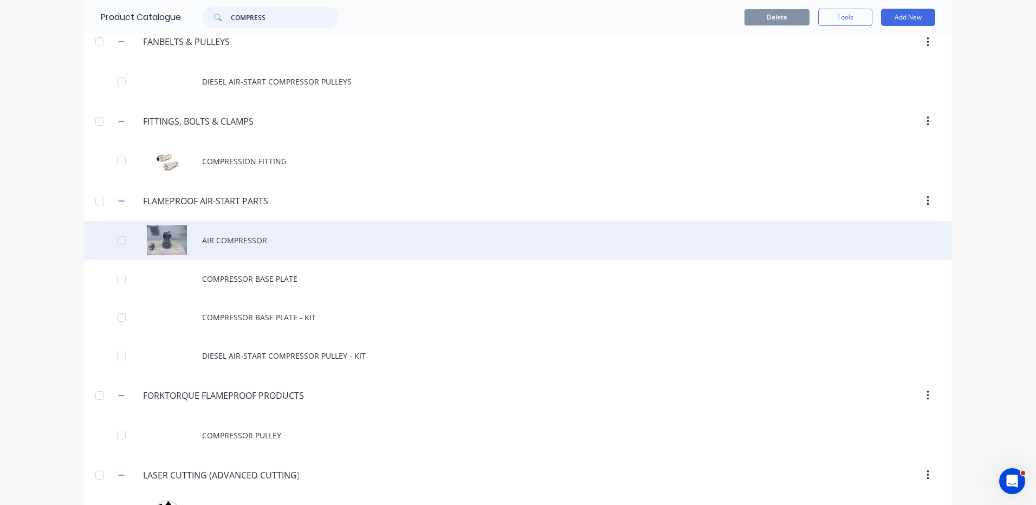
scroll to position [271, 0]
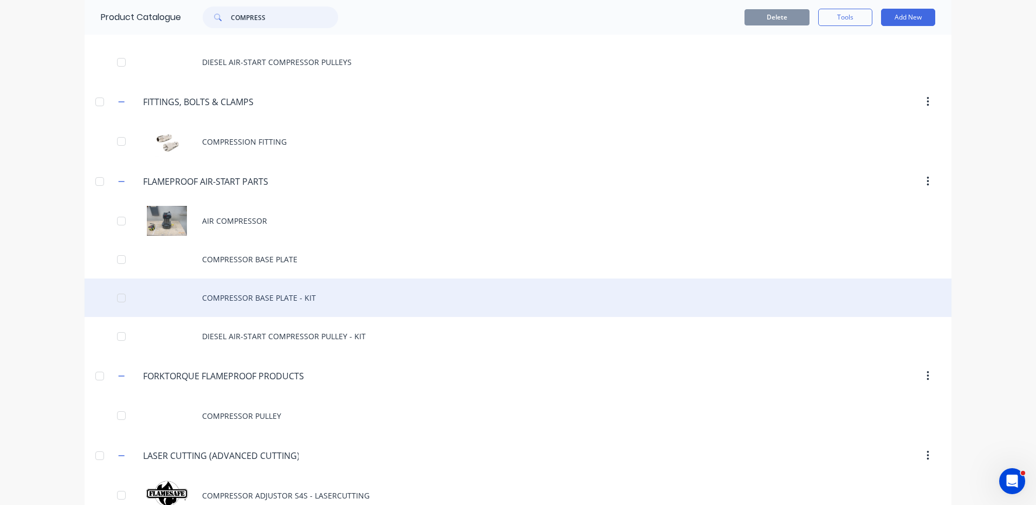
type input "COMPRESS"
click at [343, 286] on div "COMPRESSOR BASE PLATE - KIT" at bounding box center [518, 298] width 867 height 38
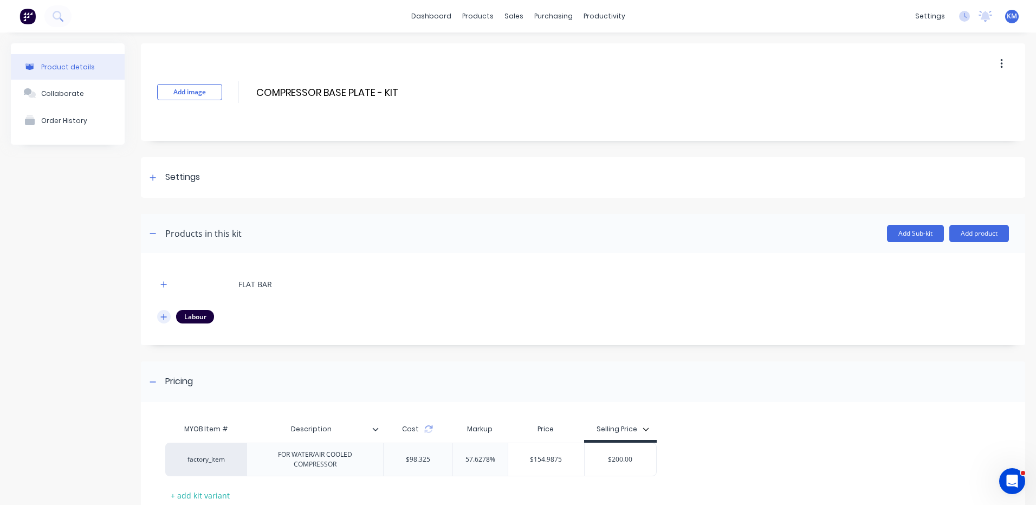
click at [168, 319] on button "button" at bounding box center [164, 317] width 14 height 14
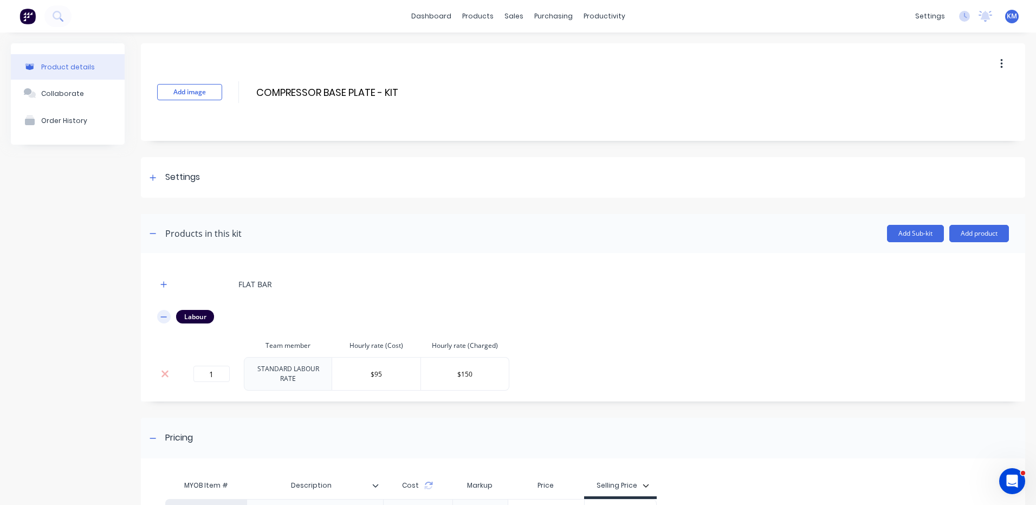
click at [165, 316] on icon "button" at bounding box center [164, 316] width 6 height 1
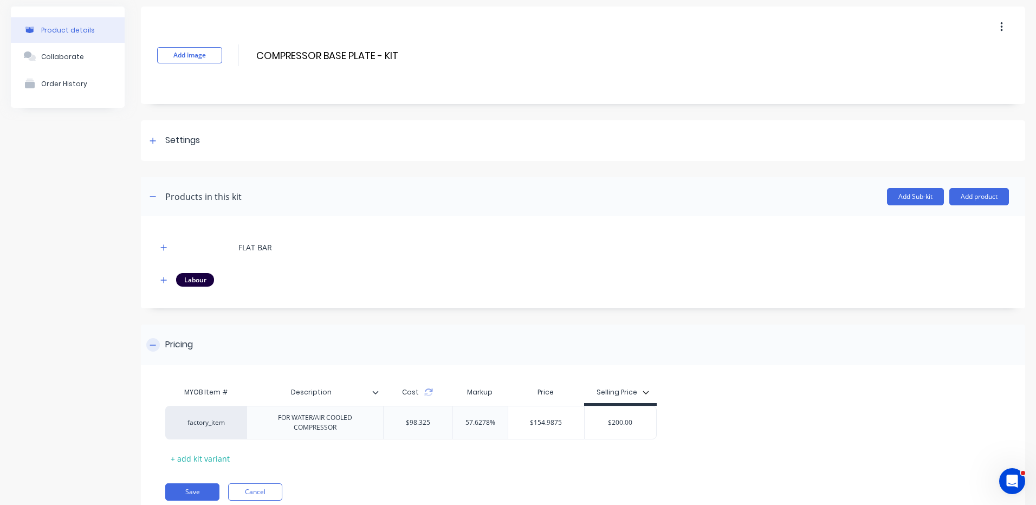
scroll to position [76, 0]
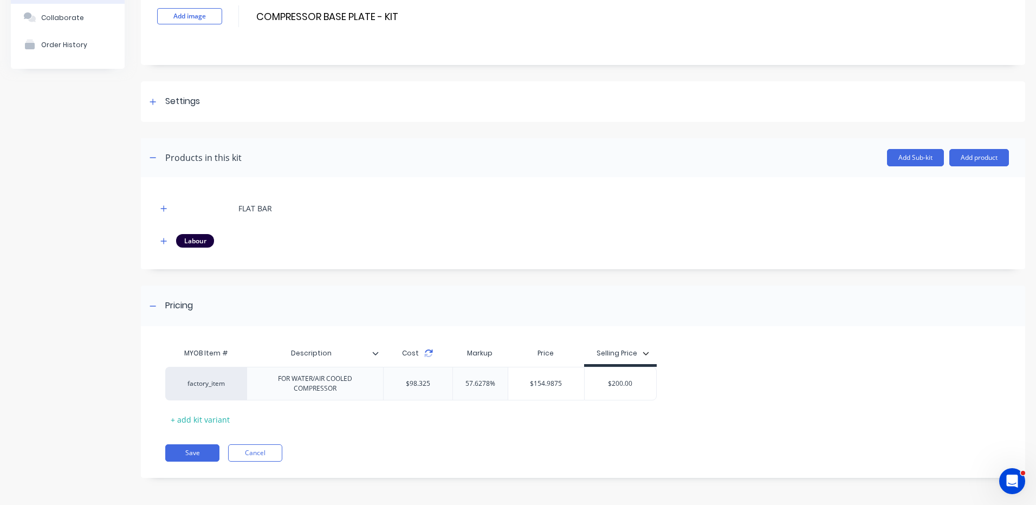
click at [426, 353] on icon at bounding box center [428, 353] width 9 height 9
drag, startPoint x: 178, startPoint y: 452, endPoint x: 188, endPoint y: 405, distance: 47.7
click at [178, 452] on button "Save" at bounding box center [192, 452] width 54 height 17
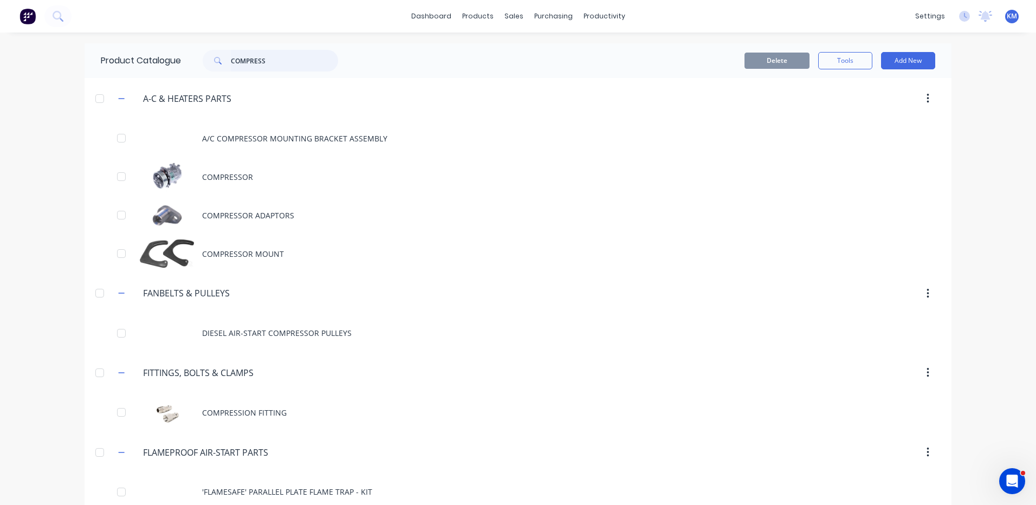
click at [258, 62] on input "COMPRESS" at bounding box center [284, 61] width 107 height 22
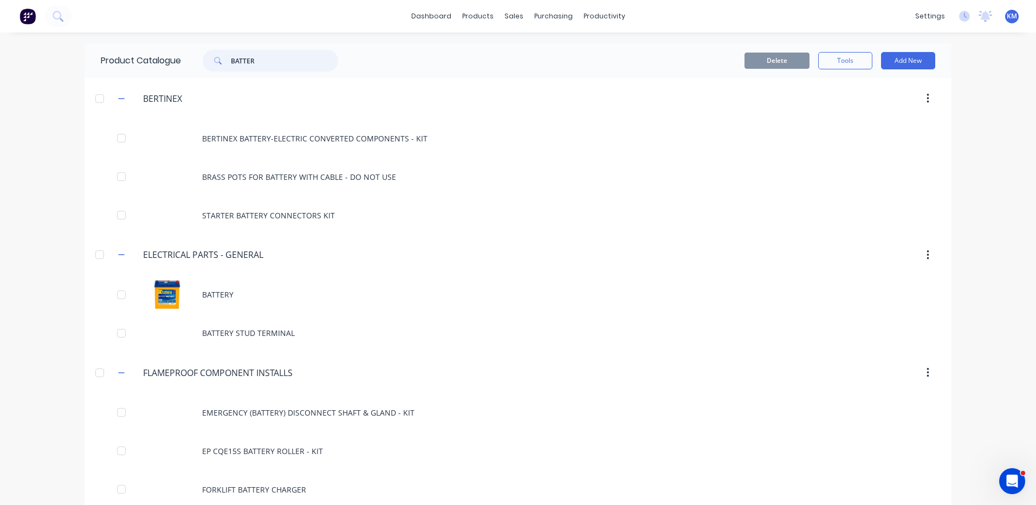
type input "BATTER"
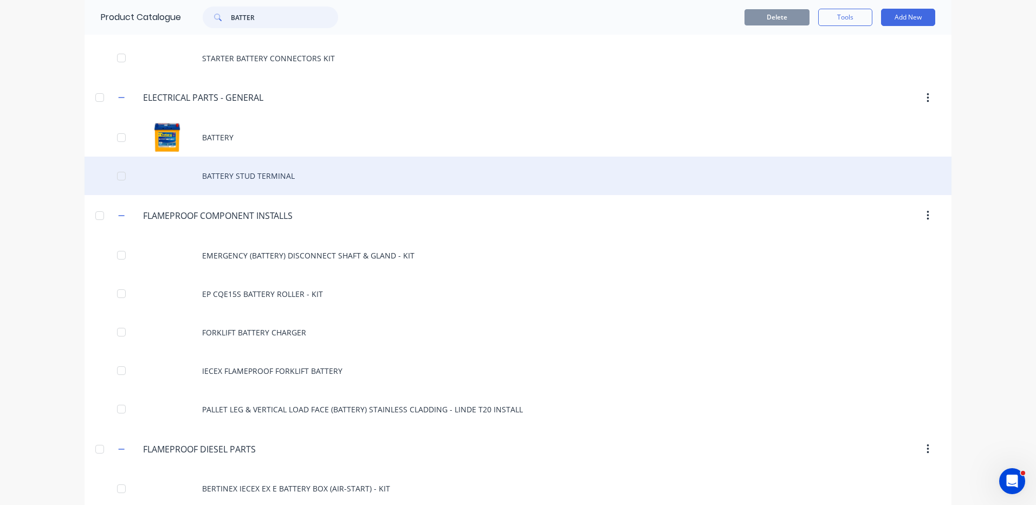
scroll to position [163, 0]
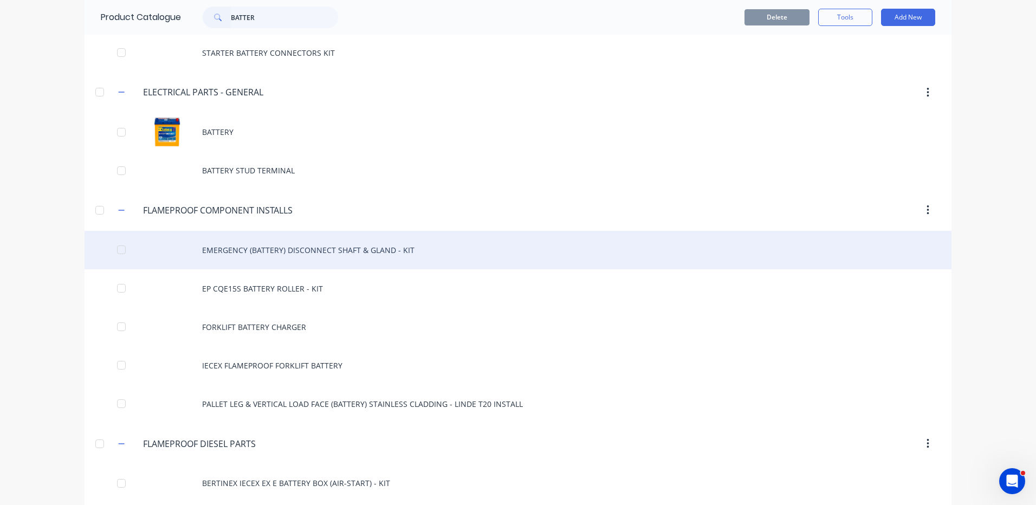
click at [343, 259] on div "EMERGENCY (BATTERY) DISCONNECT SHAFT & GLAND - KIT" at bounding box center [518, 250] width 867 height 38
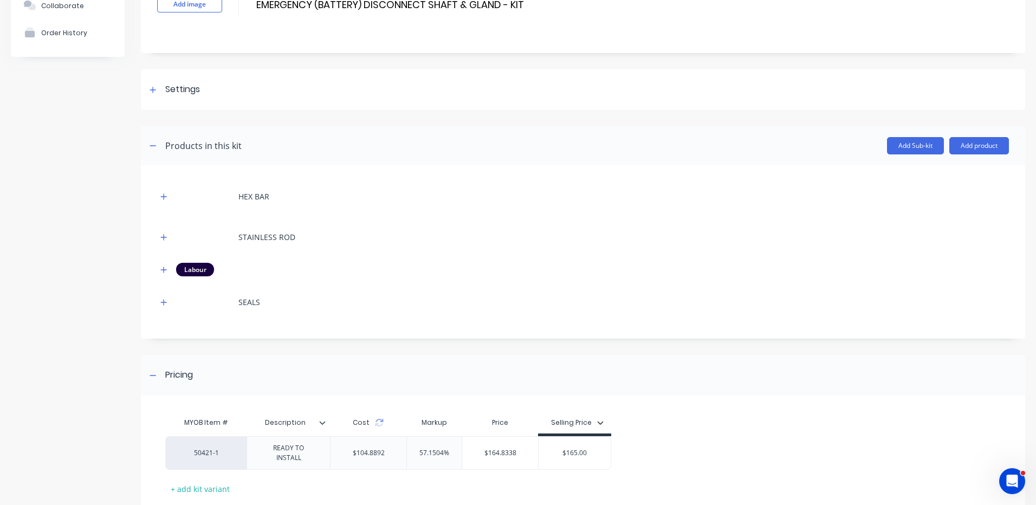
scroll to position [152, 0]
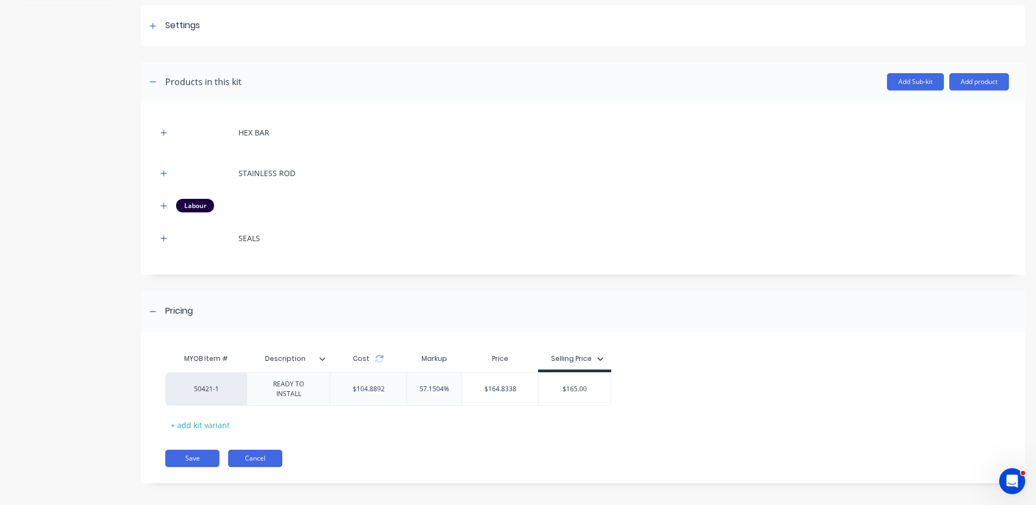
click at [256, 452] on button "Cancel" at bounding box center [255, 458] width 54 height 17
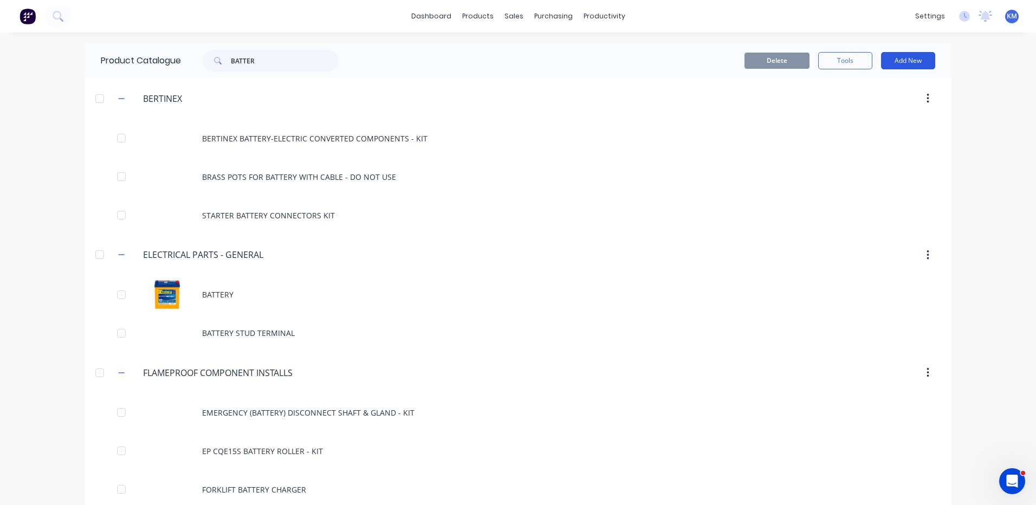
click at [902, 62] on button "Add New" at bounding box center [908, 60] width 54 height 17
click at [893, 127] on div "Product Kit" at bounding box center [883, 132] width 83 height 16
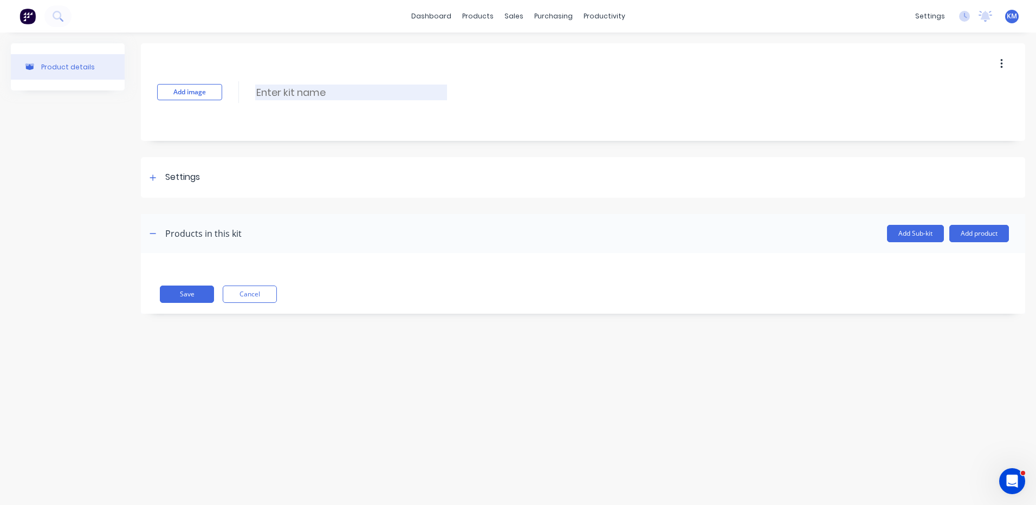
click at [372, 94] on input at bounding box center [351, 93] width 192 height 16
type input "BATTERY DISCONNECT MOUNTING BRACKET - KIT"
drag, startPoint x: 970, startPoint y: 234, endPoint x: 974, endPoint y: 247, distance: 13.5
click at [971, 234] on button "Add product" at bounding box center [979, 233] width 60 height 17
click at [977, 256] on div "Product catalogue" at bounding box center [957, 262] width 83 height 16
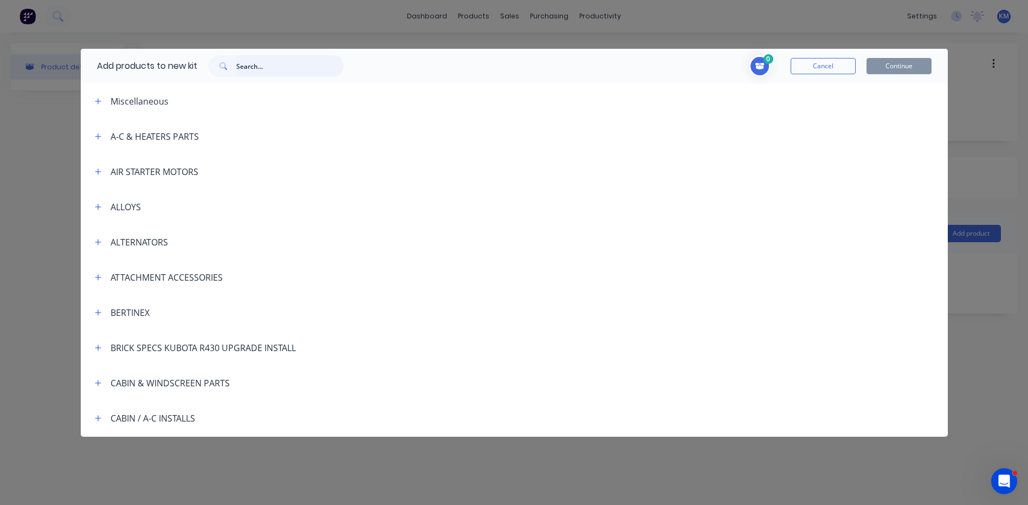
click at [258, 66] on input "text" at bounding box center [289, 66] width 107 height 22
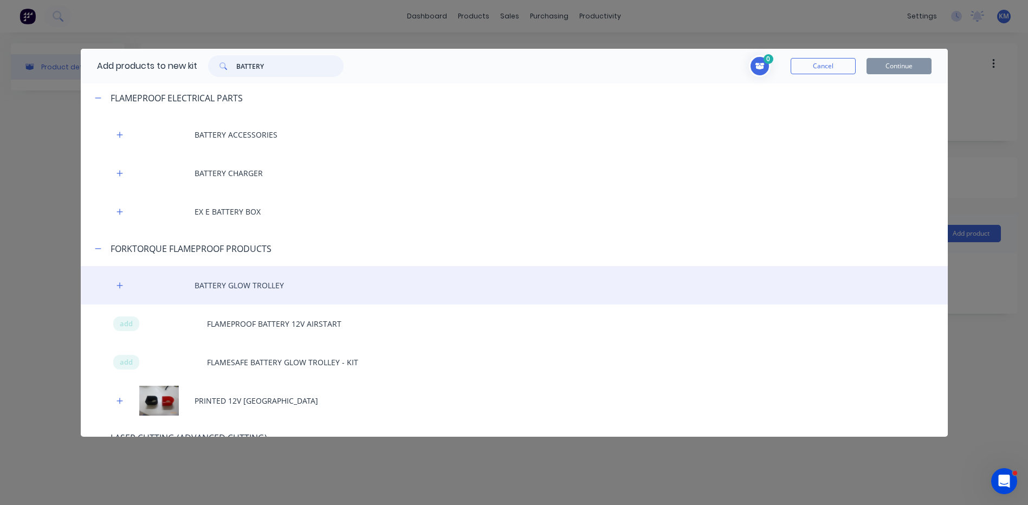
scroll to position [701, 0]
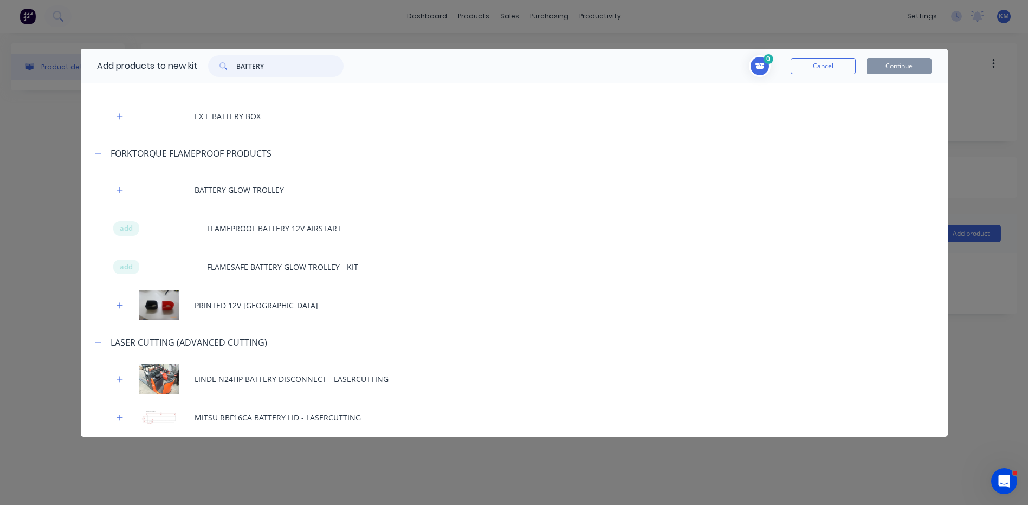
drag, startPoint x: 277, startPoint y: 73, endPoint x: 234, endPoint y: 61, distance: 45.1
click at [234, 61] on div "BATTERY" at bounding box center [275, 66] width 135 height 22
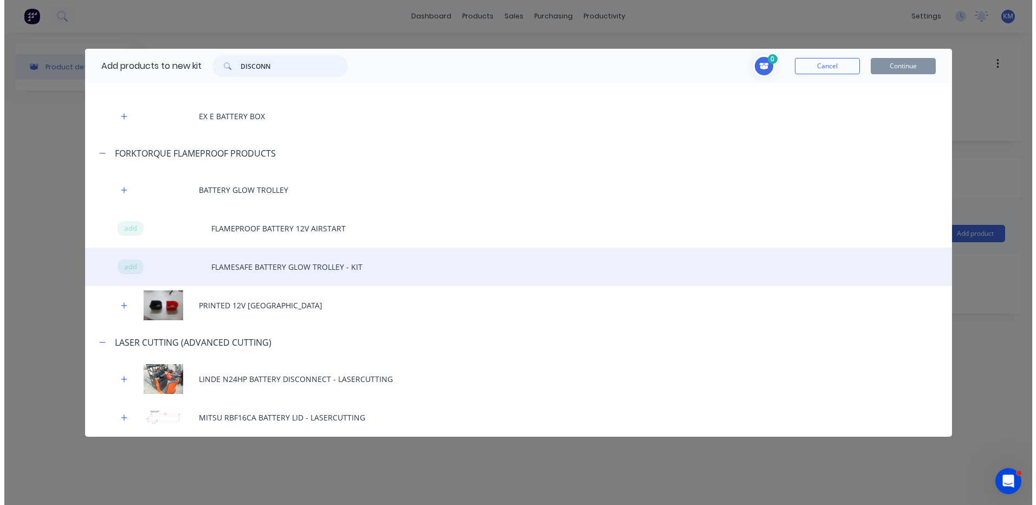
scroll to position [0, 0]
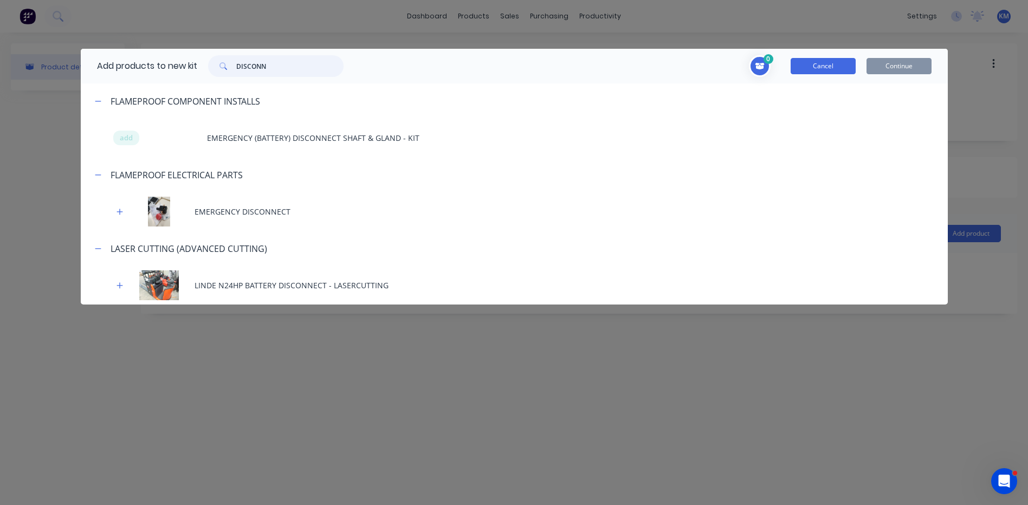
type input "DISCONN"
click at [821, 67] on button "Cancel" at bounding box center [823, 66] width 65 height 16
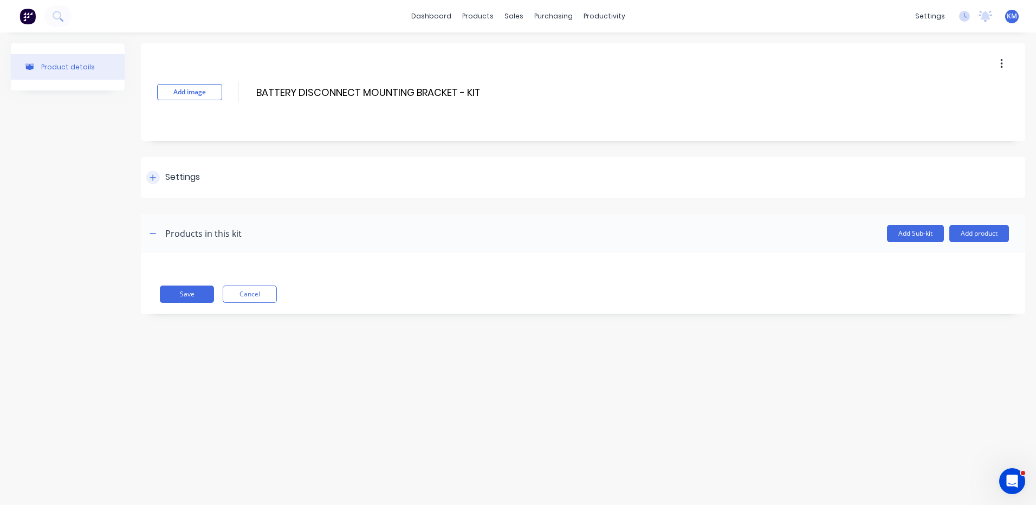
click at [205, 173] on div "Settings" at bounding box center [583, 177] width 884 height 41
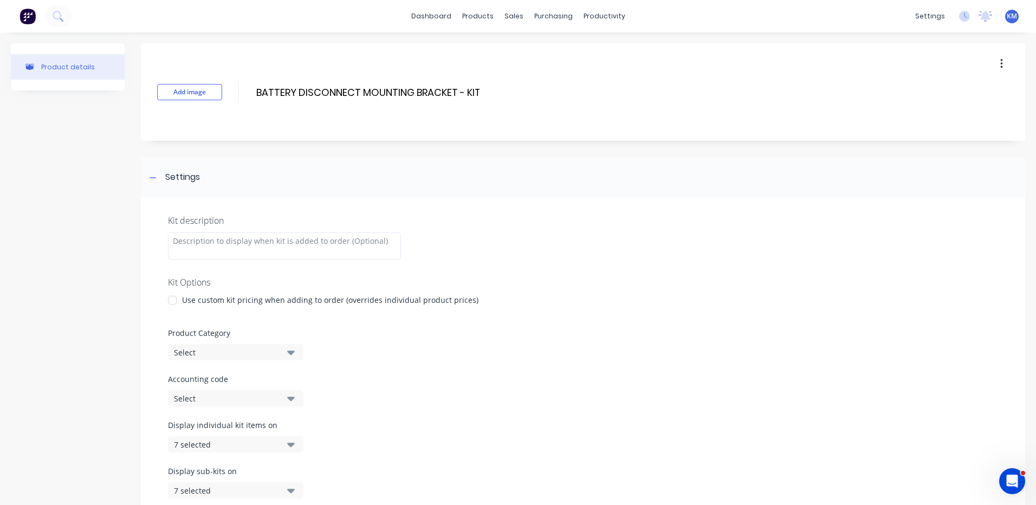
click at [204, 300] on div "Use custom kit pricing when adding to order (overrides individual product price…" at bounding box center [330, 299] width 296 height 11
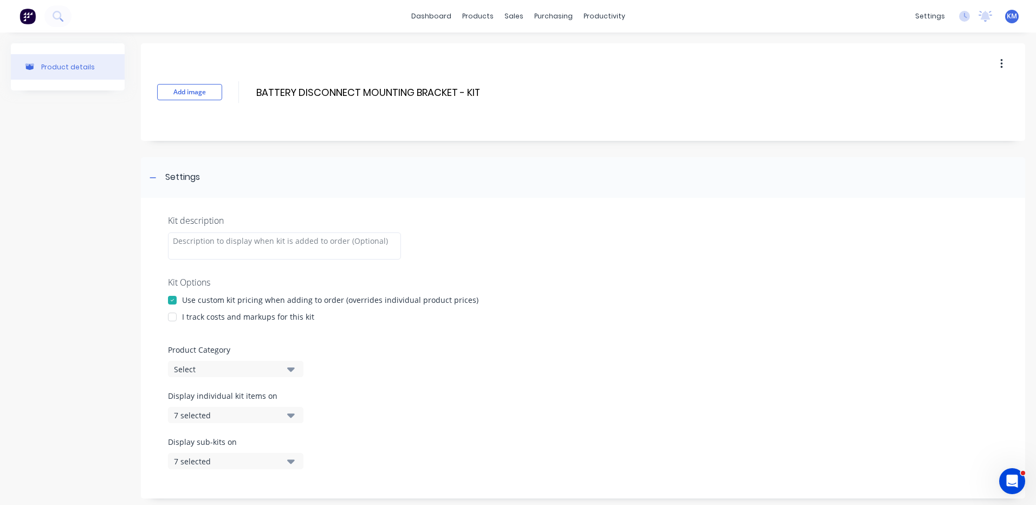
click at [206, 318] on div "I track costs and markups for this kit" at bounding box center [248, 316] width 132 height 11
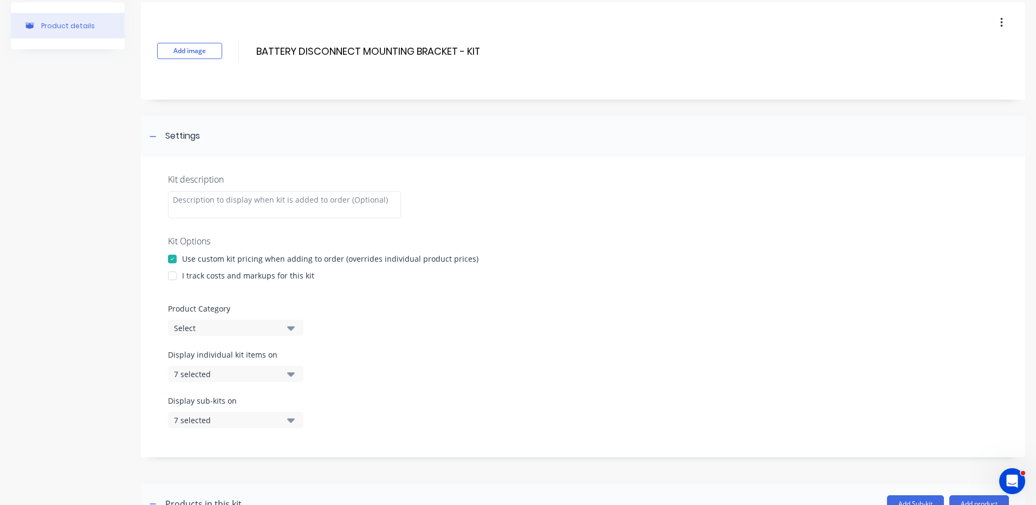
scroll to position [108, 0]
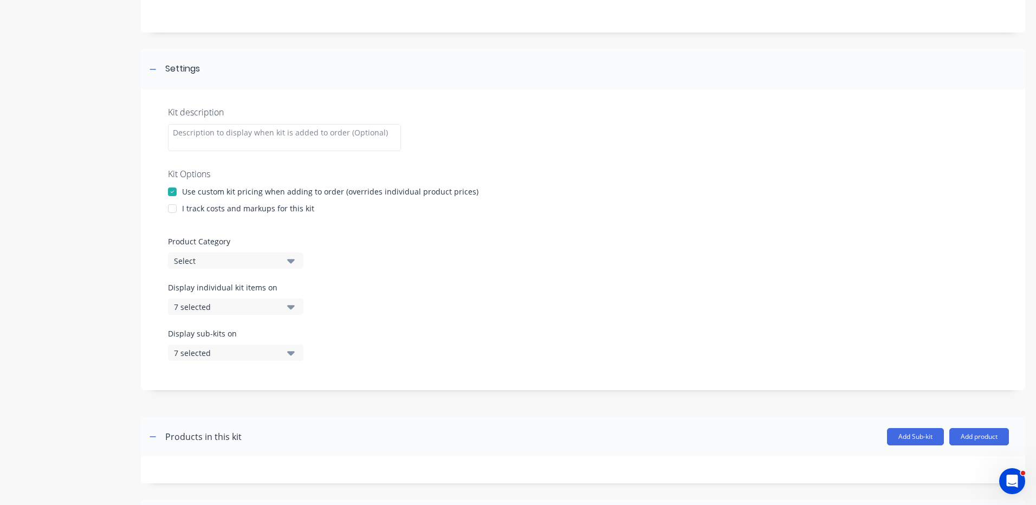
click at [292, 302] on icon "button" at bounding box center [291, 307] width 8 height 12
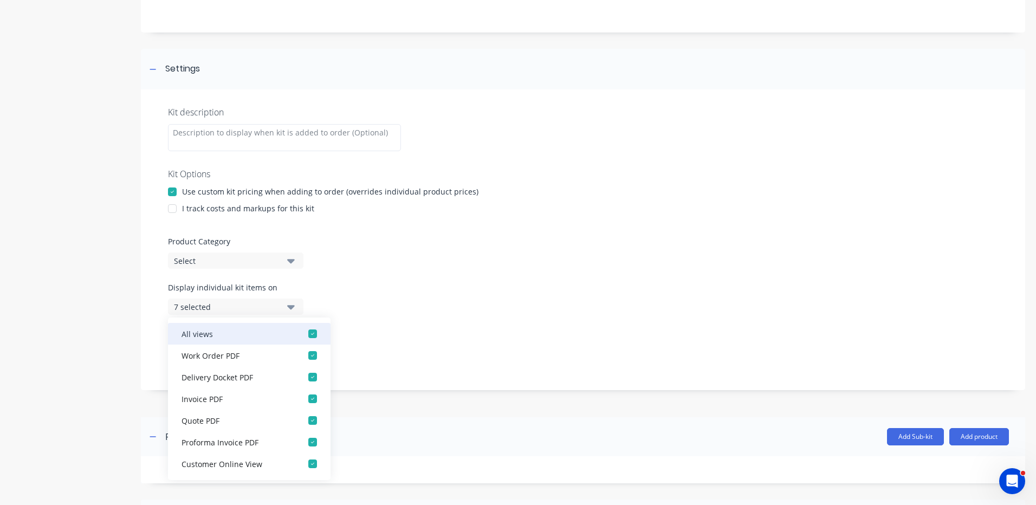
drag, startPoint x: 309, startPoint y: 333, endPoint x: 302, endPoint y: 309, distance: 24.9
click at [308, 333] on div "button" at bounding box center [313, 334] width 22 height 22
click at [296, 305] on button "None" at bounding box center [235, 307] width 135 height 16
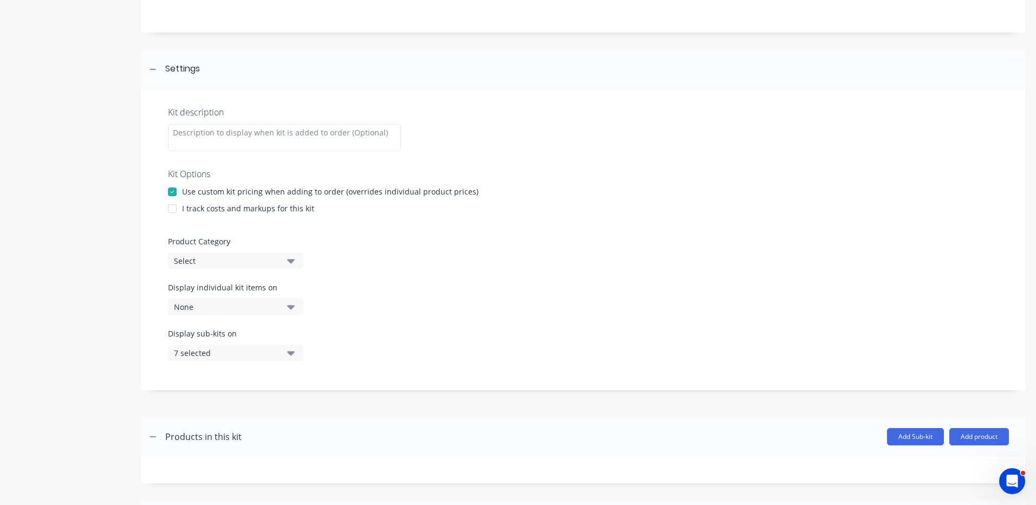
click at [290, 348] on icon "button" at bounding box center [291, 353] width 8 height 12
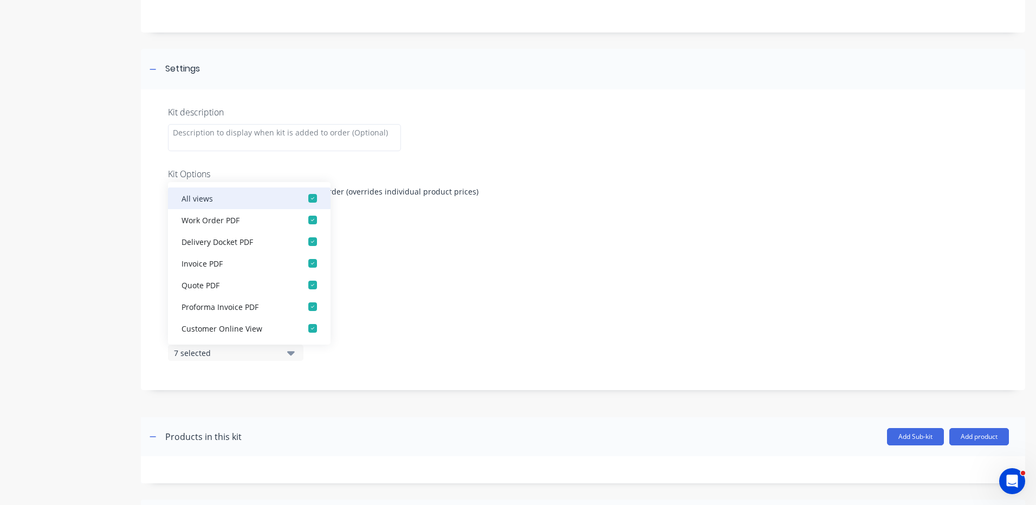
click at [302, 190] on div "button" at bounding box center [313, 199] width 22 height 22
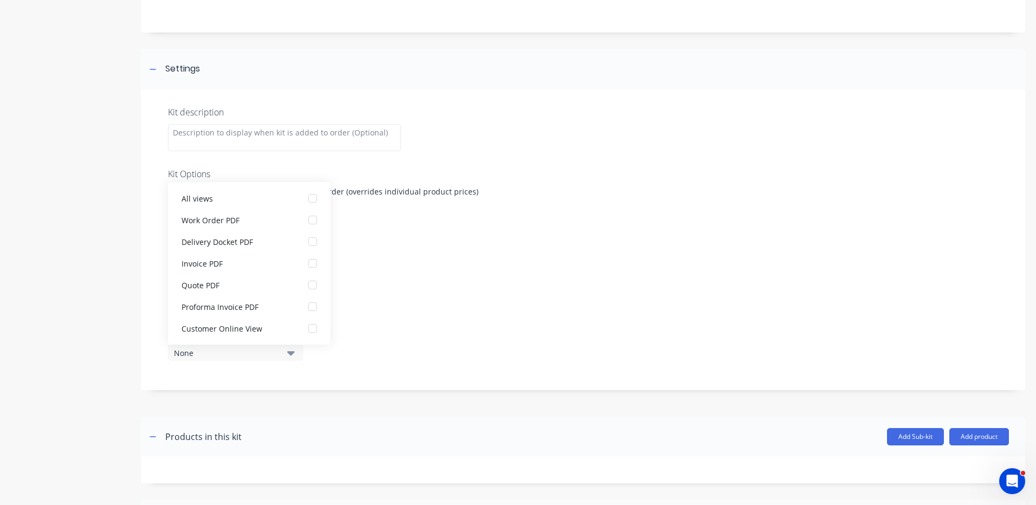
click at [406, 297] on div "Display individual kit items on None" at bounding box center [583, 305] width 830 height 46
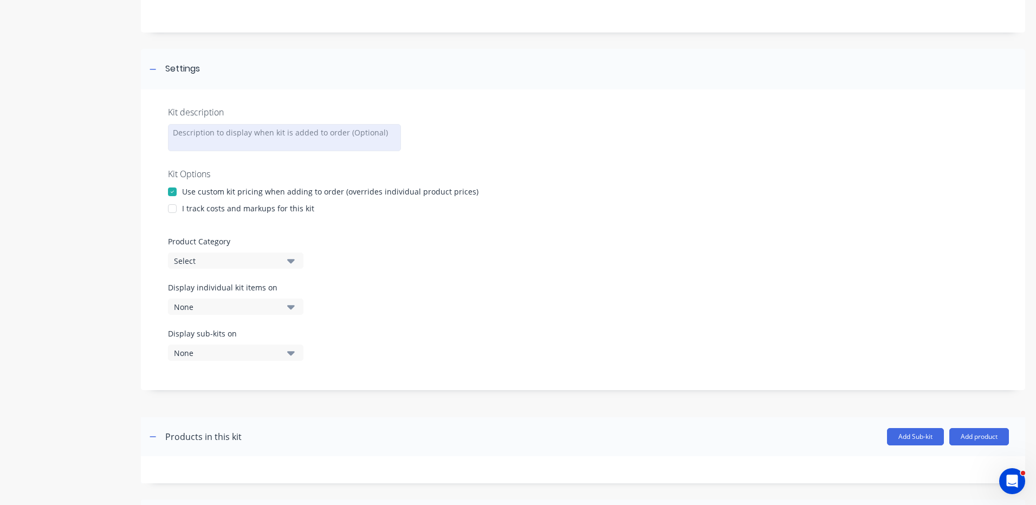
click at [316, 140] on div at bounding box center [284, 137] width 233 height 27
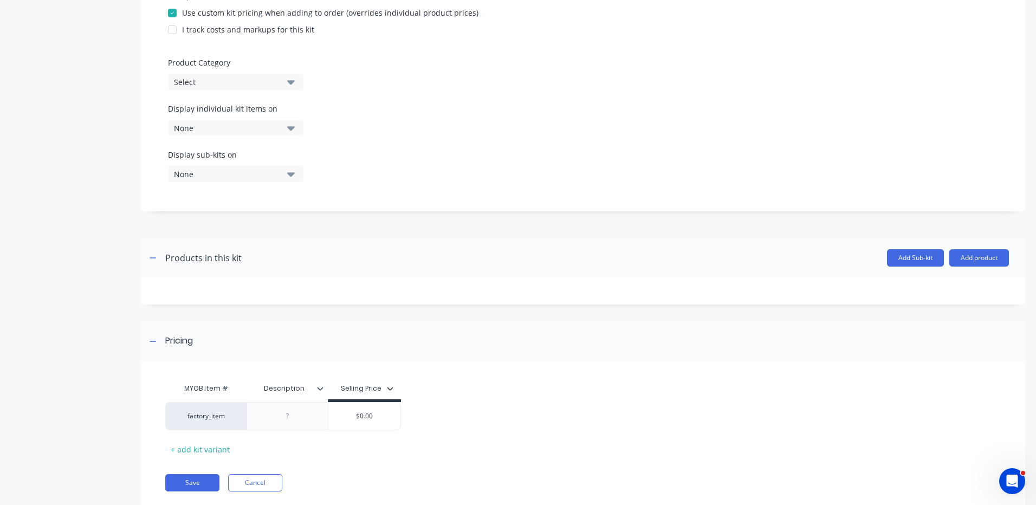
scroll to position [264, 0]
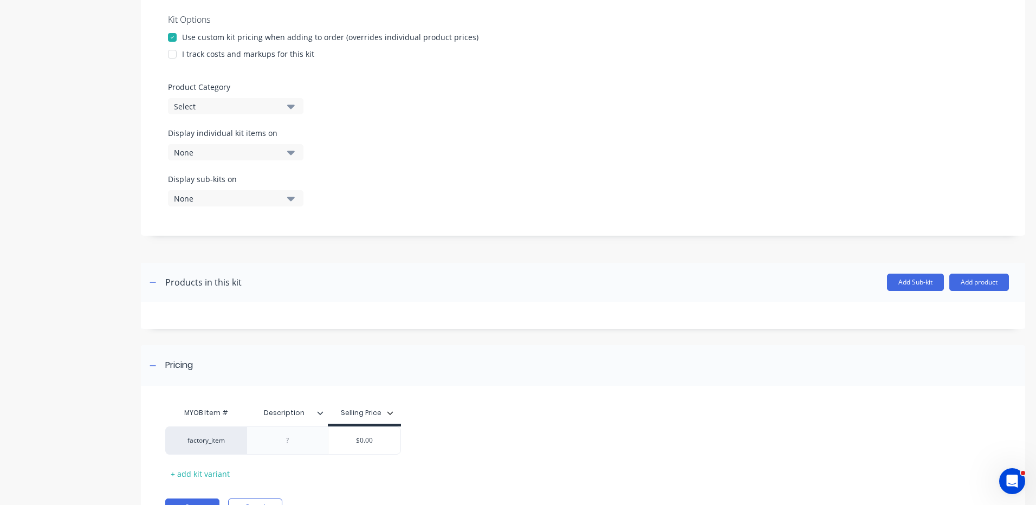
click at [174, 51] on div at bounding box center [173, 54] width 22 height 22
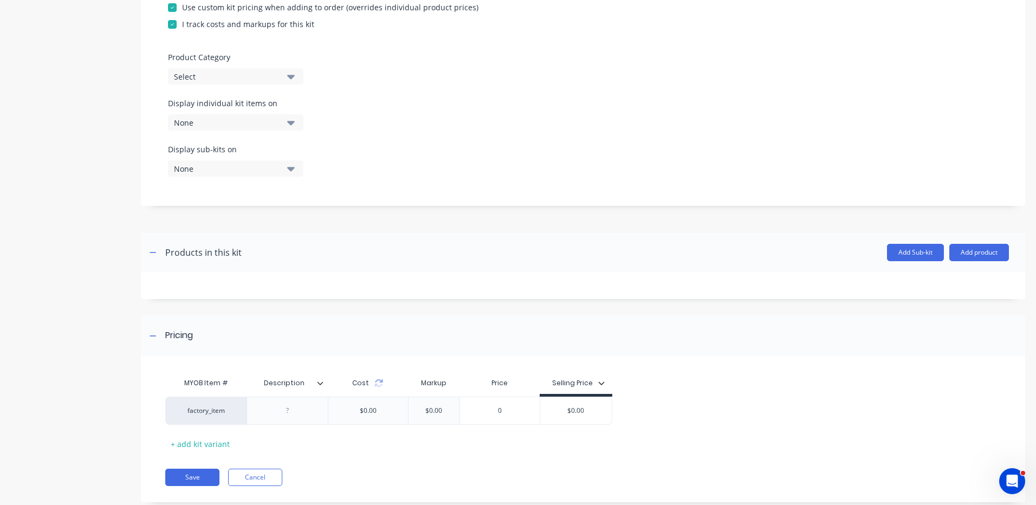
scroll to position [318, 0]
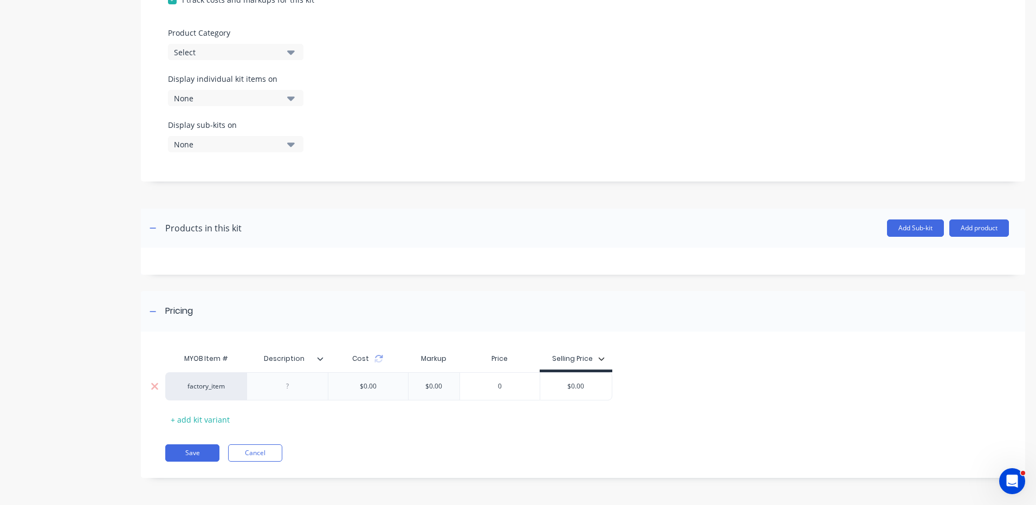
click at [305, 387] on div at bounding box center [288, 386] width 54 height 14
drag, startPoint x: 878, startPoint y: 346, endPoint x: 925, endPoint y: 258, distance: 100.1
click at [879, 346] on div "MYOB Item # Description Cost Markup Price Selling Price factory_item READY TO I…" at bounding box center [579, 388] width 876 height 91
click at [975, 228] on button "Add product" at bounding box center [979, 227] width 60 height 17
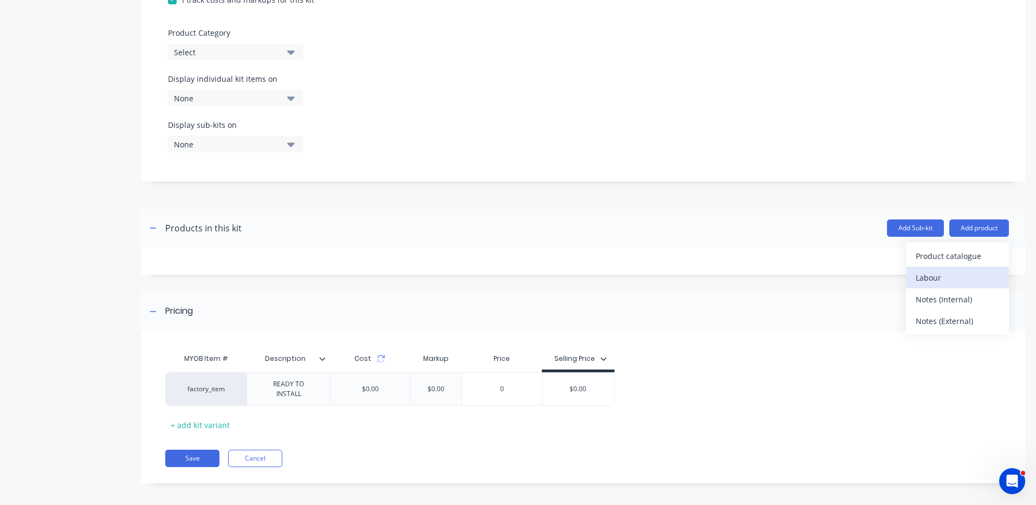
click at [951, 272] on div "Labour" at bounding box center [957, 278] width 83 height 16
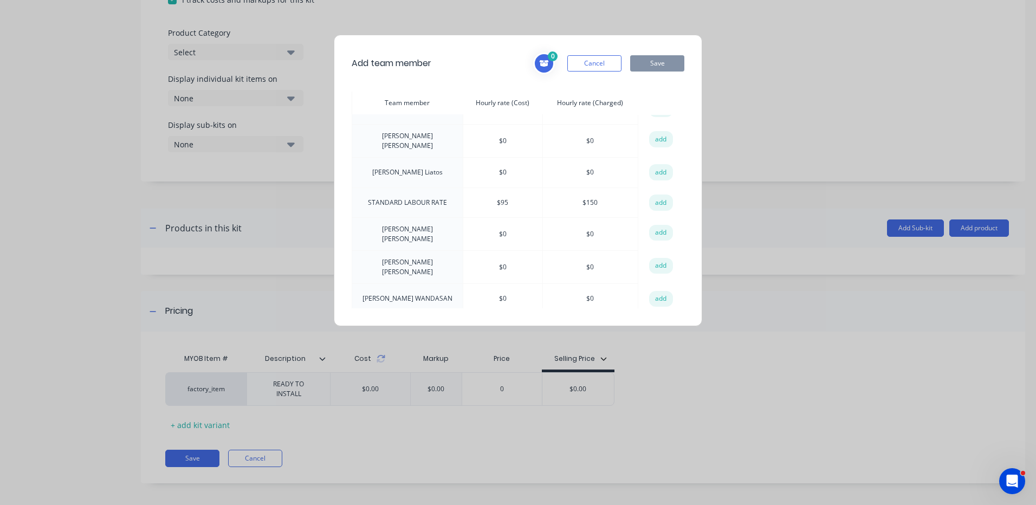
scroll to position [409, 0]
click at [654, 191] on button "add" at bounding box center [661, 199] width 24 height 16
click at [658, 51] on div "Add team member 1 STANDARD LABOUR RATE Hourly rate (Cost): $ 95 Hourly rate (Ch…" at bounding box center [518, 181] width 369 height 292
click at [655, 61] on button "Save" at bounding box center [657, 63] width 54 height 16
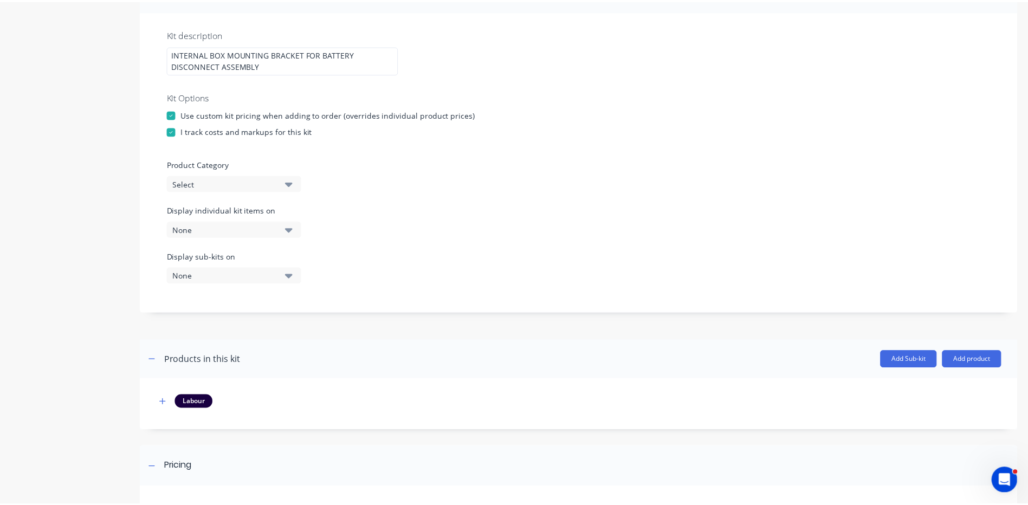
scroll to position [343, 0]
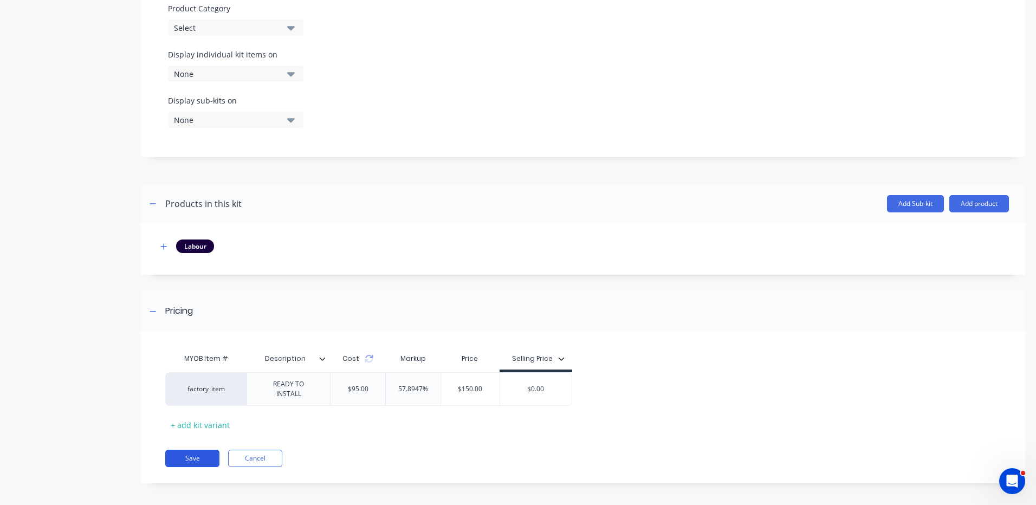
click at [210, 453] on button "Save" at bounding box center [192, 458] width 54 height 17
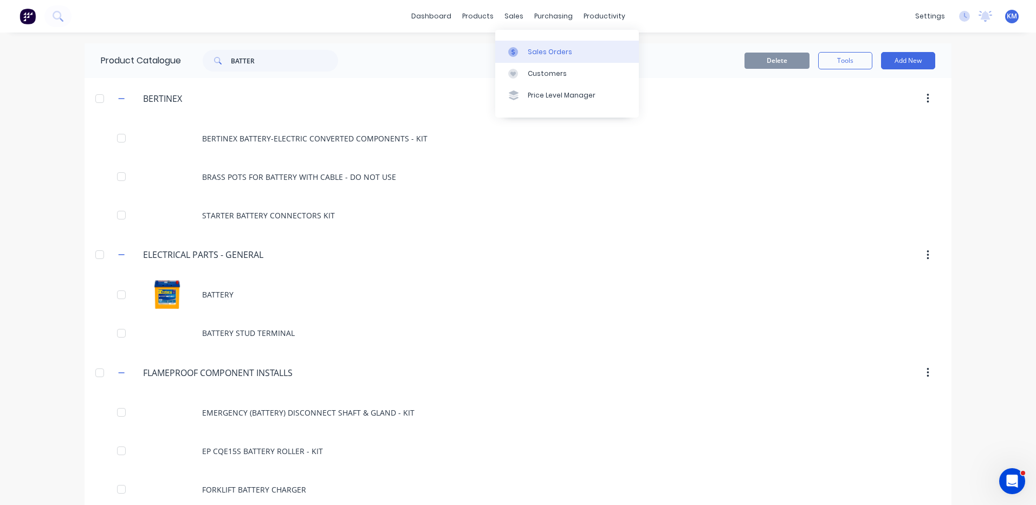
click at [521, 59] on link "Sales Orders" at bounding box center [567, 52] width 144 height 22
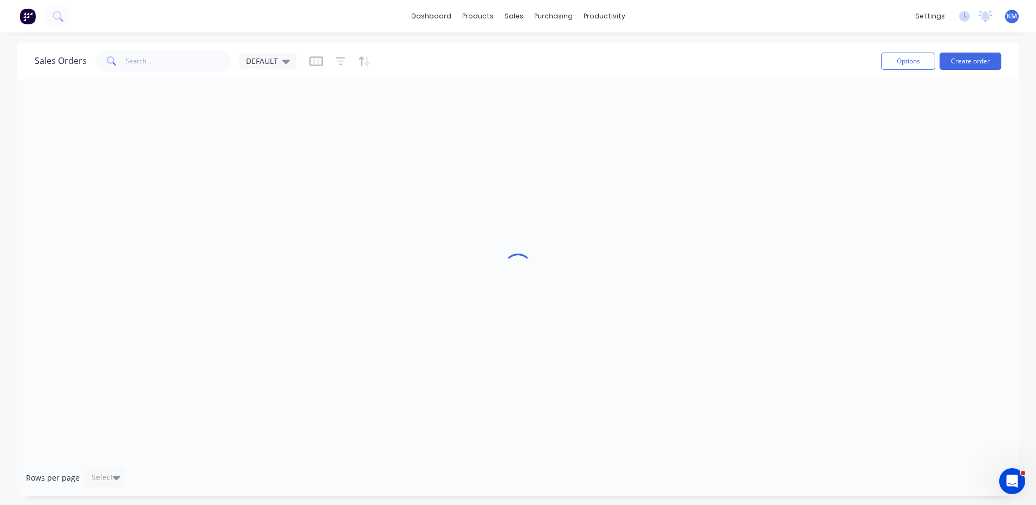
click at [521, 67] on div "Sales Orders DEFAULT" at bounding box center [454, 61] width 838 height 27
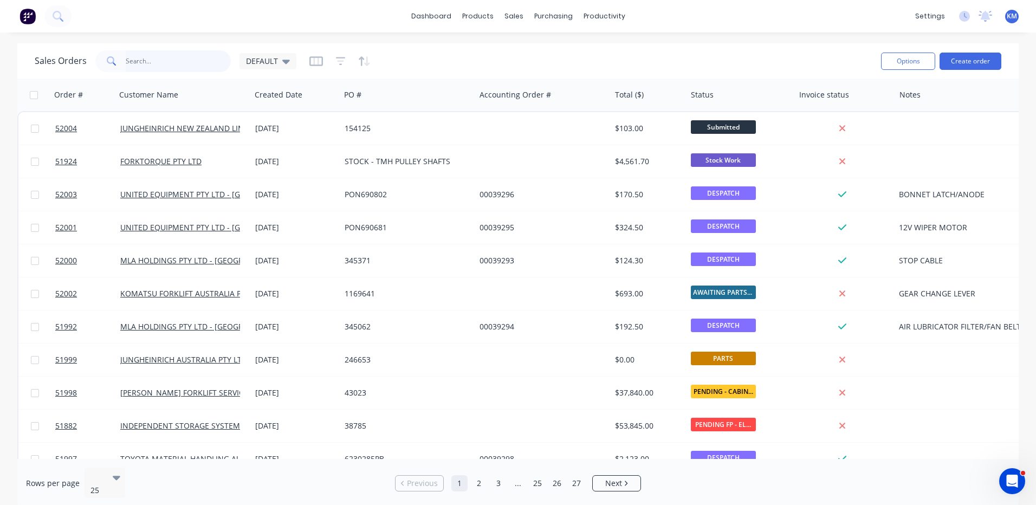
click at [202, 64] on input "text" at bounding box center [179, 61] width 106 height 22
type input "FORKTOR"
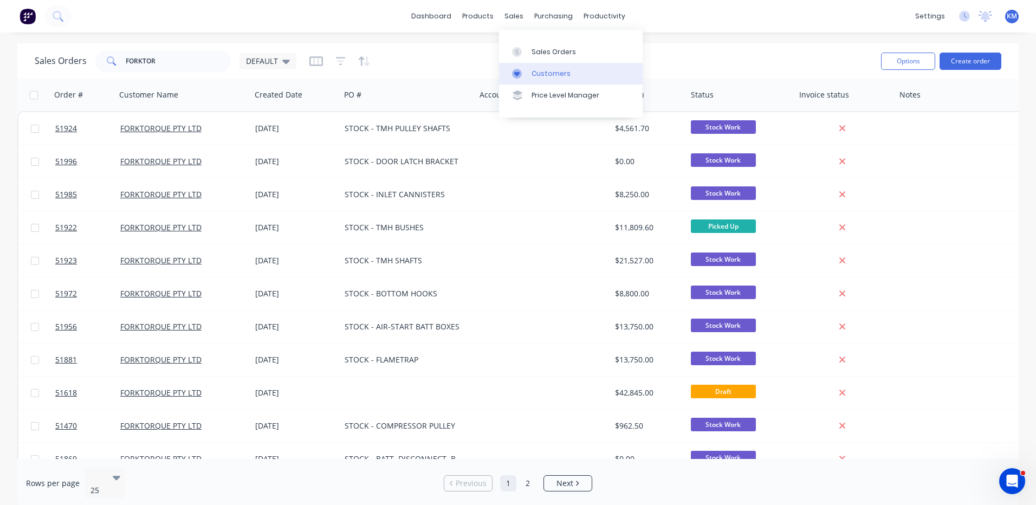
click at [532, 72] on div "Customers" at bounding box center [551, 74] width 39 height 10
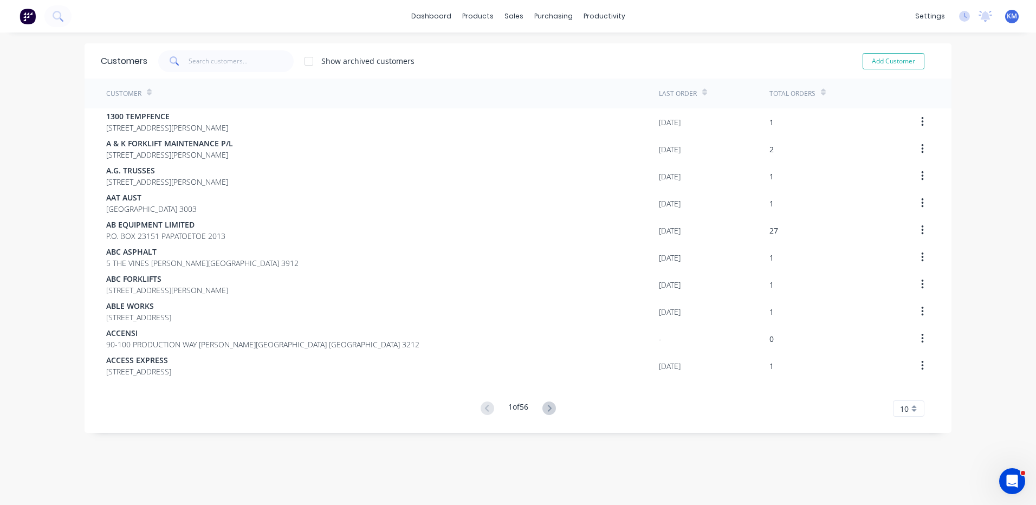
click at [267, 48] on div "Customers Show archived customers Add Customer" at bounding box center [518, 60] width 867 height 35
click at [241, 54] on input "text" at bounding box center [242, 61] width 106 height 22
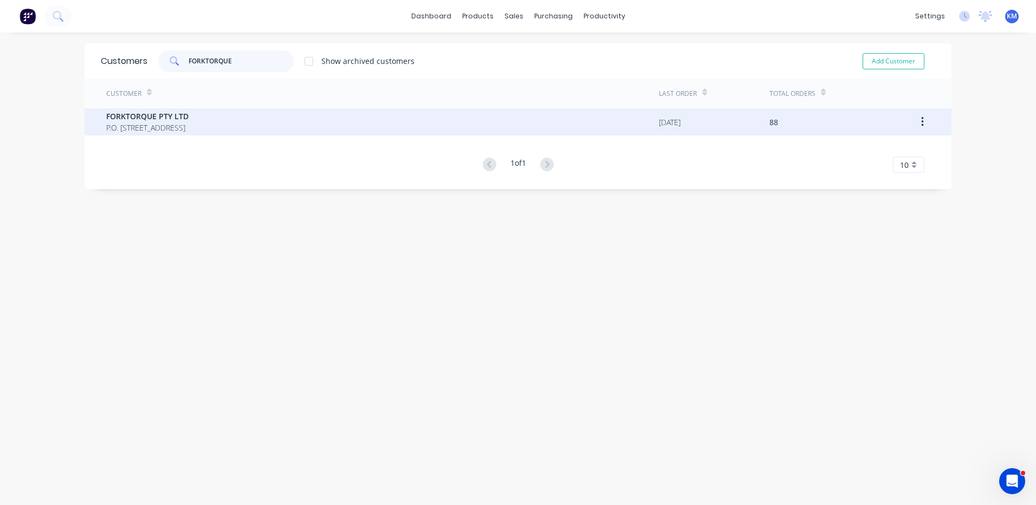
type input "FORKTORQUE"
click at [189, 131] on span "P.O. BOX 4159 DANDENONG SOUTH Victoria Australia 3164" at bounding box center [147, 127] width 82 height 11
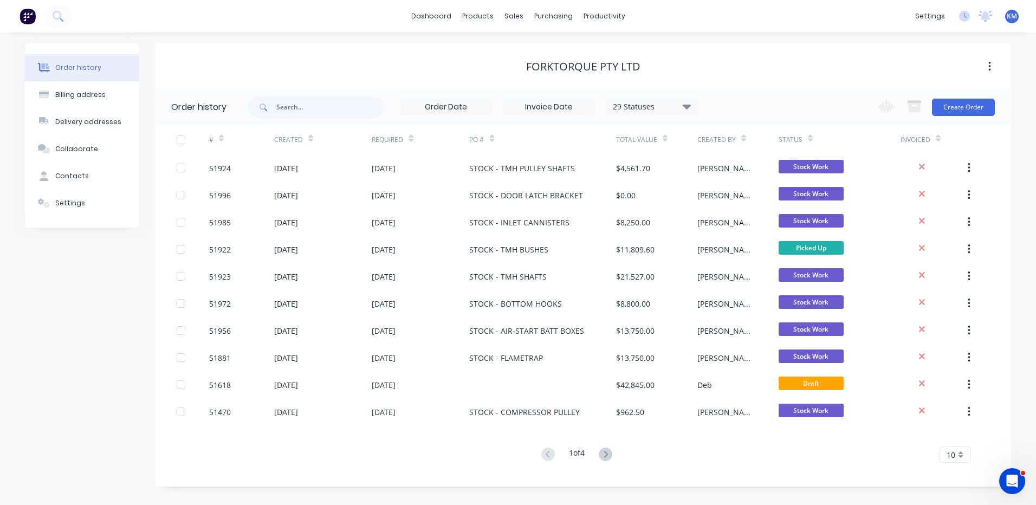
click at [592, 455] on div "1 of 4" at bounding box center [576, 455] width 77 height 16
click at [603, 446] on div "# Created Required PO # Total Value Created By Status Invoiced 51924 22 Jul 202…" at bounding box center [576, 294] width 843 height 338
click at [605, 453] on icon at bounding box center [606, 455] width 14 height 14
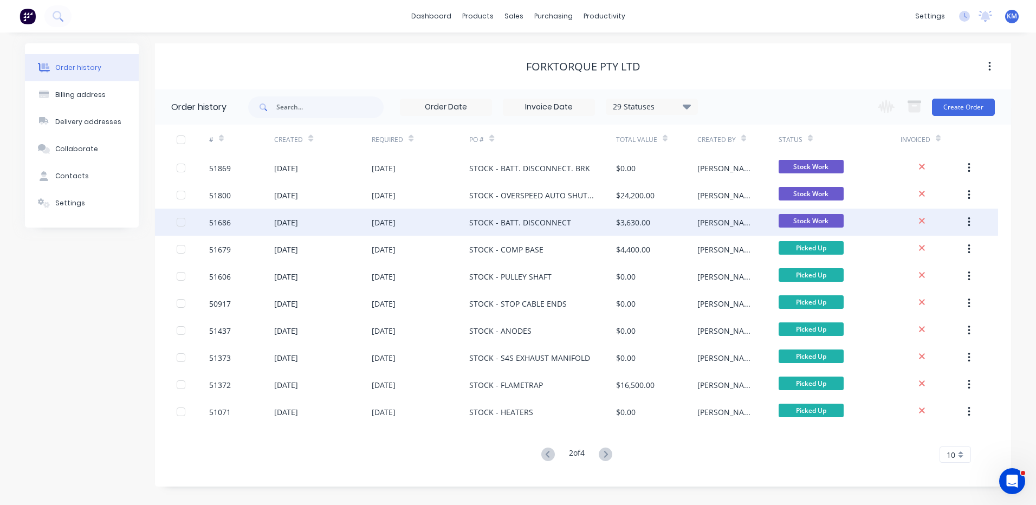
click at [616, 220] on div "$3,630.00" at bounding box center [633, 222] width 34 height 11
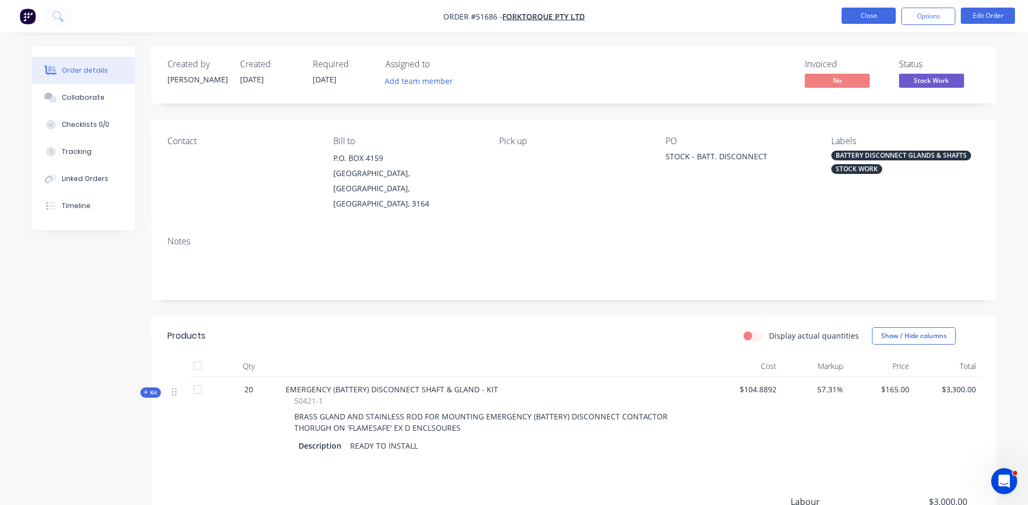
click at [867, 13] on button "Close" at bounding box center [869, 16] width 54 height 16
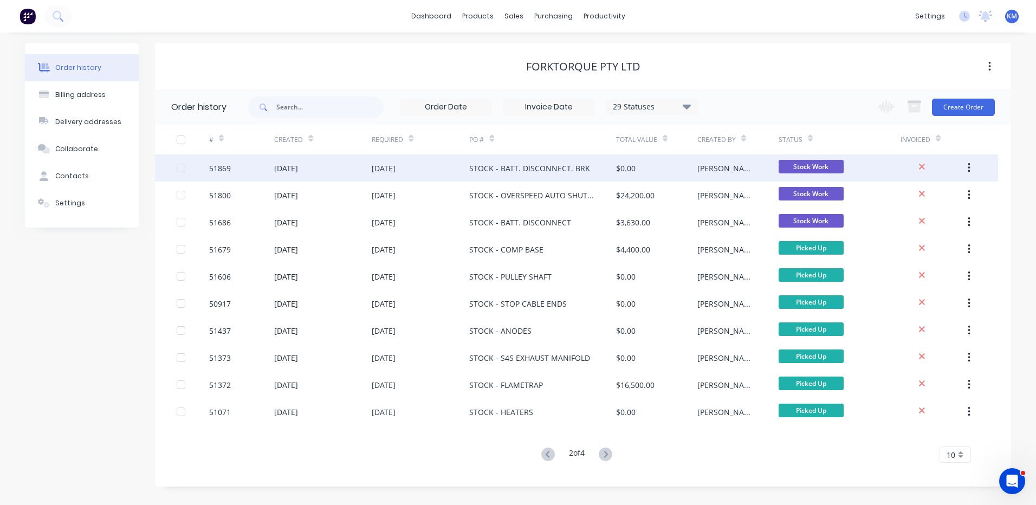
click at [596, 175] on div "STOCK - BATT. DISCONNECT. BRK" at bounding box center [542, 167] width 146 height 27
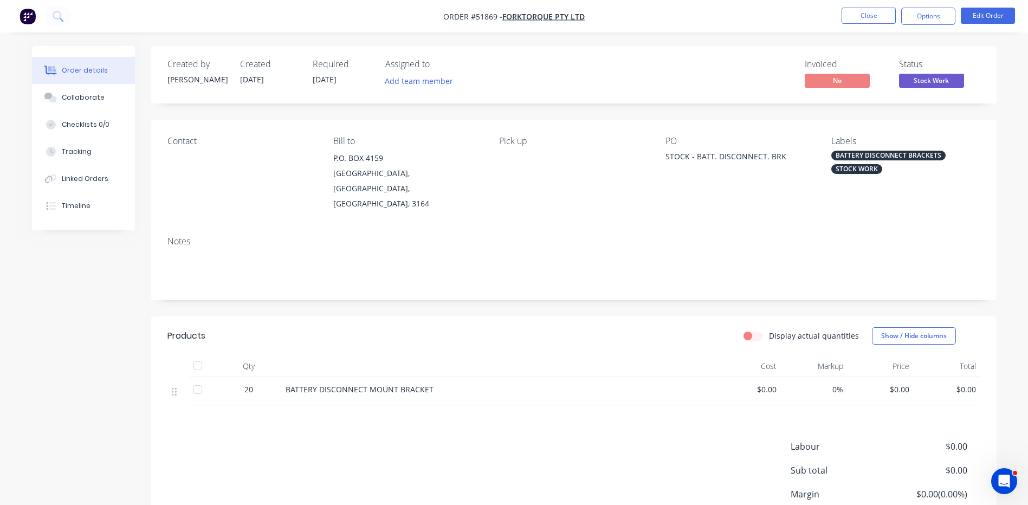
click at [944, 80] on span "Stock Work" at bounding box center [931, 81] width 65 height 14
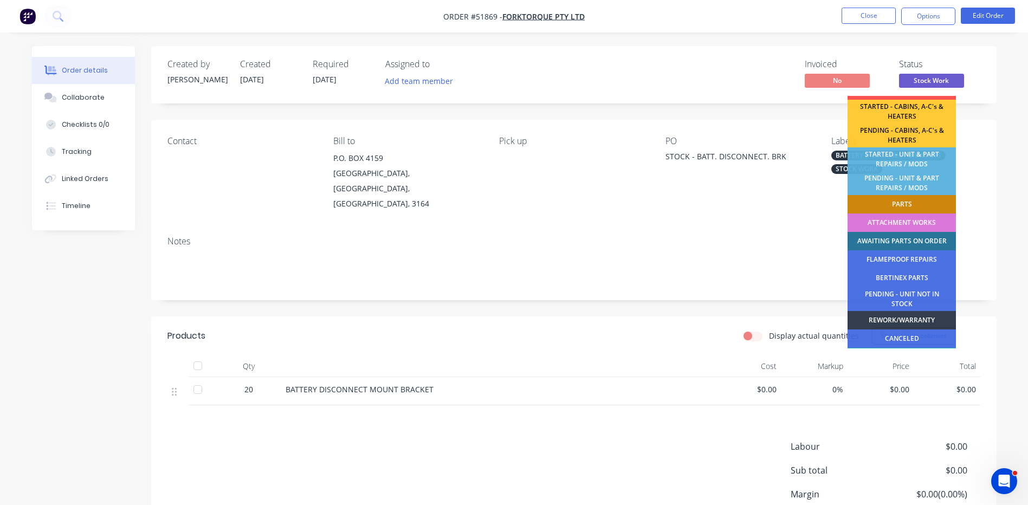
scroll to position [215, 0]
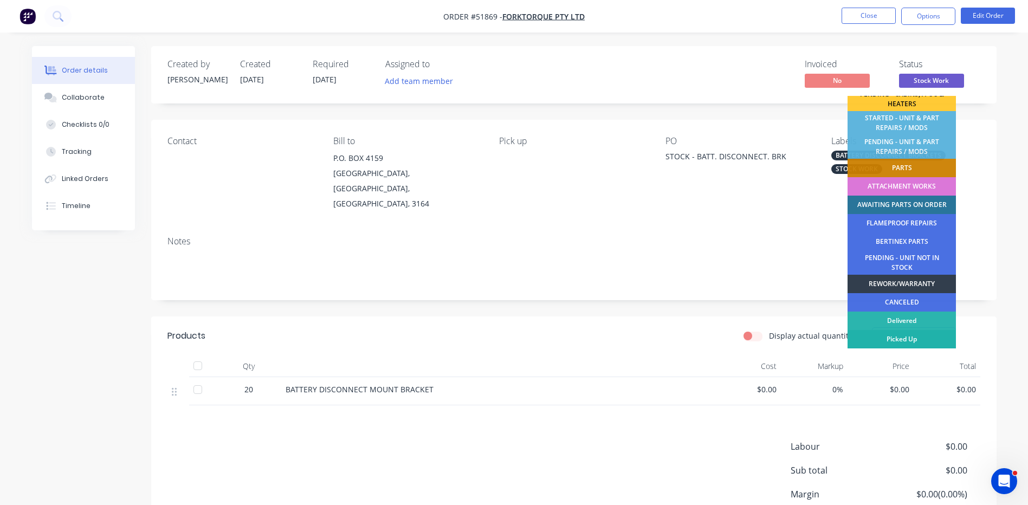
click at [921, 344] on div "Picked Up" at bounding box center [902, 339] width 108 height 18
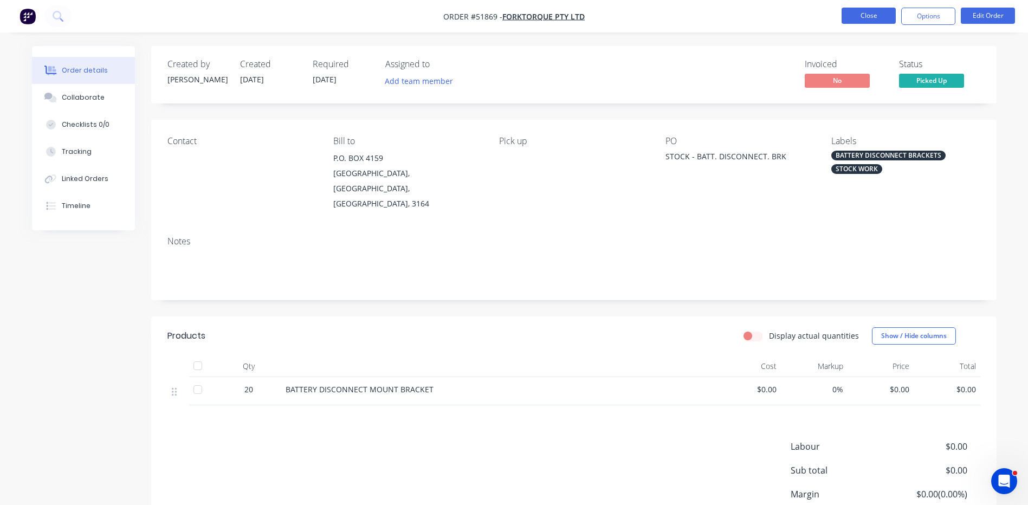
click at [876, 20] on button "Close" at bounding box center [869, 16] width 54 height 16
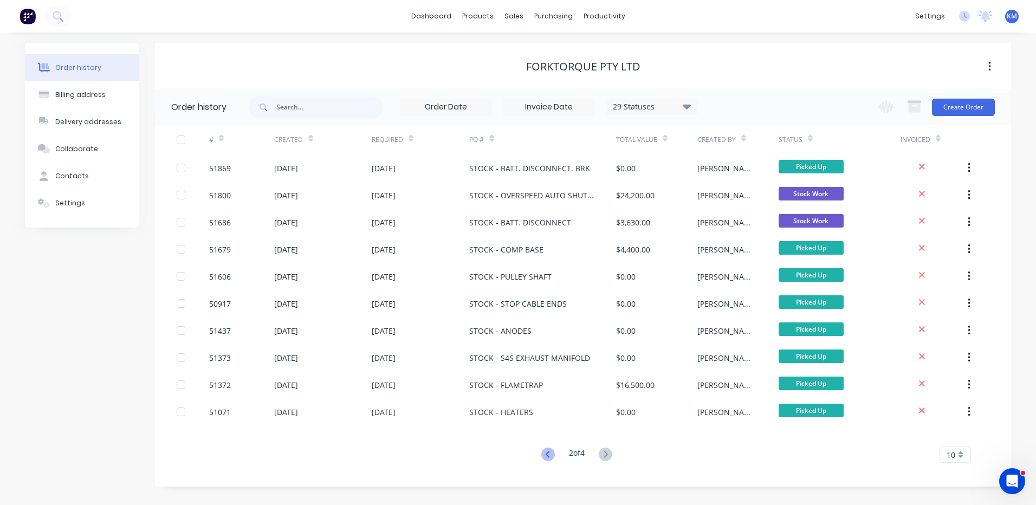
click at [545, 450] on icon at bounding box center [548, 455] width 14 height 14
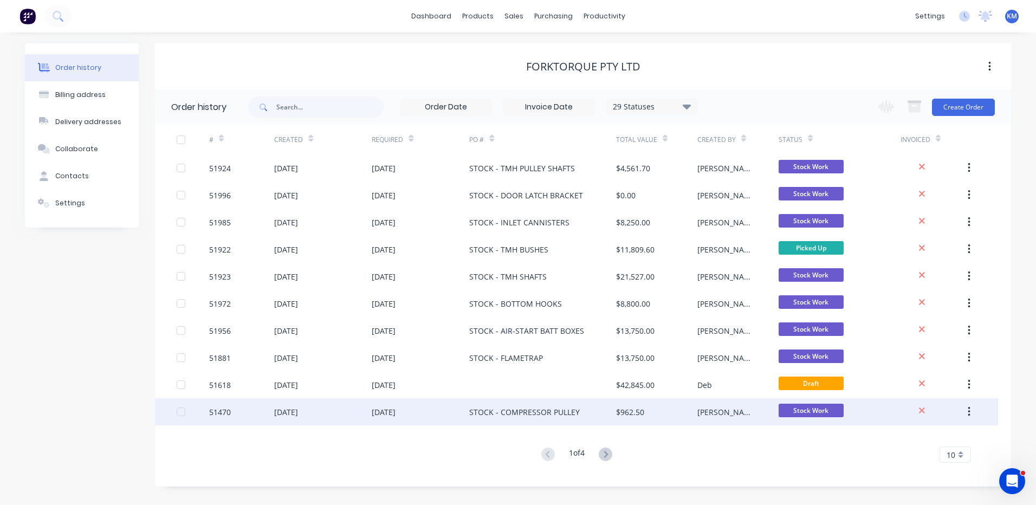
click at [557, 411] on div "STOCK - COMPRESSOR PULLEY" at bounding box center [524, 411] width 111 height 11
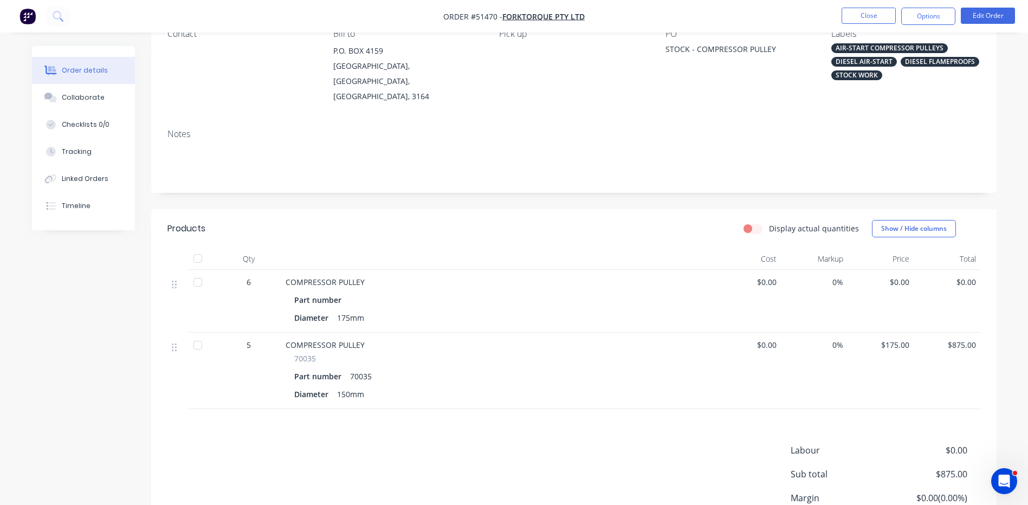
scroll to position [108, 0]
click at [87, 100] on div "Collaborate" at bounding box center [83, 98] width 43 height 10
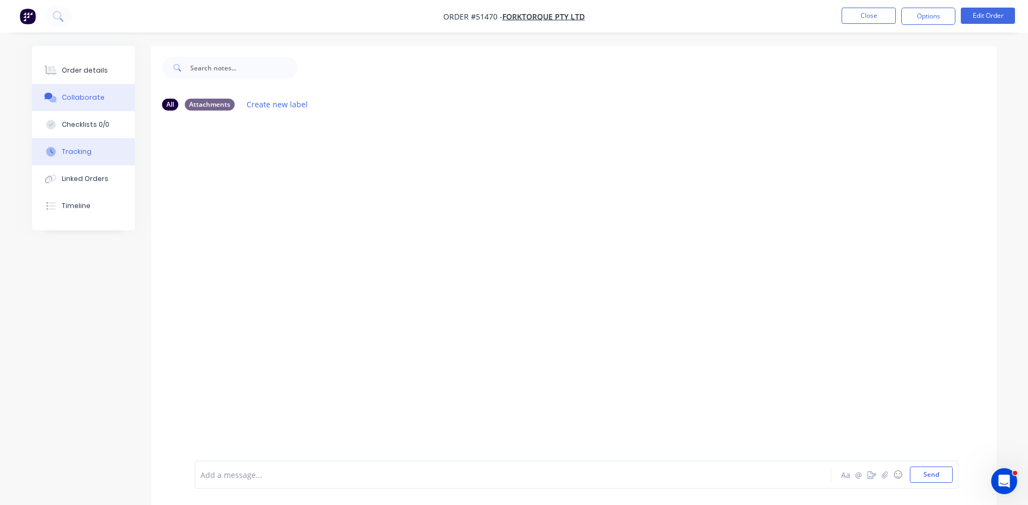
click at [93, 149] on button "Tracking" at bounding box center [83, 151] width 103 height 27
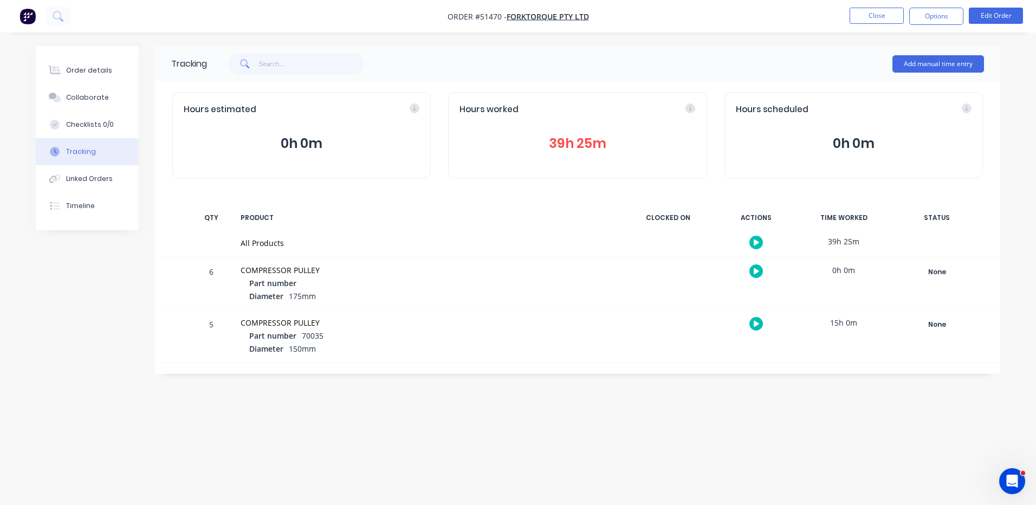
click at [550, 148] on button "39h 25m" at bounding box center [578, 143] width 236 height 21
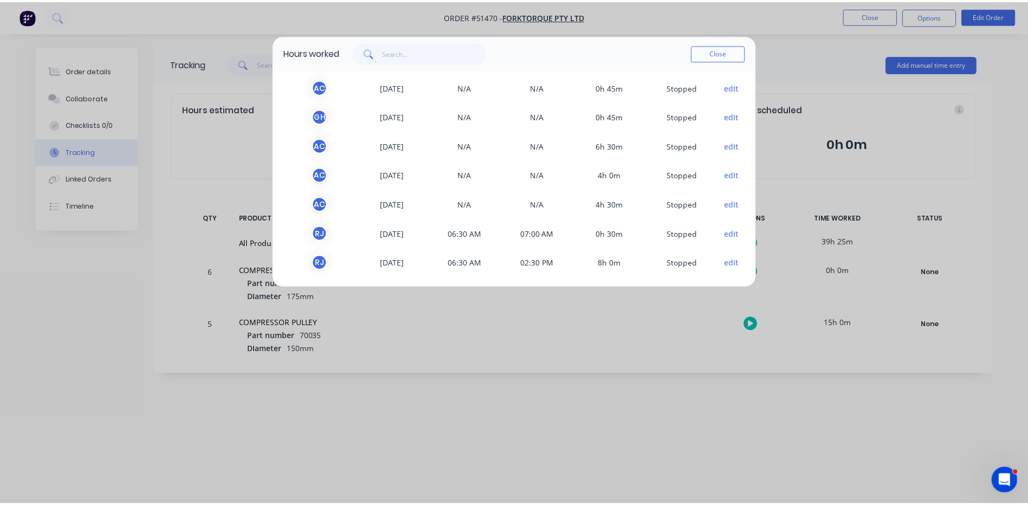
scroll to position [120, 0]
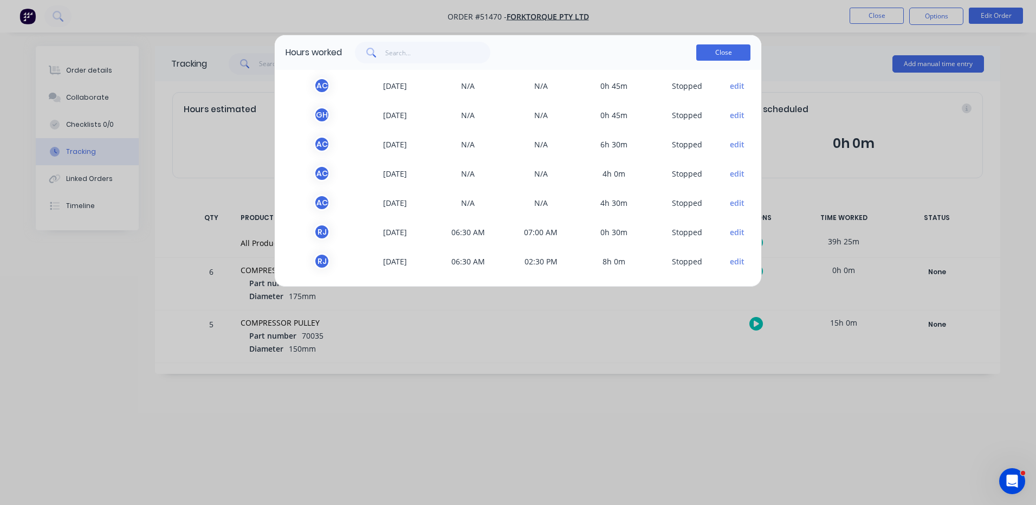
click at [732, 57] on button "Close" at bounding box center [723, 52] width 54 height 16
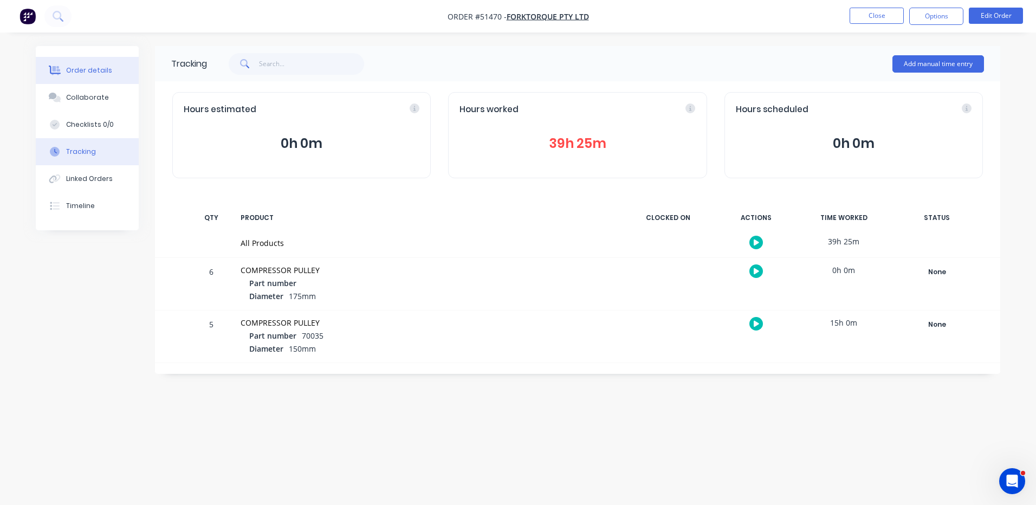
click at [129, 77] on button "Order details" at bounding box center [87, 70] width 103 height 27
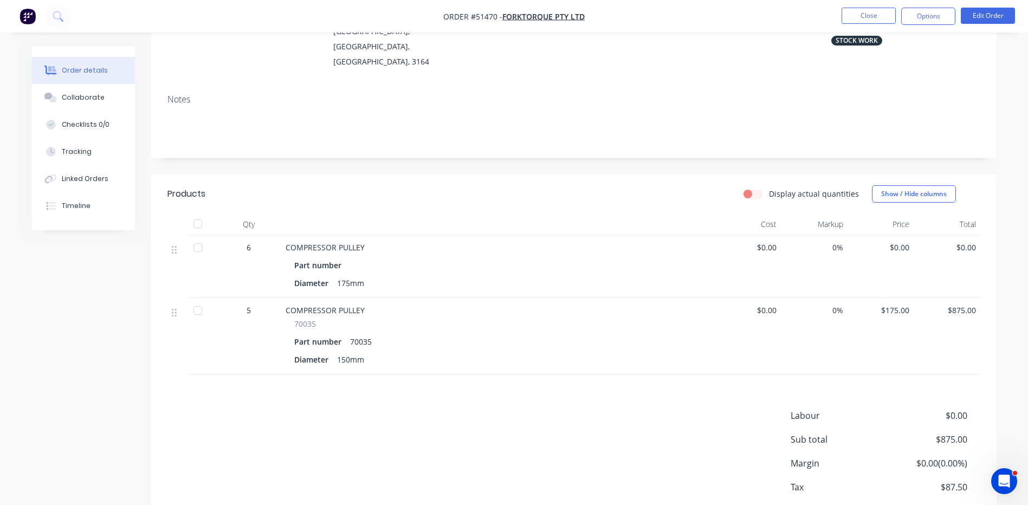
scroll to position [163, 0]
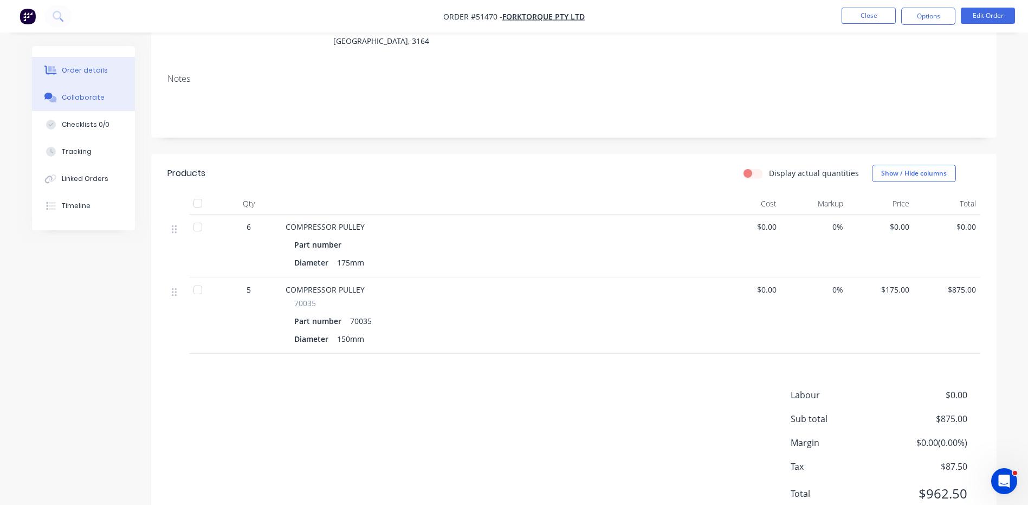
click at [110, 92] on button "Collaborate" at bounding box center [83, 97] width 103 height 27
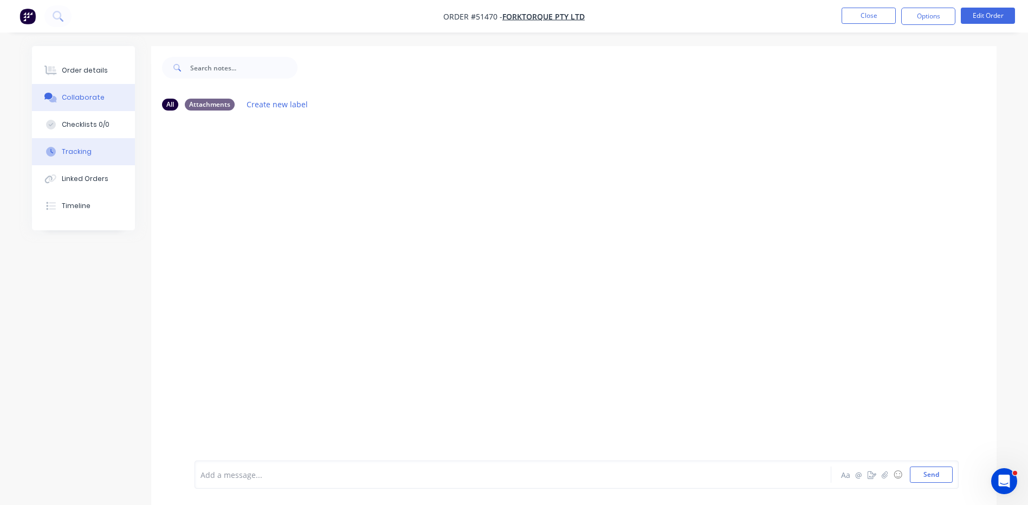
click at [101, 152] on button "Tracking" at bounding box center [83, 151] width 103 height 27
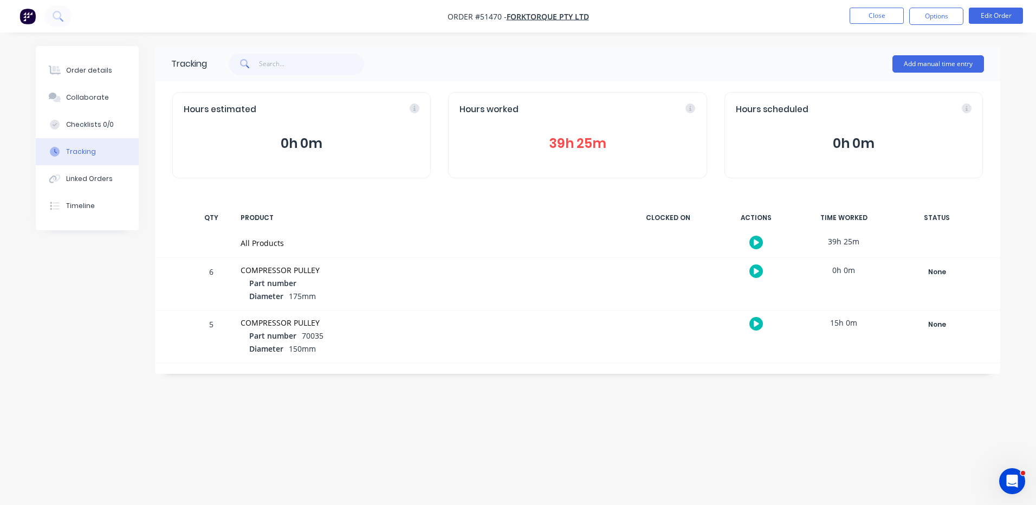
click at [532, 150] on button "39h 25m" at bounding box center [578, 143] width 236 height 21
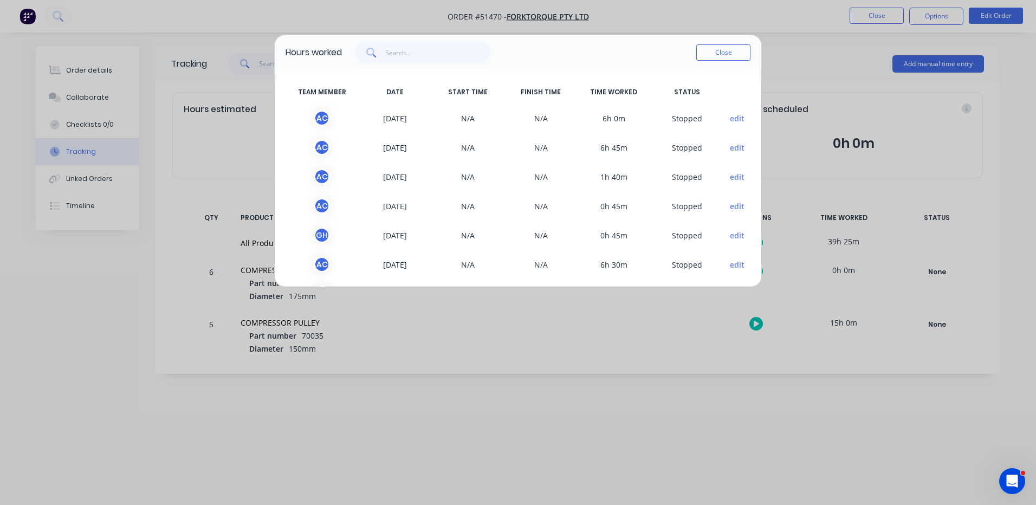
click at [695, 48] on div "Close" at bounding box center [546, 53] width 409 height 22
click at [698, 47] on button "Close" at bounding box center [723, 52] width 54 height 16
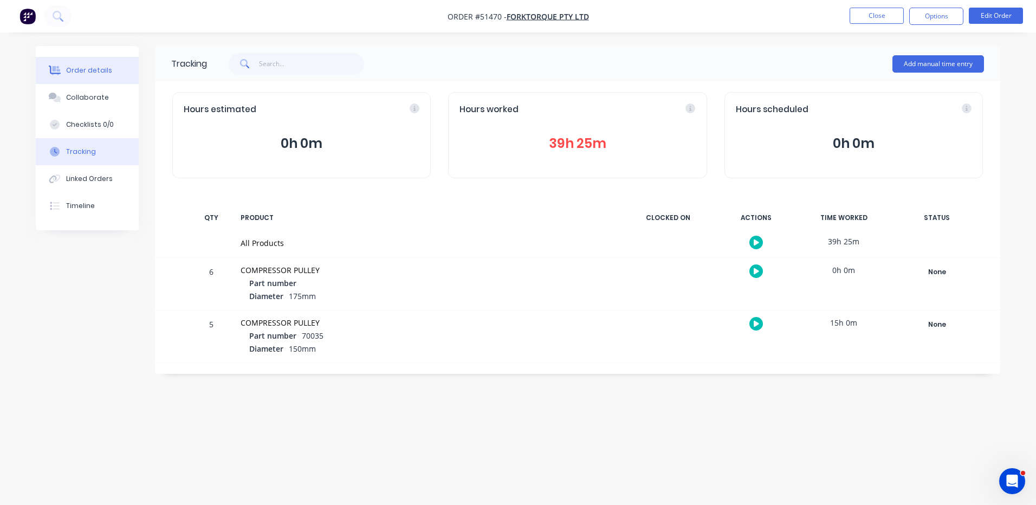
click at [123, 71] on button "Order details" at bounding box center [87, 70] width 103 height 27
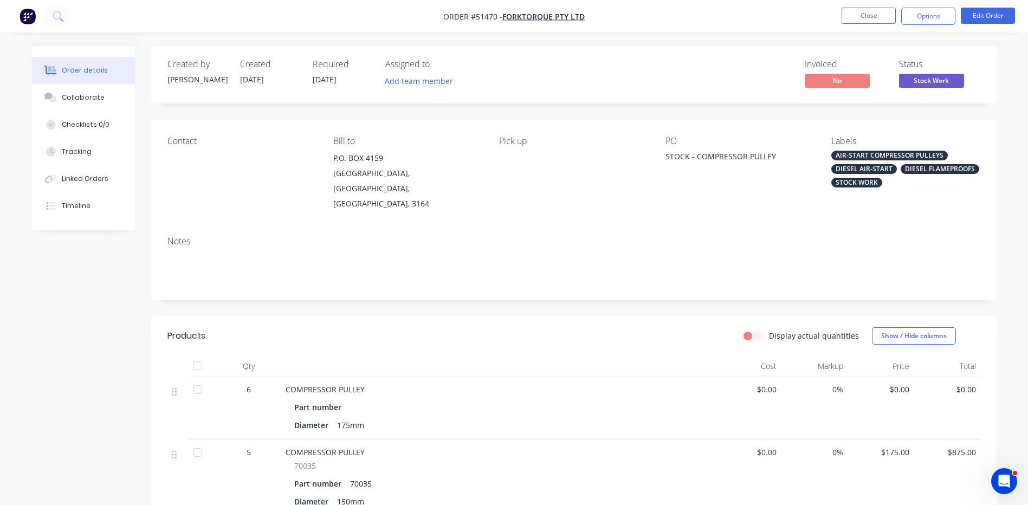
click at [920, 82] on span "Stock Work" at bounding box center [931, 81] width 65 height 14
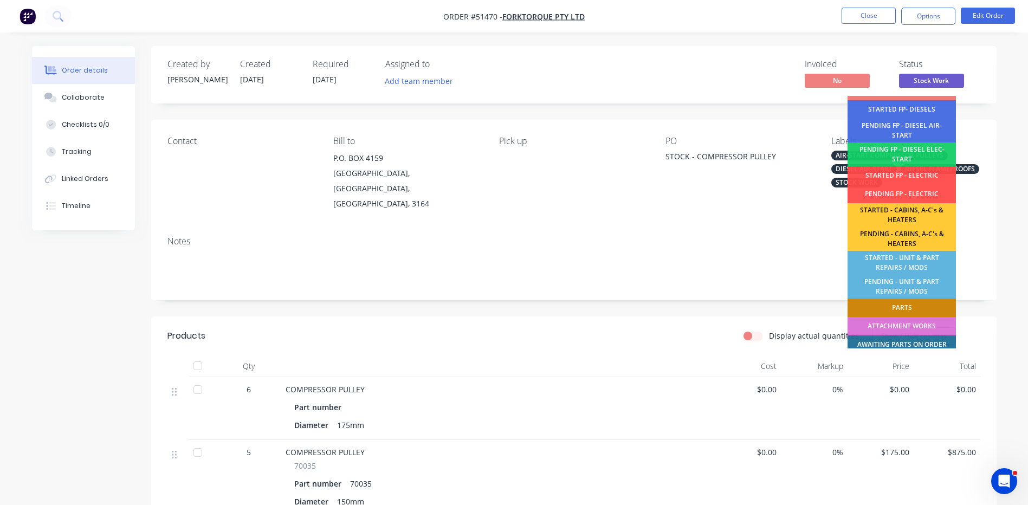
scroll to position [215, 0]
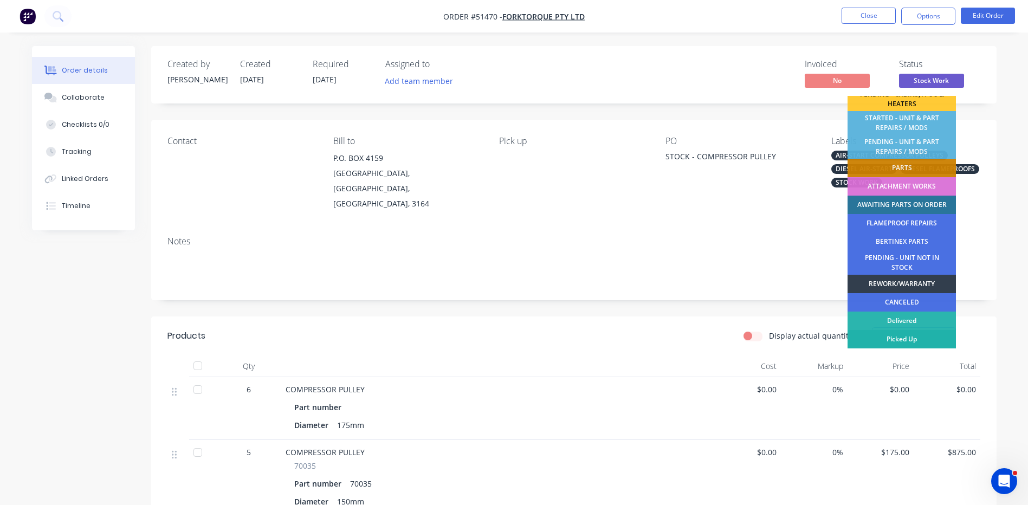
click at [911, 333] on div "Picked Up" at bounding box center [902, 339] width 108 height 18
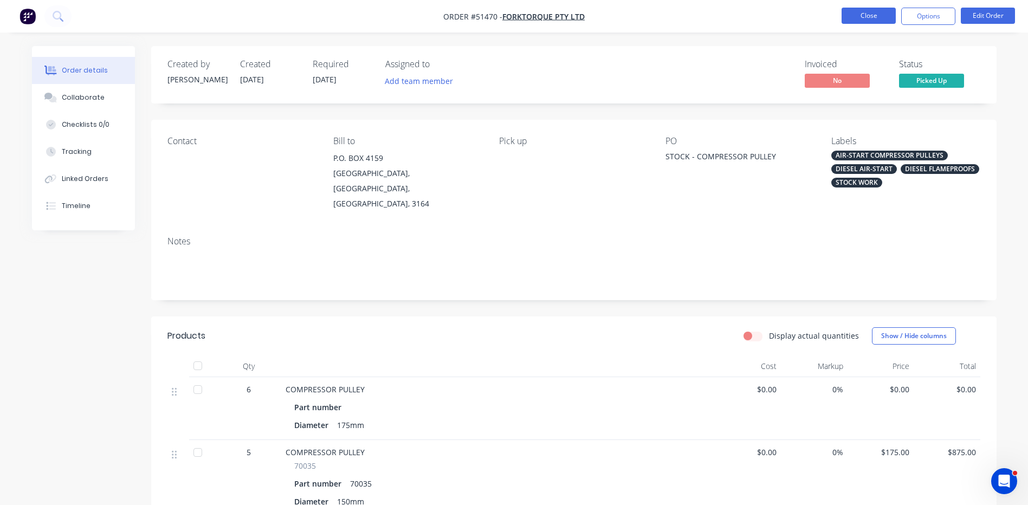
click at [878, 18] on button "Close" at bounding box center [869, 16] width 54 height 16
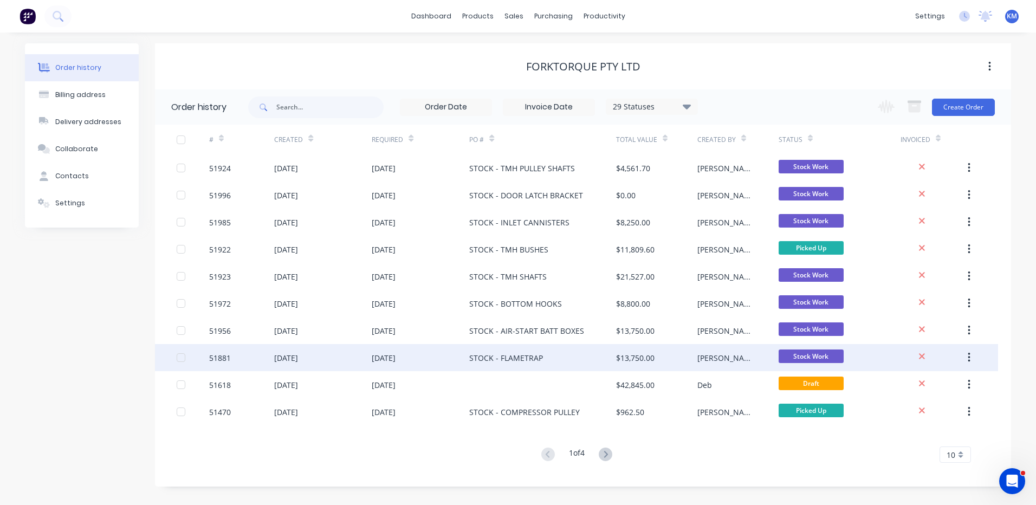
click at [695, 350] on div "$13,750.00" at bounding box center [656, 357] width 81 height 27
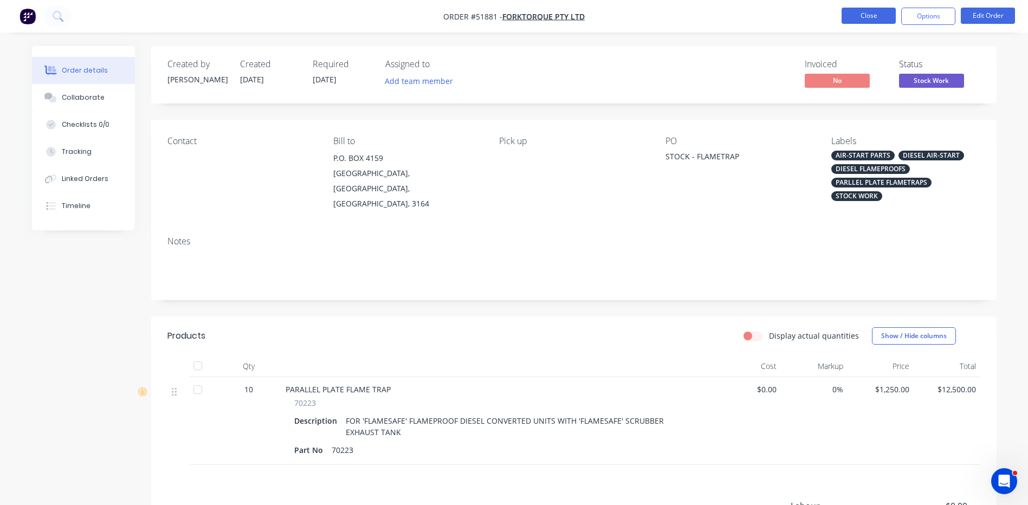
click at [851, 13] on button "Close" at bounding box center [869, 16] width 54 height 16
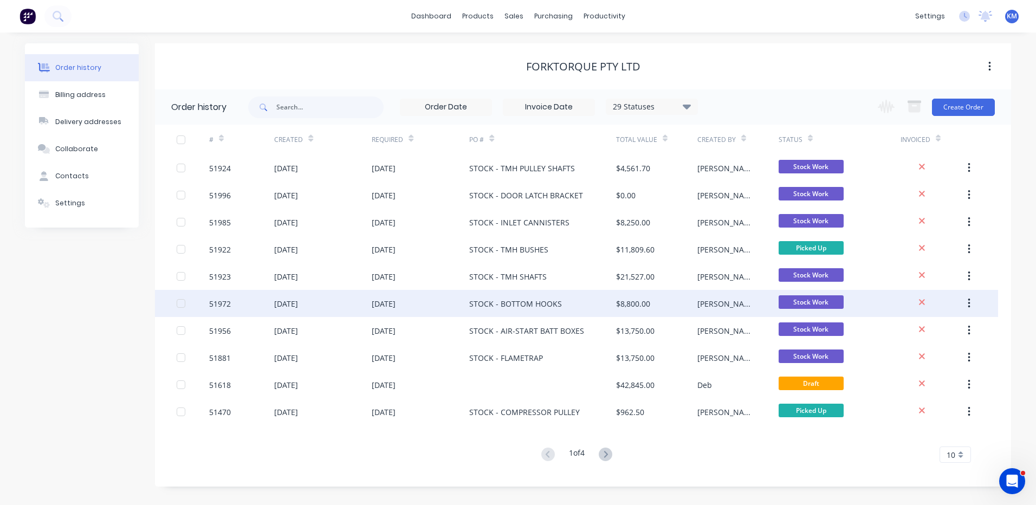
click at [718, 302] on div "[PERSON_NAME]" at bounding box center [737, 303] width 81 height 27
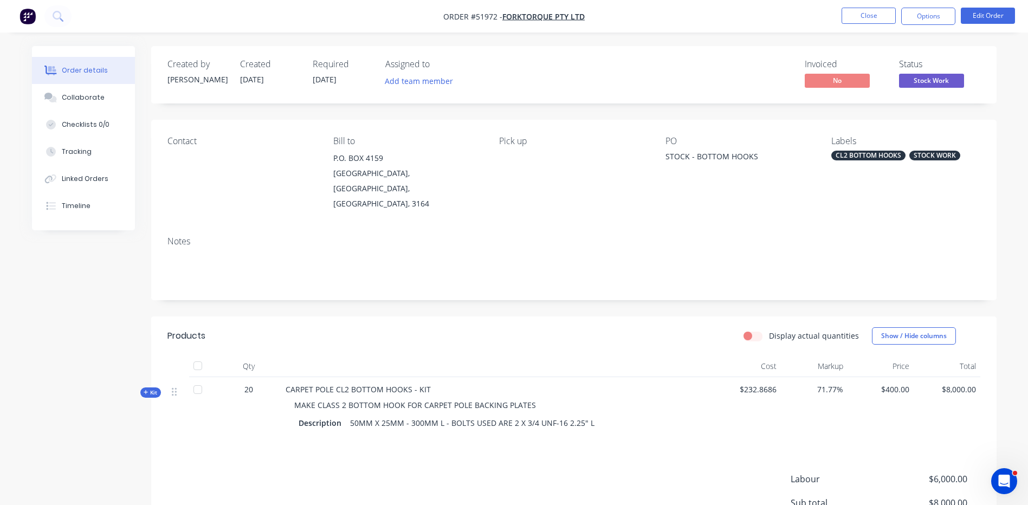
click at [156, 389] on span "Kit" at bounding box center [151, 393] width 14 height 8
click at [101, 167] on button "Linked Orders" at bounding box center [83, 178] width 103 height 27
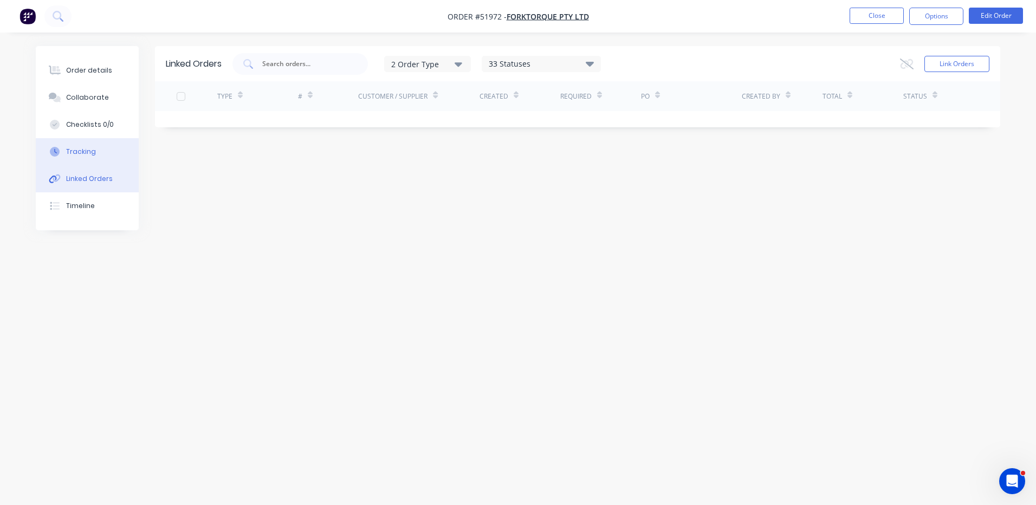
click at [106, 154] on button "Tracking" at bounding box center [87, 151] width 103 height 27
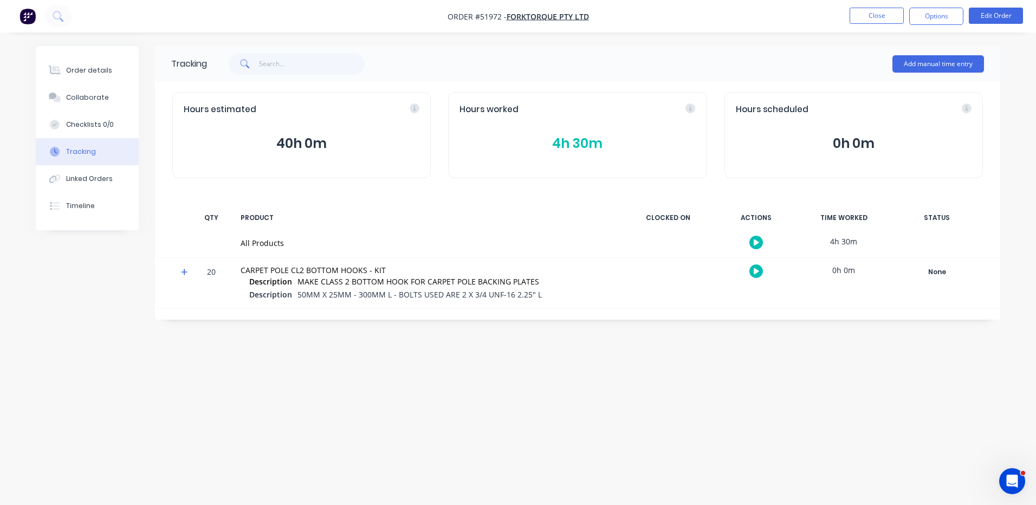
click at [513, 144] on button "4h 30m" at bounding box center [578, 143] width 236 height 21
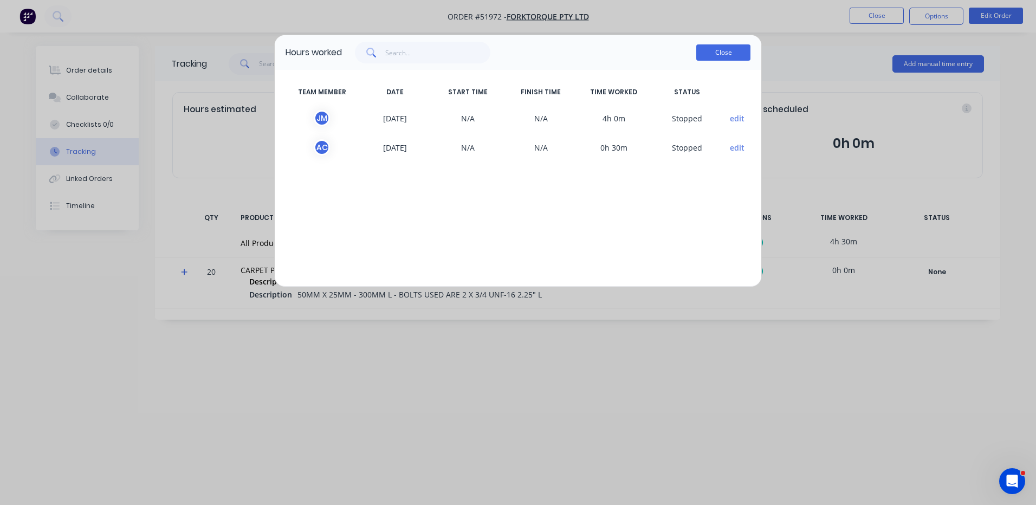
click at [700, 51] on button "Close" at bounding box center [723, 52] width 54 height 16
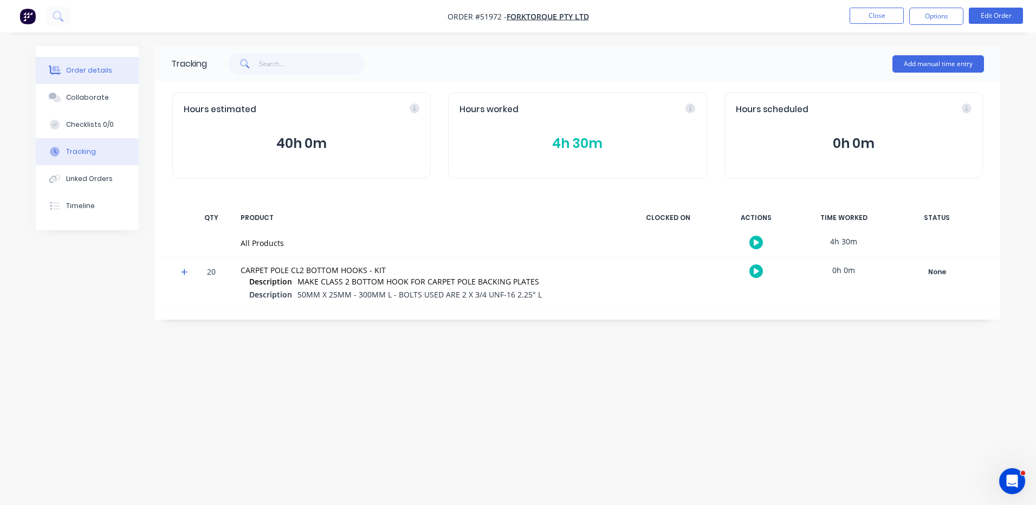
click at [104, 78] on button "Order details" at bounding box center [87, 70] width 103 height 27
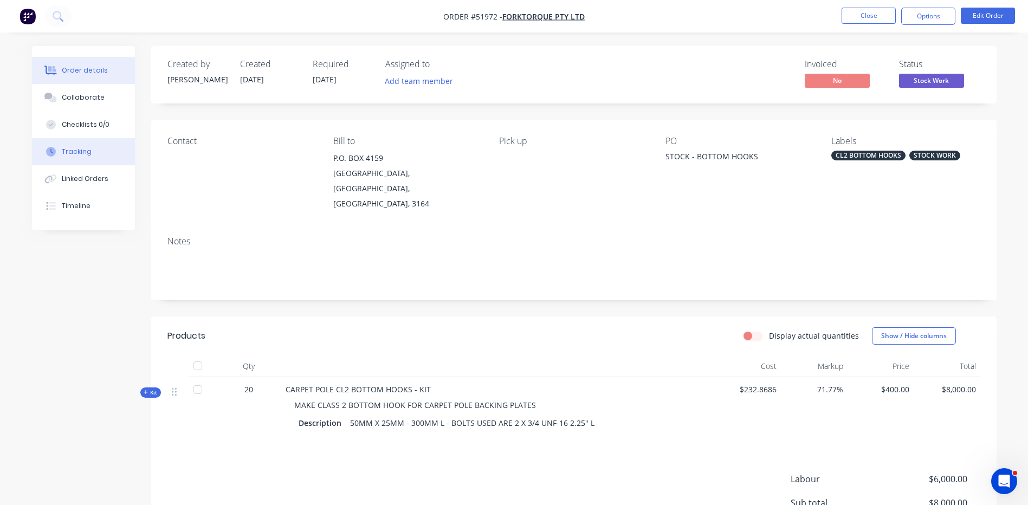
click at [89, 148] on div "Tracking" at bounding box center [77, 152] width 30 height 10
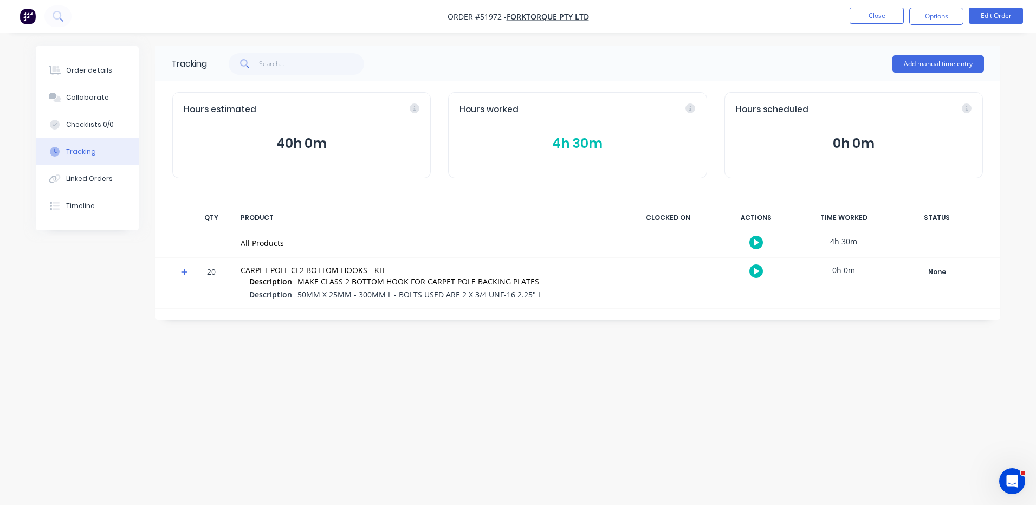
click at [570, 143] on button "4h 30m" at bounding box center [578, 143] width 236 height 21
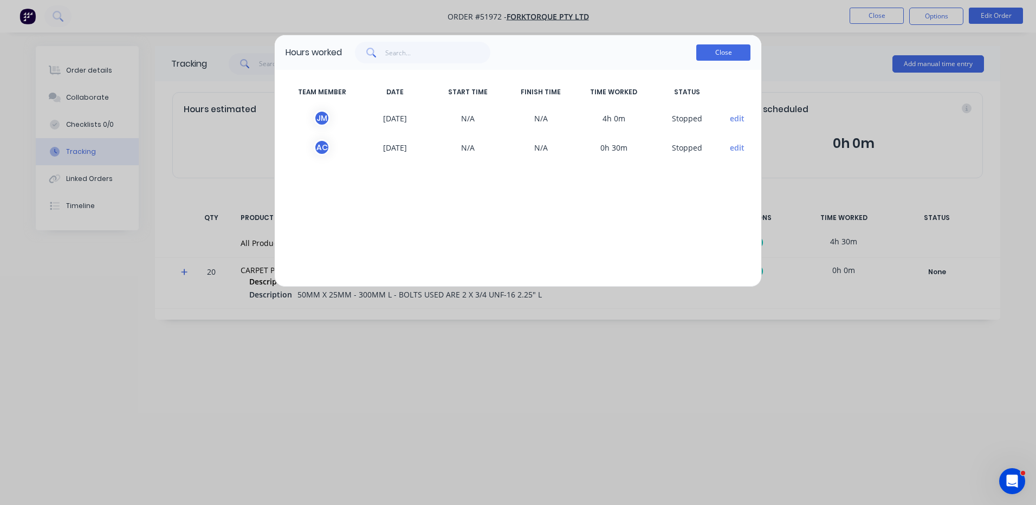
click at [709, 58] on button "Close" at bounding box center [723, 52] width 54 height 16
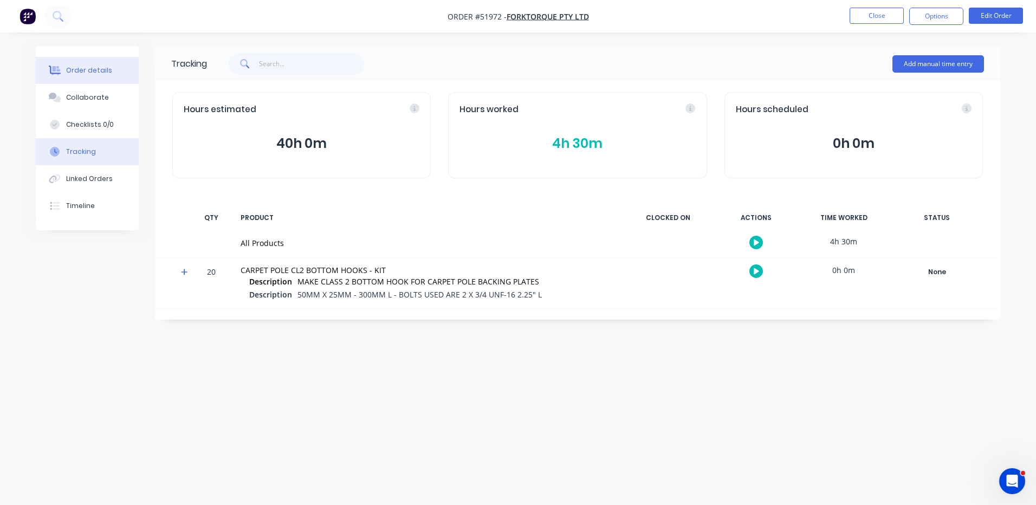
click at [112, 65] on button "Order details" at bounding box center [87, 70] width 103 height 27
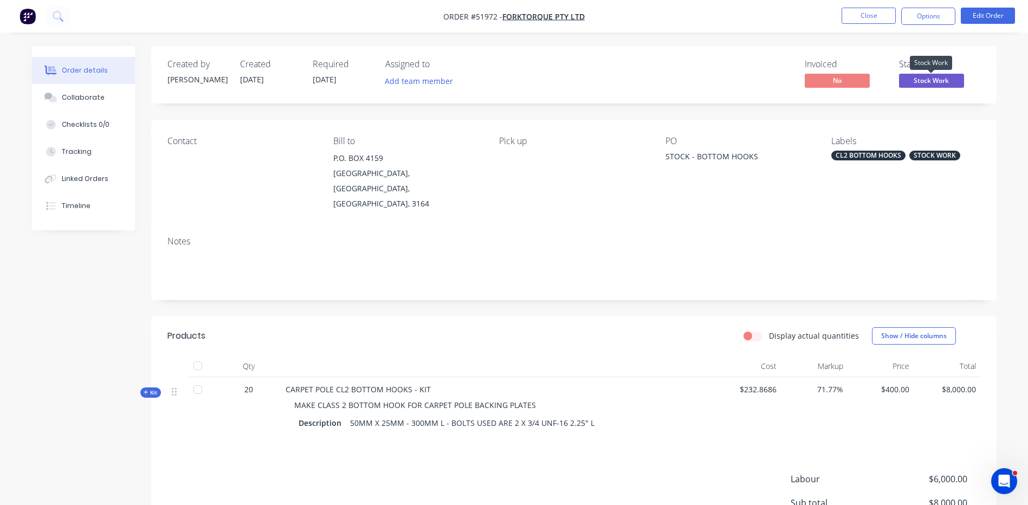
click at [928, 80] on span "Stock Work" at bounding box center [931, 81] width 65 height 14
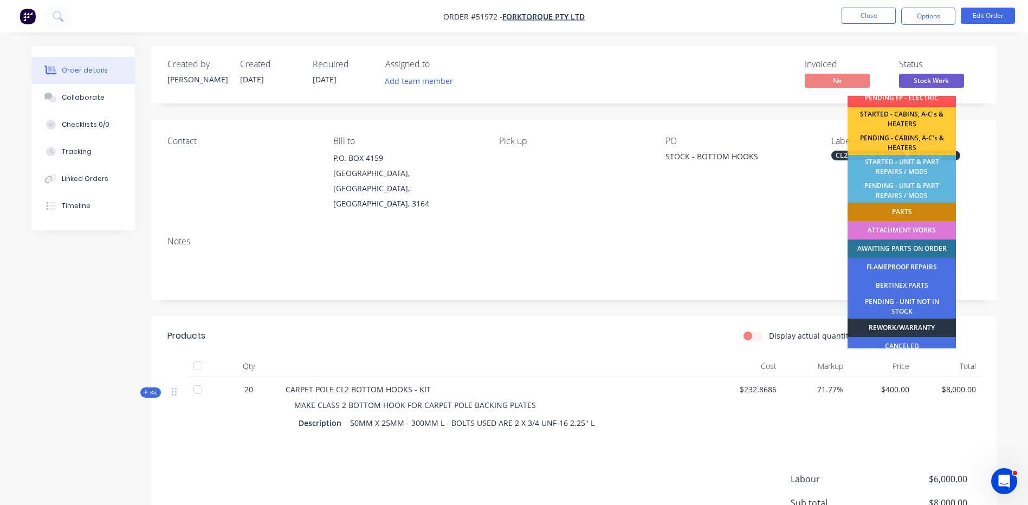
scroll to position [215, 0]
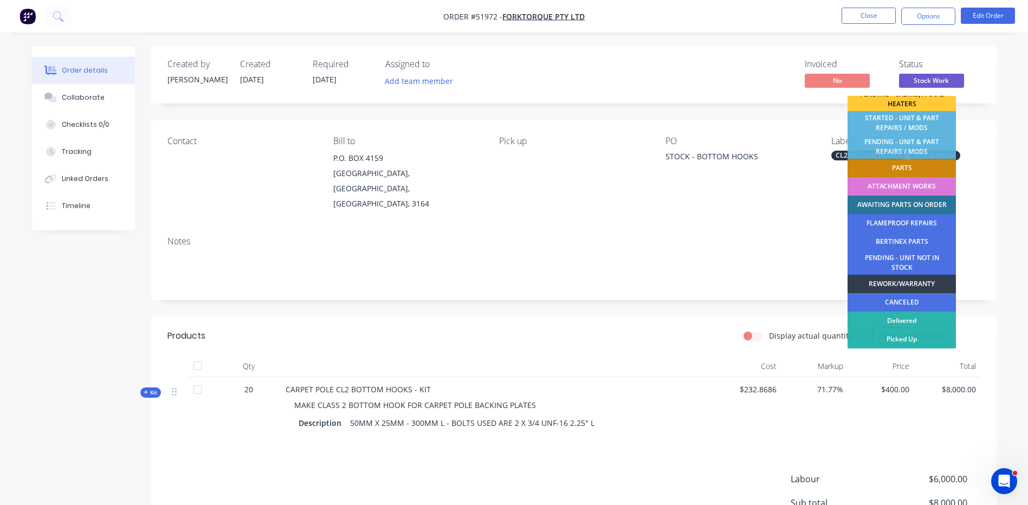
click at [689, 327] on div "Display actual quantities Show / Hide columns" at bounding box center [660, 335] width 640 height 17
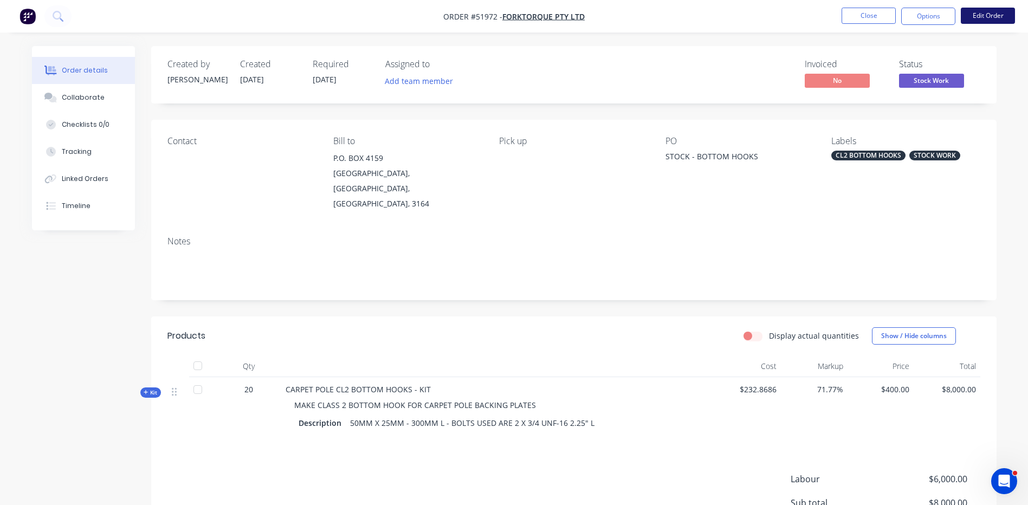
click at [986, 16] on button "Edit Order" at bounding box center [988, 16] width 54 height 16
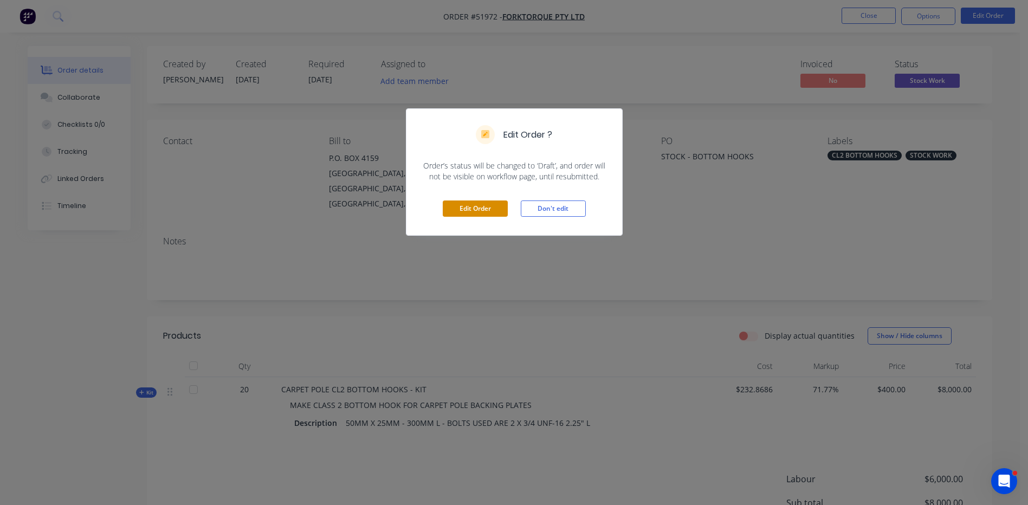
click at [449, 211] on button "Edit Order" at bounding box center [475, 209] width 65 height 16
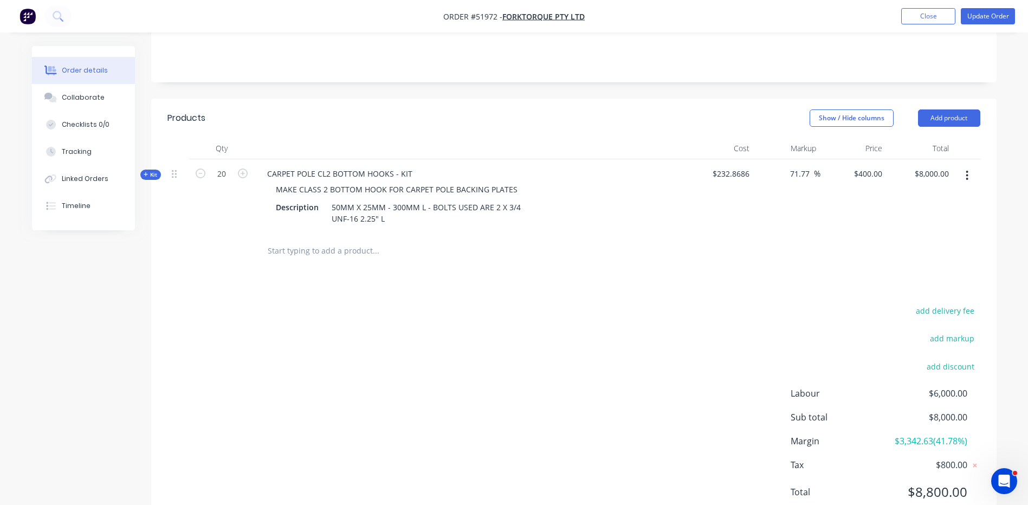
scroll to position [245, 0]
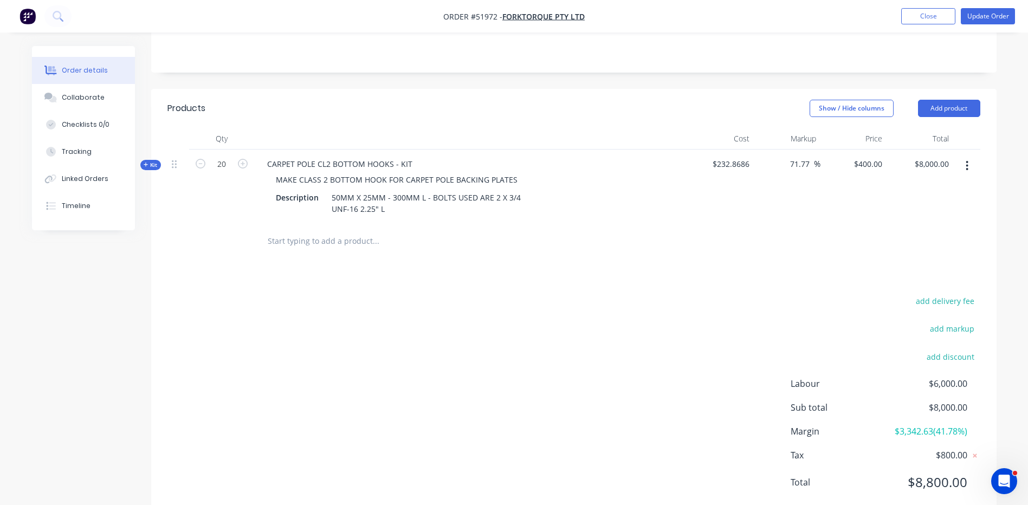
click at [160, 160] on div "Kit" at bounding box center [150, 165] width 21 height 10
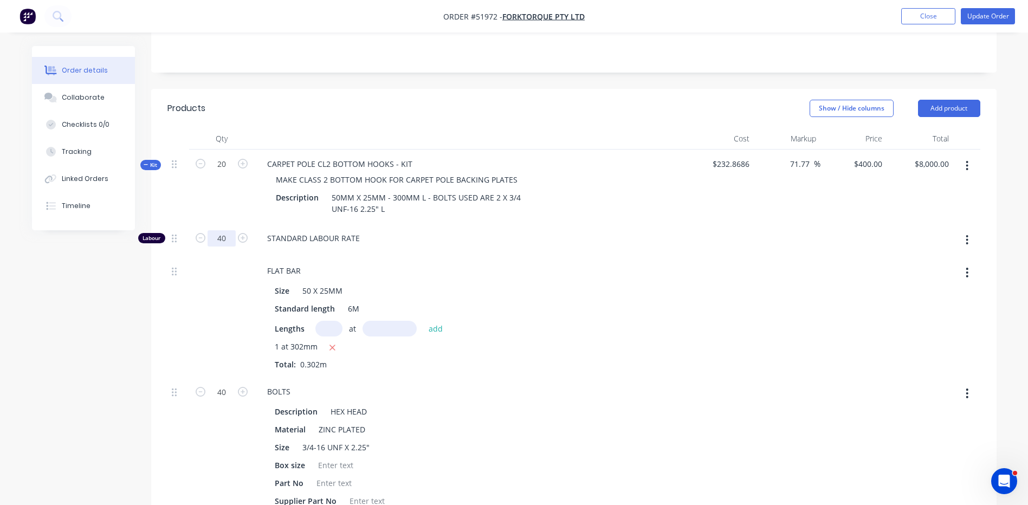
click at [225, 230] on input "40" at bounding box center [222, 238] width 28 height 16
type input "10"
type input "$94.9658"
type input "$1,899.32"
drag, startPoint x: 593, startPoint y: 81, endPoint x: 778, endPoint y: 100, distance: 185.8
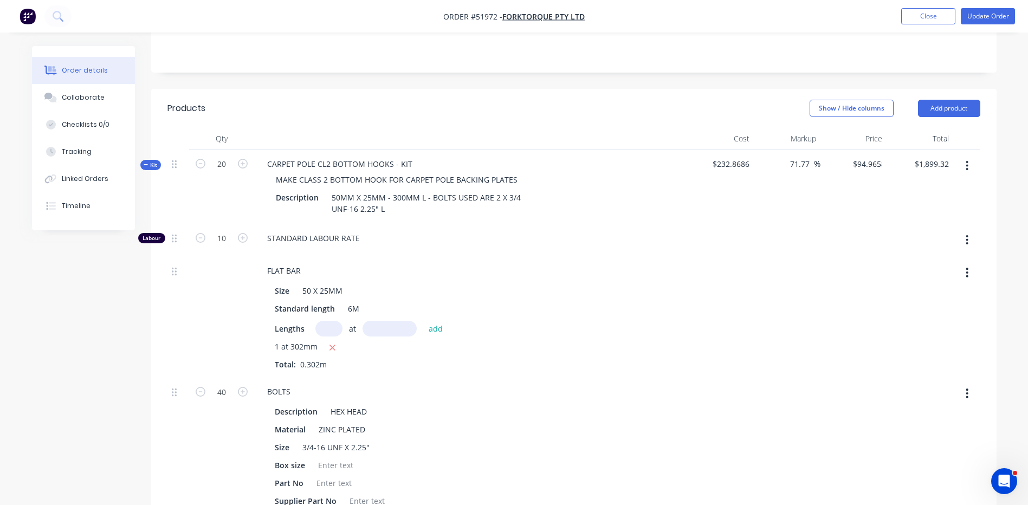
click at [593, 100] on div "Show / Hide columns Add product" at bounding box center [660, 108] width 640 height 17
click at [878, 156] on input "94.9658" at bounding box center [870, 164] width 34 height 16
type input "200"
type input "261.75"
type input "$200.00"
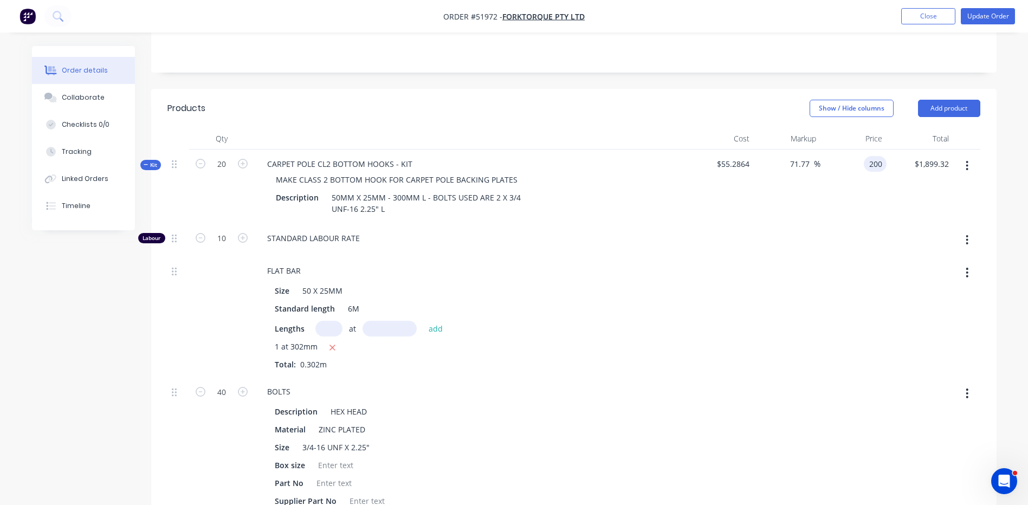
type input "$4,000.00"
click at [637, 100] on div "Show / Hide columns Add product" at bounding box center [660, 108] width 640 height 17
click at [958, 100] on button "Add product" at bounding box center [949, 108] width 62 height 17
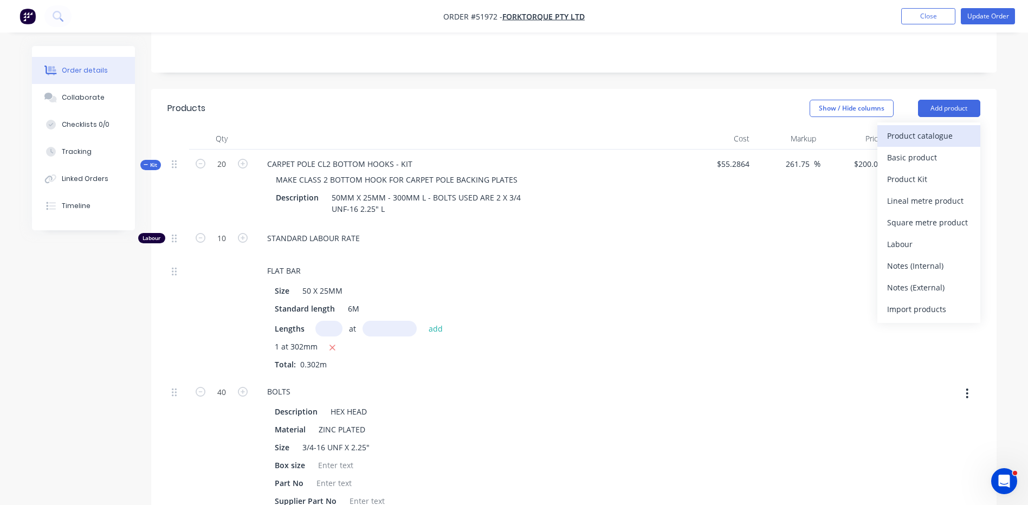
click at [940, 128] on div "Product catalogue" at bounding box center [928, 136] width 83 height 16
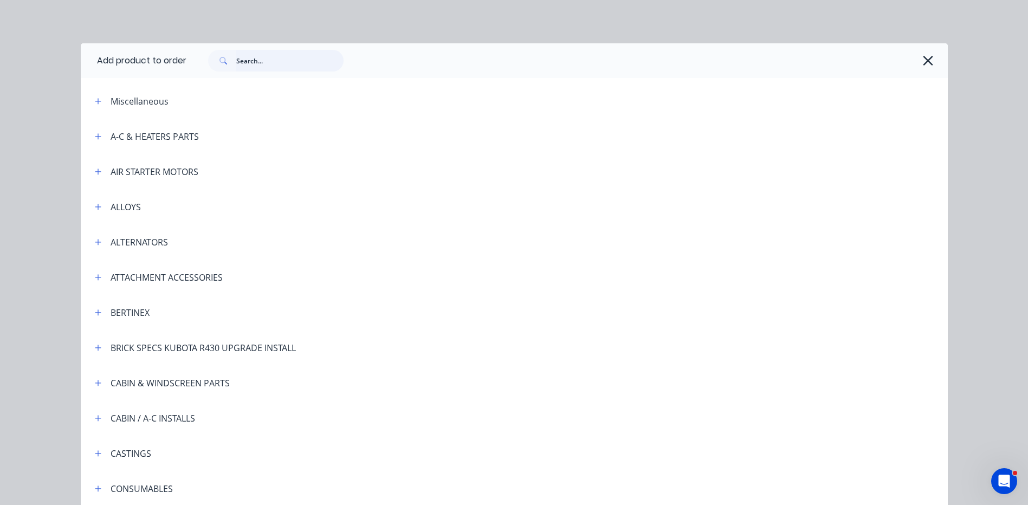
click at [272, 50] on input "text" at bounding box center [289, 61] width 107 height 22
type input "BOTTOM"
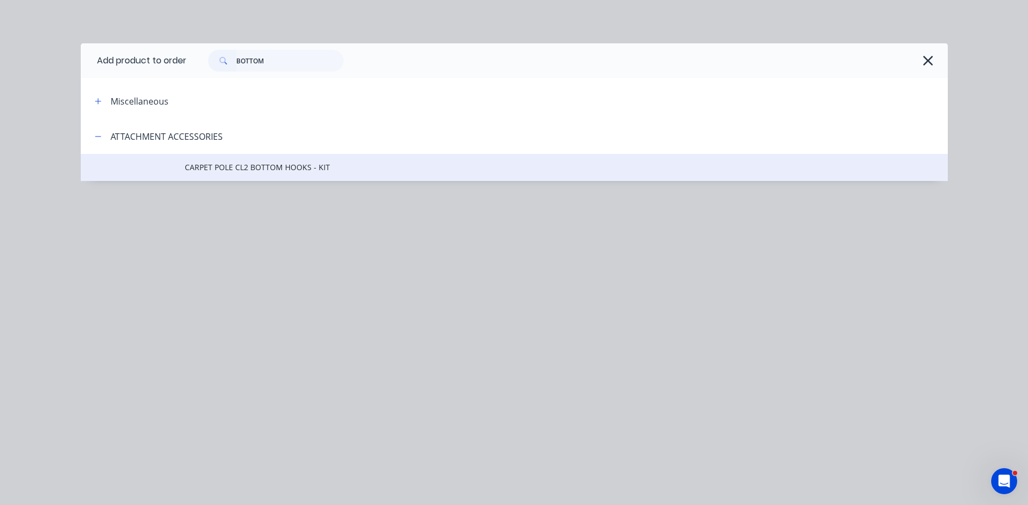
click at [355, 170] on span "CARPET POLE CL2 BOTTOM HOOKS - KIT" at bounding box center [490, 167] width 610 height 11
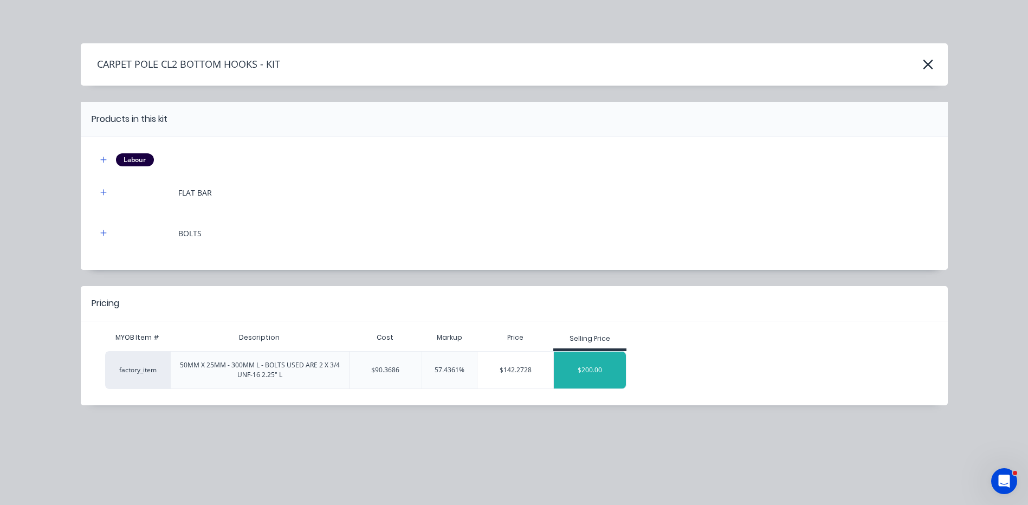
click at [610, 372] on div "$200.00" at bounding box center [590, 370] width 72 height 27
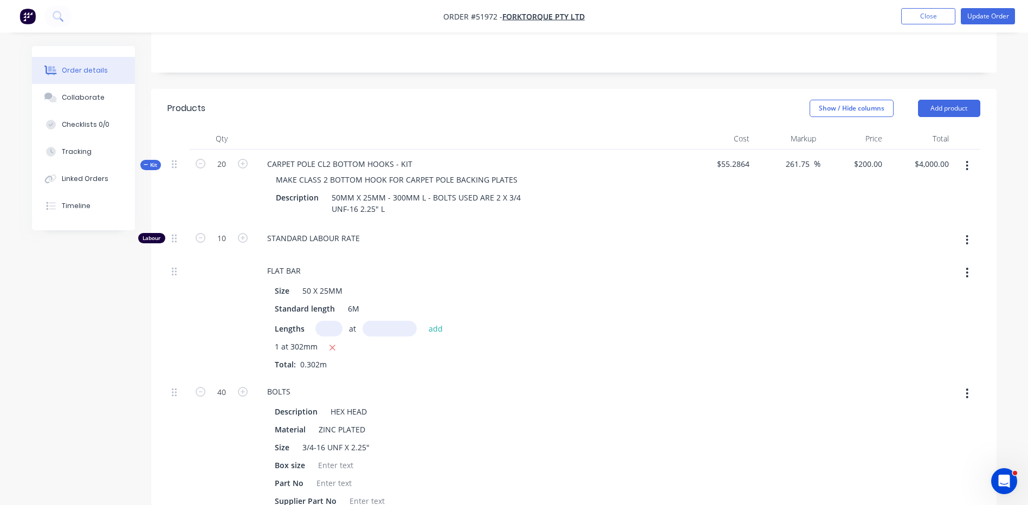
click at [157, 161] on span "Kit" at bounding box center [151, 165] width 14 height 8
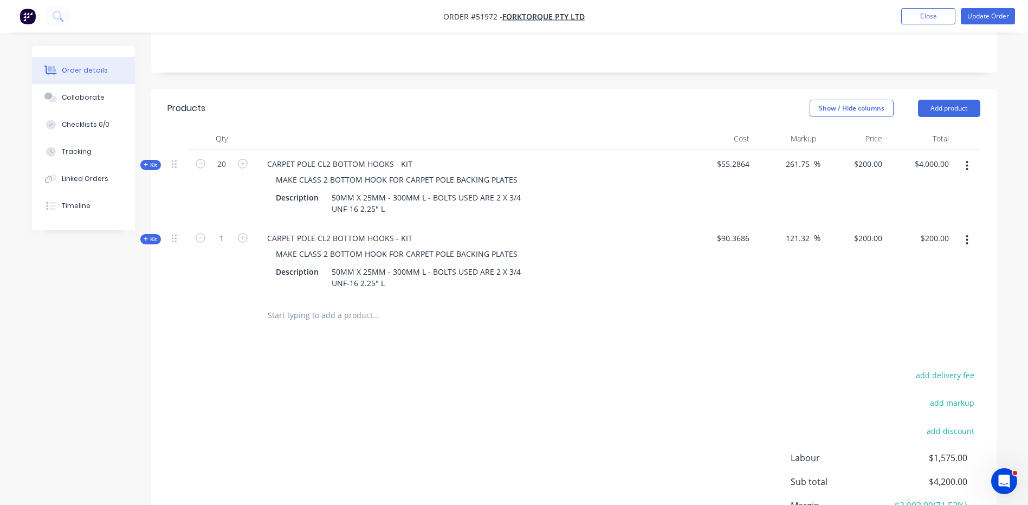
click at [973, 156] on button "button" at bounding box center [966, 166] width 25 height 20
click at [905, 273] on div "Delete" at bounding box center [928, 281] width 83 height 16
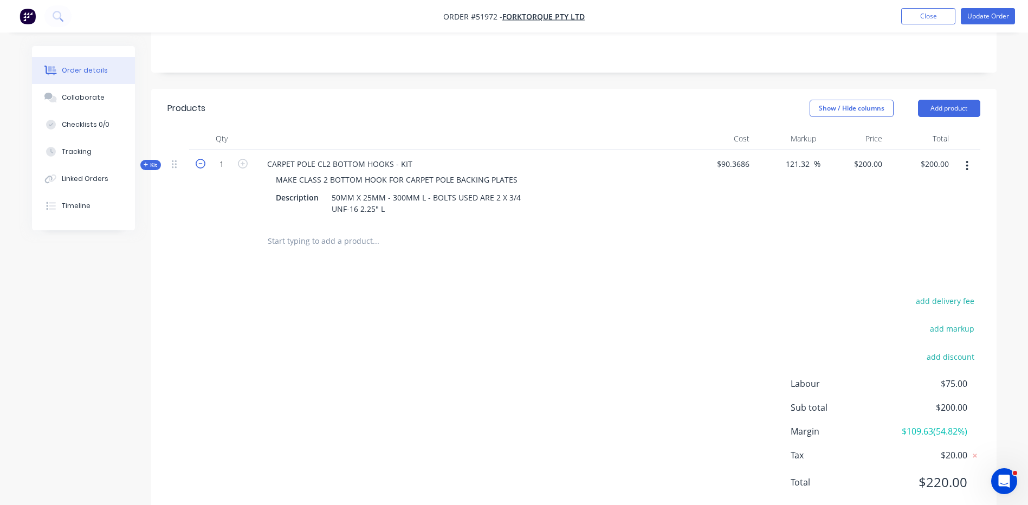
click at [203, 159] on icon "button" at bounding box center [201, 164] width 10 height 10
type input "0"
type input "$0.00"
click at [215, 156] on input "0" at bounding box center [222, 164] width 28 height 16
type input "20"
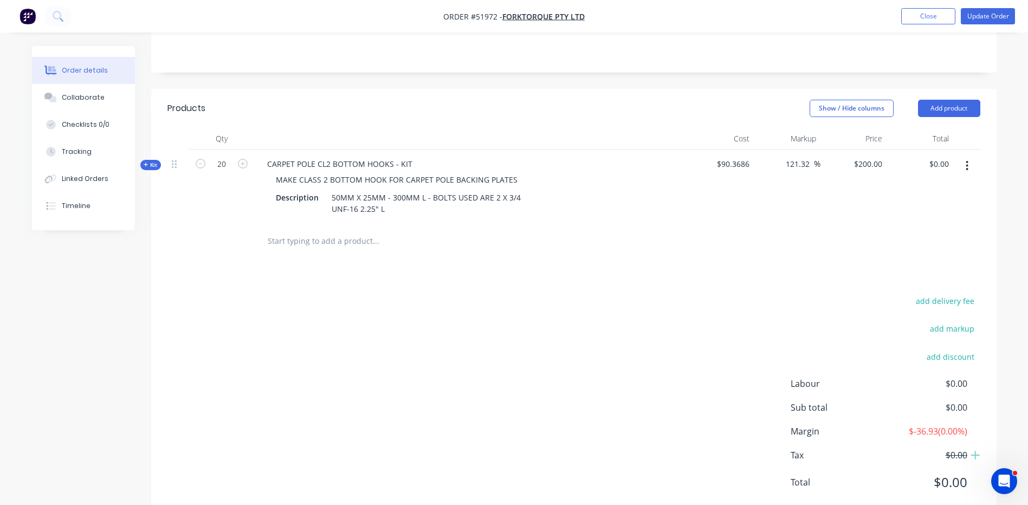
type input "$4,000.00"
click at [301, 128] on div at bounding box center [471, 139] width 434 height 22
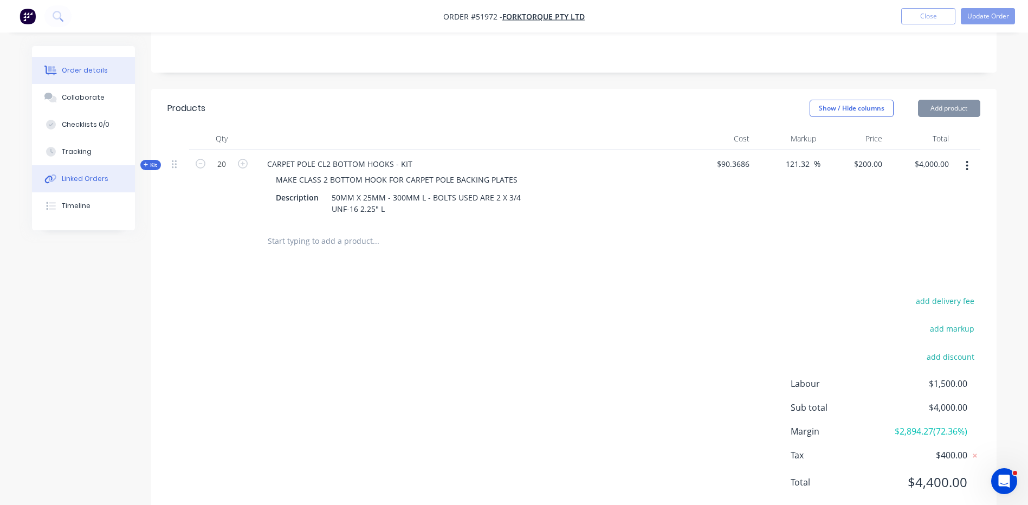
click at [97, 179] on div "Linked Orders" at bounding box center [85, 179] width 47 height 10
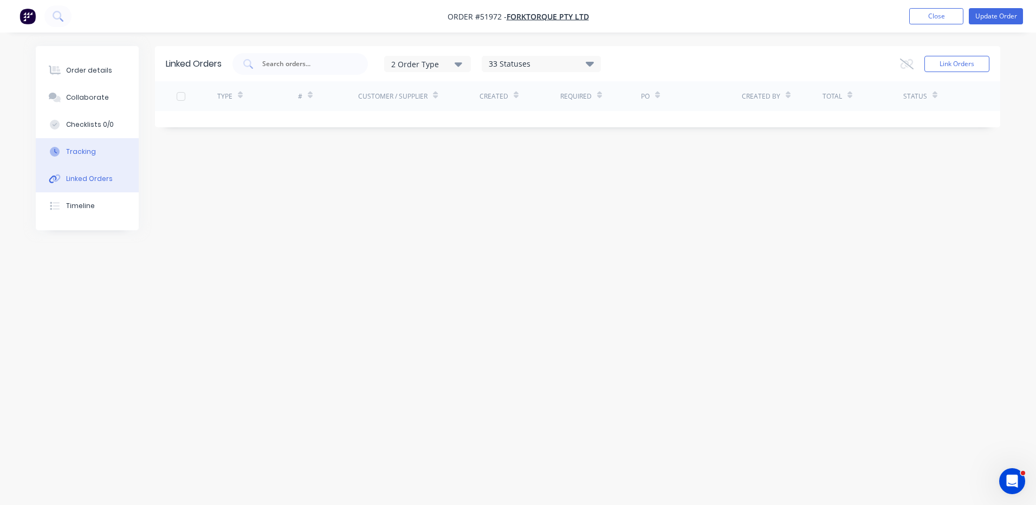
click at [96, 158] on button "Tracking" at bounding box center [87, 151] width 103 height 27
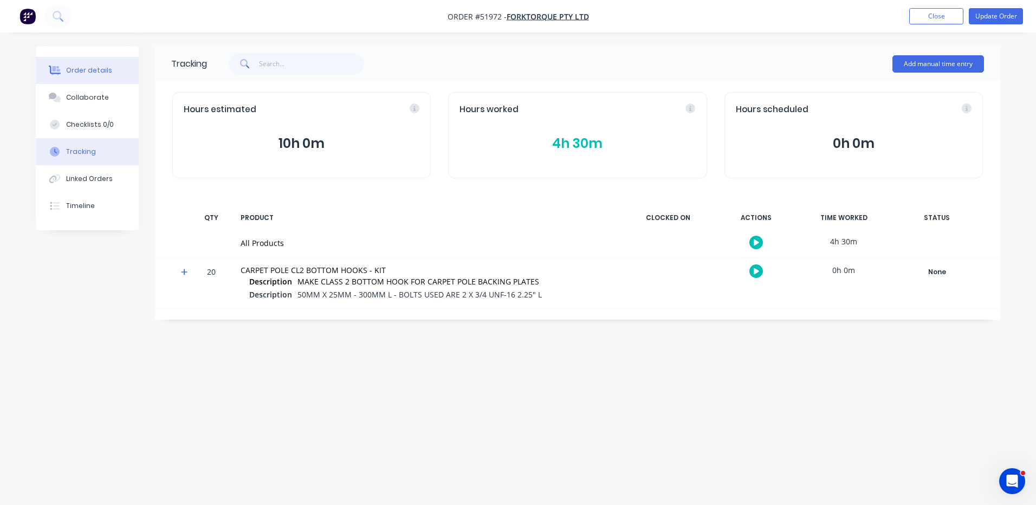
click at [125, 61] on button "Order details" at bounding box center [87, 70] width 103 height 27
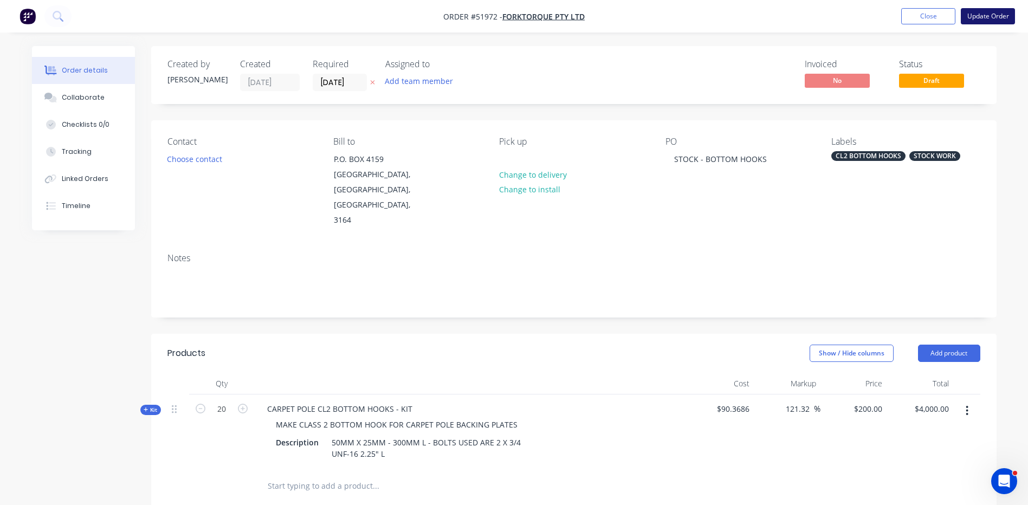
click at [1002, 22] on button "Update Order" at bounding box center [988, 16] width 54 height 16
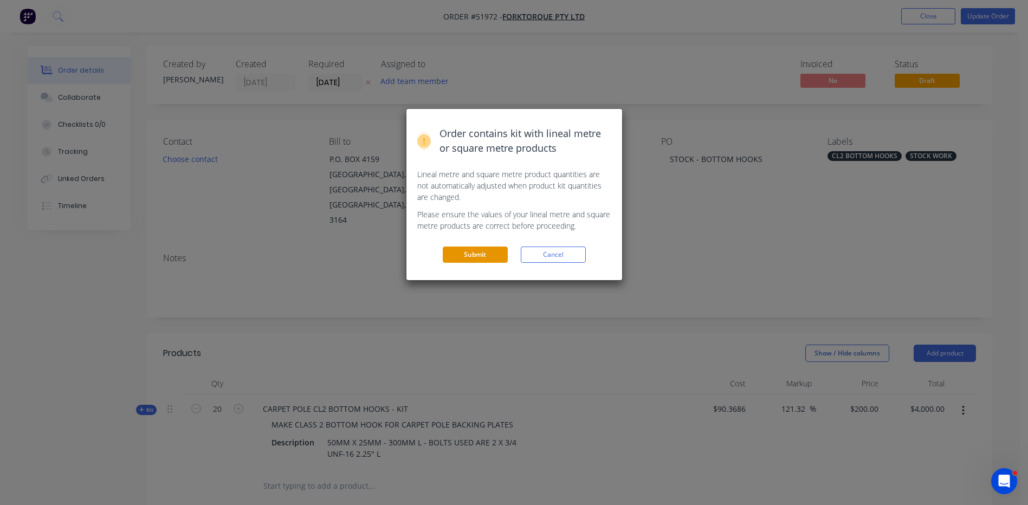
click at [454, 249] on button "Submit" at bounding box center [475, 255] width 65 height 16
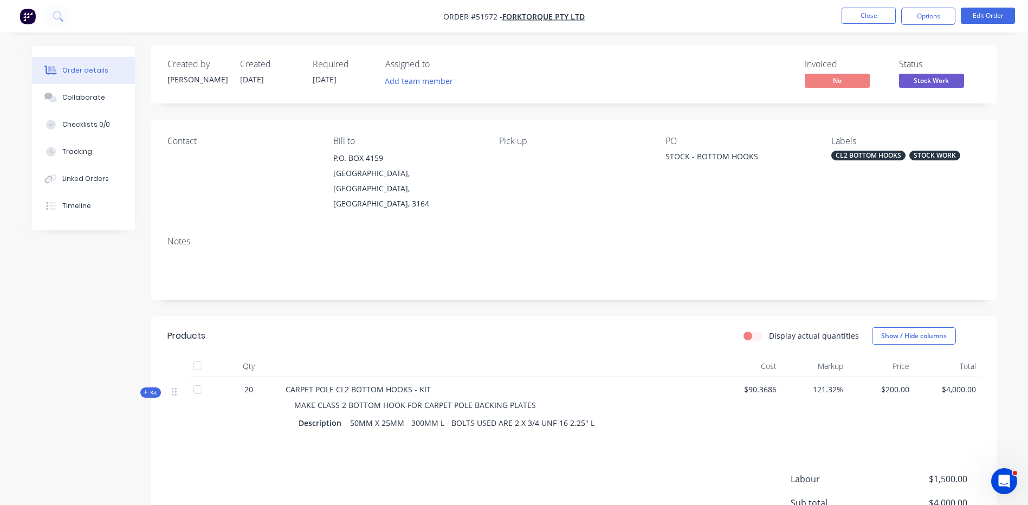
click at [941, 73] on div "Stock Work" at bounding box center [931, 70] width 42 height 21
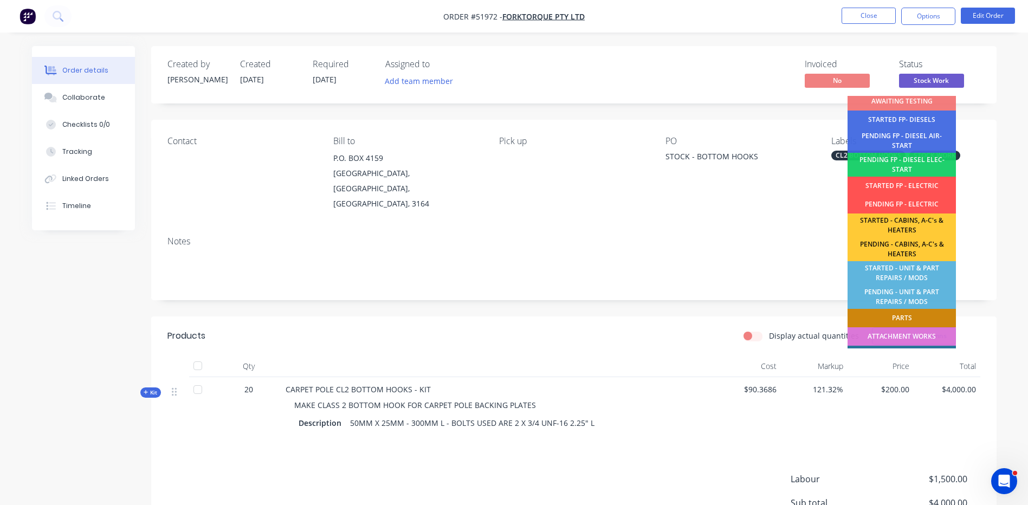
scroll to position [215, 0]
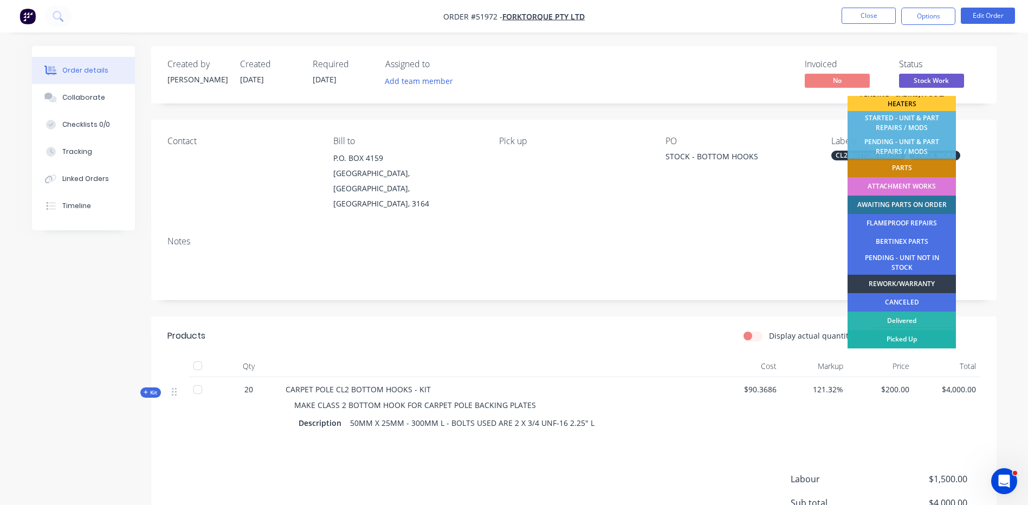
click at [909, 334] on div "Picked Up" at bounding box center [902, 339] width 108 height 18
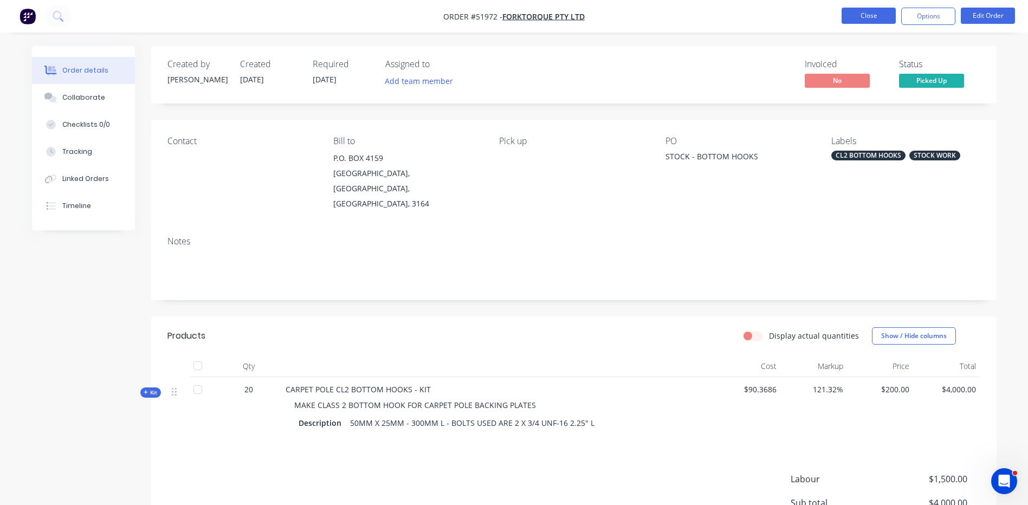
click at [870, 14] on button "Close" at bounding box center [869, 16] width 54 height 16
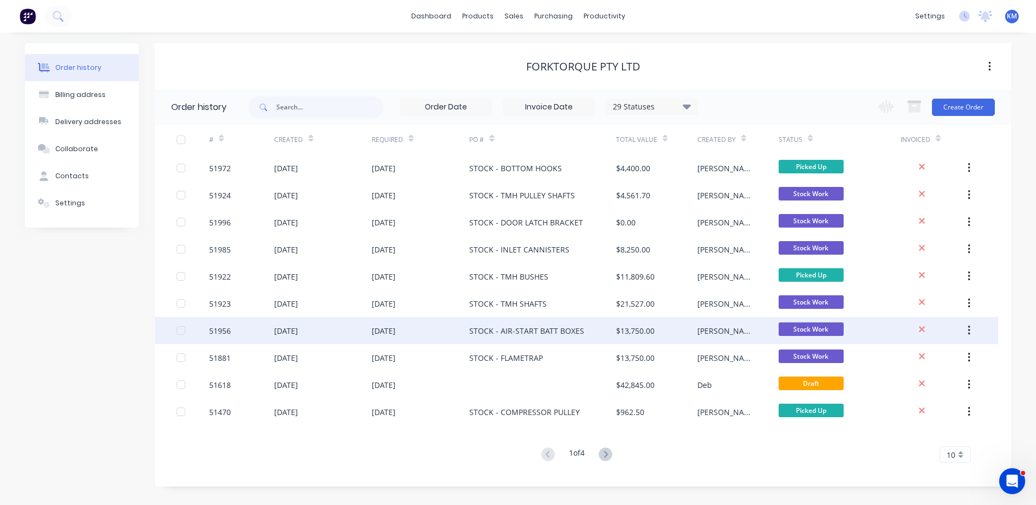
click at [676, 328] on div "$13,750.00" at bounding box center [656, 330] width 81 height 27
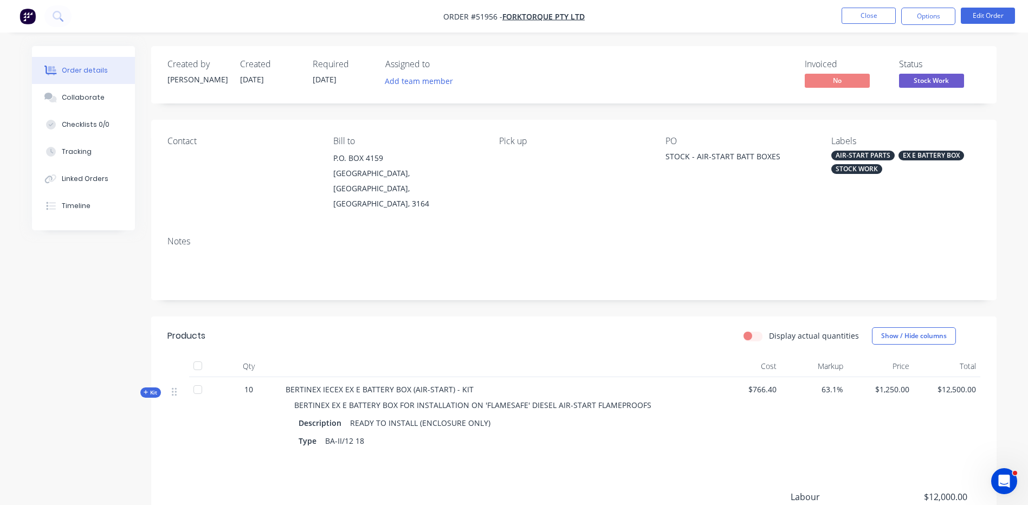
click at [146, 371] on div "Created by Kyle Created 06/08/25 Required 06/08/25 Assigned to Add team member …" at bounding box center [514, 347] width 965 height 603
click at [151, 389] on span "Kit" at bounding box center [151, 393] width 14 height 8
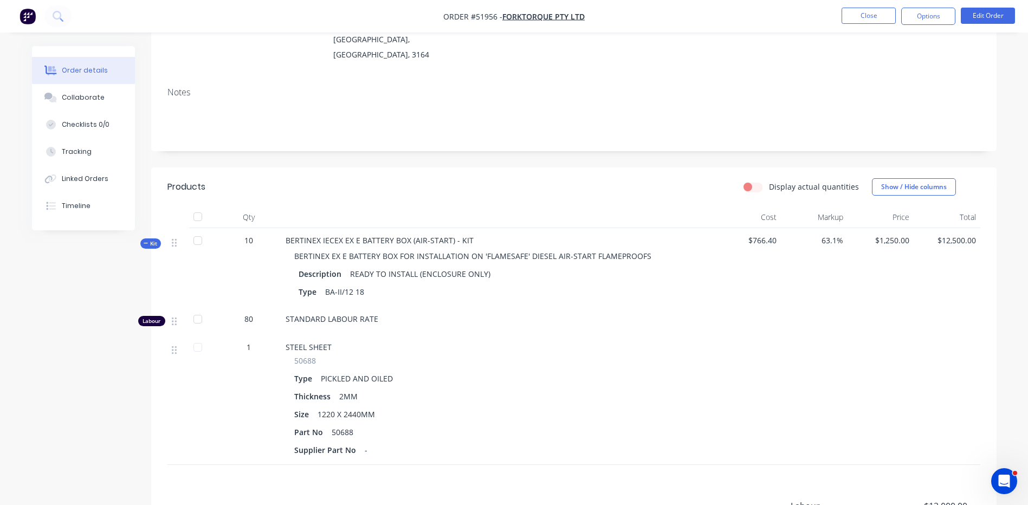
scroll to position [163, 0]
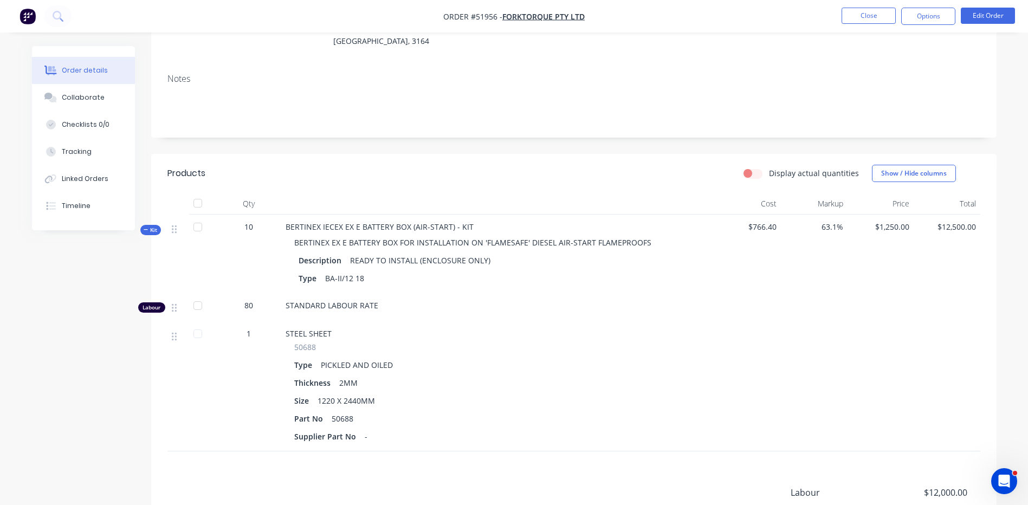
click at [153, 226] on span "Kit" at bounding box center [151, 230] width 14 height 8
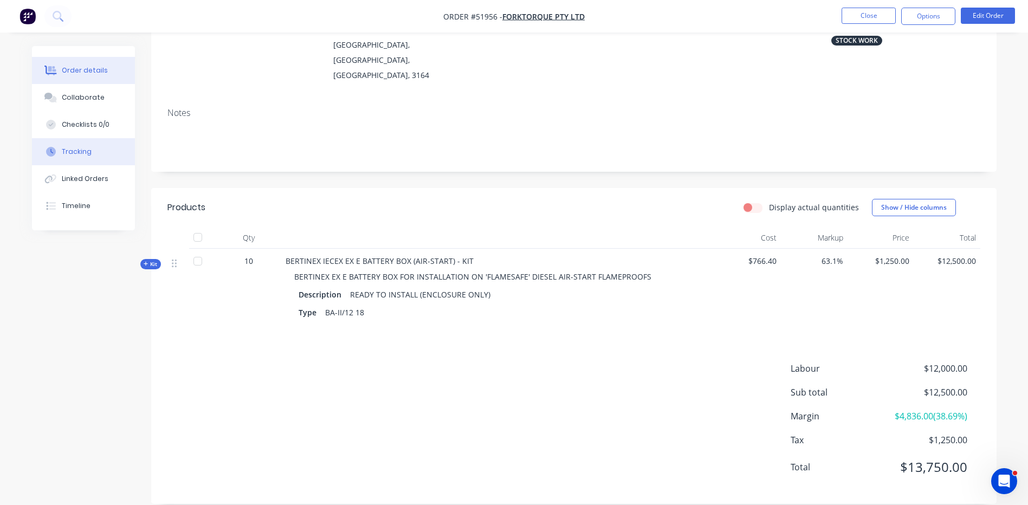
click at [107, 160] on button "Tracking" at bounding box center [83, 151] width 103 height 27
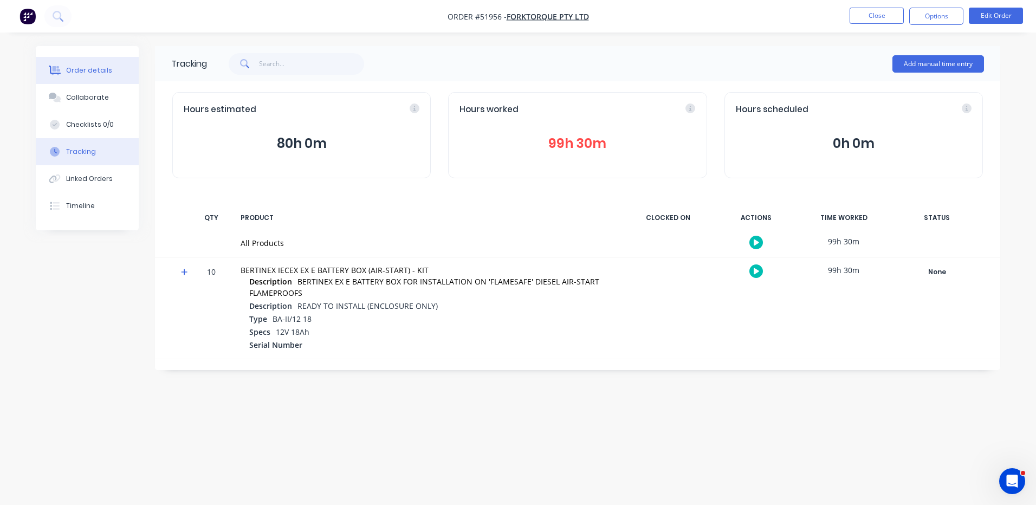
click at [117, 77] on button "Order details" at bounding box center [87, 70] width 103 height 27
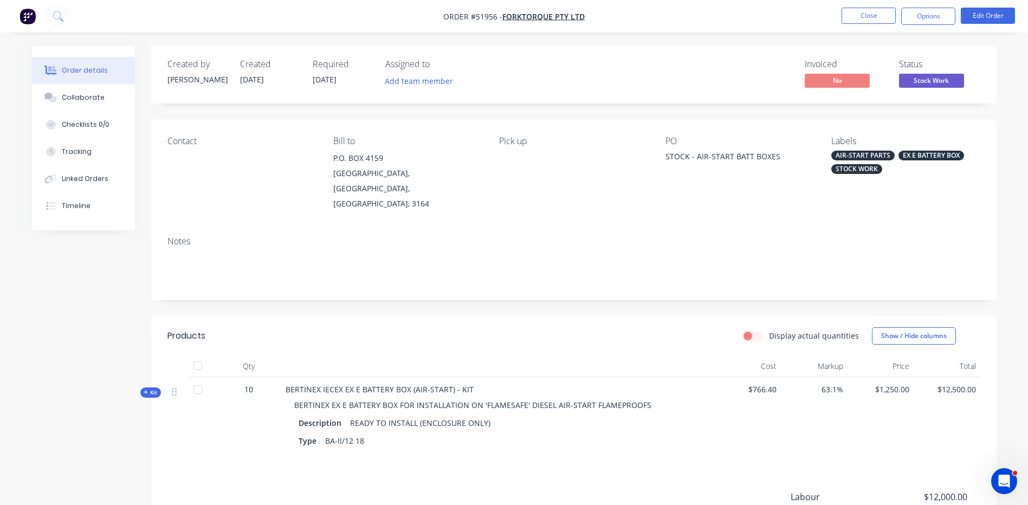
click at [919, 78] on span "Stock Work" at bounding box center [931, 81] width 65 height 14
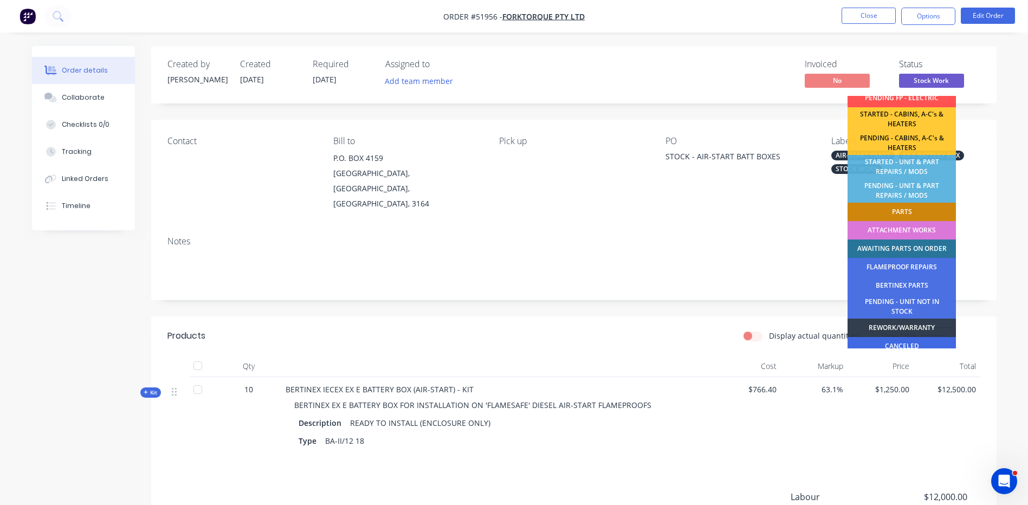
scroll to position [215, 0]
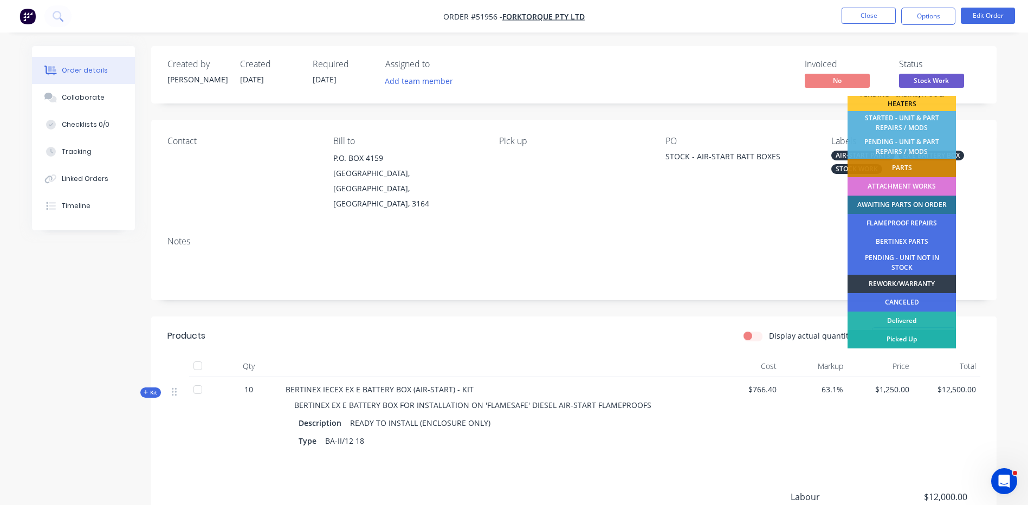
click at [902, 338] on div "Picked Up" at bounding box center [902, 339] width 108 height 18
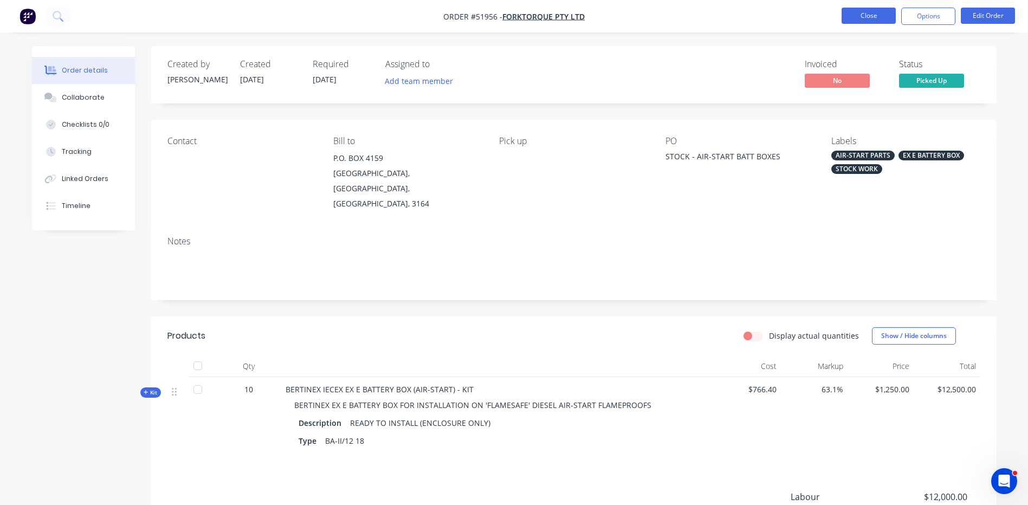
click at [867, 12] on button "Close" at bounding box center [869, 16] width 54 height 16
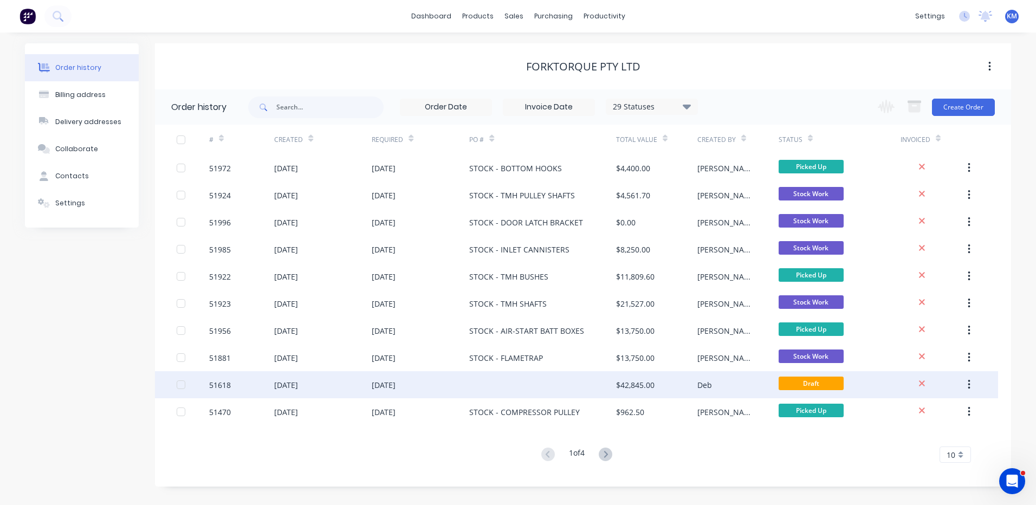
click at [663, 384] on div "$42,845.00" at bounding box center [656, 384] width 81 height 27
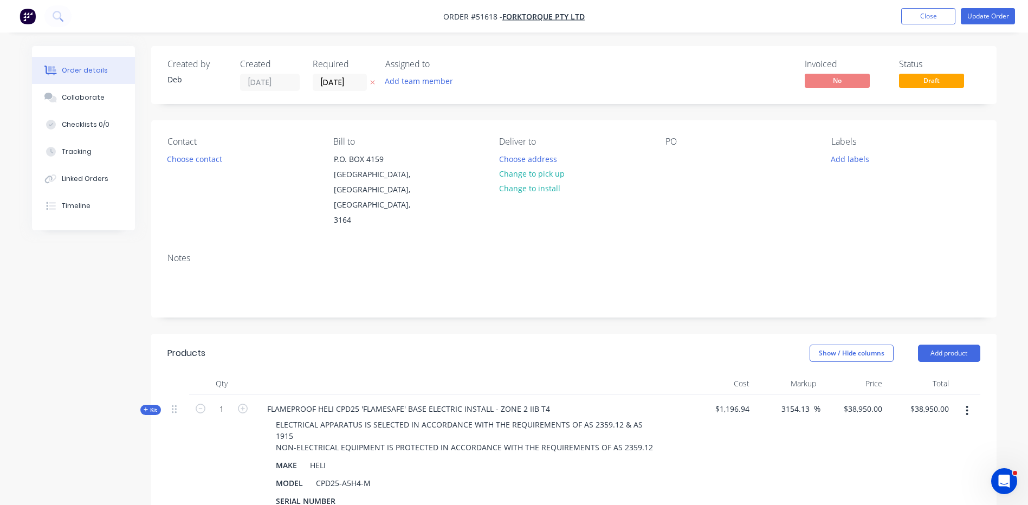
click at [965, 401] on button "button" at bounding box center [966, 411] width 25 height 20
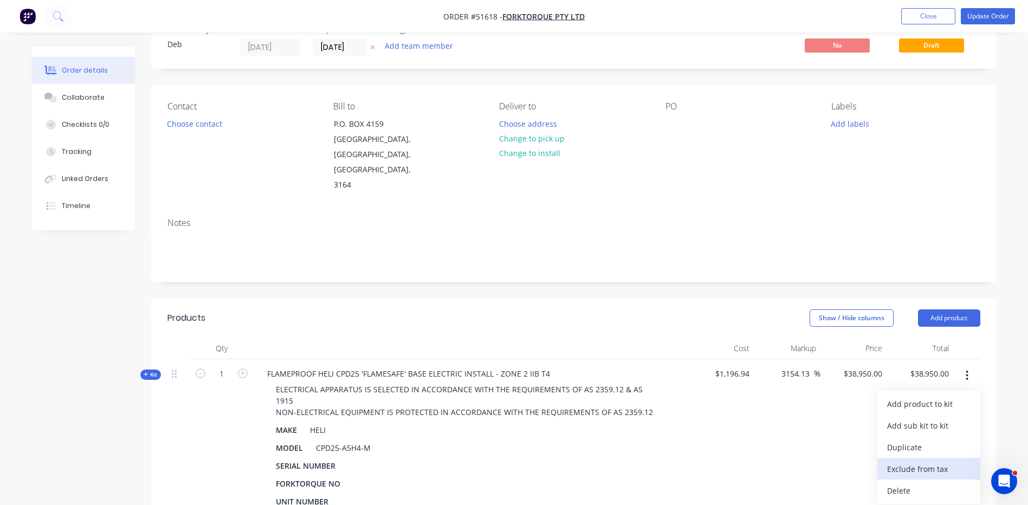
scroll to position [54, 0]
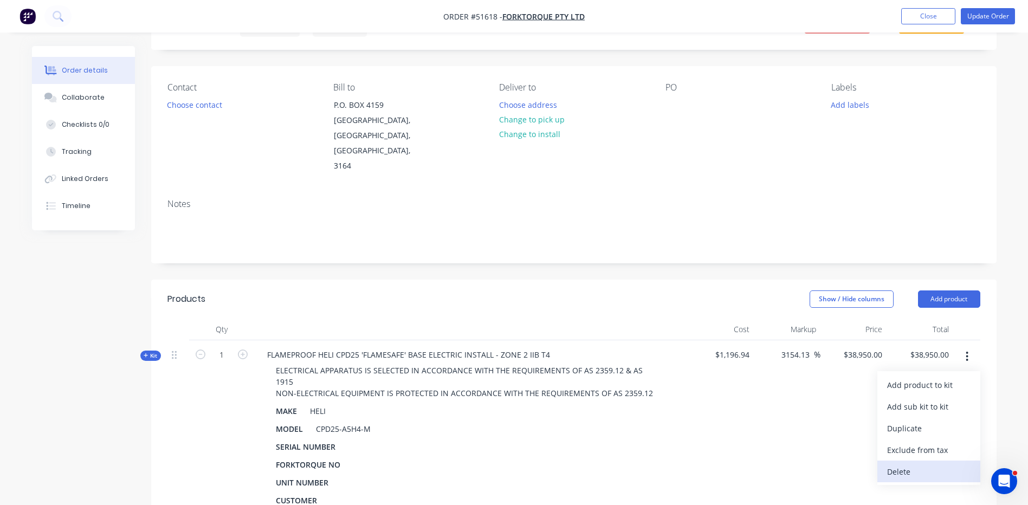
click at [922, 464] on div "Delete" at bounding box center [928, 472] width 83 height 16
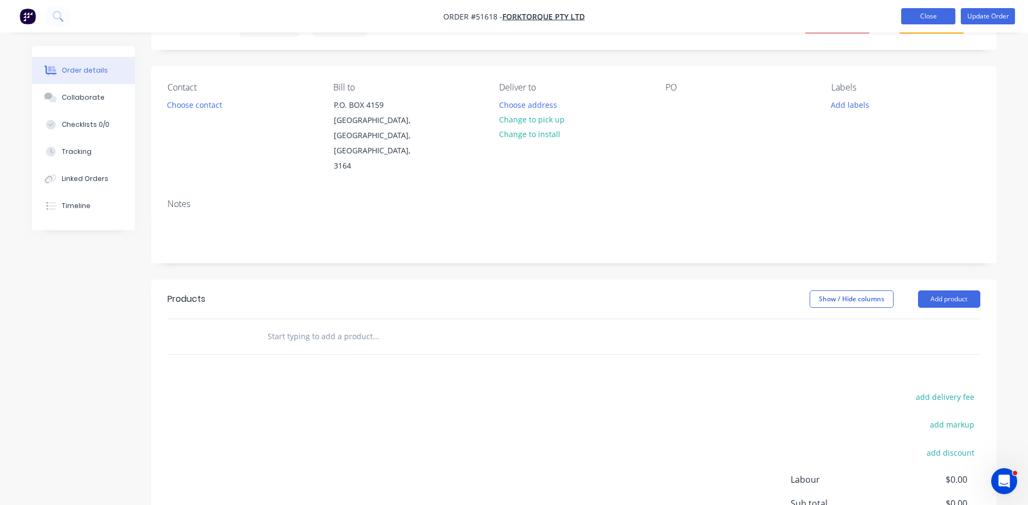
click at [911, 20] on button "Close" at bounding box center [928, 16] width 54 height 16
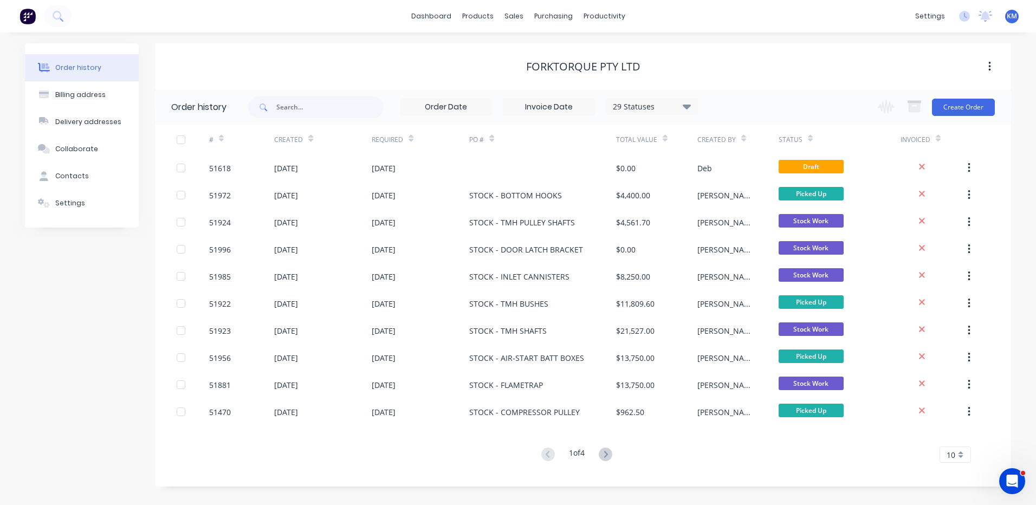
click at [724, 95] on div "29 Statuses Invoice Status Invoiced Not Invoiced Partial Order Status All Archi…" at bounding box center [629, 106] width 763 height 35
click at [610, 453] on icon at bounding box center [606, 455] width 14 height 14
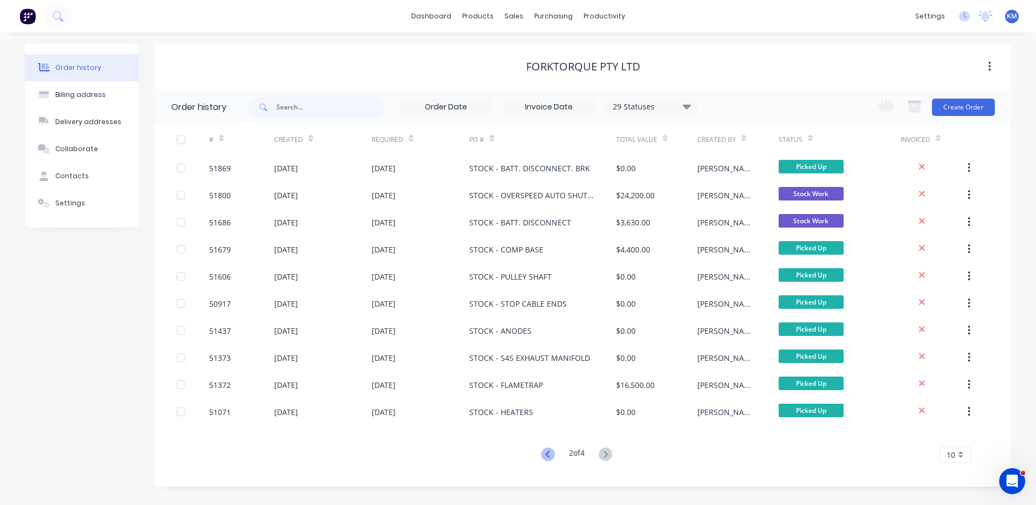
click at [541, 456] on icon at bounding box center [548, 455] width 14 height 14
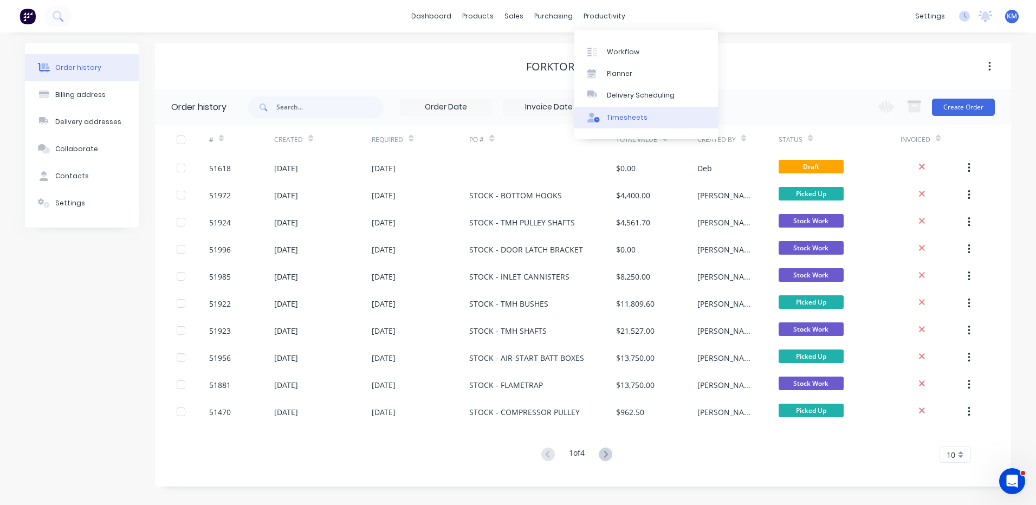
click at [615, 119] on div "Timesheets" at bounding box center [627, 118] width 41 height 10
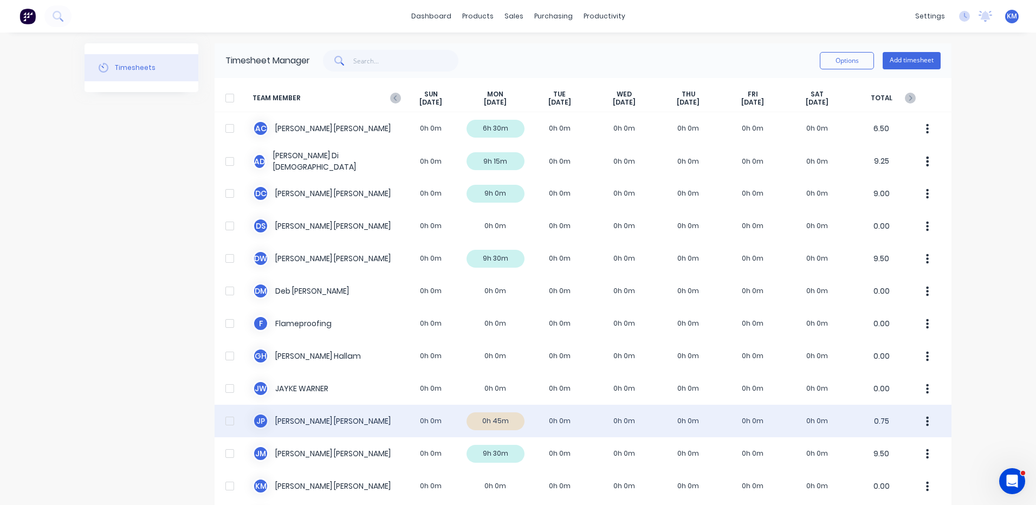
click at [423, 418] on div "J P Jigar Panchal 0h 0m 0h 45m 0h 0m 0h 0m 0h 0m 0h 0m 0h 0m 0.75" at bounding box center [583, 421] width 737 height 33
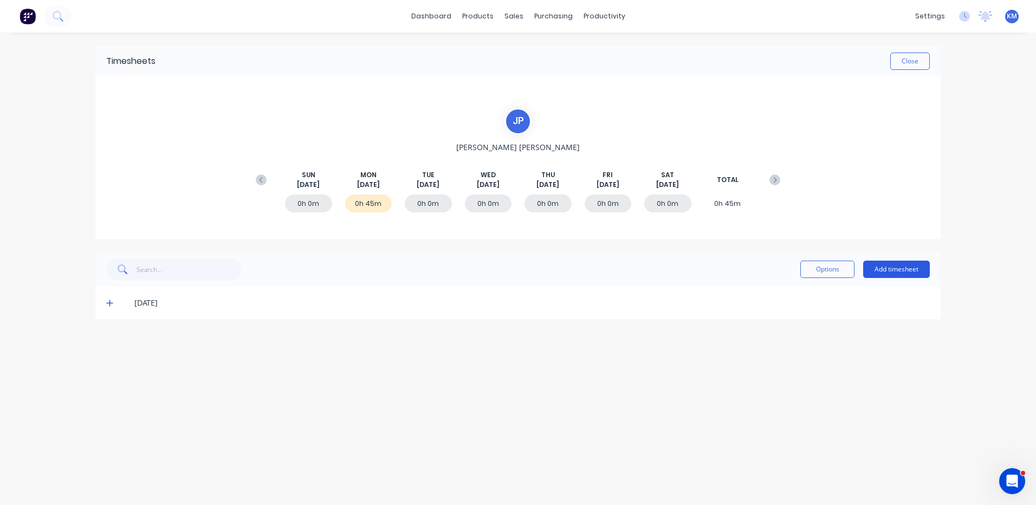
click at [881, 273] on button "Add timesheet" at bounding box center [896, 269] width 67 height 17
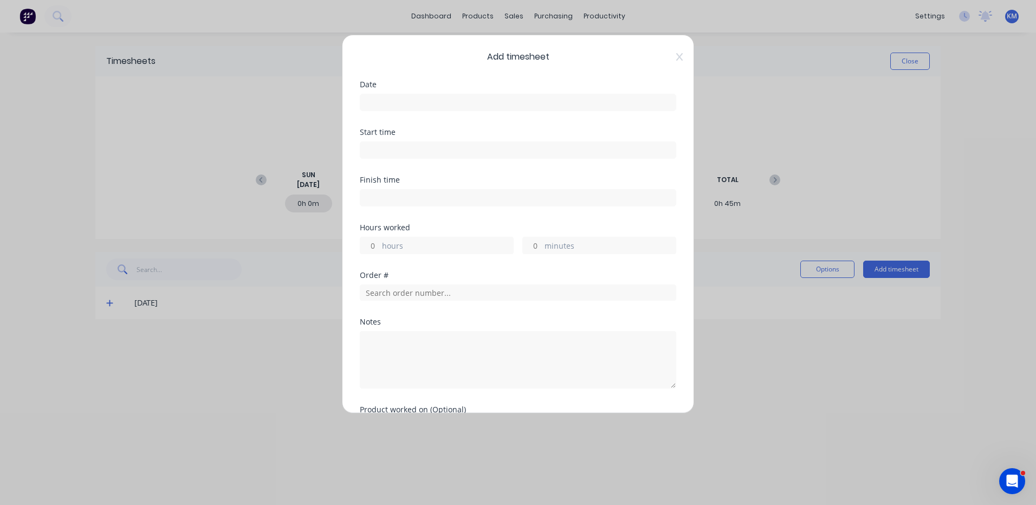
click at [463, 100] on input at bounding box center [517, 102] width 315 height 16
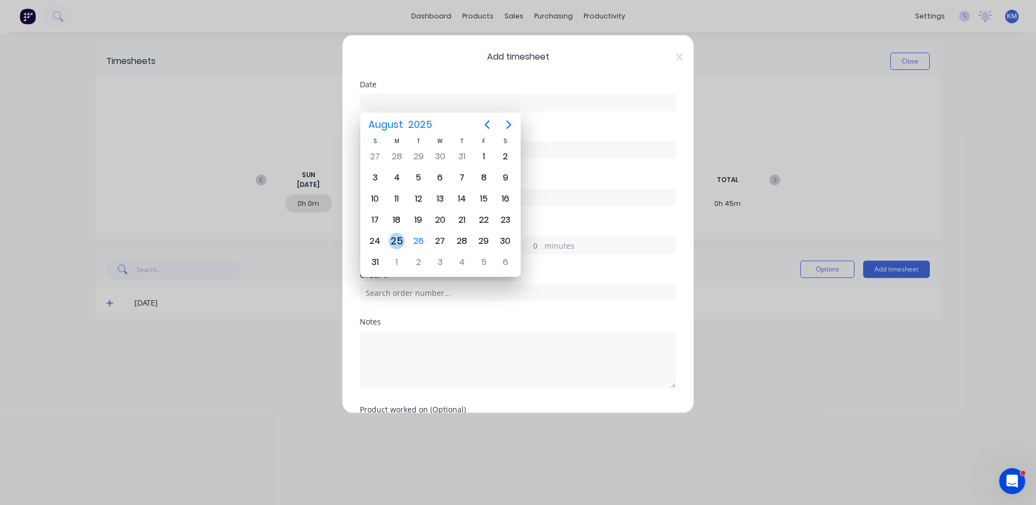
click at [392, 234] on div "25" at bounding box center [397, 241] width 16 height 16
type input "25/08/2025"
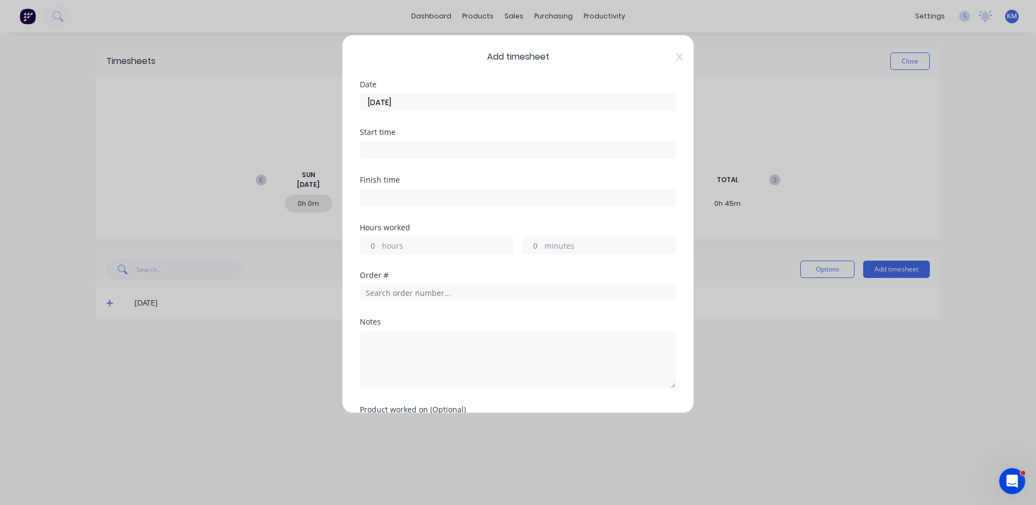
click at [405, 242] on label "hours" at bounding box center [447, 247] width 131 height 14
click at [379, 242] on input "hours" at bounding box center [369, 245] width 19 height 16
type input "1"
type input "51882"
click at [579, 268] on div "Hours worked 1 hours minutes" at bounding box center [518, 248] width 316 height 48
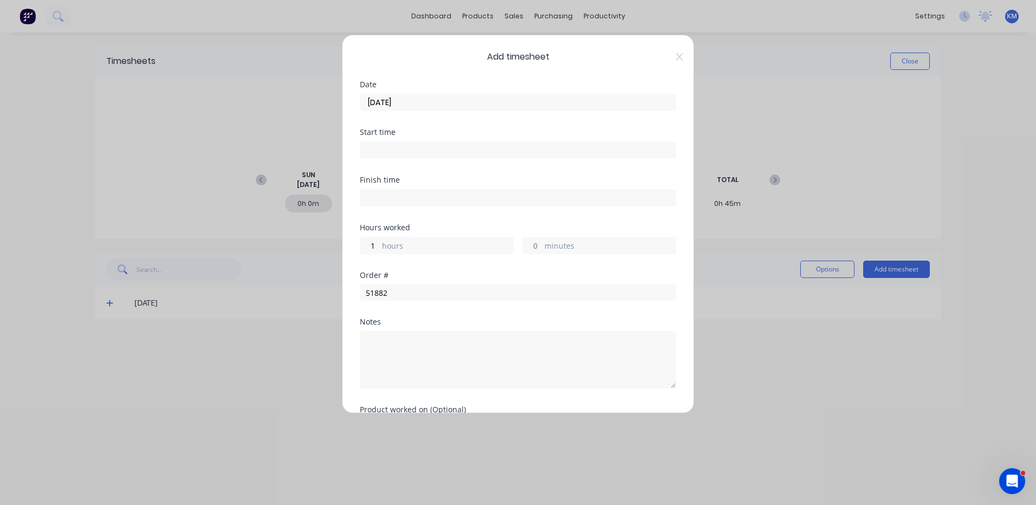
scroll to position [72, 0]
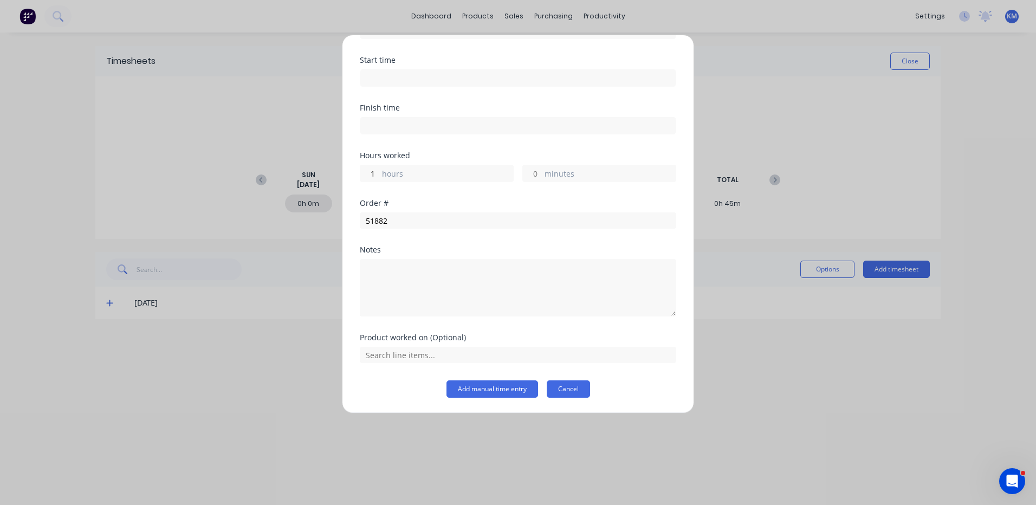
click at [566, 392] on button "Cancel" at bounding box center [568, 388] width 43 height 17
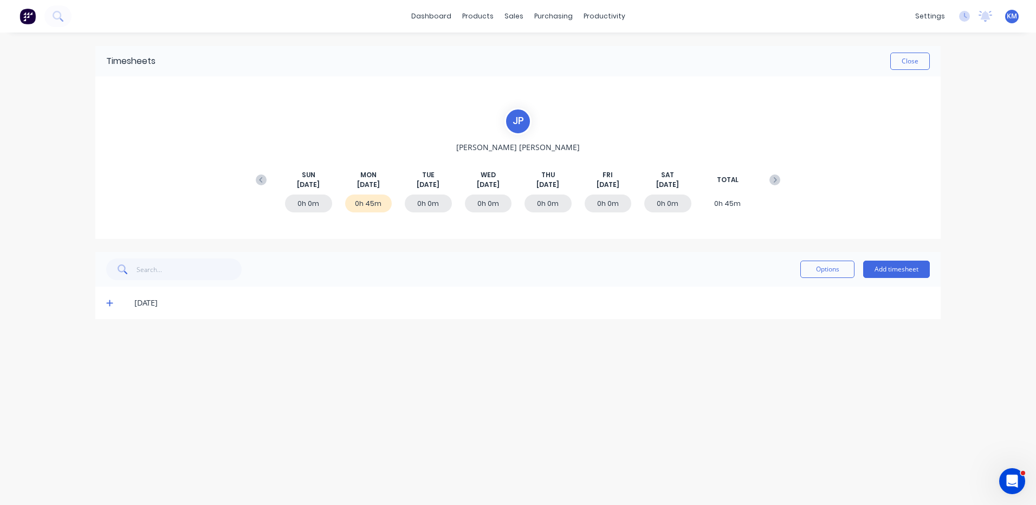
click at [105, 303] on div "[DATE]" at bounding box center [517, 303] width 845 height 33
click at [112, 302] on icon at bounding box center [109, 303] width 7 height 8
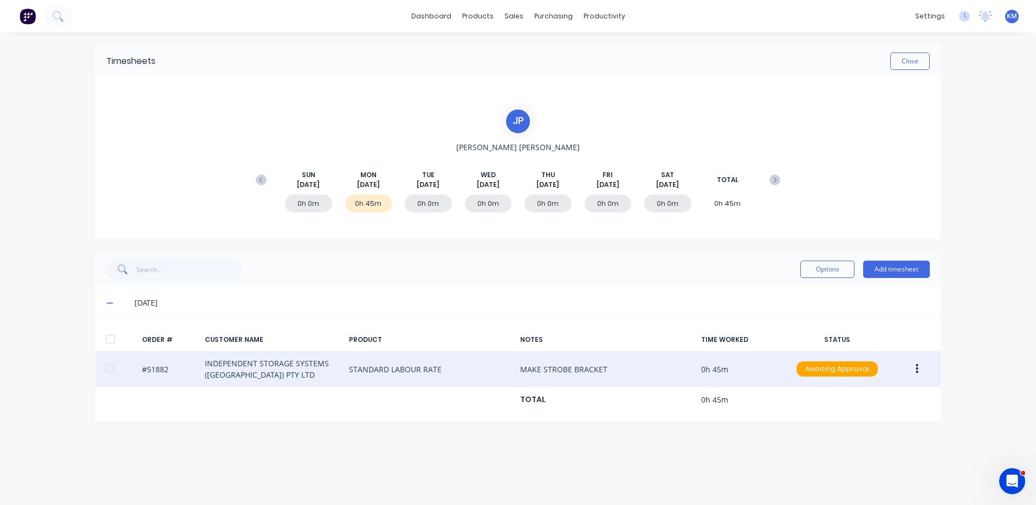
click at [926, 366] on button "button" at bounding box center [917, 369] width 25 height 20
click at [875, 443] on div "Edit" at bounding box center [878, 441] width 83 height 16
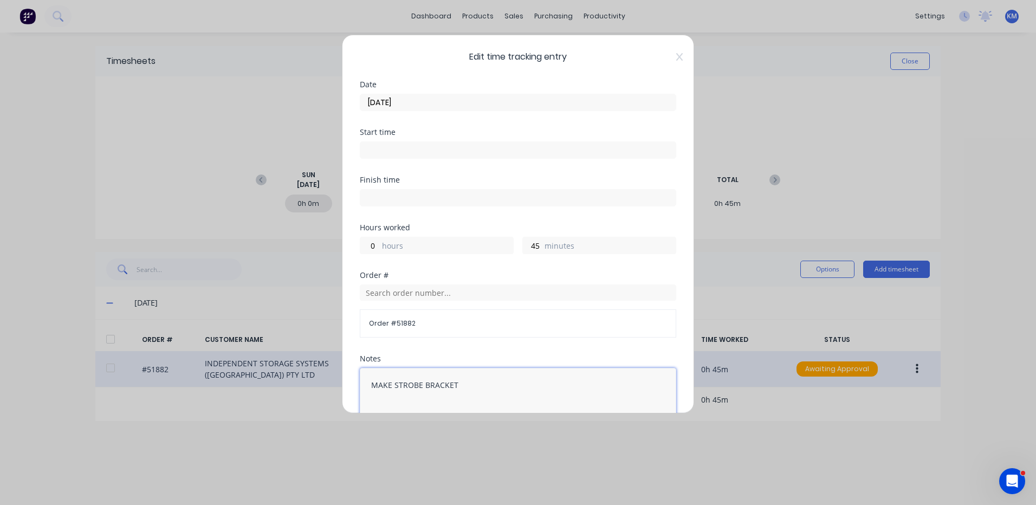
drag, startPoint x: 474, startPoint y: 382, endPoint x: 337, endPoint y: 383, distance: 137.1
click at [337, 383] on div "Edit time tracking entry Date 25/08/2025 Start time Finish time Hours worked 0 …" at bounding box center [518, 252] width 1036 height 505
type textarea "MOUNT HORN"
click at [398, 348] on div "Order # Order # 51882" at bounding box center [518, 313] width 316 height 83
click at [451, 294] on input "text" at bounding box center [518, 293] width 316 height 16
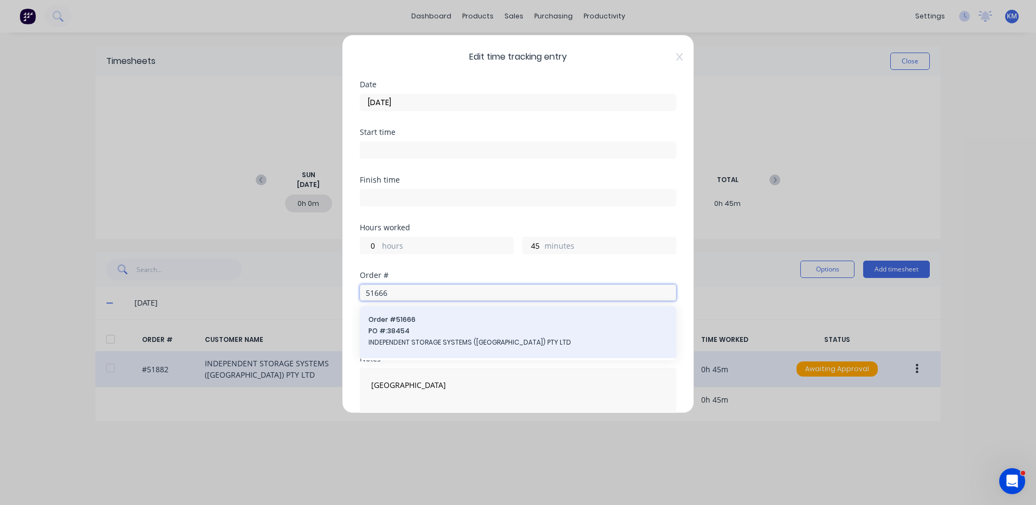
type input "51666"
click at [371, 341] on span "INDEPENDENT STORAGE SYSTEMS ([GEOGRAPHIC_DATA]) PTY LTD" at bounding box center [518, 343] width 299 height 10
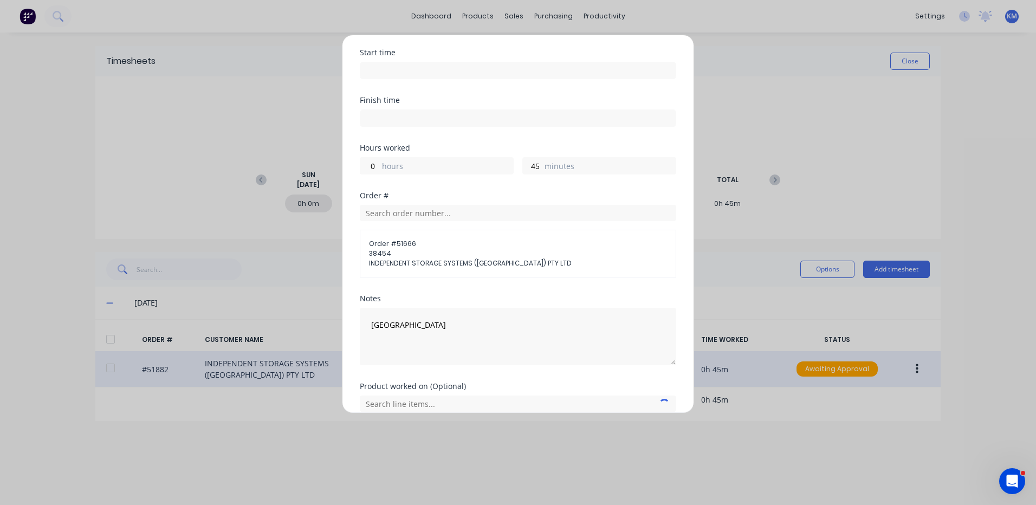
scroll to position [128, 0]
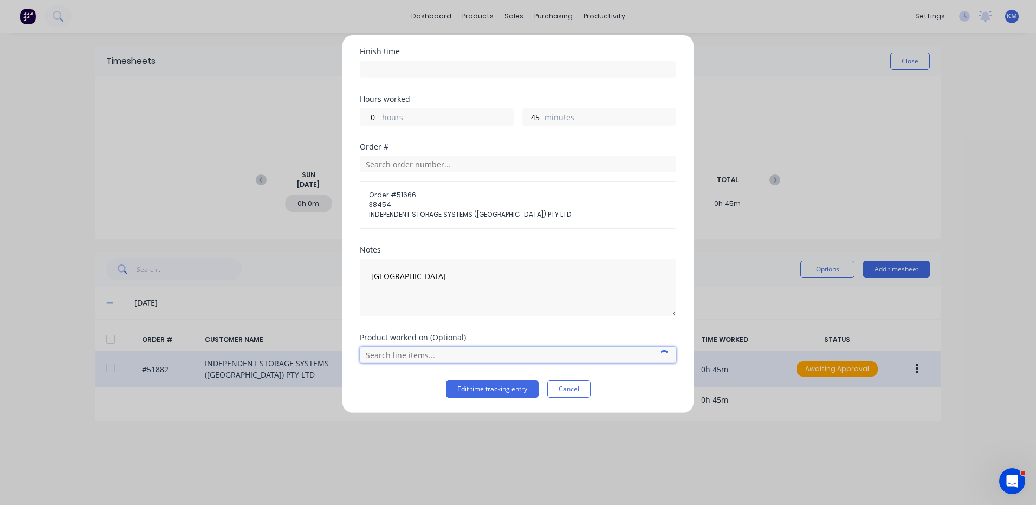
click at [488, 353] on input "text" at bounding box center [518, 355] width 316 height 16
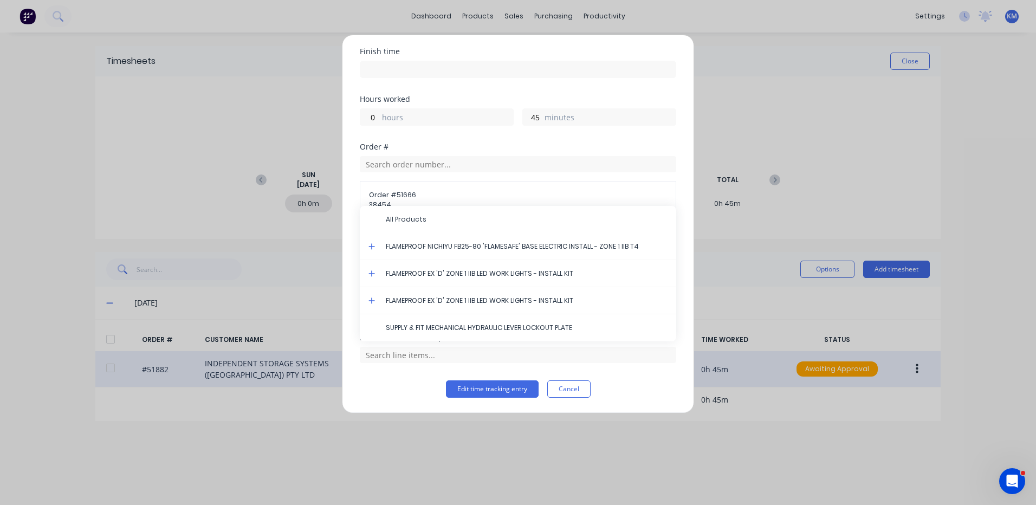
click at [372, 249] on icon at bounding box center [372, 246] width 7 height 7
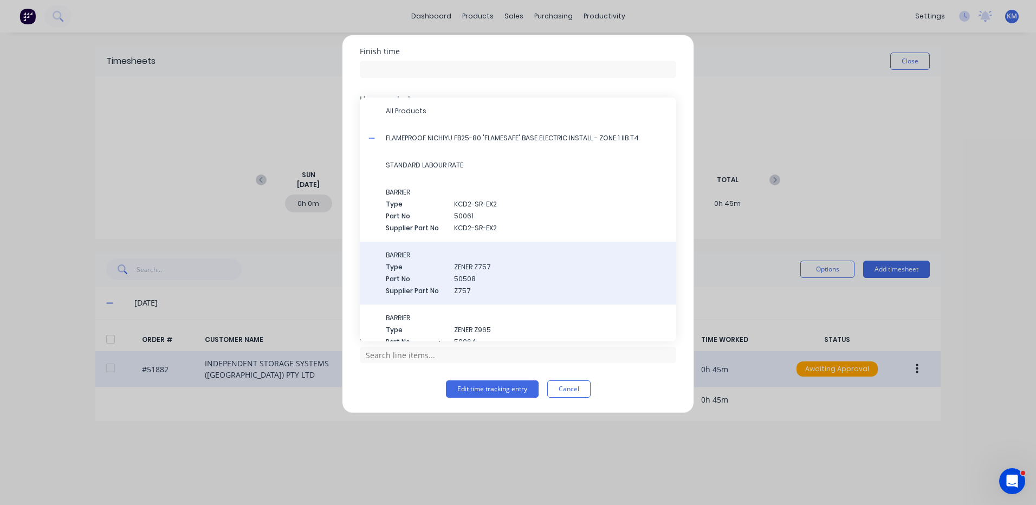
scroll to position [20, 0]
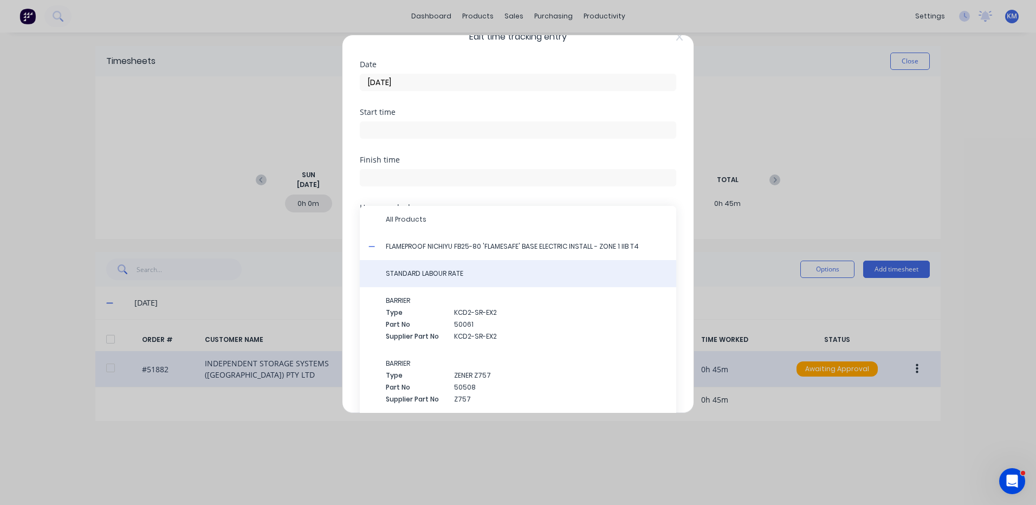
click at [460, 267] on div "STANDARD LABOUR RATE" at bounding box center [518, 273] width 316 height 27
click at [455, 275] on span "STANDARD LABOUR RATE" at bounding box center [527, 274] width 282 height 10
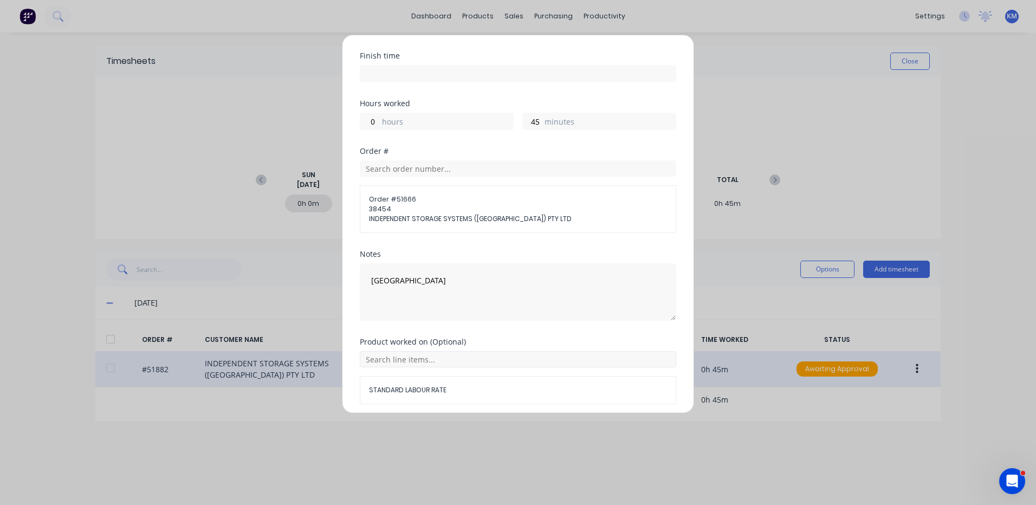
scroll to position [165, 0]
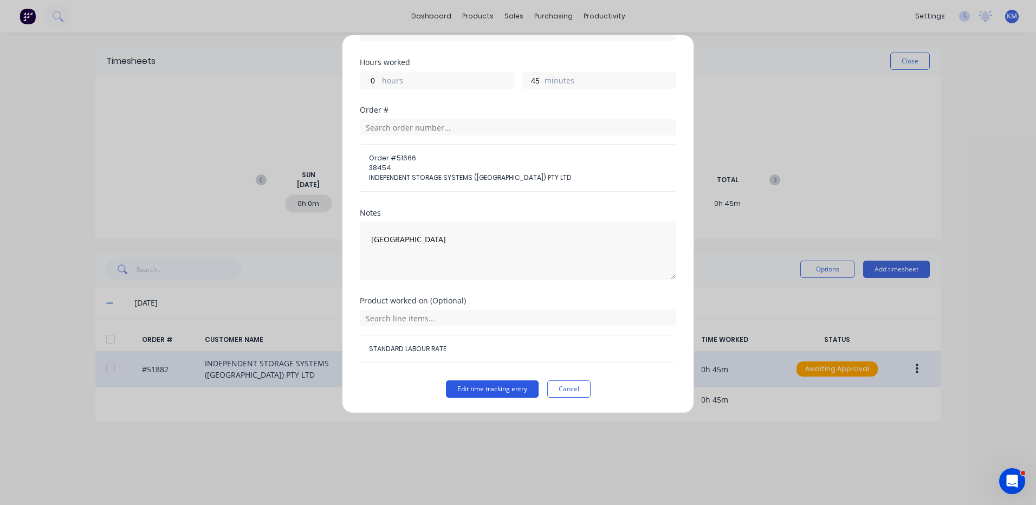
click at [487, 390] on button "Edit time tracking entry" at bounding box center [492, 388] width 93 height 17
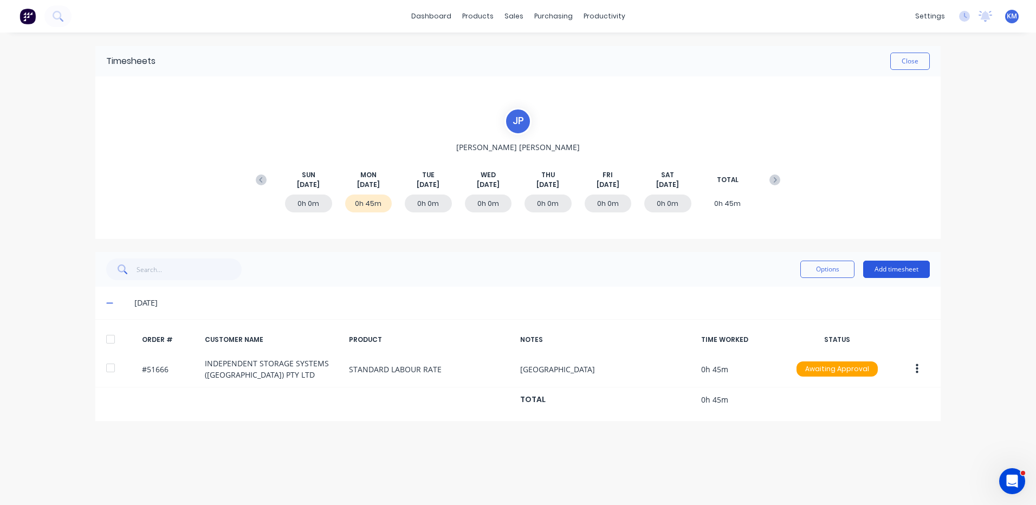
click at [897, 261] on button "Add timesheet" at bounding box center [896, 269] width 67 height 17
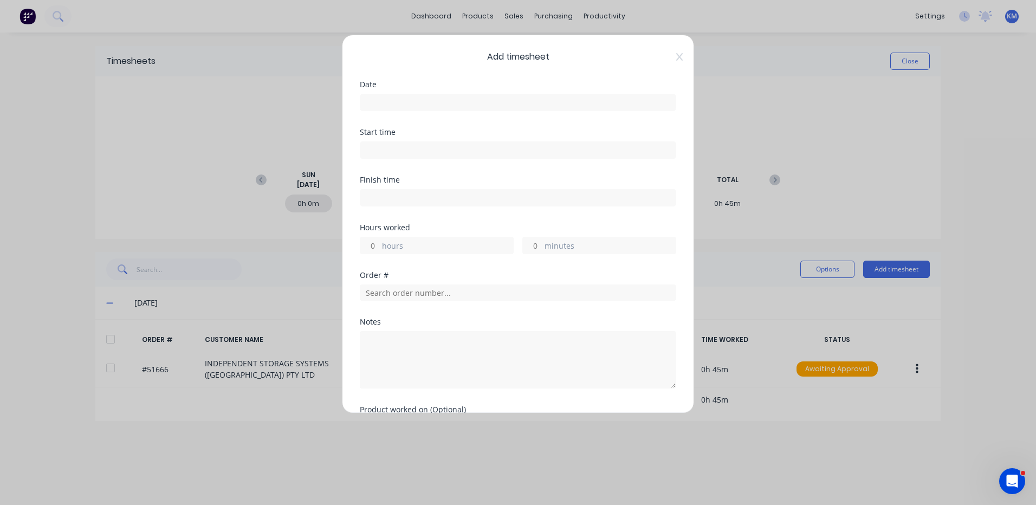
click at [451, 102] on input at bounding box center [517, 102] width 315 height 16
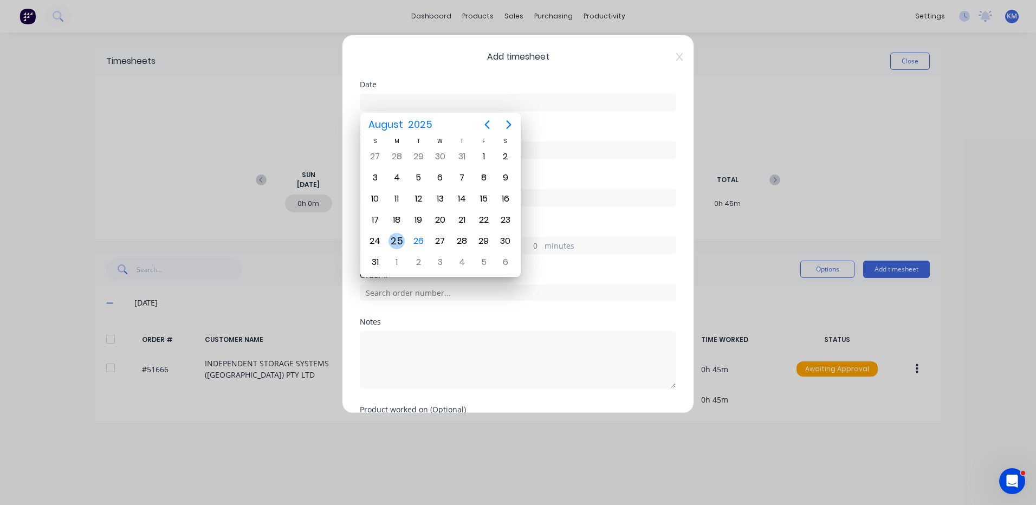
click at [404, 236] on div "25" at bounding box center [397, 241] width 22 height 21
type input "25/08/2025"
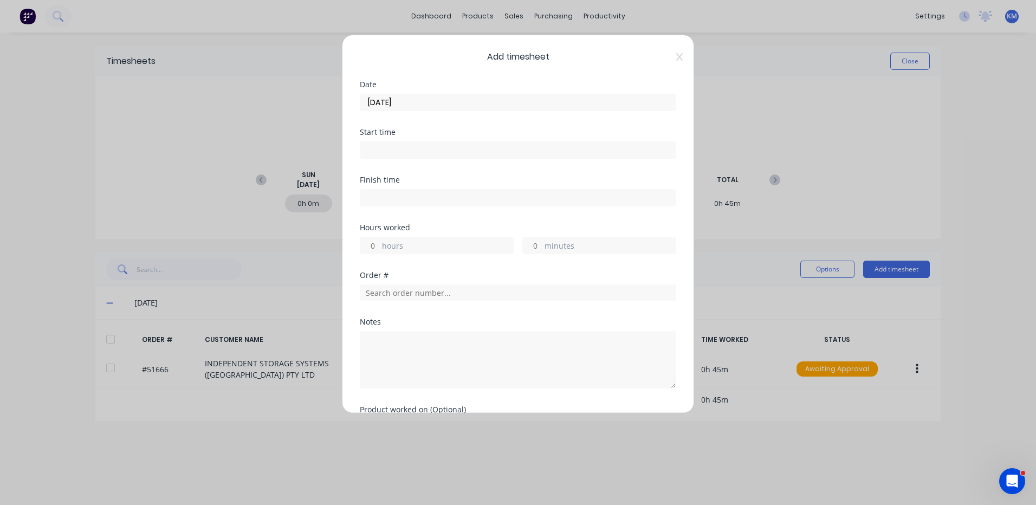
click at [409, 244] on label "hours" at bounding box center [447, 247] width 131 height 14
click at [379, 244] on input "hours" at bounding box center [369, 245] width 19 height 16
type input "1"
type input "6"
click at [571, 317] on div "Order # 51676" at bounding box center [518, 295] width 316 height 47
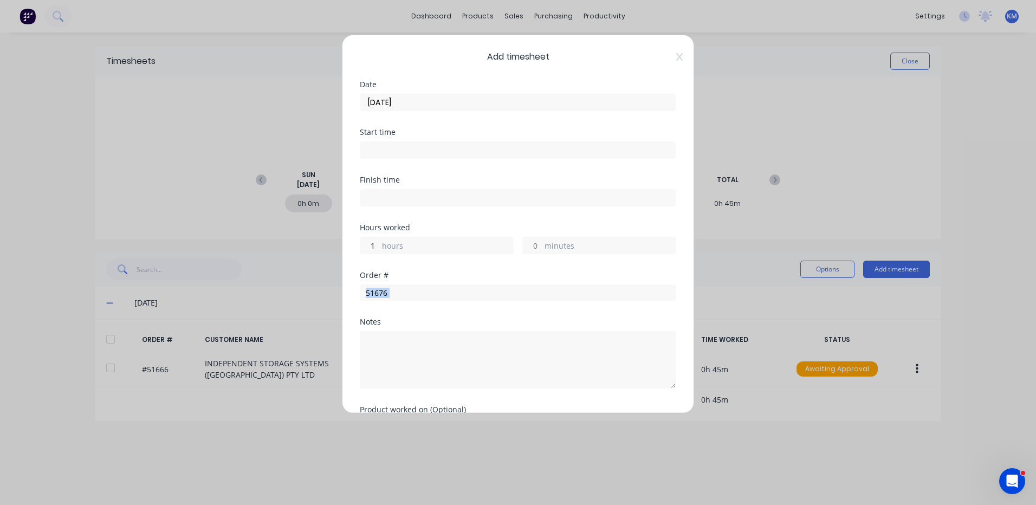
click at [571, 317] on div "Order # 51676" at bounding box center [518, 295] width 316 height 47
click at [590, 287] on input "51676" at bounding box center [518, 293] width 316 height 16
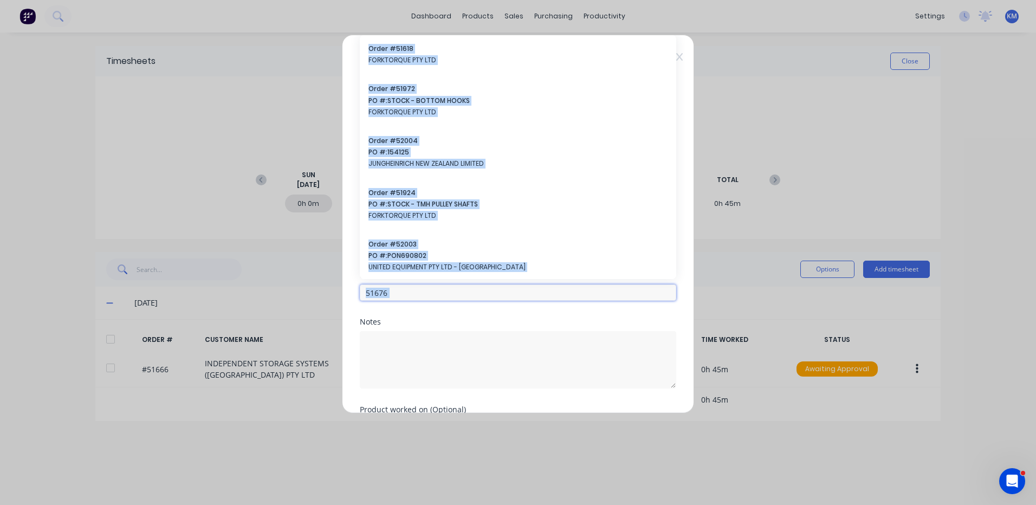
click at [587, 300] on input "51676" at bounding box center [518, 293] width 316 height 16
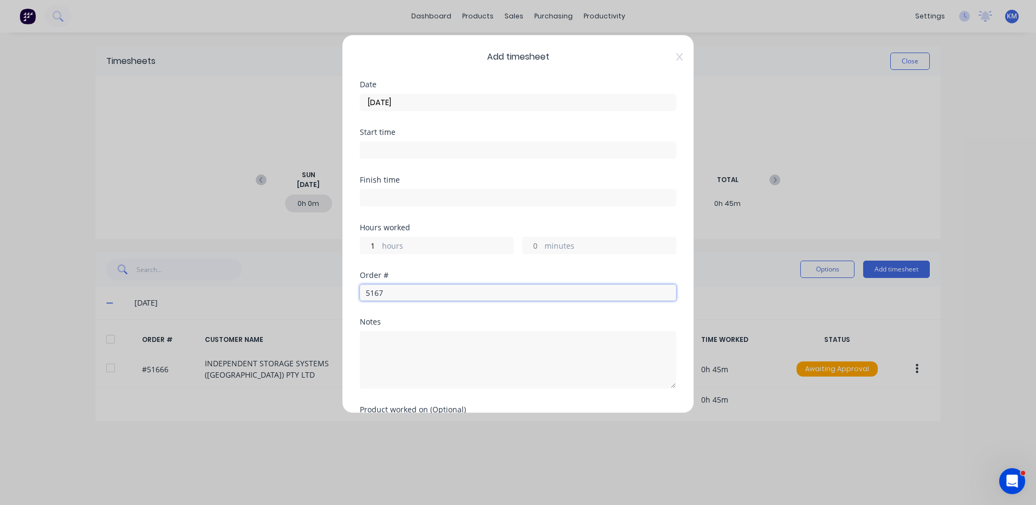
type input "51676"
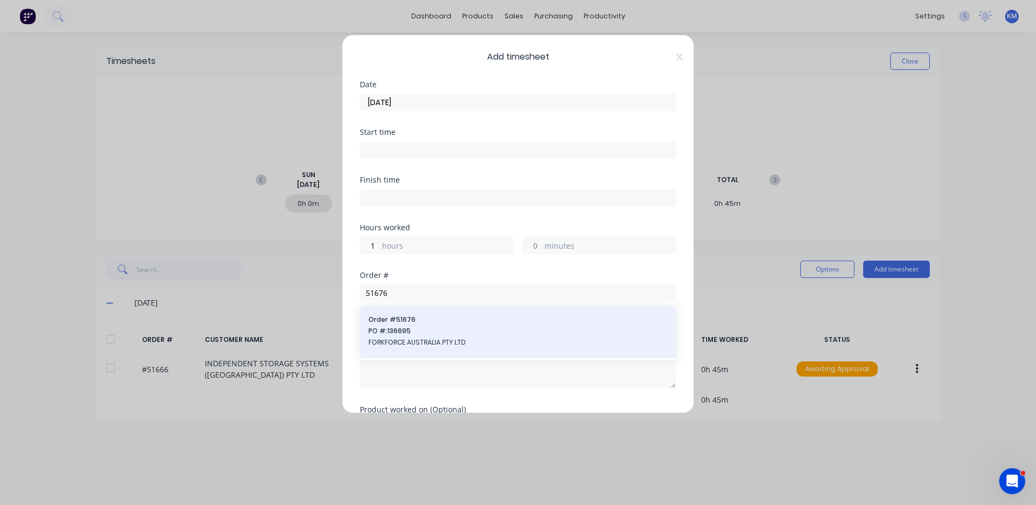
click at [535, 332] on span "PO #: 136695" at bounding box center [518, 331] width 299 height 10
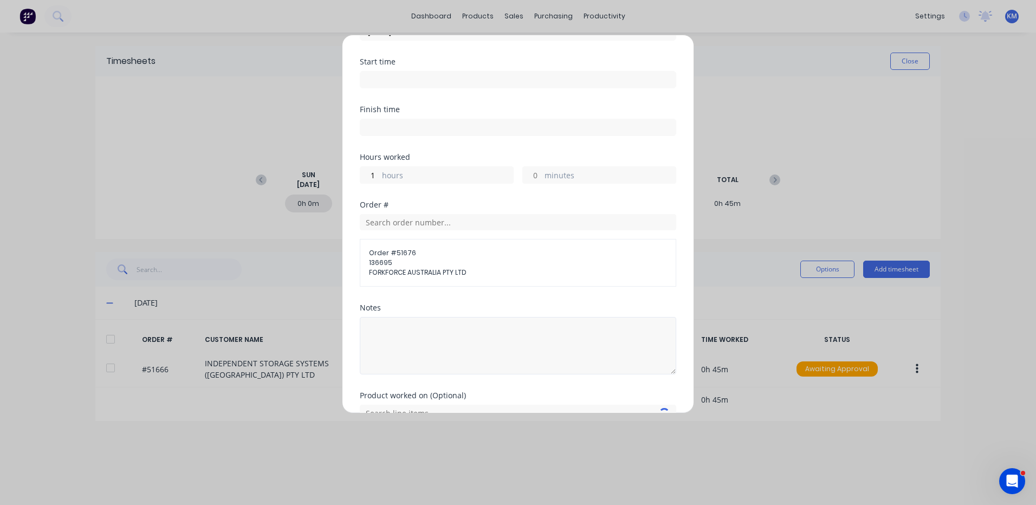
scroll to position [128, 0]
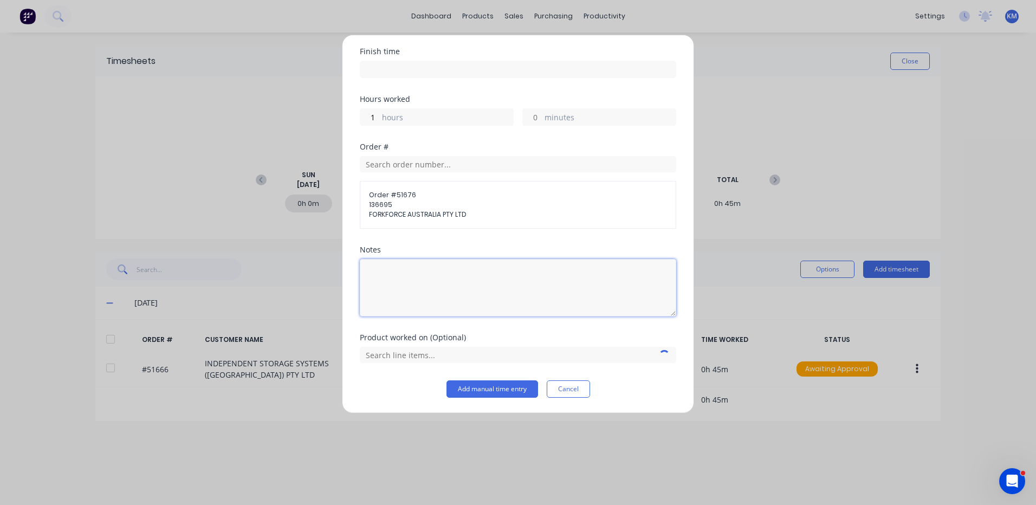
click at [559, 283] on textarea at bounding box center [518, 287] width 316 height 57
type textarea "STROBE BRACKET"
click at [496, 362] on input "text" at bounding box center [518, 355] width 316 height 16
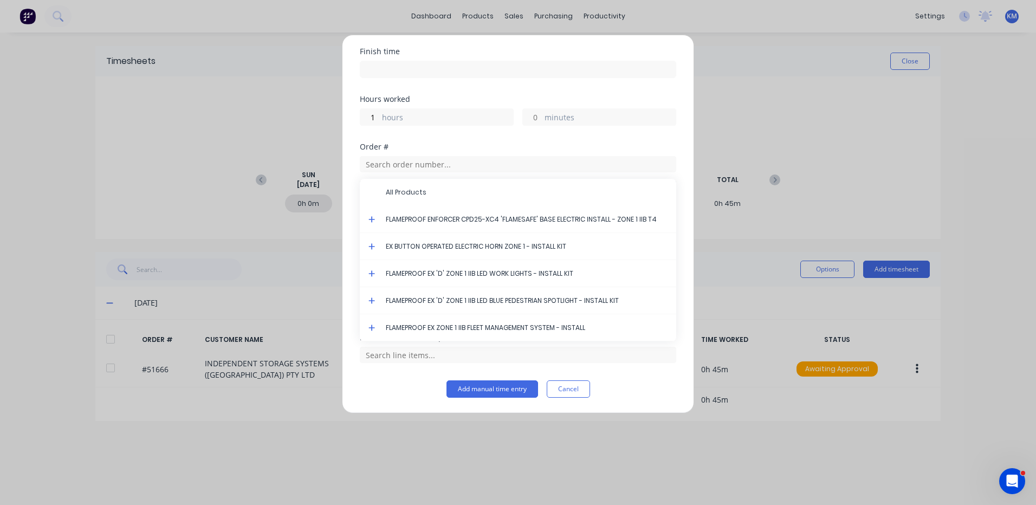
click at [372, 220] on icon at bounding box center [372, 219] width 7 height 7
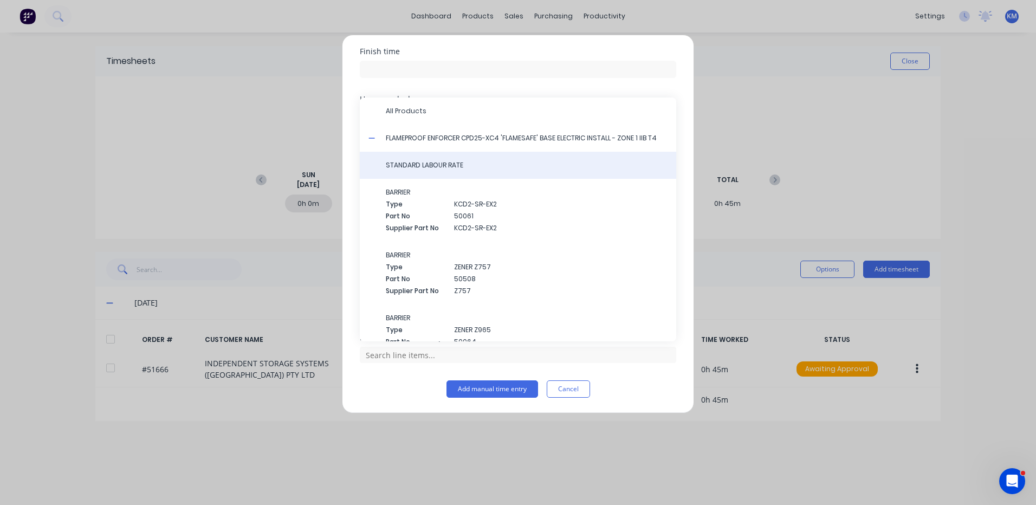
click at [465, 172] on div "STANDARD LABOUR RATE" at bounding box center [518, 165] width 316 height 27
click at [453, 163] on span "STANDARD LABOUR RATE" at bounding box center [527, 165] width 282 height 10
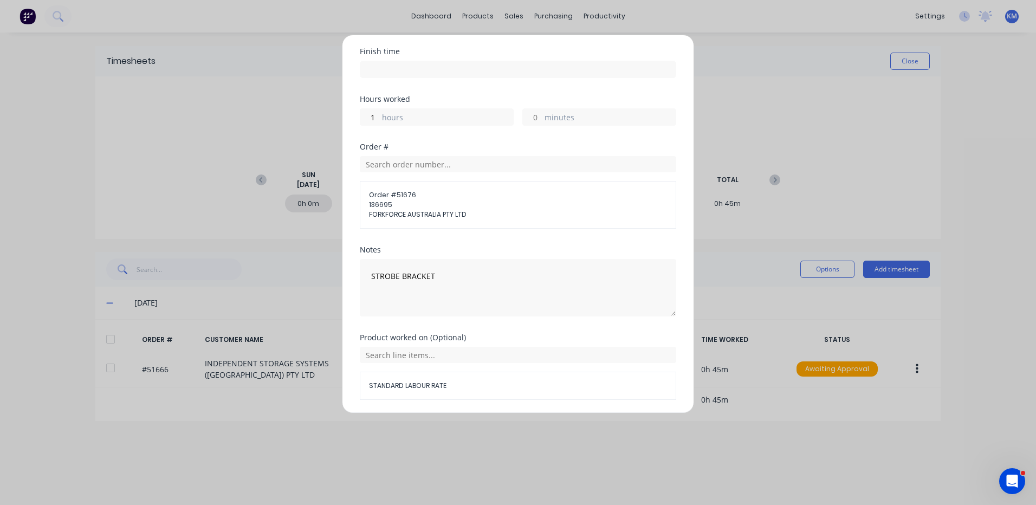
scroll to position [165, 0]
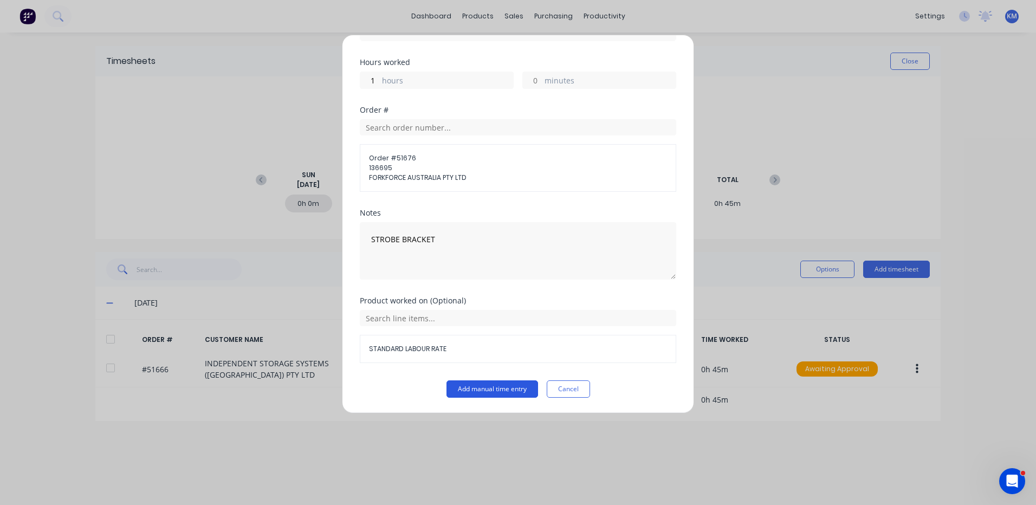
click at [496, 392] on button "Add manual time entry" at bounding box center [493, 388] width 92 height 17
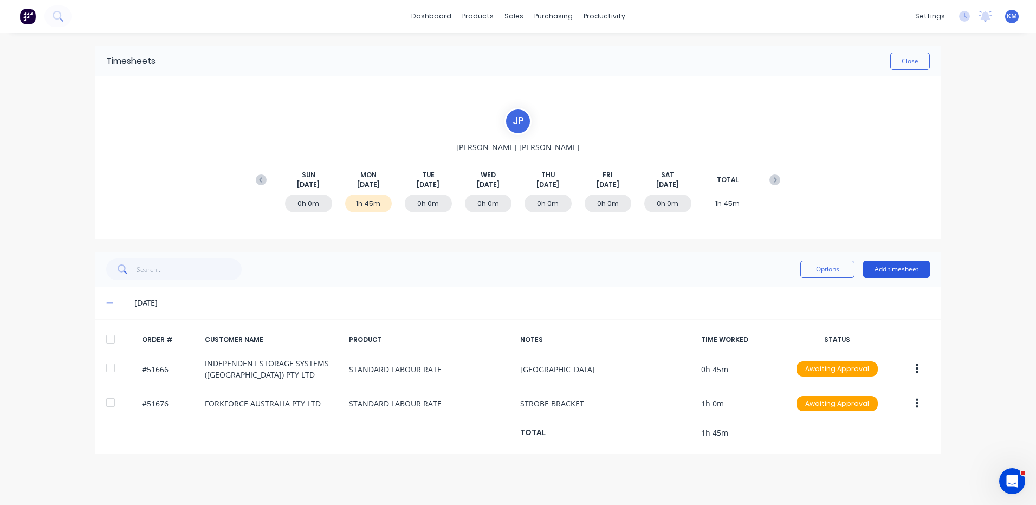
click at [908, 275] on button "Add timesheet" at bounding box center [896, 269] width 67 height 17
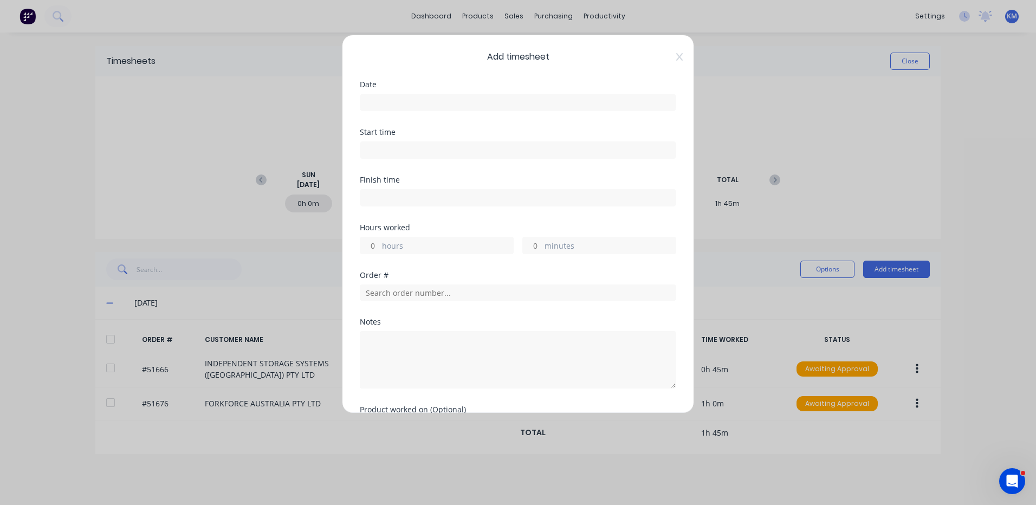
click at [477, 96] on input at bounding box center [517, 102] width 315 height 16
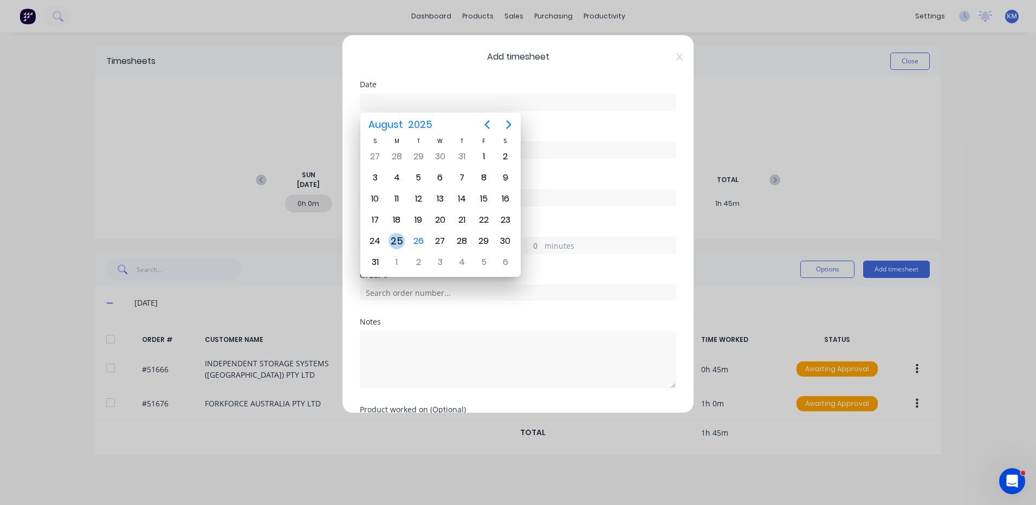
click at [400, 246] on div "25" at bounding box center [397, 241] width 16 height 16
type input "25/08/2025"
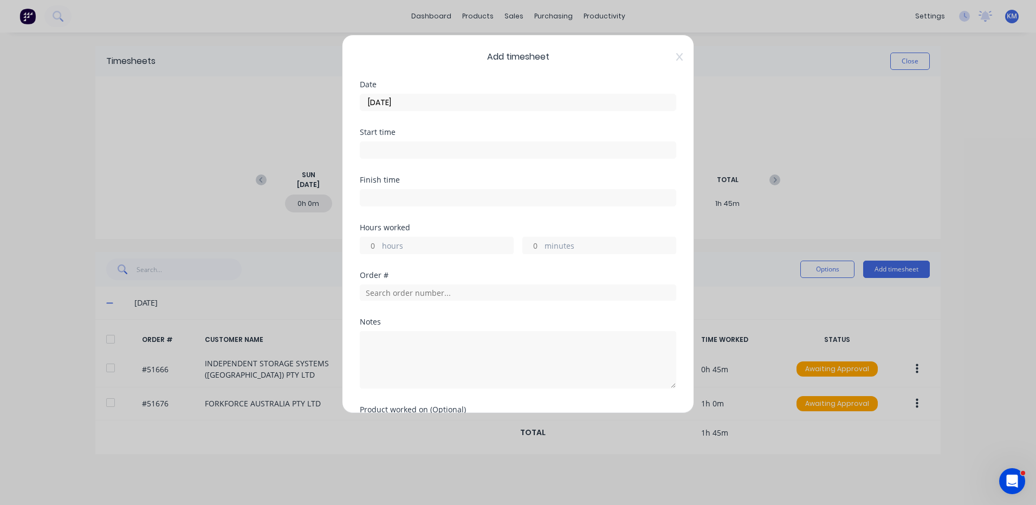
click at [393, 249] on label "hours" at bounding box center [447, 247] width 131 height 14
click at [379, 249] on input "hours" at bounding box center [369, 245] width 19 height 16
type input "3"
type input "45"
click at [436, 295] on input "text" at bounding box center [518, 293] width 316 height 16
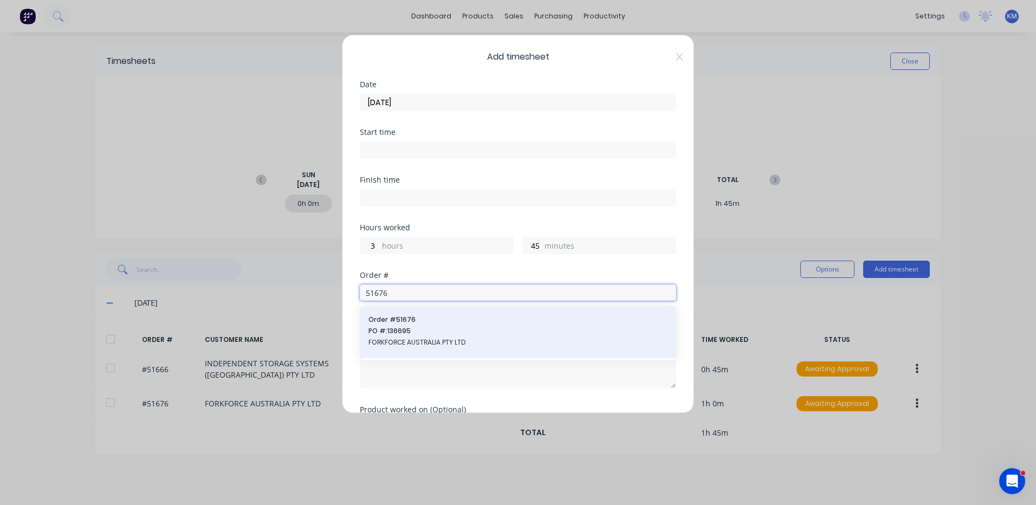
type input "51676"
click at [379, 337] on div "Order # 51676 PO #: 136695 FORKFORCE AUSTRALIA PTY LTD" at bounding box center [518, 332] width 299 height 35
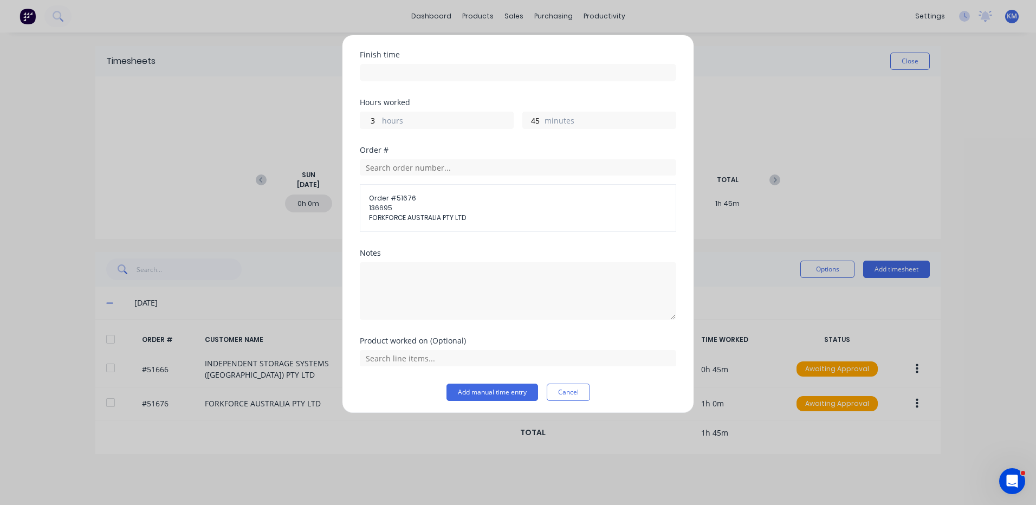
scroll to position [128, 0]
click at [440, 310] on textarea at bounding box center [518, 287] width 316 height 57
type textarea "MAKE HEAD LIGHT BRACKET"
click at [444, 355] on input "text" at bounding box center [518, 355] width 316 height 16
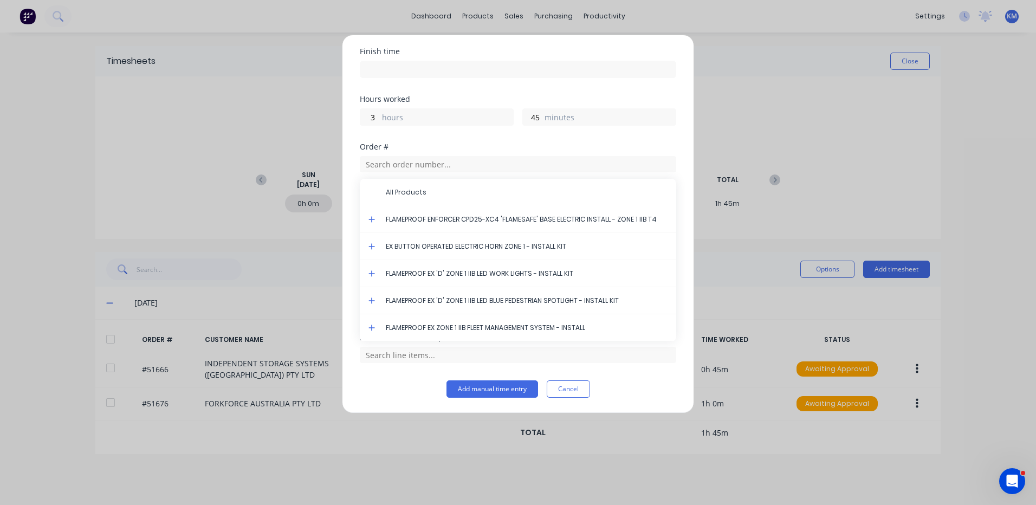
click at [373, 274] on icon at bounding box center [372, 274] width 7 height 8
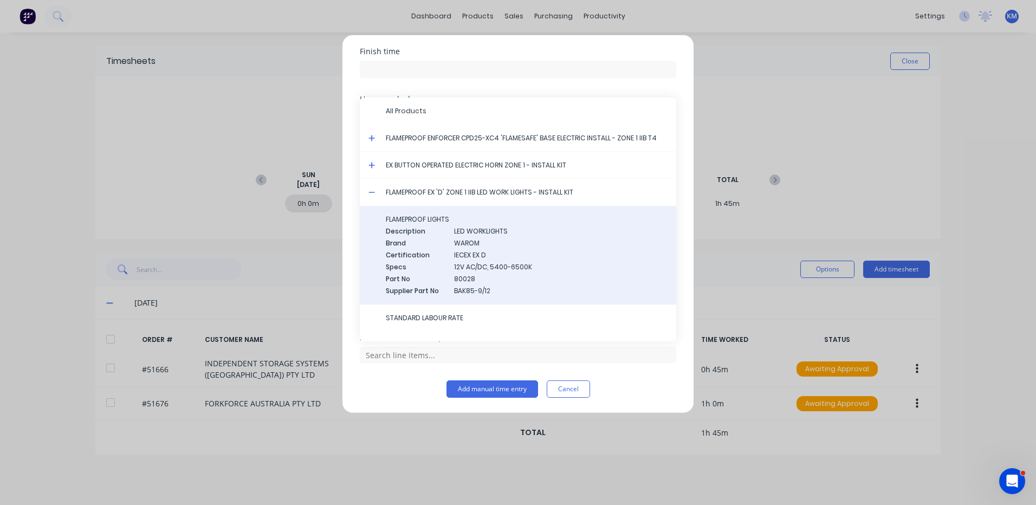
scroll to position [62, 0]
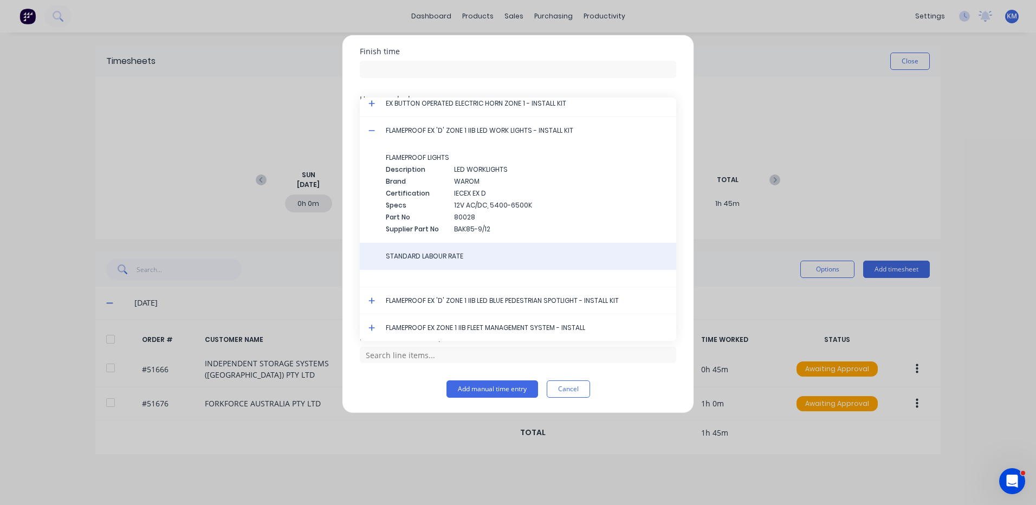
click at [421, 257] on span "STANDARD LABOUR RATE" at bounding box center [527, 256] width 282 height 10
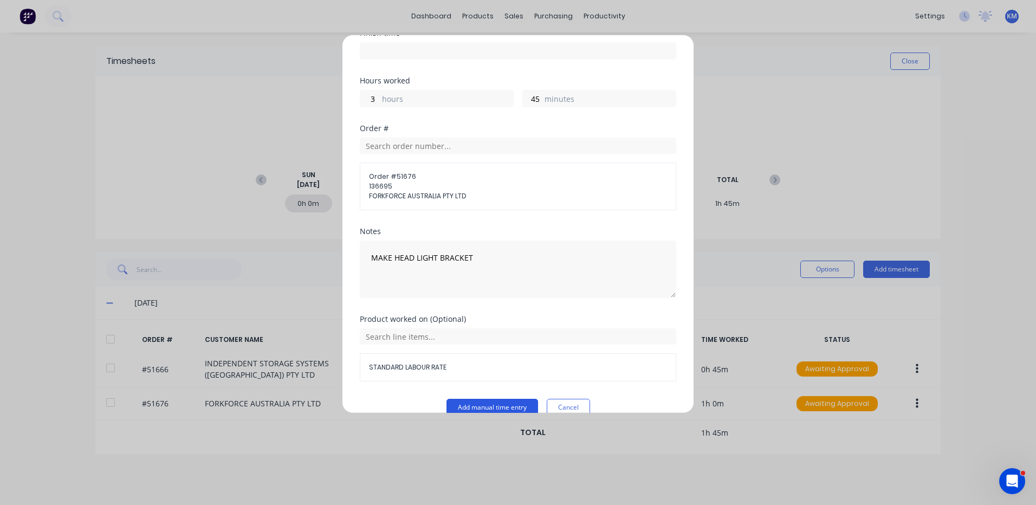
scroll to position [165, 0]
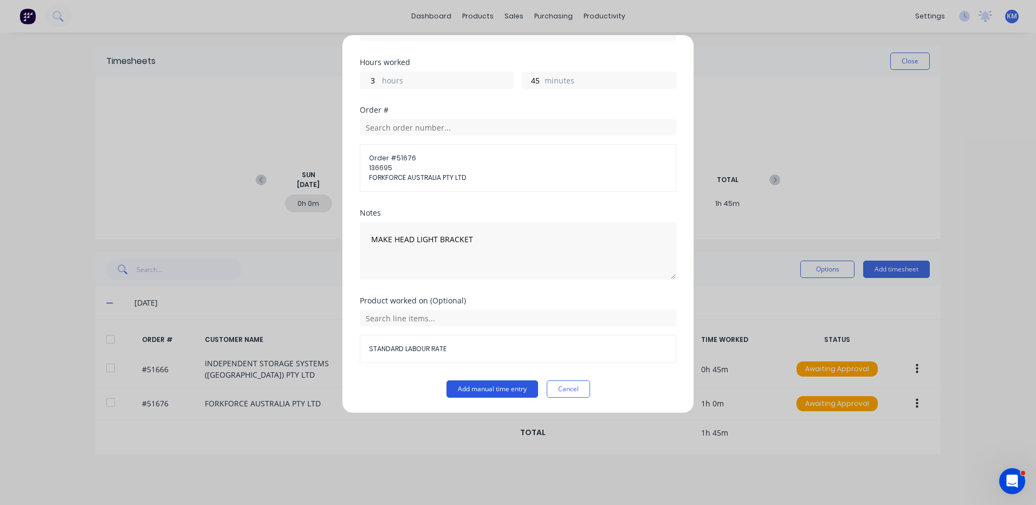
click at [485, 382] on button "Add manual time entry" at bounding box center [493, 388] width 92 height 17
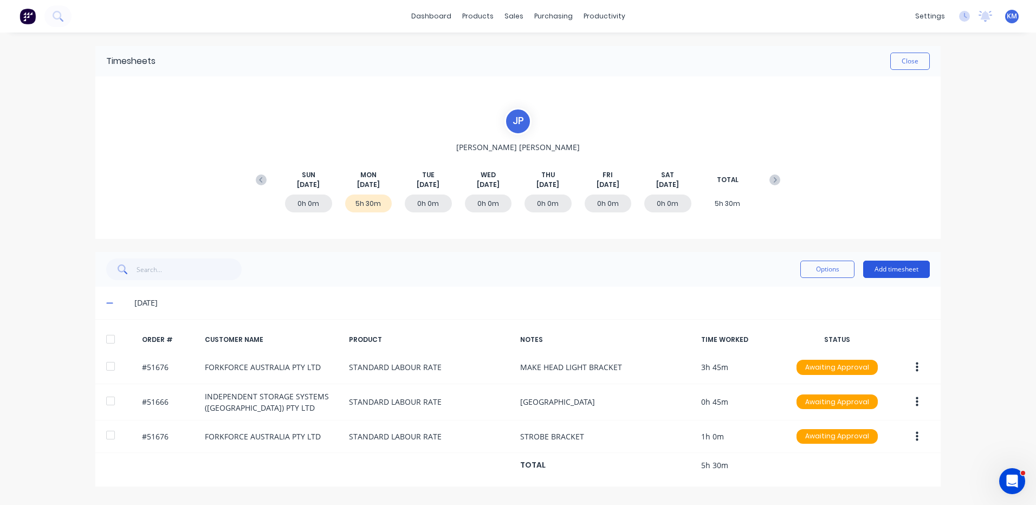
click at [883, 270] on button "Add timesheet" at bounding box center [896, 269] width 67 height 17
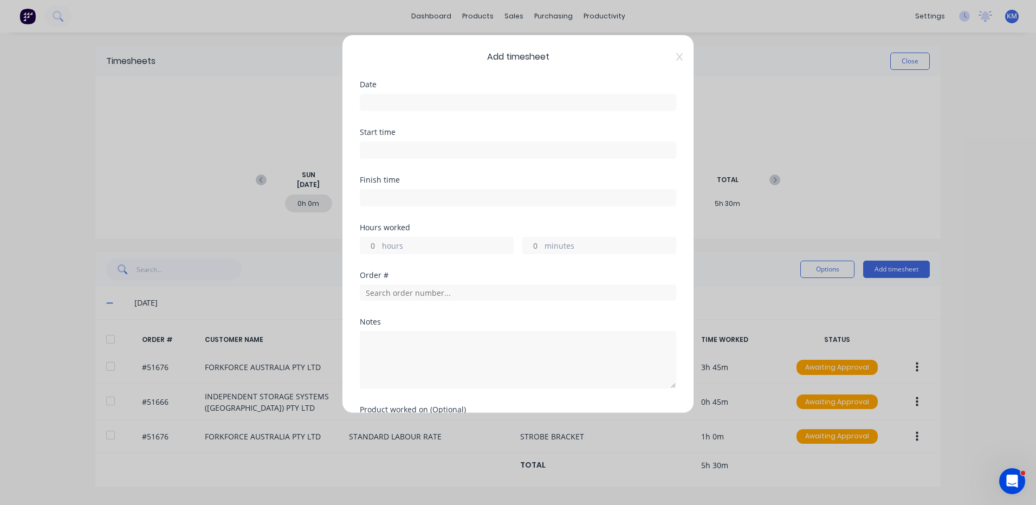
click at [454, 97] on input at bounding box center [517, 102] width 315 height 16
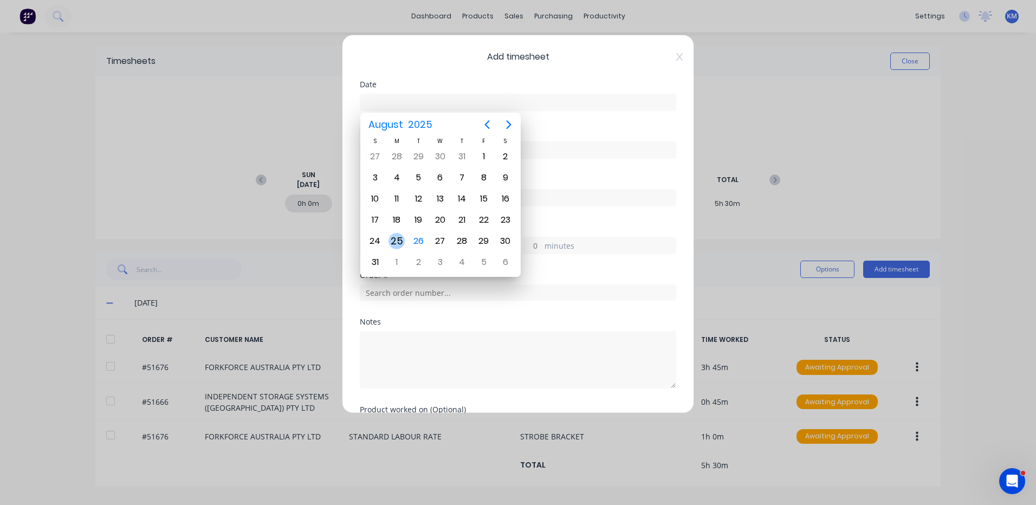
click at [395, 249] on div "25" at bounding box center [397, 241] width 22 height 21
type input "25/08/2025"
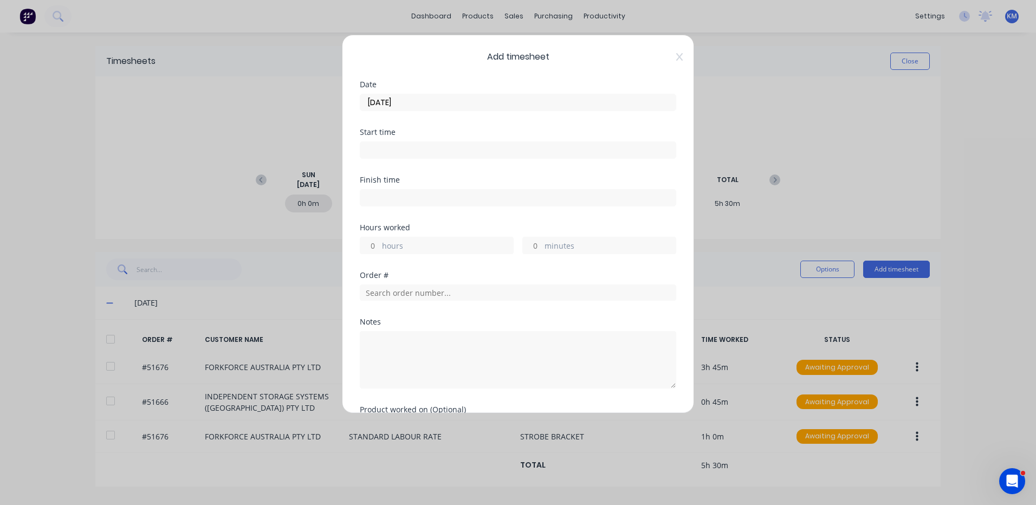
click at [413, 247] on label "hours" at bounding box center [447, 247] width 131 height 14
click at [379, 247] on input "hours" at bounding box center [369, 245] width 19 height 16
type input "4"
click at [473, 289] on input "text" at bounding box center [518, 293] width 316 height 16
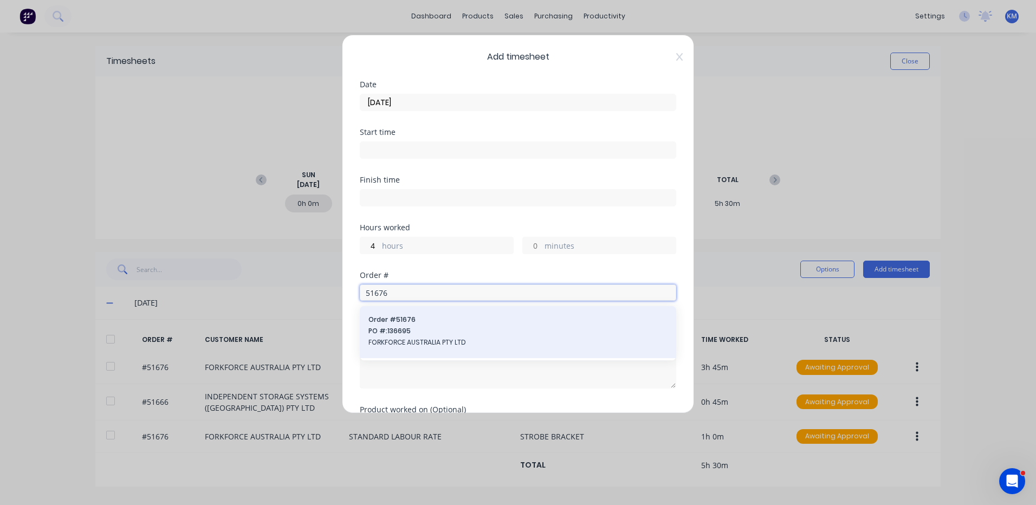
type input "51676"
click at [440, 321] on span "Order # 51676" at bounding box center [518, 320] width 299 height 10
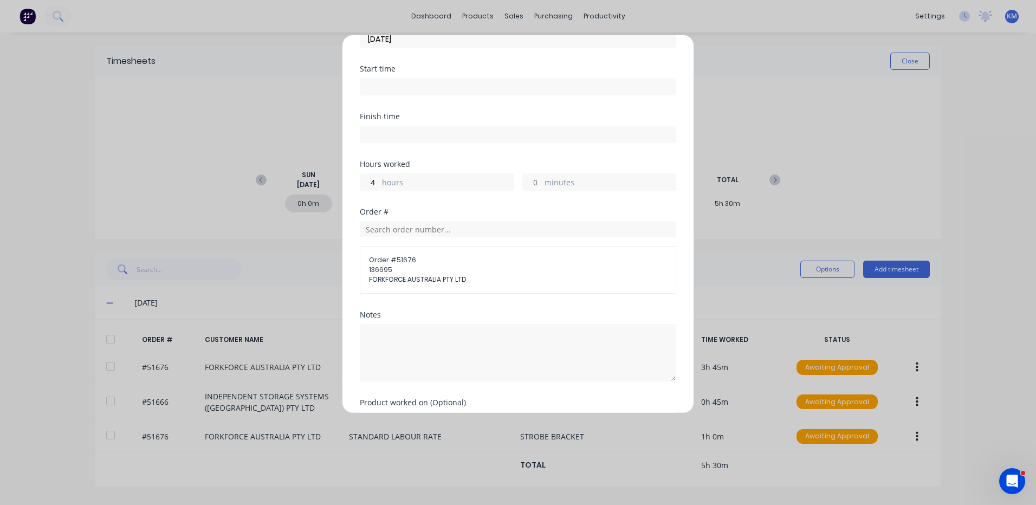
scroll to position [108, 0]
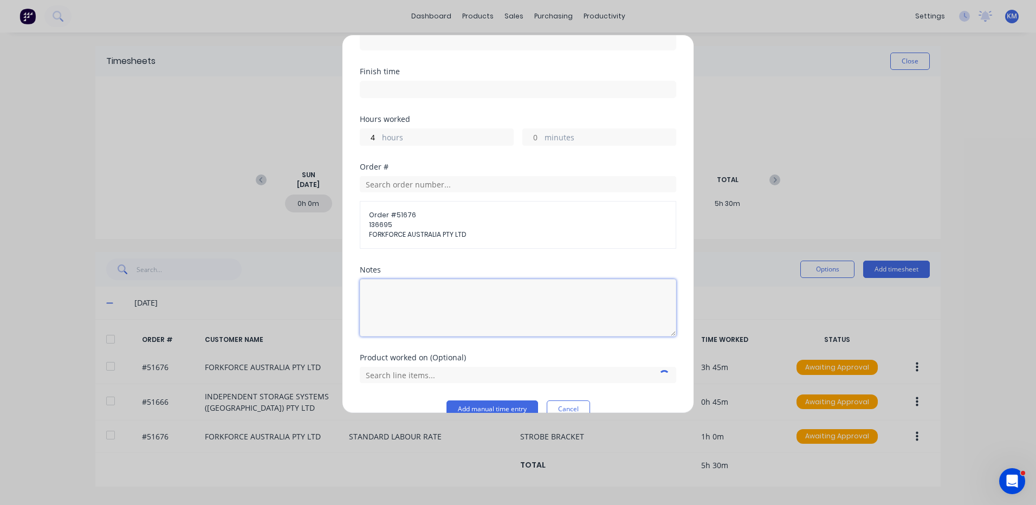
click at [470, 305] on textarea at bounding box center [518, 307] width 316 height 57
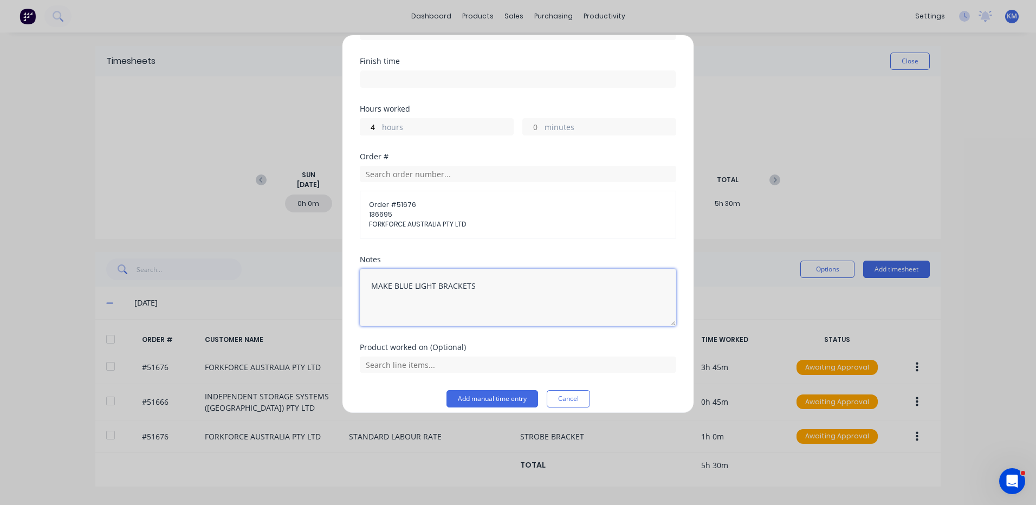
scroll to position [128, 0]
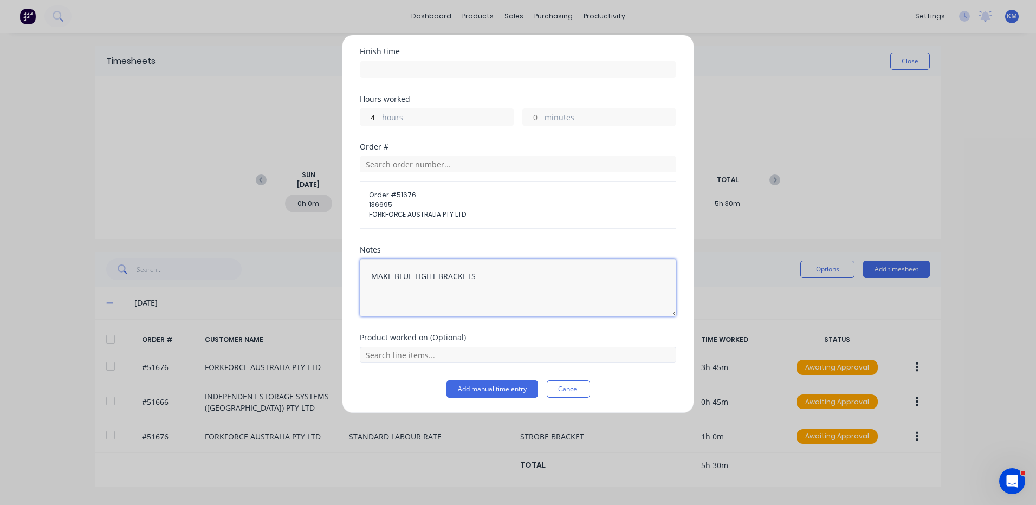
type textarea "MAKE BLUE LIGHT BRACKETS"
drag, startPoint x: 463, startPoint y: 354, endPoint x: 408, endPoint y: 360, distance: 56.1
click at [464, 355] on input "text" at bounding box center [518, 355] width 316 height 16
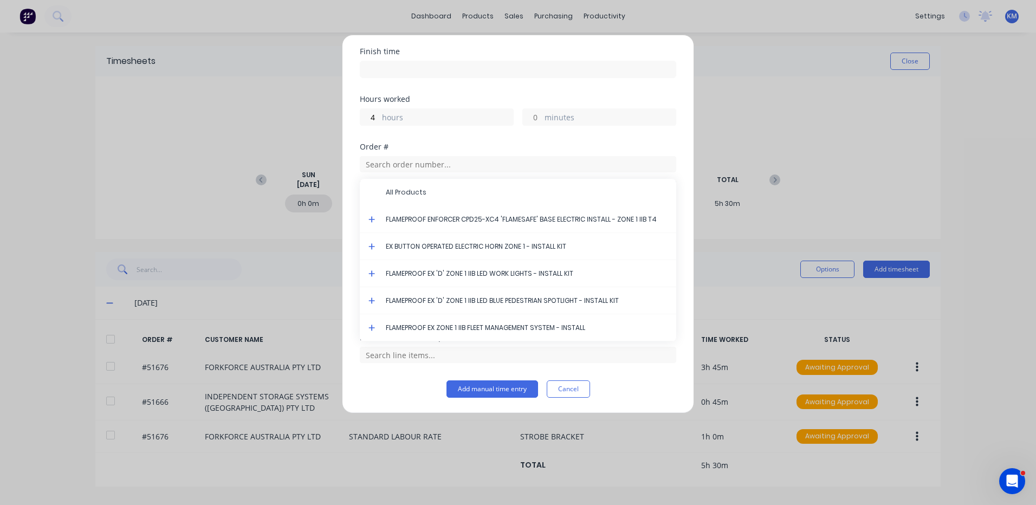
click at [373, 300] on icon at bounding box center [372, 301] width 7 height 7
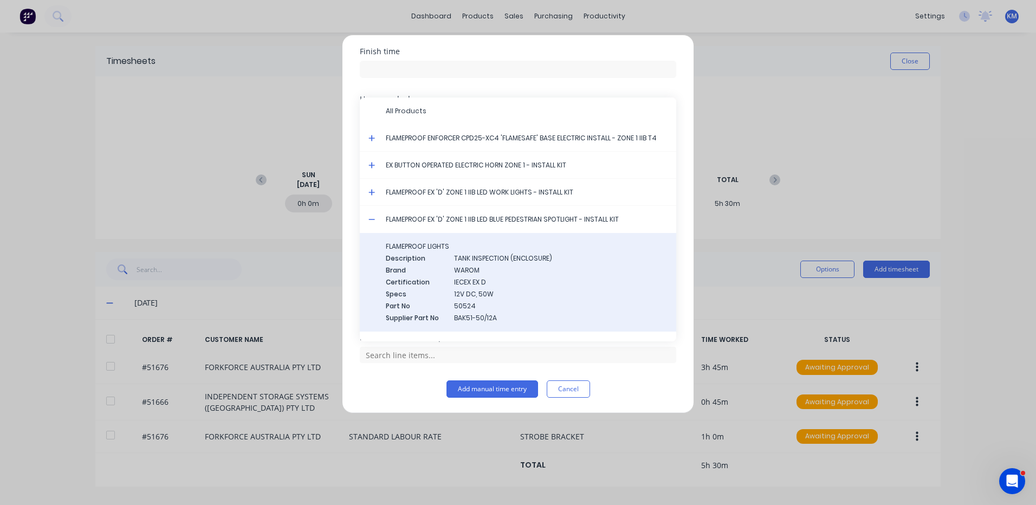
scroll to position [125, 0]
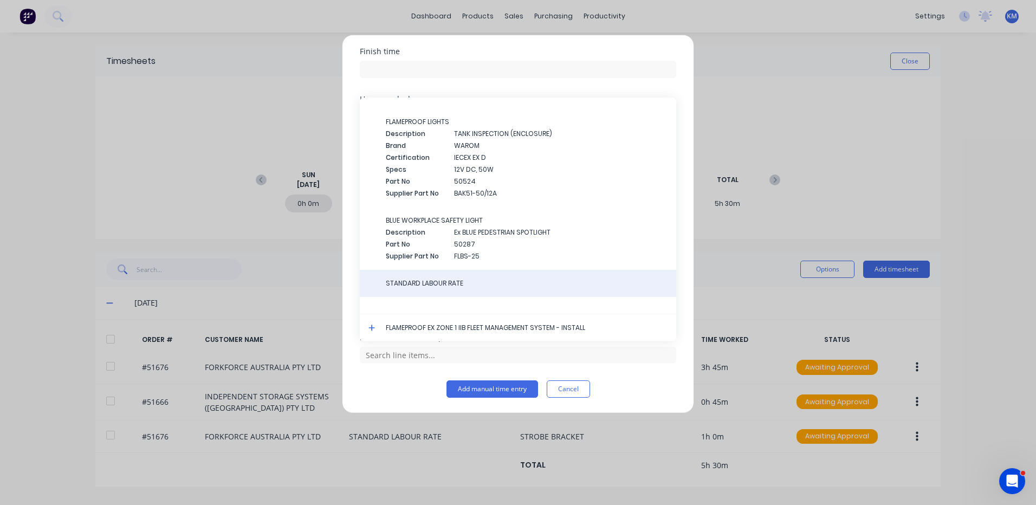
click at [423, 280] on span "STANDARD LABOUR RATE" at bounding box center [527, 284] width 282 height 10
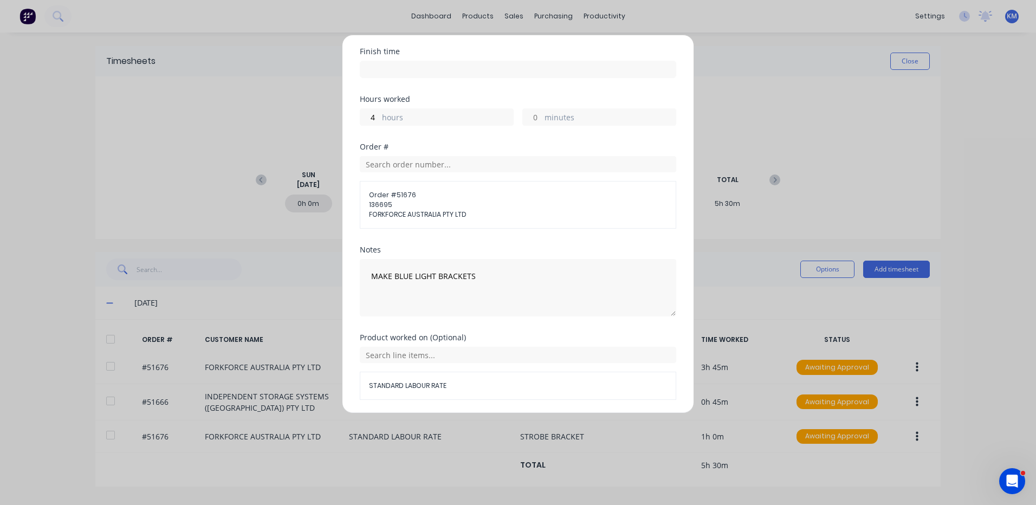
scroll to position [165, 0]
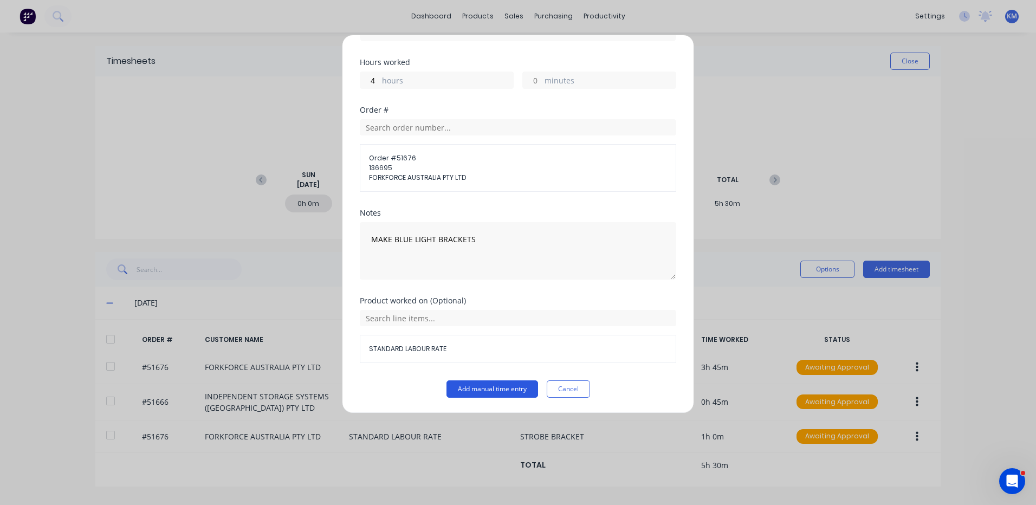
click at [505, 390] on button "Add manual time entry" at bounding box center [493, 388] width 92 height 17
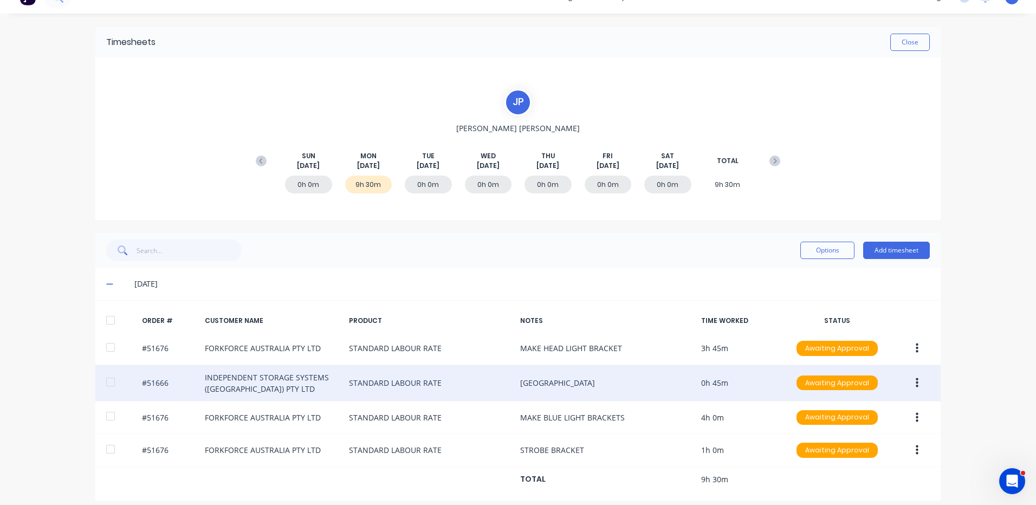
scroll to position [28, 0]
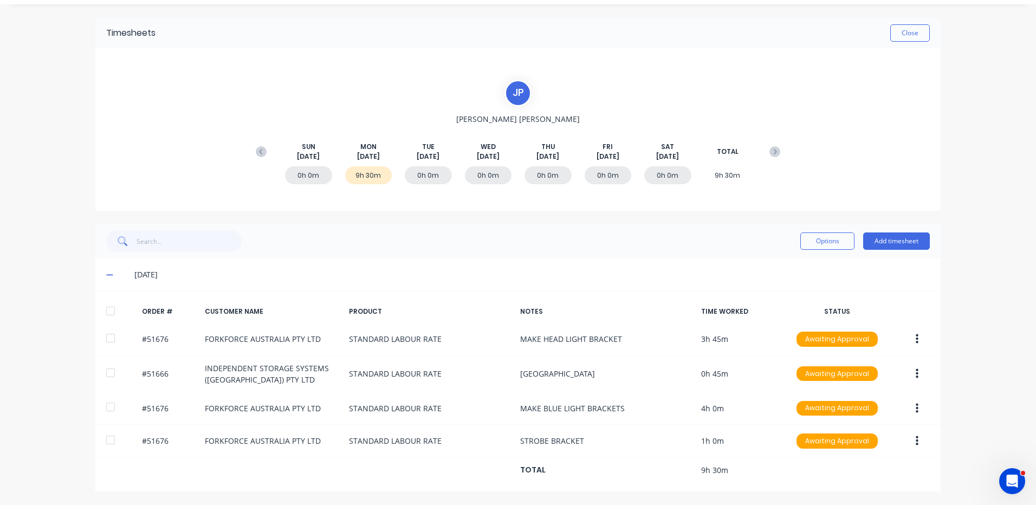
click at [107, 313] on div at bounding box center [111, 311] width 22 height 22
click at [812, 243] on button "Options" at bounding box center [827, 240] width 54 height 17
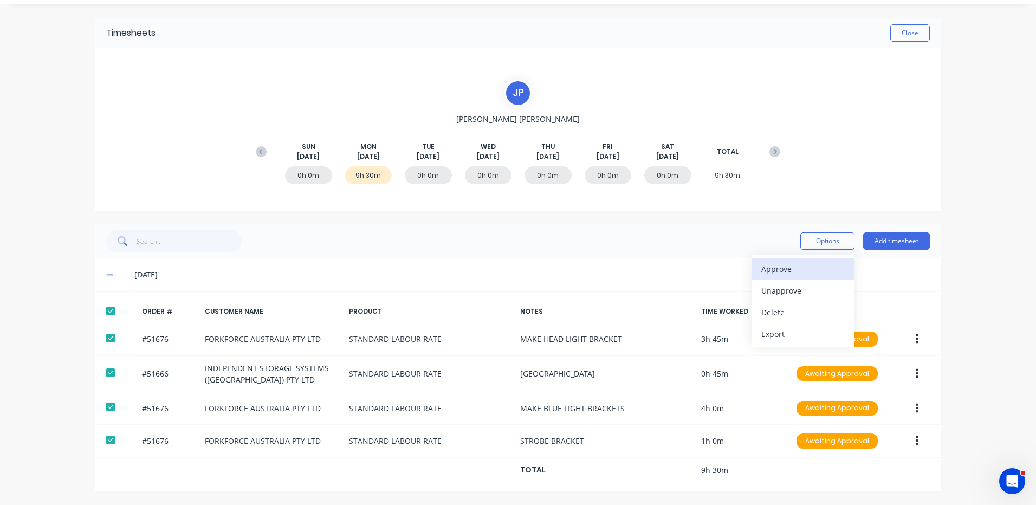
click at [787, 270] on div "Approve" at bounding box center [802, 269] width 83 height 16
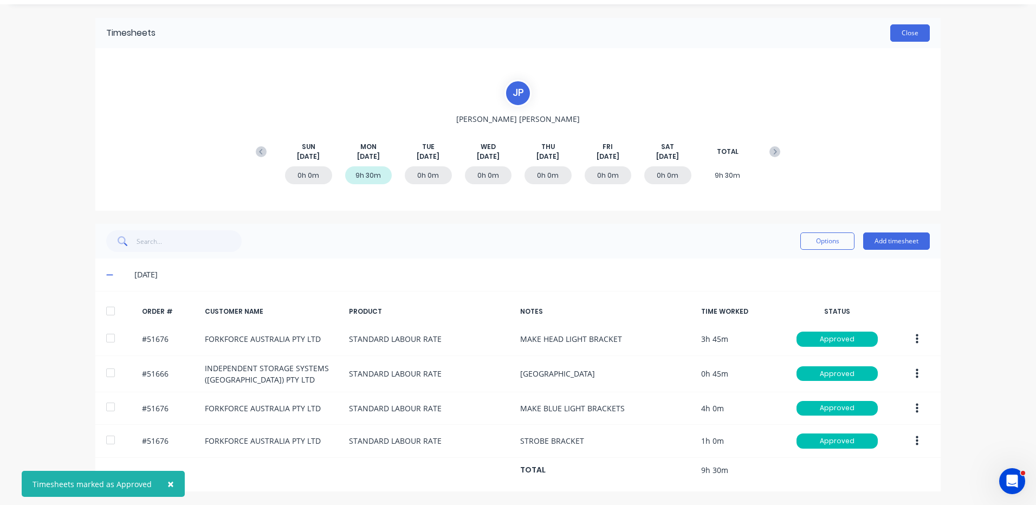
click at [890, 40] on button "Close" at bounding box center [910, 32] width 40 height 17
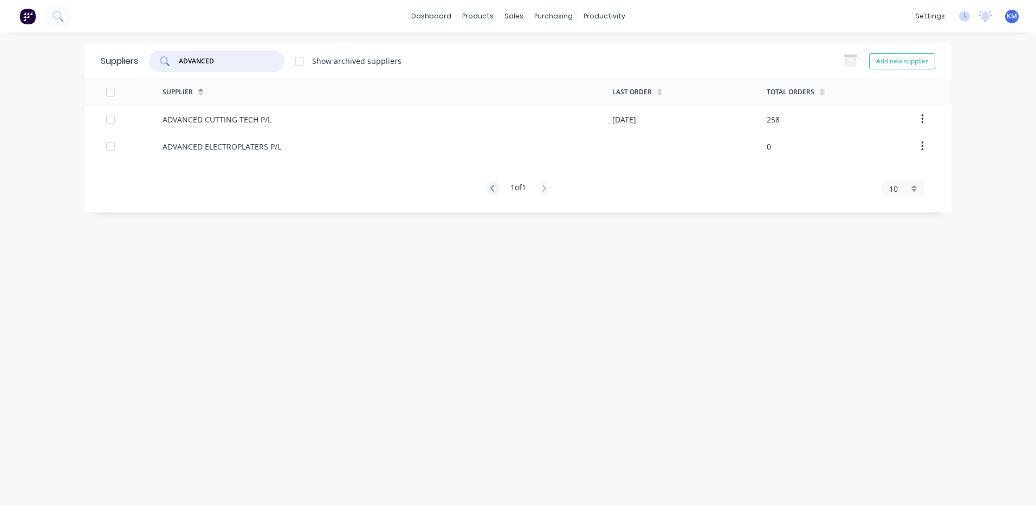
type input "ADVANCED"
click at [273, 120] on div "ADVANCED CUTTING TECH P/L" at bounding box center [388, 119] width 450 height 27
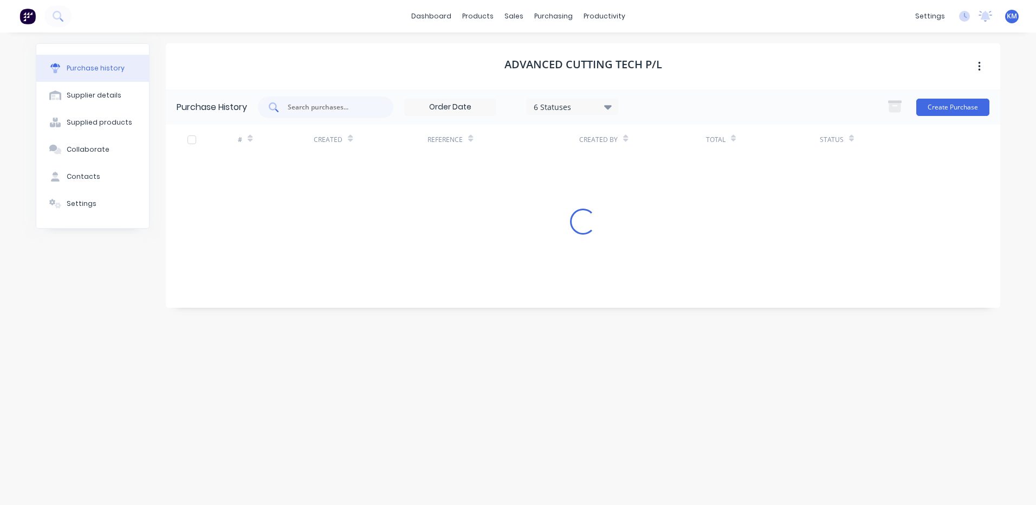
click at [338, 99] on div at bounding box center [325, 107] width 135 height 22
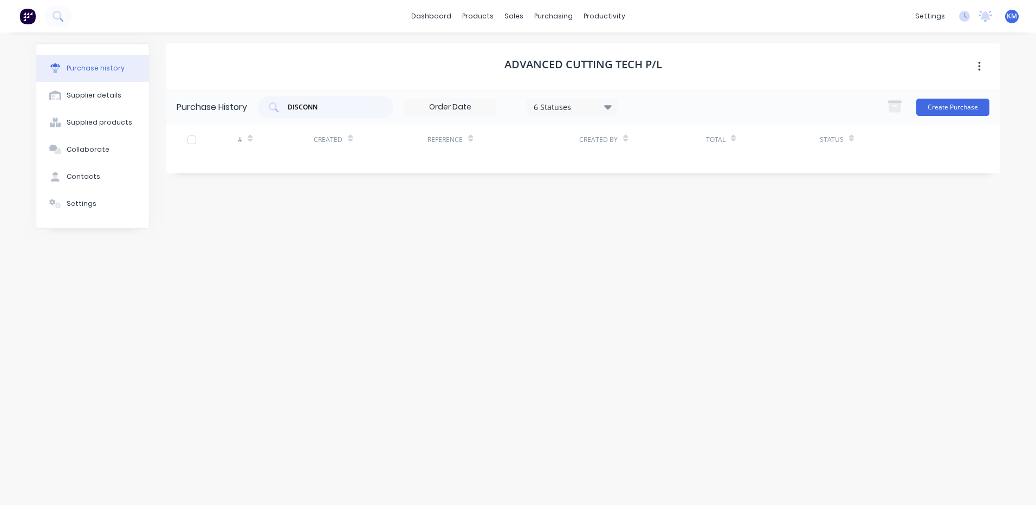
drag, startPoint x: 338, startPoint y: 100, endPoint x: 286, endPoint y: 92, distance: 52.7
click at [286, 97] on div "DISCONN" at bounding box center [325, 107] width 135 height 22
type input "D"
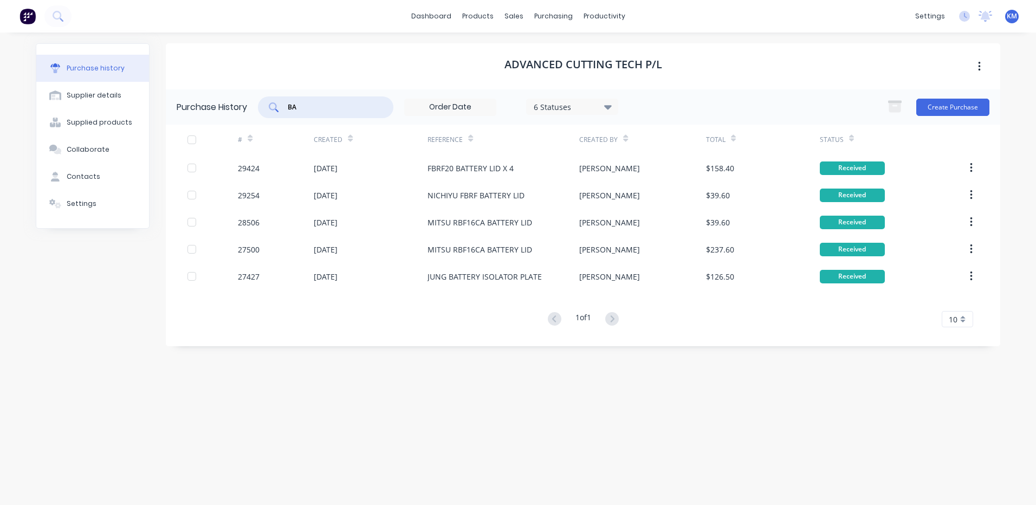
type input "B"
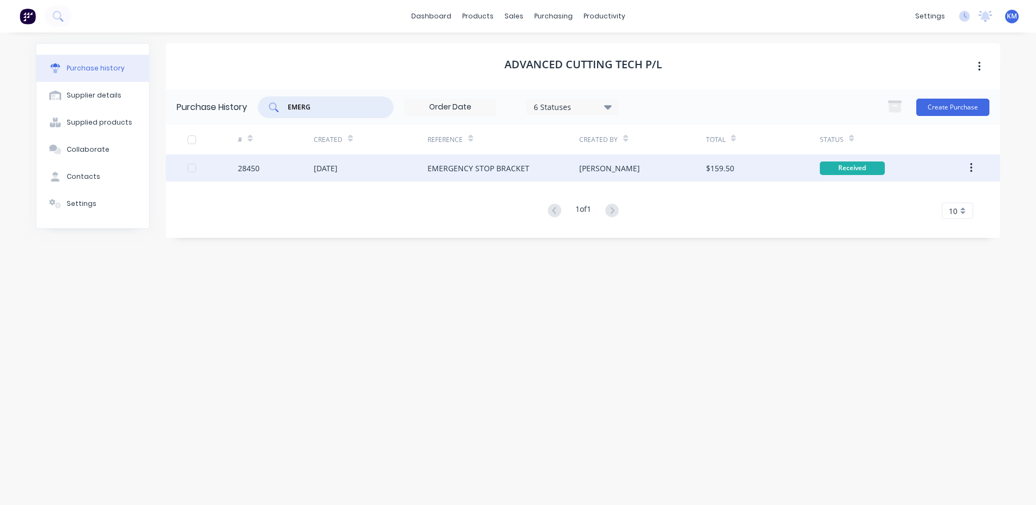
type input "EMERG"
click at [404, 167] on div "22 Jul 2024" at bounding box center [371, 167] width 114 height 27
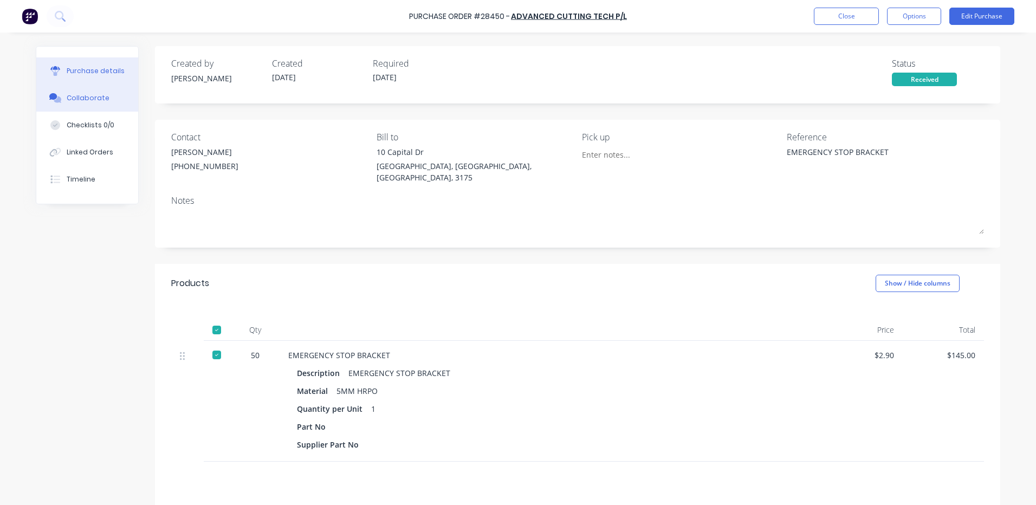
click at [102, 92] on button "Collaborate" at bounding box center [87, 98] width 102 height 27
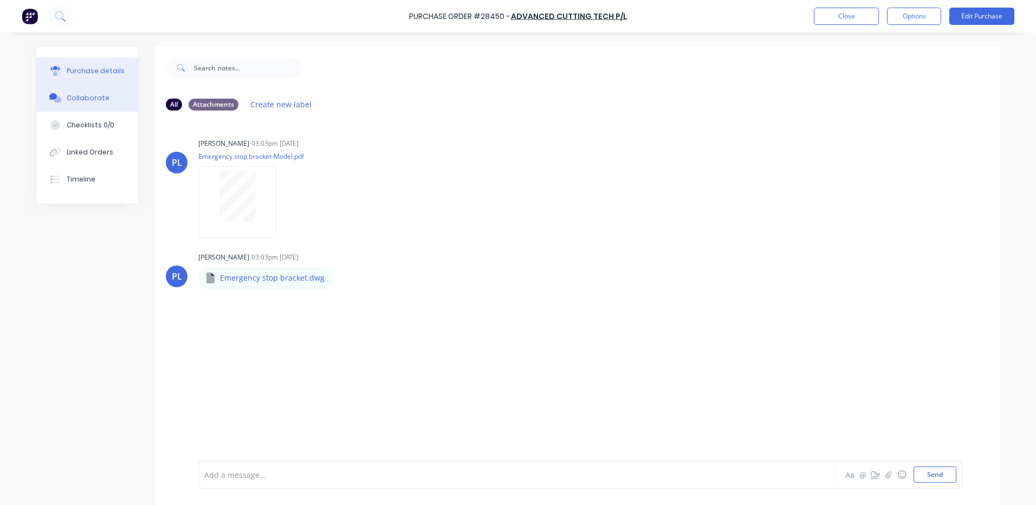
click at [90, 80] on button "Purchase details" at bounding box center [87, 70] width 102 height 27
type textarea "x"
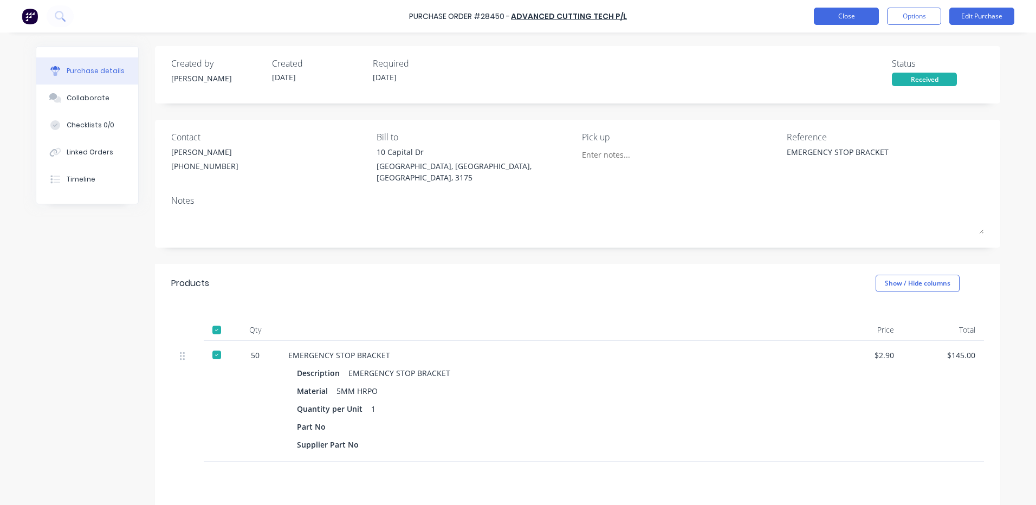
click at [828, 13] on button "Close" at bounding box center [846, 16] width 65 height 17
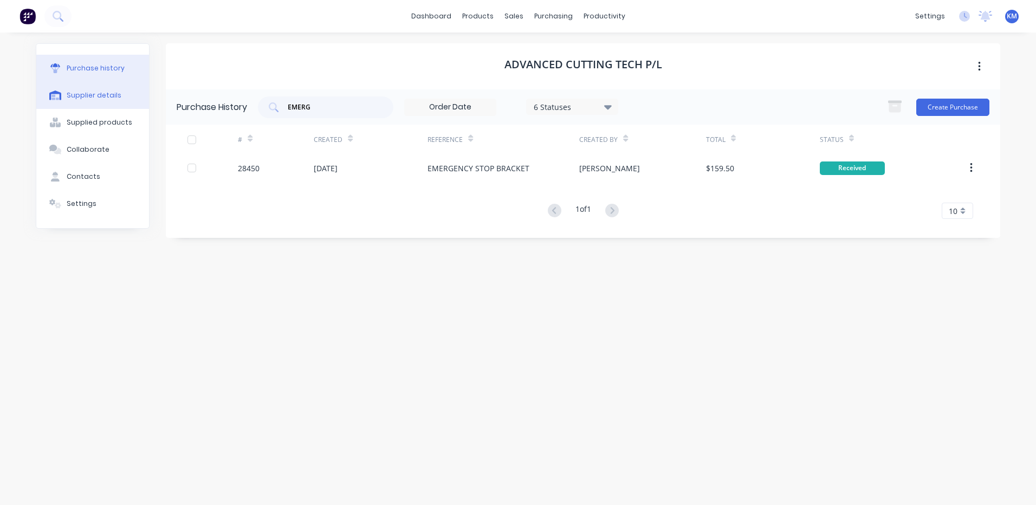
click at [107, 94] on div "Supplier details" at bounding box center [94, 96] width 55 height 10
select select "AU"
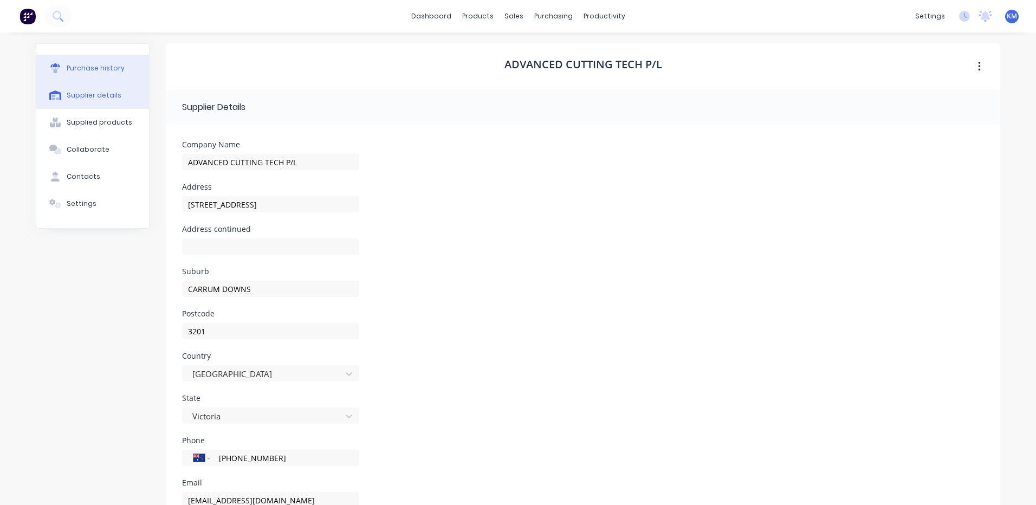
click at [114, 57] on button "Purchase history" at bounding box center [92, 68] width 113 height 27
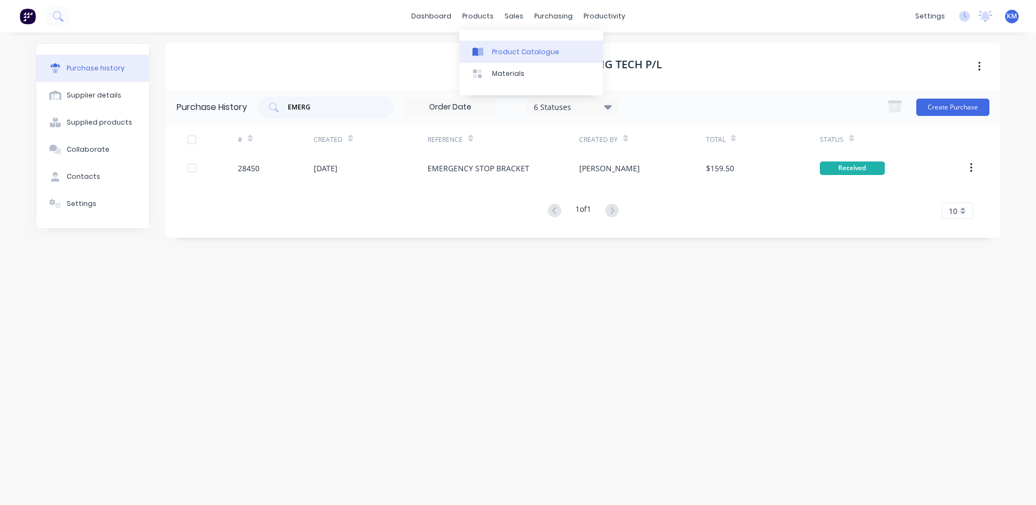
click at [490, 44] on link "Product Catalogue" at bounding box center [532, 52] width 144 height 22
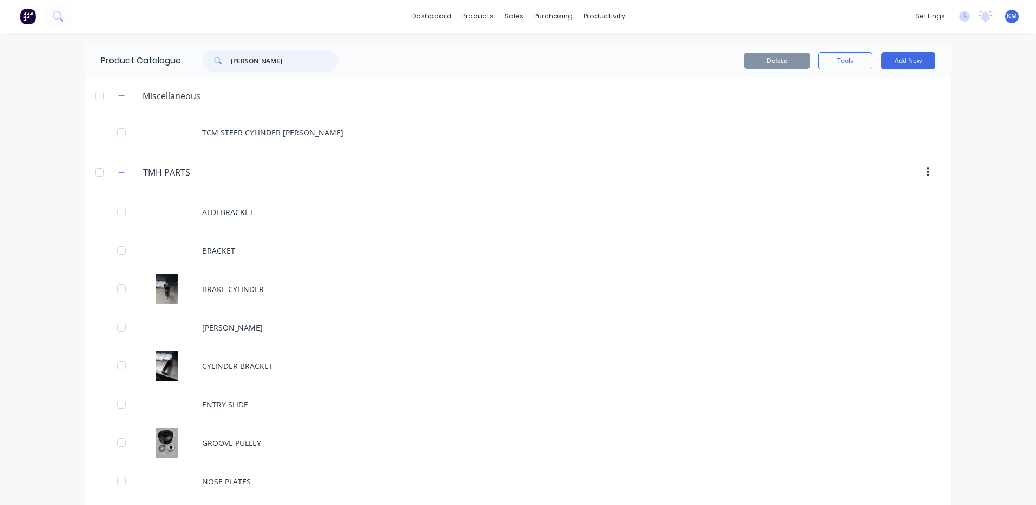
click at [285, 57] on input "[PERSON_NAME]" at bounding box center [284, 61] width 107 height 22
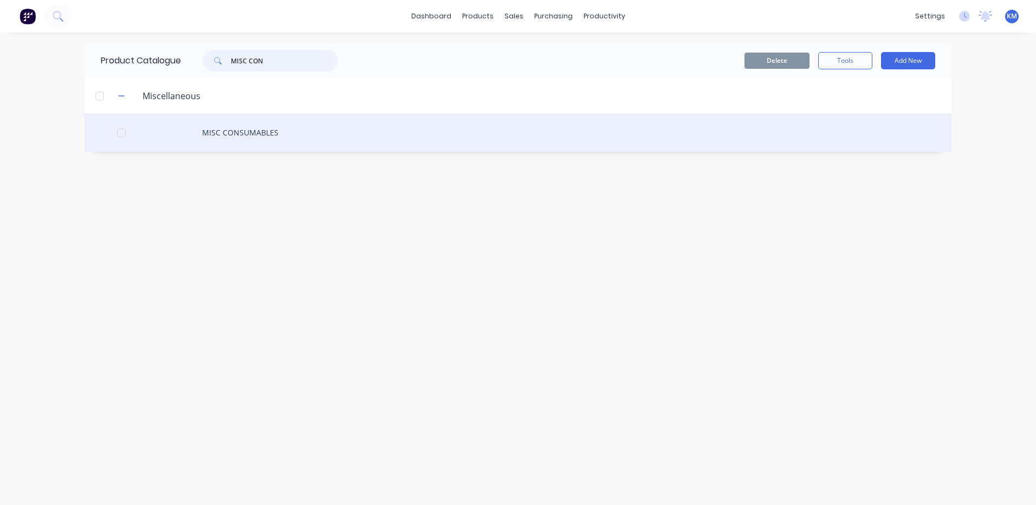
type input "MISC CON"
click at [303, 138] on div "MISC CONSUMABLES" at bounding box center [518, 132] width 867 height 38
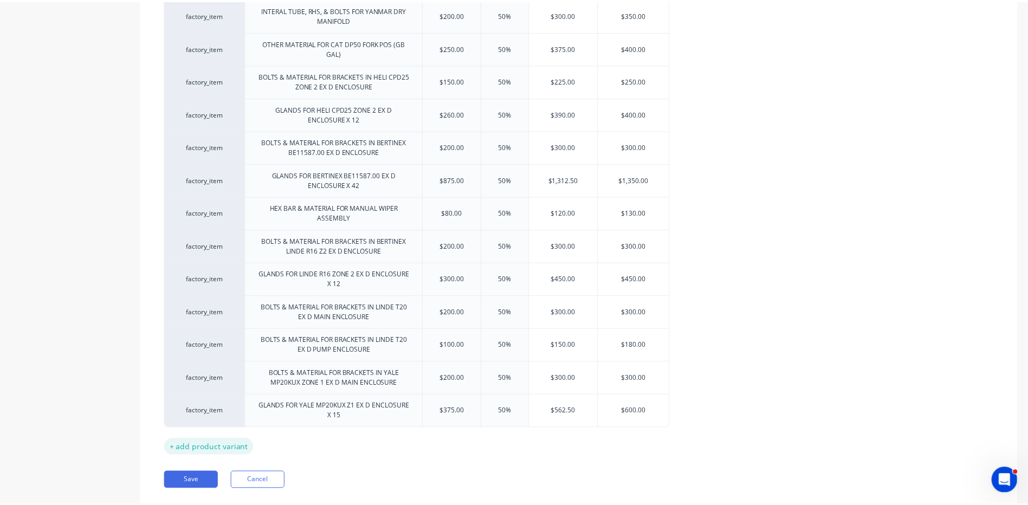
scroll to position [1247, 0]
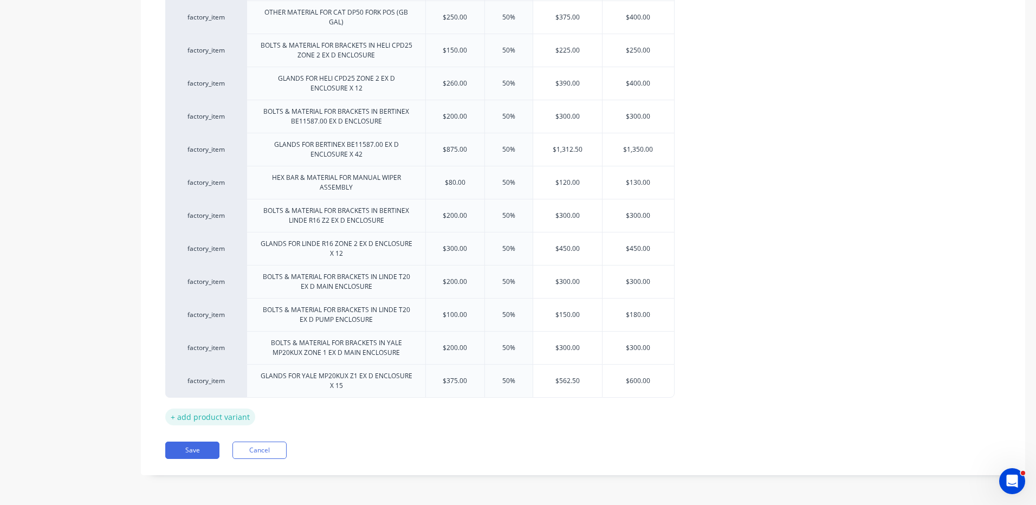
click at [232, 417] on div "+ add product variant" at bounding box center [210, 417] width 90 height 17
type textarea "x"
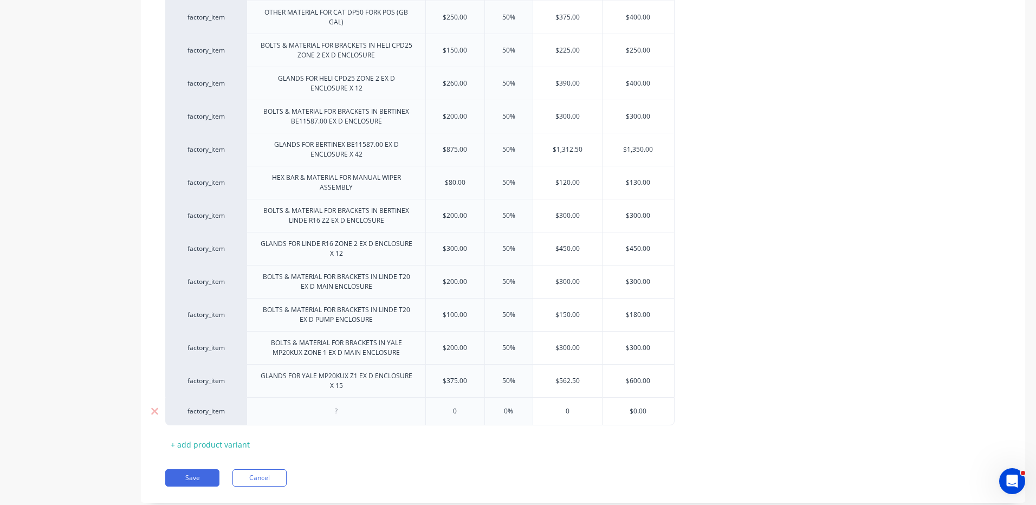
click at [319, 411] on div at bounding box center [336, 411] width 54 height 14
type textarea "x"
type input "0"
type textarea "x"
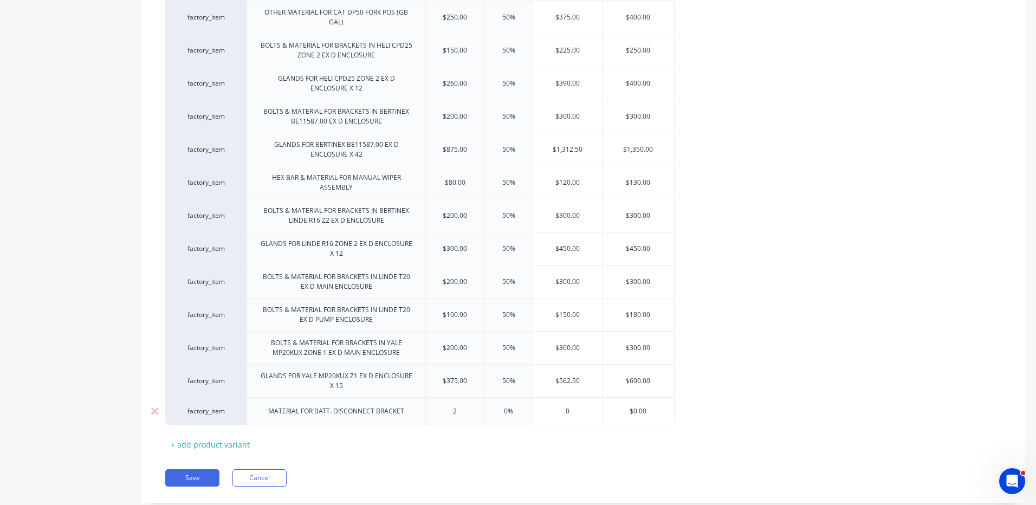
type input "20"
type textarea "x"
type input "20"
type input "%"
type textarea "x"
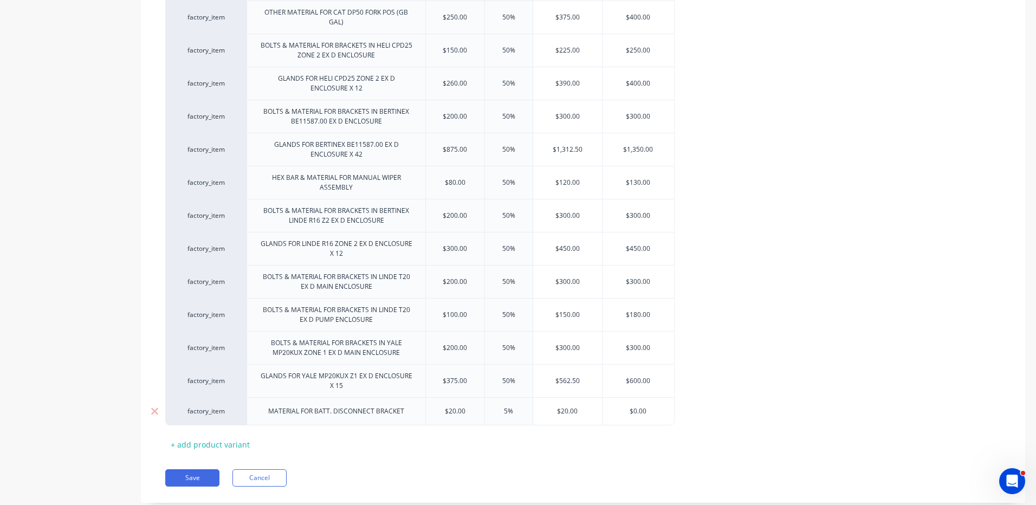
type input "50%"
type textarea "x"
type input "50%"
type input "$30.00"
type input "$0.00"
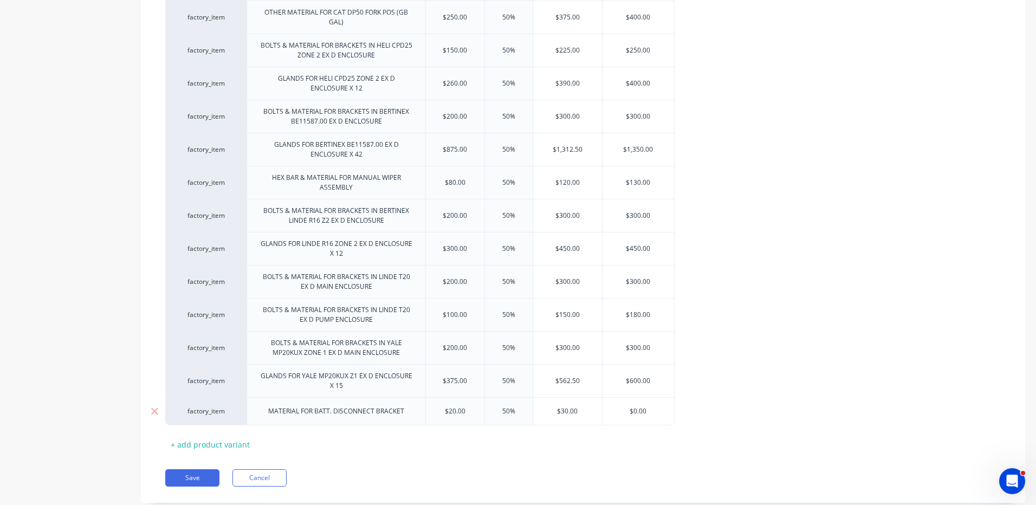
type textarea "x"
type input "$0.0"
type textarea "x"
type input "$0."
type textarea "x"
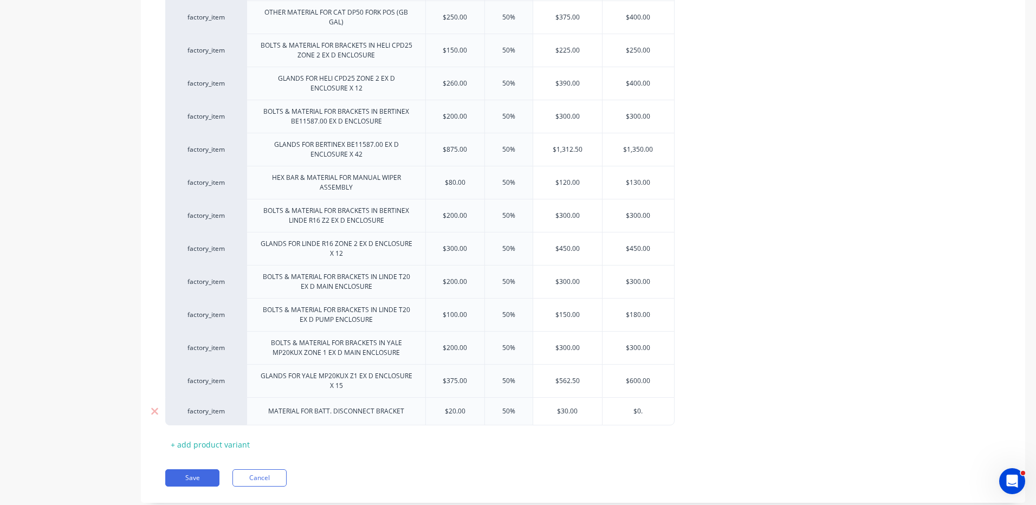
type input "$0"
type textarea "x"
type input "$"
type textarea "x"
type input "$35"
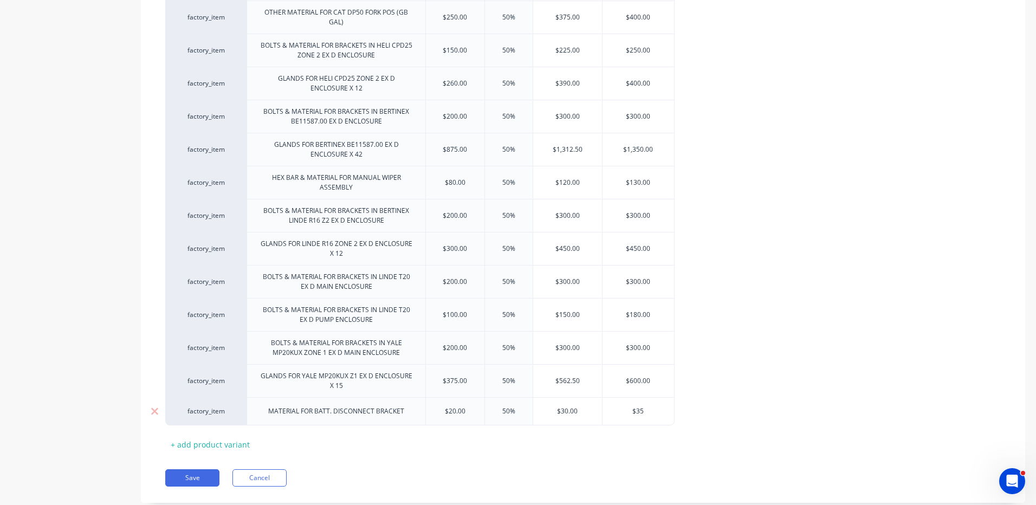
type textarea "x"
type input "$35"
click at [202, 475] on button "Save" at bounding box center [192, 477] width 54 height 17
type textarea "x"
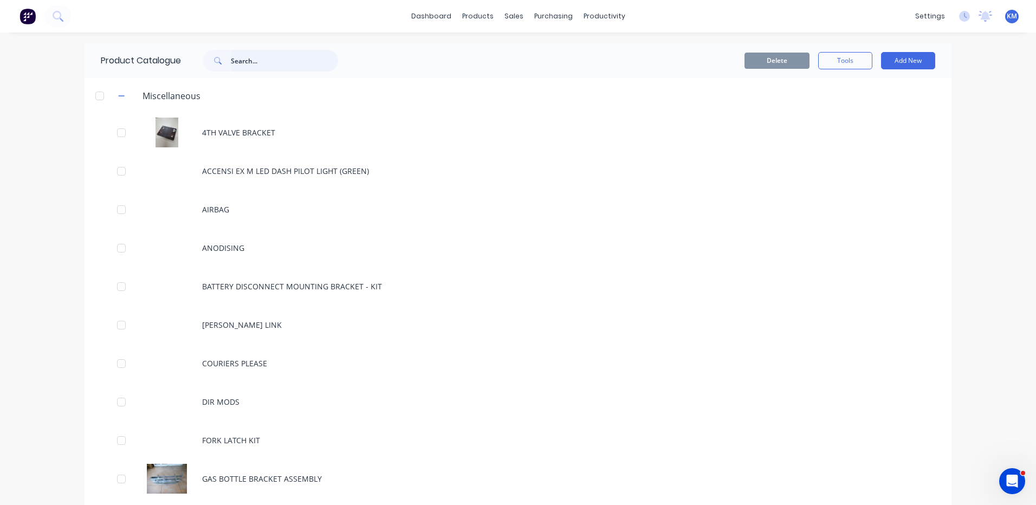
click at [293, 59] on input "text" at bounding box center [284, 61] width 107 height 22
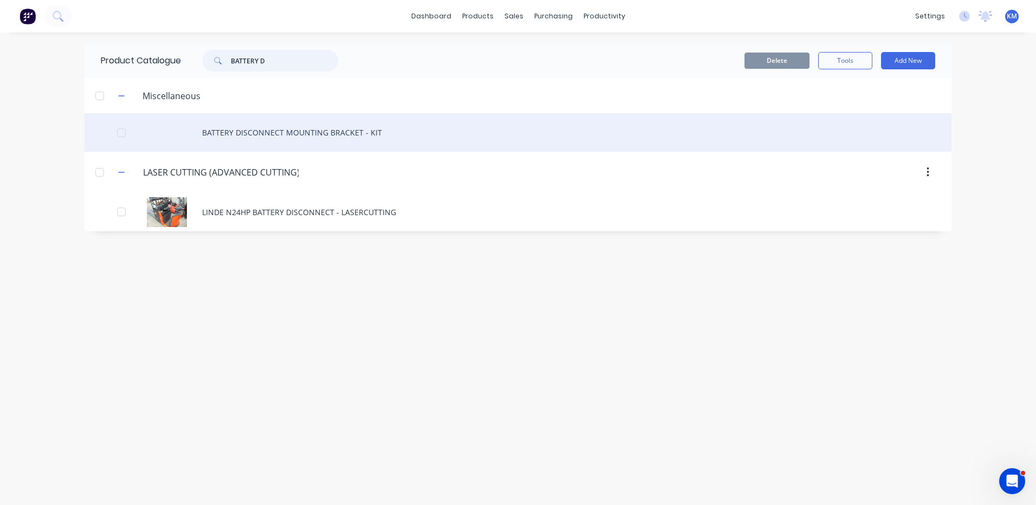
type input "BATTERY D"
click at [285, 143] on div "BATTERY DISCONNECT MOUNTING BRACKET - KIT" at bounding box center [518, 132] width 867 height 38
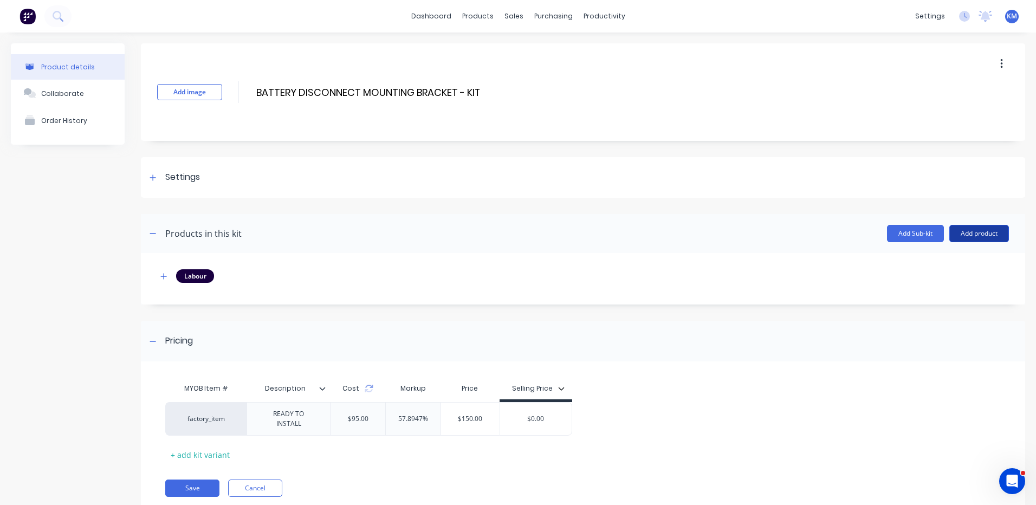
click at [957, 234] on button "Add product" at bounding box center [979, 233] width 60 height 17
click at [949, 259] on div "Product catalogue" at bounding box center [957, 262] width 83 height 16
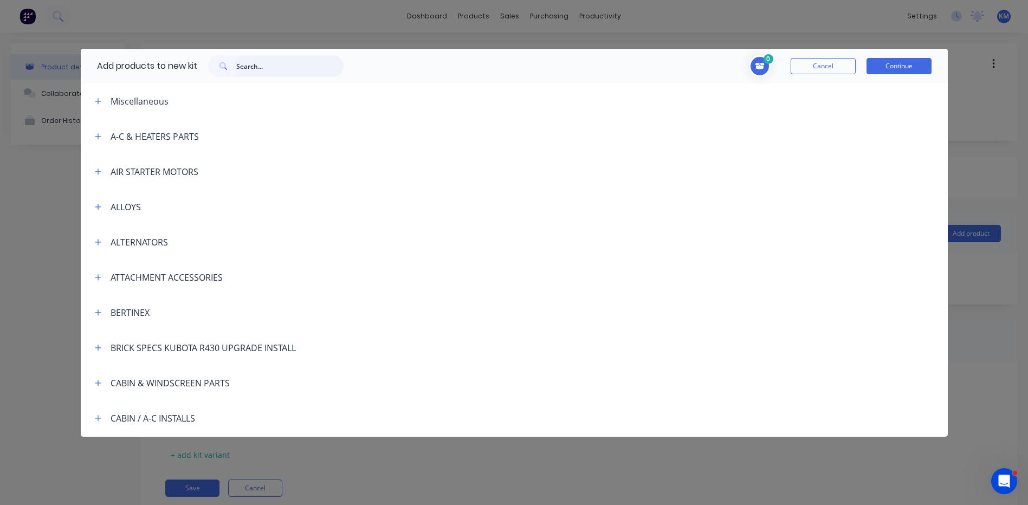
click at [314, 62] on input "text" at bounding box center [289, 66] width 107 height 22
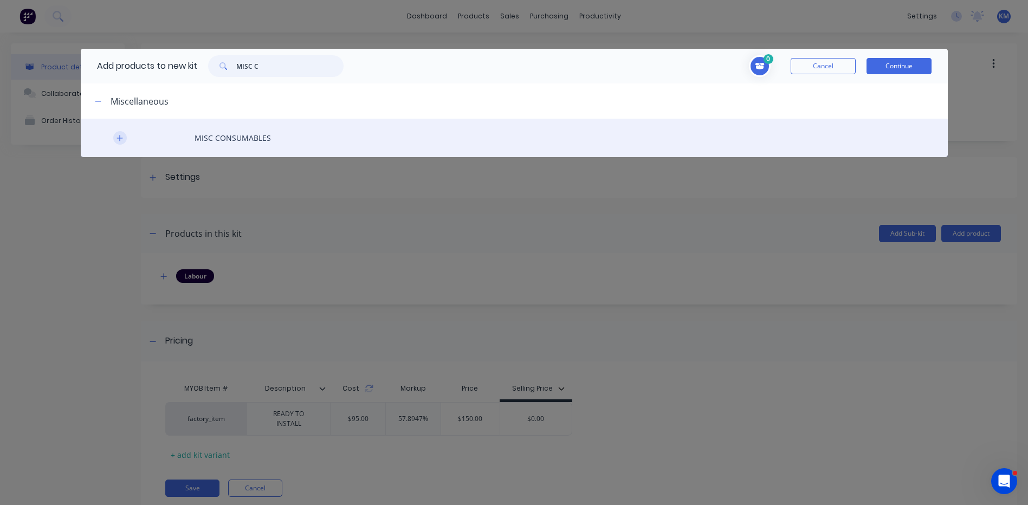
type input "MISC C"
click at [117, 137] on icon "button" at bounding box center [120, 138] width 7 height 8
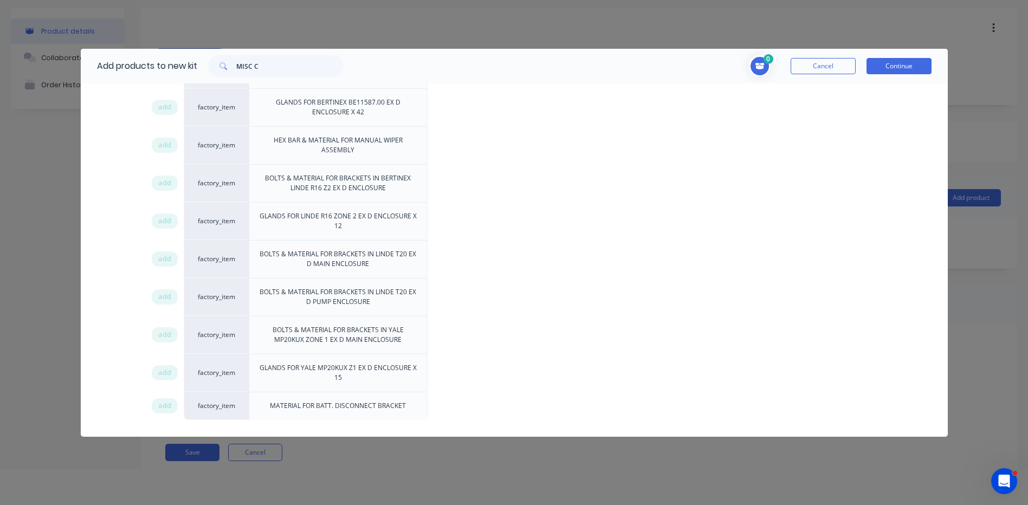
scroll to position [54, 0]
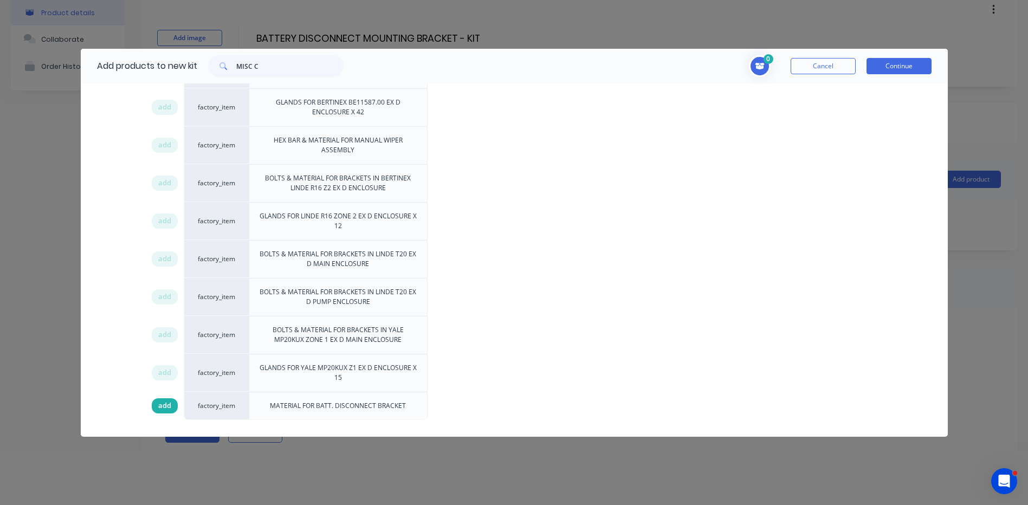
click at [171, 400] on span "add" at bounding box center [164, 405] width 13 height 11
click at [906, 61] on button "Continue" at bounding box center [899, 66] width 65 height 16
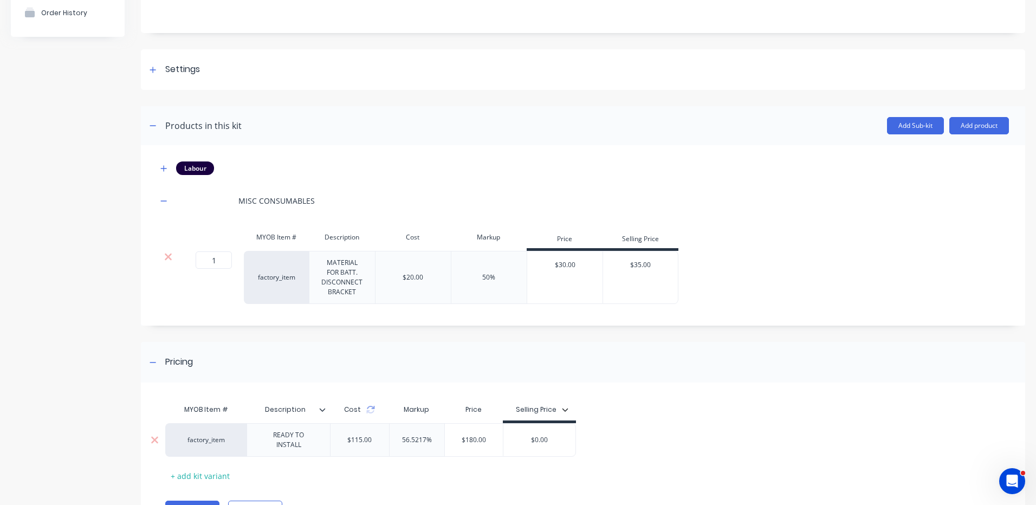
scroll to position [159, 0]
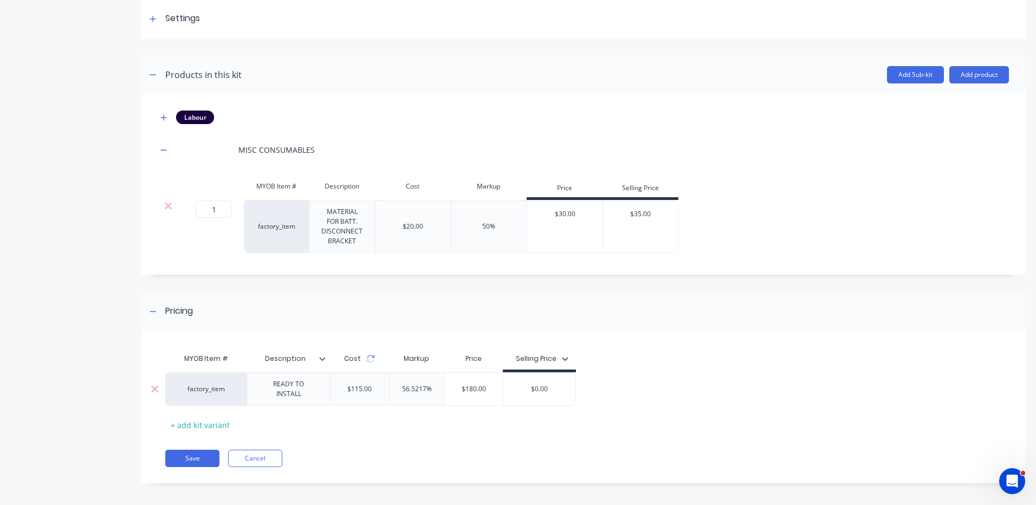
click at [545, 387] on input "$0.00" at bounding box center [539, 389] width 72 height 10
type input "$195"
click at [630, 361] on div "MYOB Item # Description Cost Markup Price Selling Price factory_item READY TO I…" at bounding box center [578, 391] width 827 height 86
click at [180, 455] on button "Save" at bounding box center [192, 458] width 54 height 17
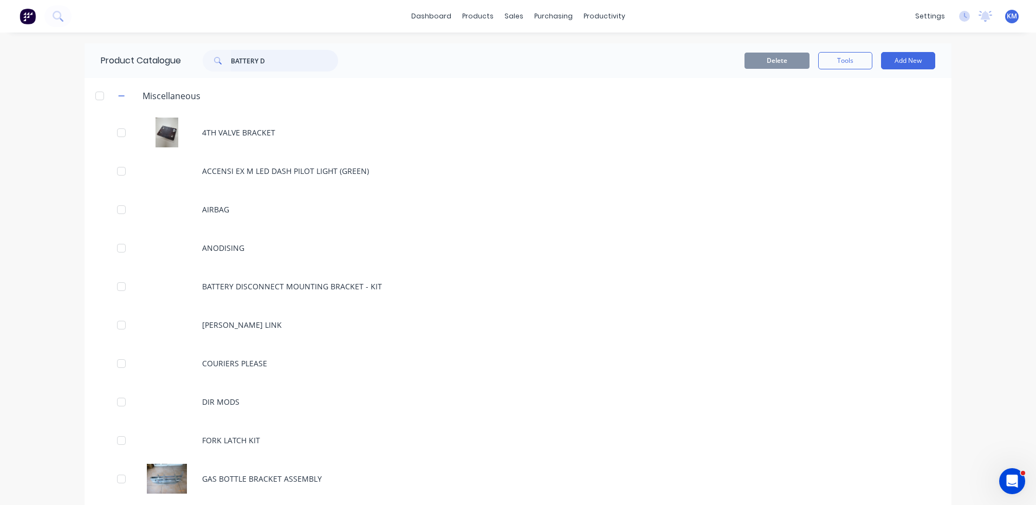
click at [319, 60] on input "BATTERY D" at bounding box center [284, 61] width 107 height 22
click at [258, 56] on input "BATTERY D" at bounding box center [284, 61] width 107 height 22
drag, startPoint x: 265, startPoint y: 60, endPoint x: 204, endPoint y: 66, distance: 61.0
click at [204, 66] on div "BATTERY D" at bounding box center [270, 61] width 135 height 22
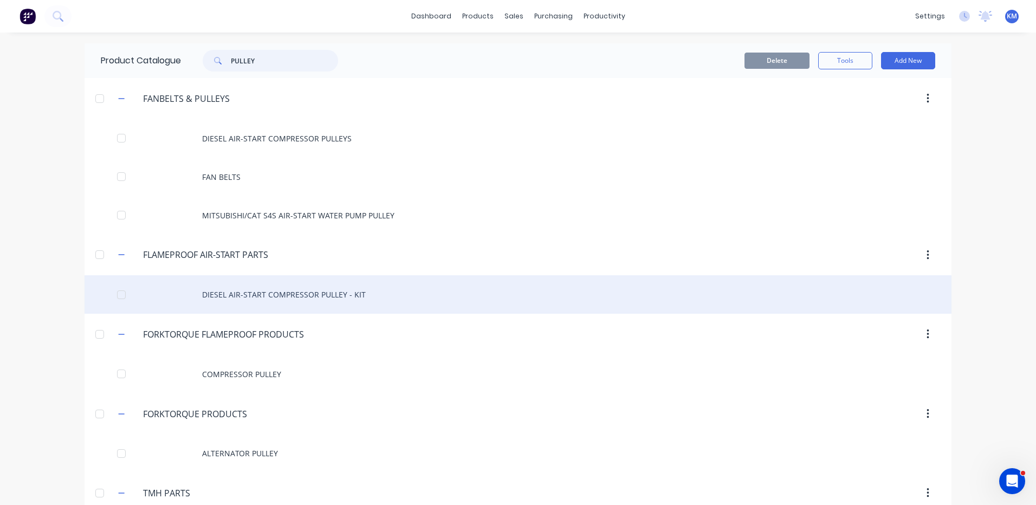
type input "PULLEY"
click at [331, 286] on div "DIESEL AIR-START COMPRESSOR PULLEY - KIT" at bounding box center [518, 294] width 867 height 38
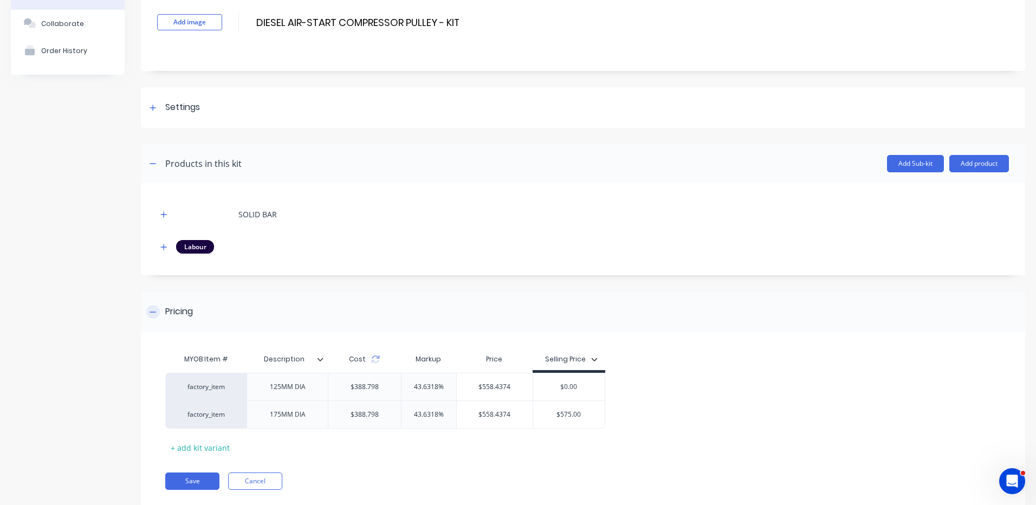
scroll to position [98, 0]
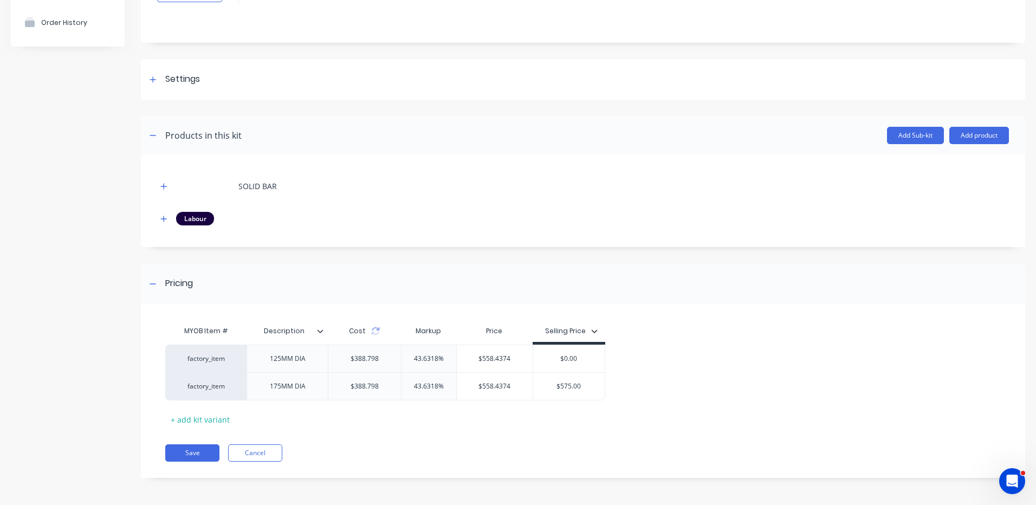
click at [170, 190] on div at bounding box center [164, 186] width 14 height 14
click at [158, 187] on button "button" at bounding box center [164, 186] width 14 height 14
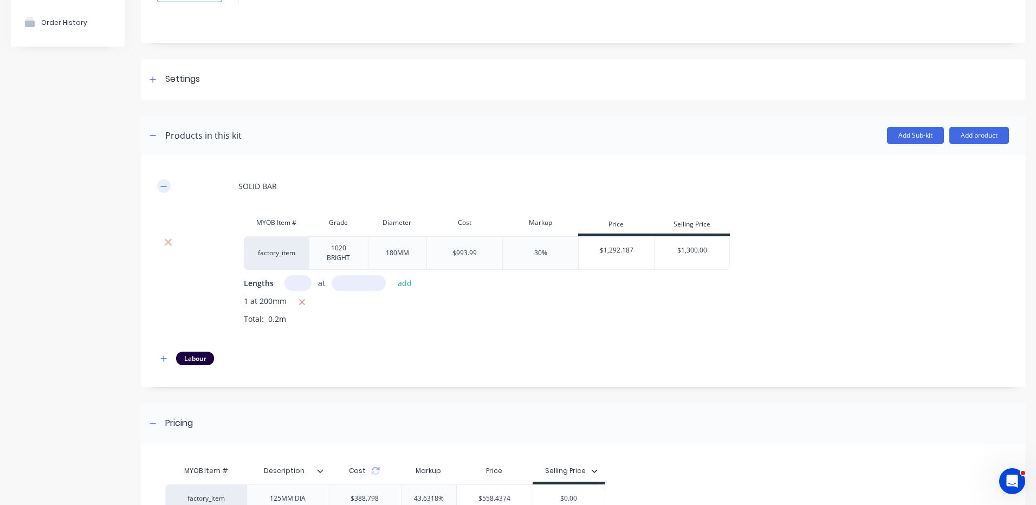
click at [166, 192] on button "button" at bounding box center [164, 186] width 14 height 14
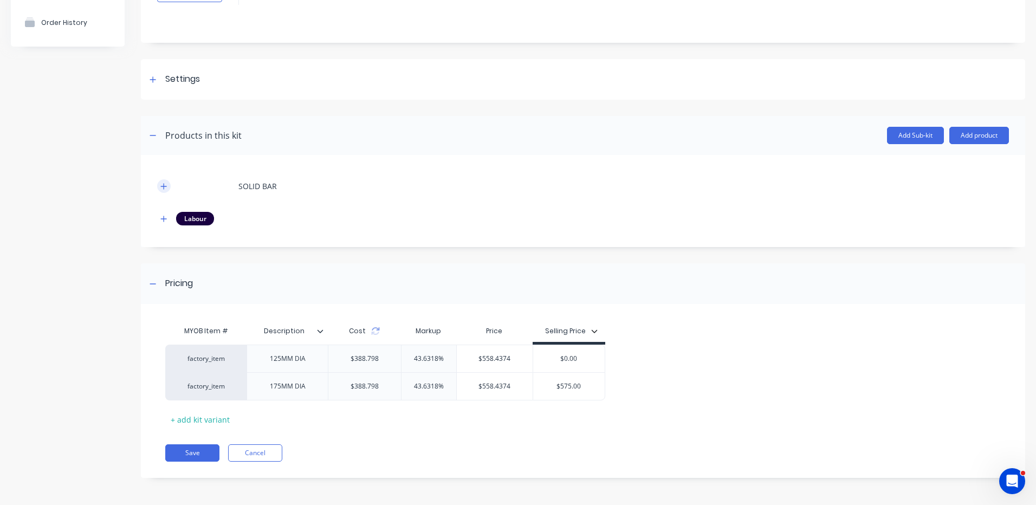
click at [164, 185] on icon "button" at bounding box center [164, 186] width 6 height 6
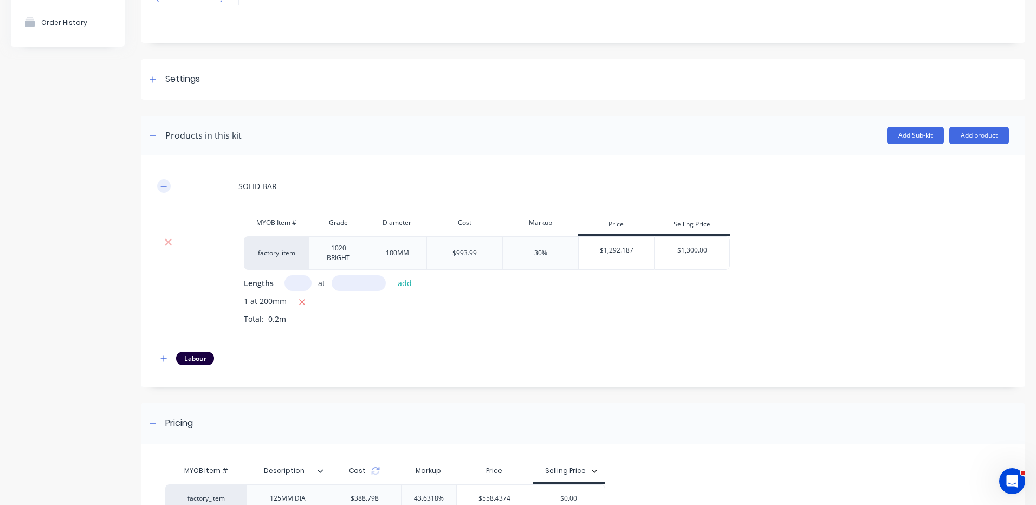
click at [164, 185] on icon "button" at bounding box center [163, 187] width 7 height 8
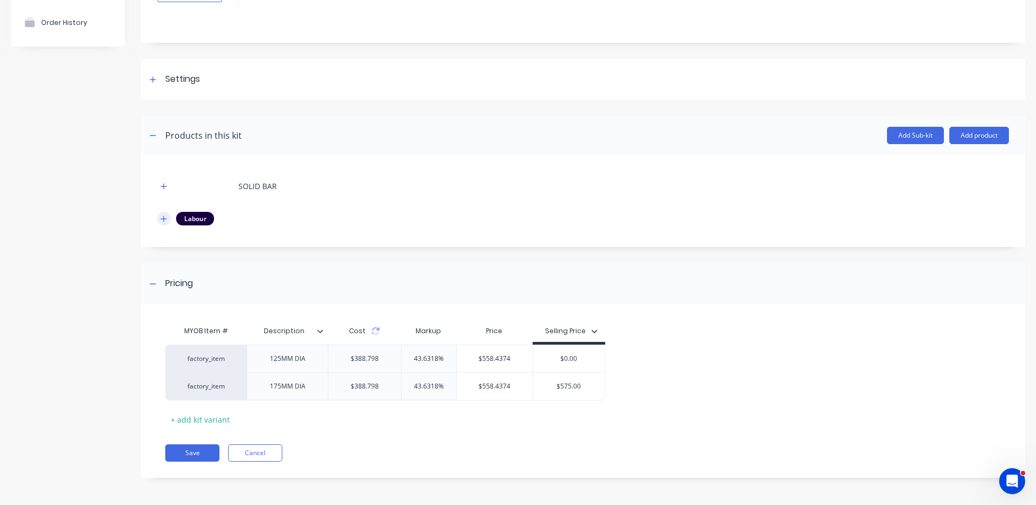
click at [164, 221] on icon "button" at bounding box center [164, 219] width 6 height 6
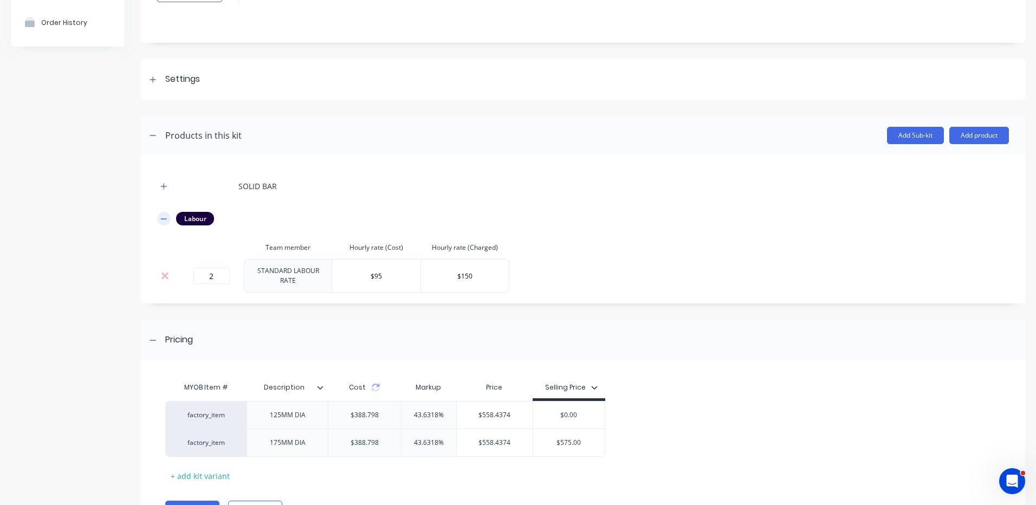
click at [165, 219] on icon "button" at bounding box center [164, 218] width 6 height 1
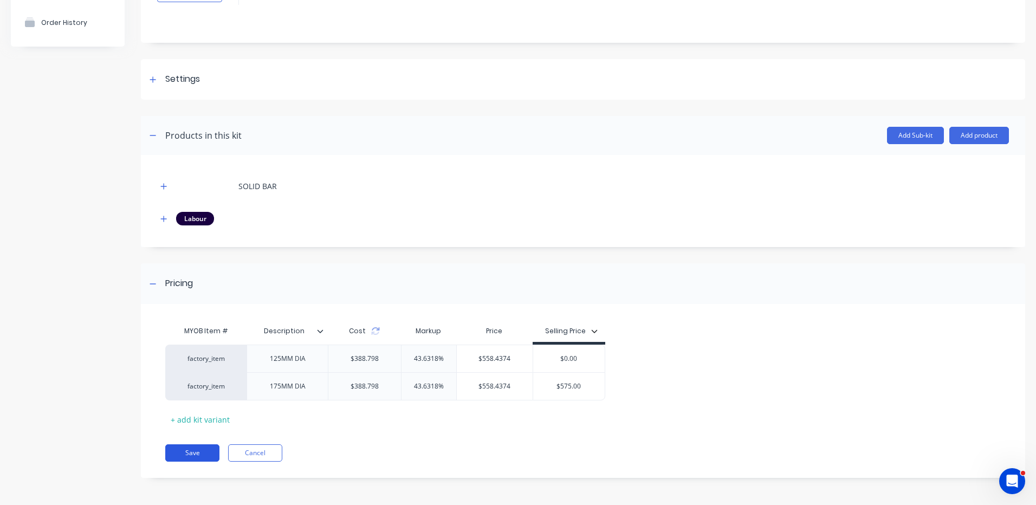
click at [197, 453] on button "Save" at bounding box center [192, 452] width 54 height 17
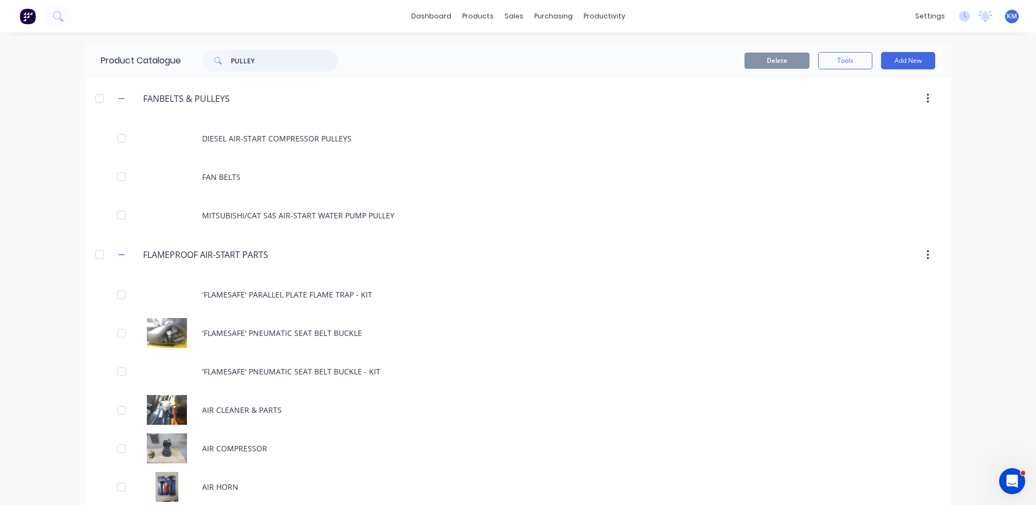
click at [249, 53] on input "PULLEY" at bounding box center [284, 61] width 107 height 22
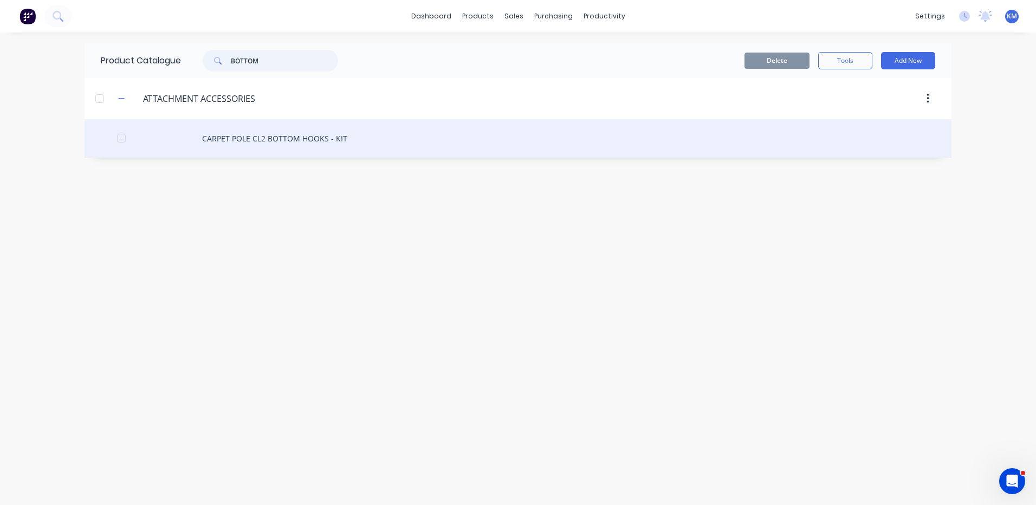
type input "BOTTOM"
click at [261, 143] on div "CARPET POLE CL2 BOTTOM HOOKS - KIT" at bounding box center [518, 138] width 867 height 38
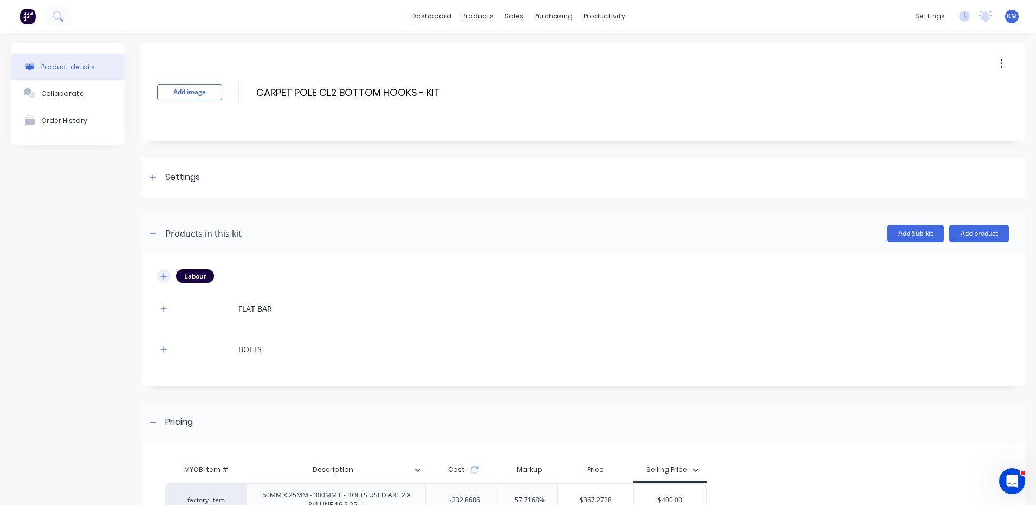
click at [168, 279] on button "button" at bounding box center [164, 276] width 14 height 14
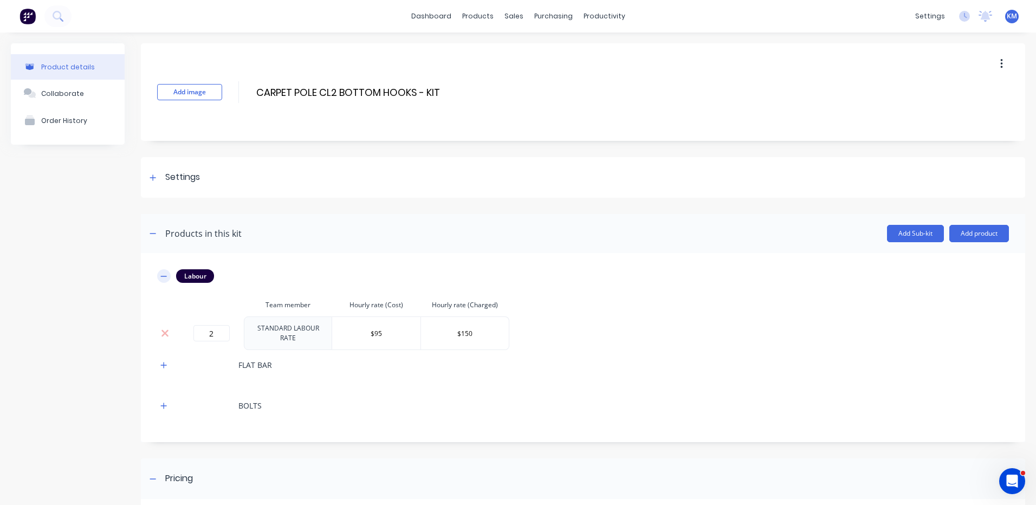
click at [166, 274] on icon "button" at bounding box center [163, 277] width 7 height 8
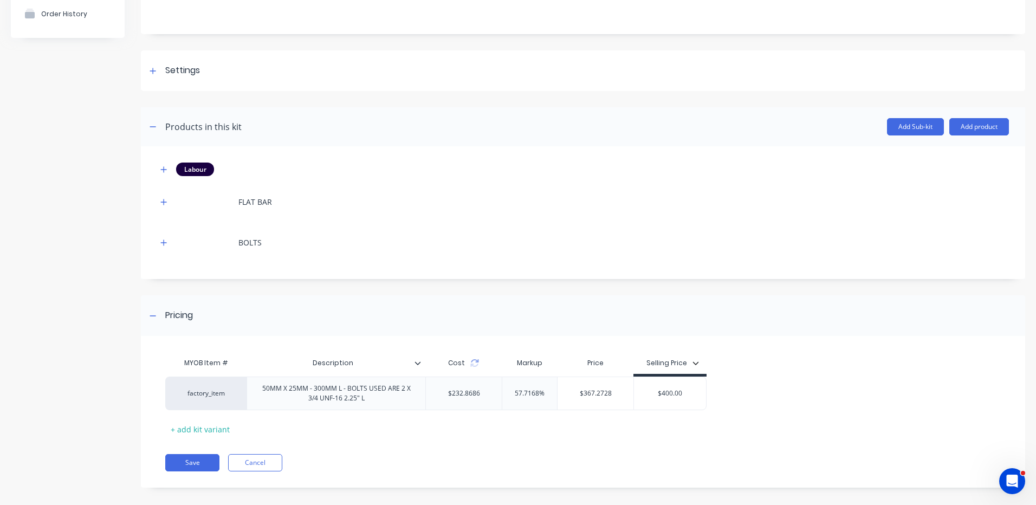
scroll to position [117, 0]
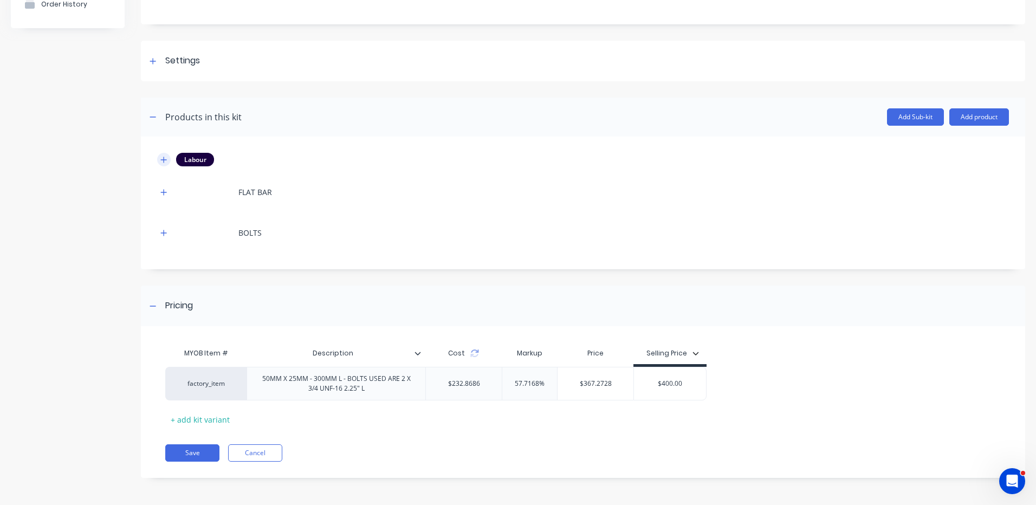
click at [167, 160] on icon "button" at bounding box center [163, 160] width 7 height 8
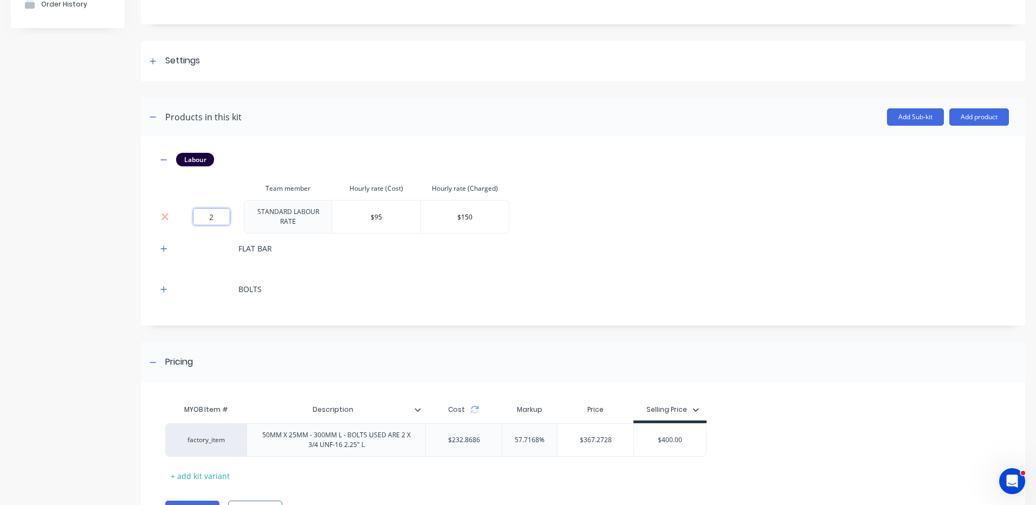
click at [214, 216] on input "2" at bounding box center [211, 217] width 36 height 16
type input "0.5"
click at [605, 201] on div "Labour Team member Hourly rate (Cost) Hourly rate (Charged) 0.5 STANDARD LABOUR…" at bounding box center [583, 228] width 852 height 151
click at [475, 406] on icon at bounding box center [473, 409] width 9 height 9
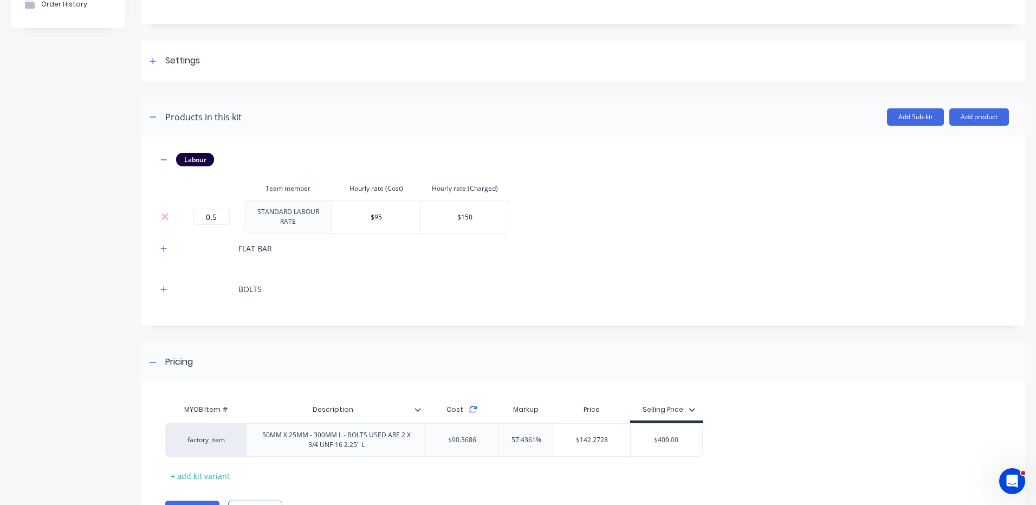
click at [471, 405] on icon at bounding box center [473, 409] width 9 height 9
click at [671, 431] on div "$400.00" at bounding box center [667, 440] width 72 height 27
type input "$400.00"
click at [671, 431] on div "$400.00" at bounding box center [667, 440] width 72 height 27
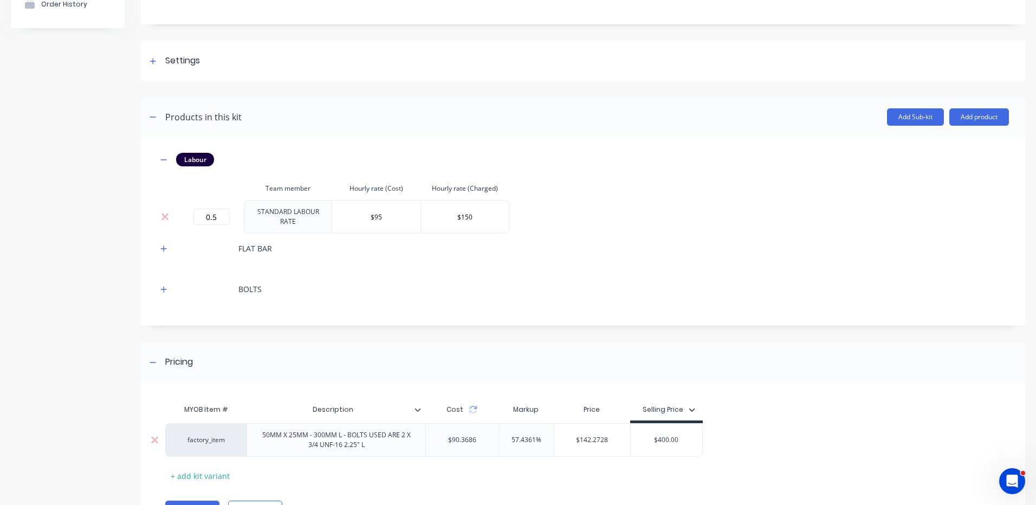
click at [681, 435] on input "$400.00" at bounding box center [667, 440] width 72 height 10
click at [673, 435] on input "$400.00" at bounding box center [667, 440] width 72 height 10
type input "$142.2728"
click at [613, 435] on input "$142.2728" at bounding box center [592, 440] width 76 height 10
click at [662, 436] on input "$400.00" at bounding box center [667, 440] width 72 height 10
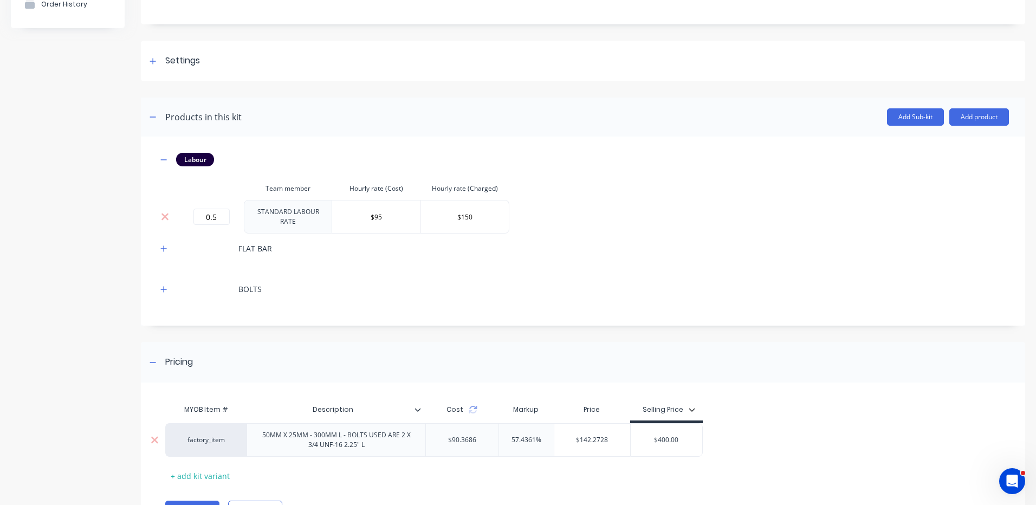
click at [666, 435] on input "$400.00" at bounding box center [667, 440] width 72 height 10
type input "$200"
click at [783, 423] on div "factory_item 50MM X 25MM - 300MM L - BOLTS USED ARE 2 X 3/4 UNF-16 2.25" L $90.…" at bounding box center [578, 440] width 827 height 34
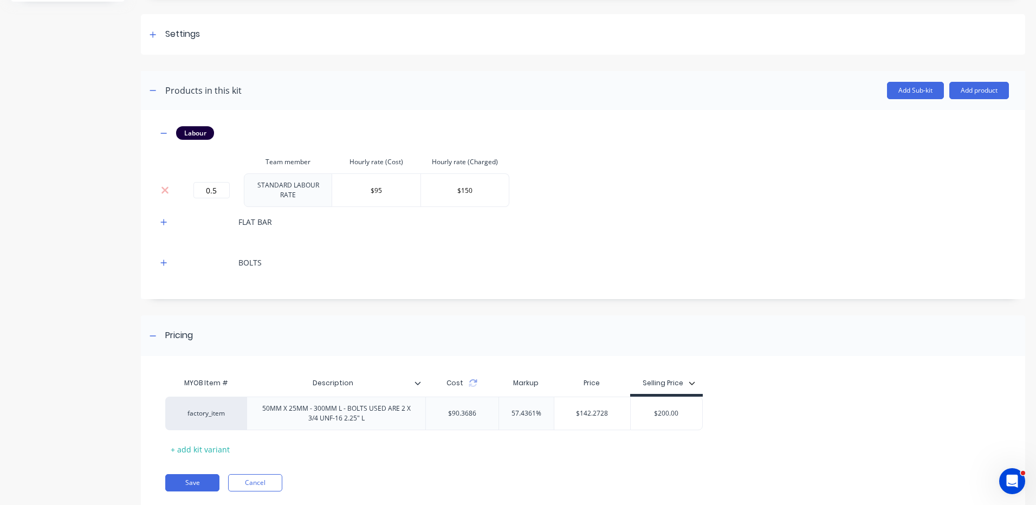
scroll to position [170, 0]
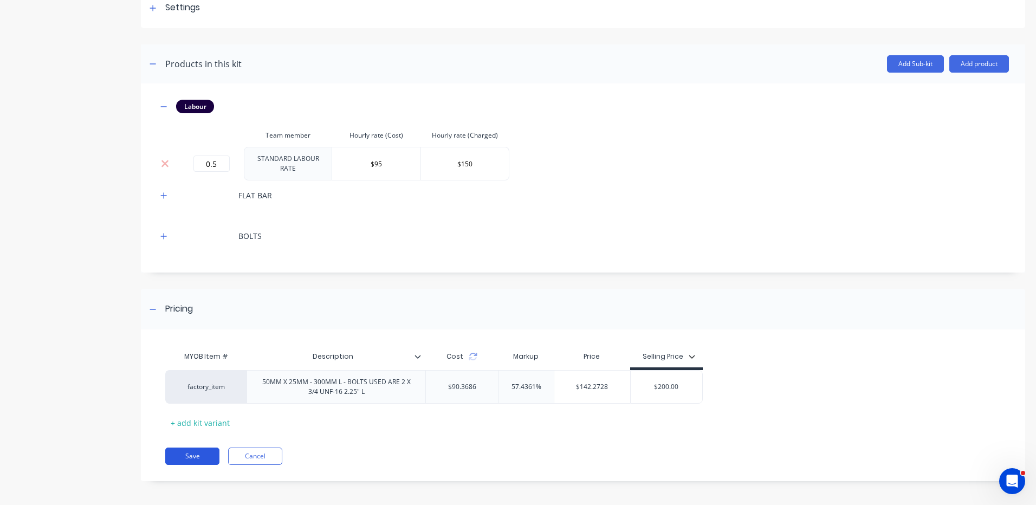
click at [207, 454] on button "Save" at bounding box center [192, 456] width 54 height 17
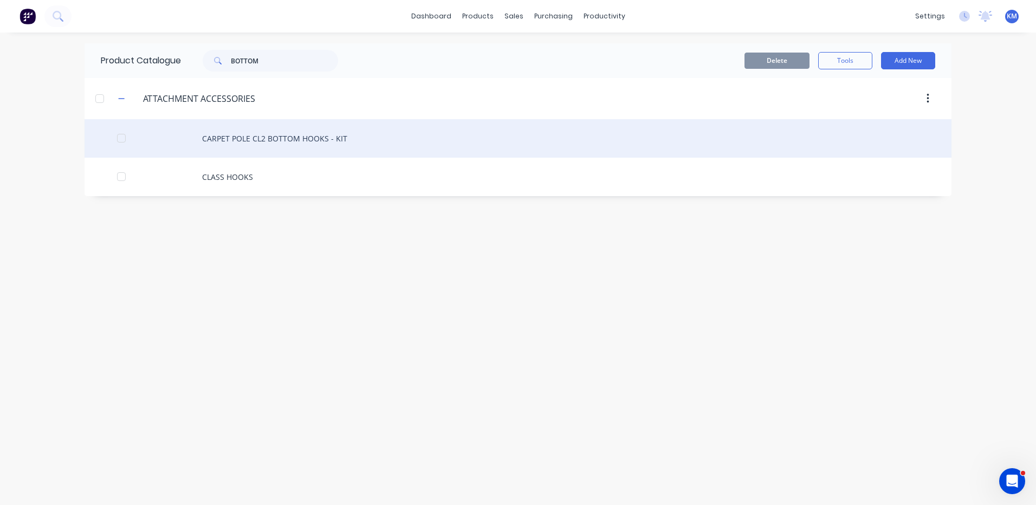
click at [238, 139] on div "CARPET POLE CL2 BOTTOM HOOKS - KIT" at bounding box center [518, 138] width 867 height 38
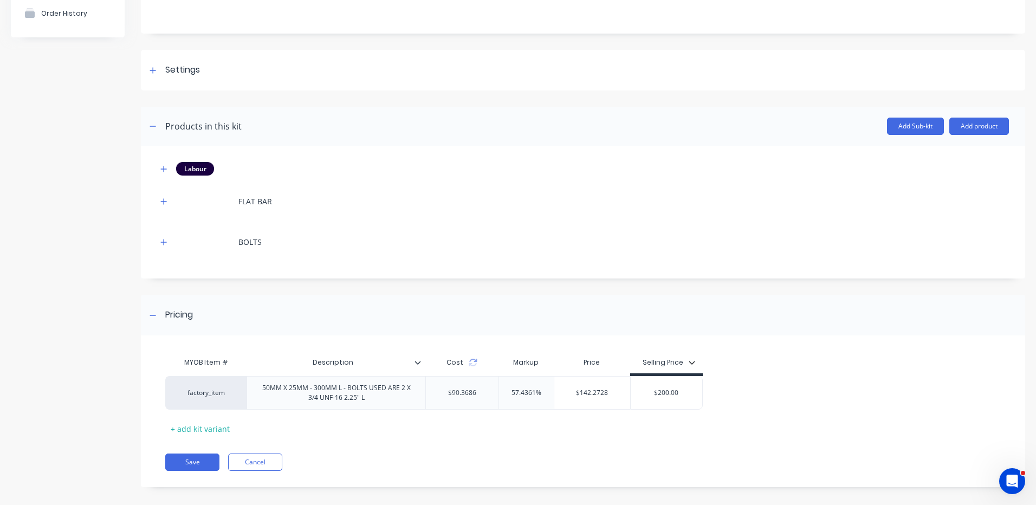
scroll to position [108, 0]
click at [163, 239] on icon "button" at bounding box center [163, 241] width 7 height 8
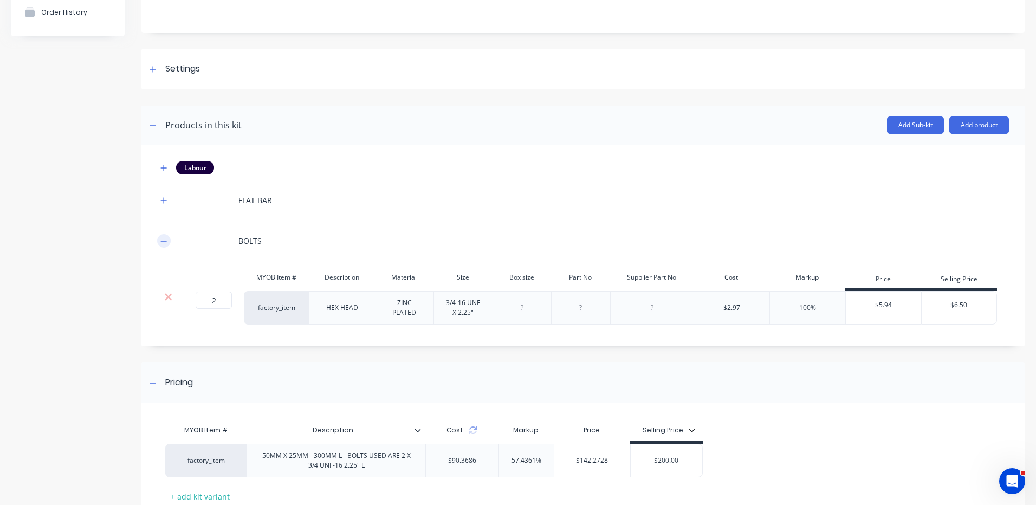
click at [160, 241] on icon "button" at bounding box center [163, 241] width 7 height 8
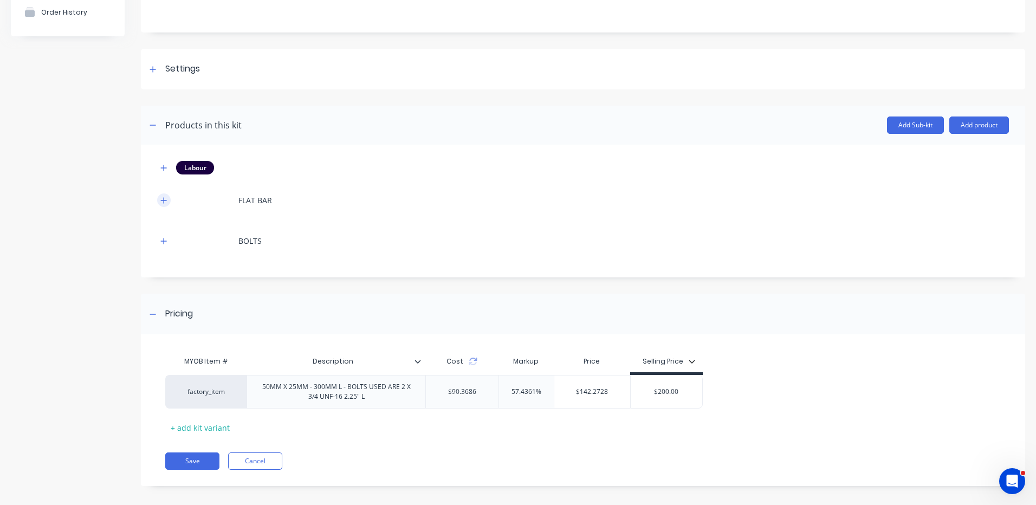
click at [160, 197] on icon "button" at bounding box center [163, 201] width 7 height 8
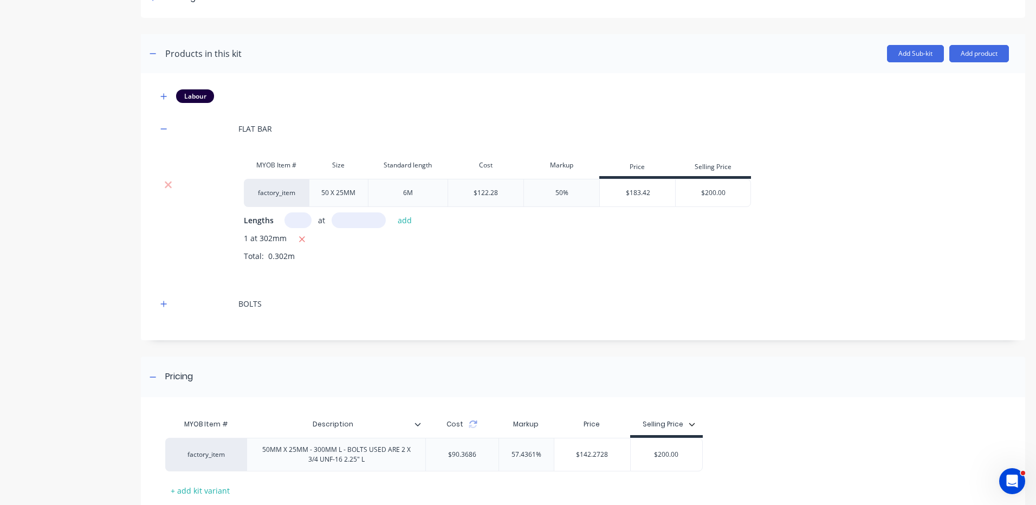
scroll to position [251, 0]
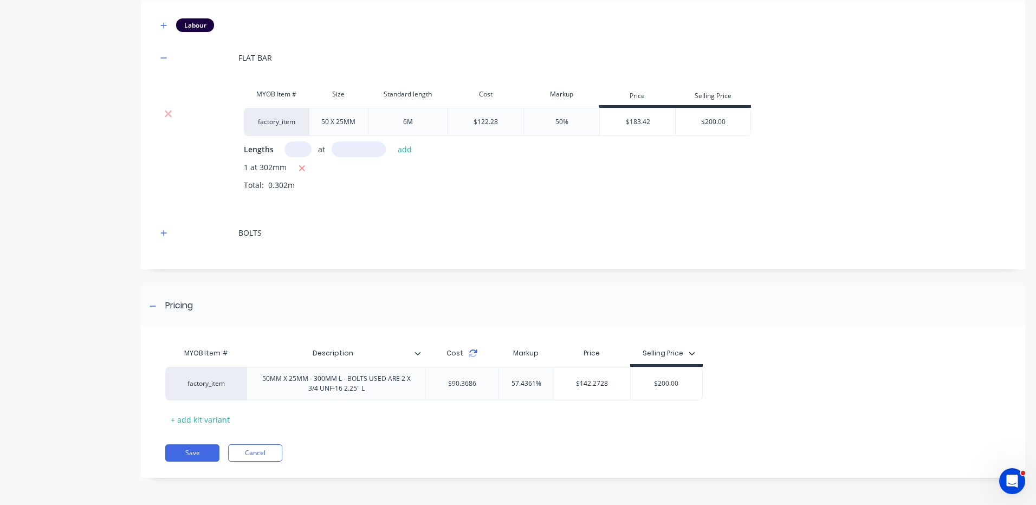
click at [470, 355] on icon at bounding box center [473, 355] width 8 height 3
click at [474, 348] on div "Cost" at bounding box center [462, 353] width 31 height 10
click at [170, 454] on button "Save" at bounding box center [192, 452] width 54 height 17
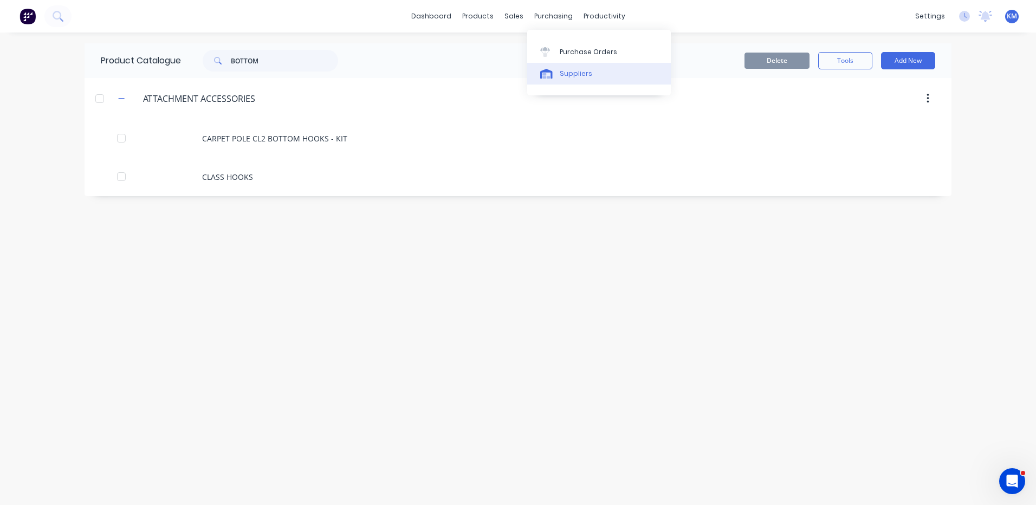
click at [557, 79] on link "Suppliers" at bounding box center [599, 74] width 144 height 22
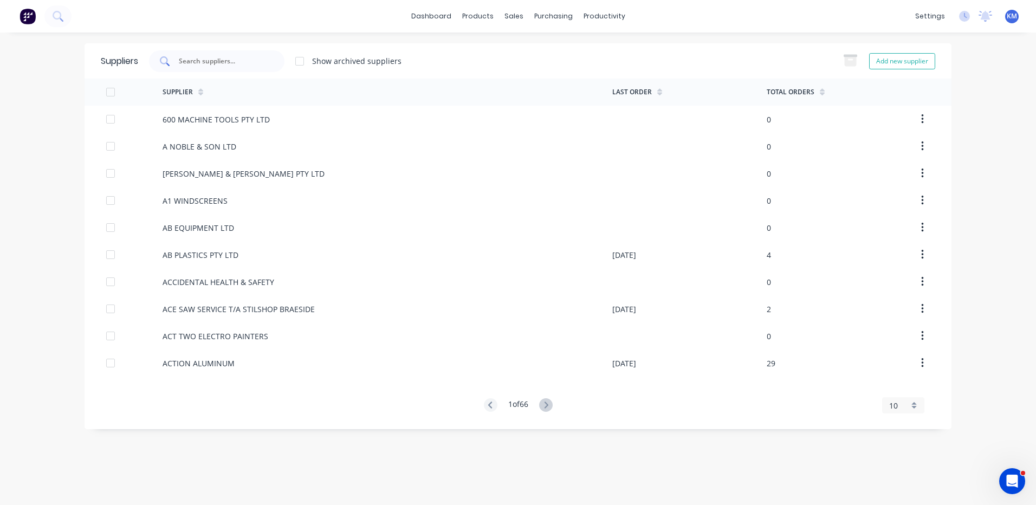
click at [249, 65] on input "text" at bounding box center [223, 61] width 90 height 11
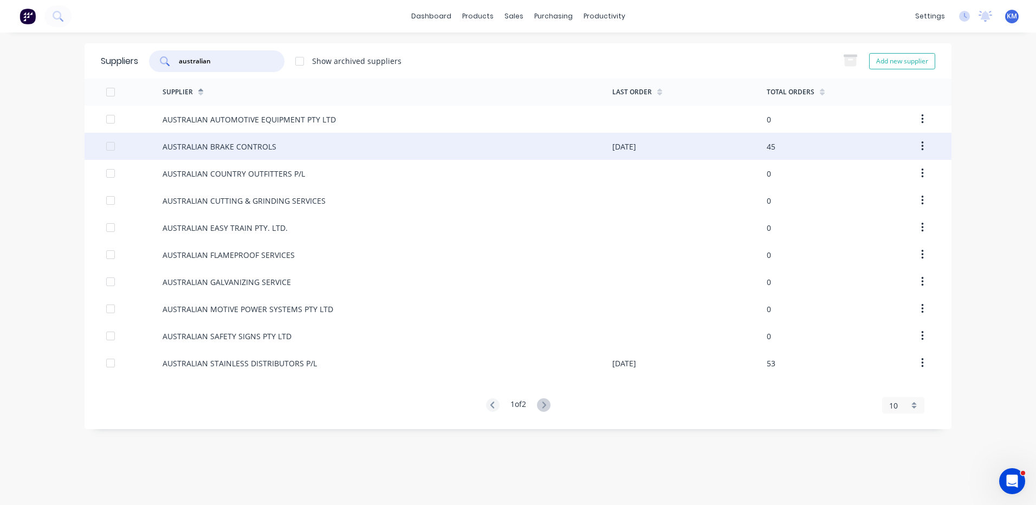
type input "australian"
click at [259, 145] on div "AUSTRALIAN BRAKE CONTROLS" at bounding box center [220, 146] width 114 height 11
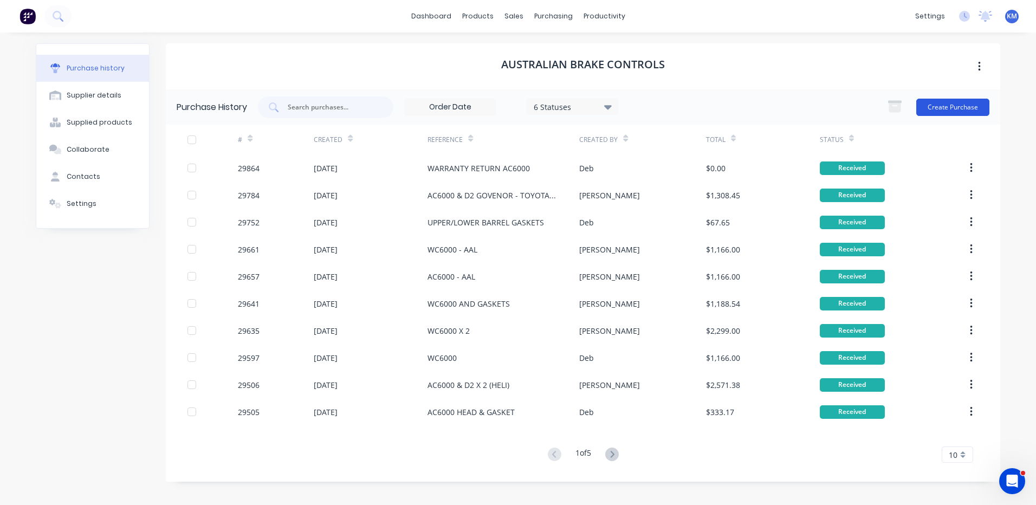
click at [946, 106] on button "Create Purchase" at bounding box center [952, 107] width 73 height 17
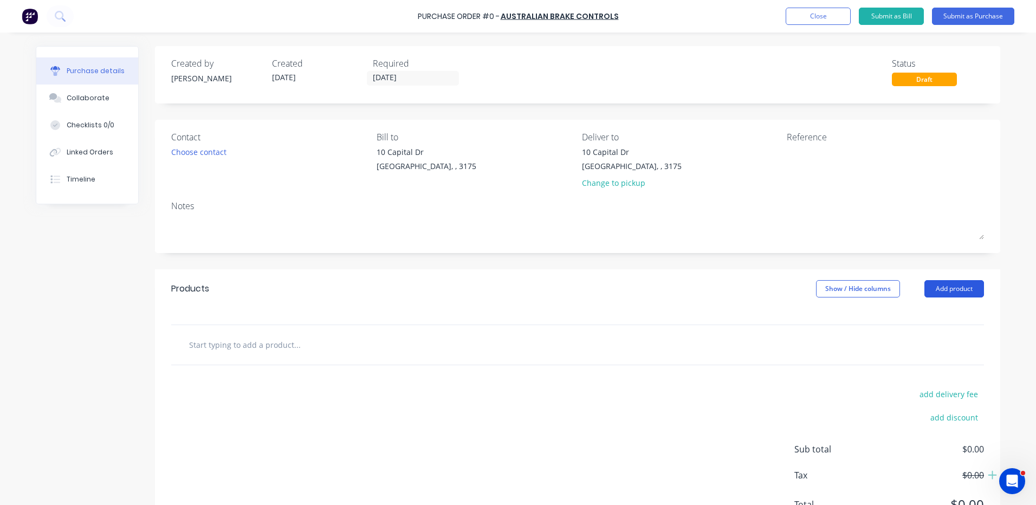
click at [943, 293] on button "Add product" at bounding box center [955, 288] width 60 height 17
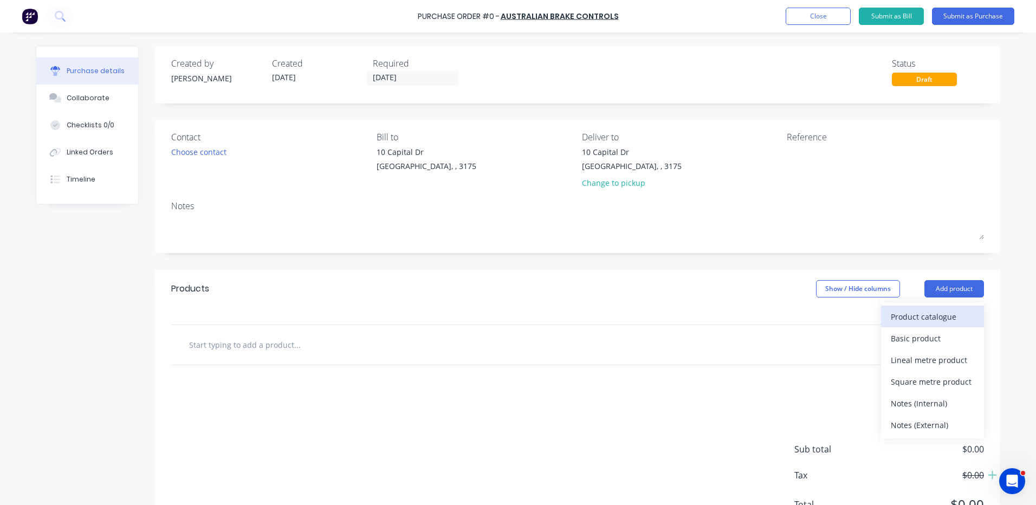
click at [936, 310] on div "Product catalogue" at bounding box center [932, 317] width 83 height 16
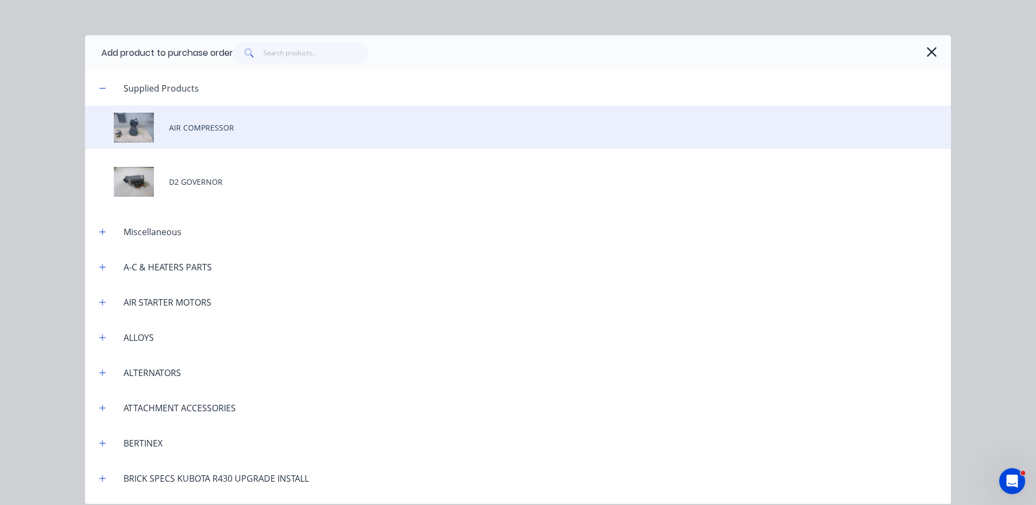
click at [248, 126] on div "AIR COMPRESSOR" at bounding box center [518, 127] width 866 height 43
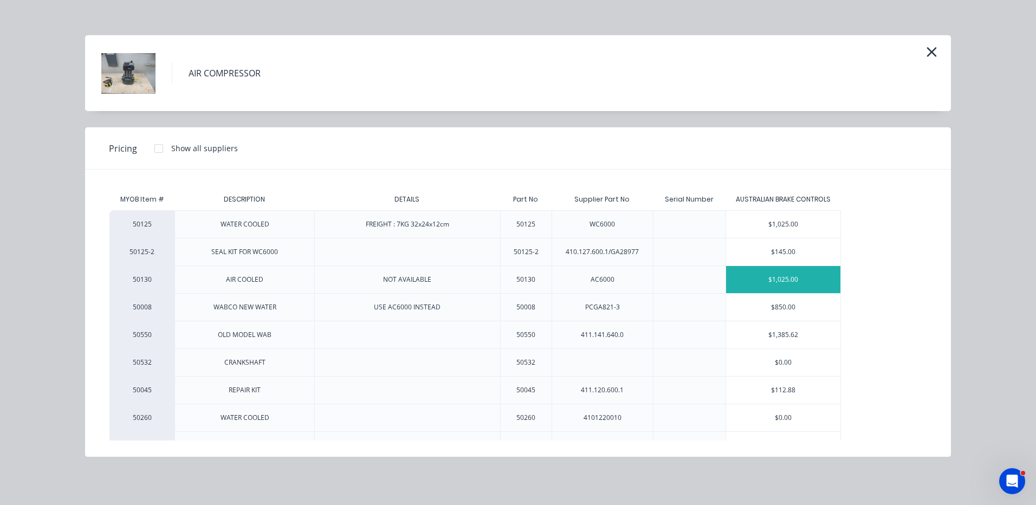
click at [768, 274] on div "$1,025.00" at bounding box center [783, 279] width 114 height 27
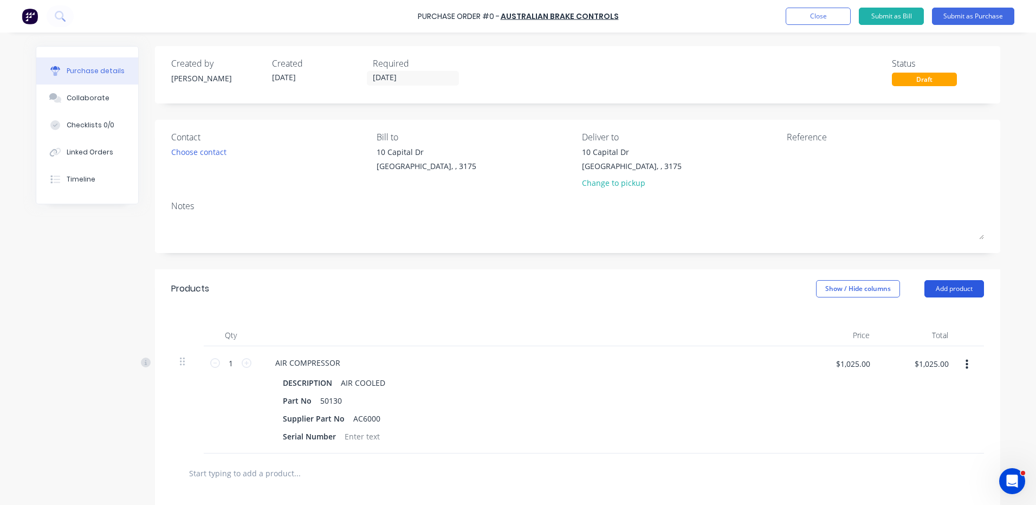
click at [960, 287] on button "Add product" at bounding box center [955, 288] width 60 height 17
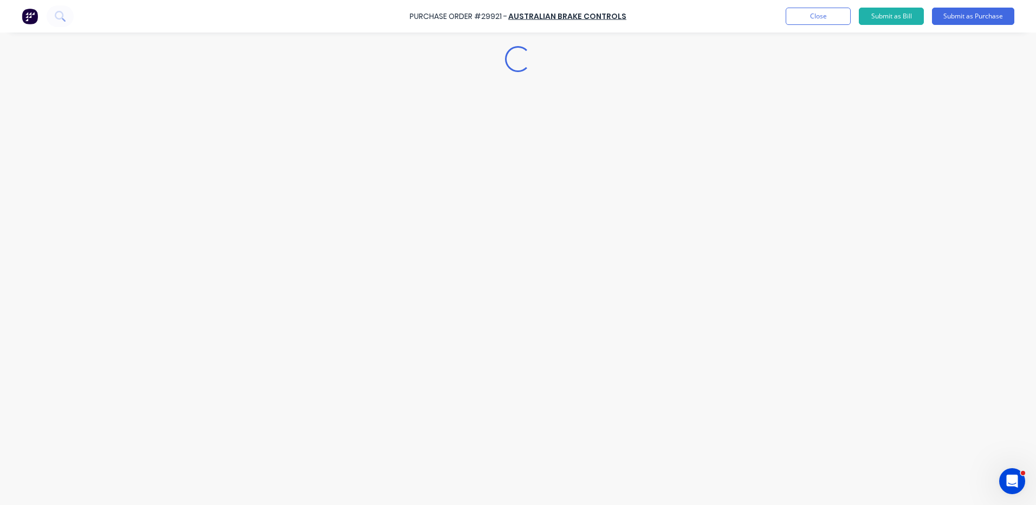
click at [934, 312] on div "Loading..." at bounding box center [518, 236] width 986 height 451
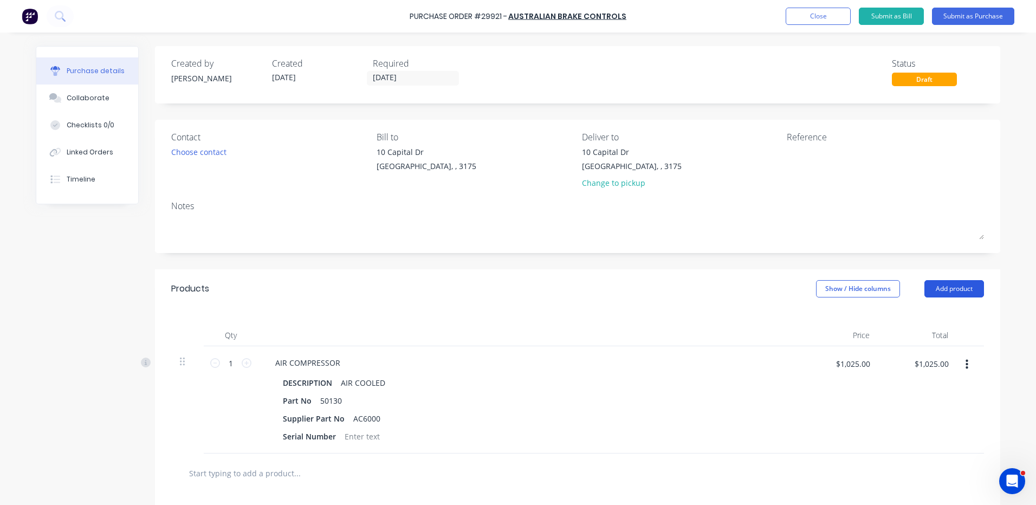
click at [951, 290] on button "Add product" at bounding box center [955, 288] width 60 height 17
click at [940, 316] on div "Product catalogue" at bounding box center [932, 317] width 83 height 16
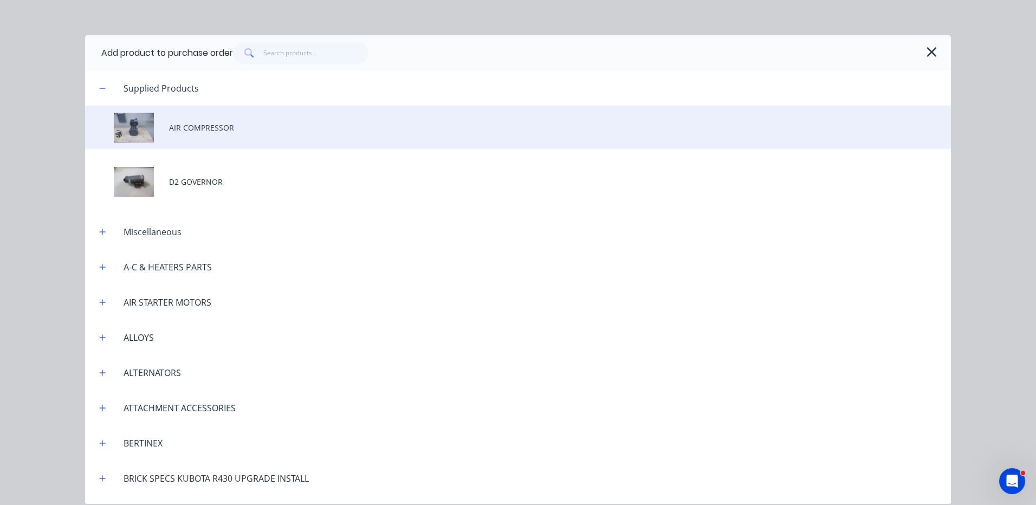
click at [238, 135] on div "AIR COMPRESSOR" at bounding box center [518, 127] width 866 height 43
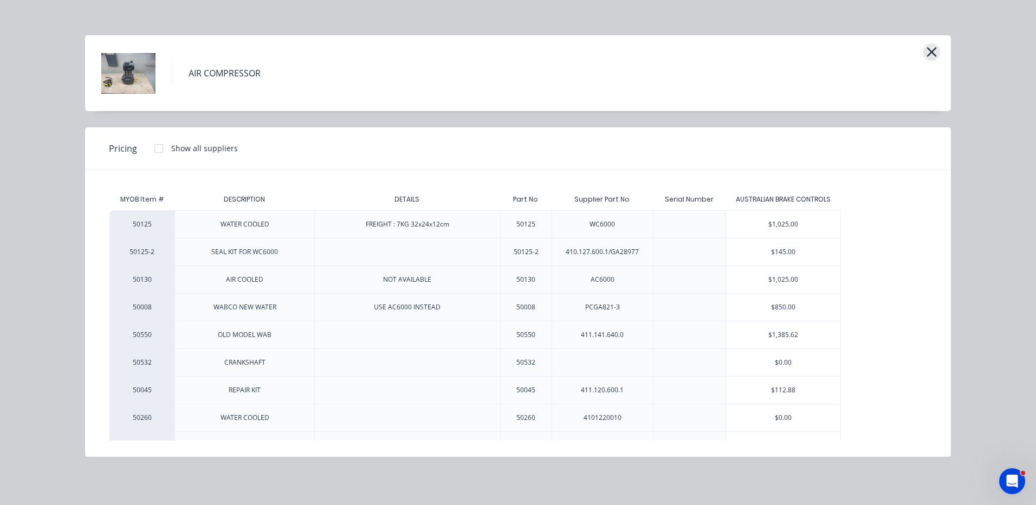
click at [926, 52] on icon "button" at bounding box center [931, 51] width 11 height 15
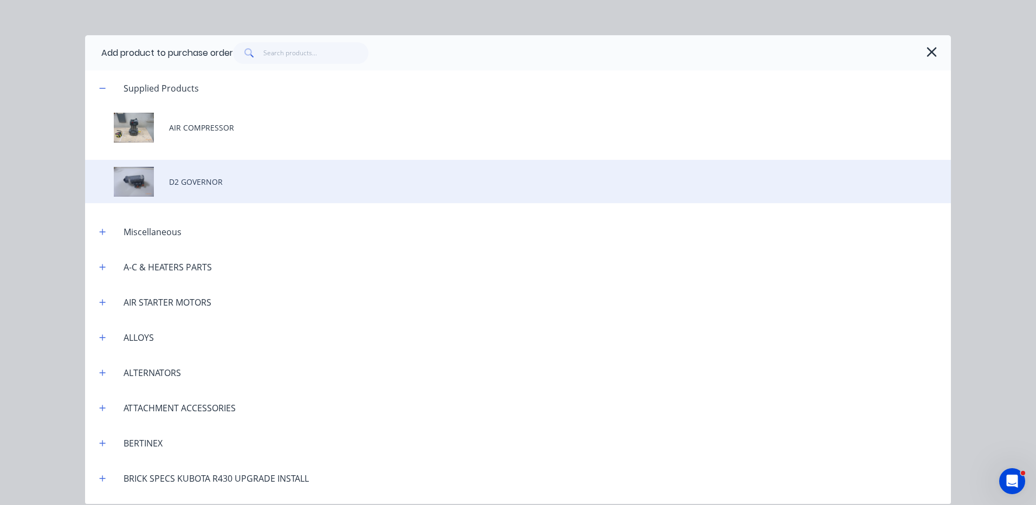
click at [436, 180] on div "D2 GOVERNOR" at bounding box center [518, 181] width 866 height 43
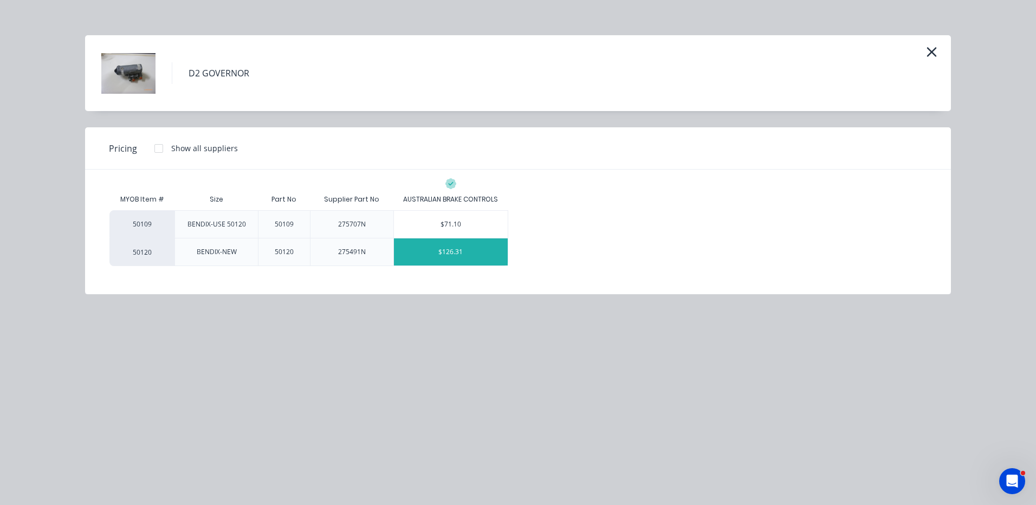
click at [466, 248] on div "$126.31" at bounding box center [451, 251] width 114 height 27
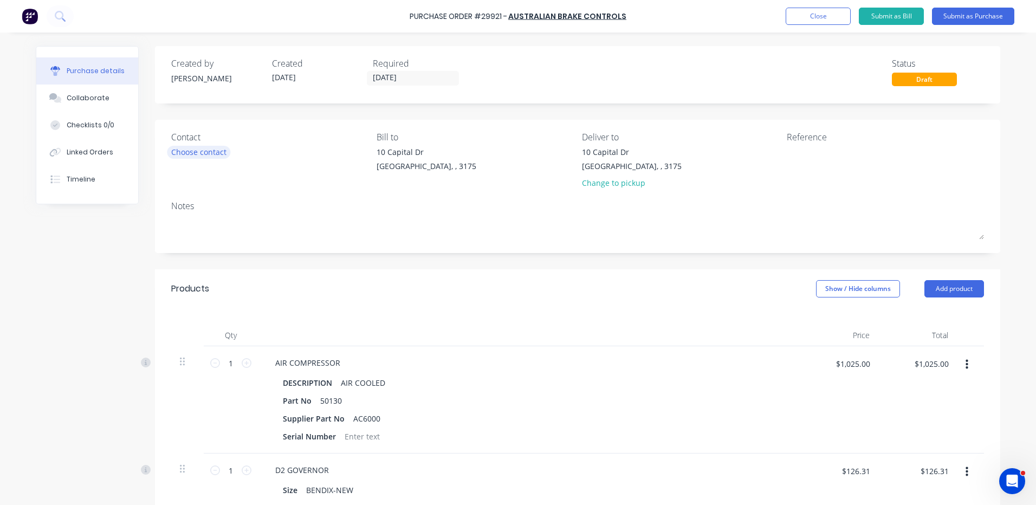
click at [201, 156] on div "Choose contact" at bounding box center [198, 151] width 55 height 11
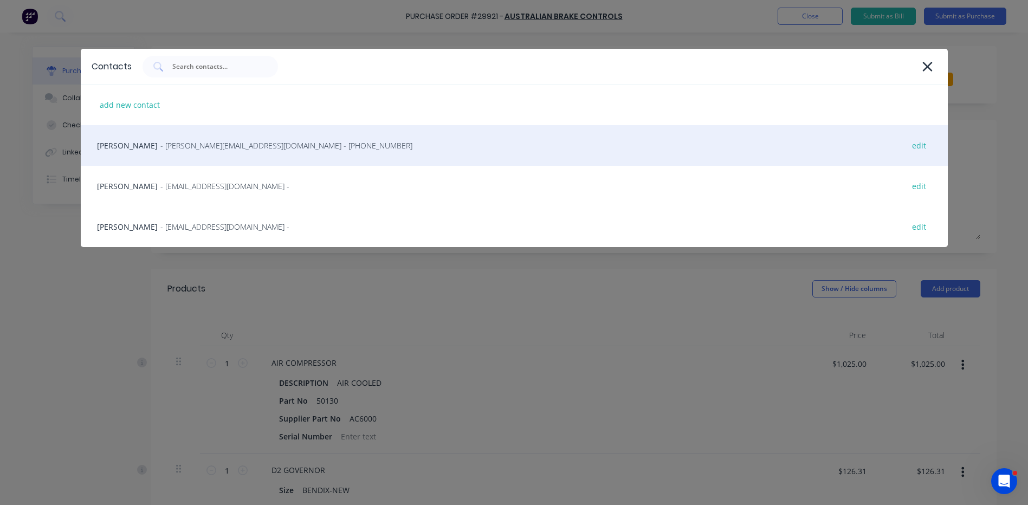
click at [217, 157] on div "BOB BELLIZIA - [EMAIL_ADDRESS][DOMAIN_NAME] - [PHONE_NUMBER] edit" at bounding box center [514, 145] width 867 height 41
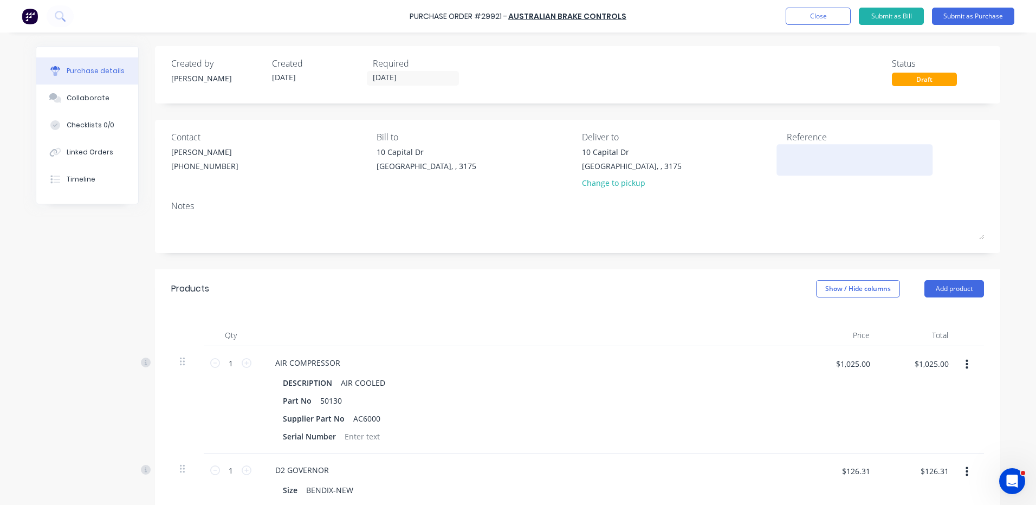
click at [809, 156] on textarea at bounding box center [854, 158] width 135 height 24
type textarea "AIR COMPRESSOR & D2 - C"
type textarea "x"
type textarea "AIR COMPRESSOR & D2 - CA"
type textarea "x"
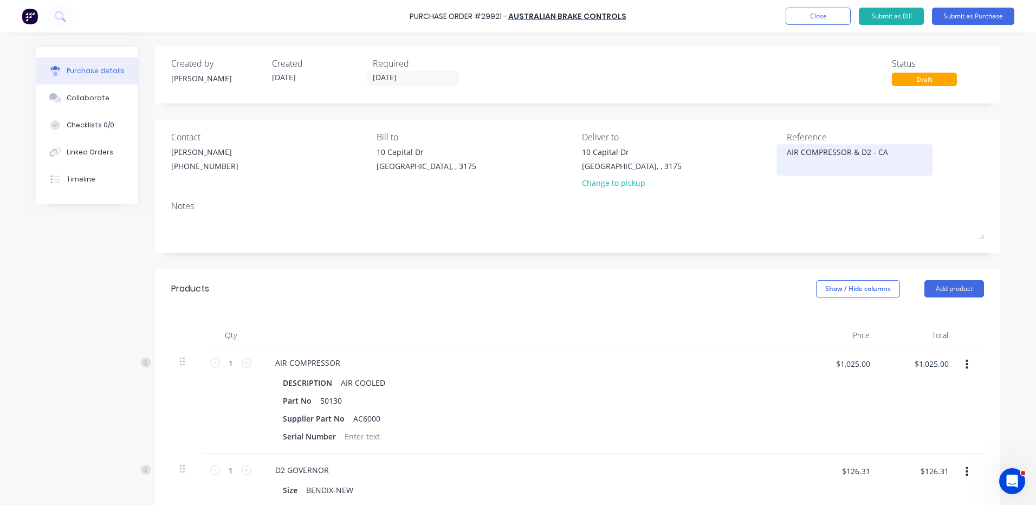
type textarea "AIR COMPRESSOR & D2 - CAT"
type textarea "x"
type textarea "AIR COMPRESSOR & D2 - CAT"
type textarea "x"
type textarea "AIR COMPRESSOR & D2 - CAT D"
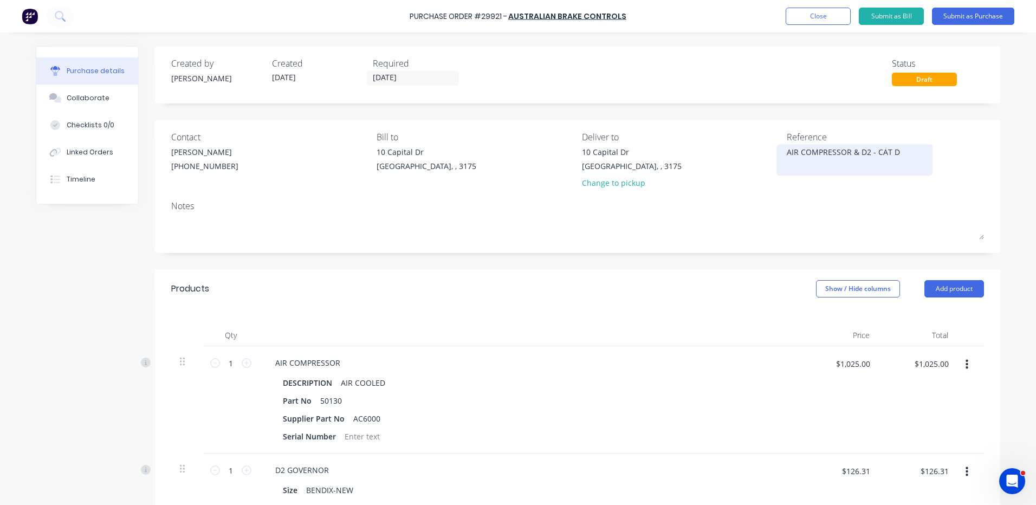
type textarea "x"
type textarea "AIR COMPRESSOR & D2 - CAT DP"
type textarea "x"
type textarea "AIR COMPRESSOR & D2 - CAT DP2"
type textarea "x"
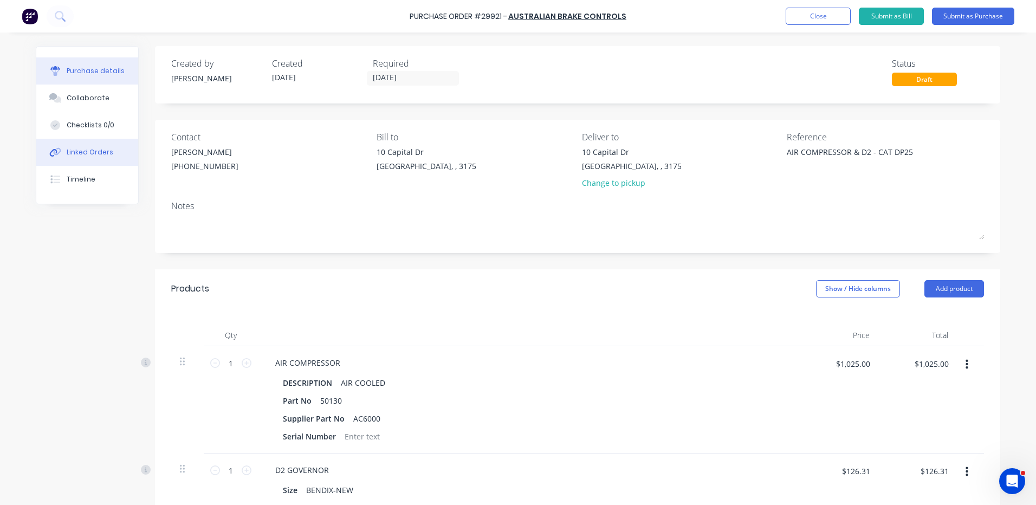
type textarea "AIR COMPRESSOR & D2 - CAT DP25"
type textarea "x"
type textarea "AIR COMPRESSOR & D2 - CAT DP25"
click at [108, 154] on button "Linked Orders" at bounding box center [87, 152] width 102 height 27
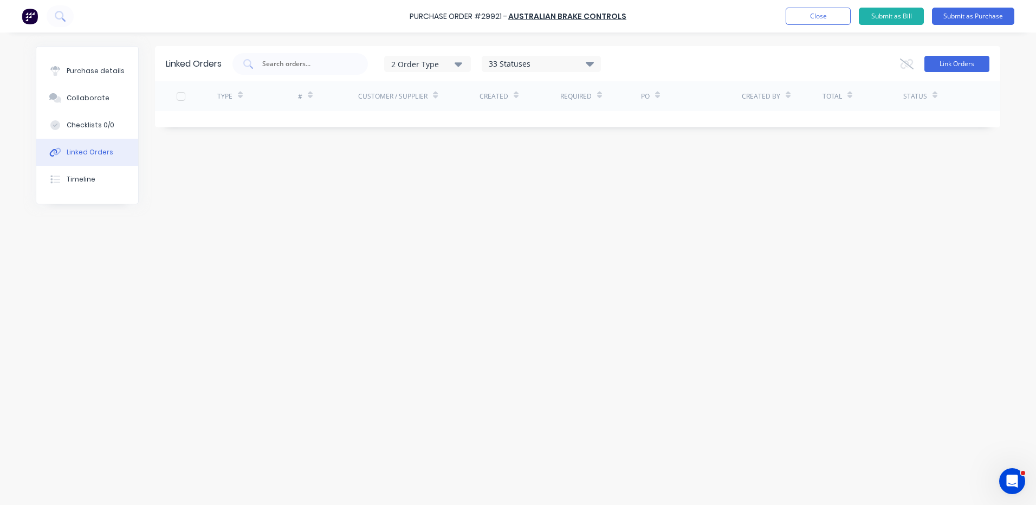
click at [979, 60] on button "Link Orders" at bounding box center [957, 64] width 65 height 16
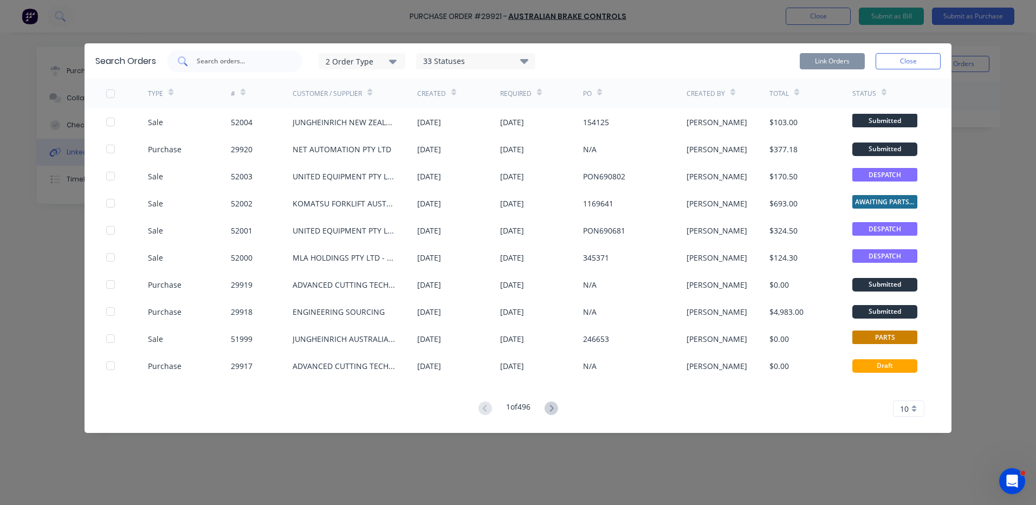
click at [222, 59] on input "text" at bounding box center [241, 61] width 90 height 11
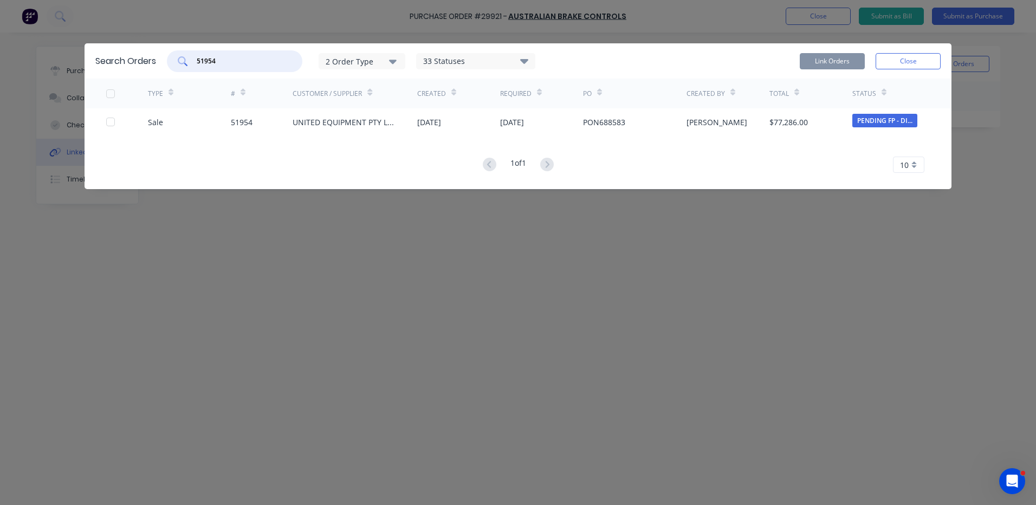
click at [112, 124] on div at bounding box center [111, 122] width 22 height 22
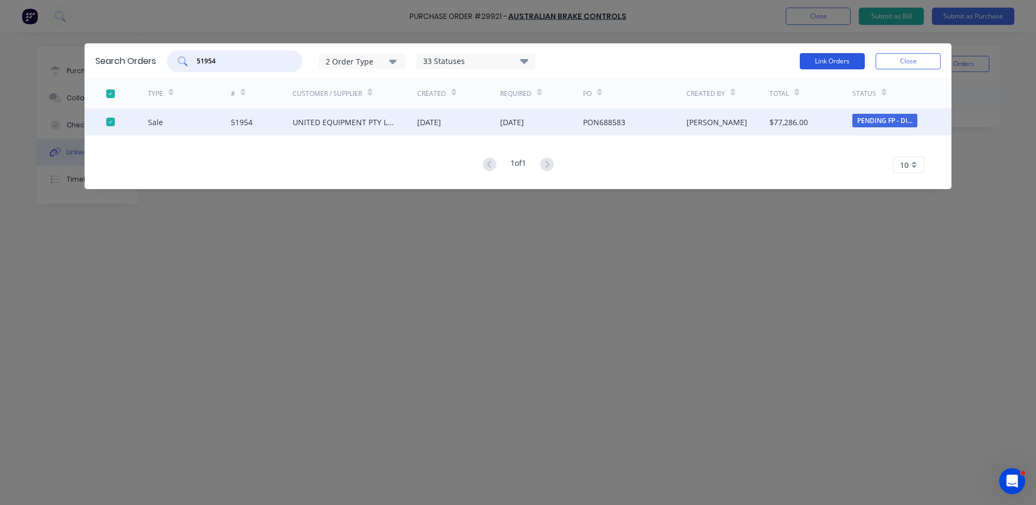
type input "51954"
click at [818, 62] on button "Link Orders" at bounding box center [832, 61] width 65 height 16
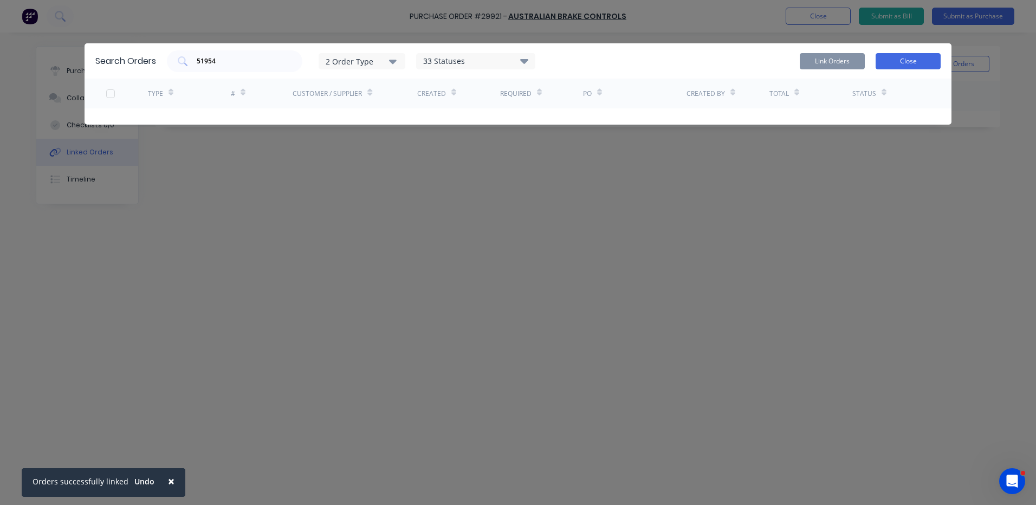
click at [909, 56] on button "Close" at bounding box center [908, 61] width 65 height 16
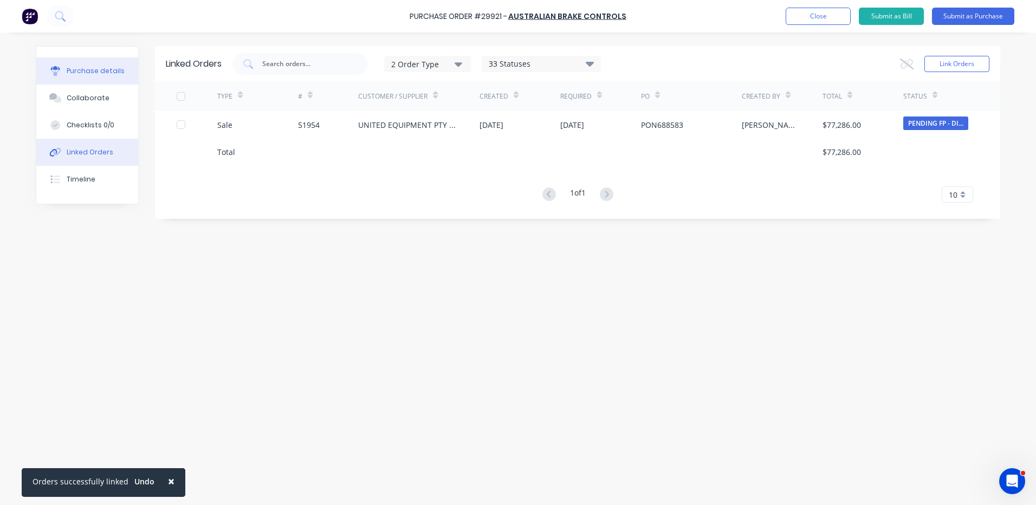
click at [36, 74] on button "Purchase details" at bounding box center [87, 70] width 102 height 27
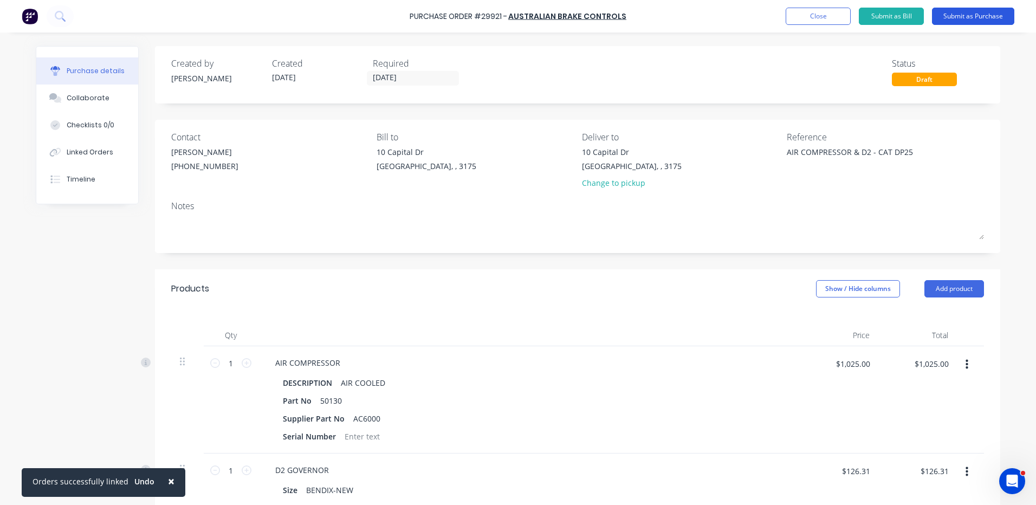
click at [997, 13] on button "Submit as Purchase" at bounding box center [973, 16] width 82 height 17
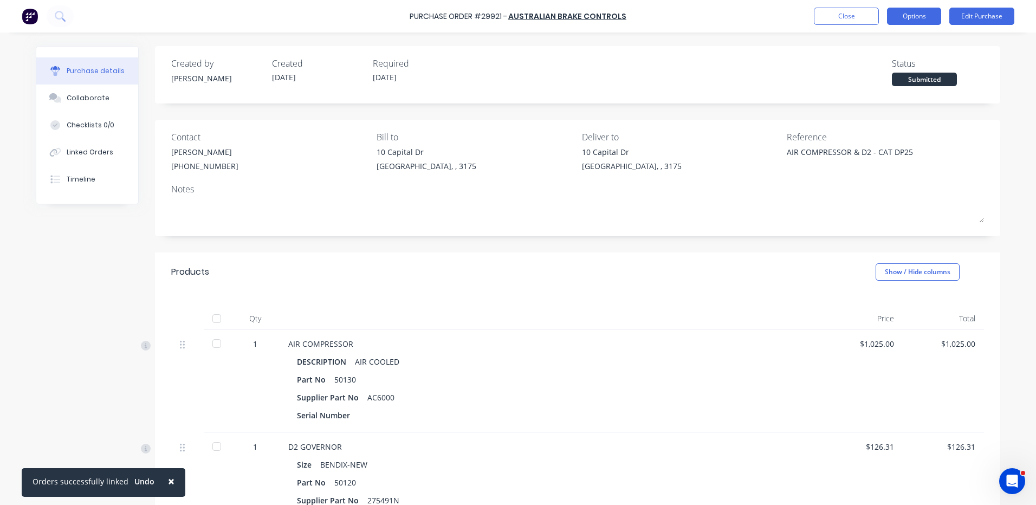
click at [911, 10] on button "Options" at bounding box center [914, 16] width 54 height 17
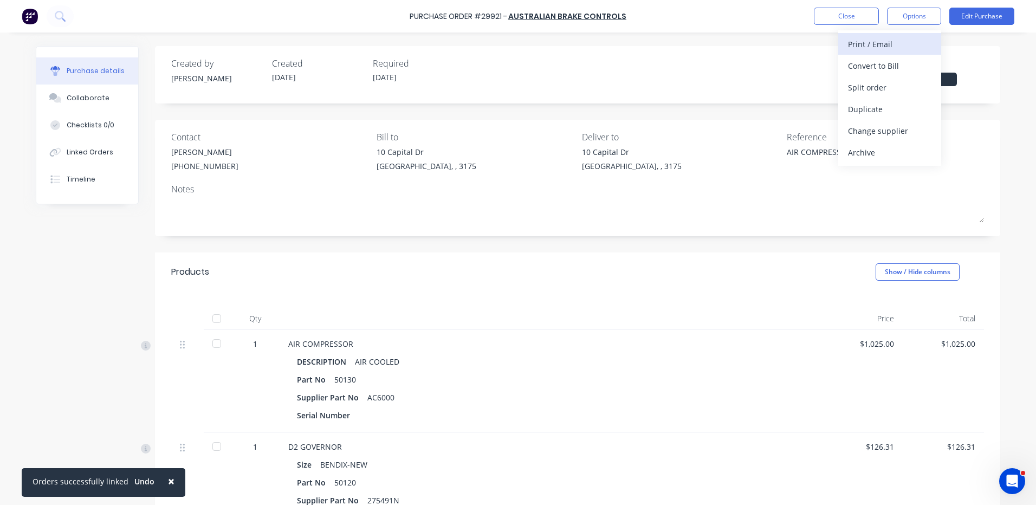
click at [882, 42] on div "Print / Email" at bounding box center [889, 44] width 83 height 16
click at [875, 62] on div "With pricing" at bounding box center [889, 66] width 83 height 16
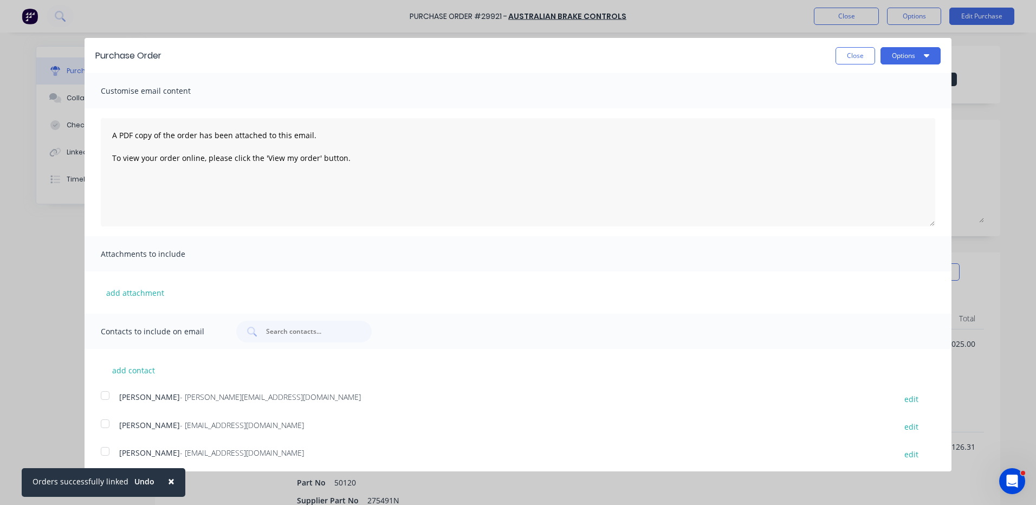
click at [172, 480] on button "×" at bounding box center [171, 481] width 28 height 26
click at [172, 480] on div "Purchase Order Close Options Customise email content A PDF copy of the order ha…" at bounding box center [518, 252] width 1036 height 505
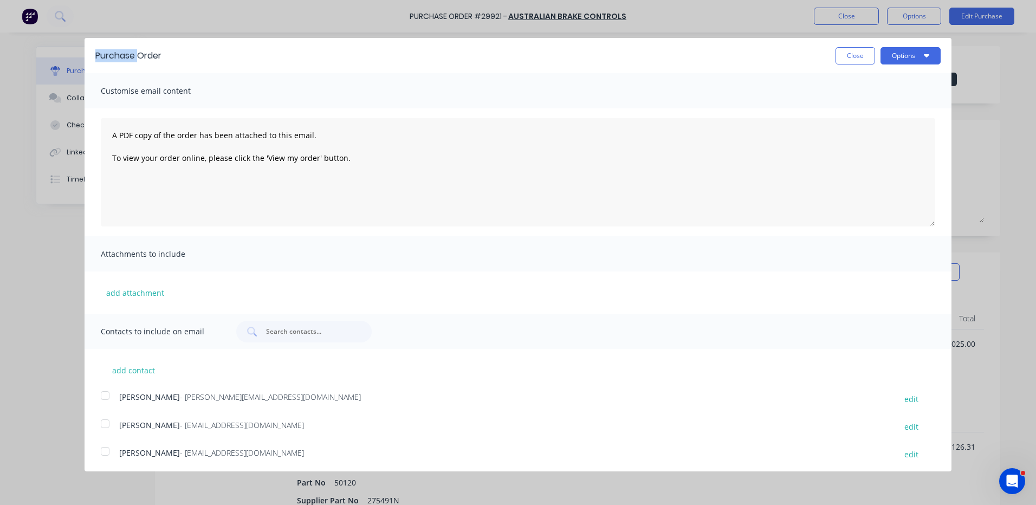
click at [107, 449] on div at bounding box center [105, 452] width 22 height 22
click at [108, 403] on div at bounding box center [105, 396] width 22 height 22
click at [914, 54] on button "Options" at bounding box center [911, 55] width 60 height 17
click at [882, 102] on div "Email" at bounding box center [889, 105] width 83 height 16
type textarea "x"
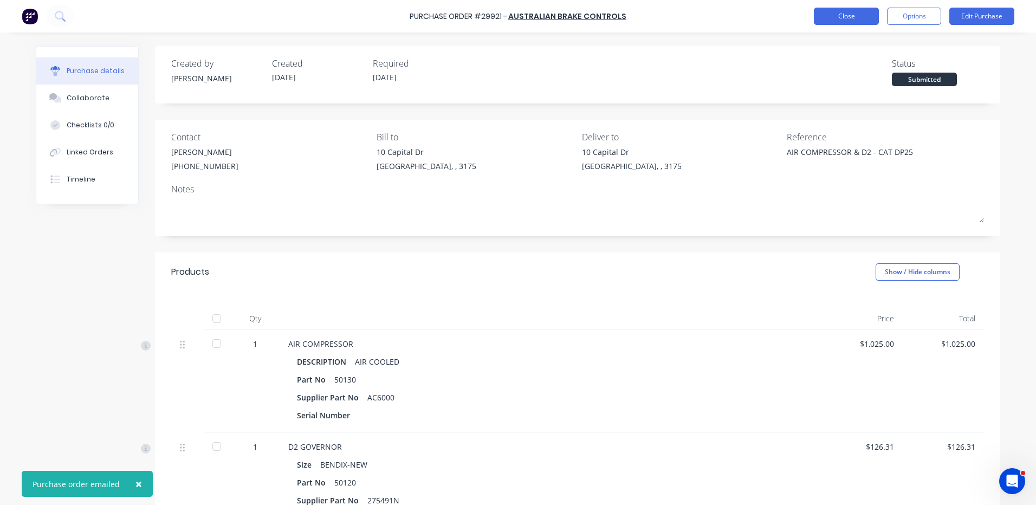
click at [854, 23] on button "Close" at bounding box center [846, 16] width 65 height 17
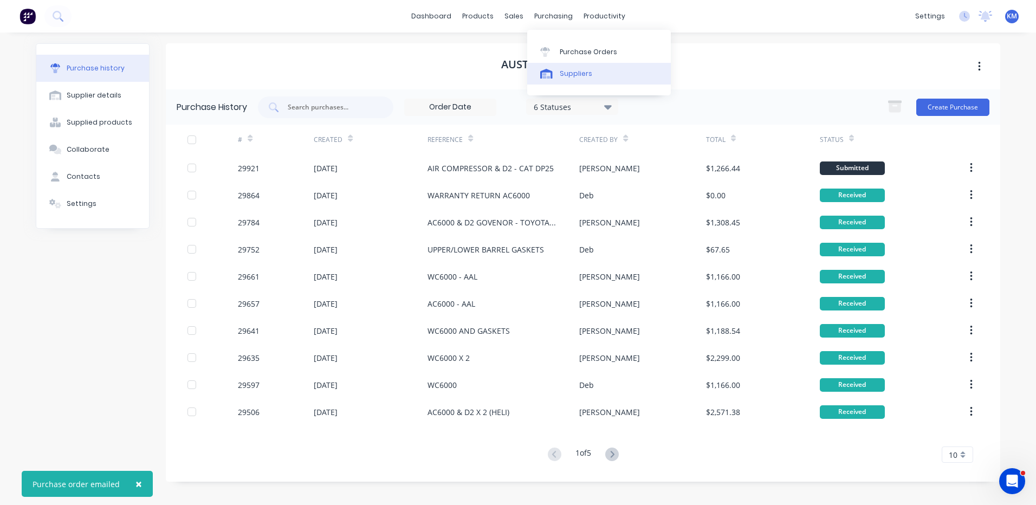
click at [552, 82] on link "Suppliers" at bounding box center [599, 74] width 144 height 22
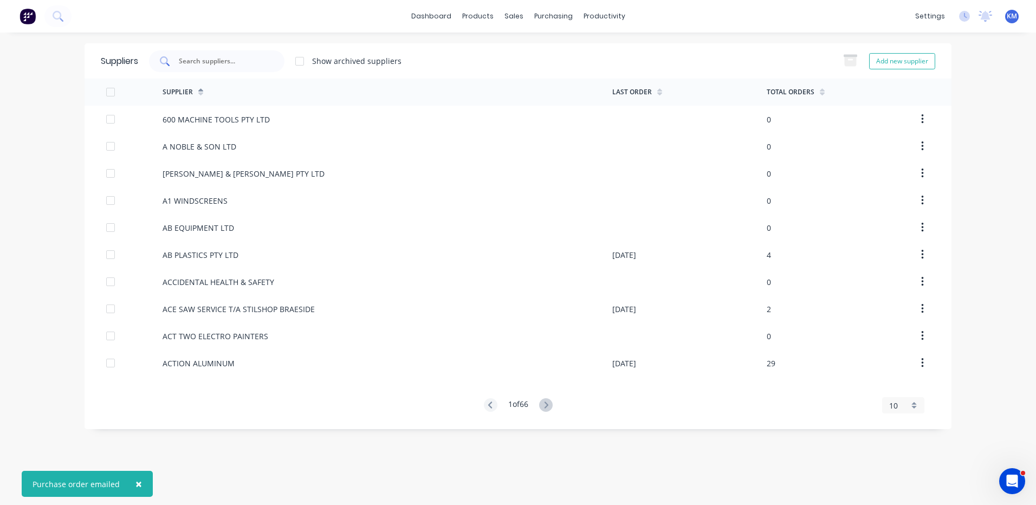
click at [225, 60] on input "text" at bounding box center [223, 61] width 90 height 11
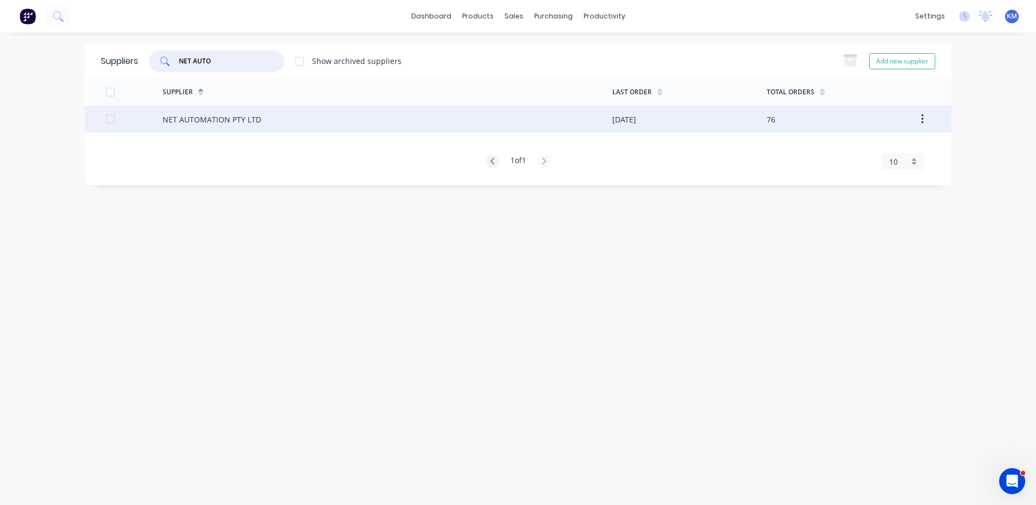
type input "NET AUTO"
click at [286, 131] on div "NET AUTOMATION PTY LTD" at bounding box center [388, 119] width 450 height 27
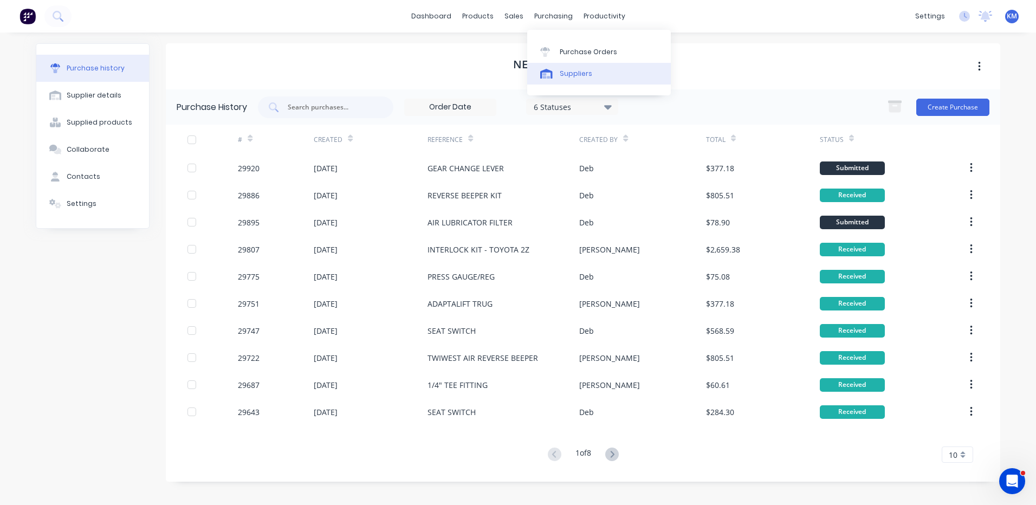
click at [563, 82] on link "Suppliers" at bounding box center [599, 74] width 144 height 22
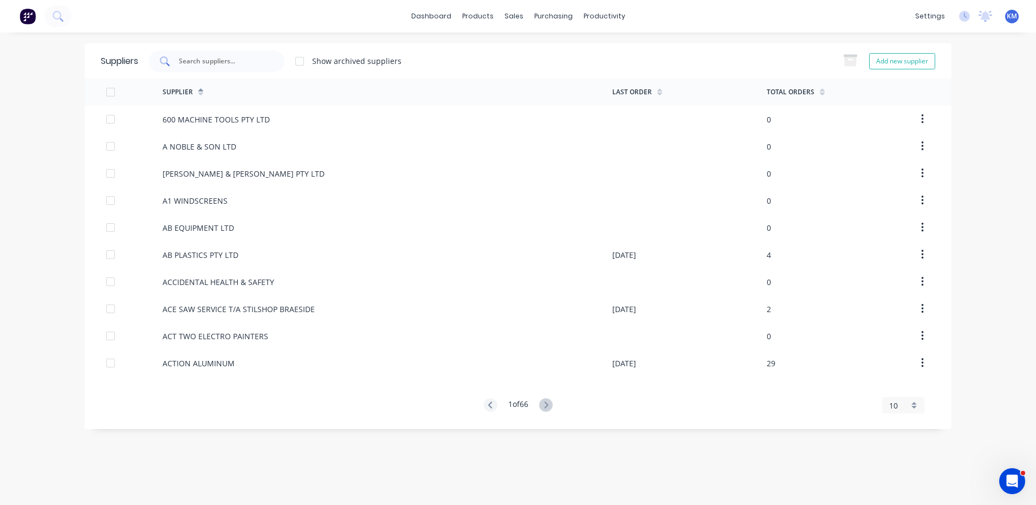
click at [193, 55] on div at bounding box center [216, 61] width 135 height 22
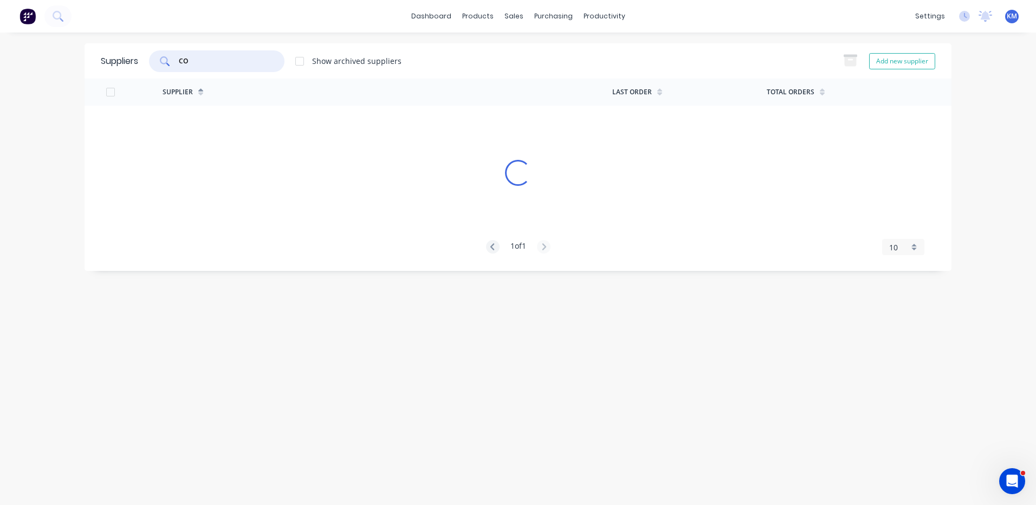
type input "C"
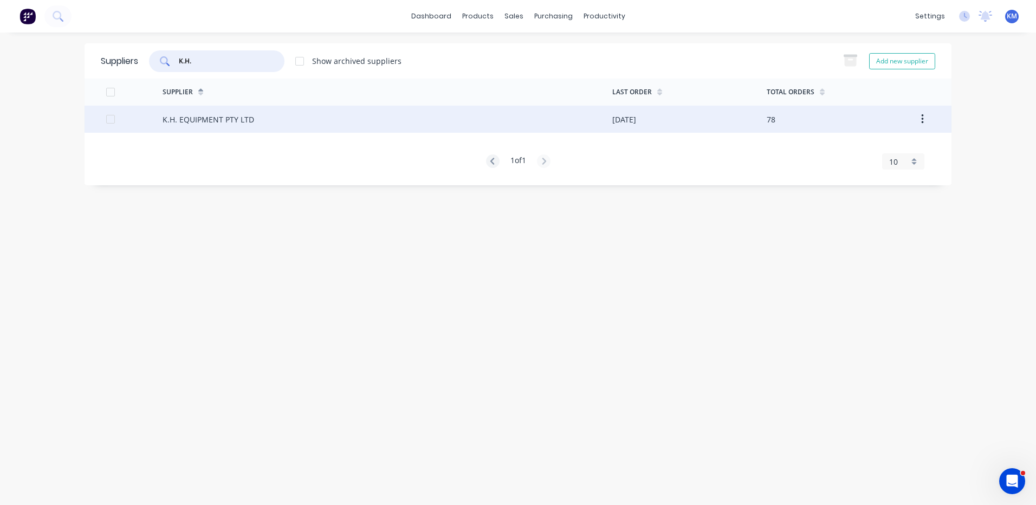
type input "K.H."
click at [438, 126] on div "K.H. EQUIPMENT PTY LTD" at bounding box center [388, 119] width 450 height 27
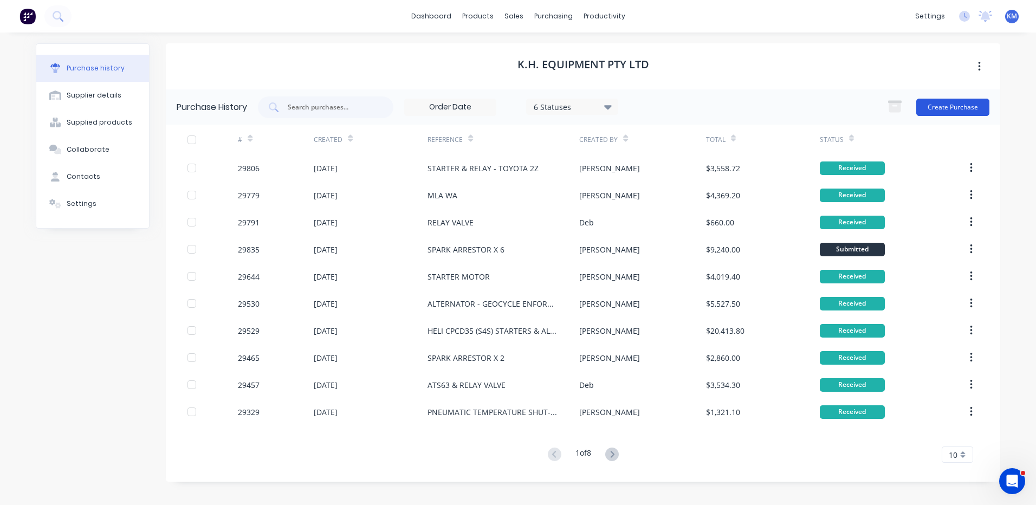
drag, startPoint x: 950, startPoint y: 107, endPoint x: 945, endPoint y: 107, distance: 5.4
click at [945, 107] on button "Create Purchase" at bounding box center [952, 107] width 73 height 17
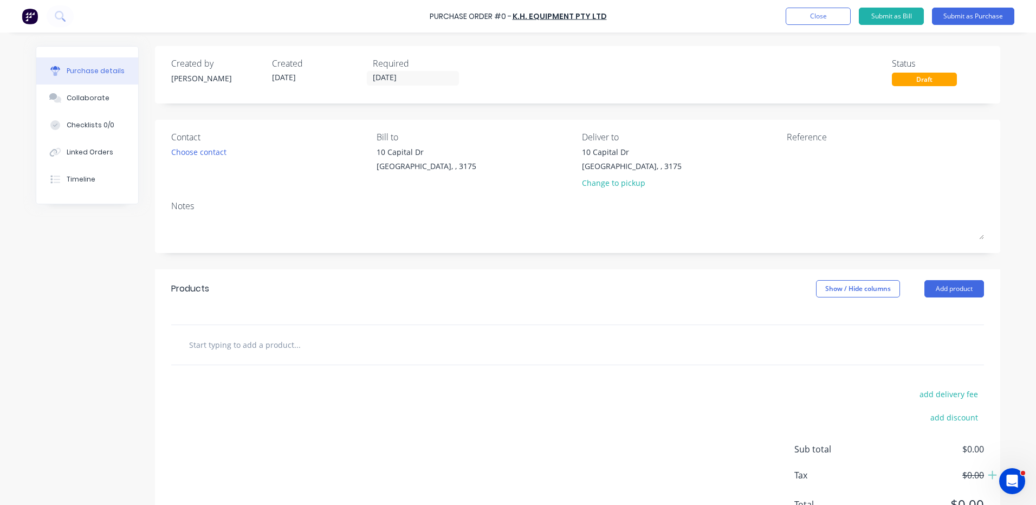
click at [936, 278] on div "Products Show / Hide columns Add product" at bounding box center [577, 288] width 845 height 39
click at [935, 292] on button "Add product" at bounding box center [955, 288] width 60 height 17
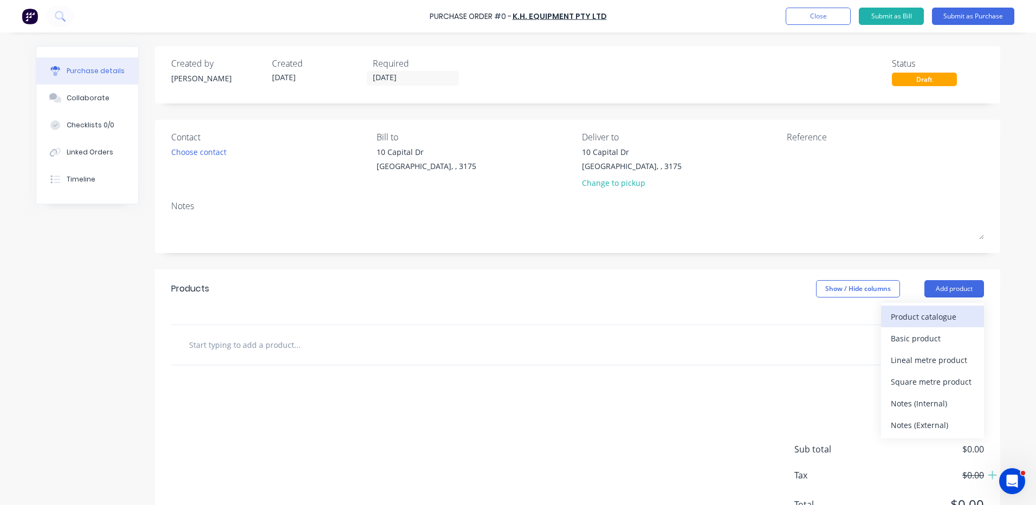
click at [925, 314] on div "Product catalogue" at bounding box center [932, 317] width 83 height 16
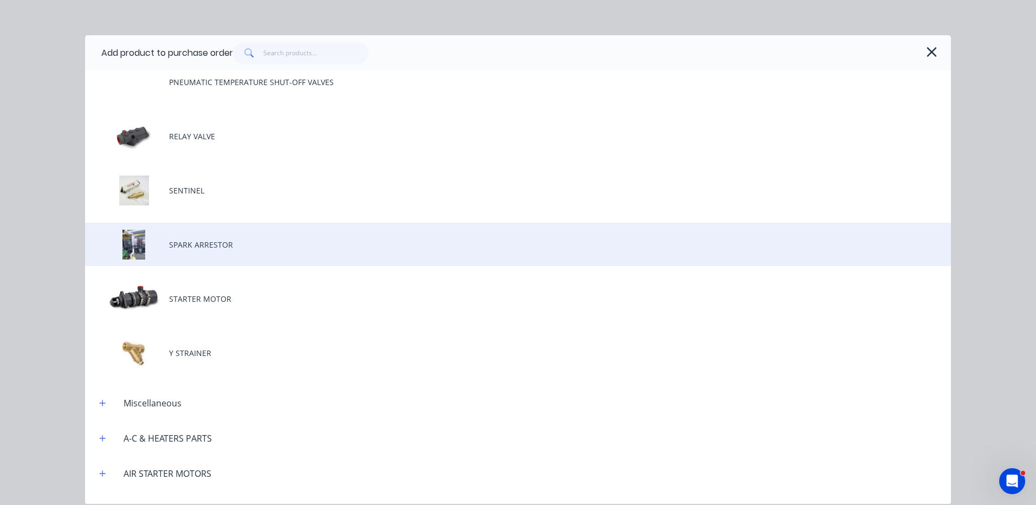
scroll to position [271, 0]
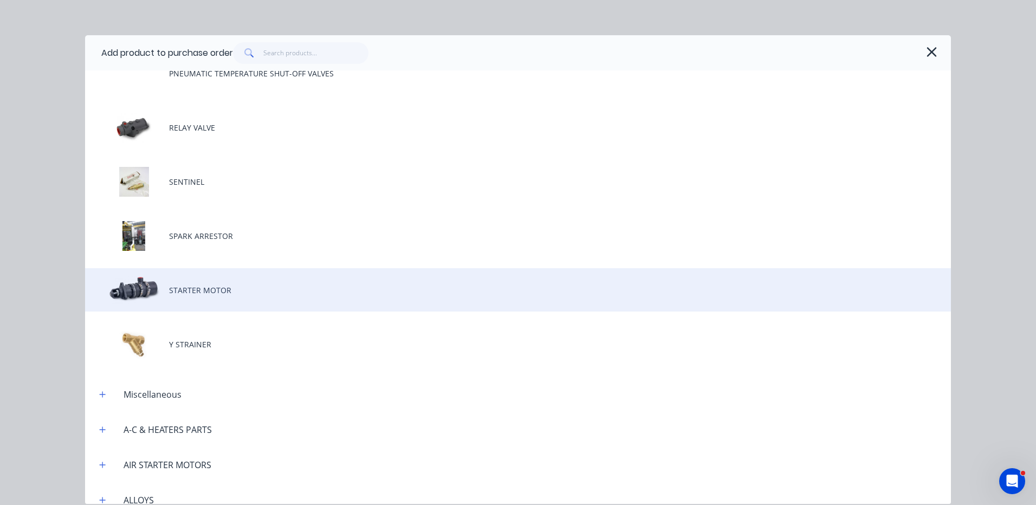
click at [273, 278] on div "STARTER MOTOR" at bounding box center [518, 289] width 866 height 43
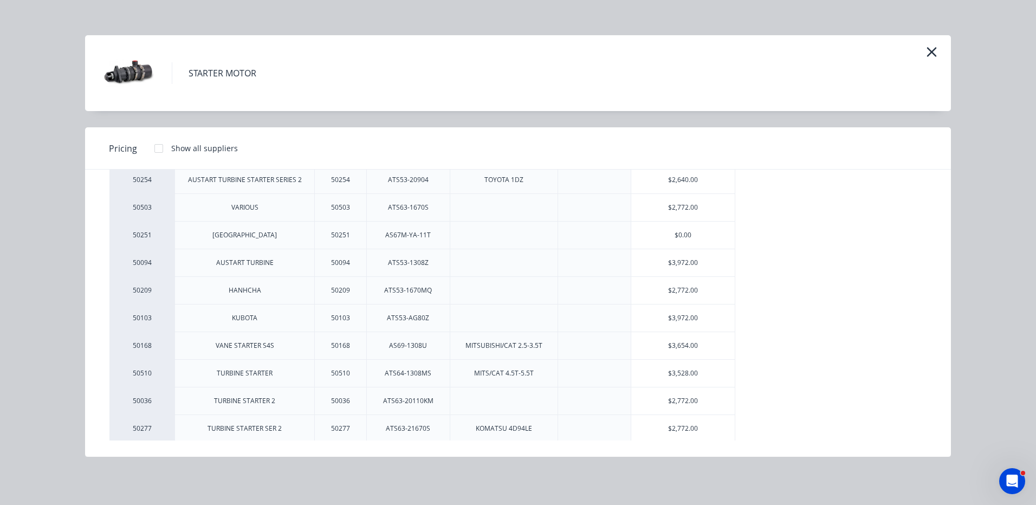
scroll to position [217, 0]
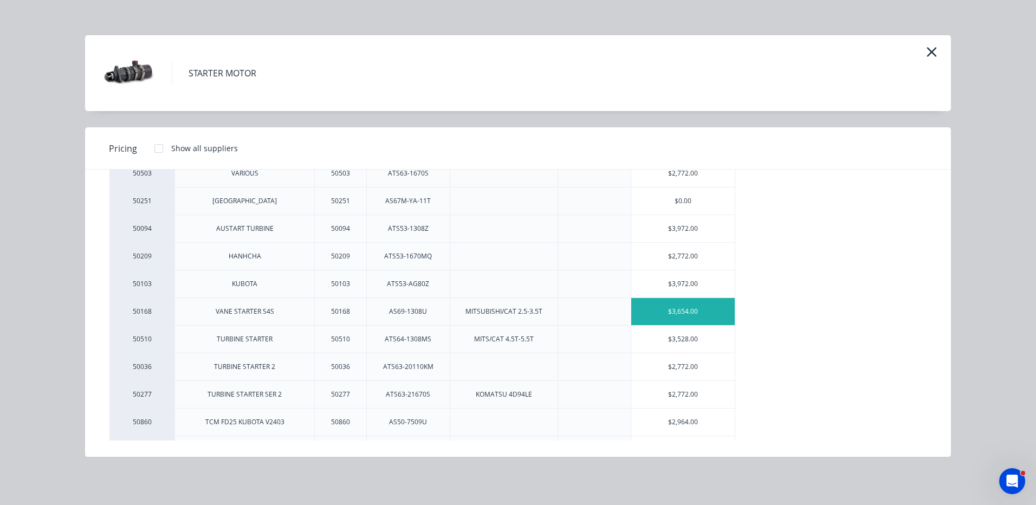
click at [690, 320] on div "$3,654.00" at bounding box center [683, 311] width 104 height 27
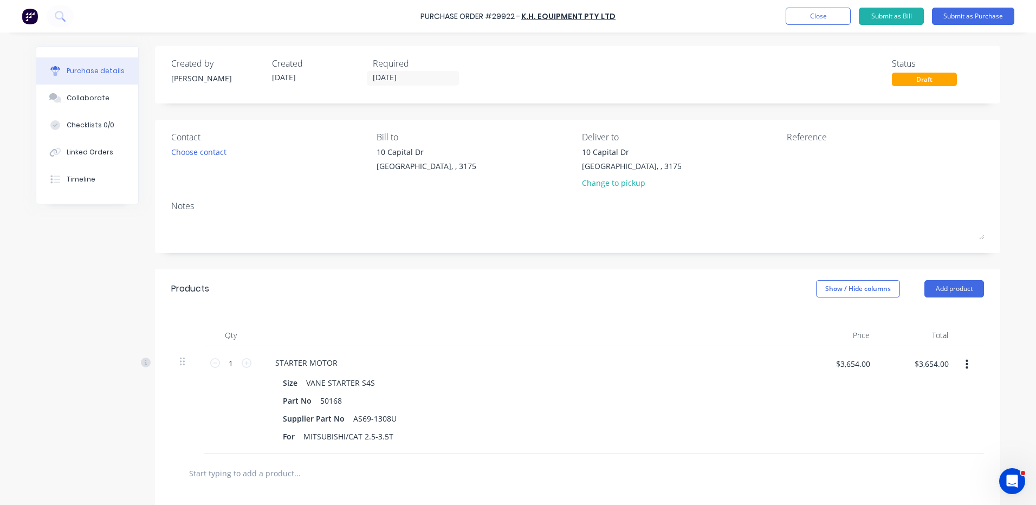
click at [949, 295] on button "Add product" at bounding box center [955, 288] width 60 height 17
click at [937, 316] on div "Product catalogue" at bounding box center [932, 317] width 83 height 16
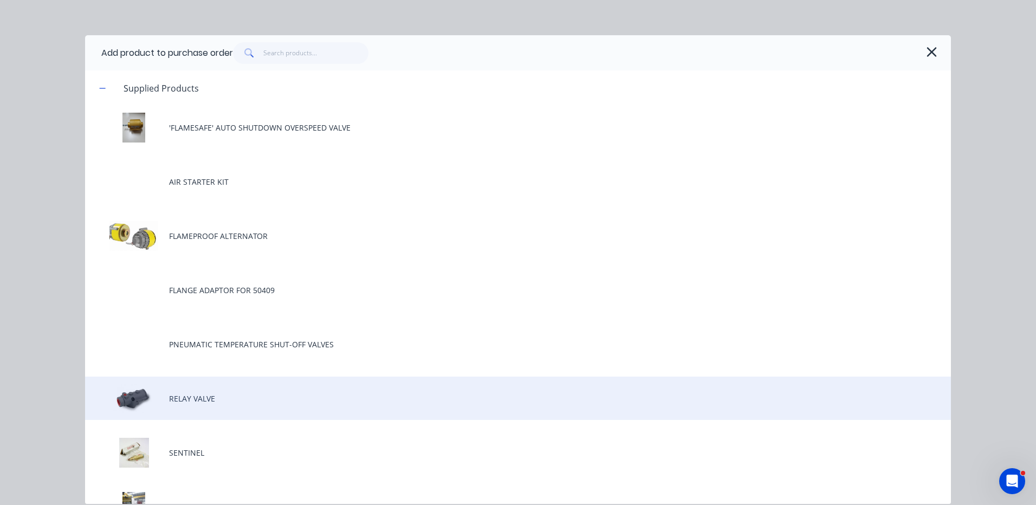
click at [257, 385] on div "RELAY VALVE" at bounding box center [518, 398] width 866 height 43
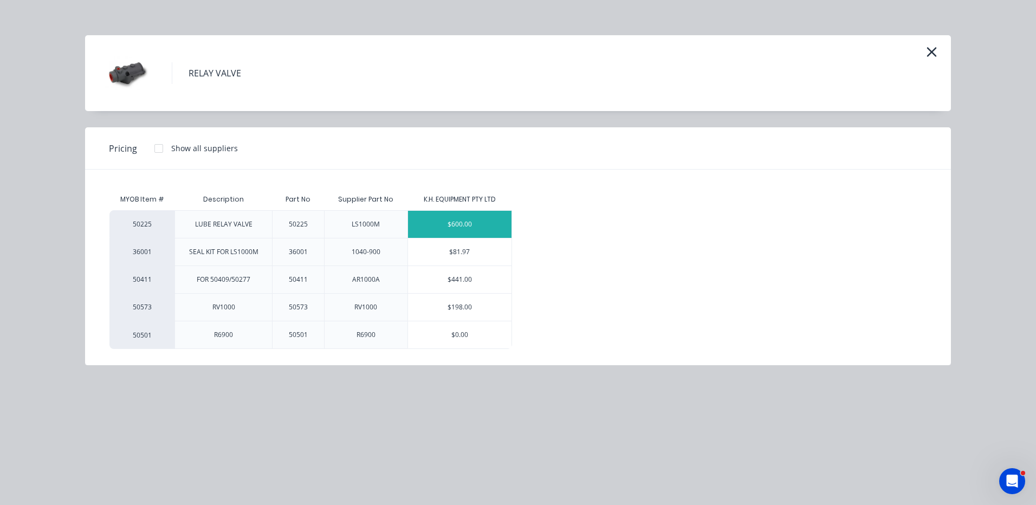
click at [486, 217] on div "$600.00" at bounding box center [460, 224] width 104 height 27
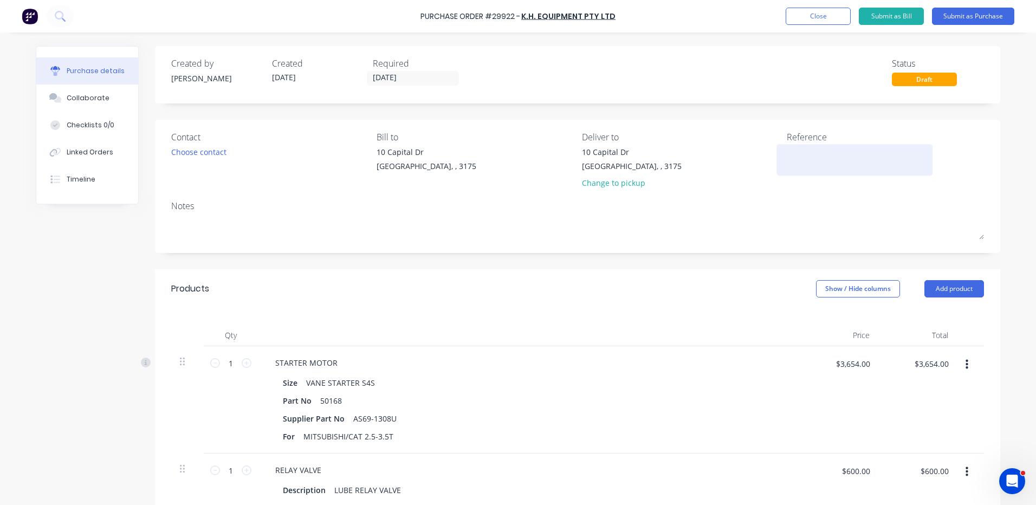
click at [846, 169] on textarea at bounding box center [854, 158] width 135 height 24
type textarea "STARTER & VALVE - CAT D"
type textarea "x"
type textarea "STARTER & VALVE - CAT DP"
type textarea "x"
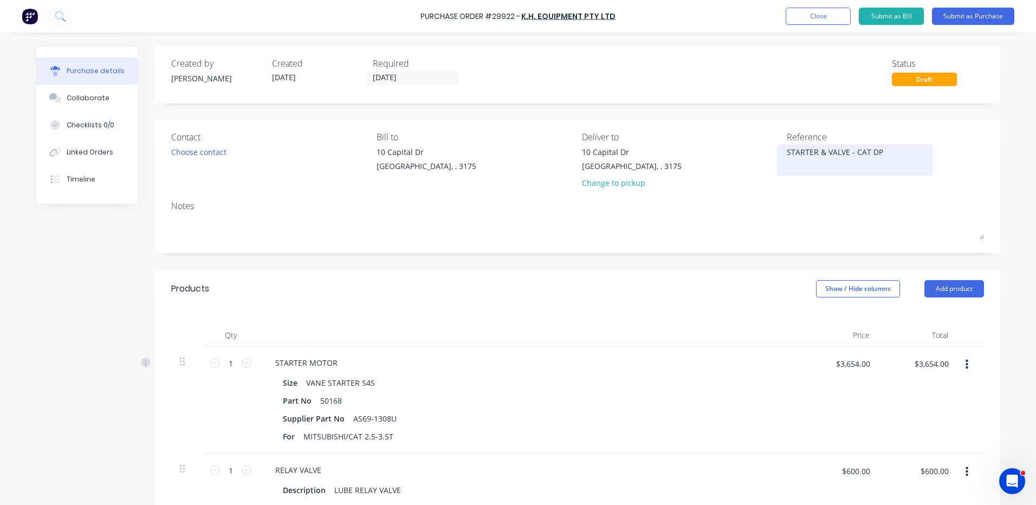
type textarea "STARTER & VALVE - CAT DP2"
type textarea "x"
type textarea "STARTER & VALVE - CAT DP25"
type textarea "x"
type textarea "STARTER & VALVE - CAT DP25"
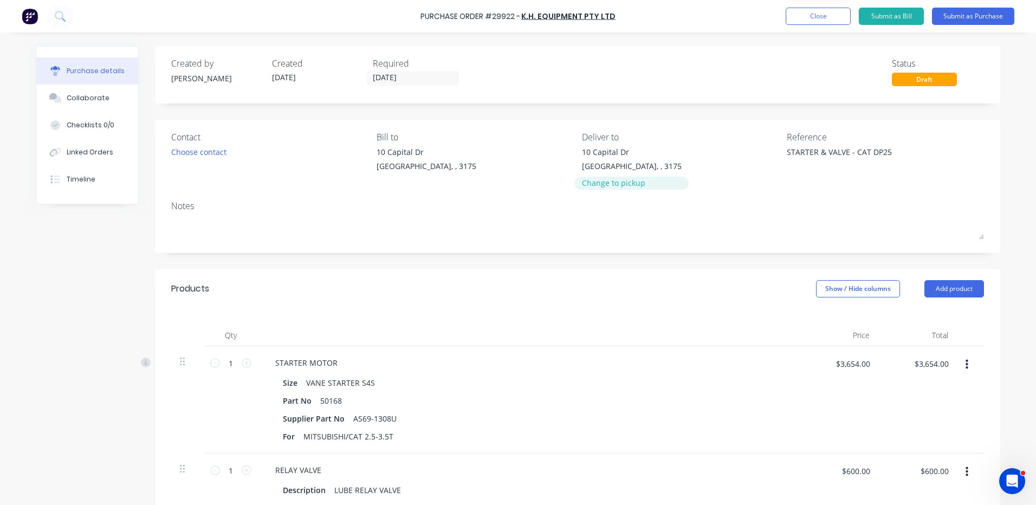
click at [624, 186] on div "Change to pickup" at bounding box center [632, 182] width 100 height 11
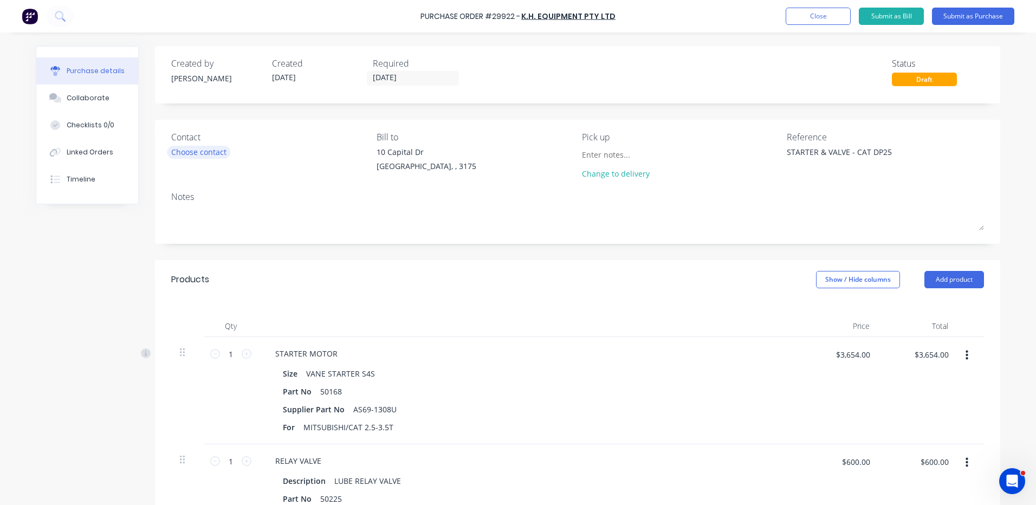
click at [190, 151] on div "Choose contact" at bounding box center [198, 151] width 55 height 11
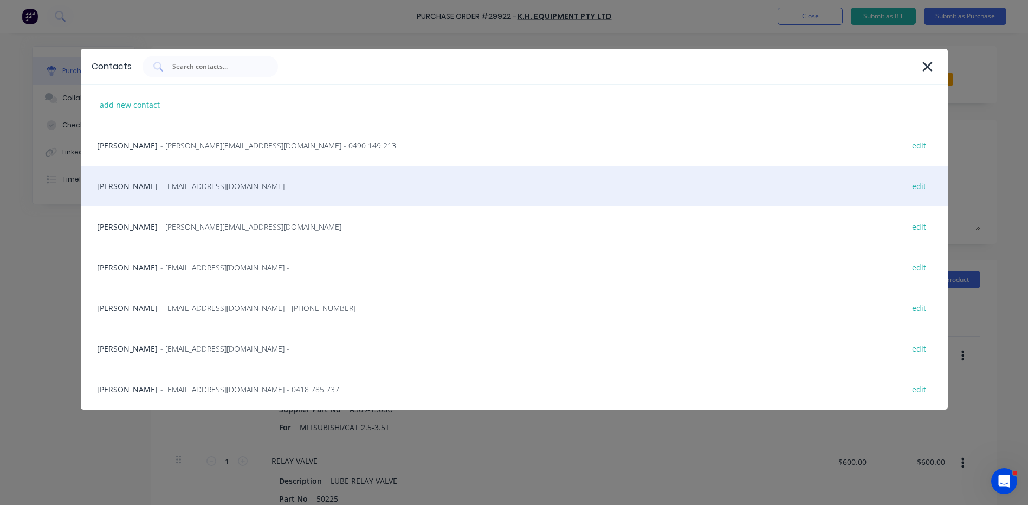
click at [225, 192] on div "[PERSON_NAME] - [EMAIL_ADDRESS][DOMAIN_NAME] - edit" at bounding box center [514, 186] width 867 height 41
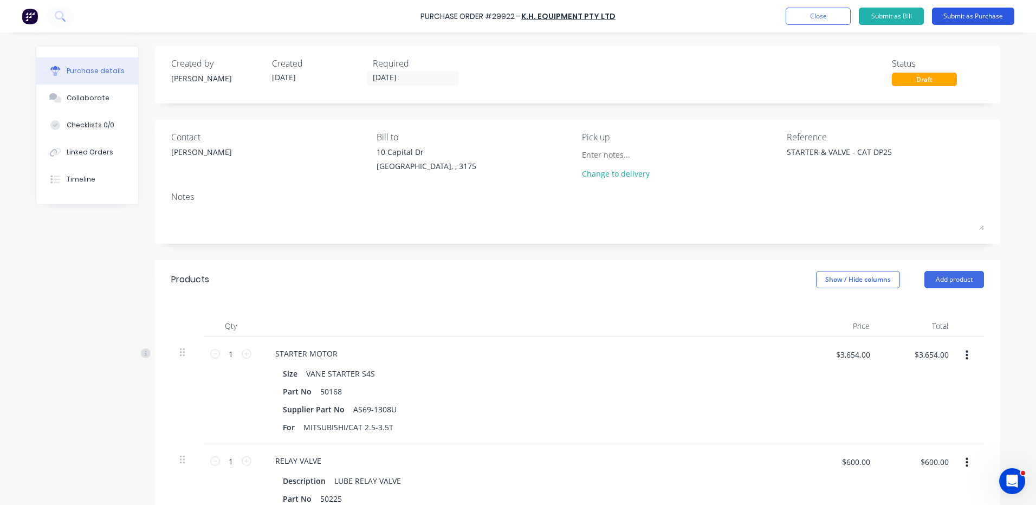
click at [967, 14] on button "Submit as Purchase" at bounding box center [973, 16] width 82 height 17
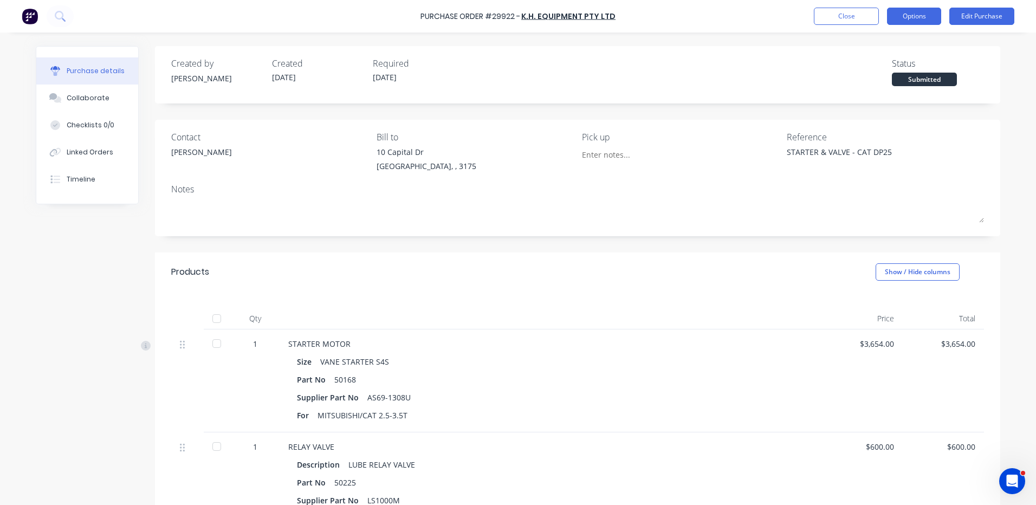
click at [902, 22] on button "Options" at bounding box center [914, 16] width 54 height 17
click at [889, 38] on div "Print / Email" at bounding box center [889, 44] width 83 height 16
click at [867, 64] on div "With pricing" at bounding box center [889, 66] width 83 height 16
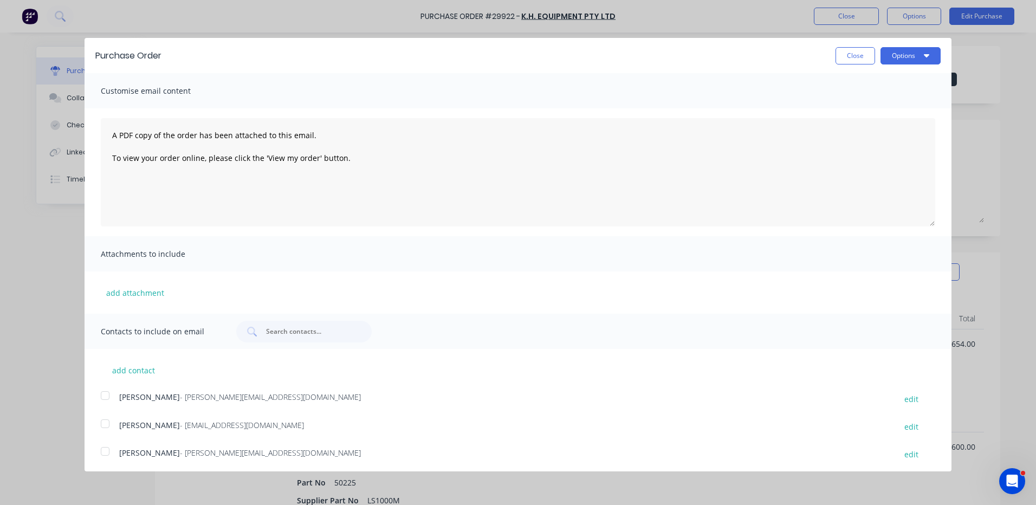
click at [113, 426] on div at bounding box center [105, 424] width 22 height 22
click at [926, 54] on button "Options" at bounding box center [911, 55] width 60 height 17
click at [874, 108] on div "Email" at bounding box center [889, 105] width 83 height 16
type textarea "x"
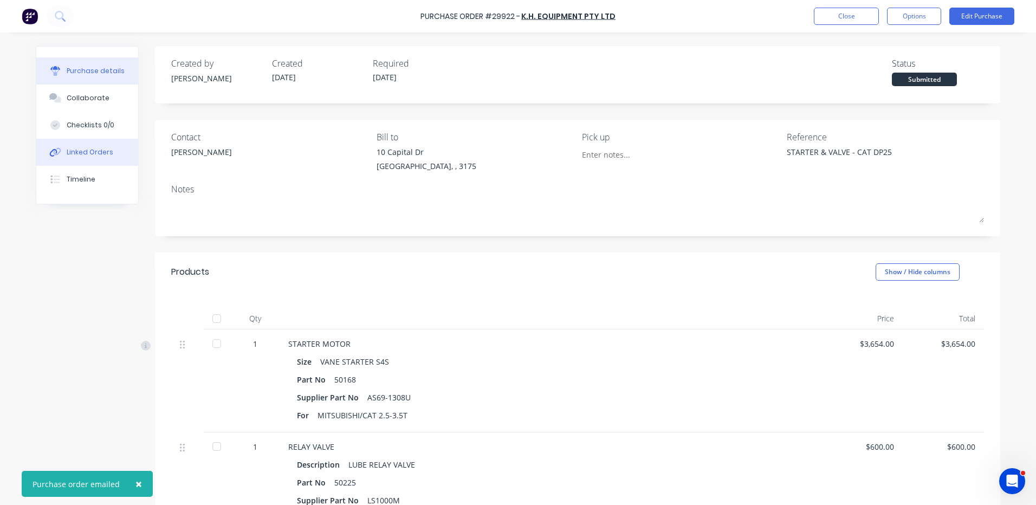
click at [89, 145] on button "Linked Orders" at bounding box center [87, 152] width 102 height 27
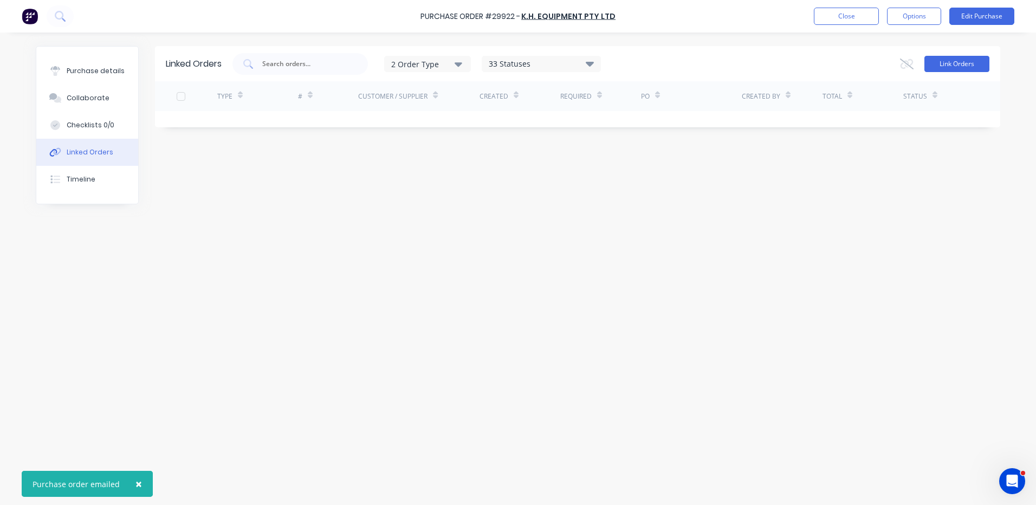
click at [963, 58] on button "Link Orders" at bounding box center [957, 64] width 65 height 16
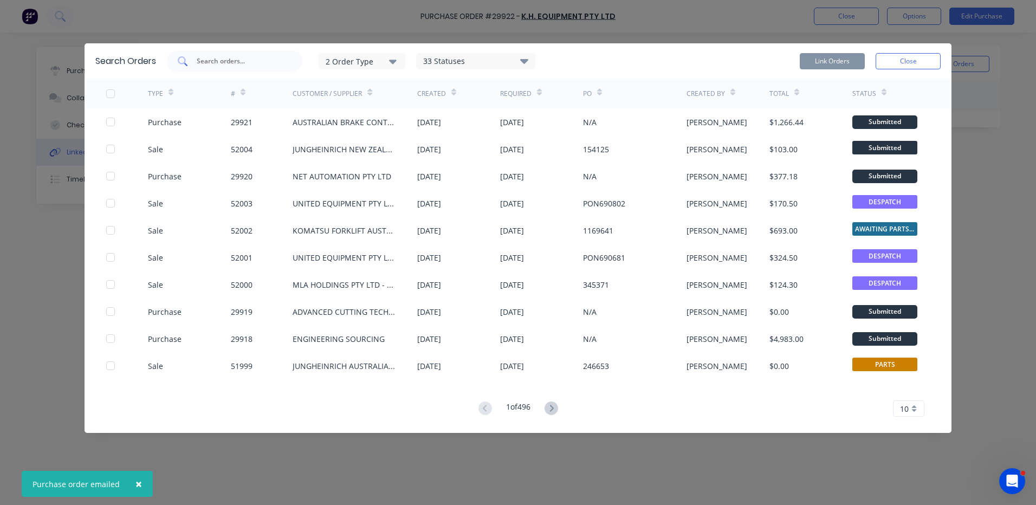
click at [281, 62] on input "text" at bounding box center [241, 61] width 90 height 11
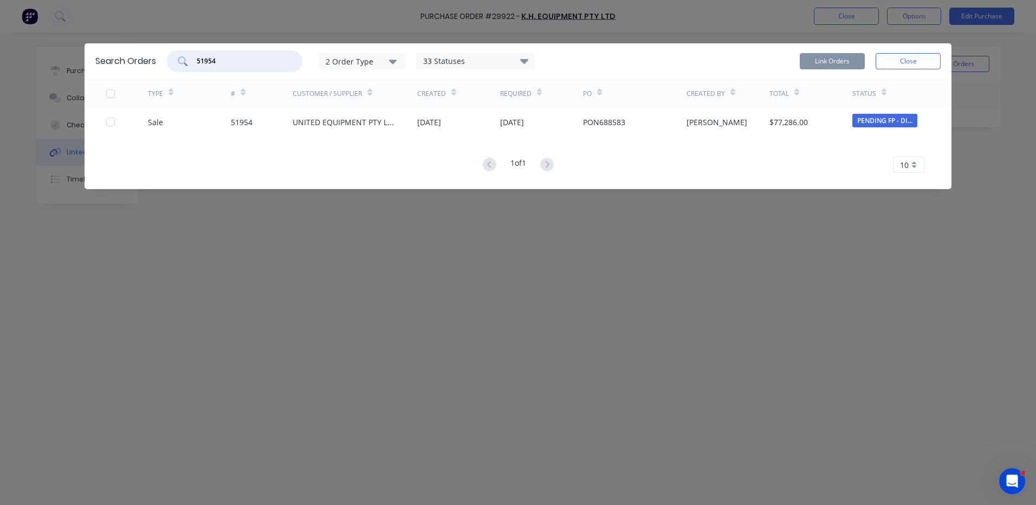
click at [111, 123] on div at bounding box center [111, 122] width 22 height 22
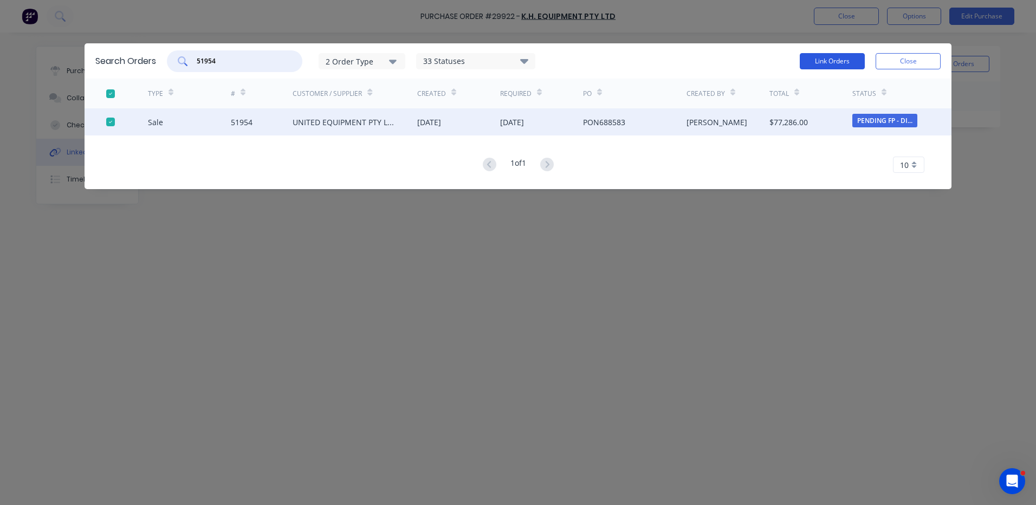
type input "51954"
click at [835, 61] on button "Link Orders" at bounding box center [832, 61] width 65 height 16
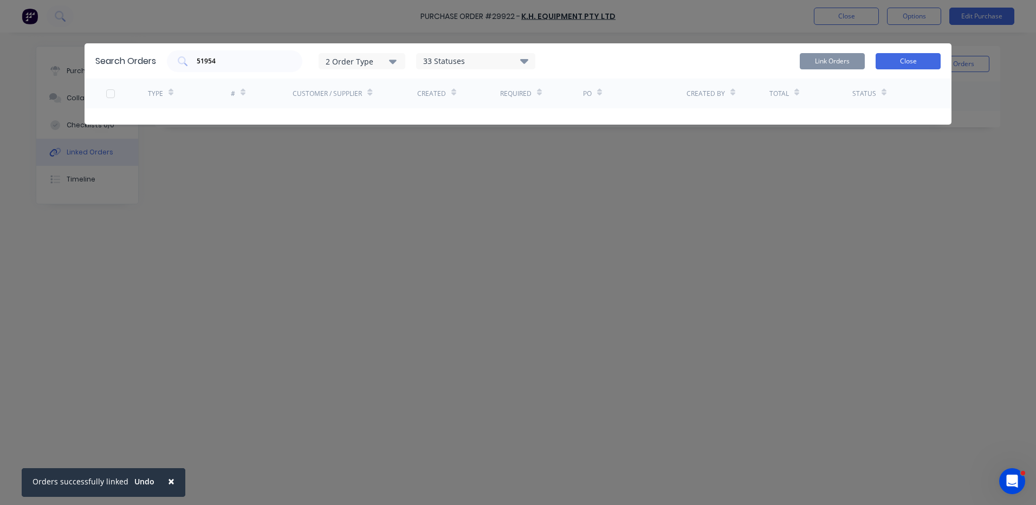
click at [893, 66] on button "Close" at bounding box center [908, 61] width 65 height 16
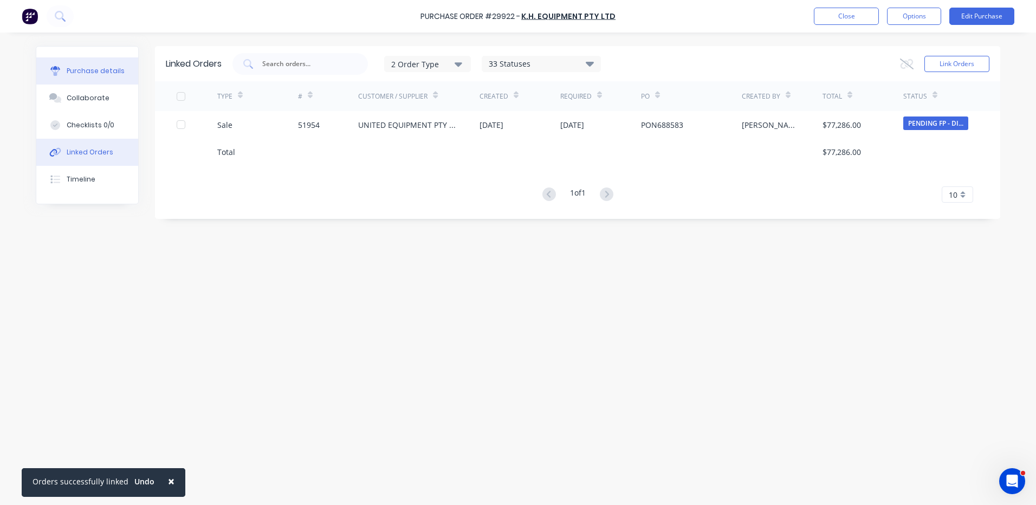
click at [96, 65] on button "Purchase details" at bounding box center [87, 70] width 102 height 27
type textarea "x"
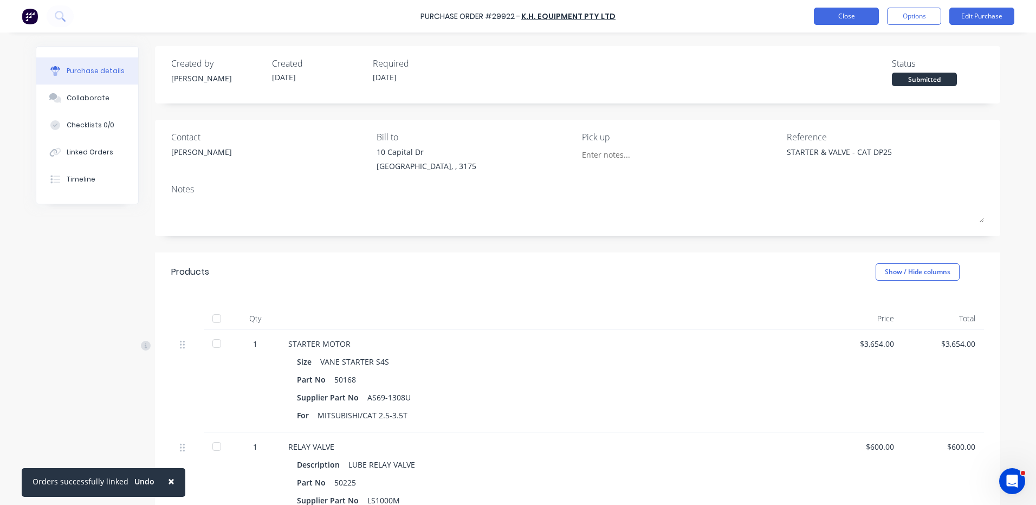
click at [860, 18] on button "Close" at bounding box center [846, 16] width 65 height 17
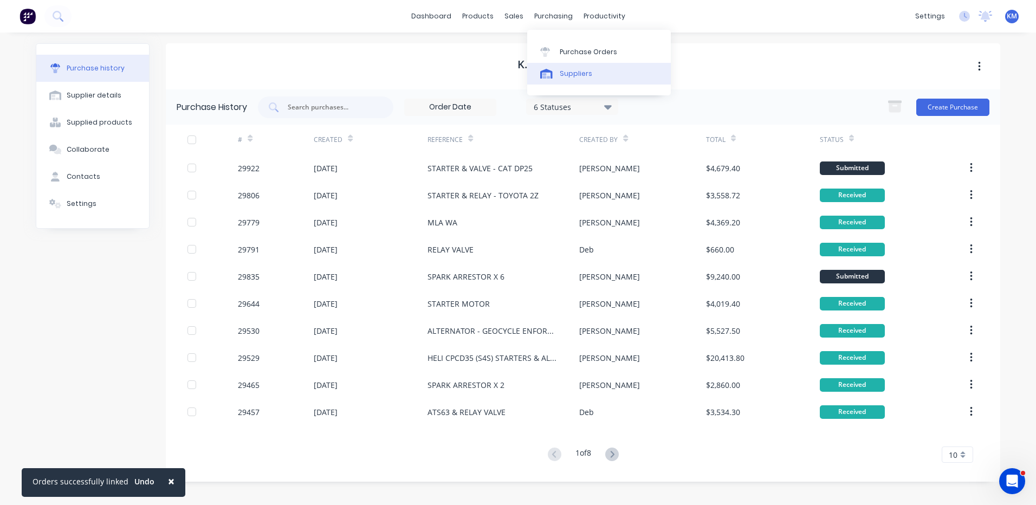
click at [548, 73] on icon at bounding box center [546, 74] width 12 height 10
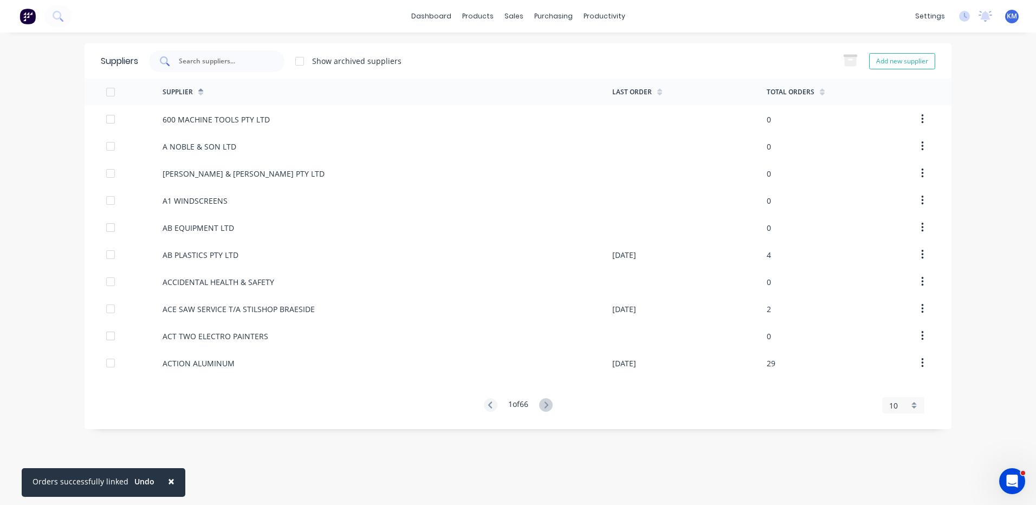
click at [240, 68] on div at bounding box center [216, 61] width 135 height 22
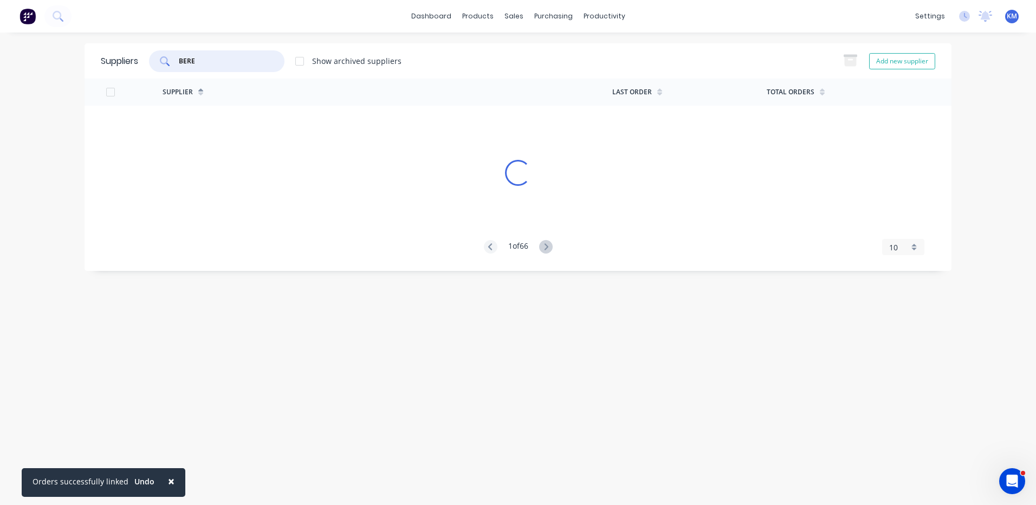
type input "BEREN"
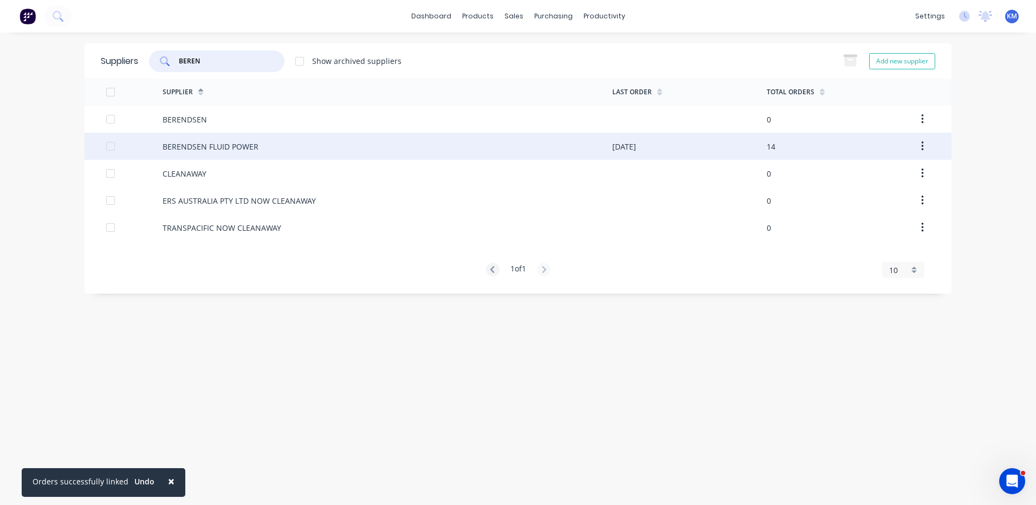
click at [249, 137] on div "BERENDSEN FLUID POWER" at bounding box center [388, 146] width 450 height 27
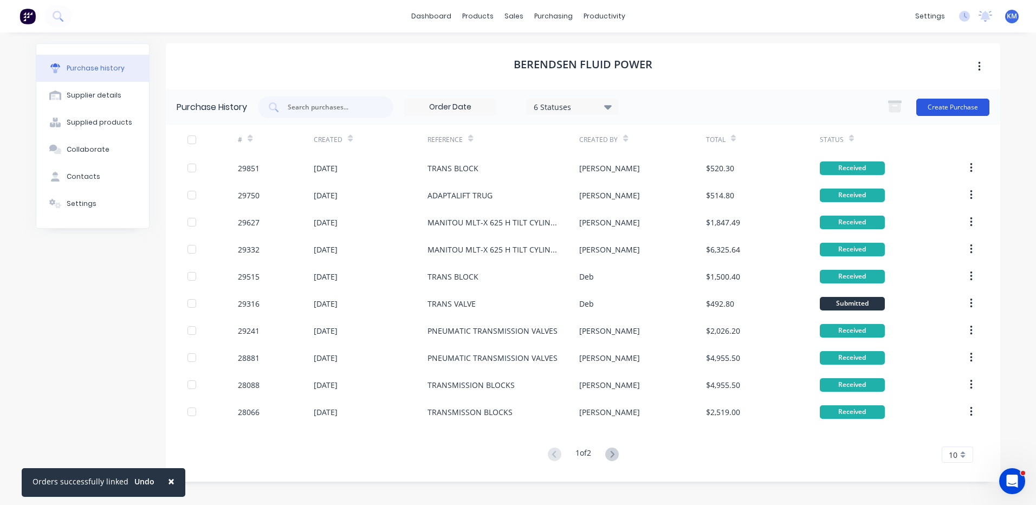
click at [957, 106] on button "Create Purchase" at bounding box center [952, 107] width 73 height 17
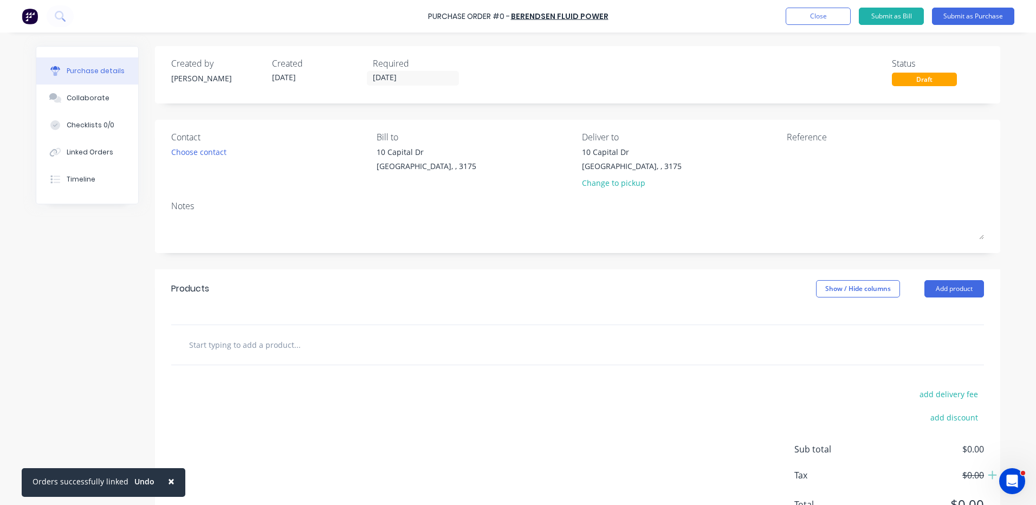
click at [940, 303] on div "Products Show / Hide columns Add product" at bounding box center [577, 288] width 845 height 39
click at [945, 289] on button "Add product" at bounding box center [955, 288] width 60 height 17
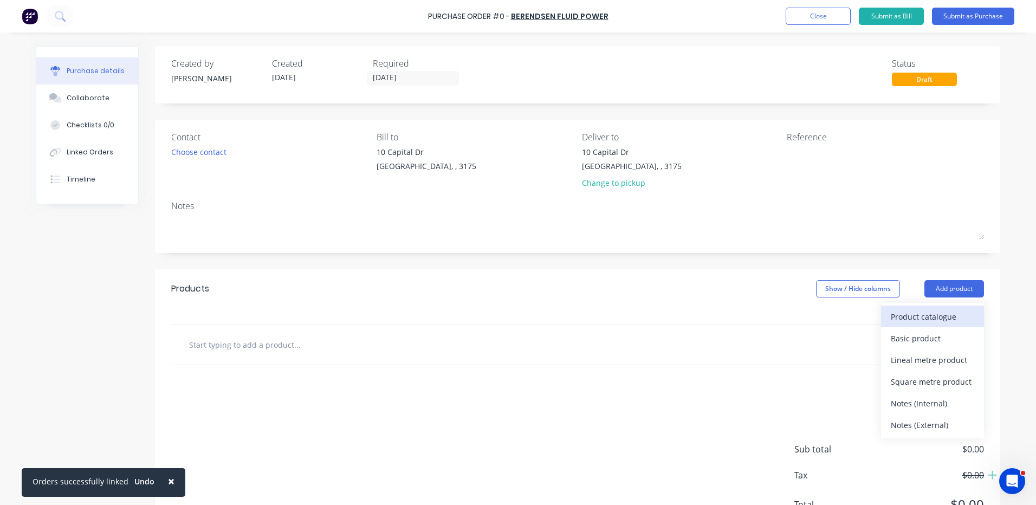
click at [932, 316] on div "Product catalogue" at bounding box center [932, 317] width 83 height 16
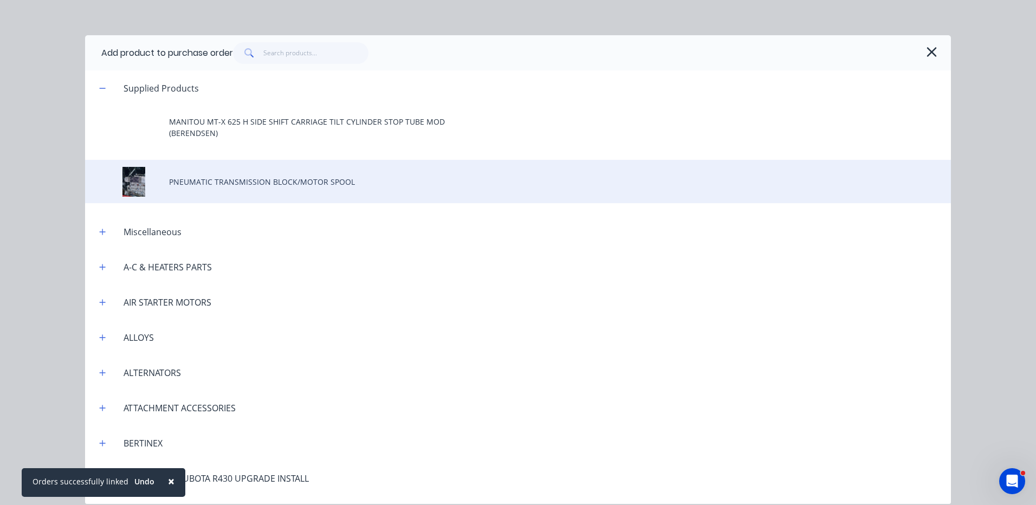
click at [285, 176] on div "PNEUMATIC TRANSMISSION BLOCK/MOTOR SPOOL" at bounding box center [518, 181] width 866 height 43
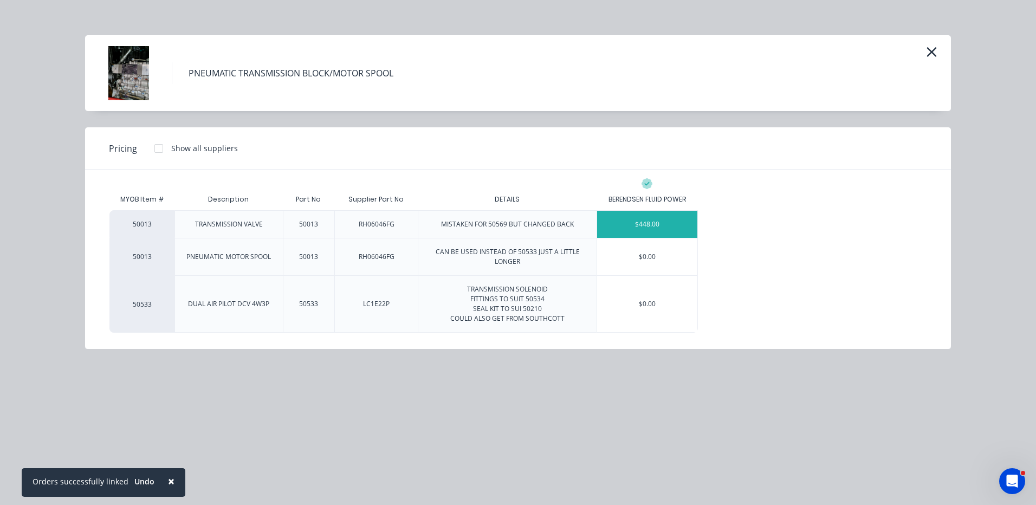
click at [679, 228] on div "$448.00" at bounding box center [647, 224] width 100 height 27
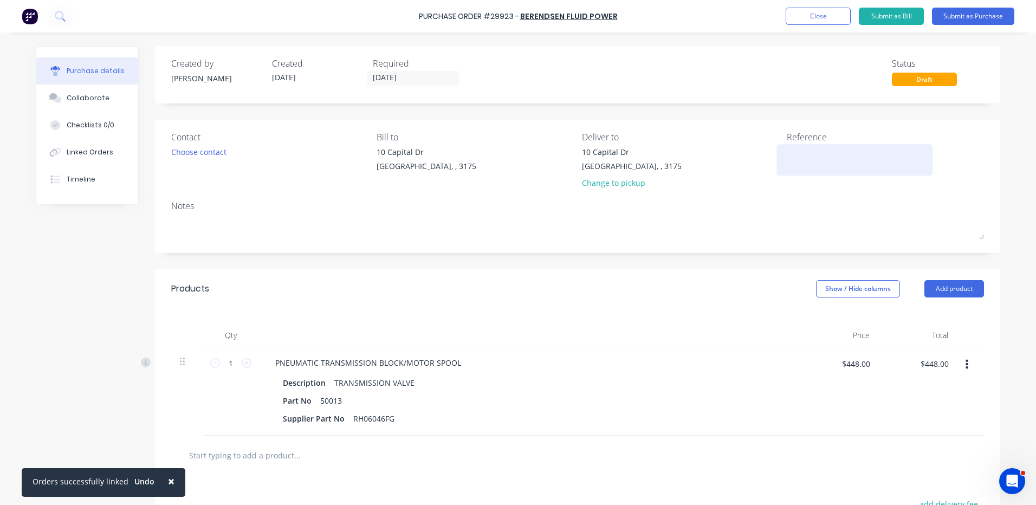
click at [841, 161] on textarea at bounding box center [854, 158] width 135 height 24
type textarea "TRANS VAKVE - CAT DP25"
type textarea "x"
click at [824, 152] on textarea "TRANS VAKVE - CAT DP25" at bounding box center [854, 158] width 135 height 24
type textarea "TRANS VAVE - CAT DP25"
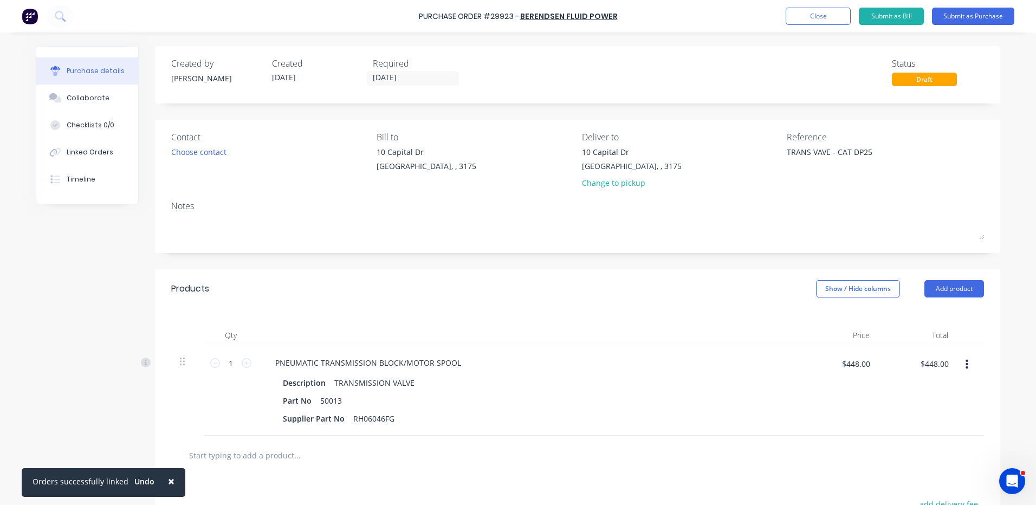
type textarea "x"
type textarea "TRANS VALVE - CAT DP25"
type textarea "x"
type textarea "TRANS VALVE - CAT DP25"
click at [122, 143] on button "Linked Orders" at bounding box center [87, 152] width 102 height 27
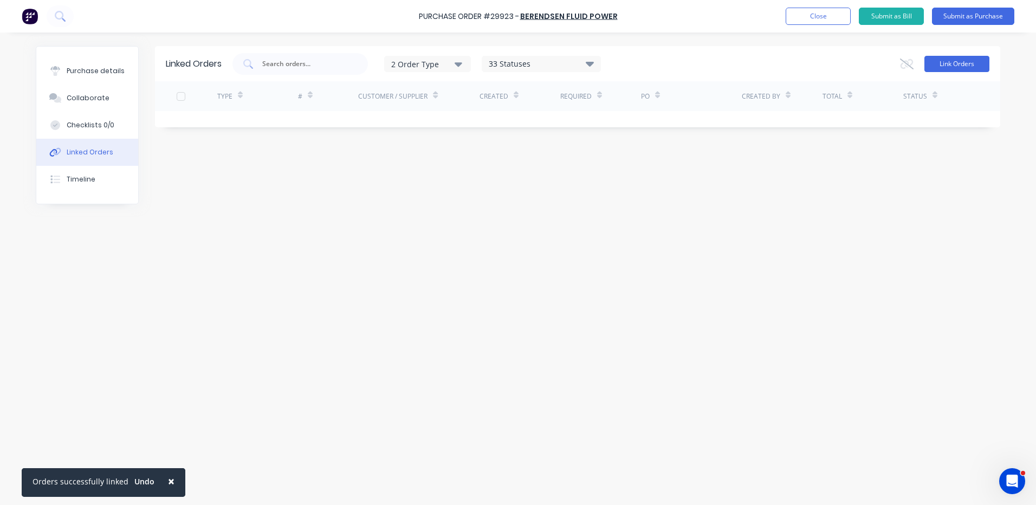
click at [961, 54] on div "Link Orders" at bounding box center [944, 64] width 89 height 22
click at [945, 62] on button "Link Orders" at bounding box center [957, 64] width 65 height 16
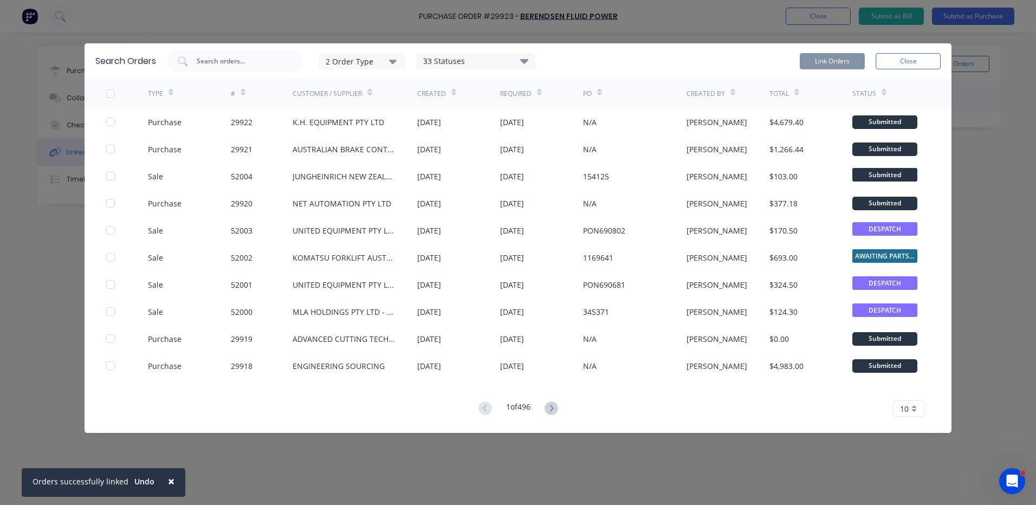
click at [246, 47] on div "Search Orders 2 Order Type 33 Statuses Sales Order Status All Archived Draft Qu…" at bounding box center [518, 60] width 867 height 35
click at [249, 53] on div at bounding box center [234, 61] width 135 height 22
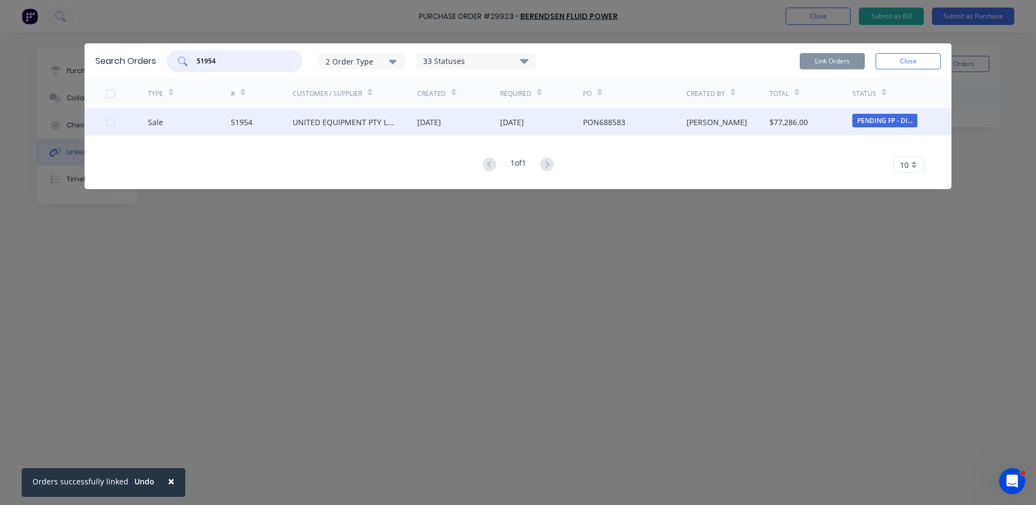
click at [107, 119] on div at bounding box center [111, 122] width 22 height 22
type input "51954"
click at [826, 56] on button "Link Orders" at bounding box center [832, 61] width 65 height 16
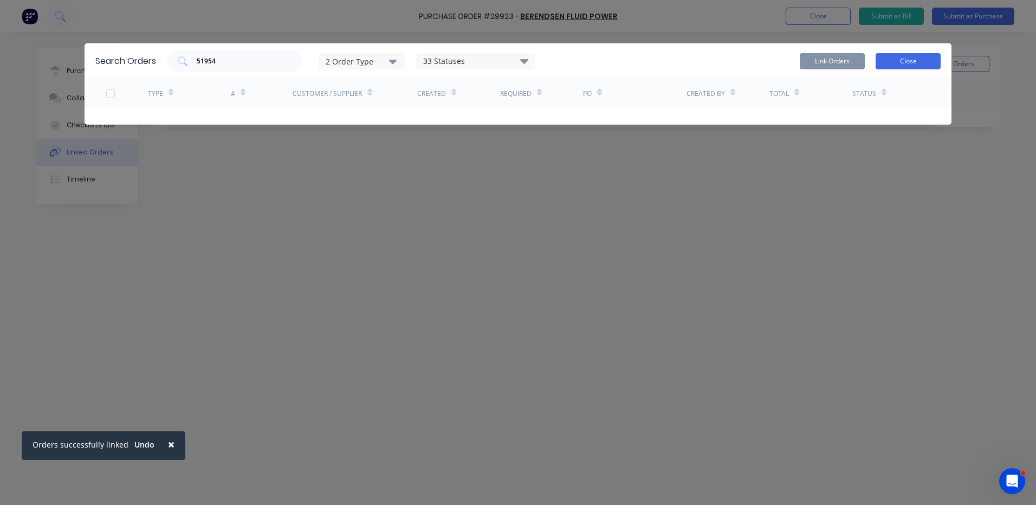
click at [892, 63] on button "Close" at bounding box center [908, 61] width 65 height 16
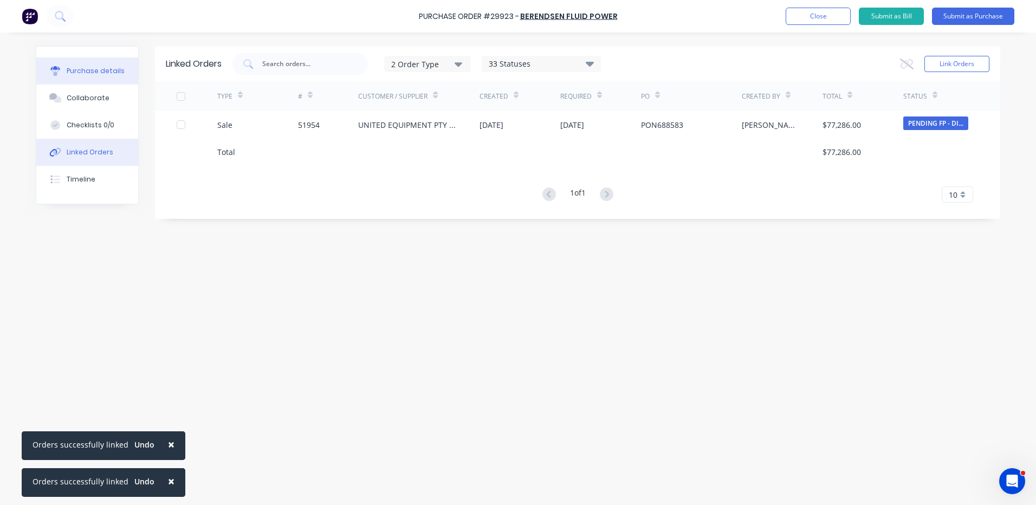
click at [72, 79] on button "Purchase details" at bounding box center [87, 70] width 102 height 27
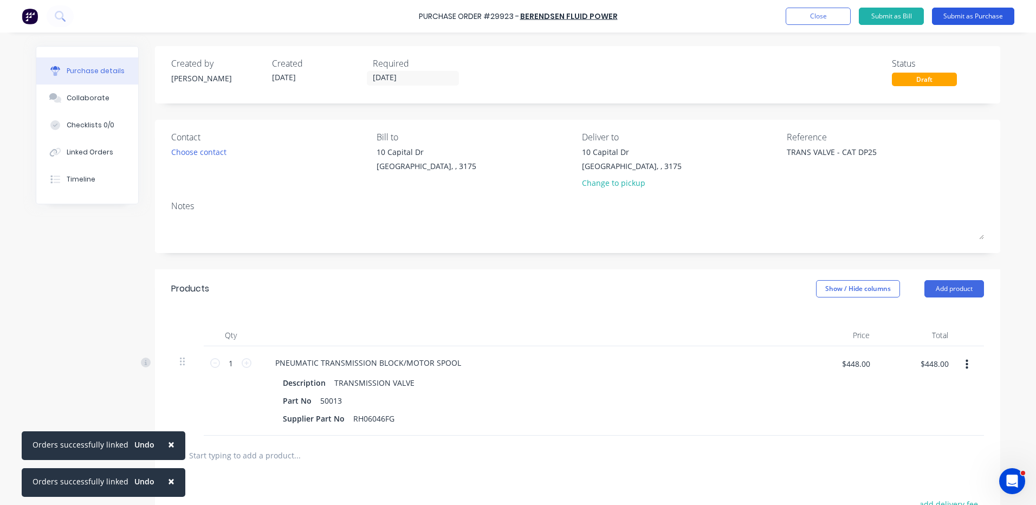
click at [961, 12] on button "Submit as Purchase" at bounding box center [973, 16] width 82 height 17
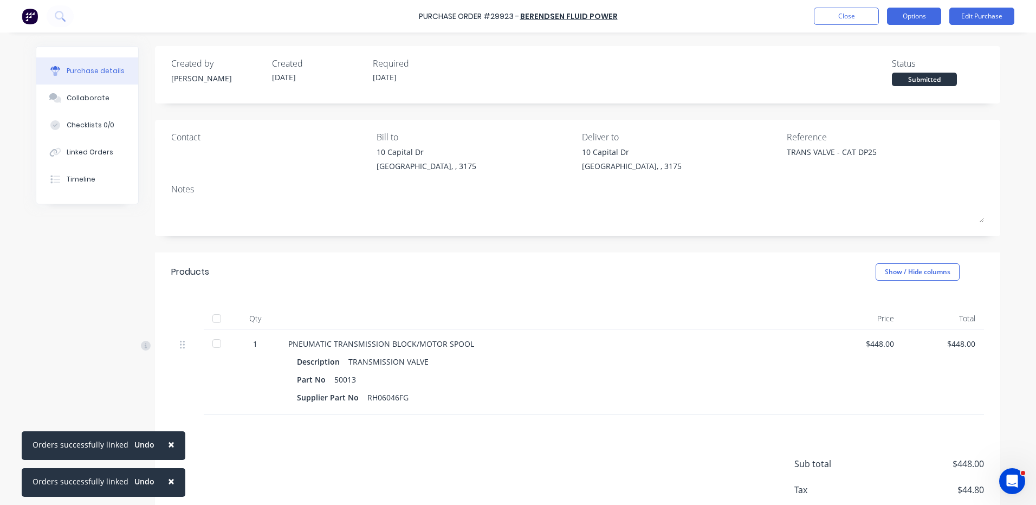
click at [888, 11] on button "Options" at bounding box center [914, 16] width 54 height 17
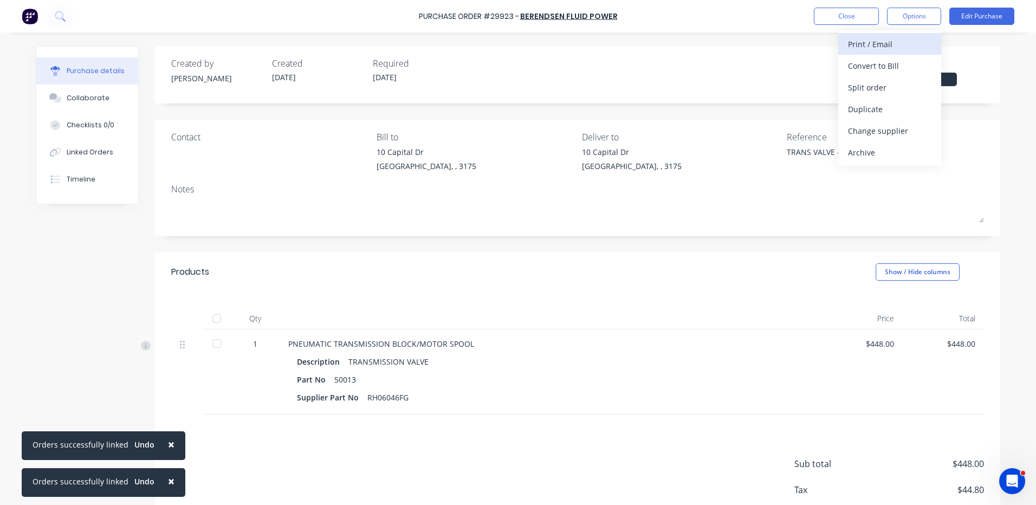
click at [862, 41] on div "Print / Email" at bounding box center [889, 44] width 83 height 16
click at [864, 62] on div "With pricing" at bounding box center [889, 66] width 83 height 16
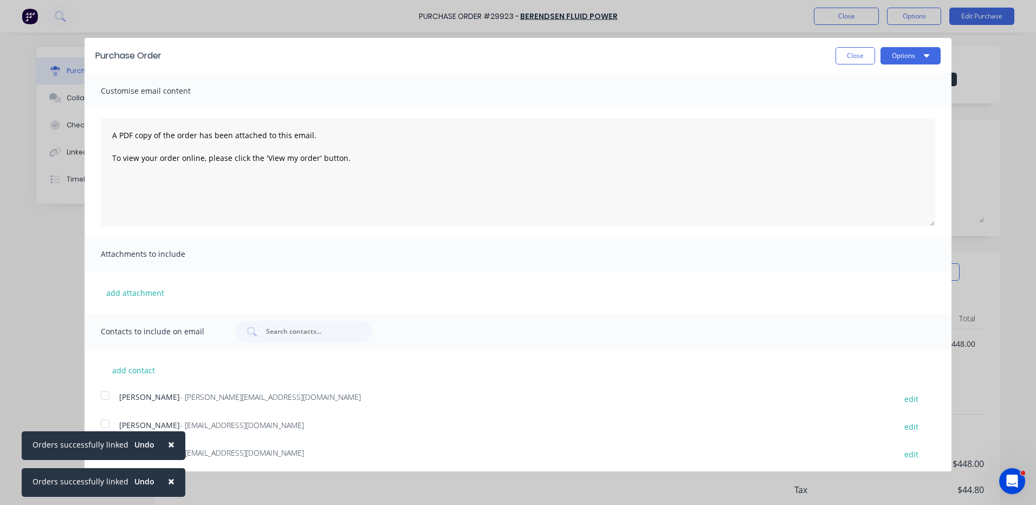
click at [168, 482] on span "×" at bounding box center [171, 481] width 7 height 15
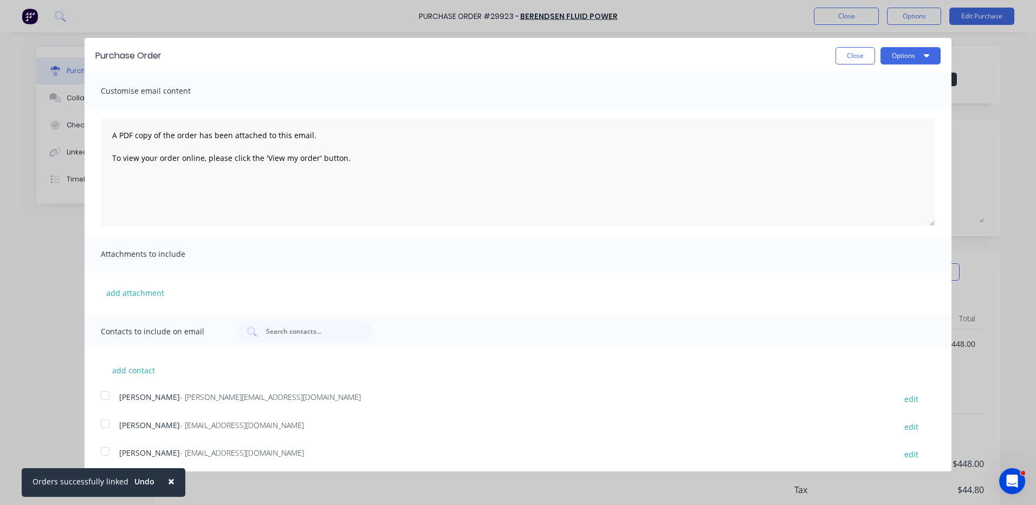
click at [168, 482] on span "×" at bounding box center [171, 481] width 7 height 15
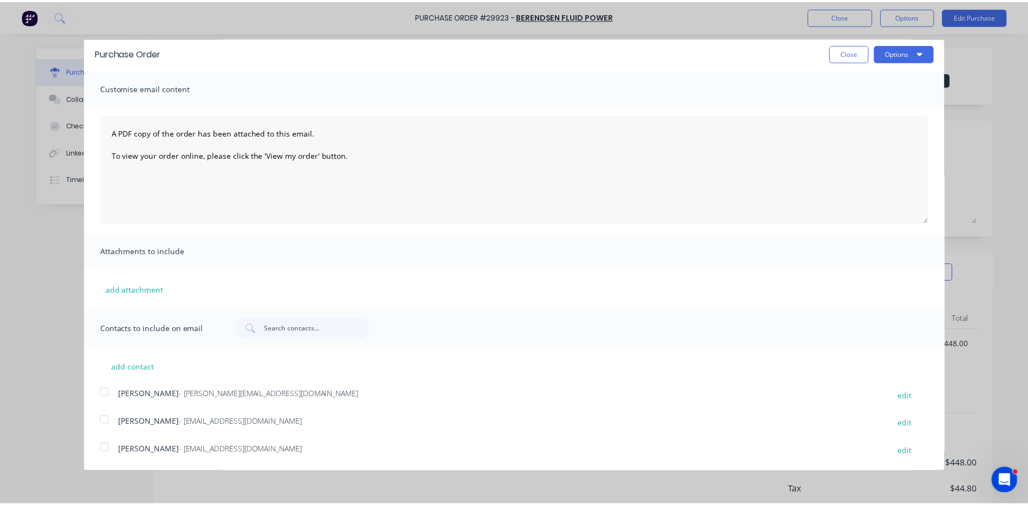
scroll to position [3, 0]
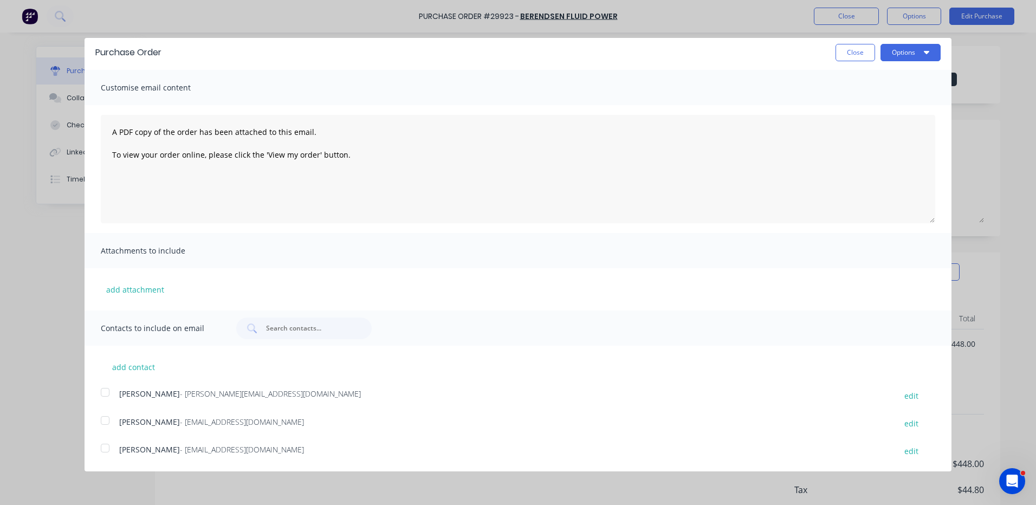
click at [111, 417] on div at bounding box center [105, 421] width 22 height 22
click at [112, 414] on div at bounding box center [105, 421] width 22 height 22
click at [105, 442] on div at bounding box center [105, 448] width 22 height 22
click at [906, 55] on button "Options" at bounding box center [911, 52] width 60 height 17
click at [892, 100] on div "Email" at bounding box center [889, 102] width 83 height 16
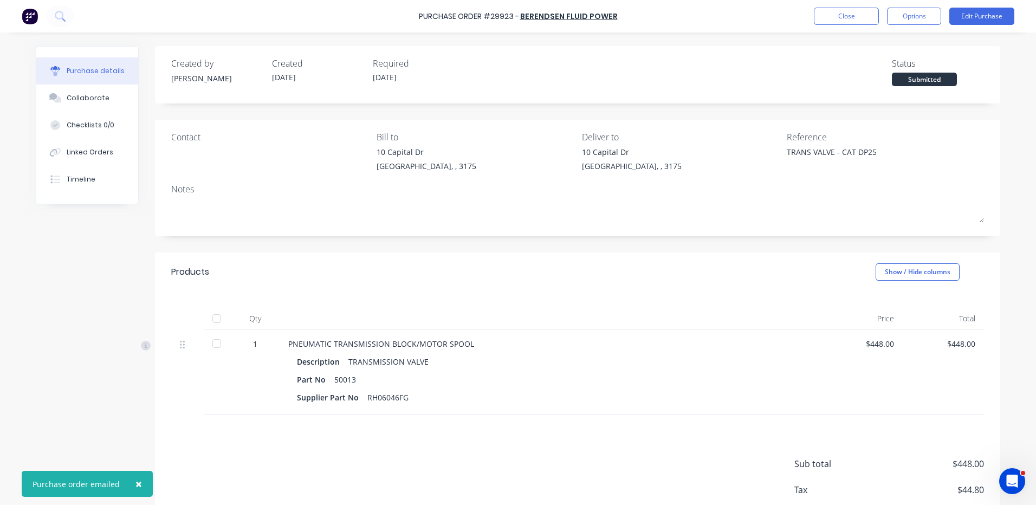
type textarea "x"
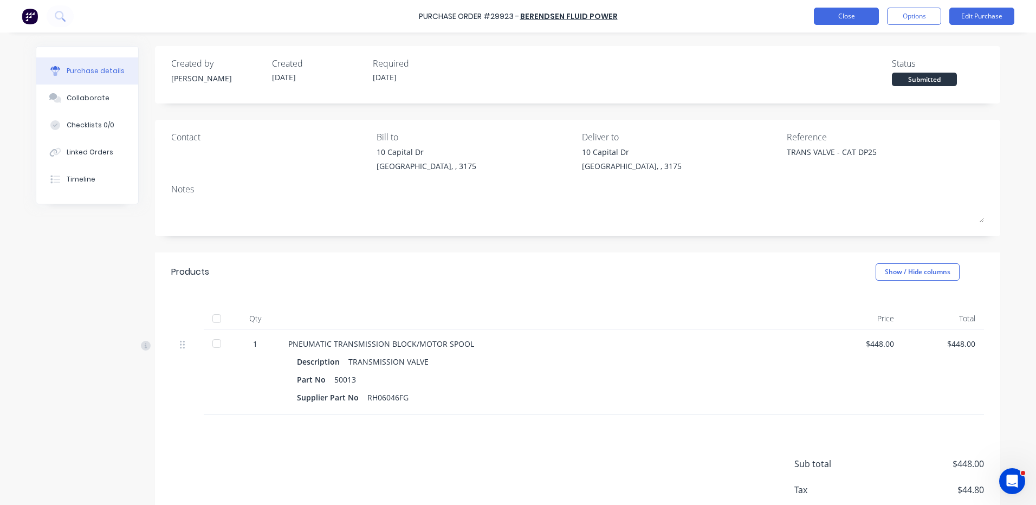
click at [858, 15] on button "Close" at bounding box center [846, 16] width 65 height 17
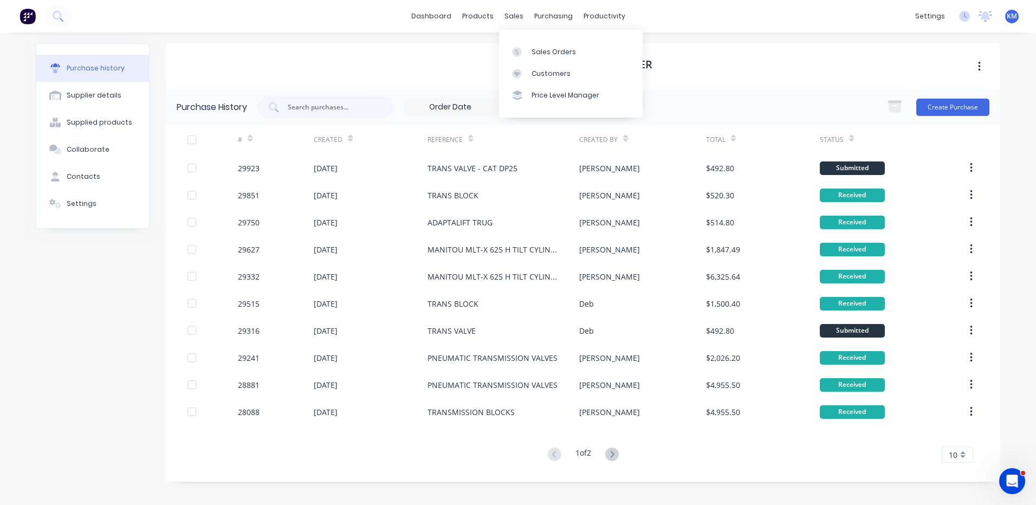
click at [436, 61] on div "BERENDSEN FLUID POWER" at bounding box center [583, 66] width 835 height 46
click at [562, 80] on link "Suppliers" at bounding box center [599, 74] width 144 height 22
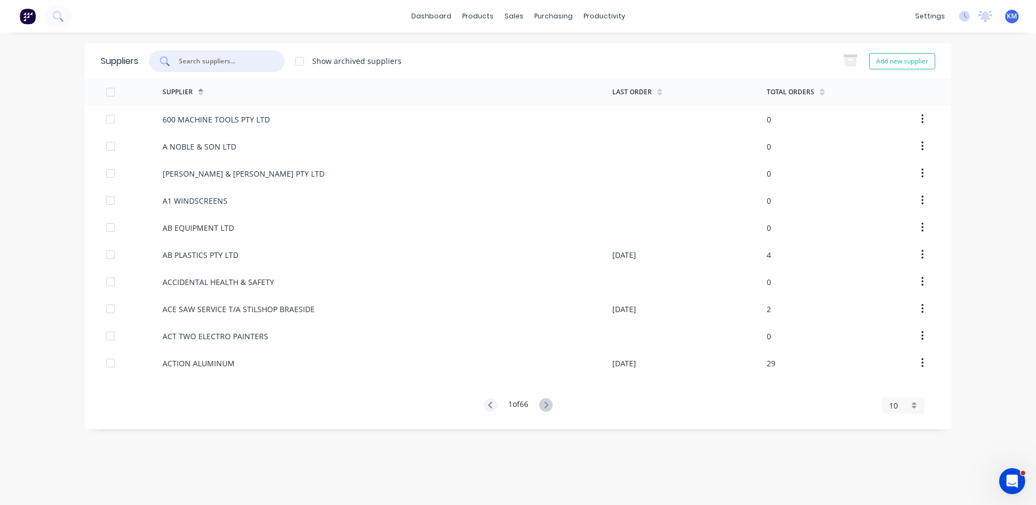
click at [236, 62] on input "text" at bounding box center [223, 61] width 90 height 11
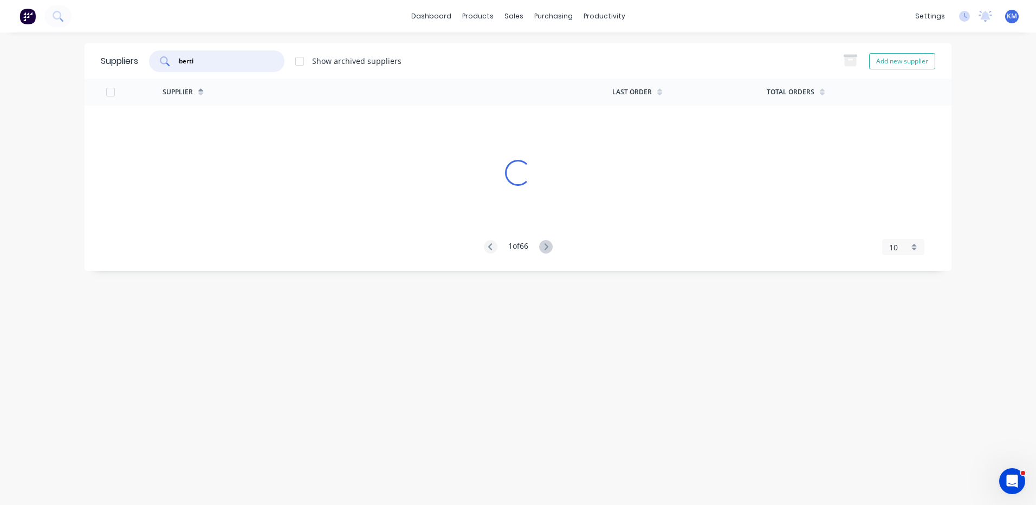
type input "bertin"
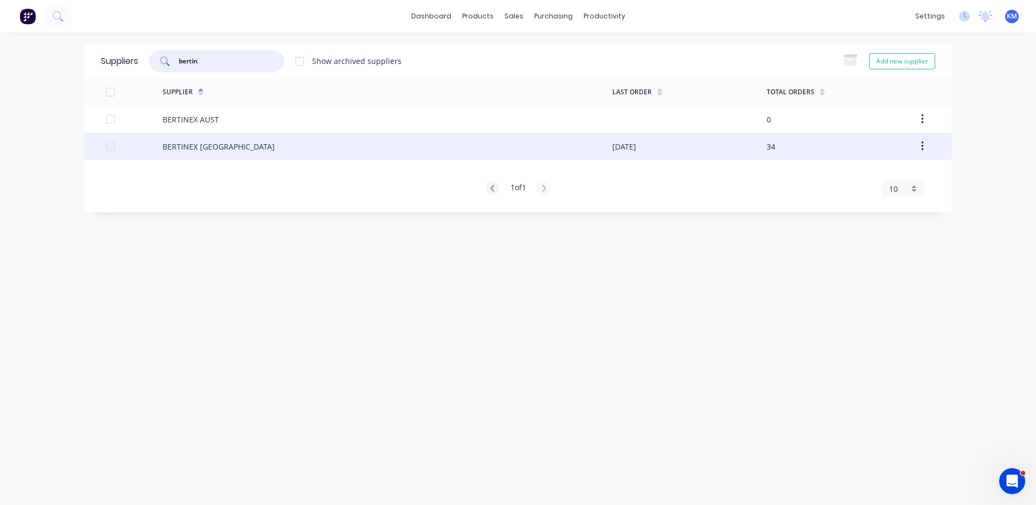
click at [277, 143] on div "BERTINEX [GEOGRAPHIC_DATA]" at bounding box center [388, 146] width 450 height 27
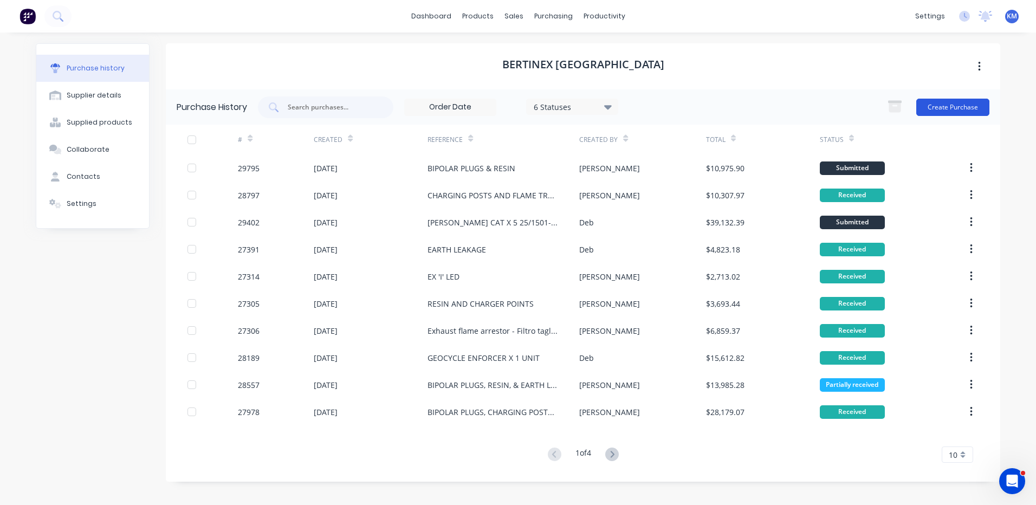
click at [947, 112] on button "Create Purchase" at bounding box center [952, 107] width 73 height 17
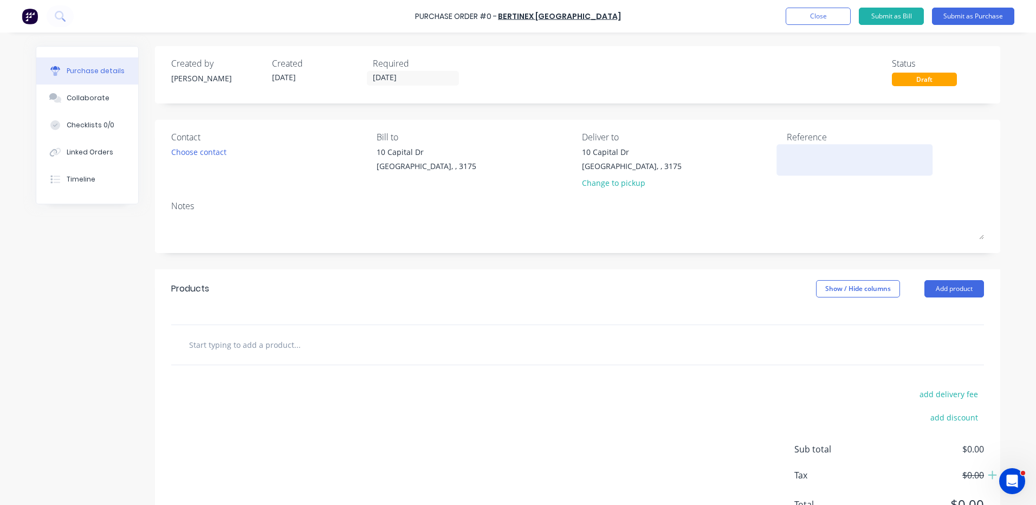
click at [867, 157] on textarea at bounding box center [854, 158] width 135 height 24
type textarea "FLAMETRAPS X 4 - CAT DP25 AIR DRY"
type textarea "x"
type textarea "FLAMETRAPS X 4 - CAT DP25 AIR DRY"
click at [948, 289] on button "Add product" at bounding box center [955, 288] width 60 height 17
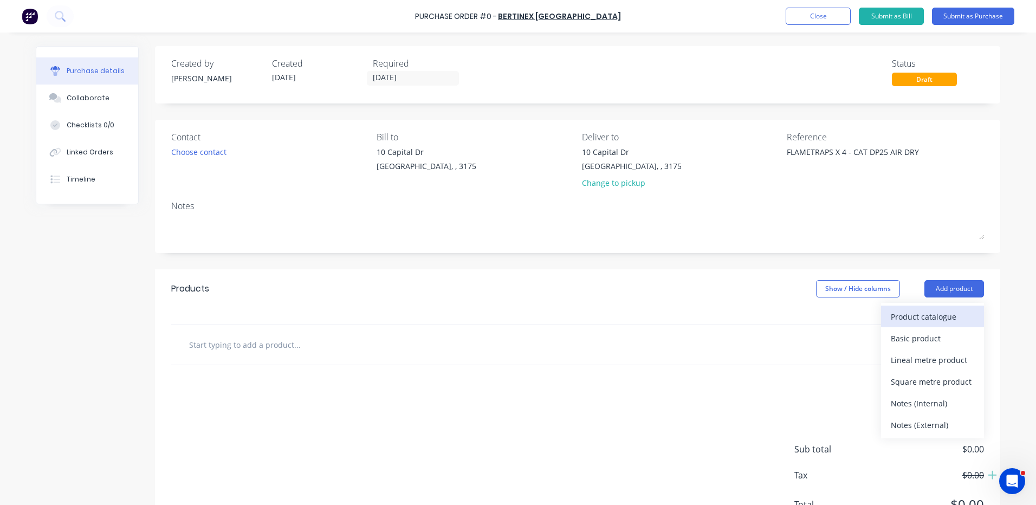
click at [933, 312] on div "Product catalogue" at bounding box center [932, 317] width 83 height 16
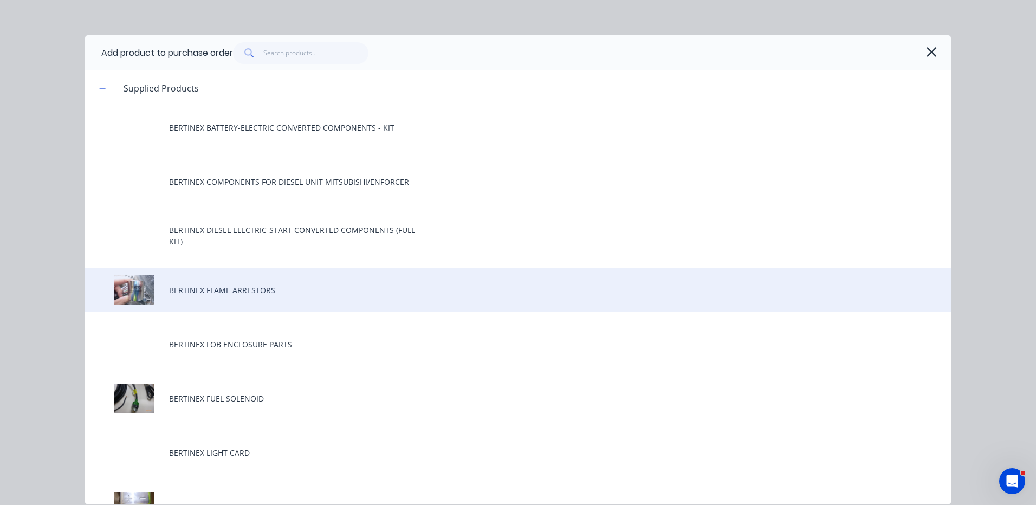
click at [290, 308] on div "BERTINEX FLAME ARRESTORS" at bounding box center [518, 289] width 866 height 43
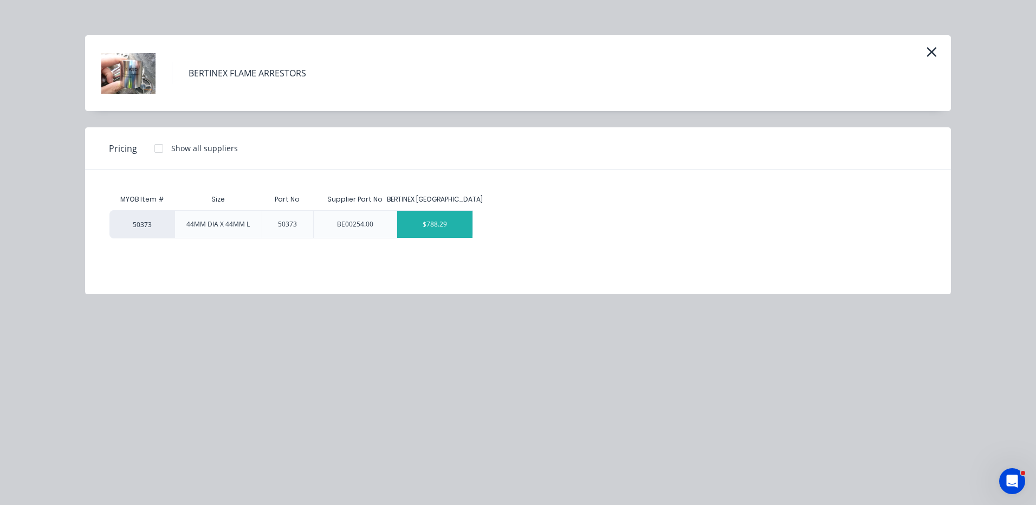
click at [443, 230] on div "$788.29" at bounding box center [434, 224] width 75 height 27
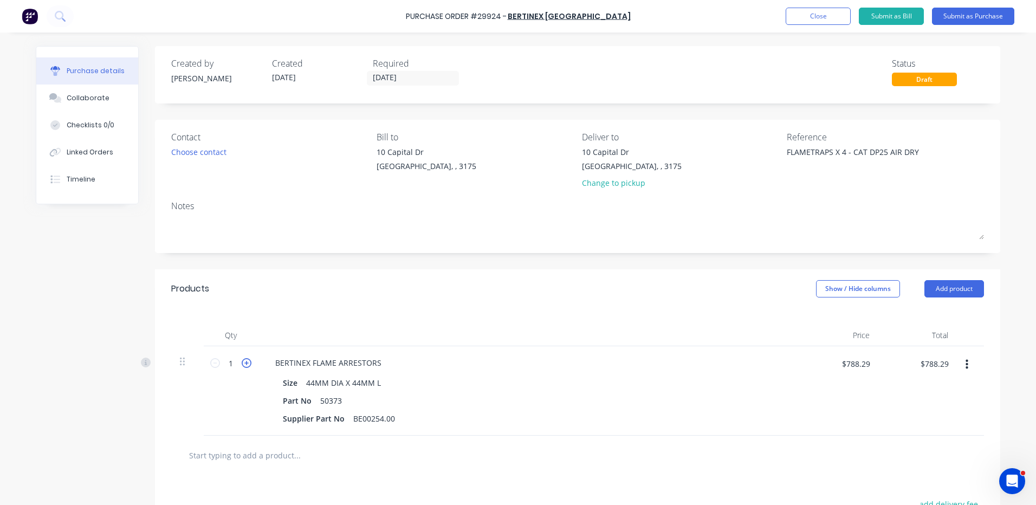
click at [242, 363] on icon at bounding box center [247, 363] width 10 height 10
type textarea "x"
type input "2"
type input "$1,576.58"
click at [242, 363] on icon at bounding box center [247, 363] width 10 height 10
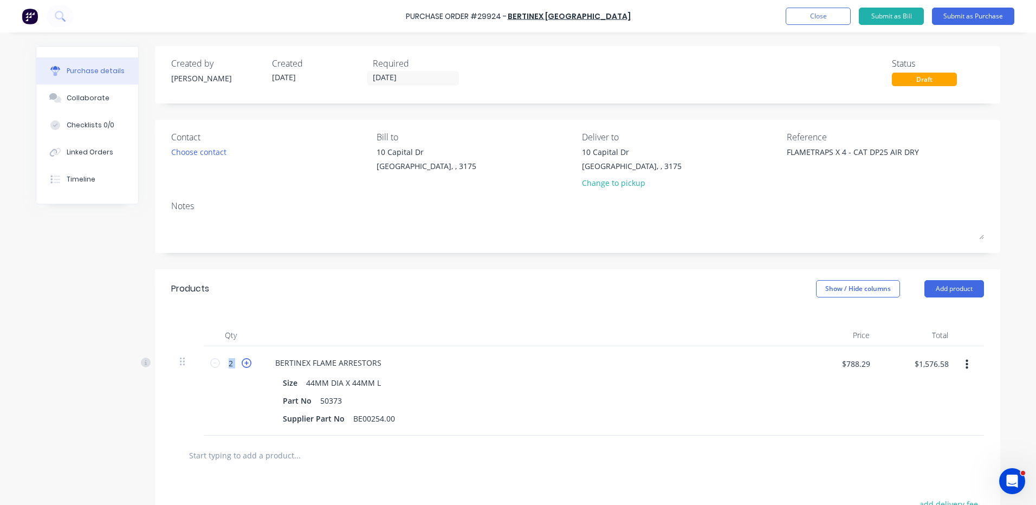
type textarea "x"
type input "3"
type input "$2,364.87"
click at [242, 363] on icon at bounding box center [247, 363] width 10 height 10
type textarea "x"
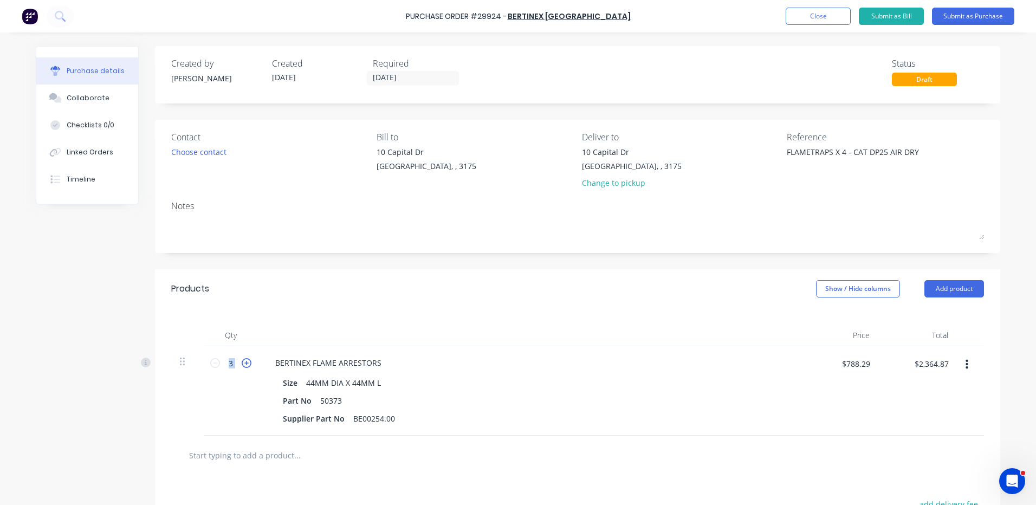
type input "4"
type input "$3,153.16"
drag, startPoint x: 263, startPoint y: 311, endPoint x: 236, endPoint y: 210, distance: 104.4
click at [263, 301] on div "Products Show / Hide columns Add product Qty Price Total 4 4 BERTINEX FLAME ARR…" at bounding box center [577, 461] width 845 height 384
click at [199, 149] on div "Choose contact" at bounding box center [198, 151] width 55 height 11
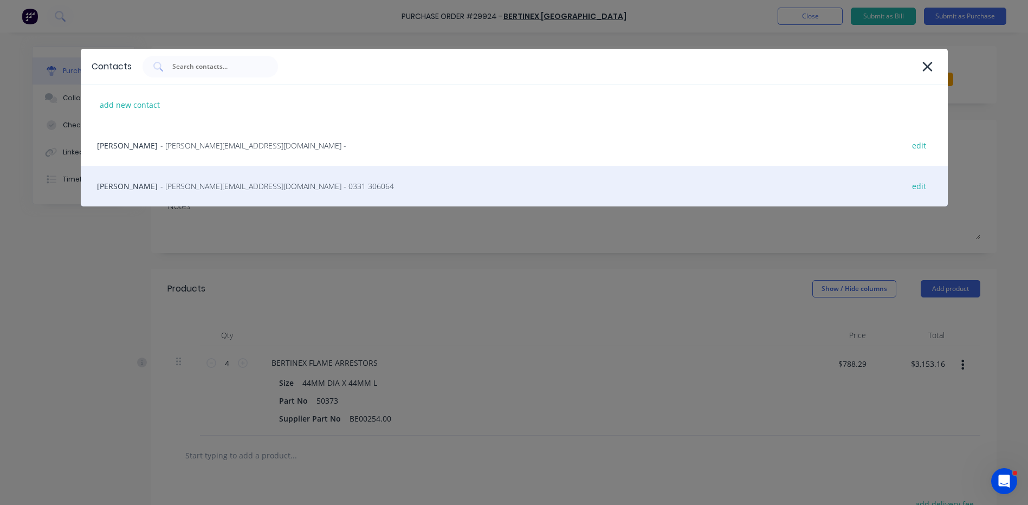
click at [196, 178] on div "[PERSON_NAME] - [PERSON_NAME][EMAIL_ADDRESS][DOMAIN_NAME] - 0331 306064 edit" at bounding box center [514, 186] width 867 height 41
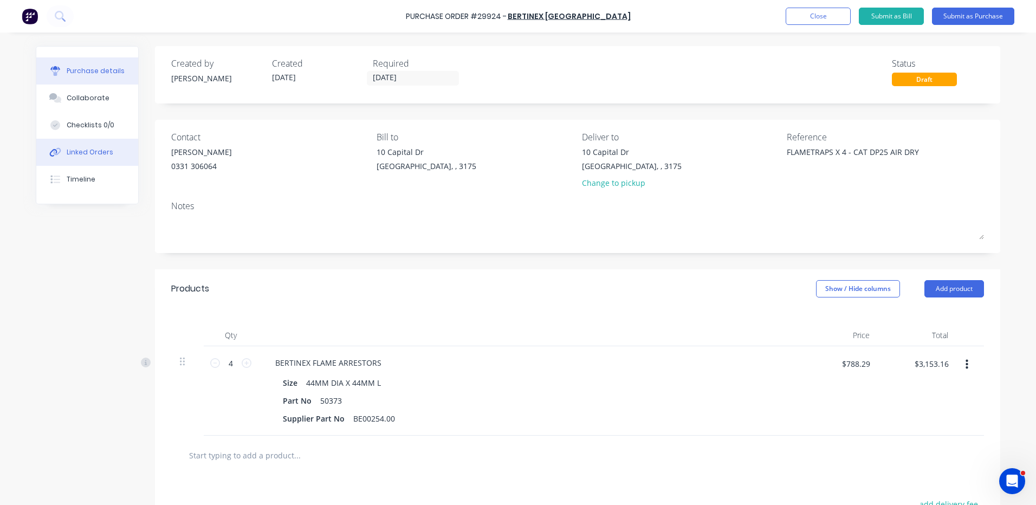
type textarea "x"
click at [94, 157] on div "Linked Orders" at bounding box center [90, 152] width 47 height 10
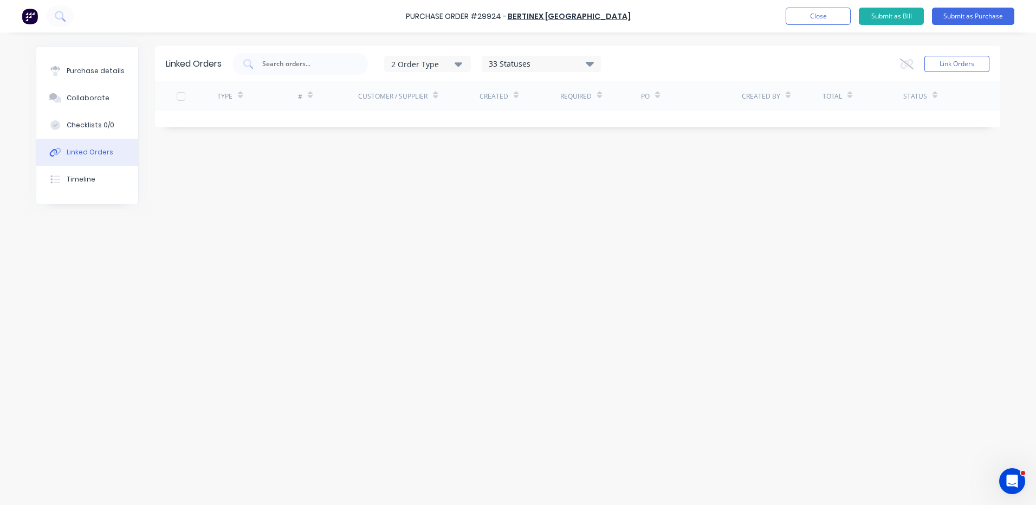
click at [958, 73] on div "Link Orders" at bounding box center [944, 64] width 89 height 22
click at [955, 68] on button "Link Orders" at bounding box center [957, 64] width 65 height 16
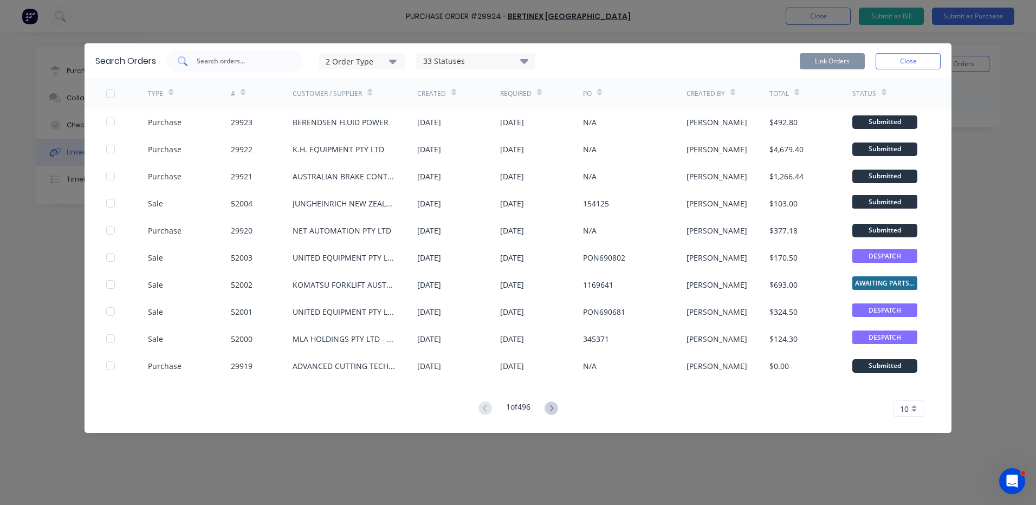
click at [250, 67] on div at bounding box center [234, 61] width 135 height 22
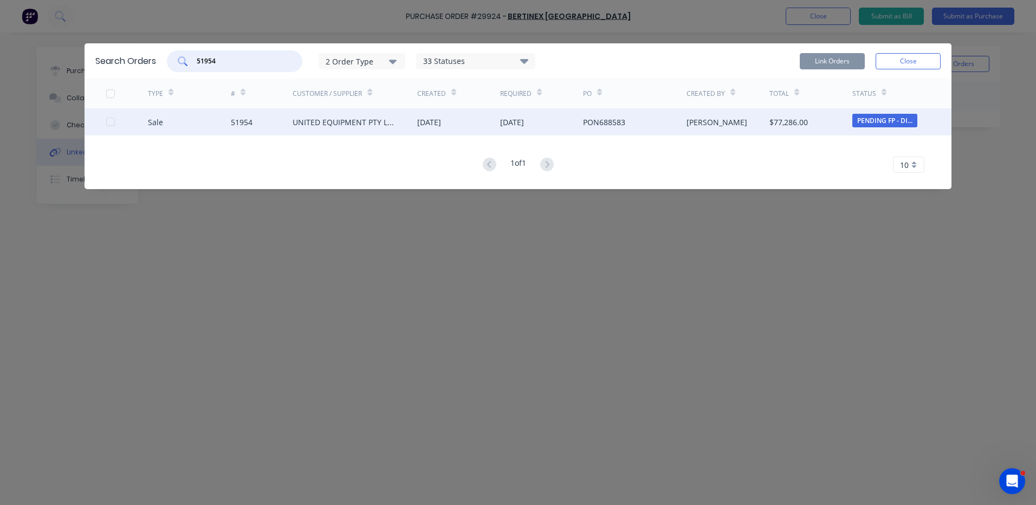
click at [106, 122] on div at bounding box center [111, 122] width 22 height 22
type input "51954"
click at [810, 59] on button "Link Orders" at bounding box center [832, 61] width 65 height 16
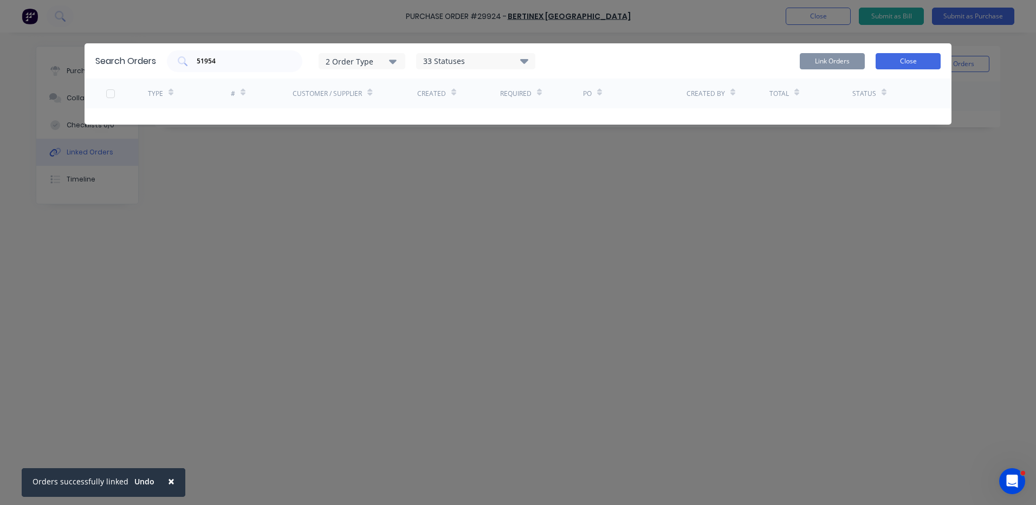
click at [902, 67] on button "Close" at bounding box center [908, 61] width 65 height 16
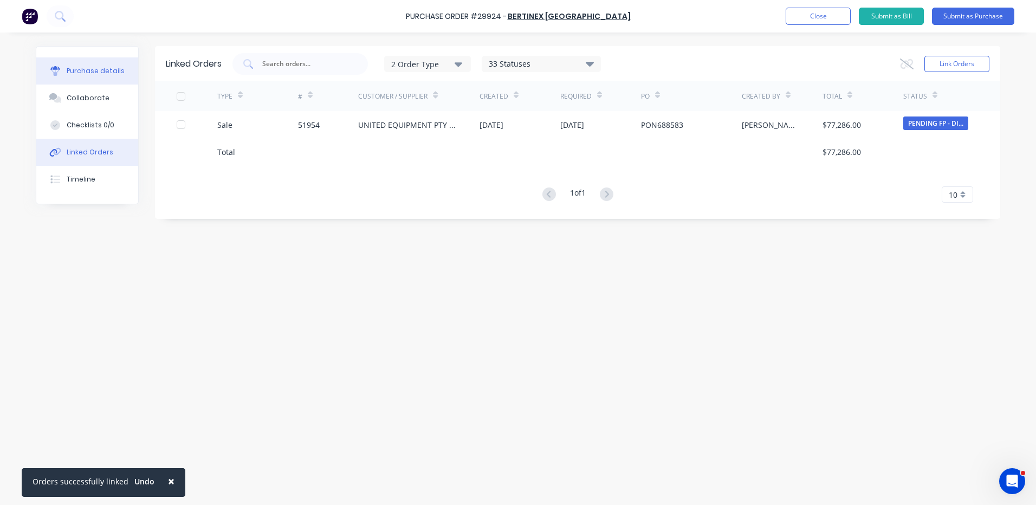
click at [95, 74] on div "Purchase details" at bounding box center [96, 71] width 58 height 10
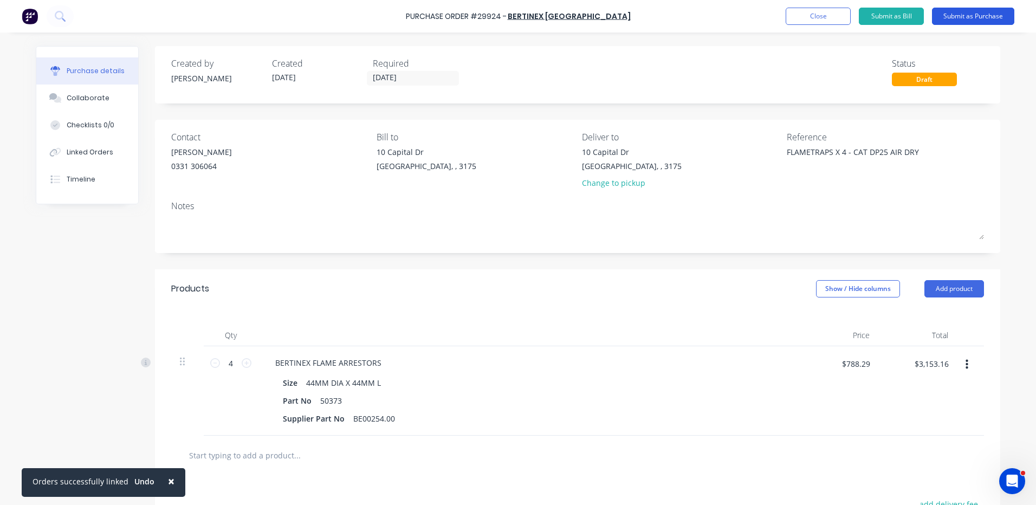
click at [966, 15] on button "Submit as Purchase" at bounding box center [973, 16] width 82 height 17
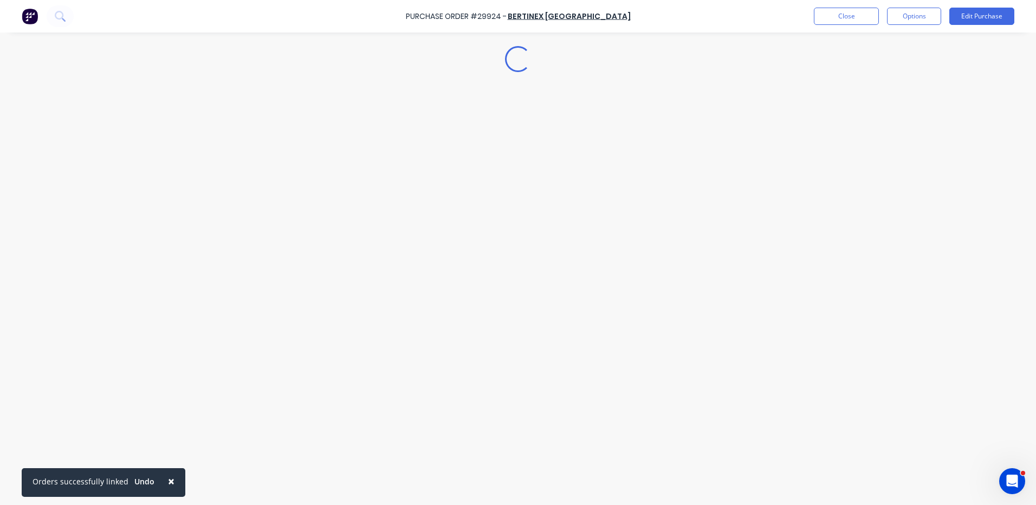
type textarea "x"
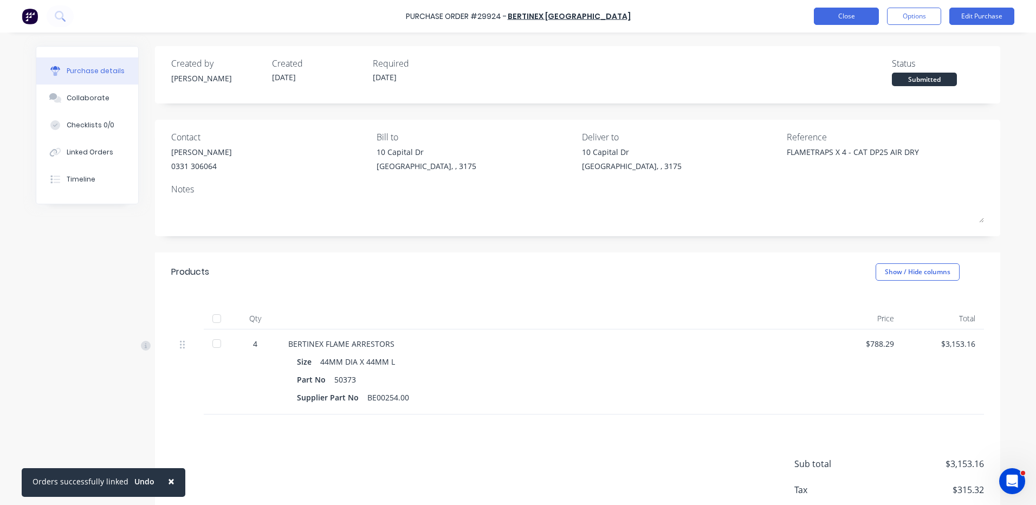
click at [864, 13] on button "Close" at bounding box center [846, 16] width 65 height 17
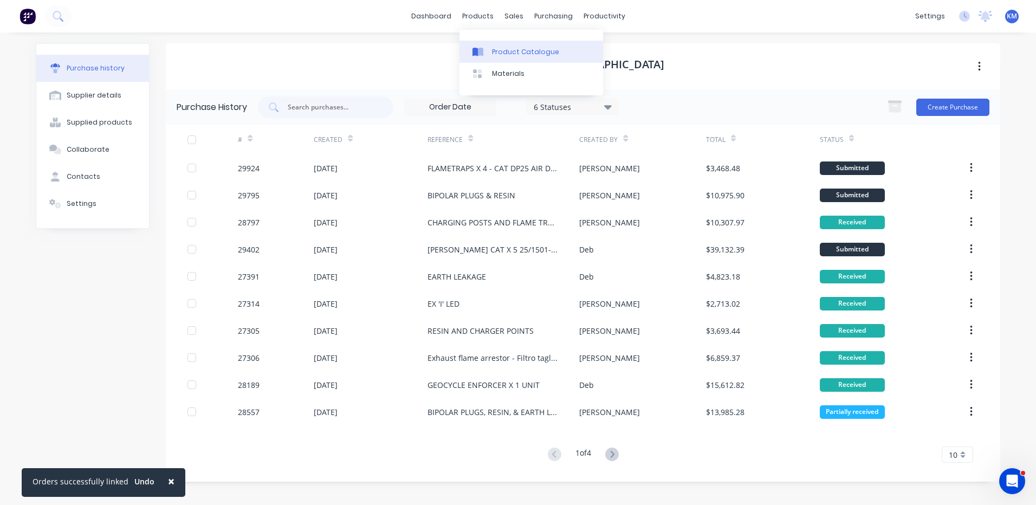
click at [493, 45] on link "Product Catalogue" at bounding box center [532, 52] width 144 height 22
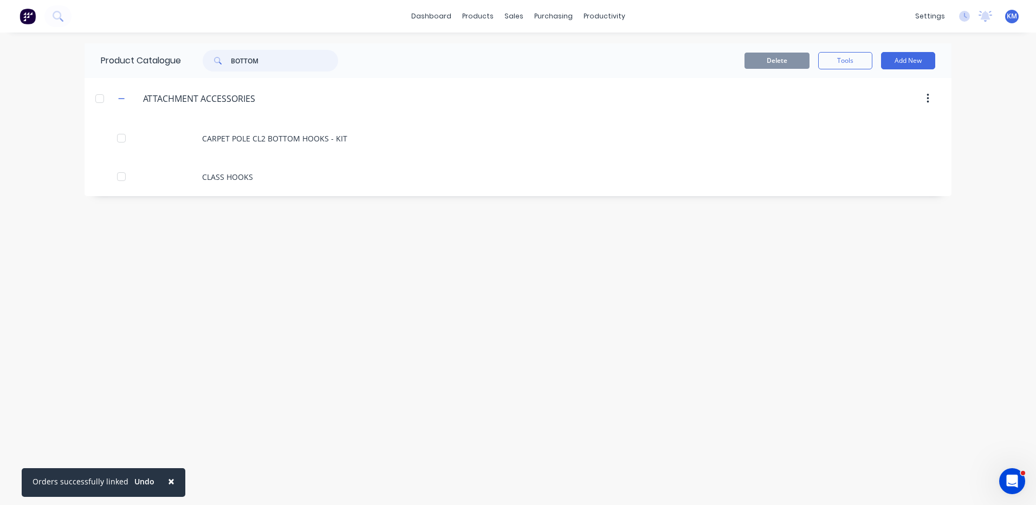
click at [275, 64] on input "BOTTOM" at bounding box center [284, 61] width 107 height 22
click at [532, 51] on div "Sales Orders" at bounding box center [554, 52] width 44 height 10
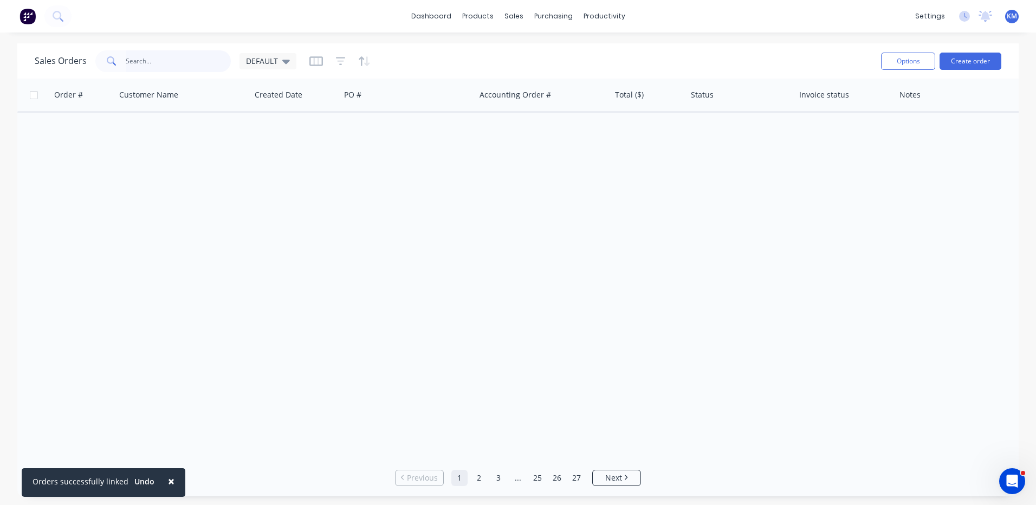
click at [189, 61] on input "text" at bounding box center [179, 61] width 106 height 22
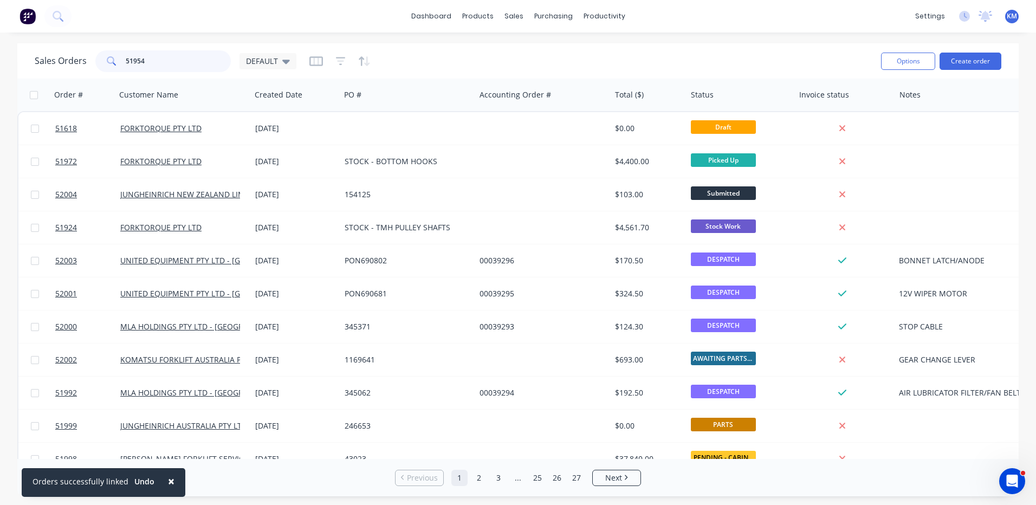
type input "51954"
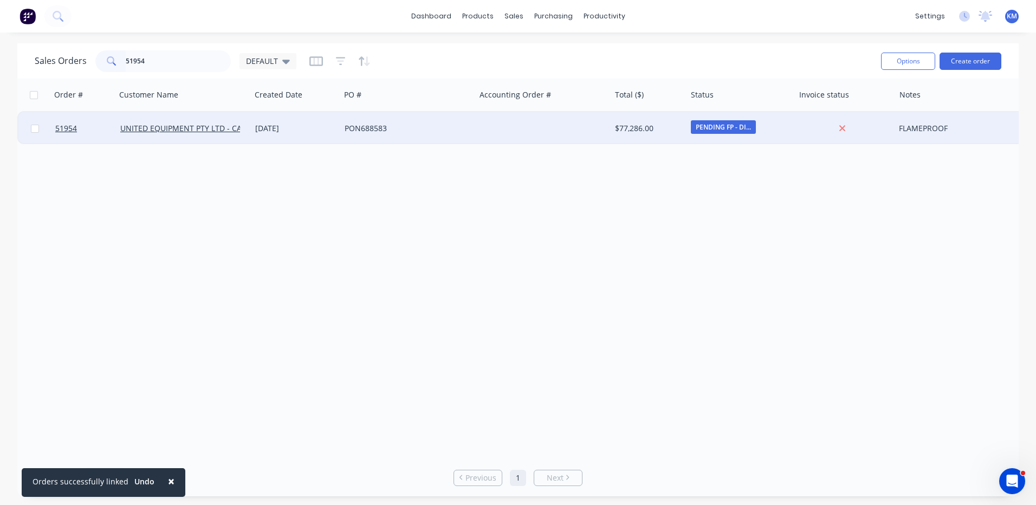
click at [297, 130] on div "[DATE]" at bounding box center [295, 128] width 81 height 11
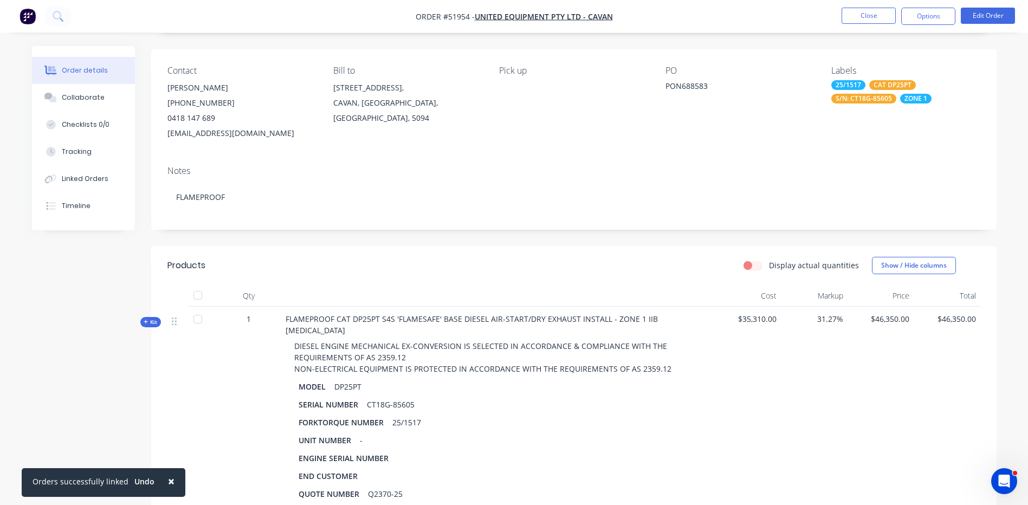
scroll to position [217, 0]
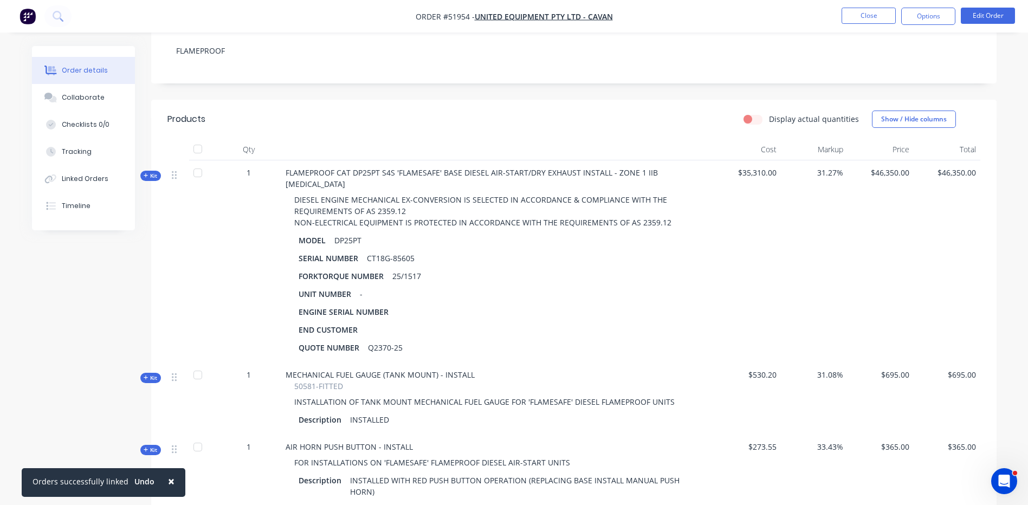
click at [158, 178] on div "Kit" at bounding box center [150, 176] width 21 height 10
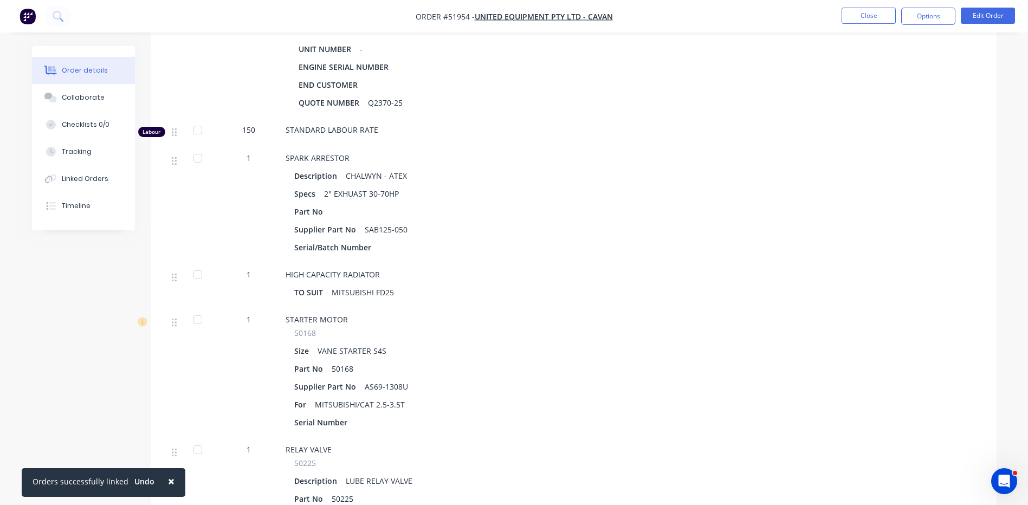
scroll to position [488, 0]
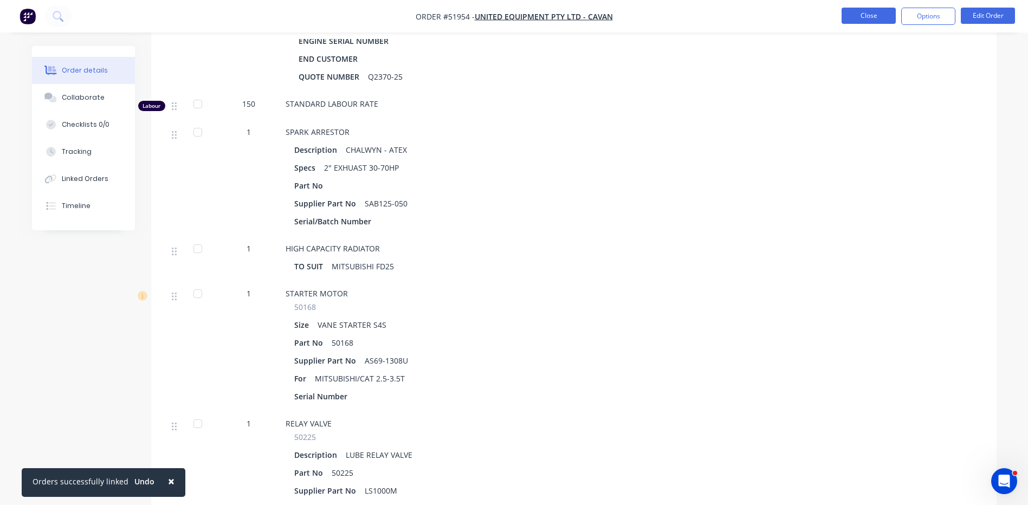
click at [884, 11] on button "Close" at bounding box center [869, 16] width 54 height 16
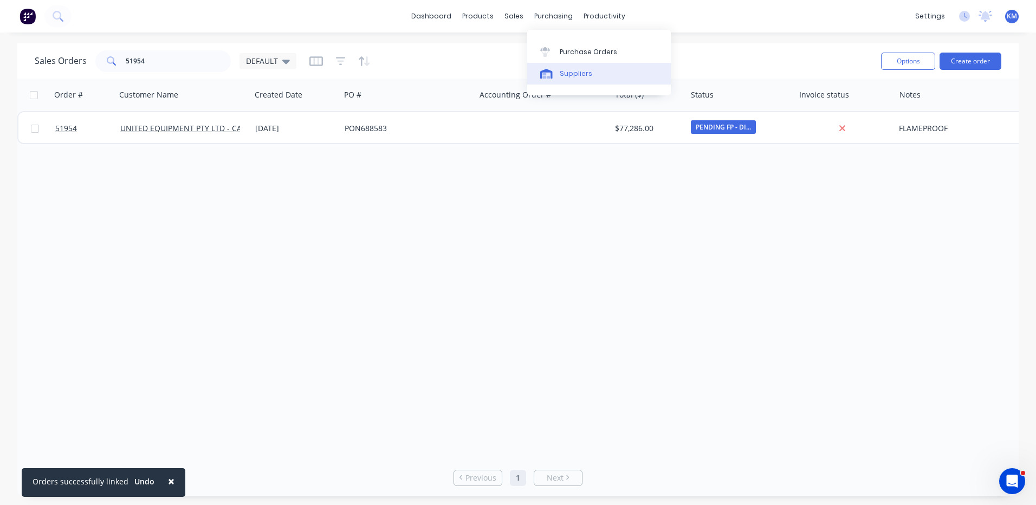
click at [551, 74] on icon at bounding box center [546, 74] width 12 height 10
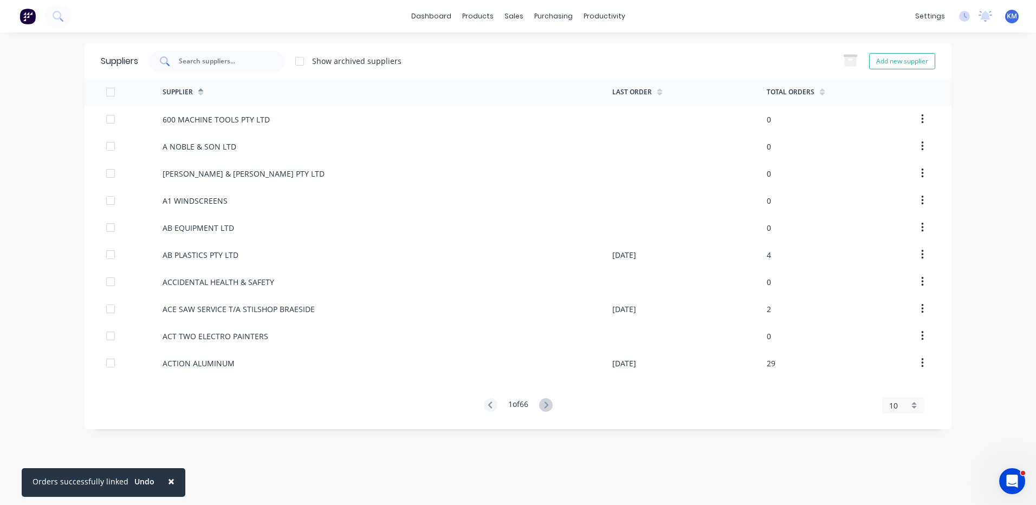
click at [270, 64] on div at bounding box center [216, 61] width 135 height 22
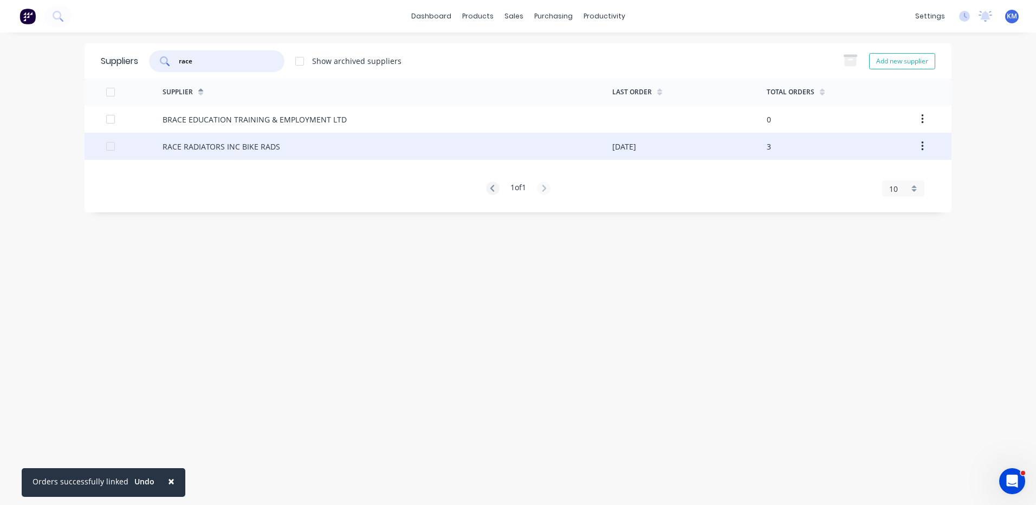
type input "race"
click at [311, 147] on div "RACE RADIATORS INC BIKE RADS" at bounding box center [388, 146] width 450 height 27
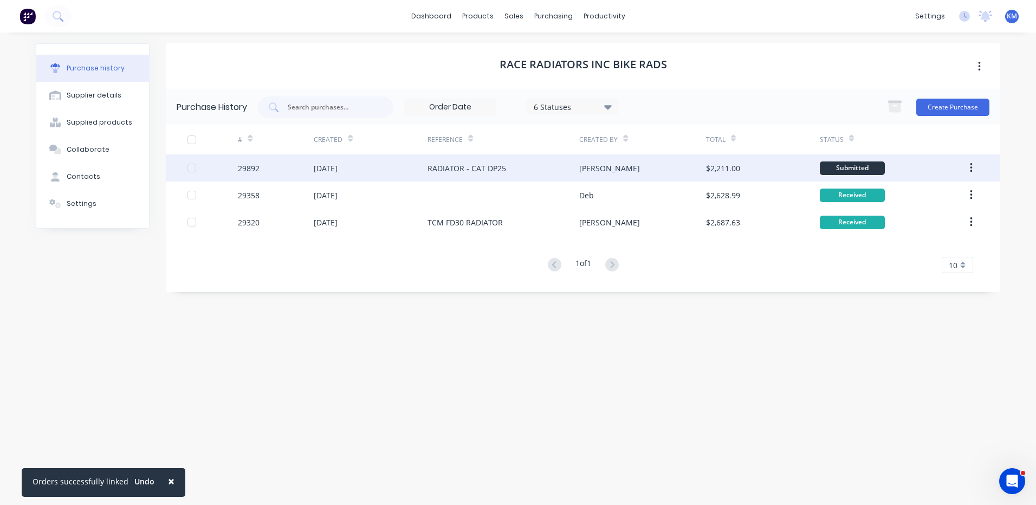
click at [641, 167] on div "[PERSON_NAME]" at bounding box center [642, 167] width 126 height 27
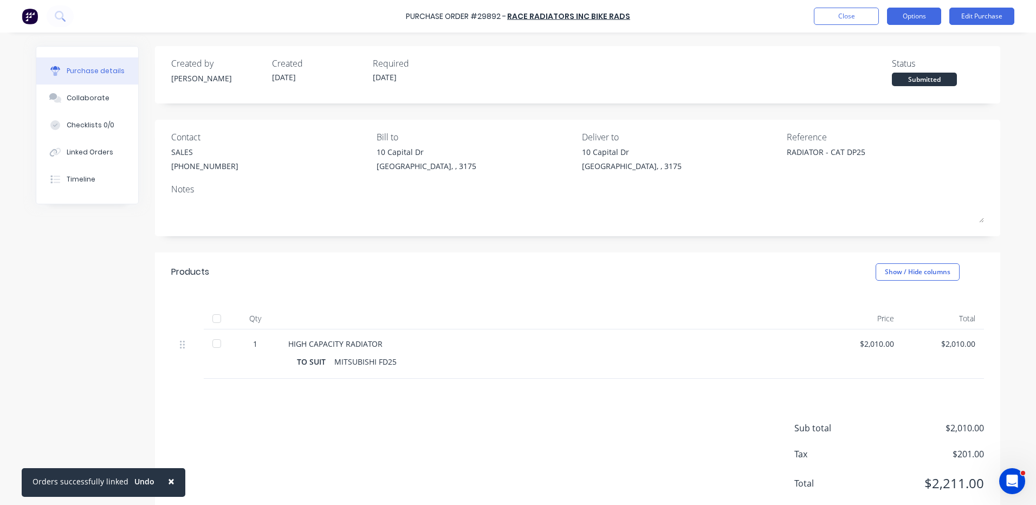
click at [928, 25] on div "Purchase Order #29892 - RACE RADIATORS INC BIKE RADS Close Options Edit Purchase" at bounding box center [518, 16] width 1036 height 33
click at [926, 21] on button "Options" at bounding box center [914, 16] width 54 height 17
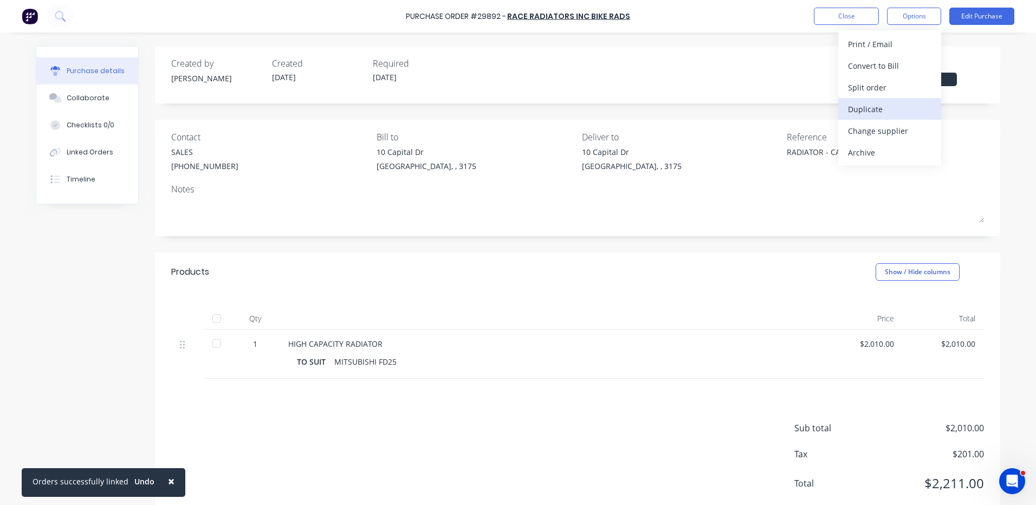
click at [879, 111] on div "Duplicate" at bounding box center [889, 109] width 83 height 16
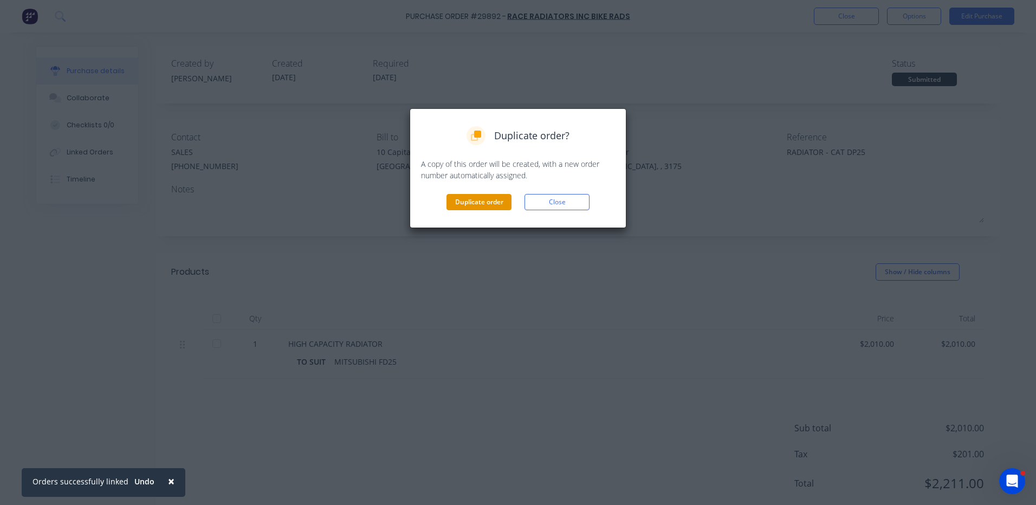
click at [496, 196] on button "Duplicate order" at bounding box center [479, 202] width 65 height 16
type textarea "x"
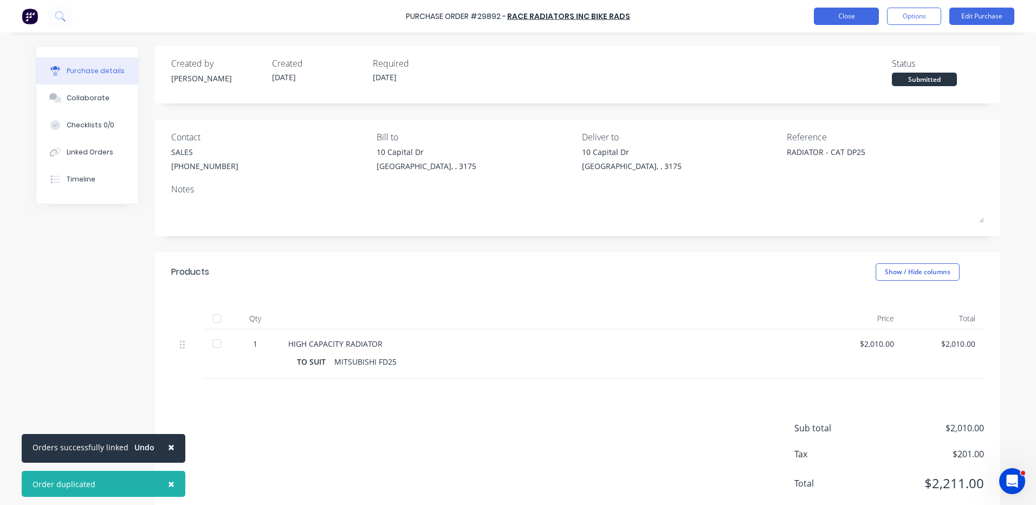
click at [853, 10] on button "Close" at bounding box center [846, 16] width 65 height 17
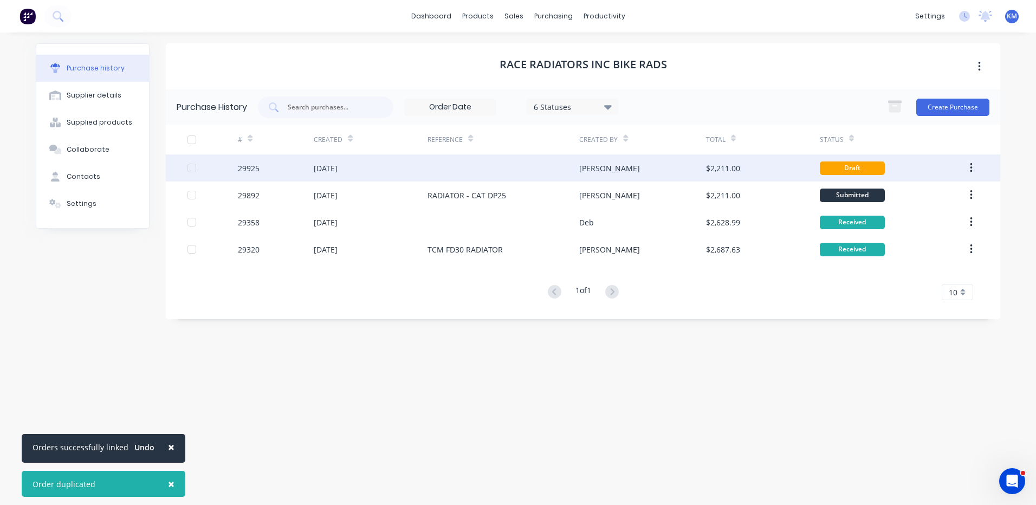
click at [494, 160] on div at bounding box center [504, 167] width 152 height 27
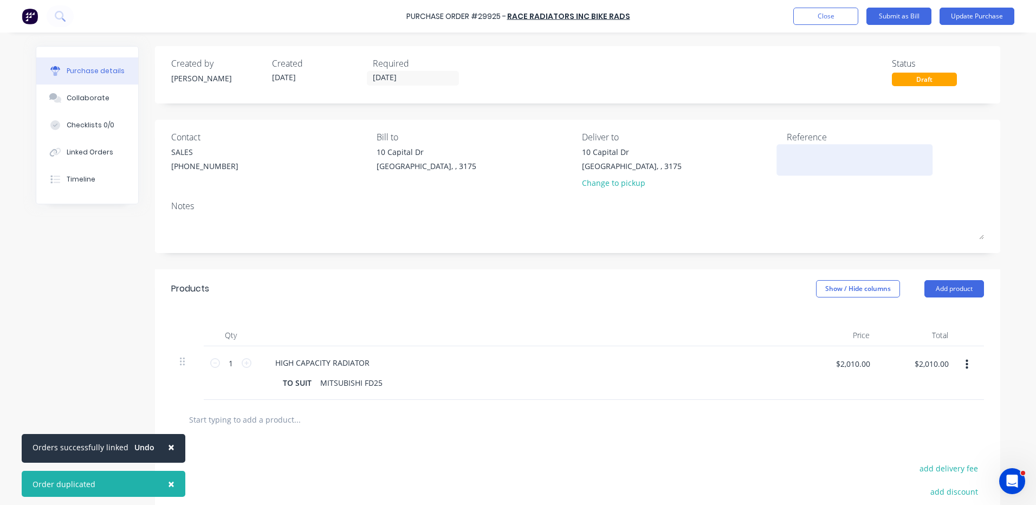
click at [808, 148] on textarea at bounding box center [854, 158] width 135 height 24
type textarea "RADIATOR"
type textarea "x"
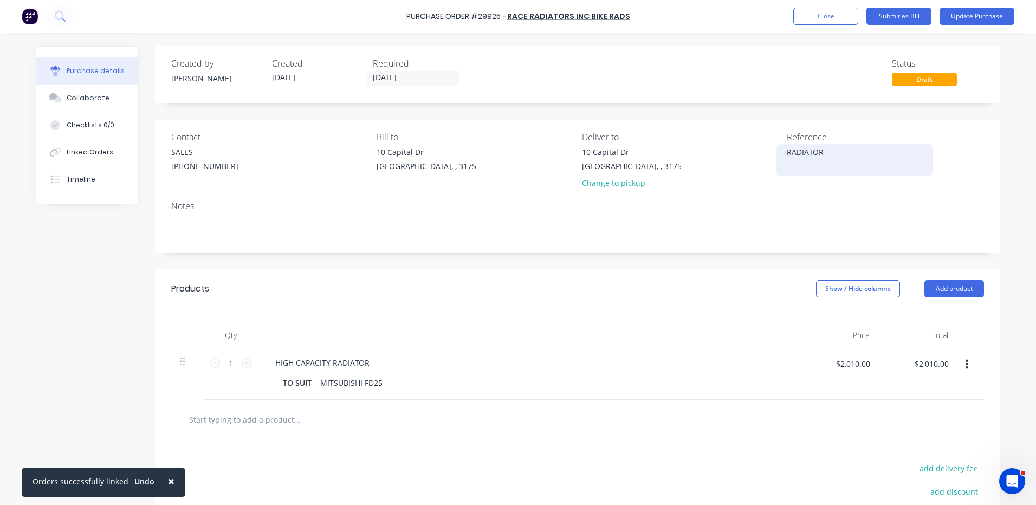
type textarea "RADIATOR -"
type textarea "x"
type textarea "RADIATOR - C"
type textarea "x"
type textarea "RADIATOR - CAT DP"
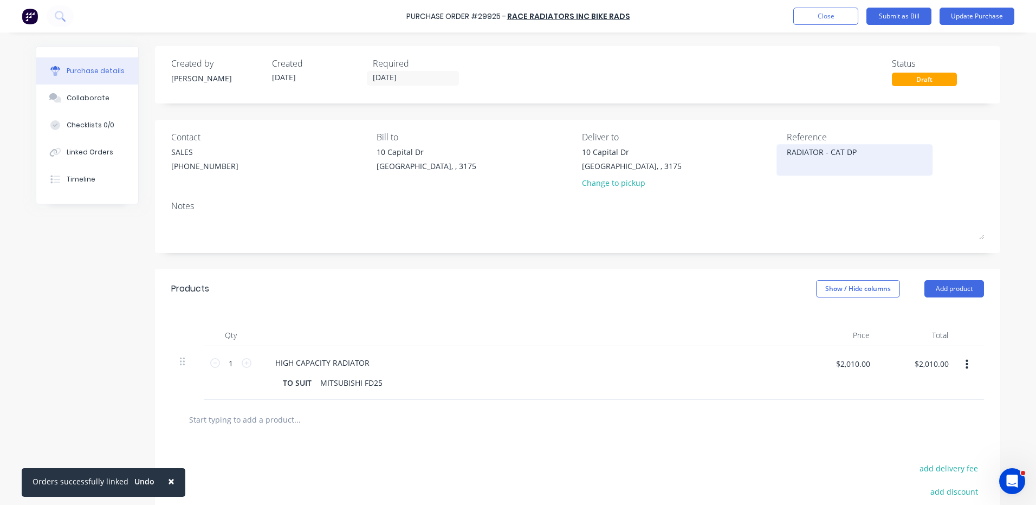
type textarea "x"
type textarea "RADIATOR - CAT DP2"
type textarea "x"
type textarea "RADIATOR - CAT DP25 X 5"
type textarea "x"
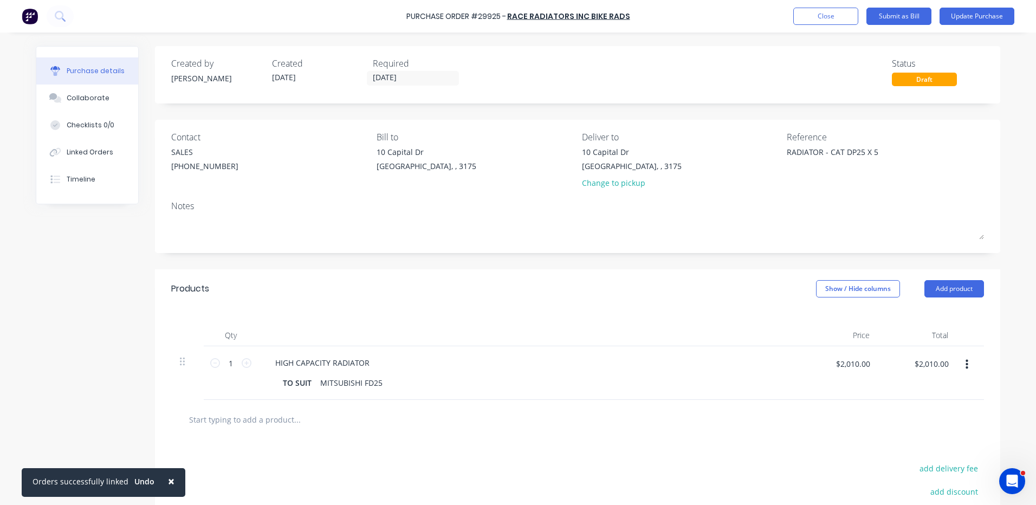
type textarea "RADIATOR - CAT DP25 X 5"
click at [615, 283] on div "Products Show / Hide columns Add product" at bounding box center [577, 288] width 845 height 39
click at [228, 363] on input "1" at bounding box center [231, 363] width 22 height 16
type textarea "x"
type input "5"
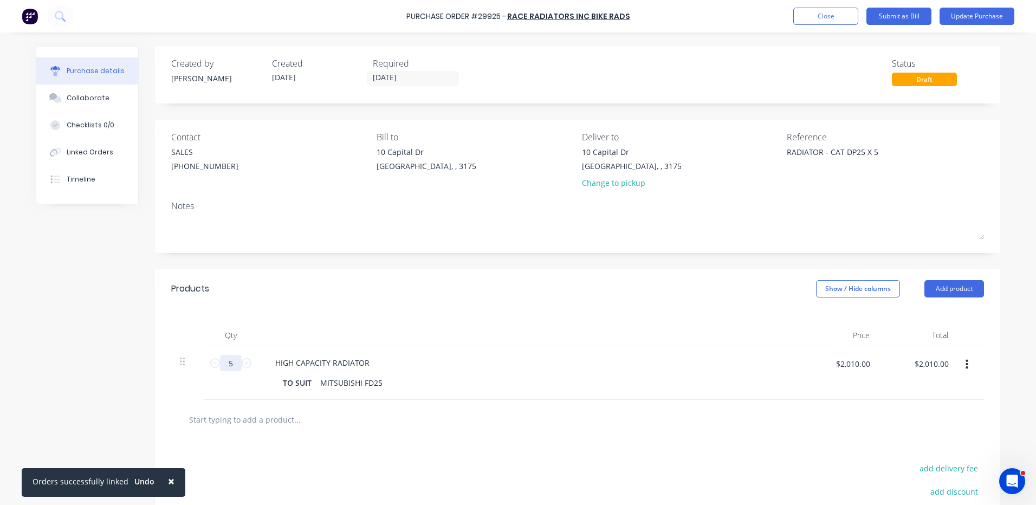
type textarea "x"
type input "$10,050.00"
type input "5"
click at [263, 318] on div "Qty Price Total 5 5 HIGH CAPACITY RADIATOR TO SUIT MITSUBISHI FD25 $2,010.00 $2…" at bounding box center [577, 354] width 845 height 92
type textarea "x"
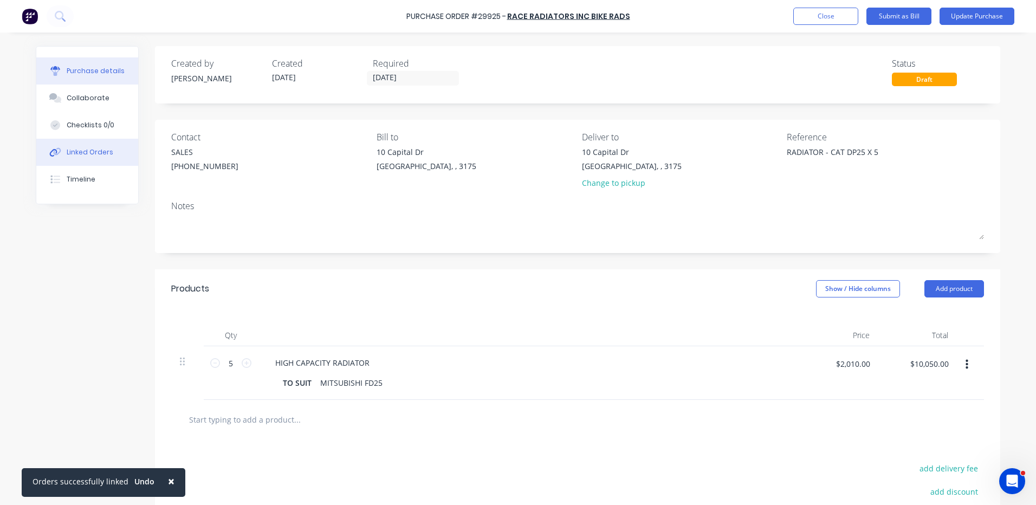
click at [113, 159] on button "Linked Orders" at bounding box center [87, 152] width 102 height 27
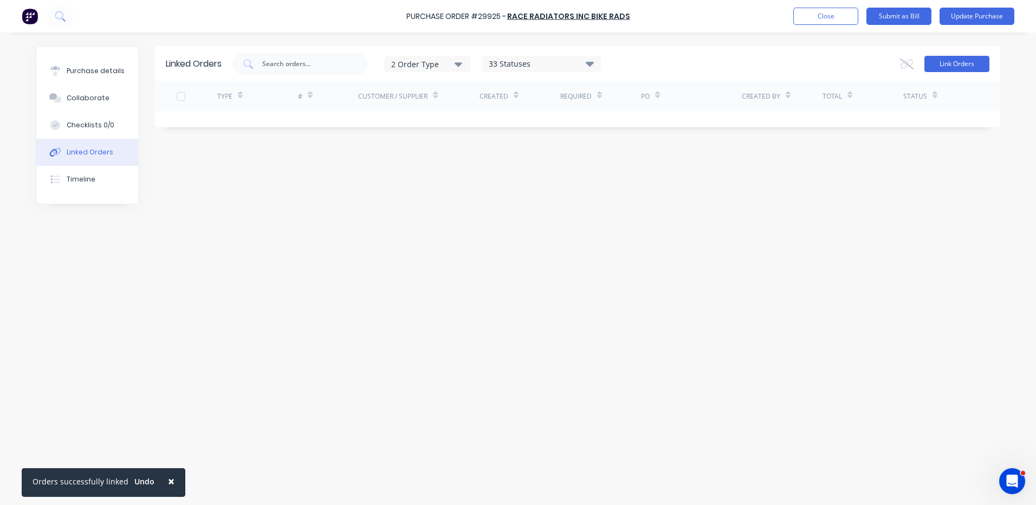
click at [959, 57] on button "Link Orders" at bounding box center [957, 64] width 65 height 16
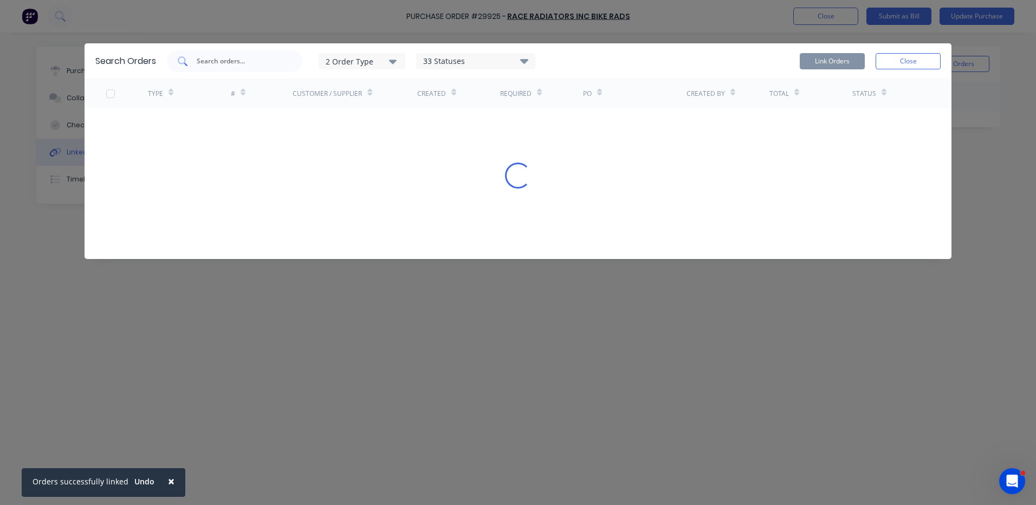
click at [230, 63] on input "text" at bounding box center [241, 61] width 90 height 11
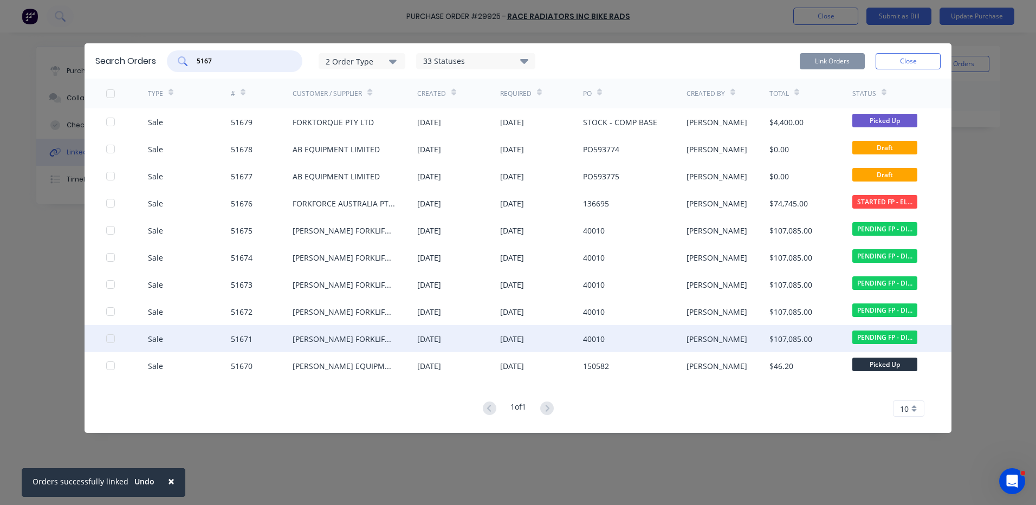
drag, startPoint x: 111, startPoint y: 340, endPoint x: 111, endPoint y: 321, distance: 18.4
click at [111, 339] on div at bounding box center [111, 339] width 22 height 22
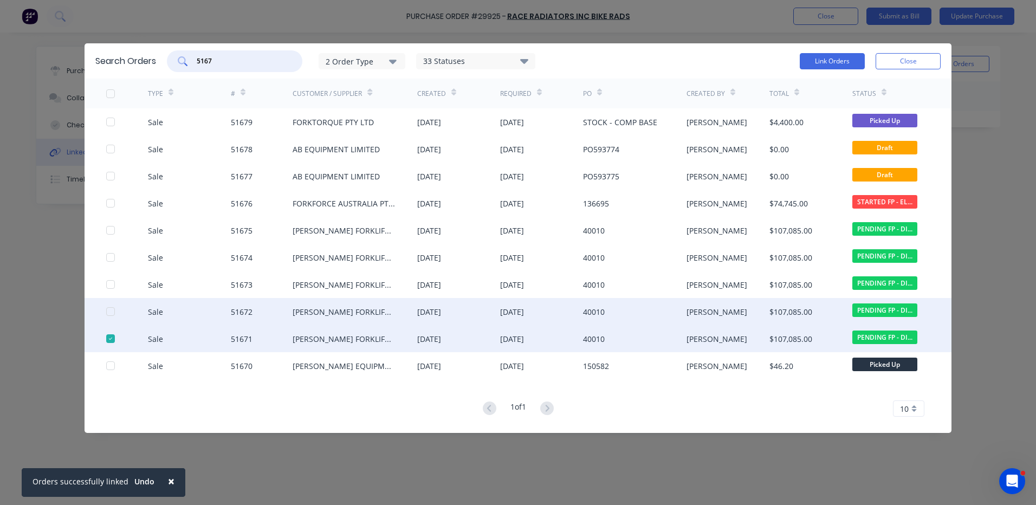
click at [111, 312] on div at bounding box center [111, 312] width 22 height 22
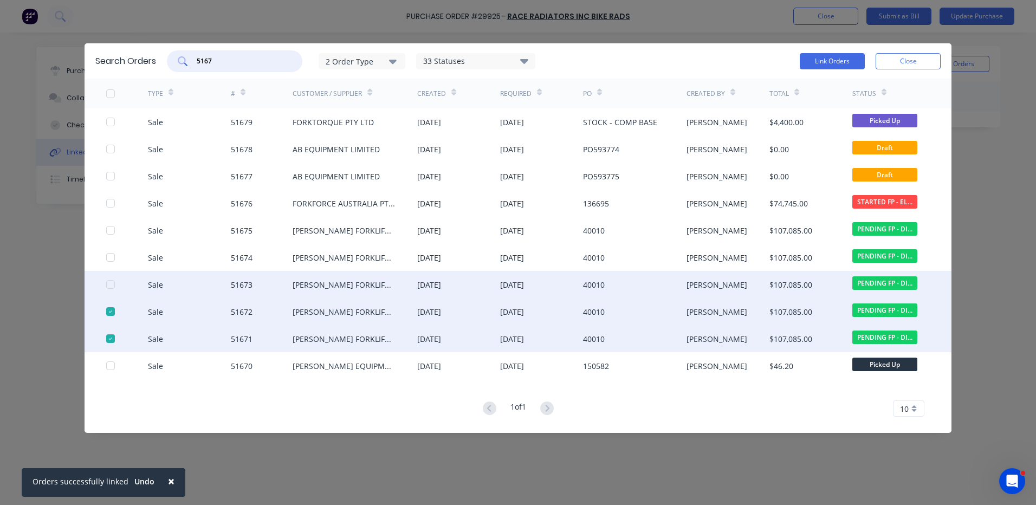
click at [107, 282] on div at bounding box center [111, 285] width 22 height 22
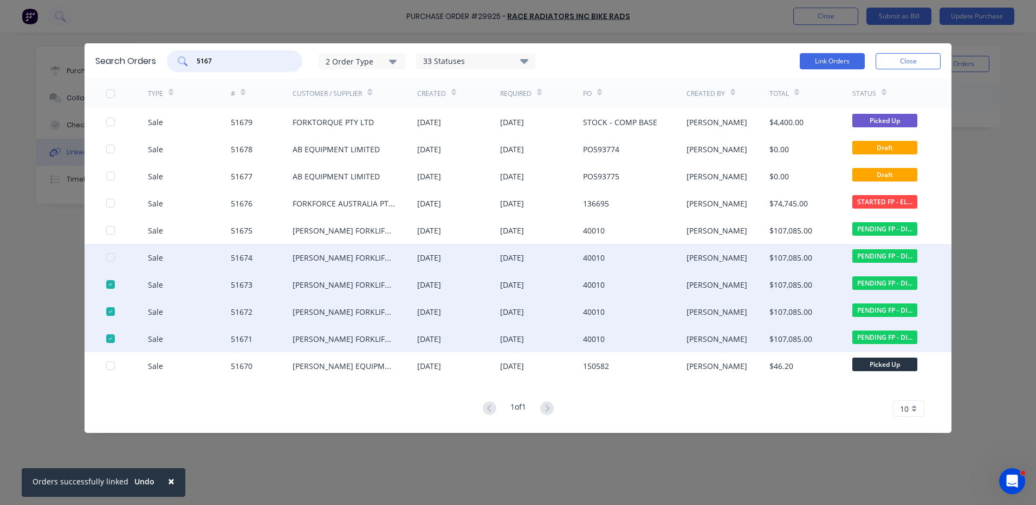
type input "5167"
click at [111, 263] on div at bounding box center [127, 257] width 42 height 27
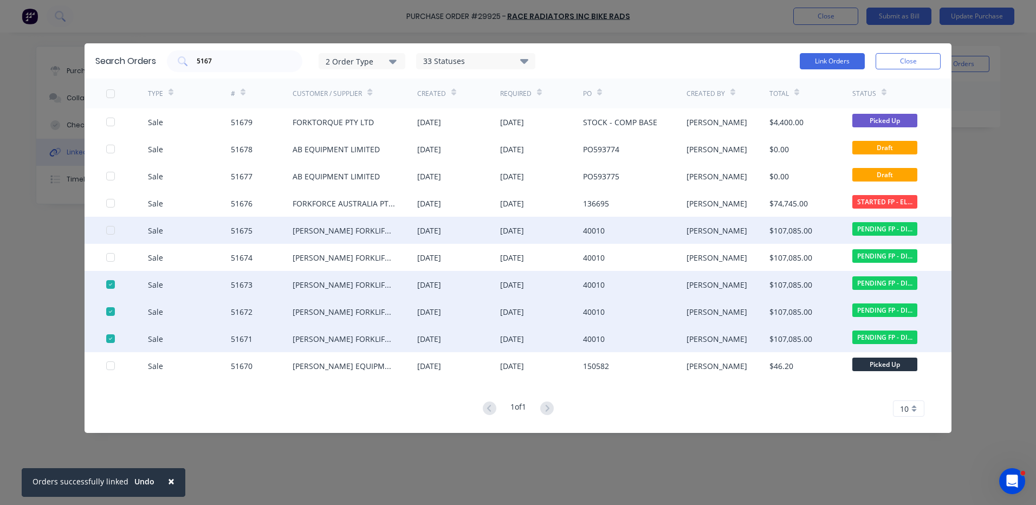
drag, startPoint x: 111, startPoint y: 255, endPoint x: 113, endPoint y: 235, distance: 20.2
click at [112, 253] on div at bounding box center [111, 258] width 22 height 22
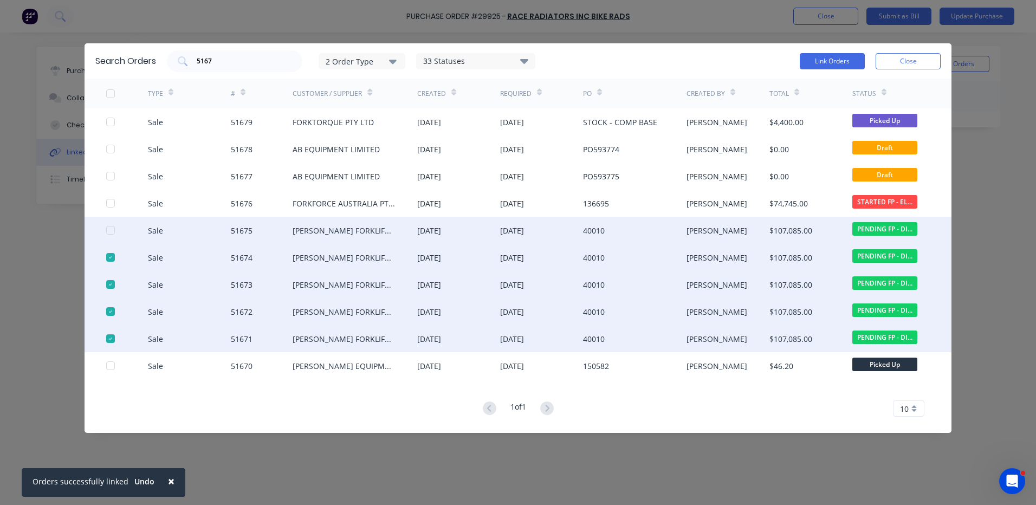
click at [108, 229] on div at bounding box center [111, 230] width 22 height 22
click at [818, 59] on button "Link Orders" at bounding box center [832, 61] width 65 height 16
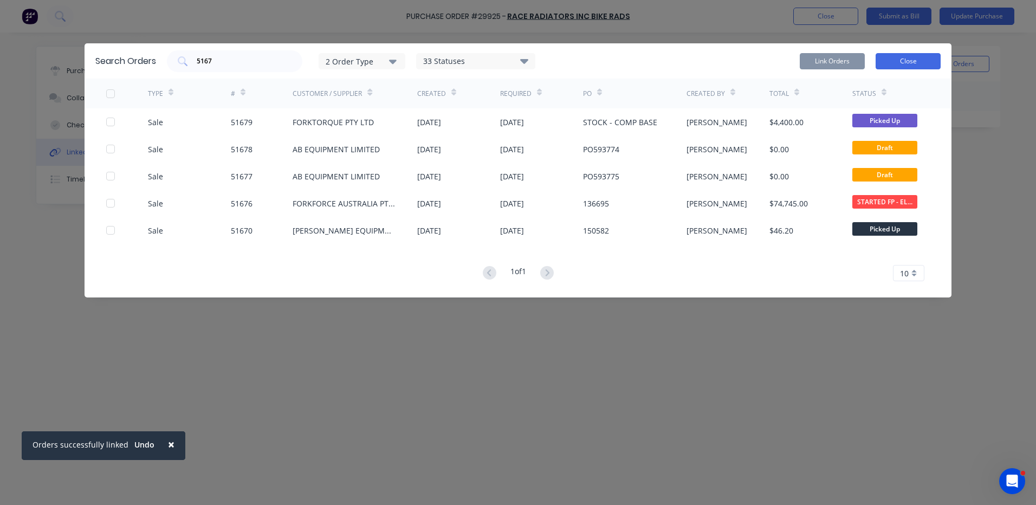
click at [890, 59] on button "Close" at bounding box center [908, 61] width 65 height 16
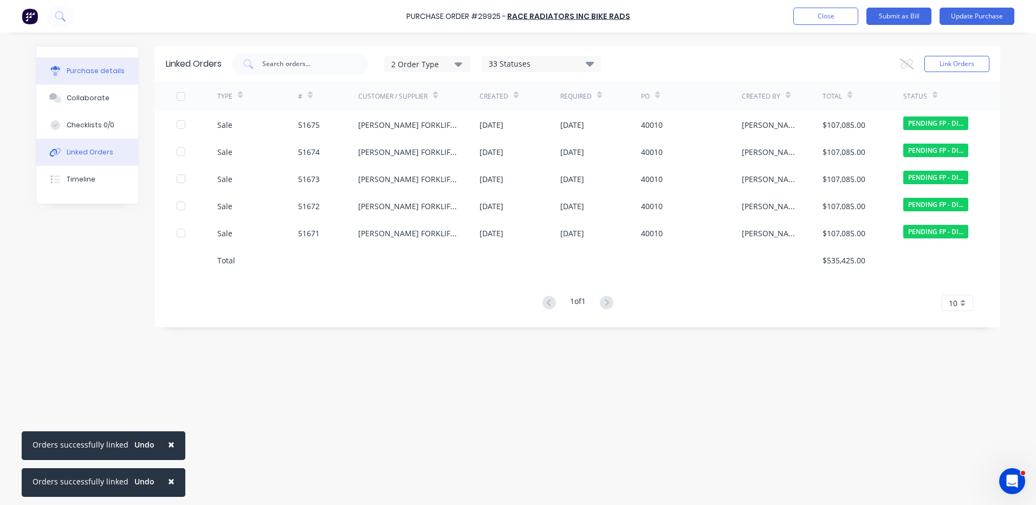
drag, startPoint x: 78, startPoint y: 68, endPoint x: 112, endPoint y: 59, distance: 35.4
click at [78, 68] on div "Purchase details" at bounding box center [96, 71] width 58 height 10
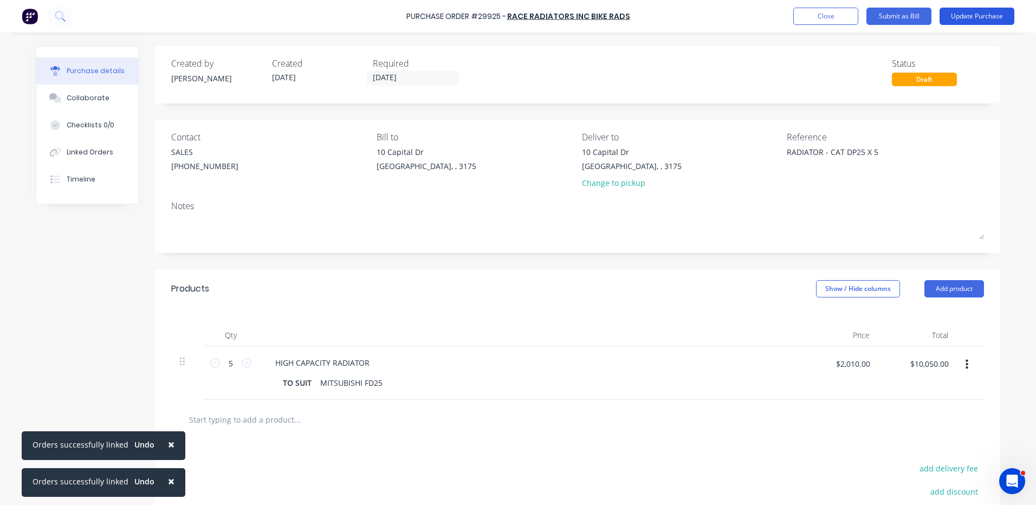
click at [973, 17] on button "Update Purchase" at bounding box center [977, 16] width 75 height 17
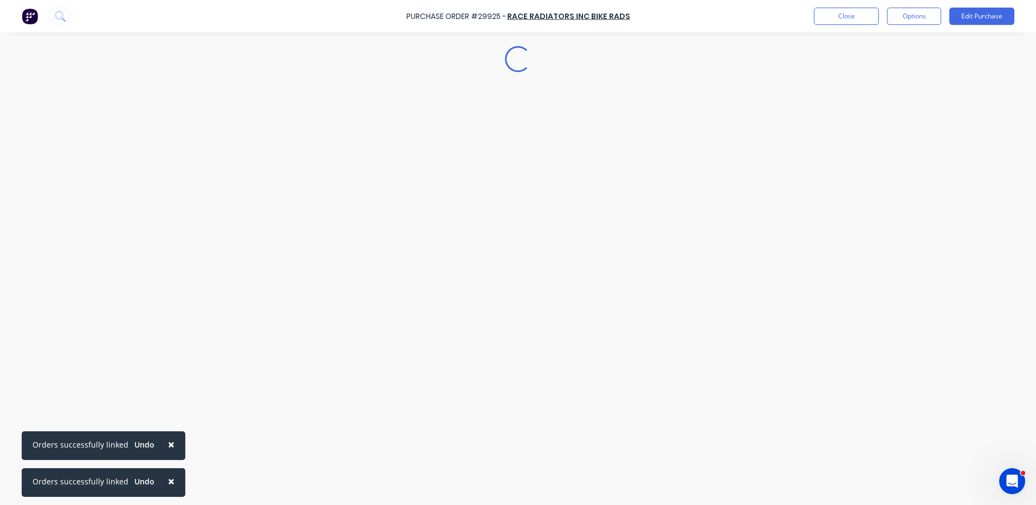
type textarea "x"
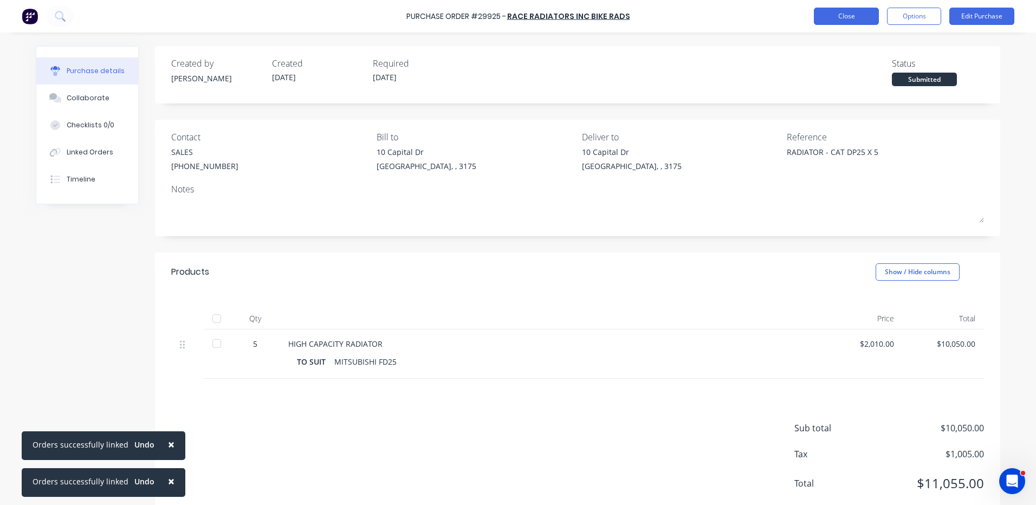
click at [846, 18] on button "Close" at bounding box center [846, 16] width 65 height 17
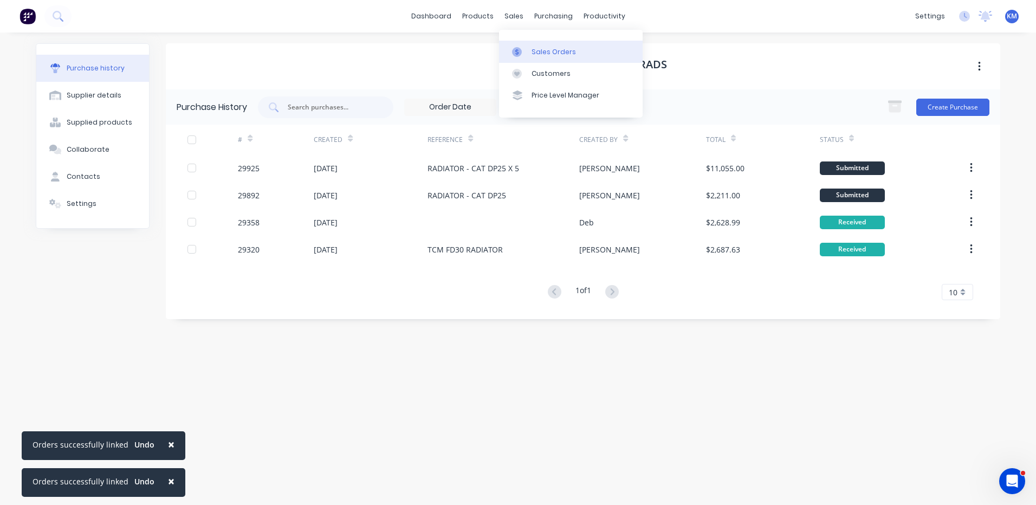
click at [521, 52] on icon at bounding box center [517, 52] width 10 height 10
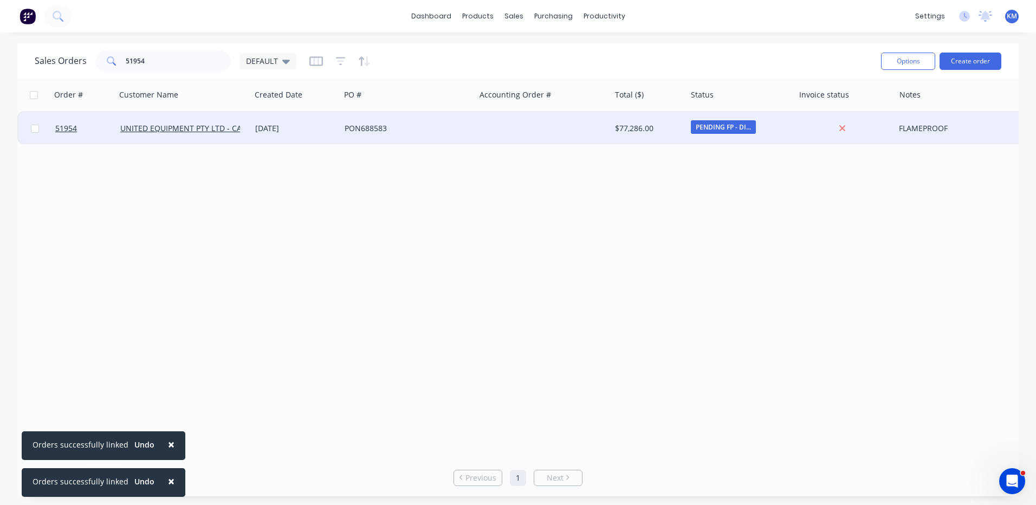
click at [331, 131] on div "[DATE]" at bounding box center [295, 128] width 81 height 11
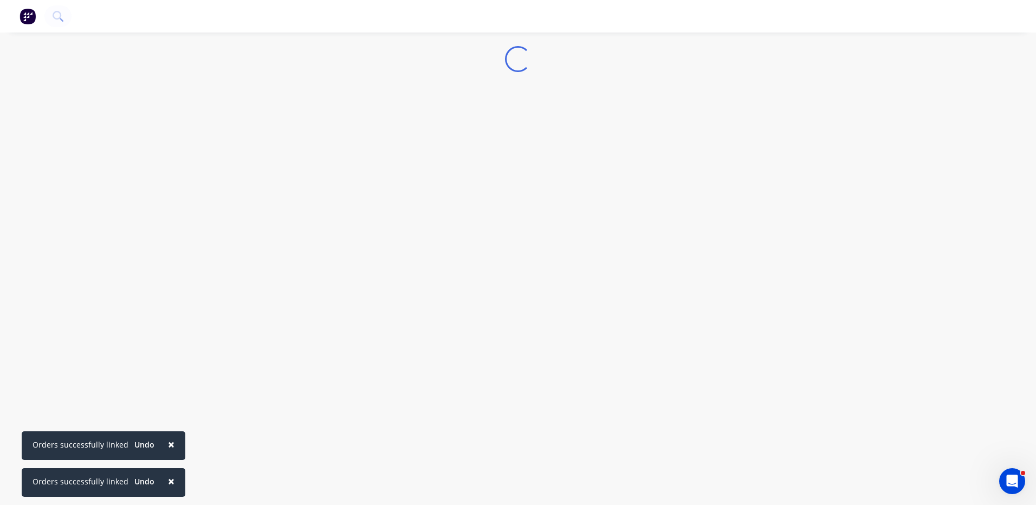
click at [168, 480] on span "×" at bounding box center [171, 481] width 7 height 15
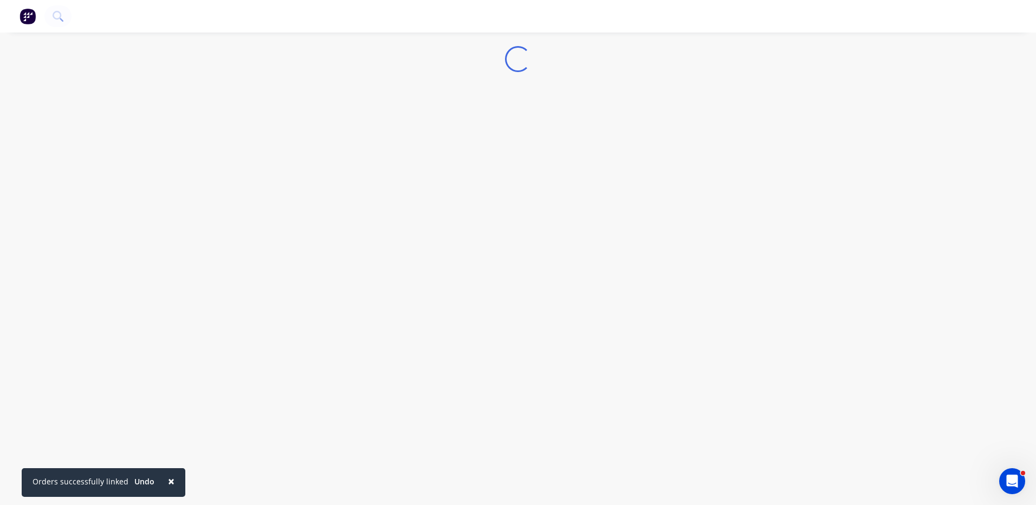
click at [168, 479] on span "×" at bounding box center [171, 481] width 7 height 15
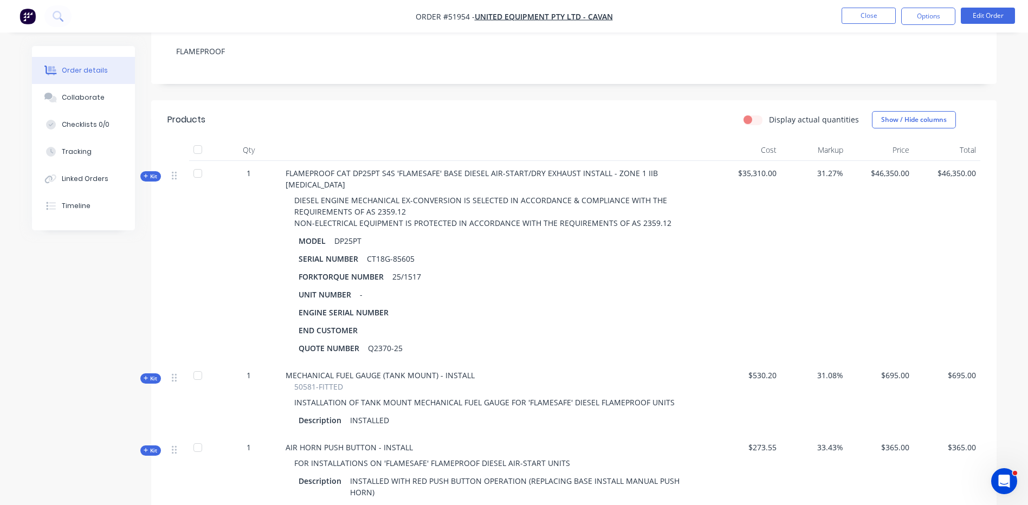
scroll to position [217, 0]
click at [155, 175] on span "Kit" at bounding box center [151, 176] width 14 height 8
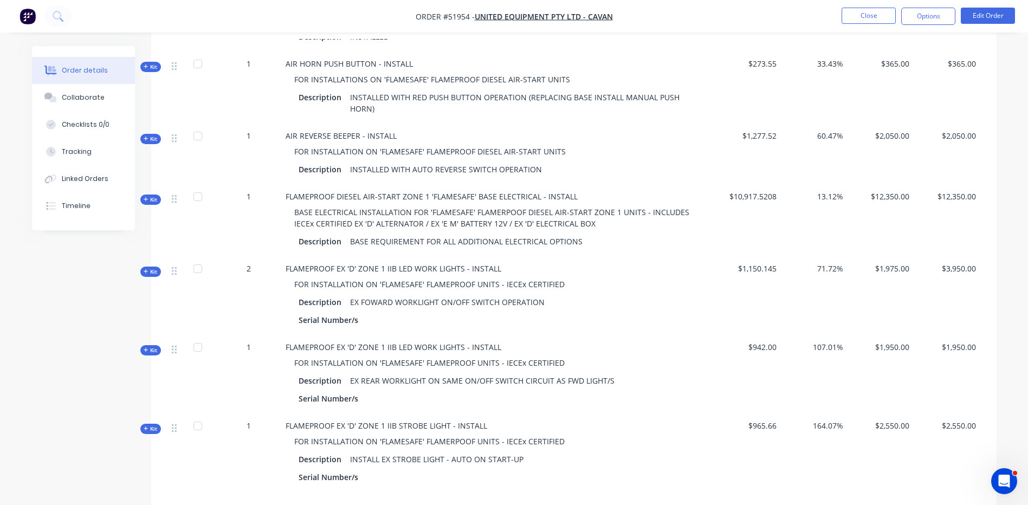
scroll to position [4975, 0]
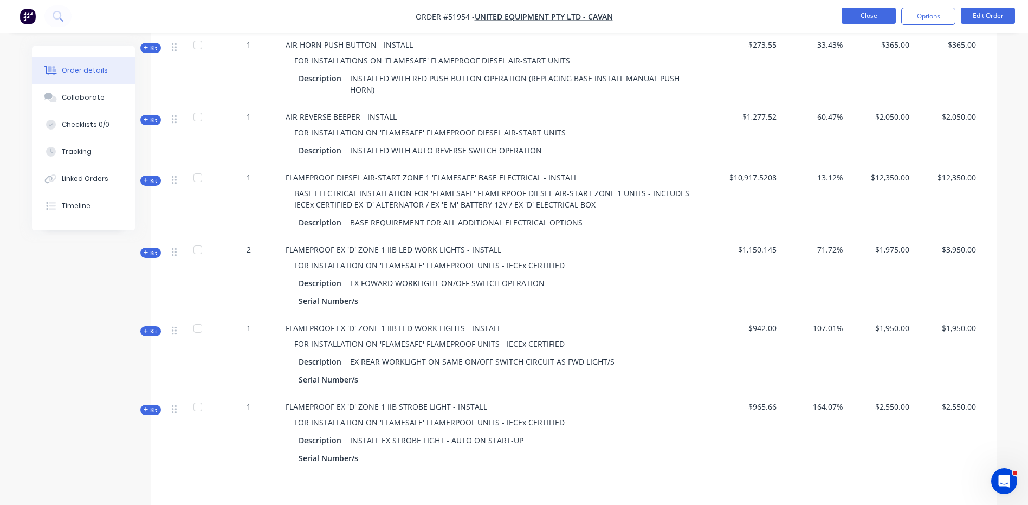
click at [875, 17] on button "Close" at bounding box center [869, 16] width 54 height 16
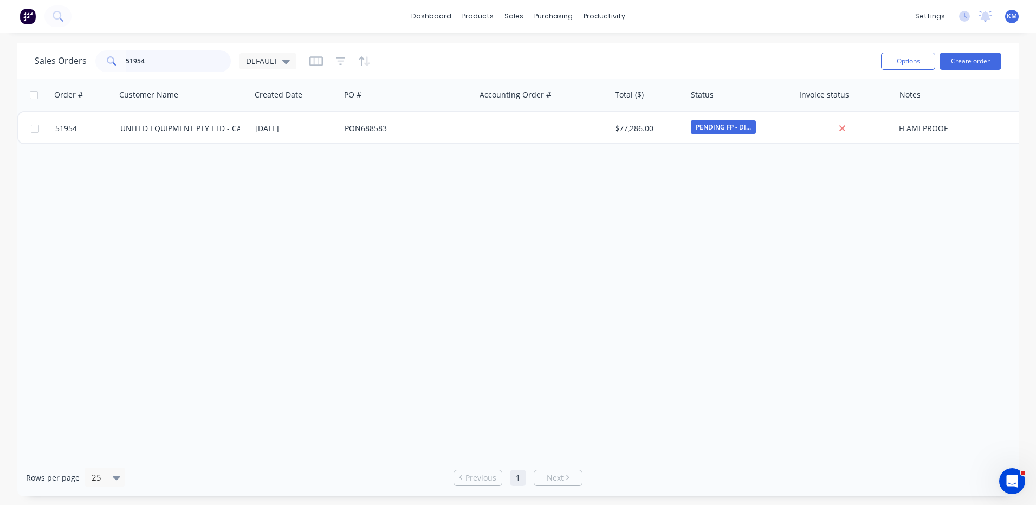
click at [159, 56] on input "51954" at bounding box center [179, 61] width 106 height 22
click at [563, 75] on div "Suppliers" at bounding box center [576, 74] width 33 height 10
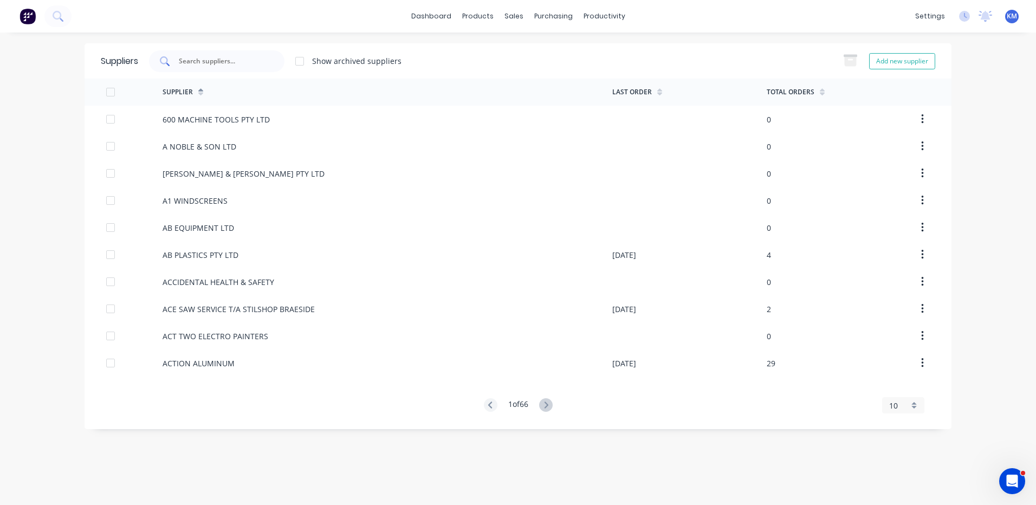
click at [205, 57] on input "text" at bounding box center [223, 61] width 90 height 11
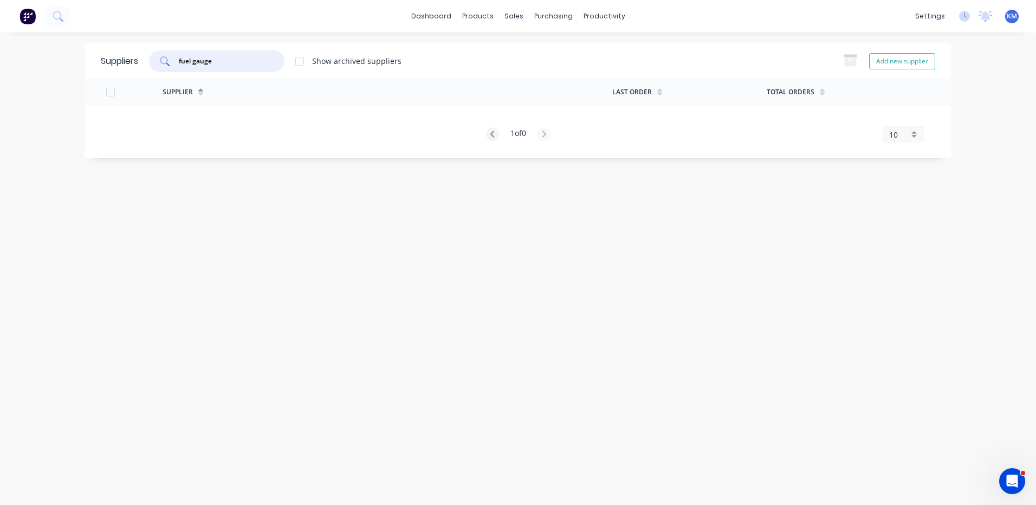
drag, startPoint x: 253, startPoint y: 59, endPoint x: 140, endPoint y: 53, distance: 112.3
click at [140, 53] on div "fuel gauge Show archived suppliers" at bounding box center [269, 61] width 263 height 22
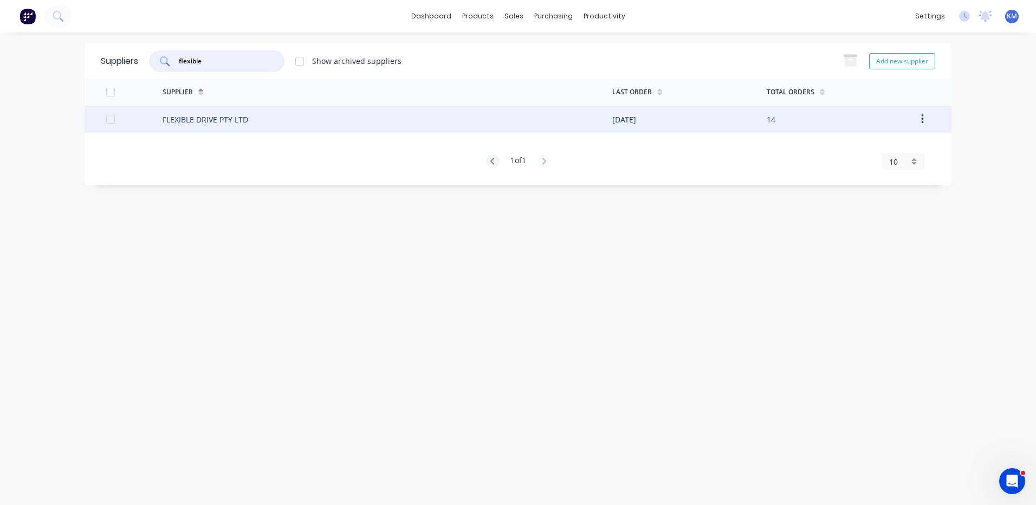
type input "flexible"
click at [208, 109] on div "FLEXIBLE DRIVE PTY LTD" at bounding box center [388, 119] width 450 height 27
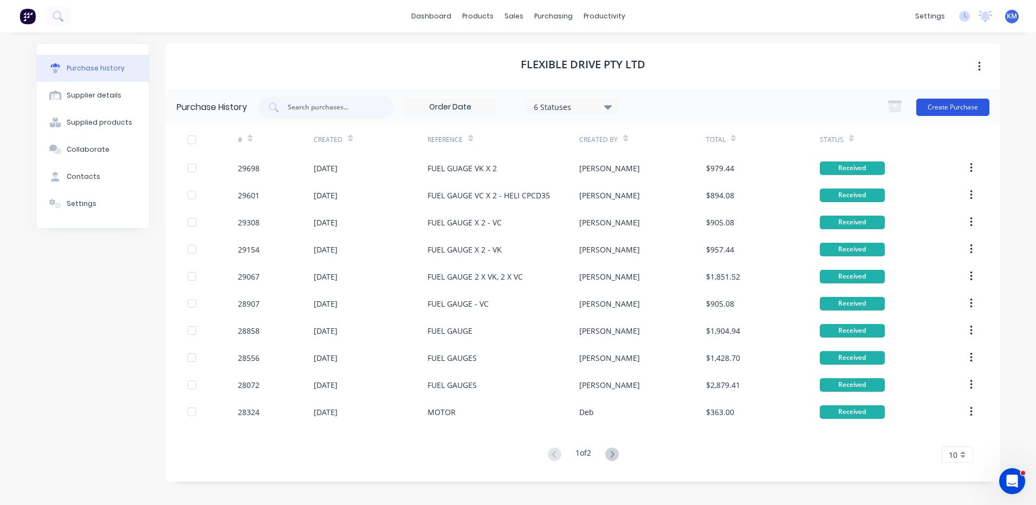
click at [948, 109] on button "Create Purchase" at bounding box center [952, 107] width 73 height 17
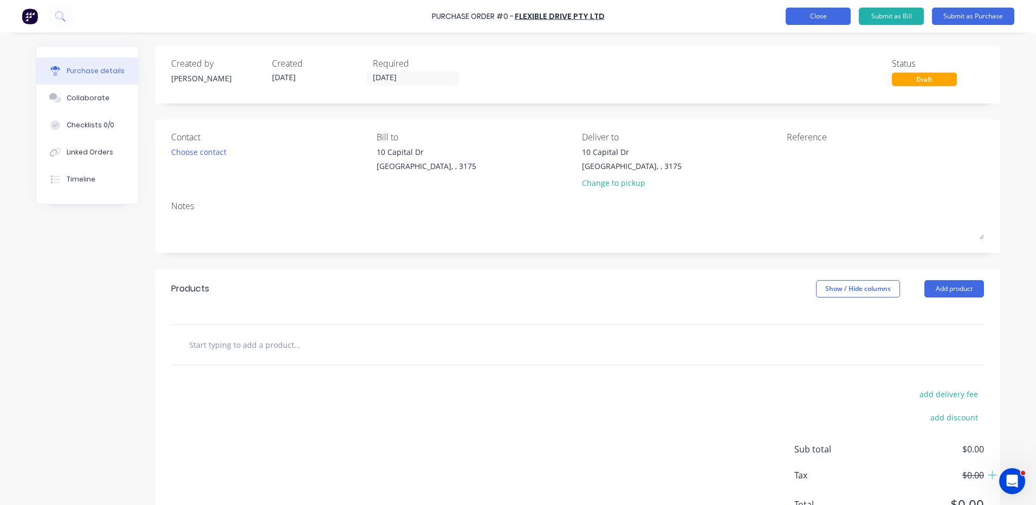
click at [799, 16] on button "Close" at bounding box center [818, 16] width 65 height 17
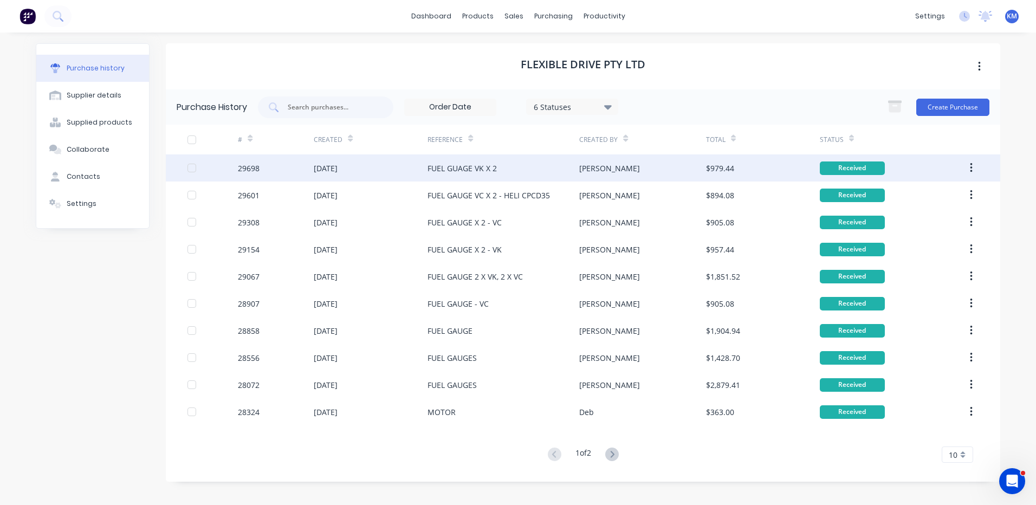
click at [644, 171] on div "[PERSON_NAME]" at bounding box center [642, 167] width 126 height 27
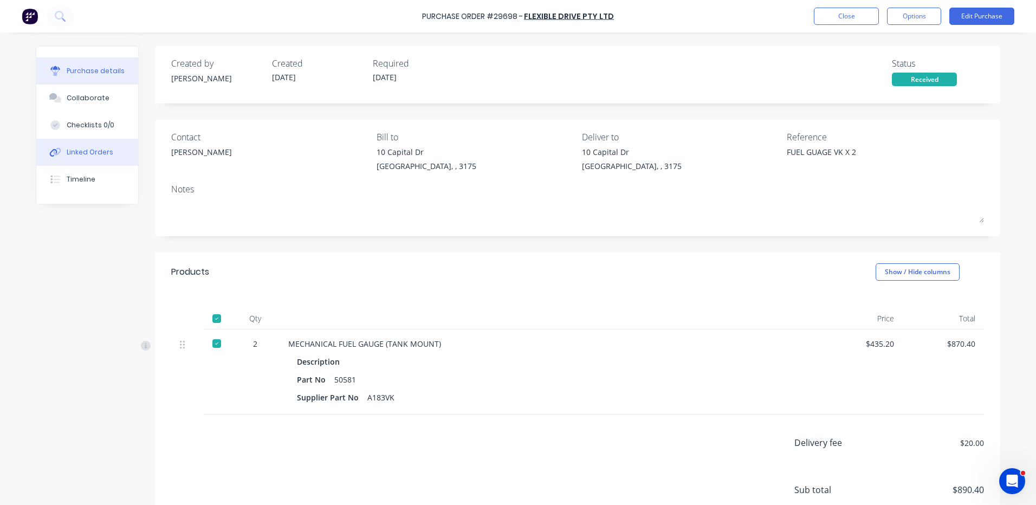
click at [101, 154] on div "Linked Orders" at bounding box center [90, 152] width 47 height 10
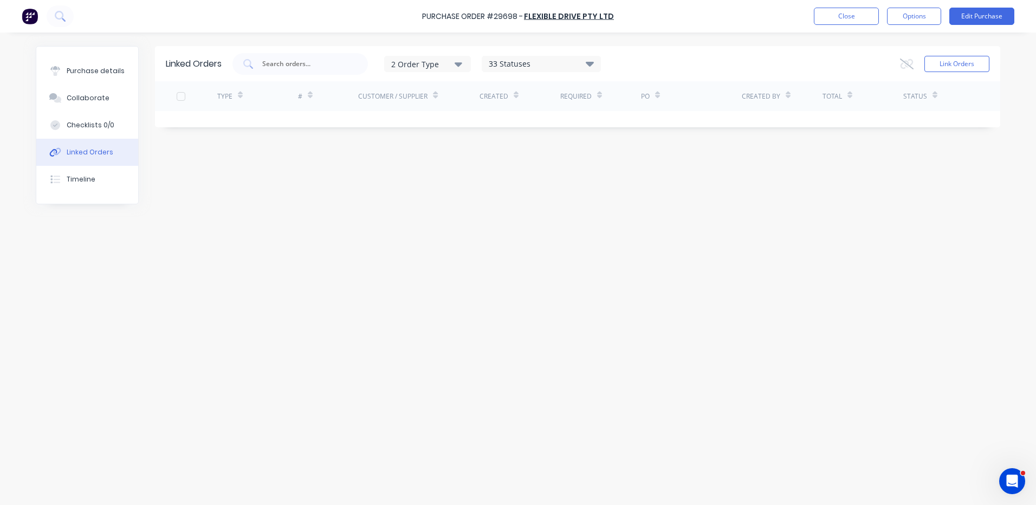
click at [117, 56] on div "Purchase details Collaborate Checklists 0/0 Linked Orders Timeline" at bounding box center [87, 125] width 102 height 157
click at [115, 68] on div "Purchase details" at bounding box center [96, 71] width 58 height 10
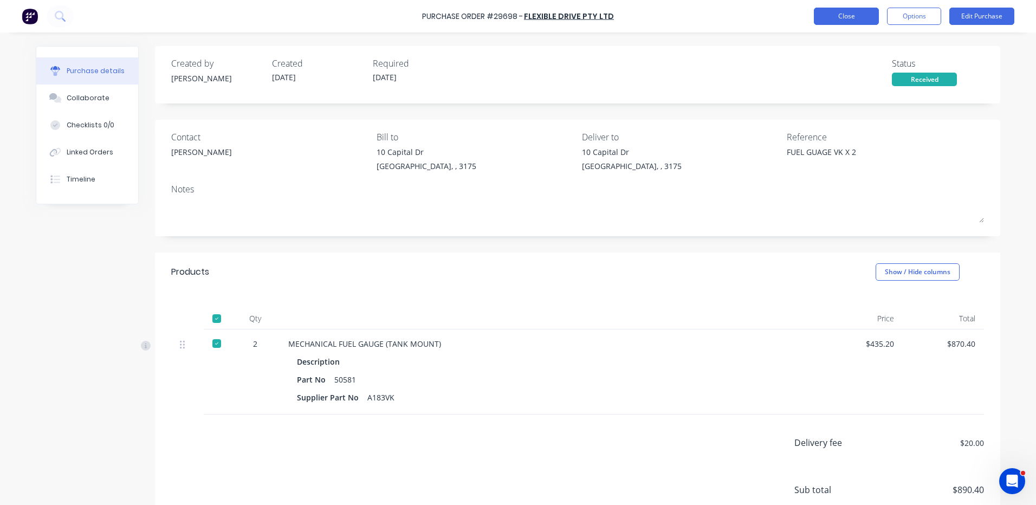
click at [862, 17] on button "Close" at bounding box center [846, 16] width 65 height 17
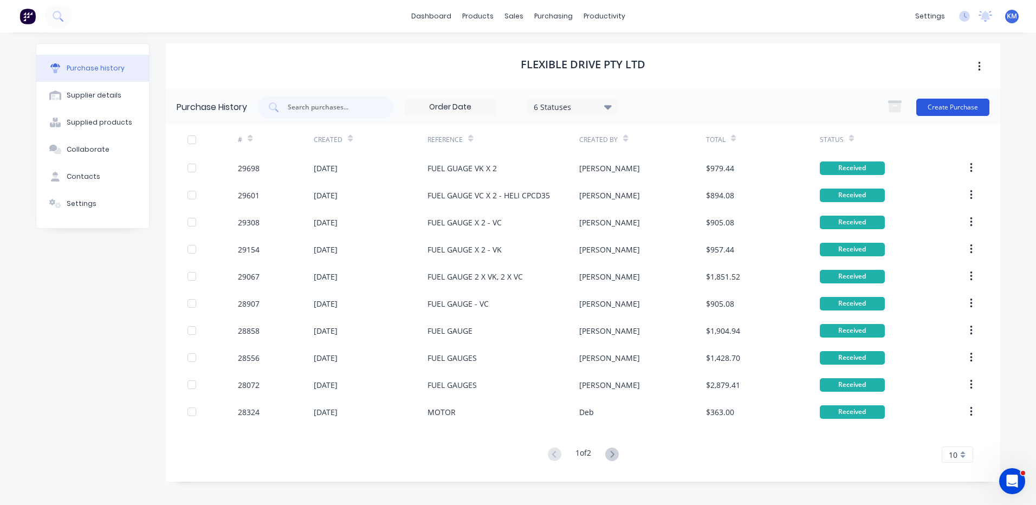
click at [939, 104] on button "Create Purchase" at bounding box center [952, 107] width 73 height 17
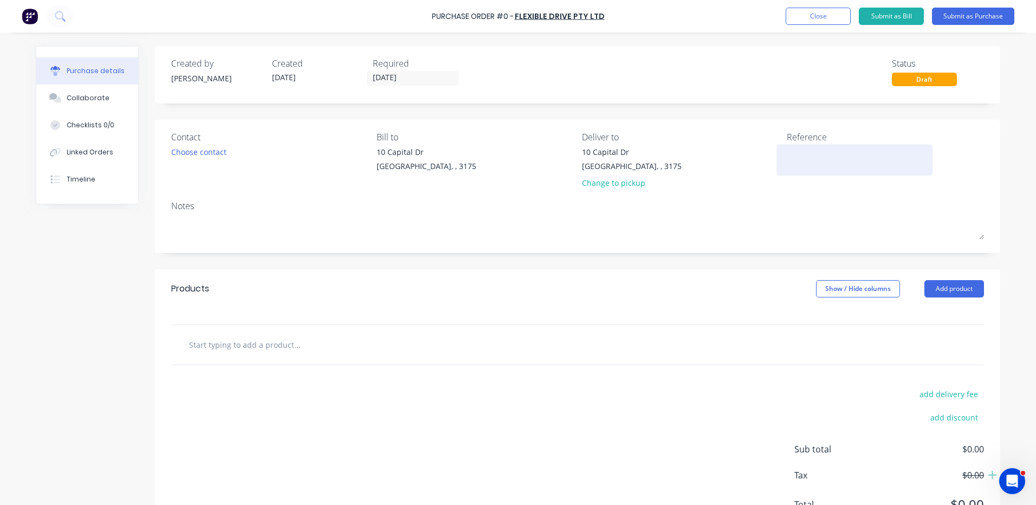
click at [854, 170] on textarea at bounding box center [854, 158] width 135 height 24
type textarea "x"
type textarea "FU"
type textarea "x"
type textarea "FUE"
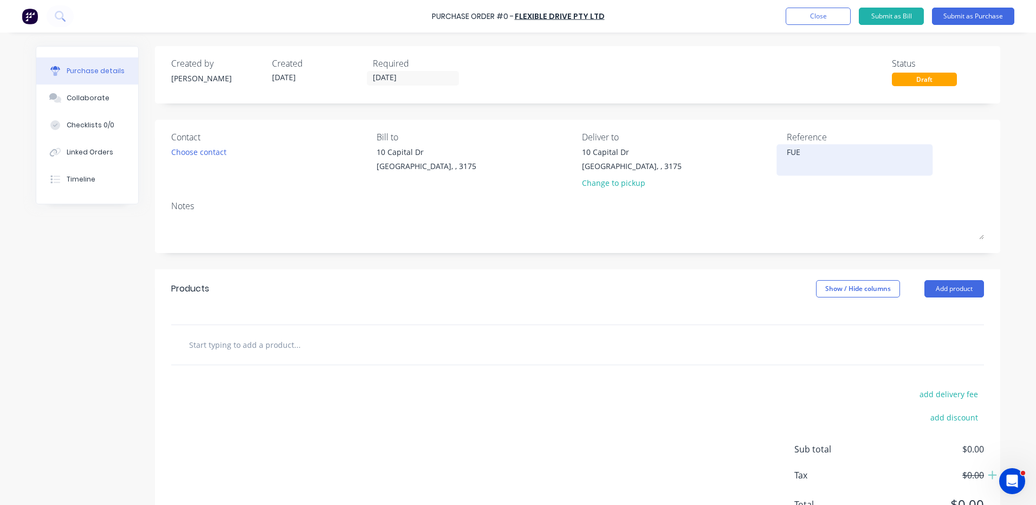
type textarea "x"
type textarea "FUEL"
type textarea "x"
type textarea "FUEL"
type textarea "x"
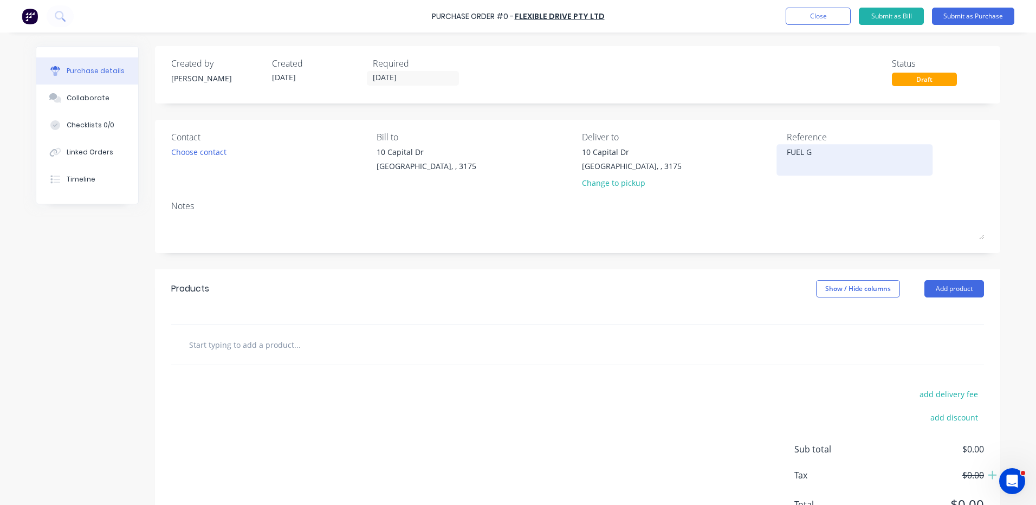
type textarea "FUEL GU"
type textarea "x"
type textarea "FUEL GUA"
type textarea "x"
type textarea "FUEL GUAG"
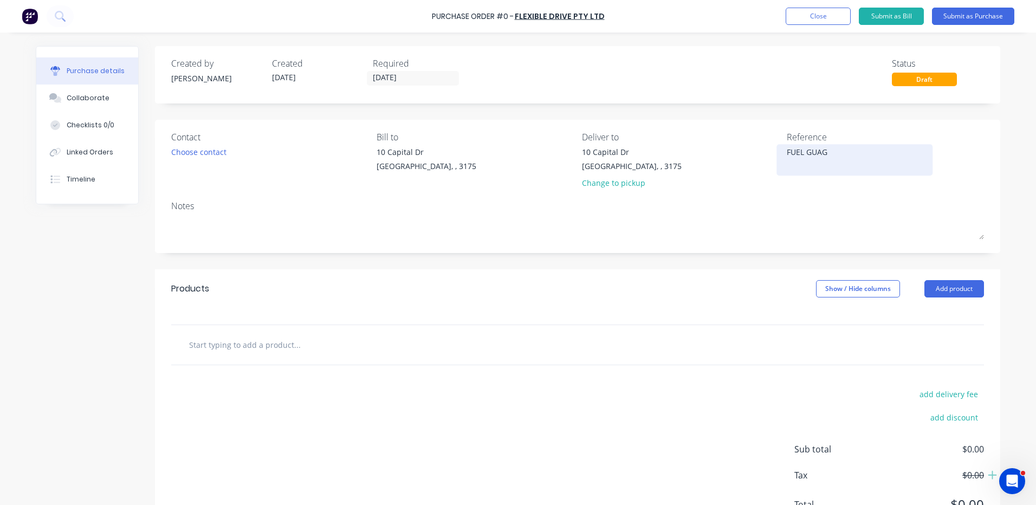
type textarea "x"
type textarea "FUEL GUAGE"
type textarea "x"
type textarea "FUEL GUAGE"
type textarea "x"
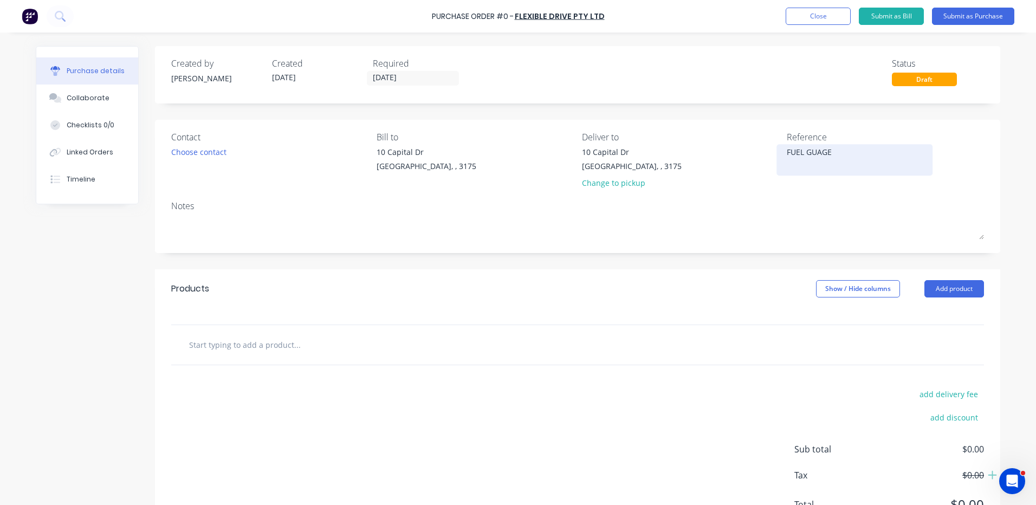
type textarea "FUEL GUAGE V"
type textarea "x"
type textarea "FUEL GUAGE VK"
type textarea "x"
type textarea "FUEL GUAGE VK"
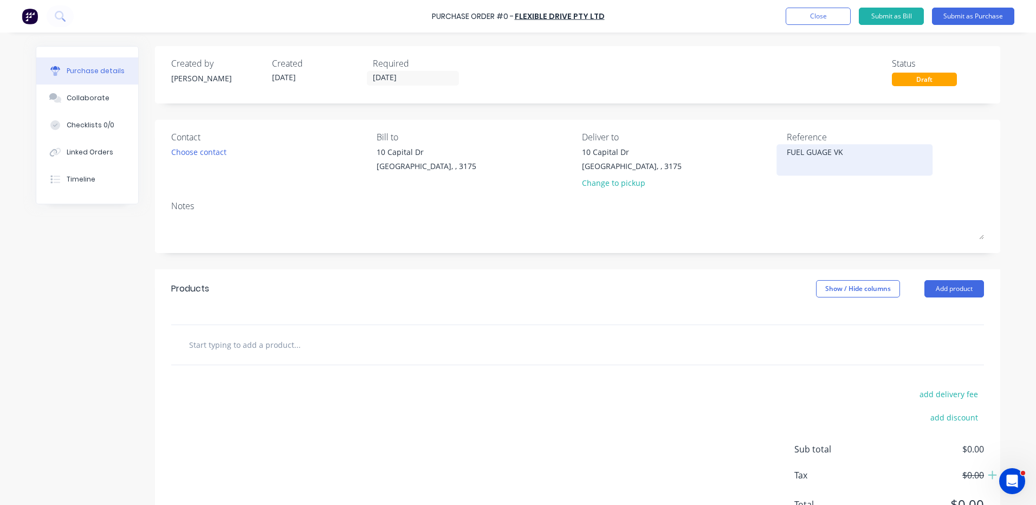
type textarea "x"
type textarea "FUEL GUAGE VK X"
type textarea "x"
type textarea "FUEL GUAGE VK X"
type textarea "x"
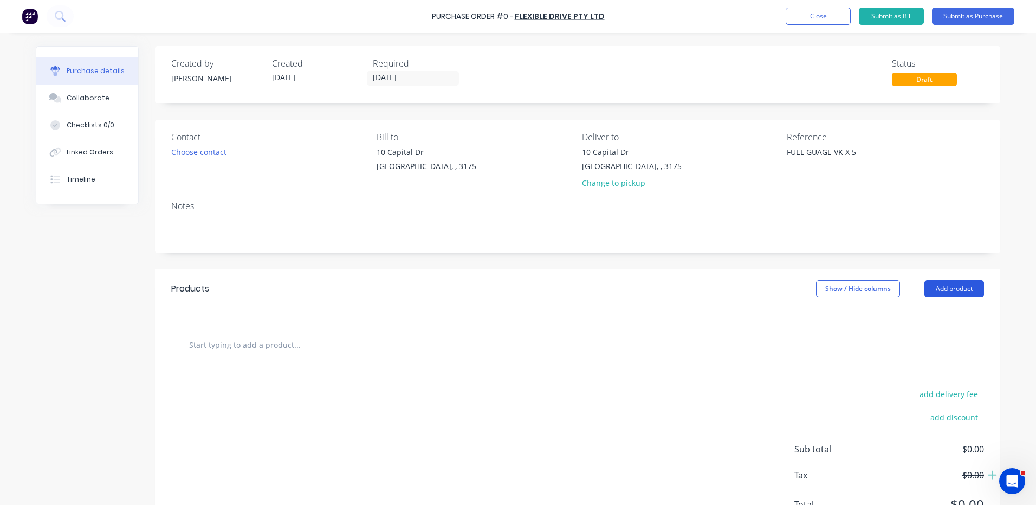
type textarea "FUEL GUAGE VK X 5"
type textarea "x"
type textarea "FUEL GUAGE VK X 5"
click at [968, 292] on button "Add product" at bounding box center [955, 288] width 60 height 17
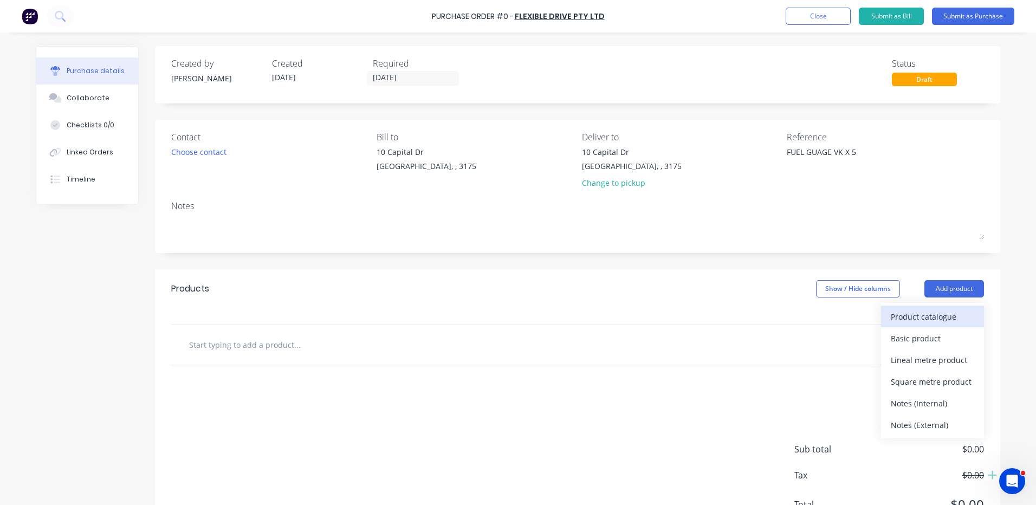
click at [946, 312] on div "Product catalogue" at bounding box center [932, 317] width 83 height 16
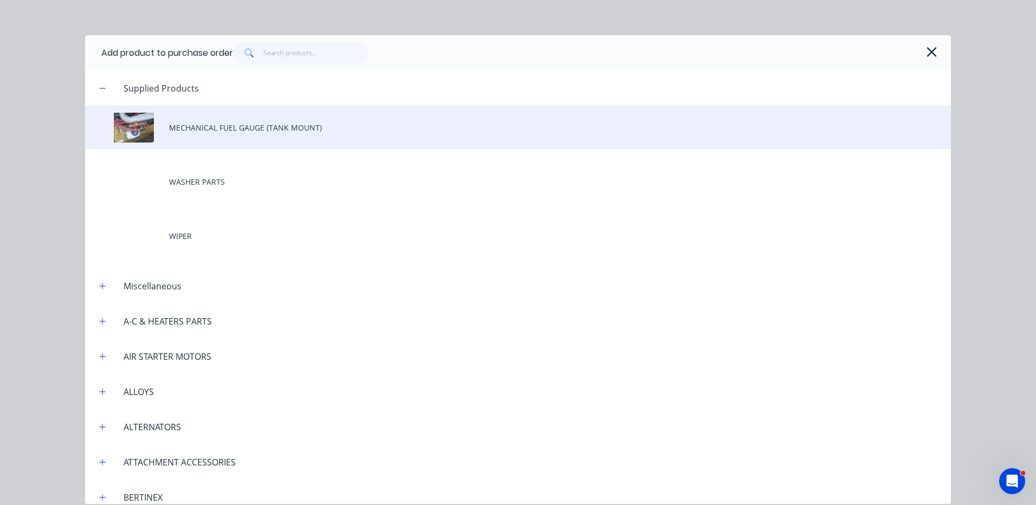
click at [188, 138] on div "MECHANICAL FUEL GAUGE (TANK MOUNT)" at bounding box center [518, 127] width 866 height 43
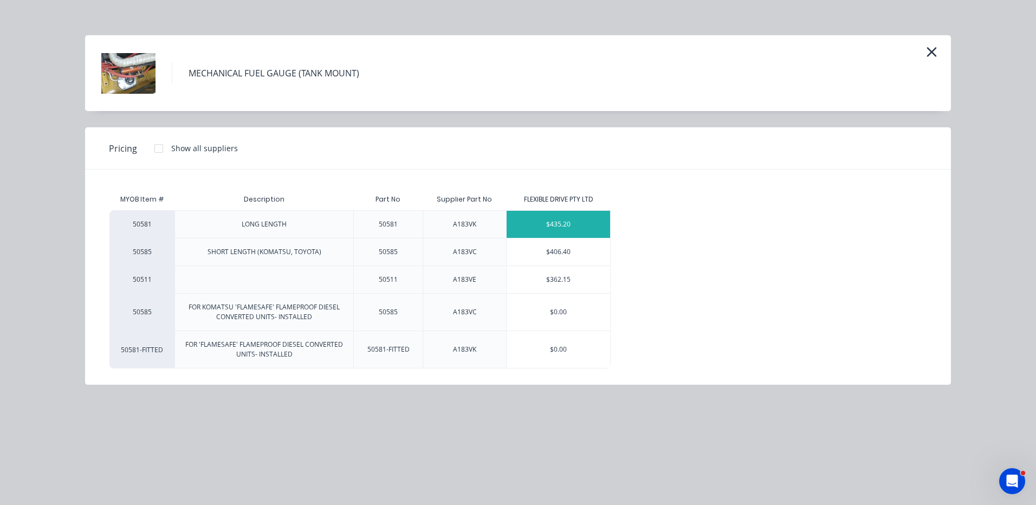
click at [534, 227] on div "$435.20" at bounding box center [559, 224] width 104 height 27
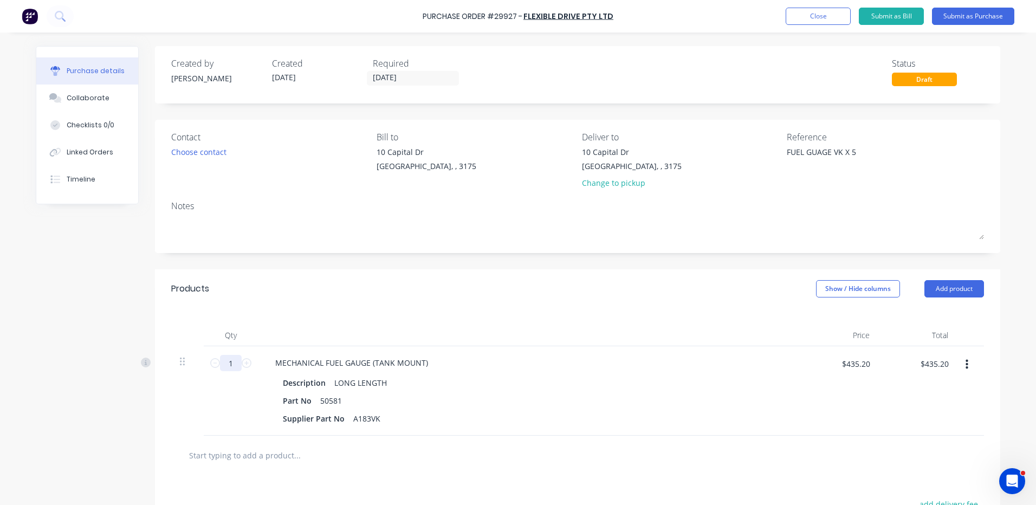
click at [224, 359] on input "1" at bounding box center [231, 363] width 22 height 16
type textarea "x"
type input "5"
type textarea "x"
type input "$2,176.00"
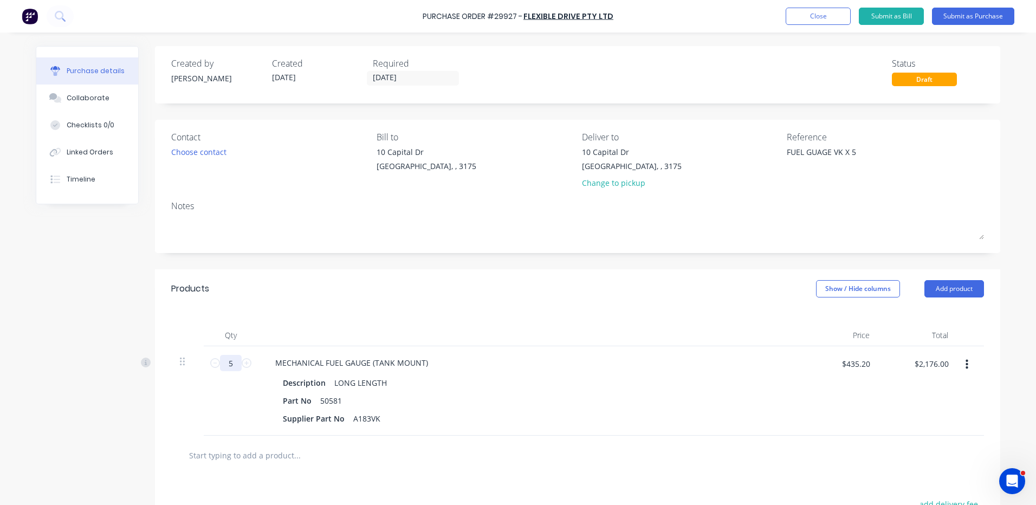
type input "5"
click at [336, 313] on div "Qty Price Total 5 5 MECHANICAL FUEL GAUGE (TANK MOUNT) Description LONG LENGTH …" at bounding box center [577, 371] width 845 height 127
click at [67, 153] on div "Linked Orders" at bounding box center [90, 152] width 47 height 10
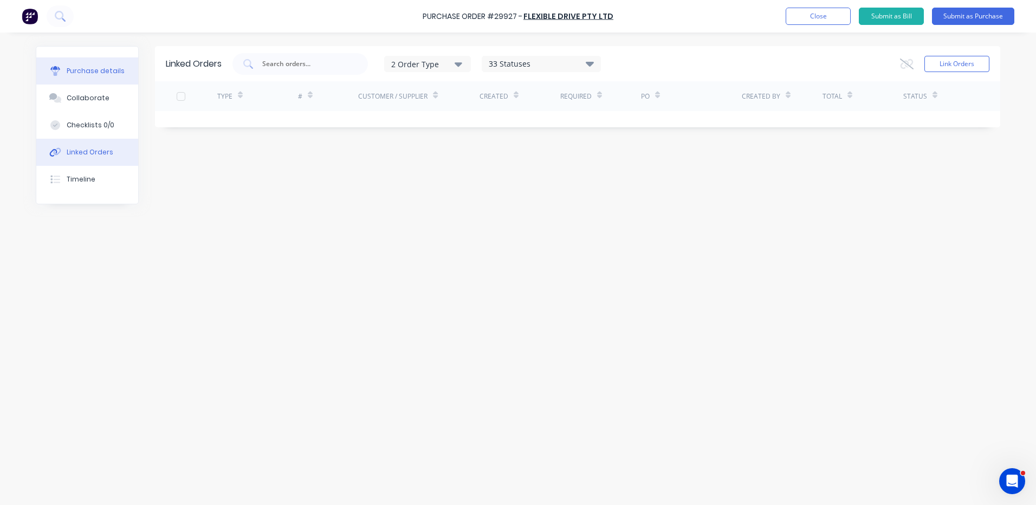
click at [92, 76] on button "Purchase details" at bounding box center [87, 70] width 102 height 27
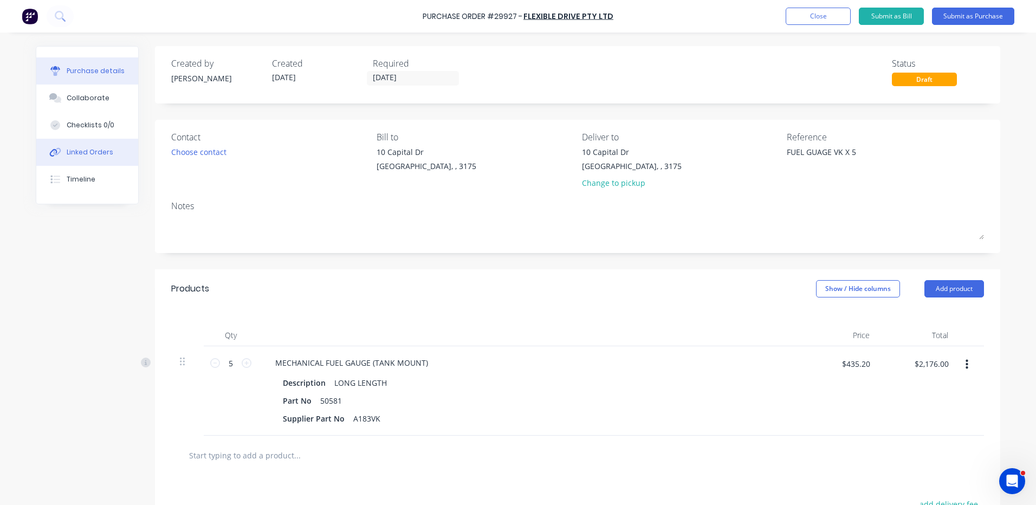
click at [92, 155] on div "Linked Orders" at bounding box center [90, 152] width 47 height 10
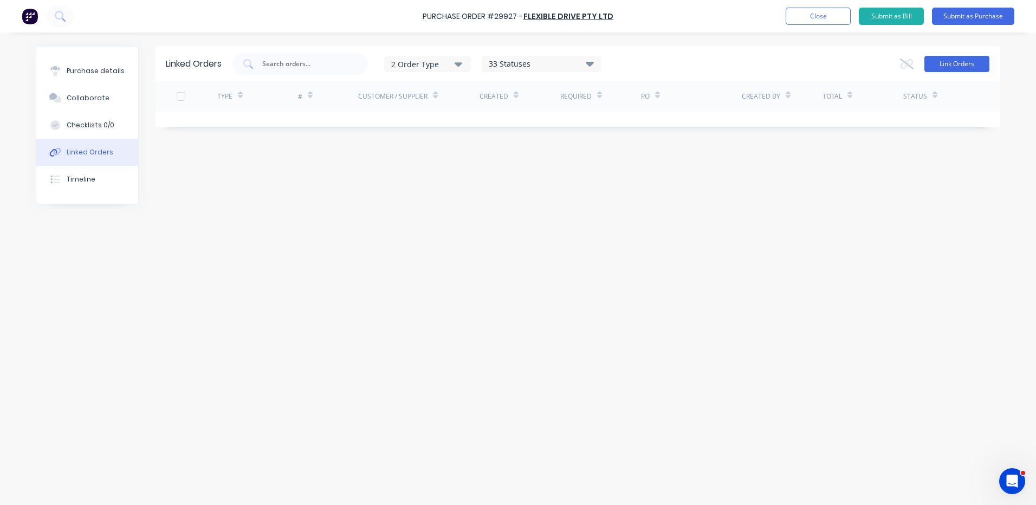
click at [947, 66] on button "Link Orders" at bounding box center [957, 64] width 65 height 16
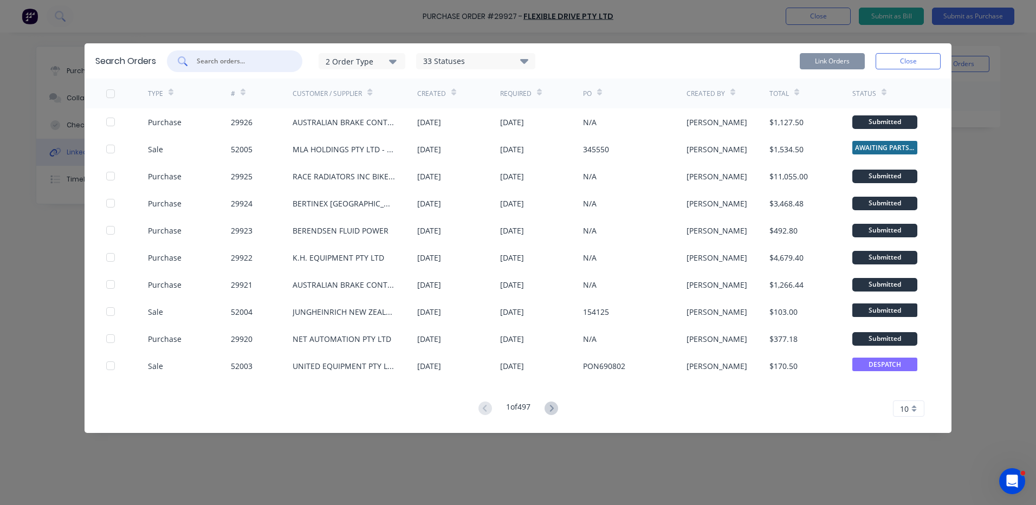
click at [272, 61] on input "text" at bounding box center [241, 61] width 90 height 11
click at [897, 69] on div "Link Orders Close" at bounding box center [870, 61] width 141 height 22
click at [897, 64] on button "Close" at bounding box center [908, 61] width 65 height 16
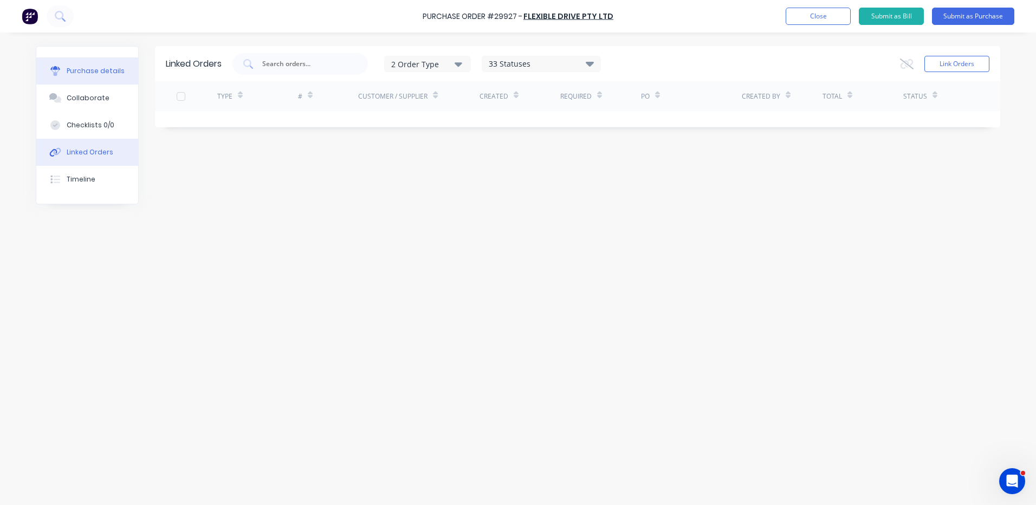
click at [68, 68] on div "Purchase details" at bounding box center [96, 71] width 58 height 10
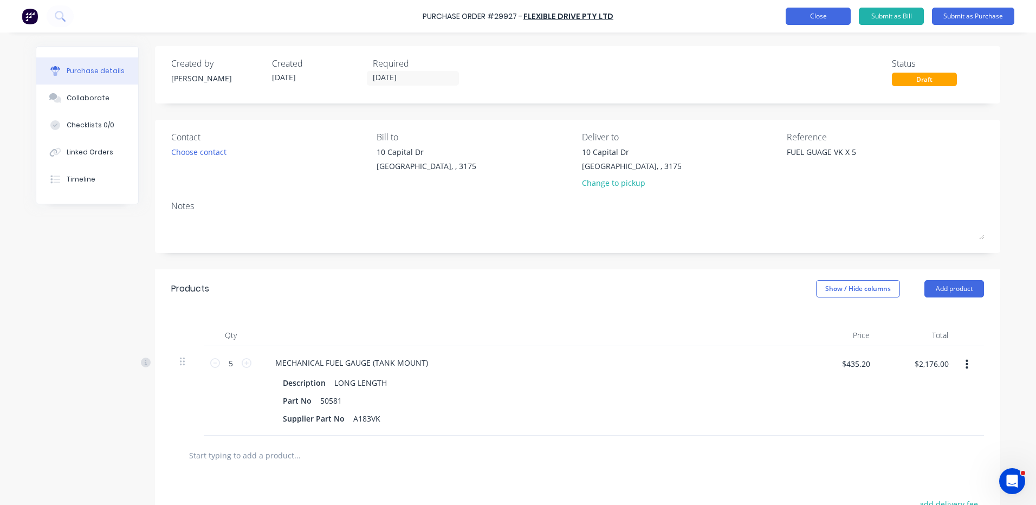
click at [823, 15] on button "Close" at bounding box center [818, 16] width 65 height 17
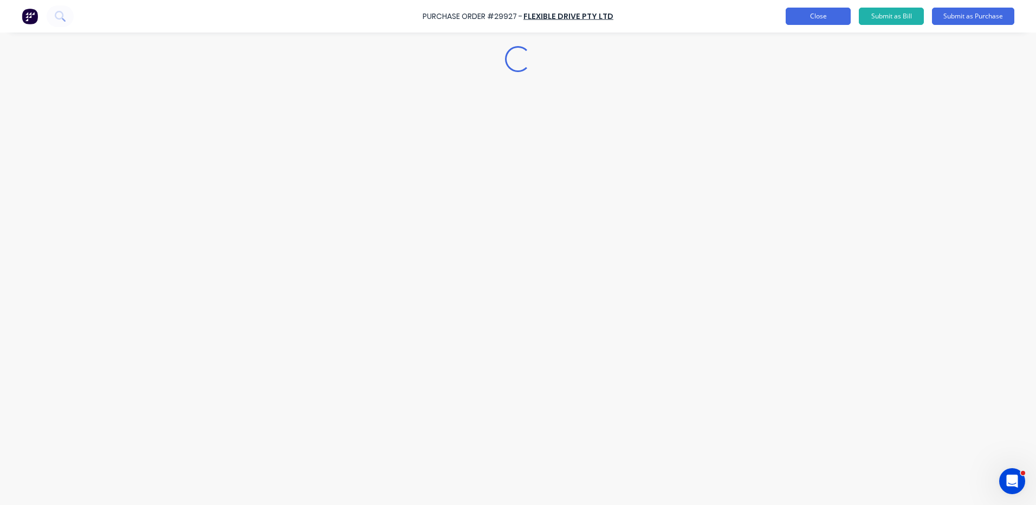
type textarea "x"
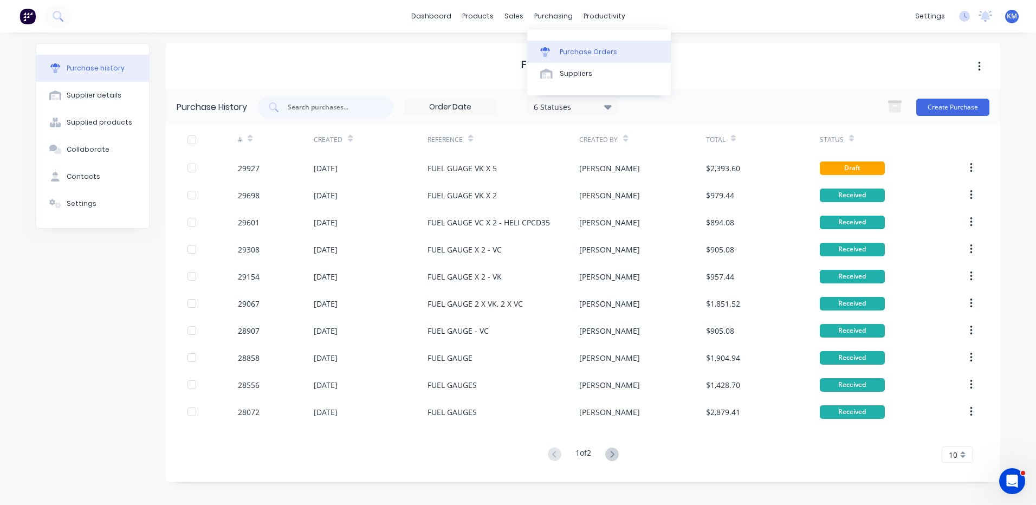
click at [557, 61] on link "Purchase Orders" at bounding box center [599, 52] width 144 height 22
